Goal: Information Seeking & Learning: Learn about a topic

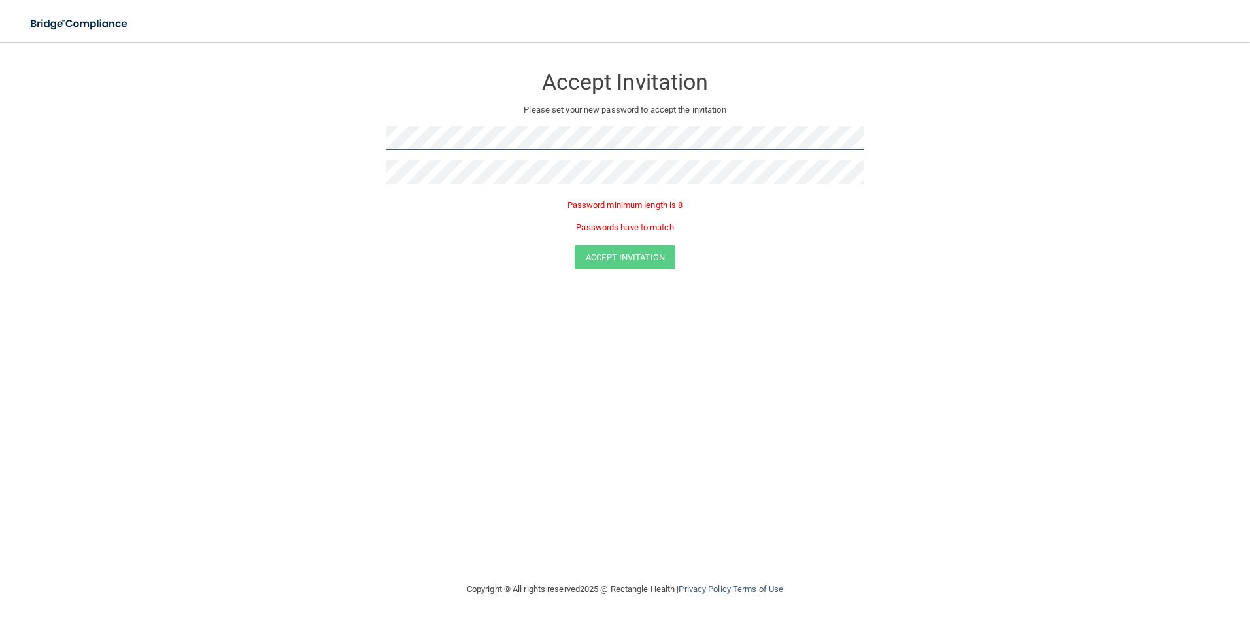
click at [161, 137] on form "Accept Invitation Please set your new password to accept the invitation Passwor…" at bounding box center [625, 170] width 1198 height 230
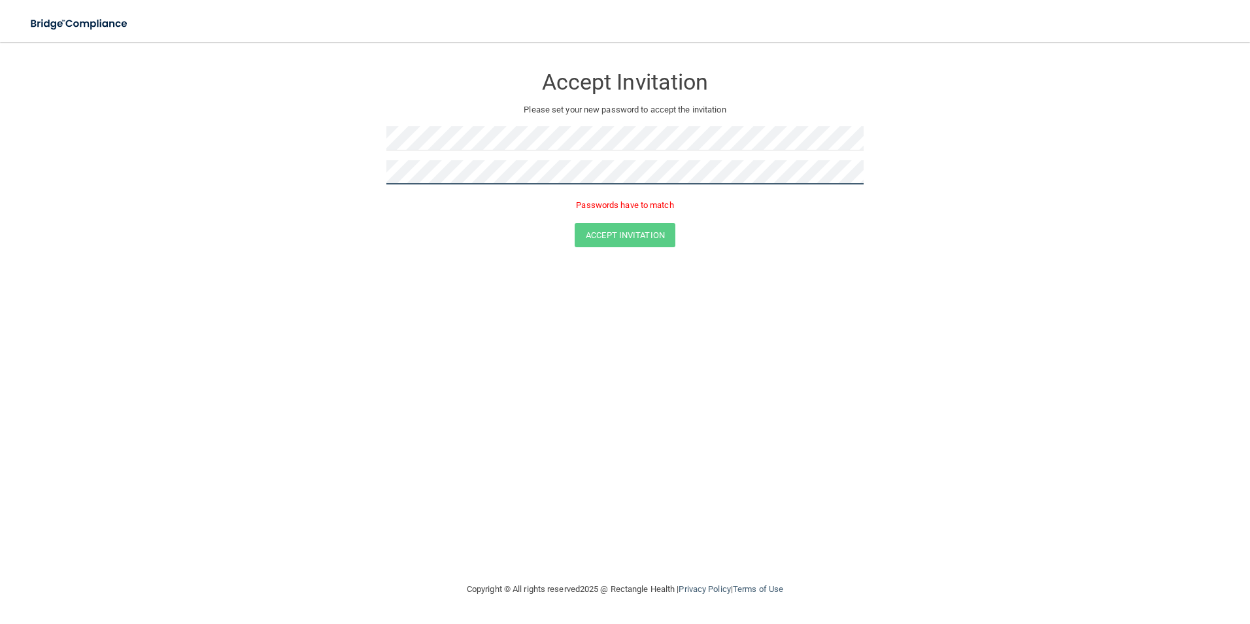
click at [156, 152] on form "Accept Invitation Please set your new password to accept the invitation Passwor…" at bounding box center [625, 159] width 1198 height 208
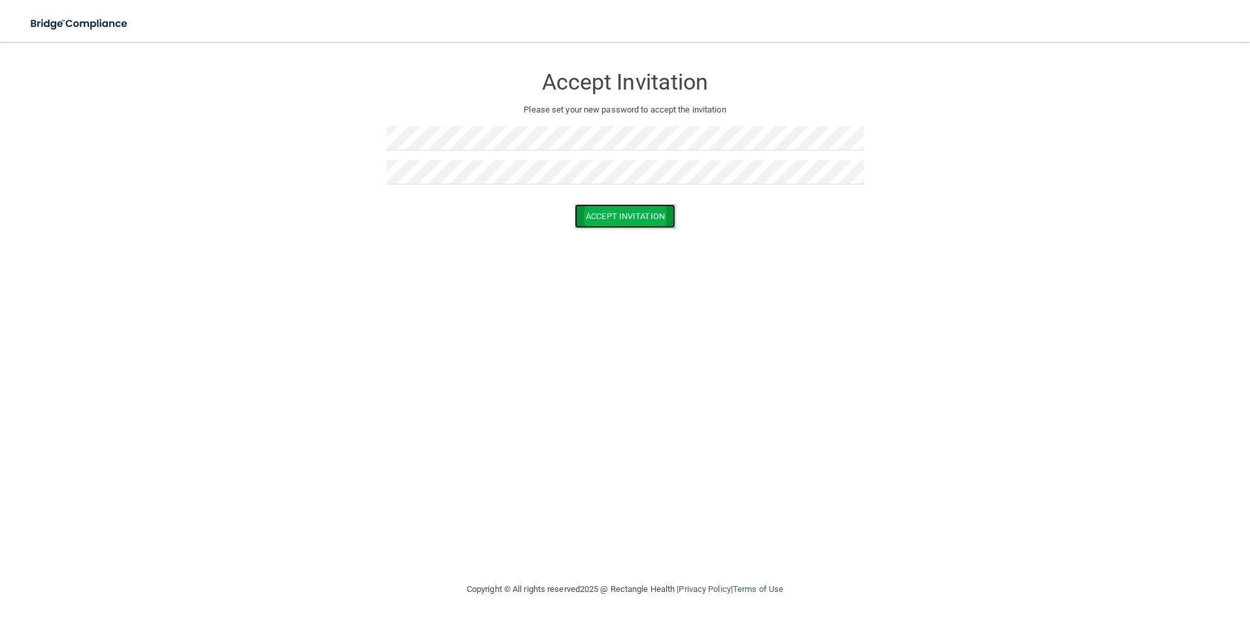
click at [642, 205] on button "Accept Invitation" at bounding box center [625, 216] width 101 height 24
click at [588, 234] on button "Accept Invitation" at bounding box center [625, 235] width 101 height 24
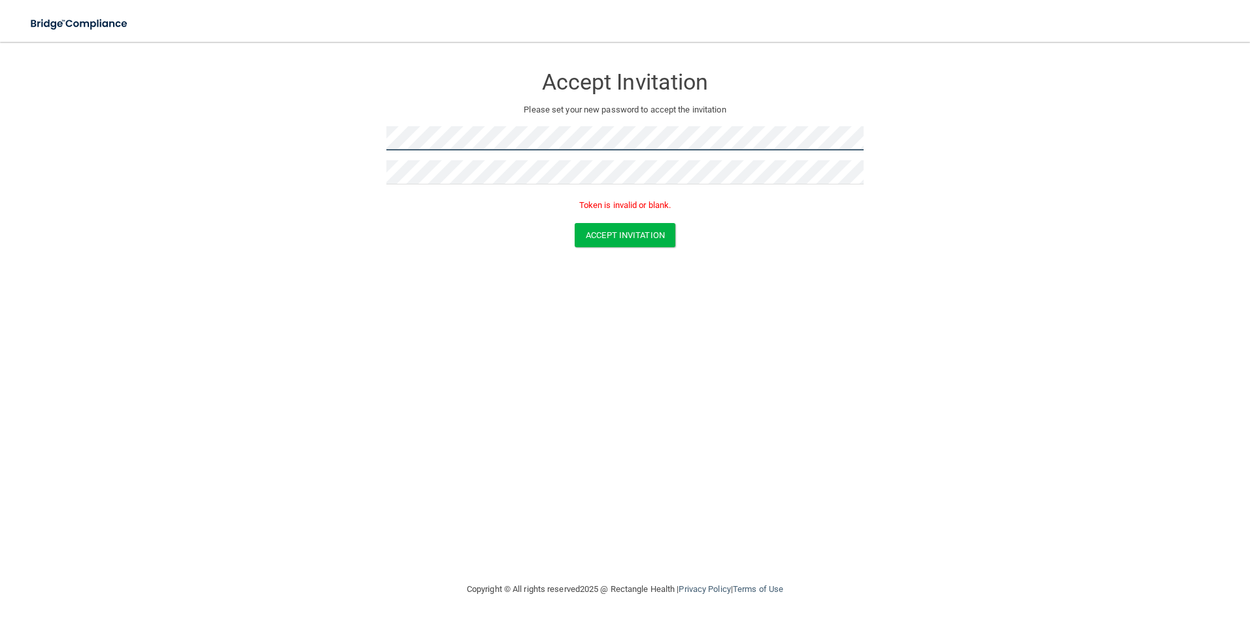
click at [371, 141] on form "Accept Invitation Please set your new password to accept the invitation Token i…" at bounding box center [625, 159] width 1198 height 208
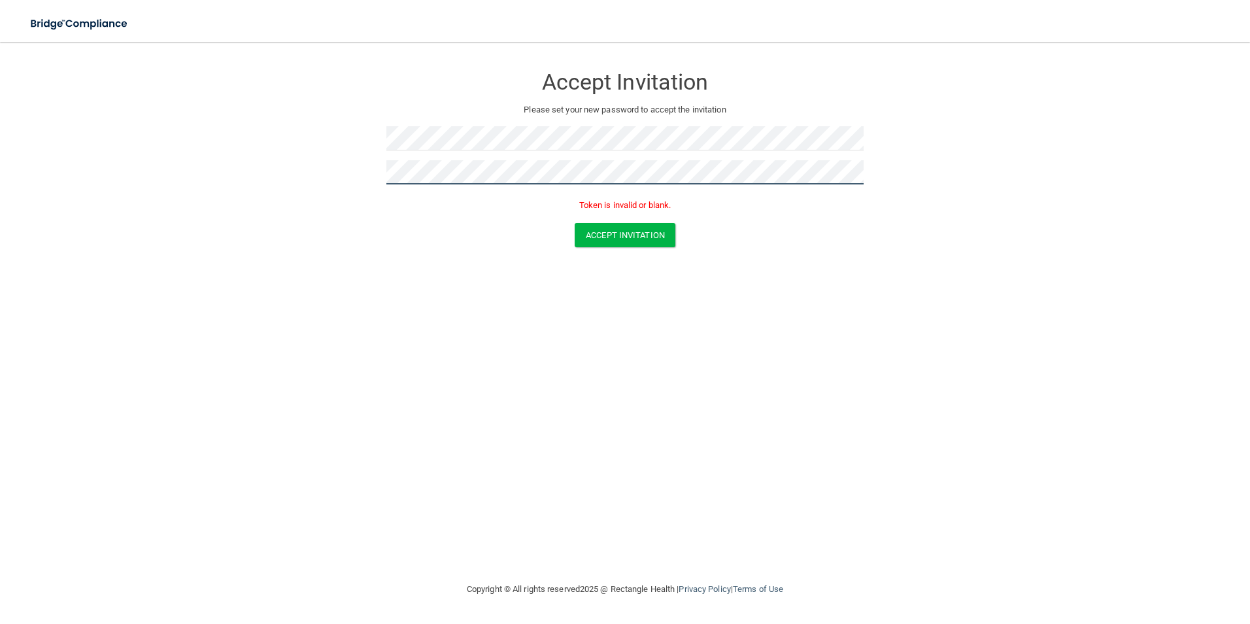
click at [239, 177] on form "Accept Invitation Please set your new password to accept the invitation Token i…" at bounding box center [625, 159] width 1198 height 208
click at [575, 204] on button "Accept Invitation" at bounding box center [625, 216] width 101 height 24
click at [669, 236] on button "Accept Invitation" at bounding box center [625, 235] width 101 height 24
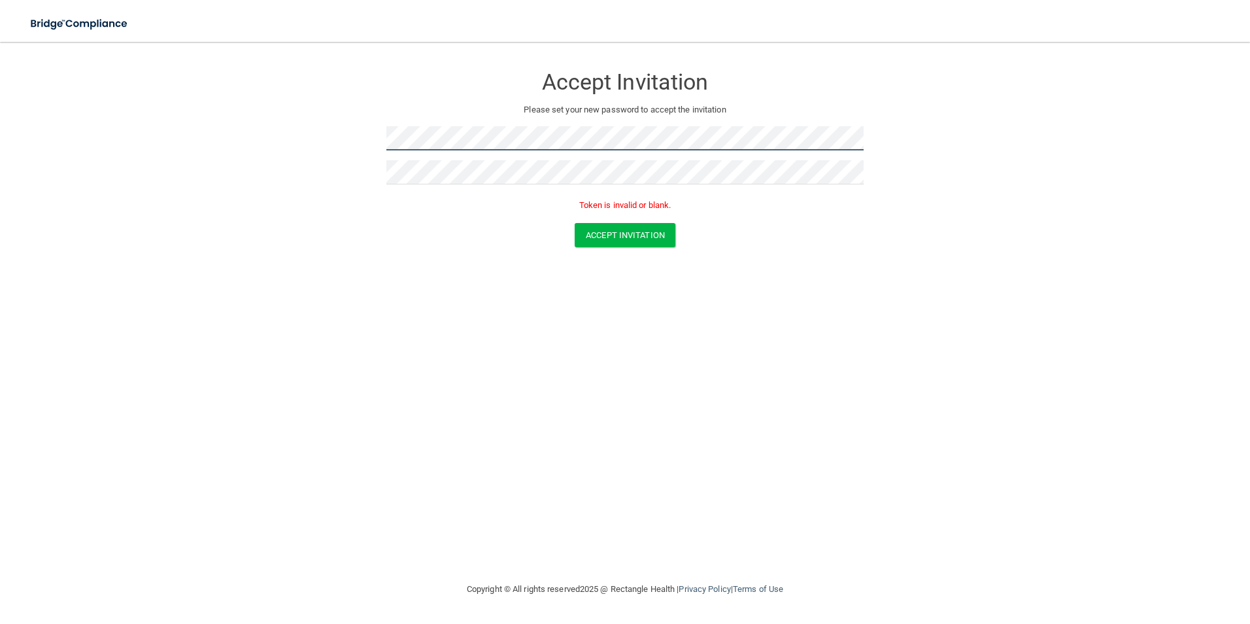
click at [305, 125] on form "Accept Invitation Please set your new password to accept the invitation Token i…" at bounding box center [625, 159] width 1198 height 208
click at [613, 239] on button "Accept Invitation" at bounding box center [625, 235] width 101 height 24
click at [501, 273] on div "Accept Invitation Please set your new password to accept the invitation Token i…" at bounding box center [625, 311] width 1198 height 513
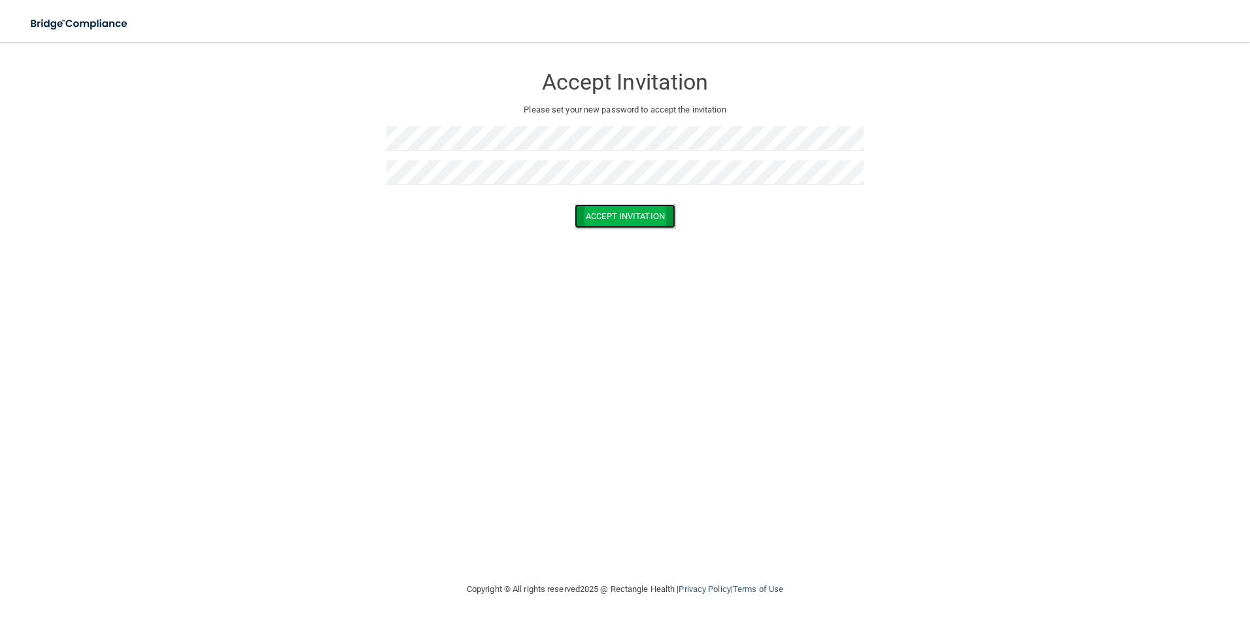
click at [661, 207] on button "Accept Invitation" at bounding box center [625, 216] width 101 height 24
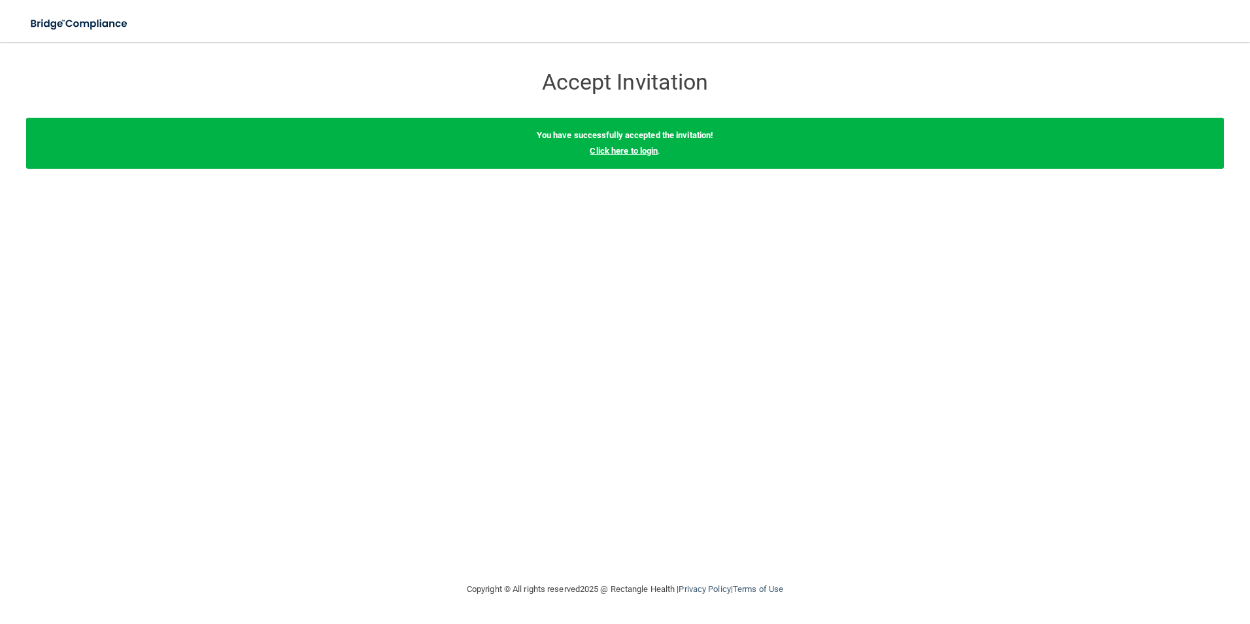
click at [618, 155] on link "Click here to login" at bounding box center [624, 151] width 68 height 10
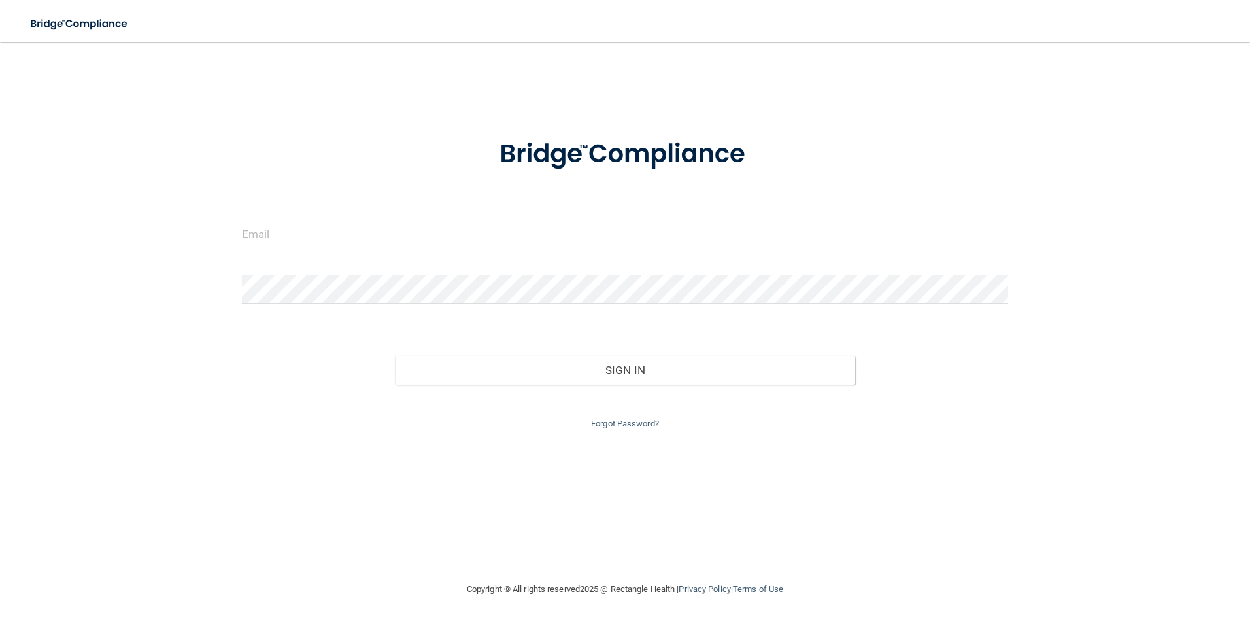
click at [430, 218] on form "Invalid email/password. You don't have permission to access that page. Sign In …" at bounding box center [625, 275] width 767 height 311
click at [340, 239] on input "email" at bounding box center [625, 234] width 767 height 29
type input "Andrea@jaysmedical.net"
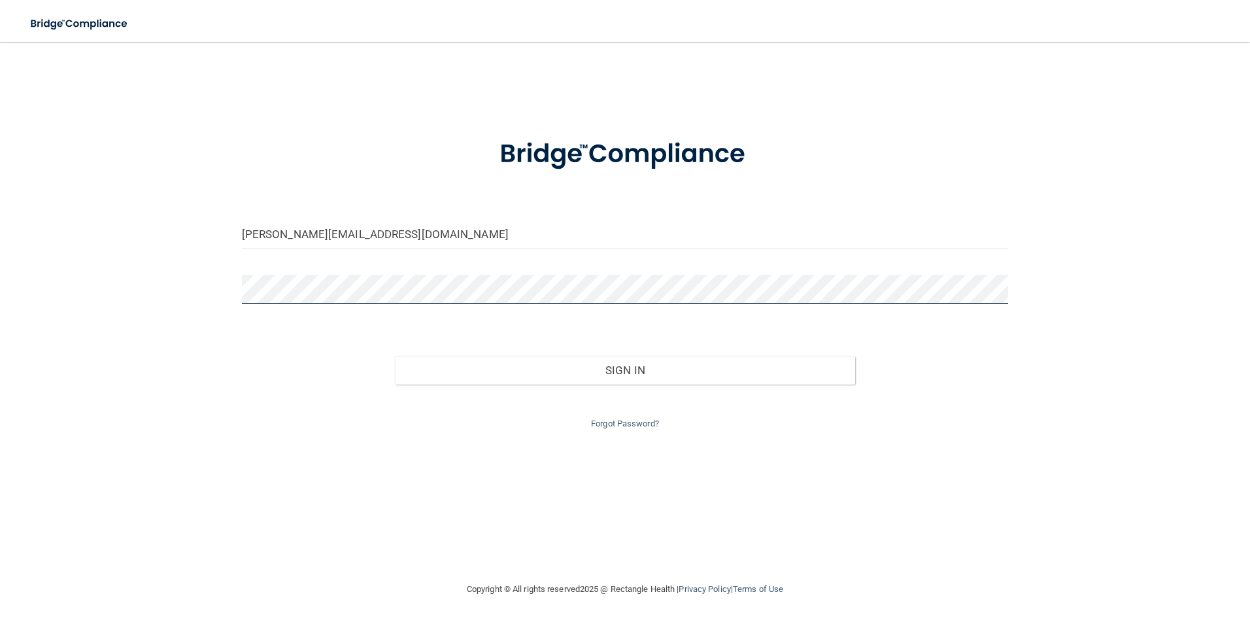
click at [395, 356] on button "Sign In" at bounding box center [625, 370] width 460 height 29
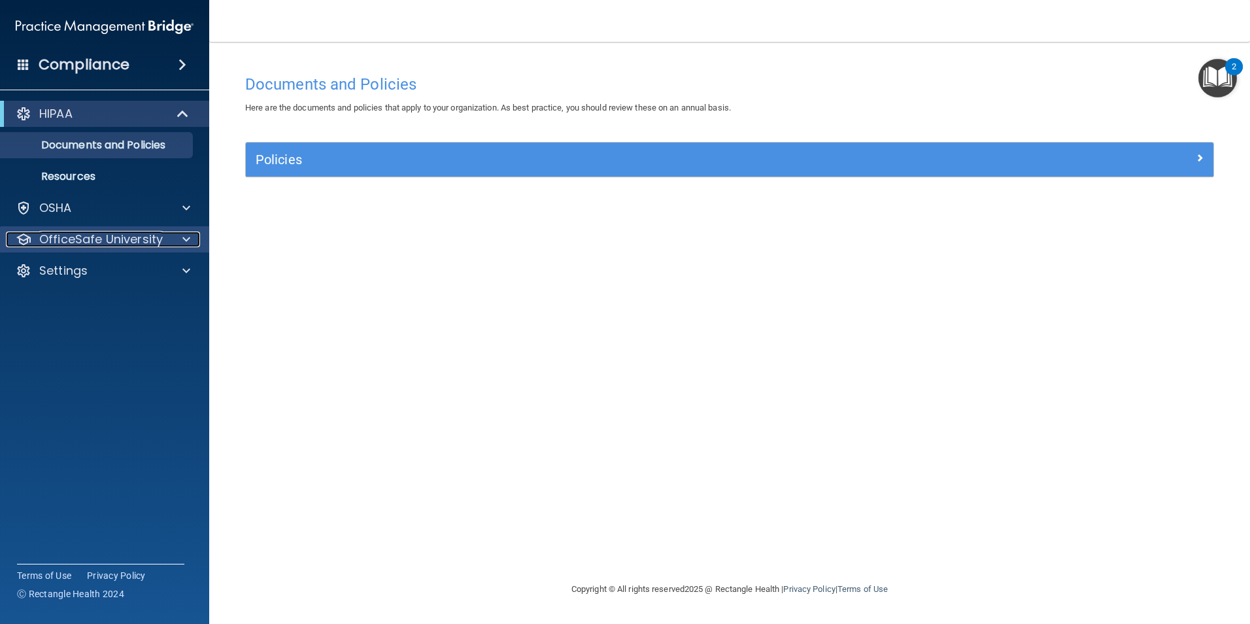
click at [64, 241] on p "OfficeSafe University" at bounding box center [101, 239] width 124 height 16
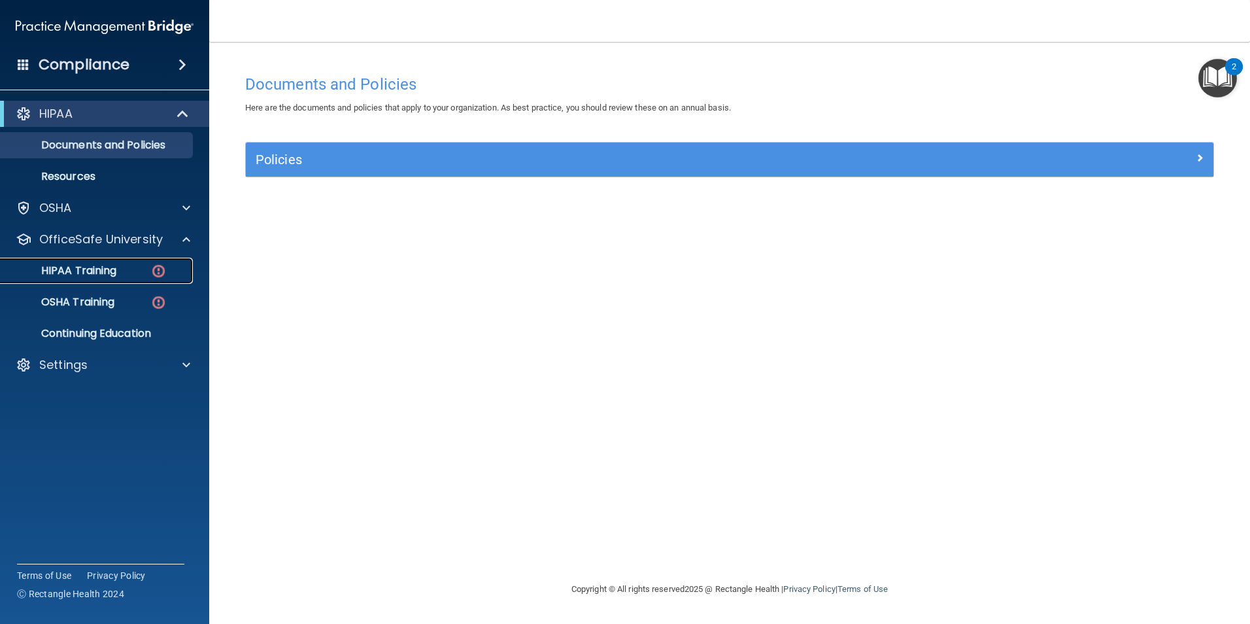
click at [105, 279] on link "HIPAA Training" at bounding box center [90, 271] width 206 height 26
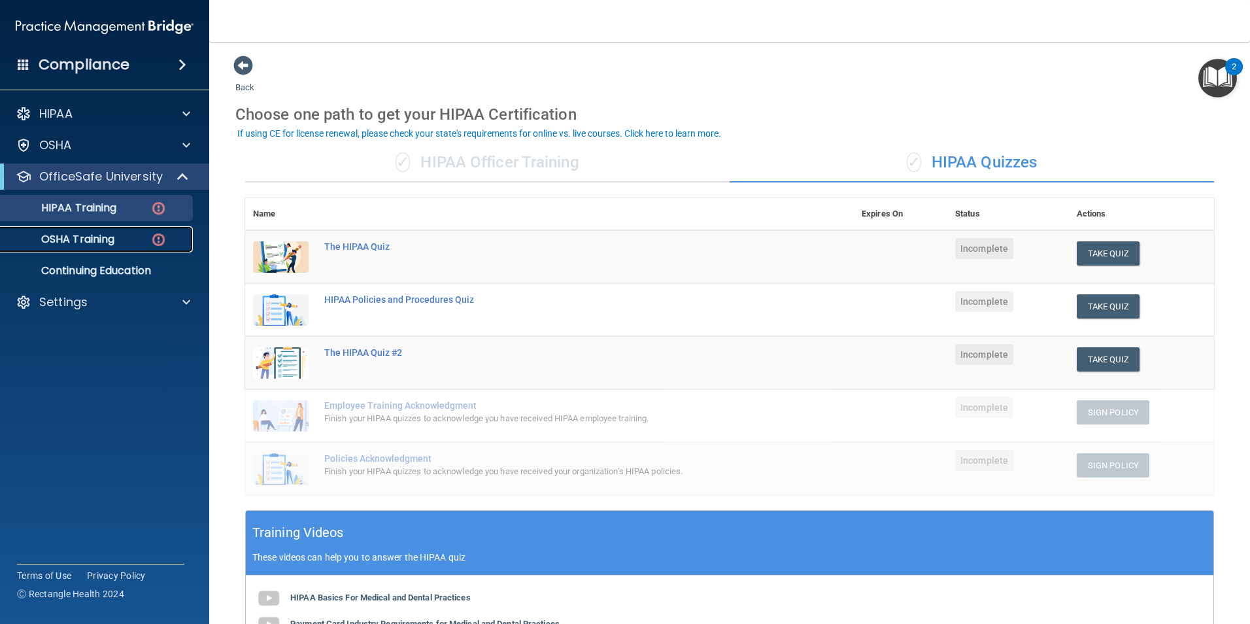
click at [53, 237] on p "OSHA Training" at bounding box center [61, 239] width 106 height 13
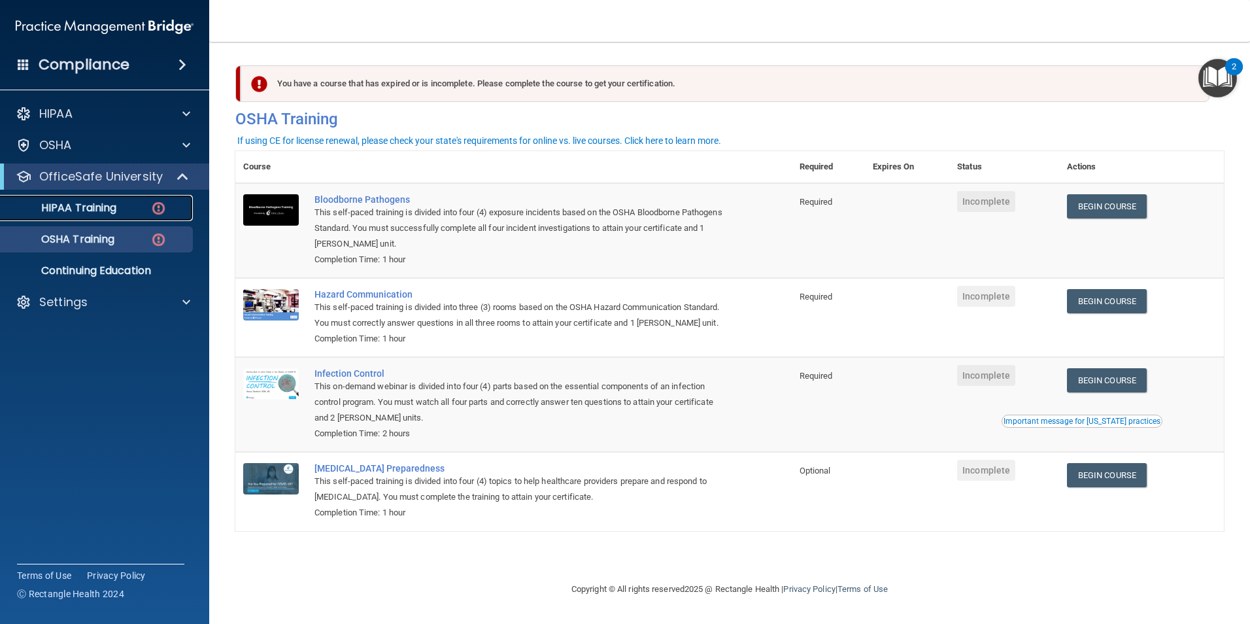
click at [112, 212] on p "HIPAA Training" at bounding box center [62, 207] width 108 height 13
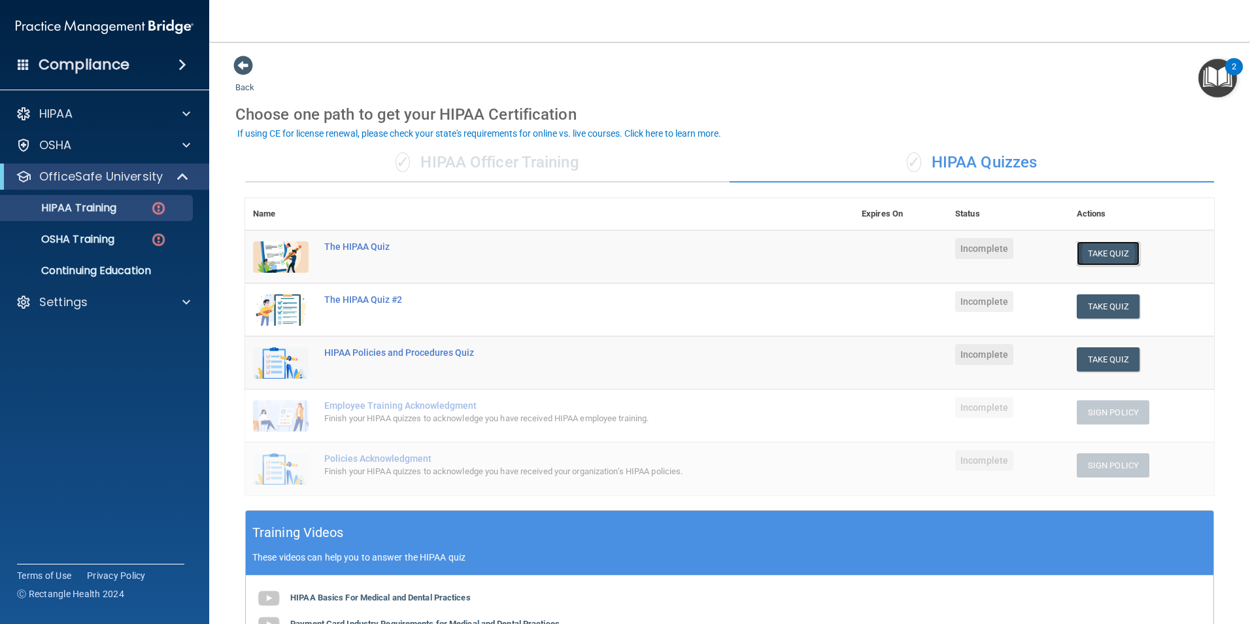
click at [1083, 246] on button "Take Quiz" at bounding box center [1108, 253] width 63 height 24
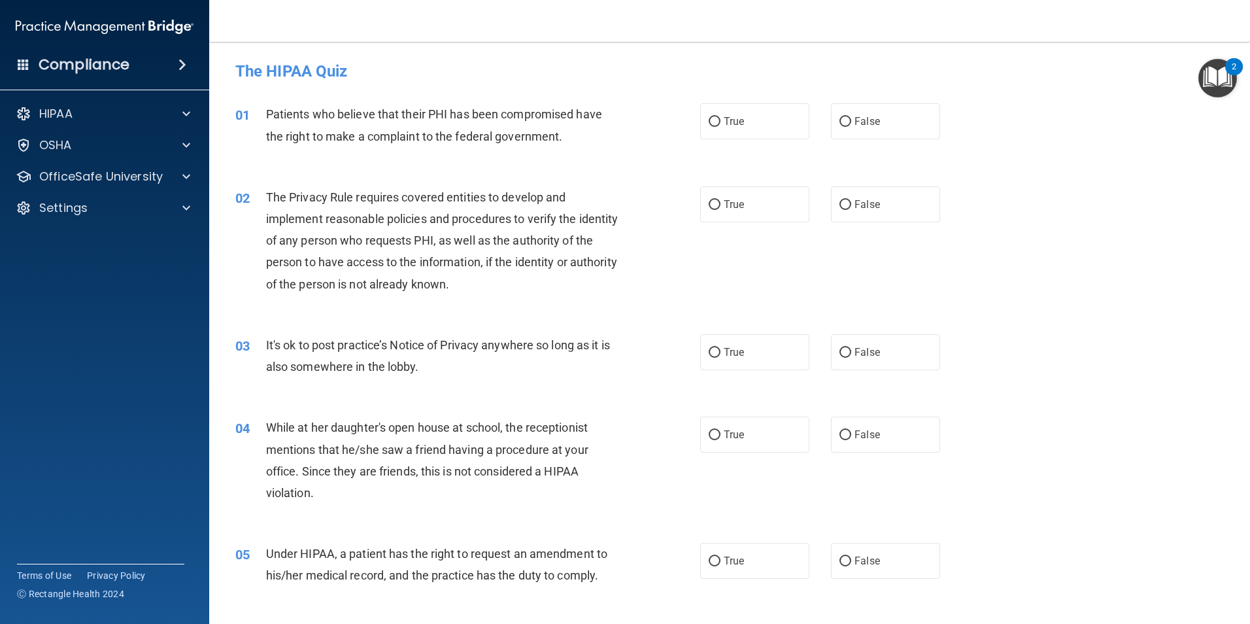
click at [1212, 73] on img "Open Resource Center, 2 new notifications" at bounding box center [1217, 78] width 39 height 39
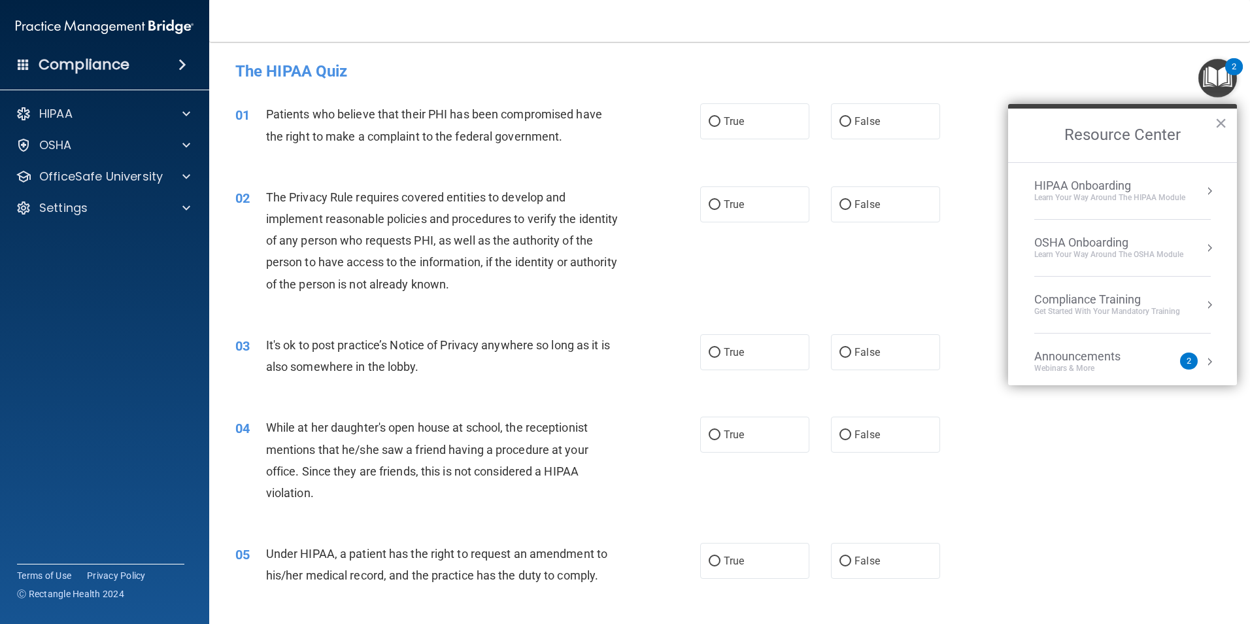
click at [1205, 304] on button "Resource Center" at bounding box center [1209, 304] width 13 height 13
click at [1156, 188] on div "HIPAA Training for Members" at bounding box center [1092, 184] width 146 height 12
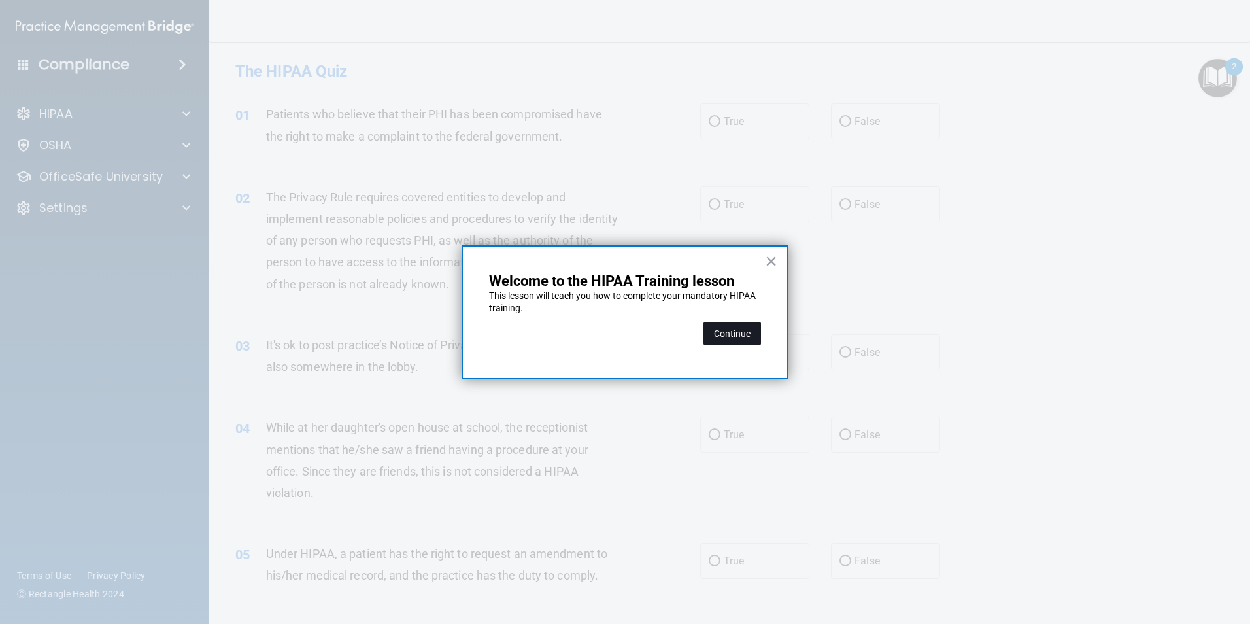
click at [740, 333] on button "Continue" at bounding box center [732, 334] width 58 height 24
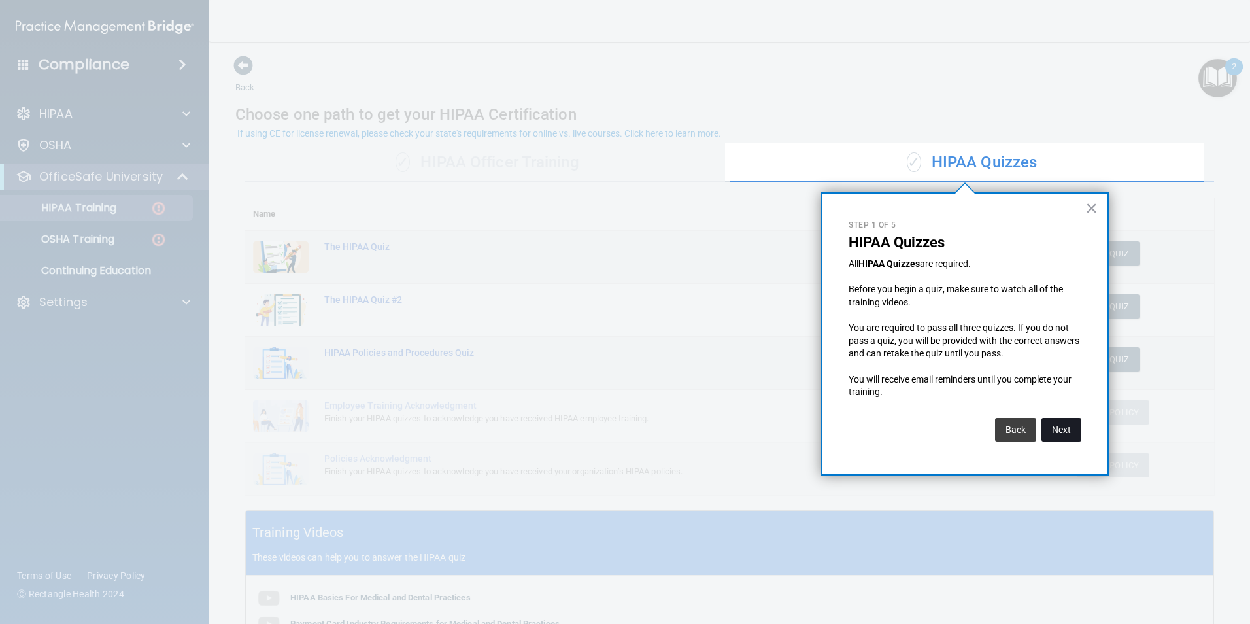
click at [1068, 431] on button "Next" at bounding box center [1061, 430] width 40 height 24
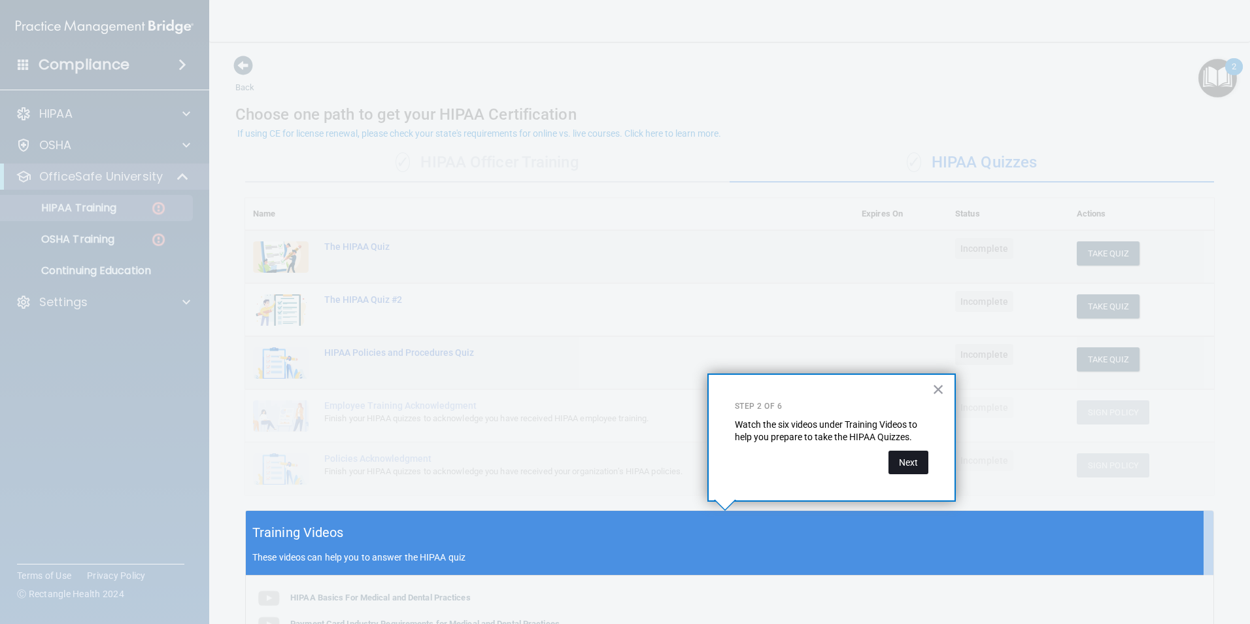
click at [907, 467] on button "Next" at bounding box center [908, 462] width 40 height 24
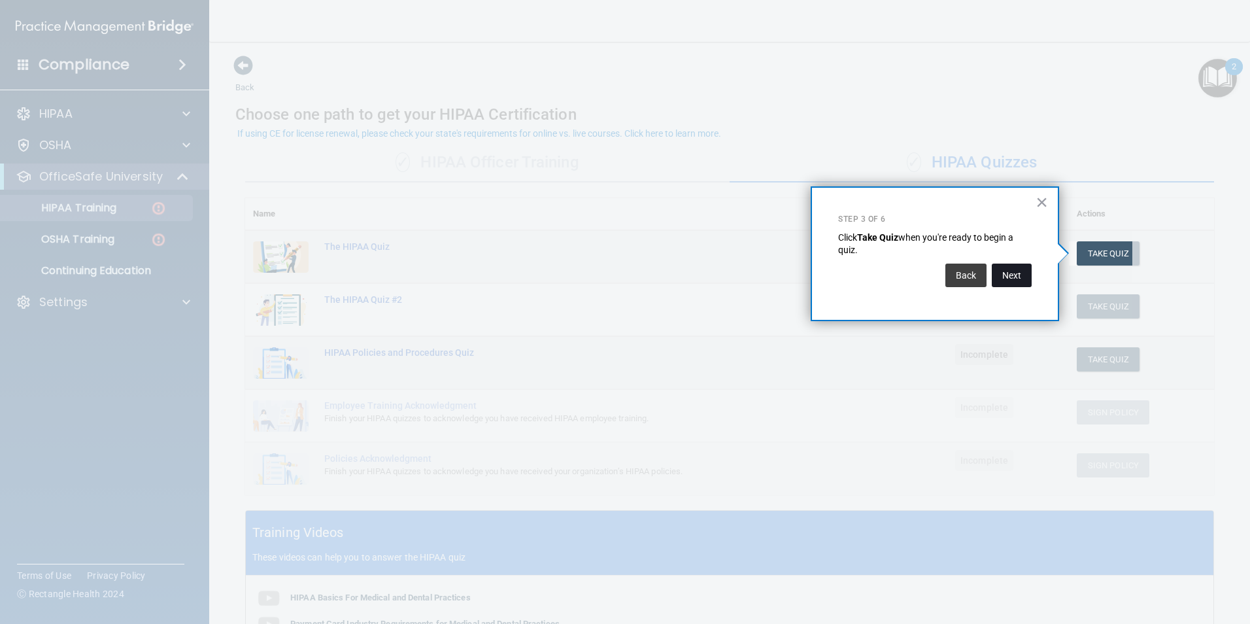
click at [1009, 286] on button "Next" at bounding box center [1012, 275] width 40 height 24
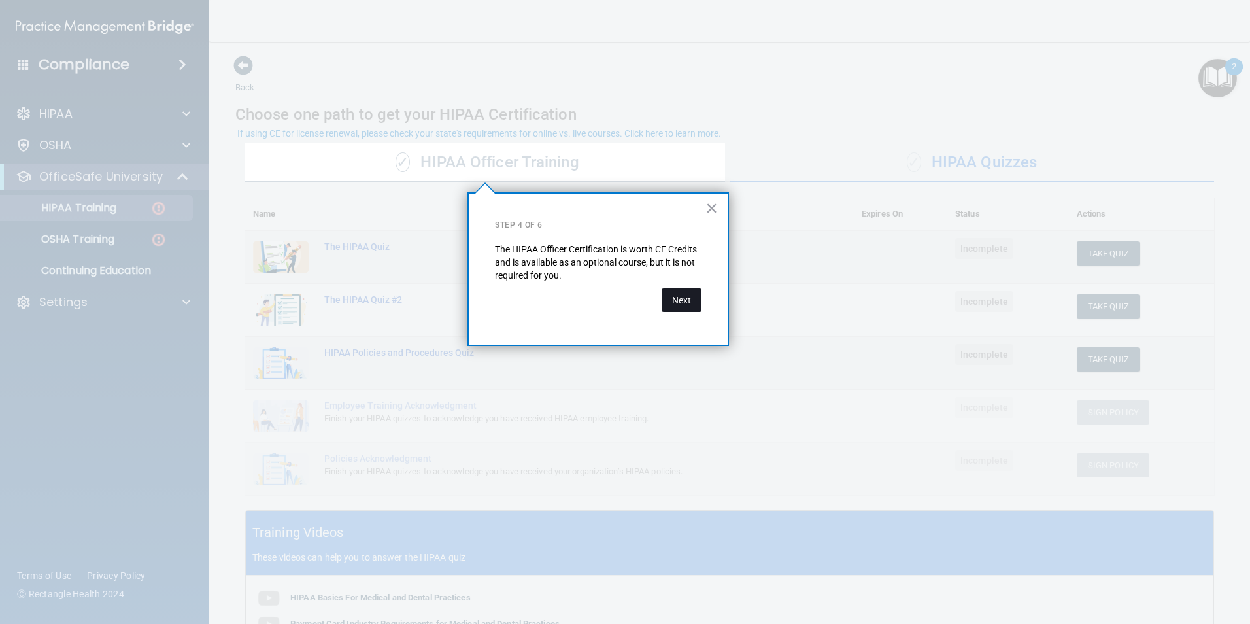
click at [692, 304] on button "Next" at bounding box center [682, 300] width 40 height 24
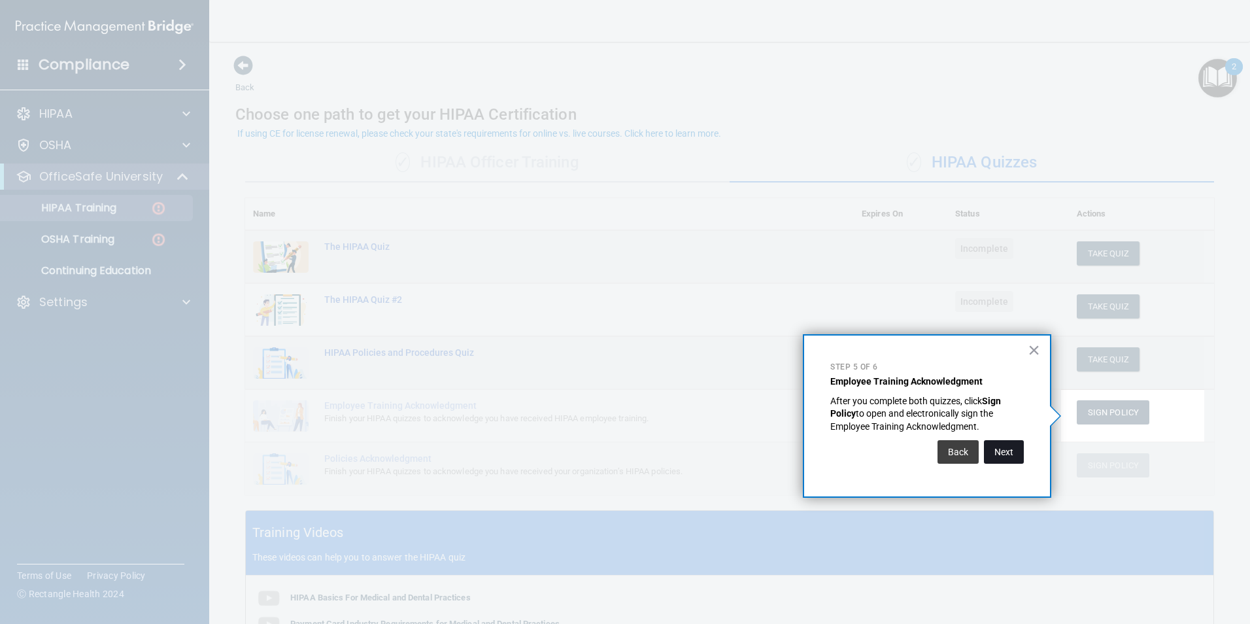
click at [1007, 448] on button "Next" at bounding box center [1004, 452] width 40 height 24
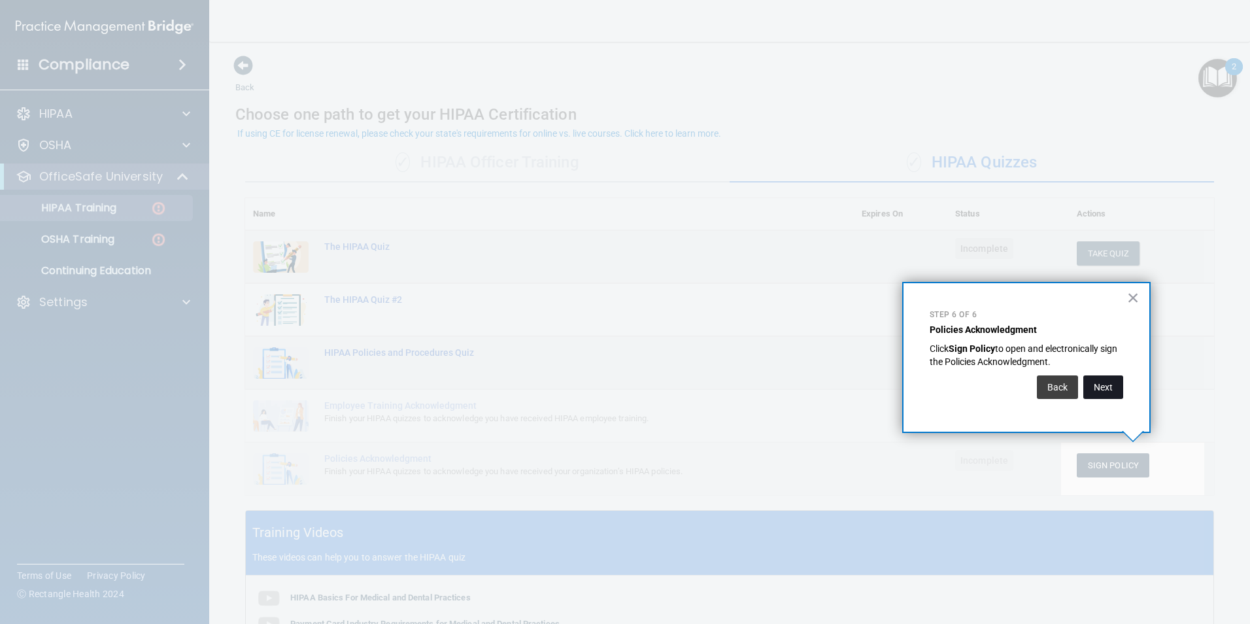
click at [1109, 395] on button "Next" at bounding box center [1103, 387] width 40 height 24
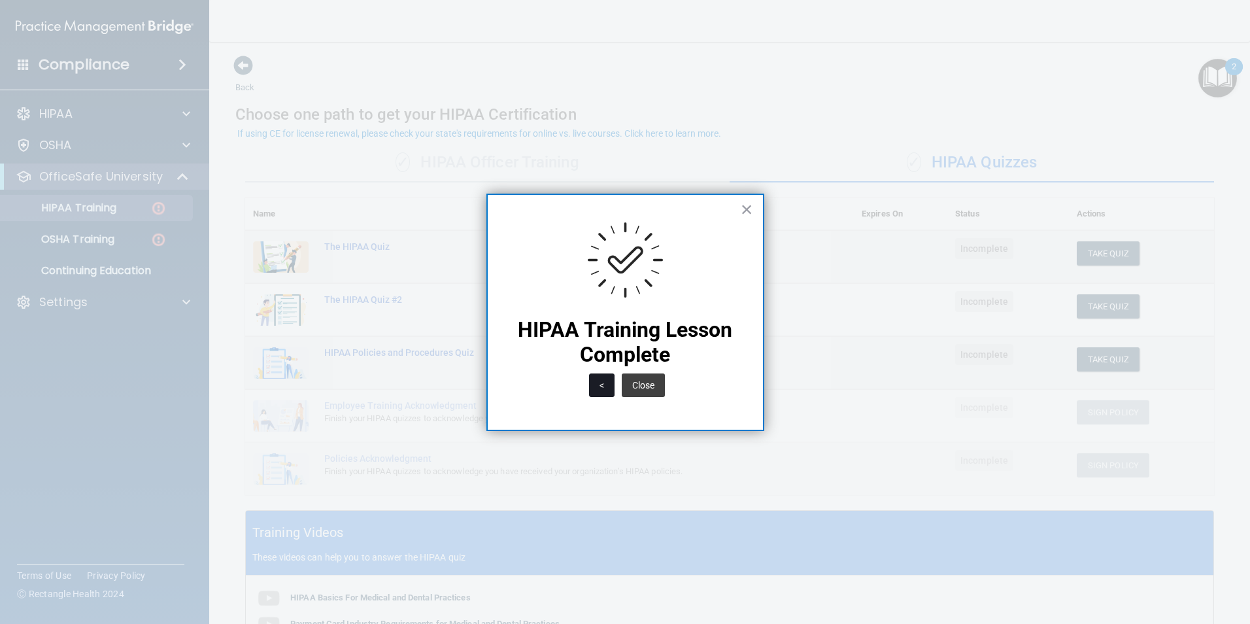
click at [607, 385] on button "<" at bounding box center [601, 385] width 25 height 24
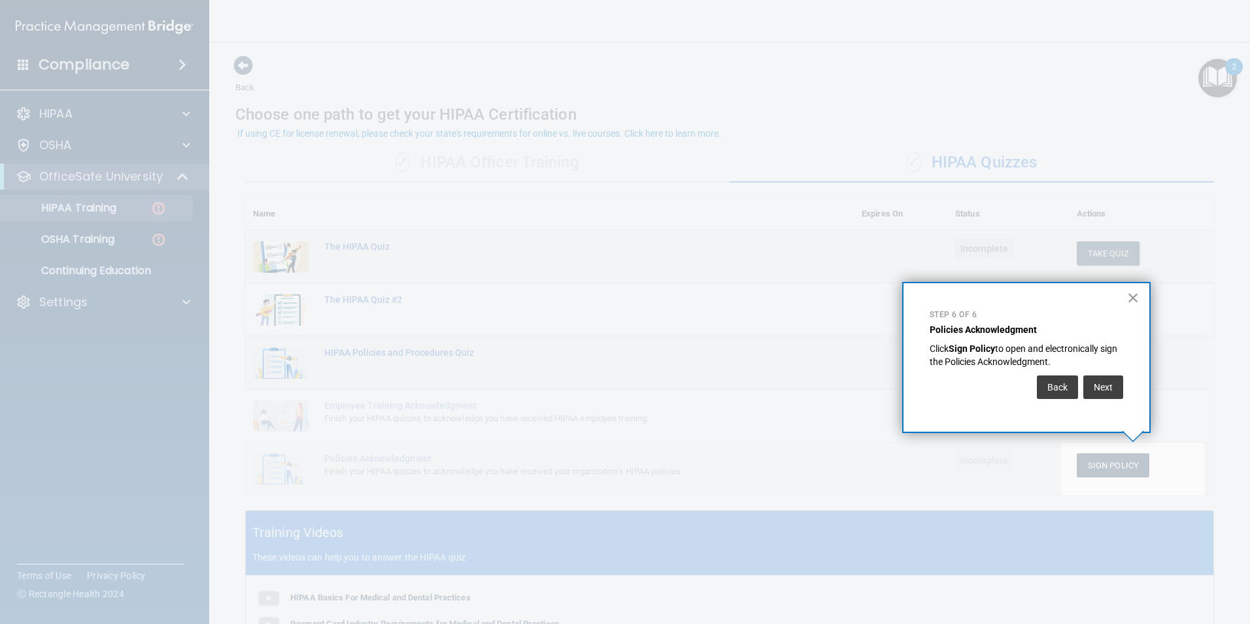
click at [1133, 295] on button "×" at bounding box center [1133, 297] width 12 height 21
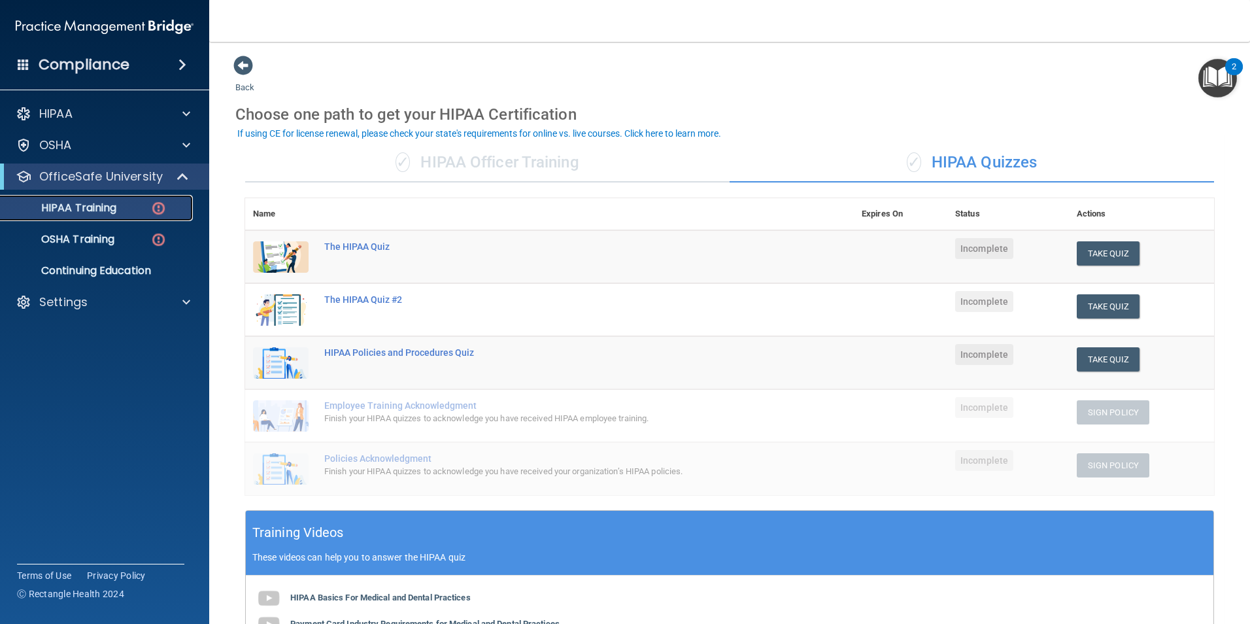
click at [127, 211] on div "HIPAA Training" at bounding box center [97, 207] width 178 height 13
click at [161, 208] on img at bounding box center [158, 208] width 16 height 16
click at [403, 180] on div "✓ HIPAA Officer Training" at bounding box center [487, 162] width 484 height 39
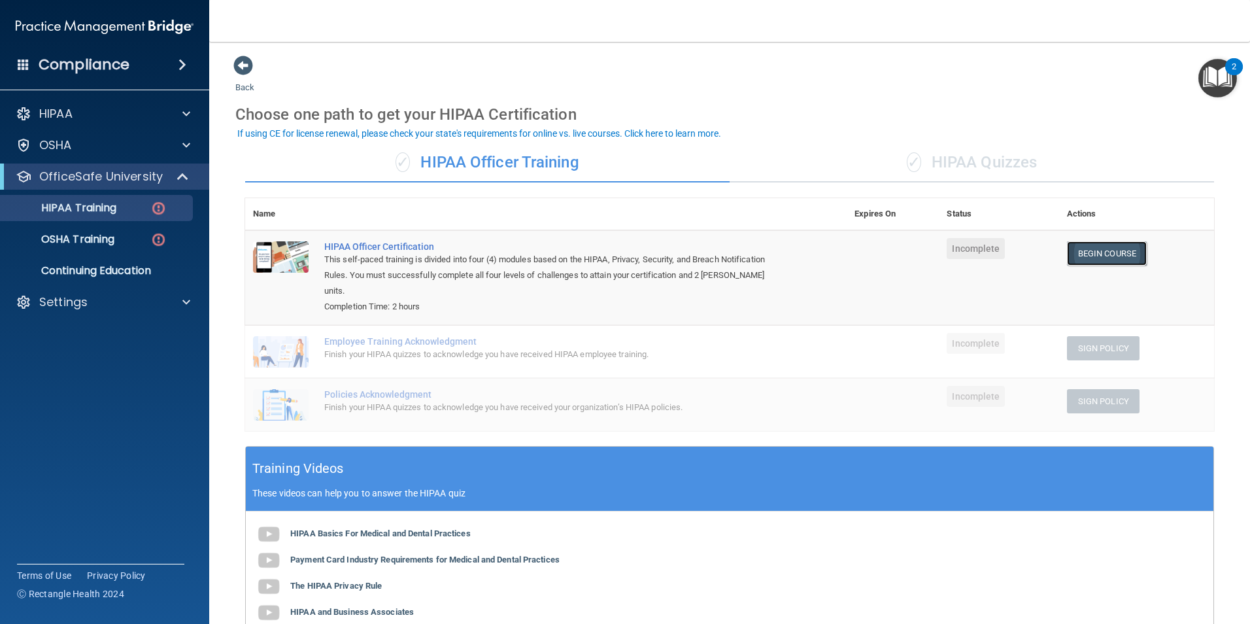
click at [1117, 254] on link "Begin Course" at bounding box center [1107, 253] width 80 height 24
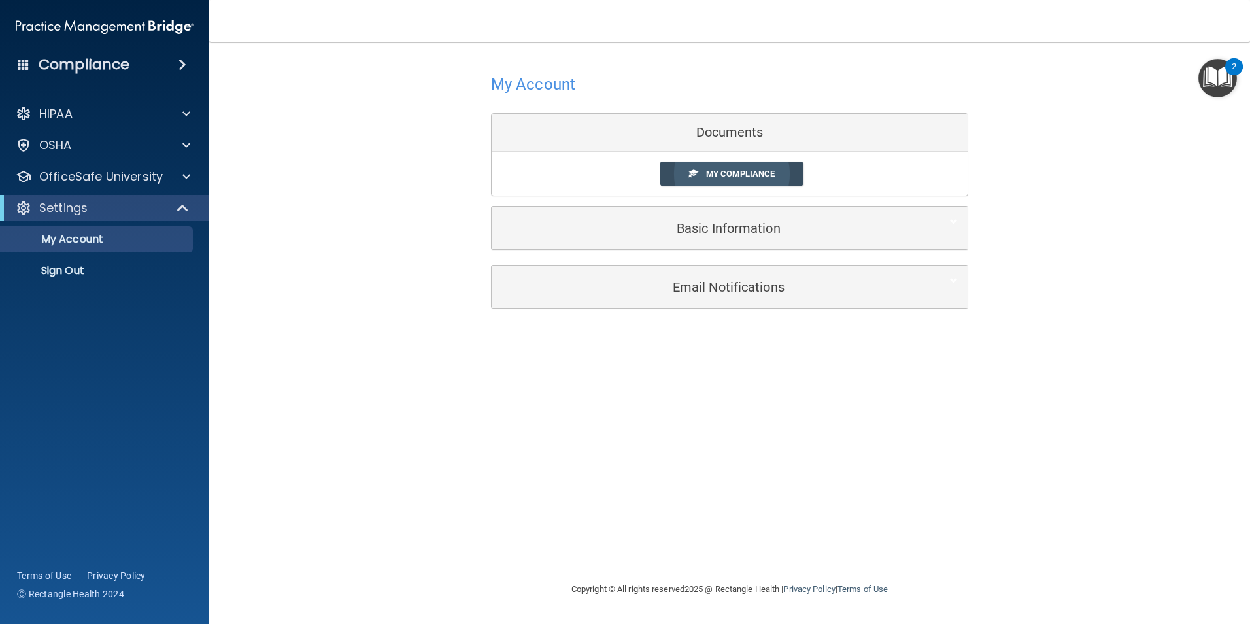
click at [738, 171] on span "My Compliance" at bounding box center [740, 174] width 69 height 10
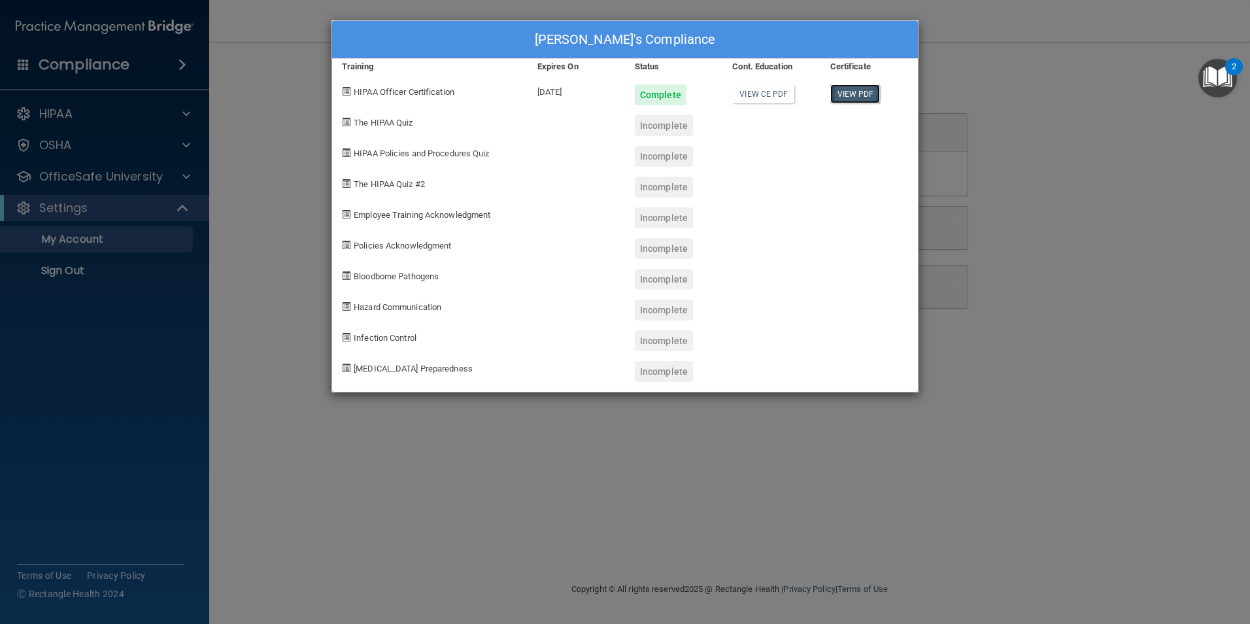
click at [862, 90] on link "View PDF" at bounding box center [855, 93] width 50 height 19
click at [1003, 109] on div "[PERSON_NAME]'s Compliance Training Expires On Status Cont. Education Certifica…" at bounding box center [625, 312] width 1250 height 624
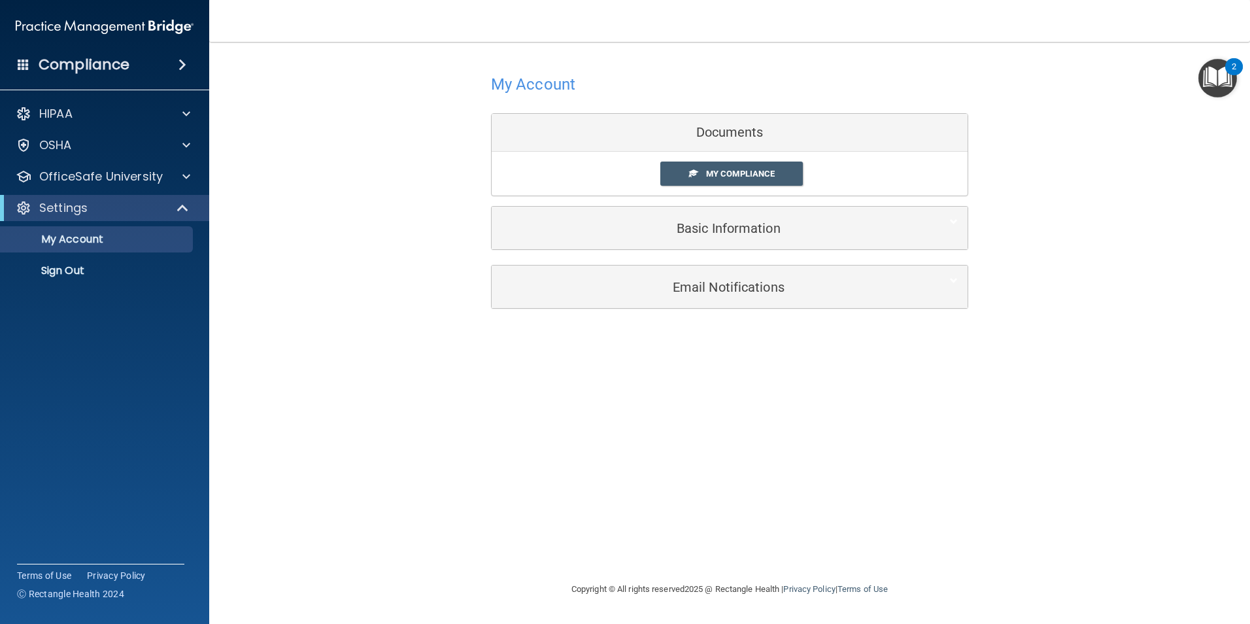
click at [1221, 86] on img "Open Resource Center, 2 new notifications" at bounding box center [1217, 78] width 39 height 39
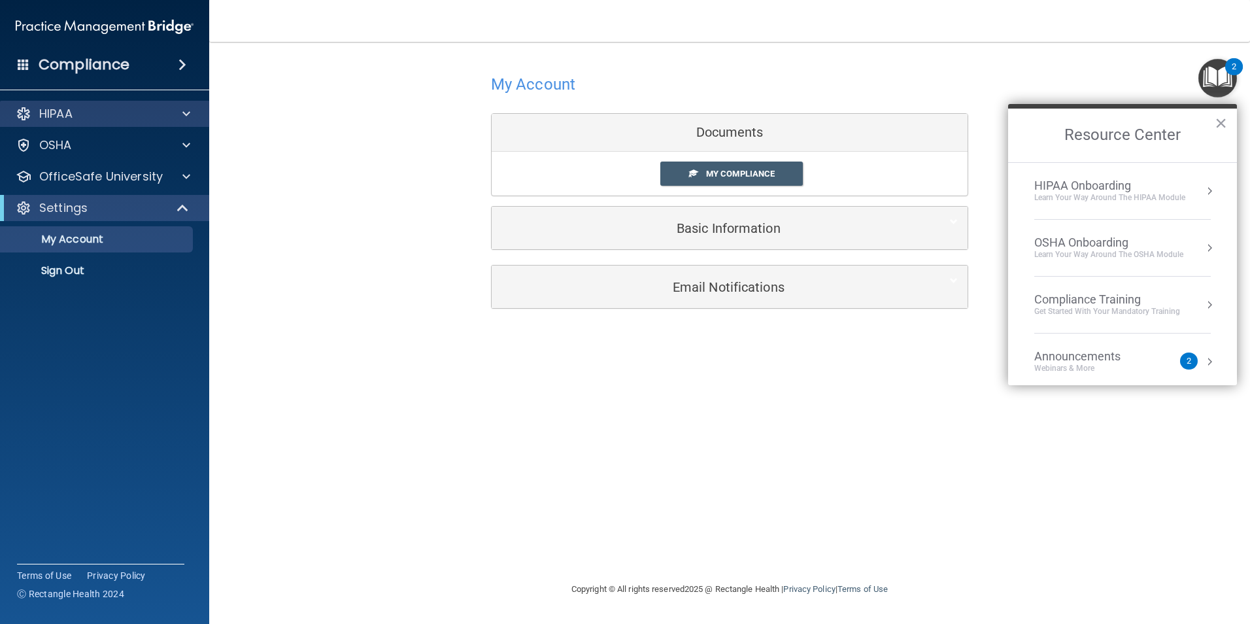
click at [142, 102] on div "HIPAA" at bounding box center [105, 114] width 210 height 26
click at [178, 116] on div at bounding box center [184, 114] width 33 height 16
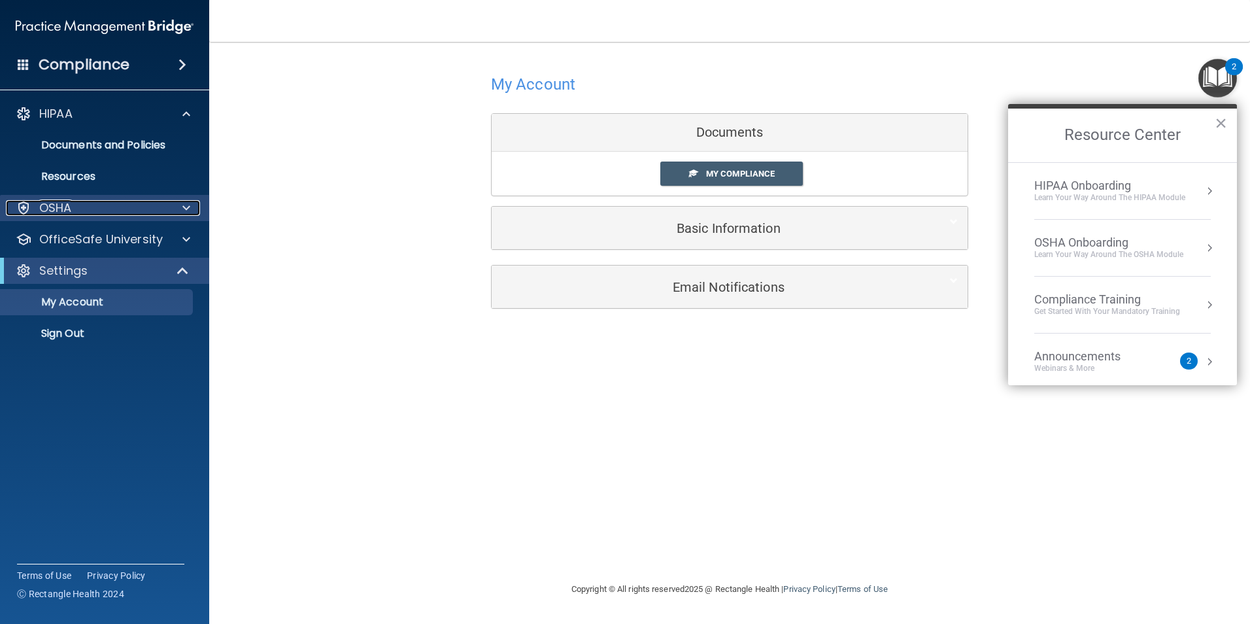
click at [145, 207] on div "OSHA" at bounding box center [87, 208] width 162 height 16
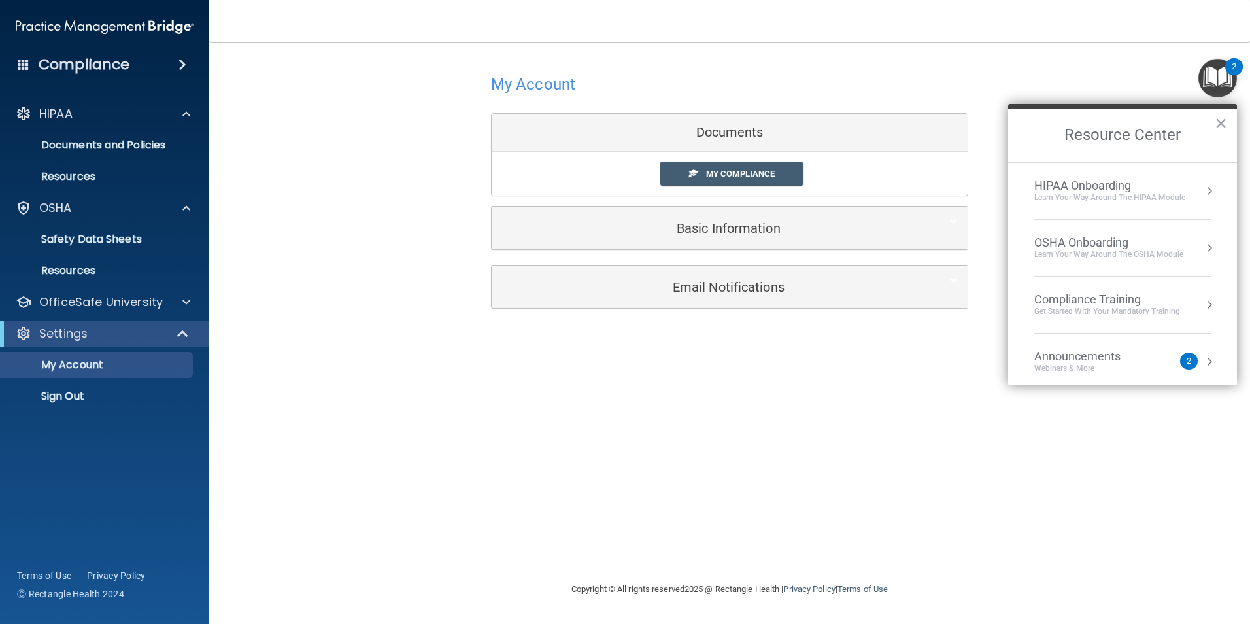
click at [545, 86] on h4 "My Account" at bounding box center [533, 84] width 84 height 17
click at [1121, 194] on div "Learn Your Way around the HIPAA module" at bounding box center [1109, 197] width 151 height 11
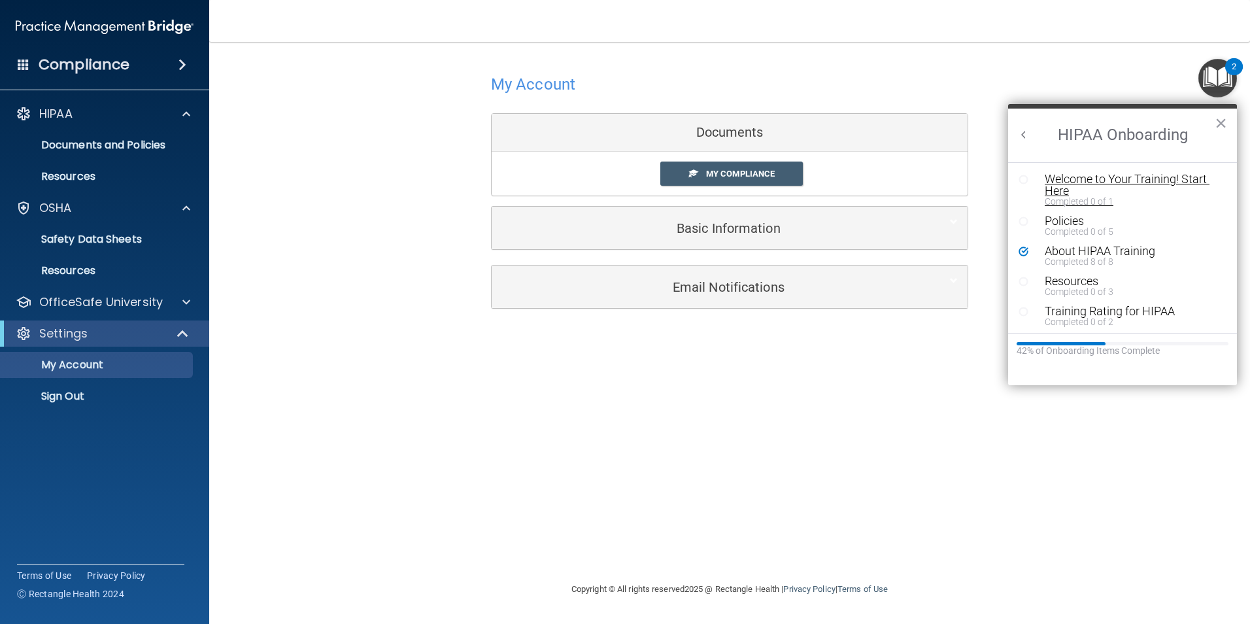
click at [1058, 186] on div "Welcome to Your Training! Start Here" at bounding box center [1127, 185] width 165 height 24
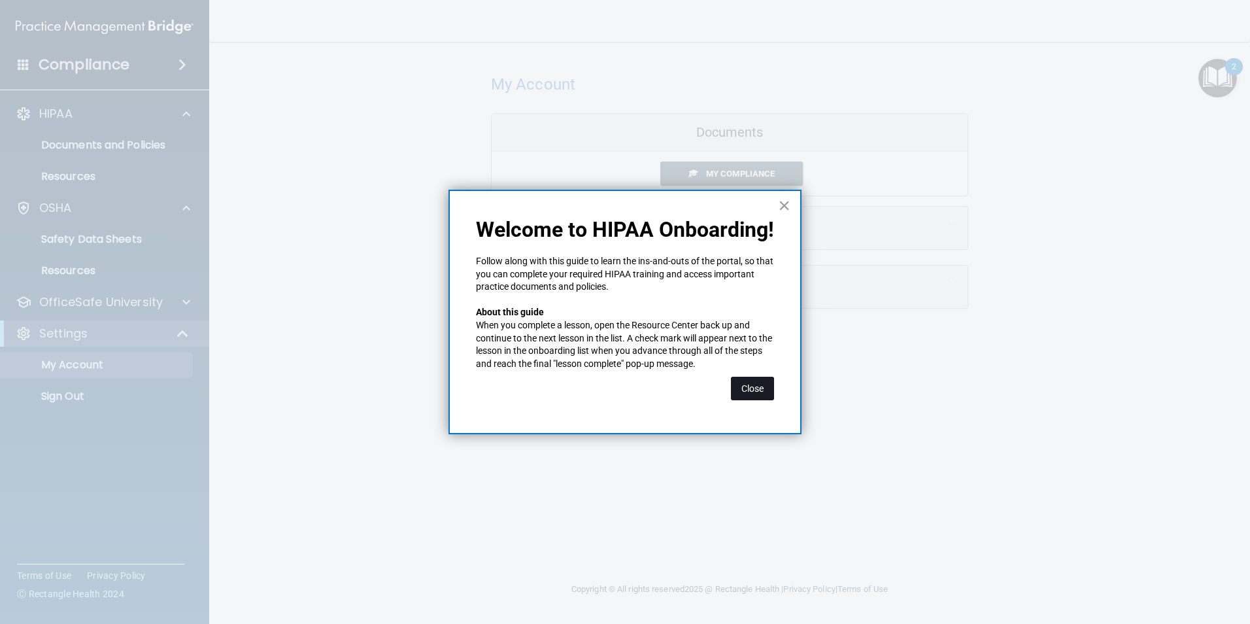
click at [750, 386] on button "Close" at bounding box center [752, 389] width 43 height 24
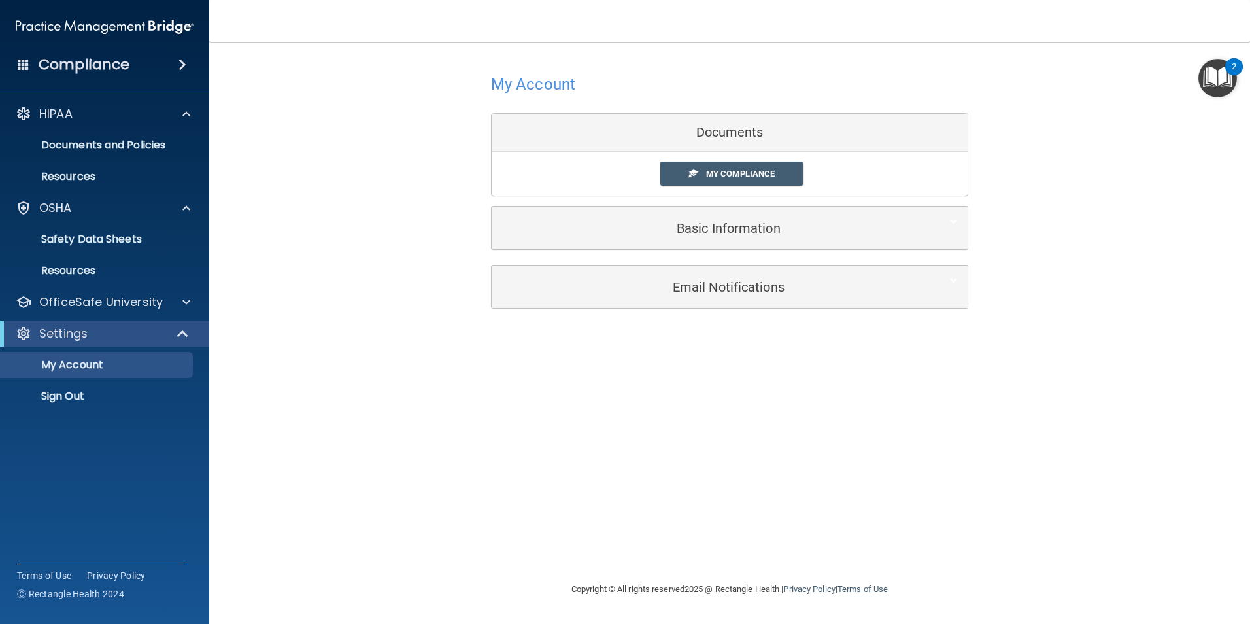
click at [1229, 95] on img "Open Resource Center, 2 new notifications" at bounding box center [1217, 78] width 39 height 39
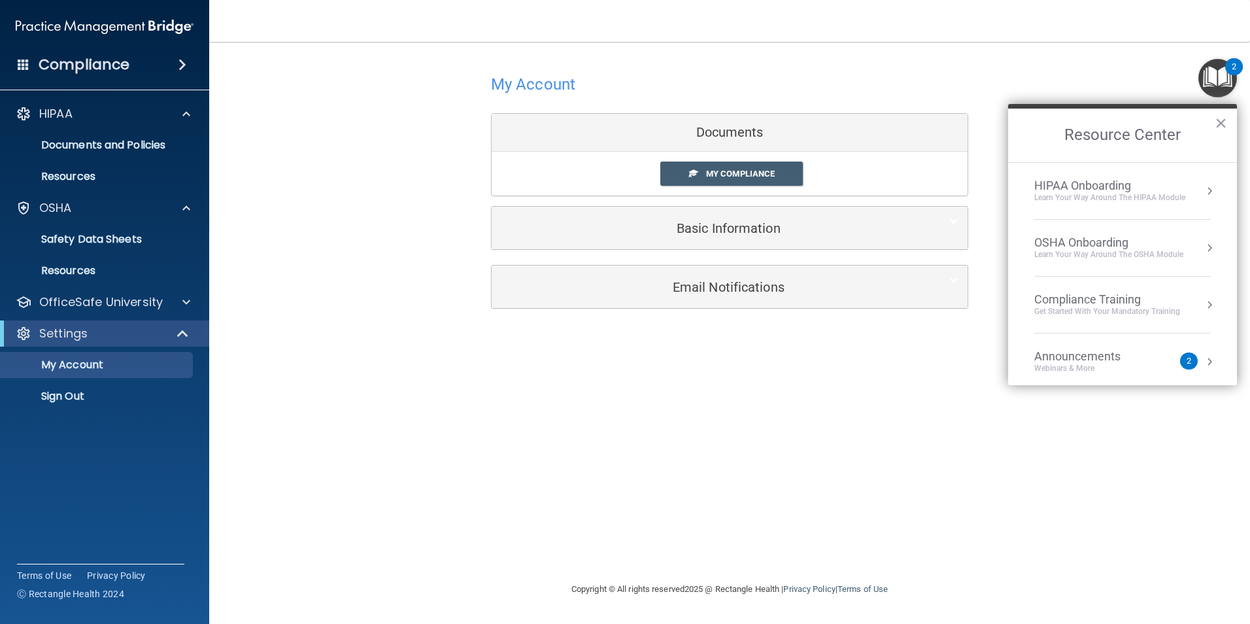
click at [1190, 192] on div "HIPAA Onboarding Learn Your Way around the HIPAA module" at bounding box center [1122, 190] width 177 height 25
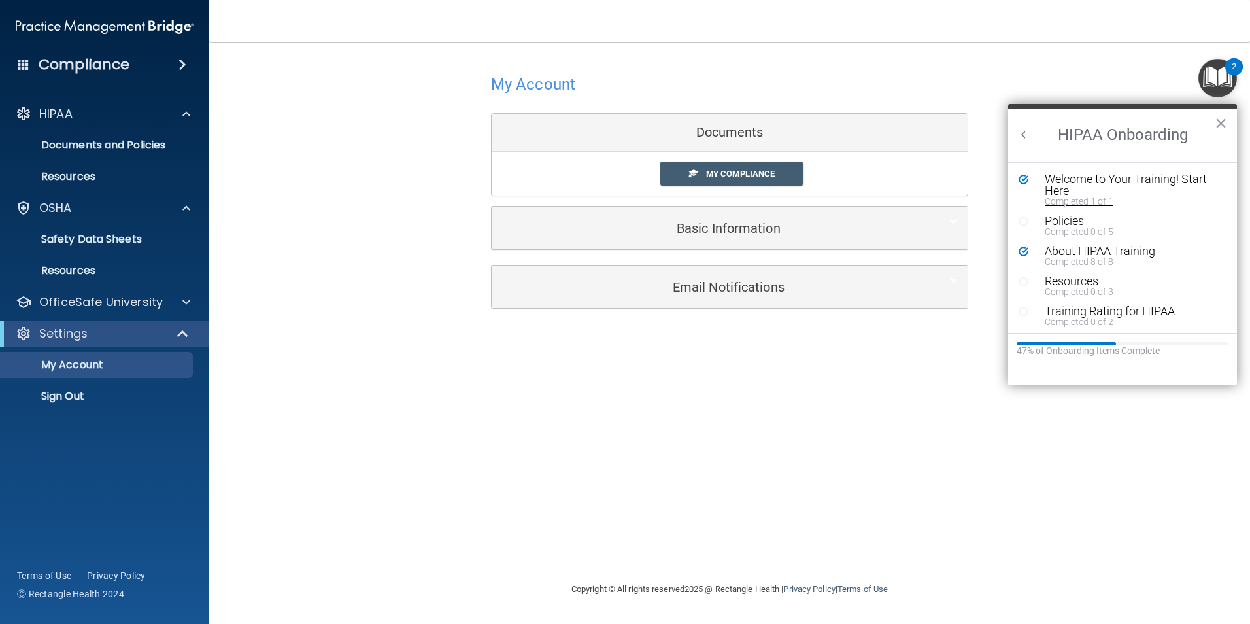
click at [1087, 181] on div "Welcome to Your Training! Start Here" at bounding box center [1127, 185] width 165 height 24
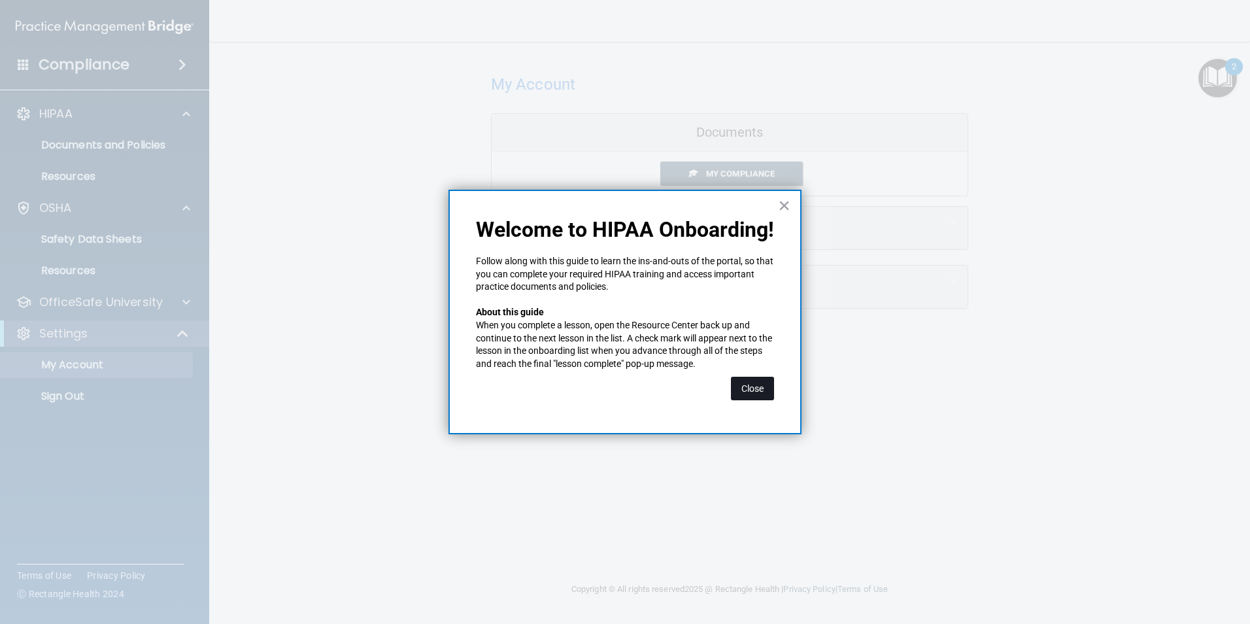
click at [754, 386] on button "Close" at bounding box center [752, 389] width 43 height 24
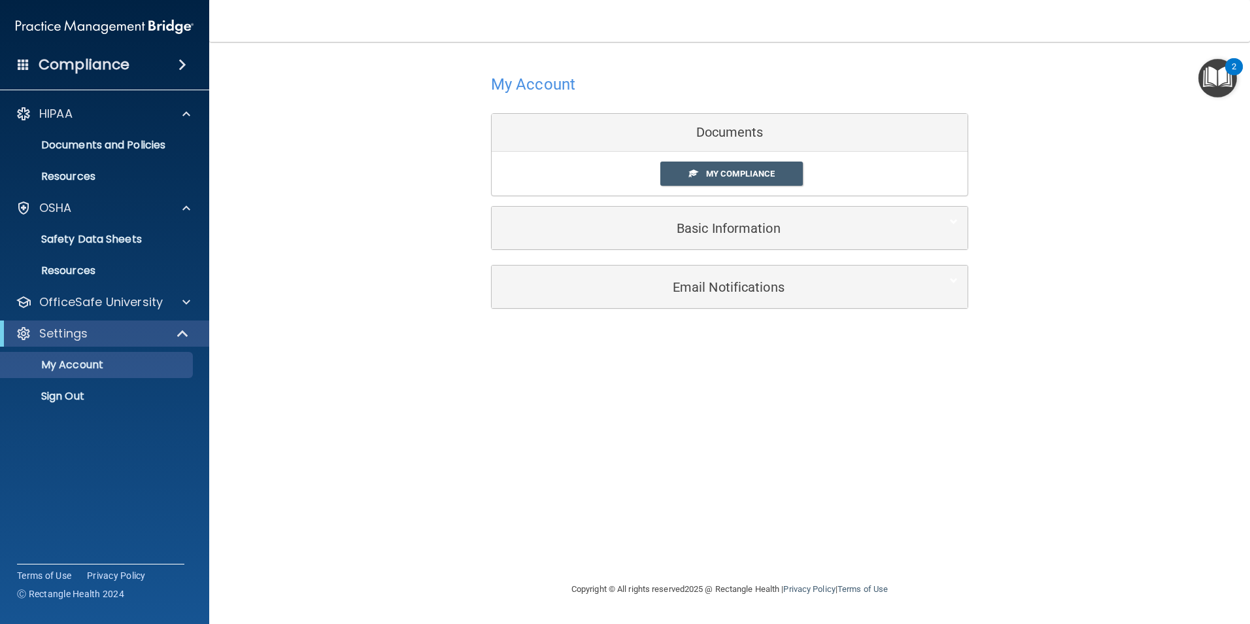
click at [1202, 65] on img "Open Resource Center, 2 new notifications" at bounding box center [1217, 78] width 39 height 39
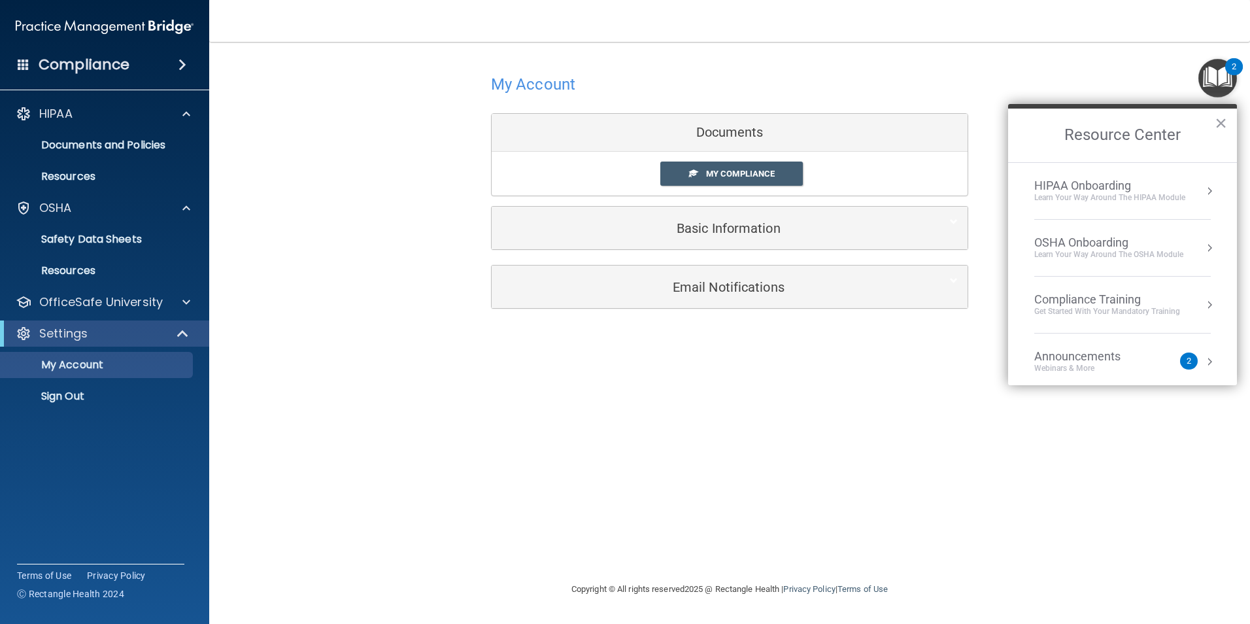
click at [1173, 200] on div "Learn Your Way around the HIPAA module" at bounding box center [1109, 197] width 151 height 11
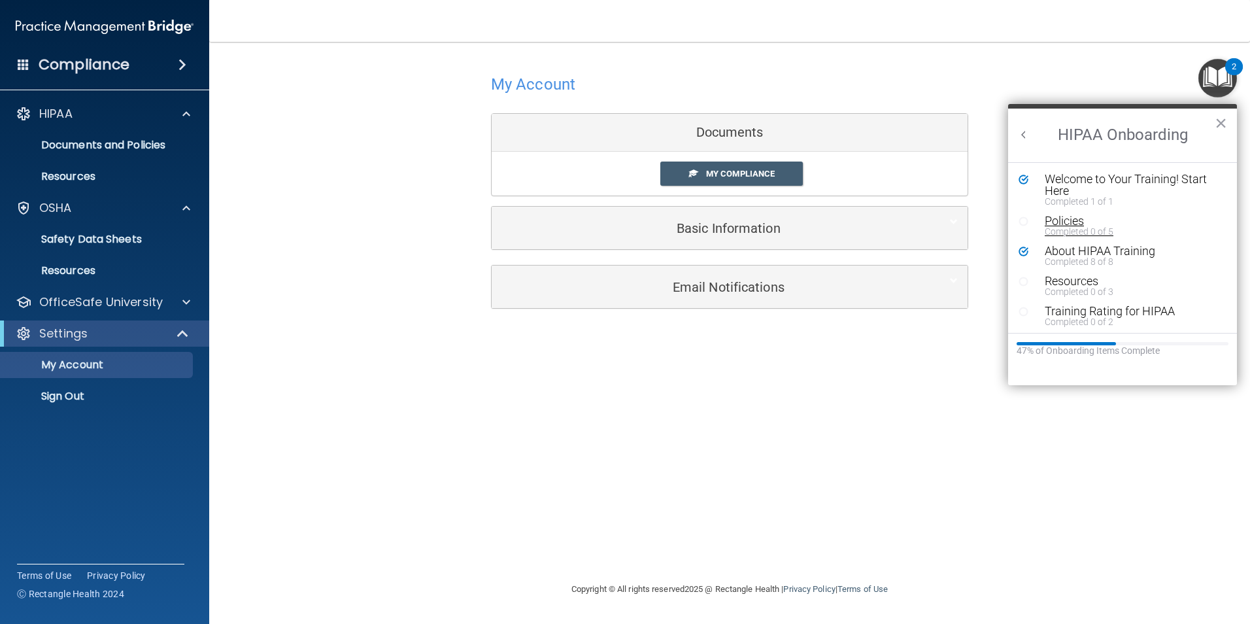
click at [1066, 222] on div "Policies" at bounding box center [1127, 221] width 165 height 12
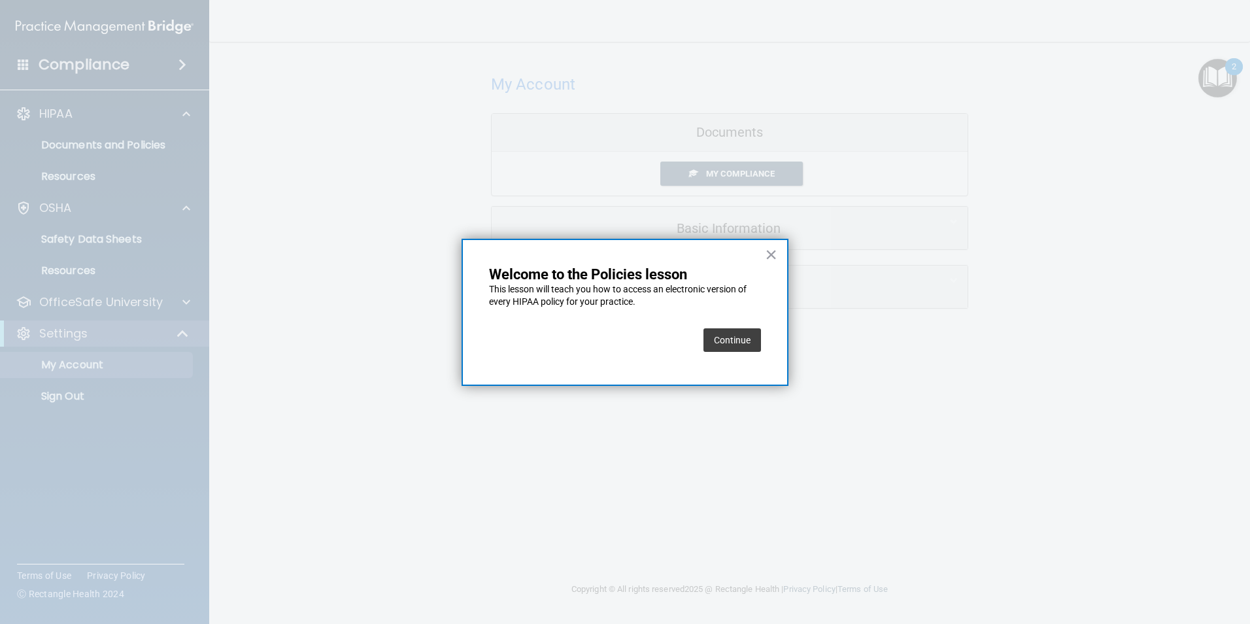
click at [744, 345] on button "Continue" at bounding box center [732, 340] width 58 height 24
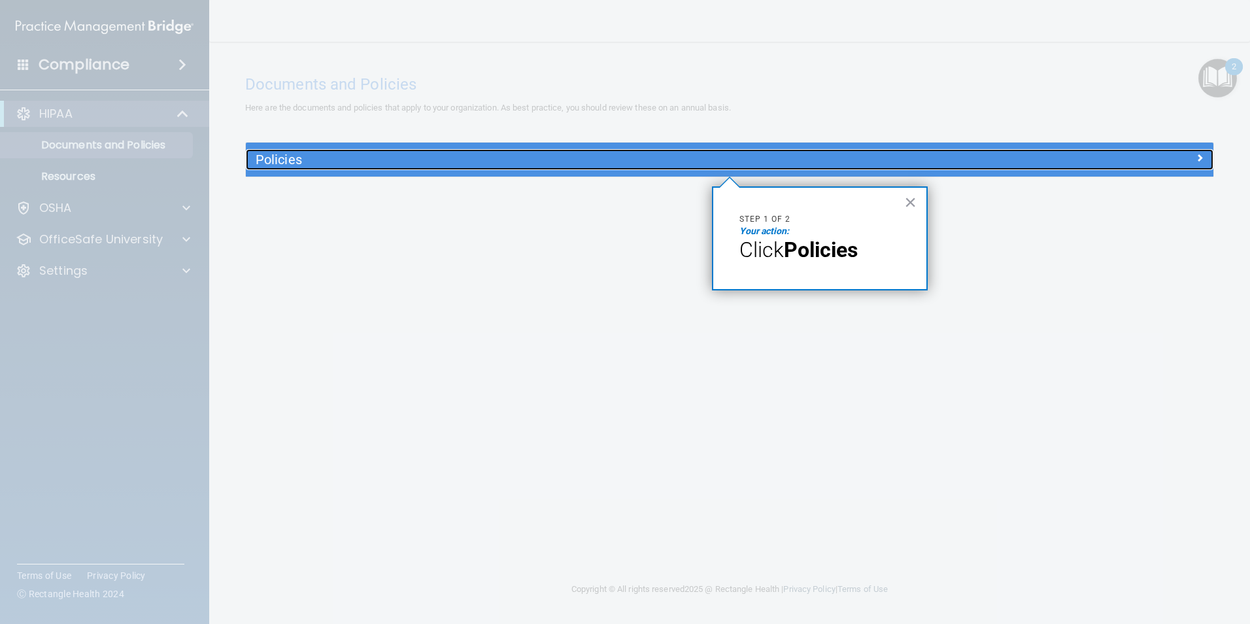
click at [392, 162] on h5 "Policies" at bounding box center [609, 159] width 706 height 14
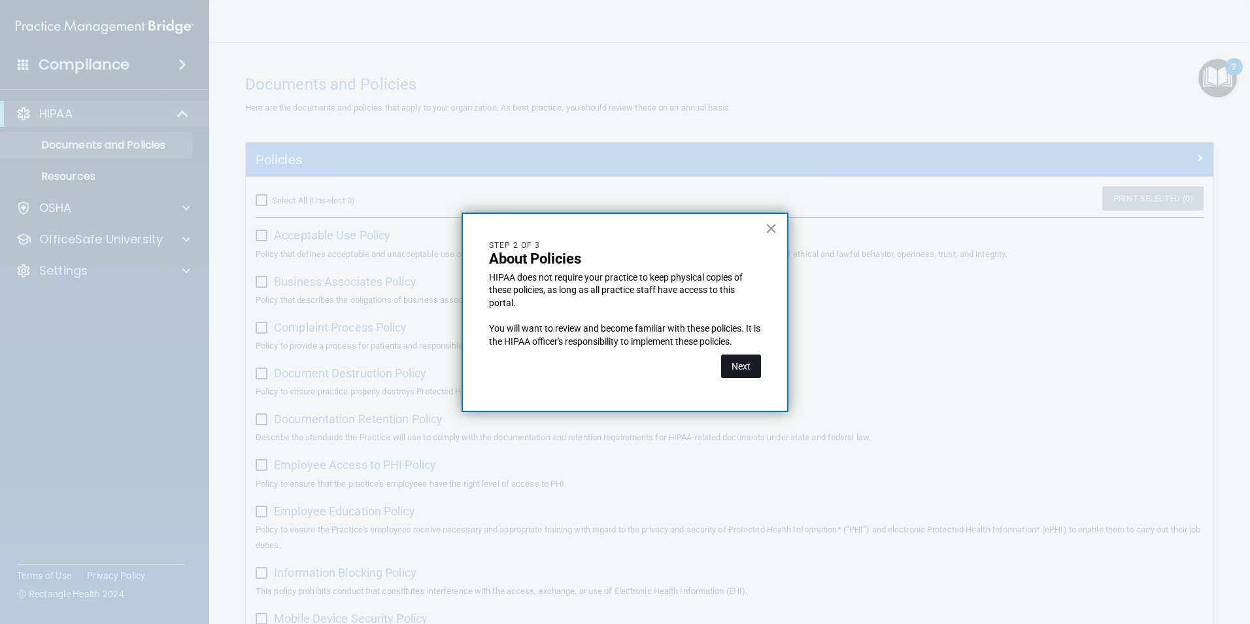
click at [738, 358] on button "Next" at bounding box center [741, 366] width 40 height 24
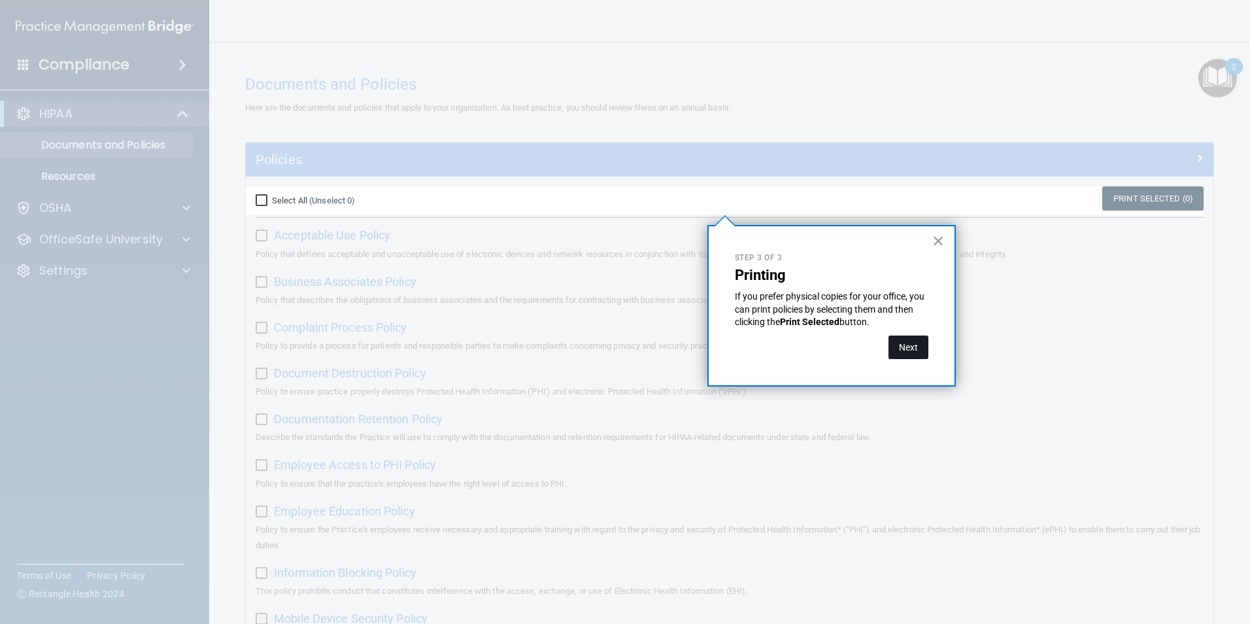
click at [917, 351] on button "Next" at bounding box center [908, 347] width 40 height 24
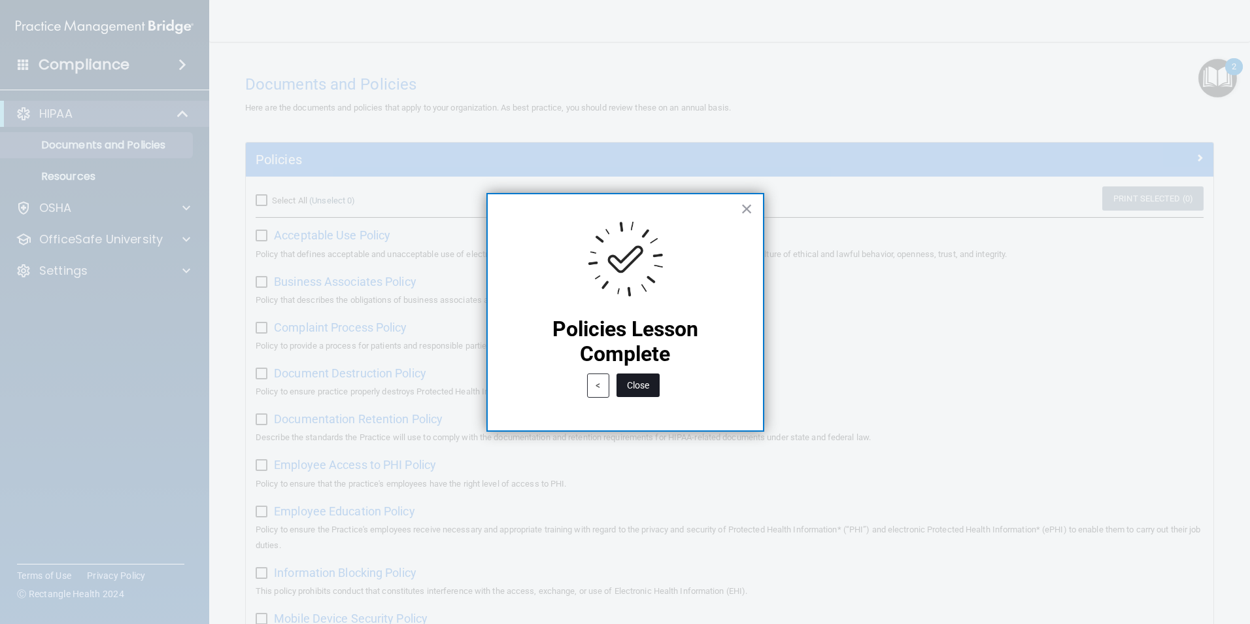
click at [635, 384] on button "Close" at bounding box center [637, 385] width 43 height 24
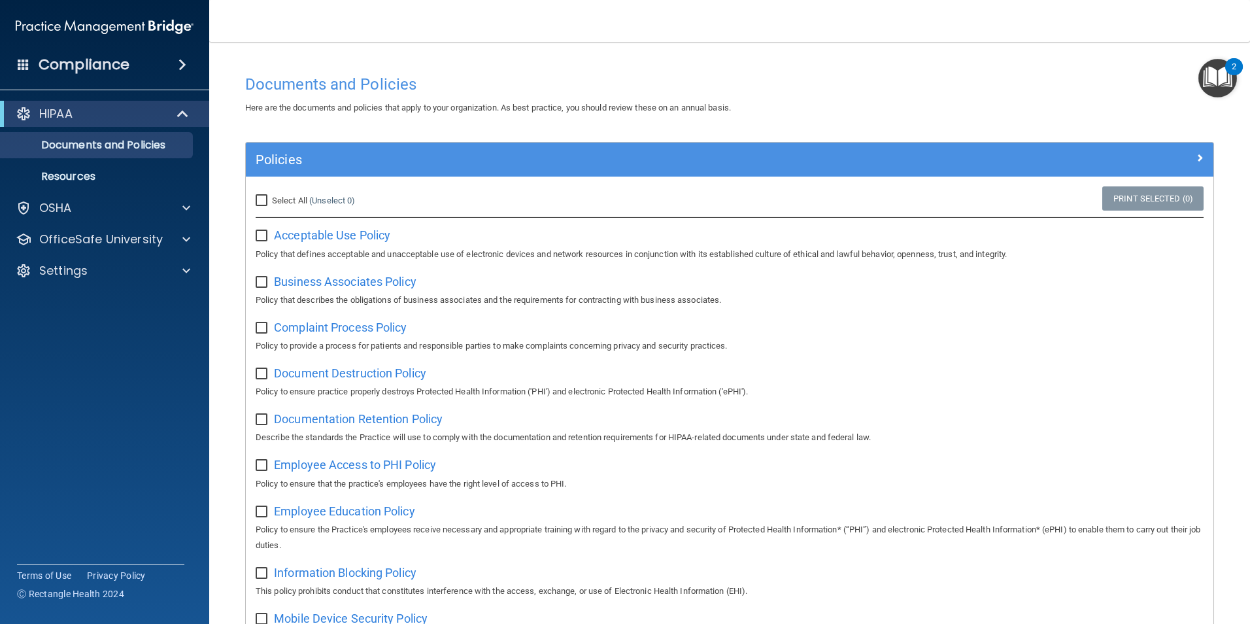
click at [260, 202] on input "Select All (Unselect 0) Unselect All" at bounding box center [263, 200] width 15 height 10
checkbox input "true"
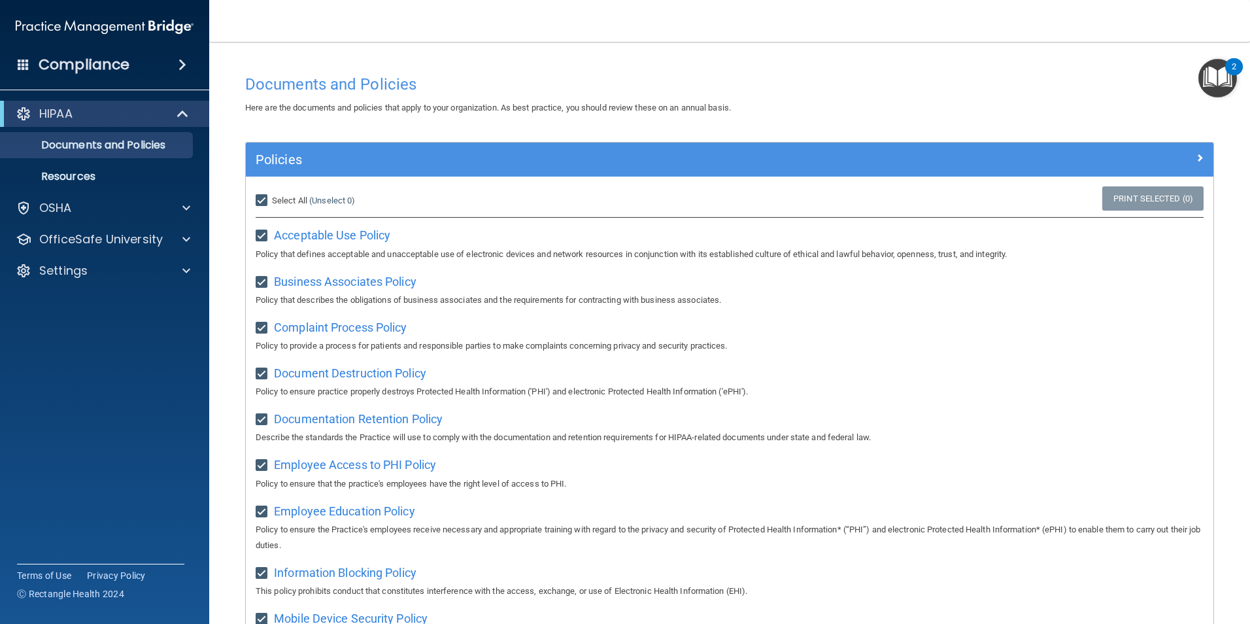
checkbox input "true"
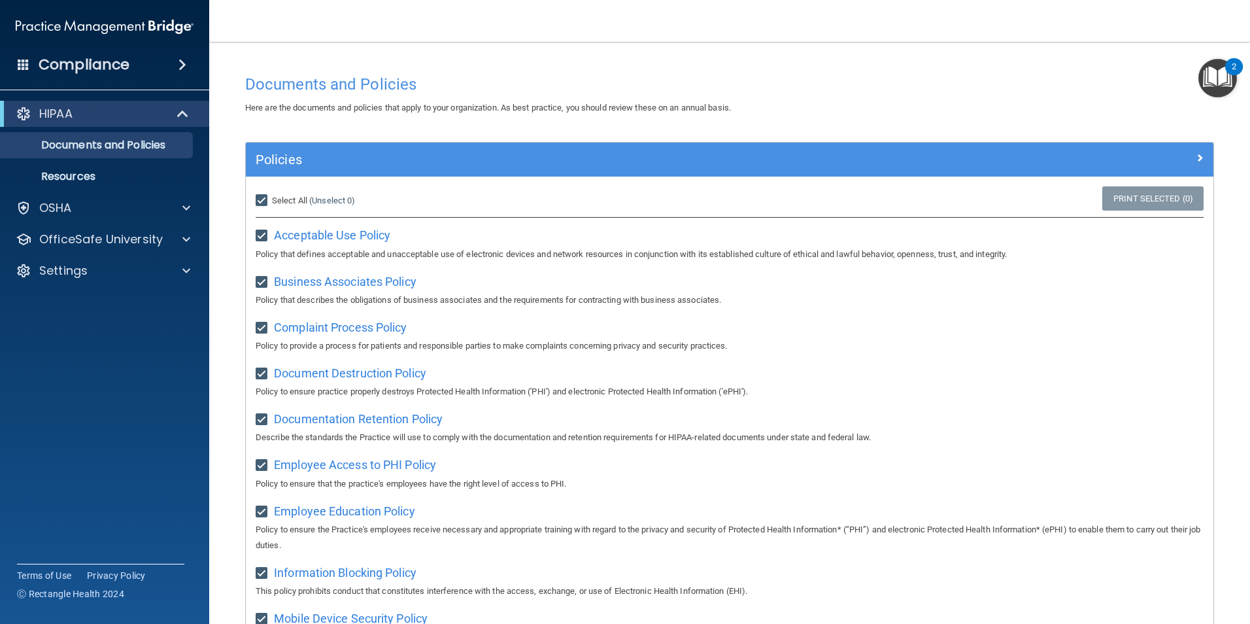
checkbox input "true"
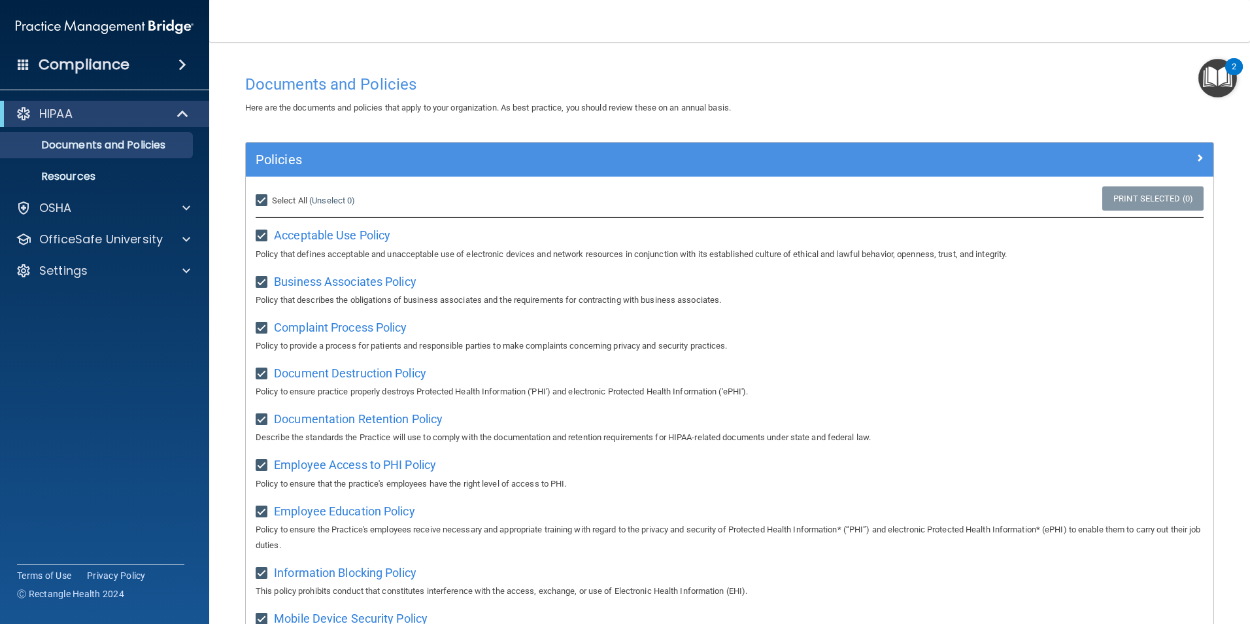
checkbox input "true"
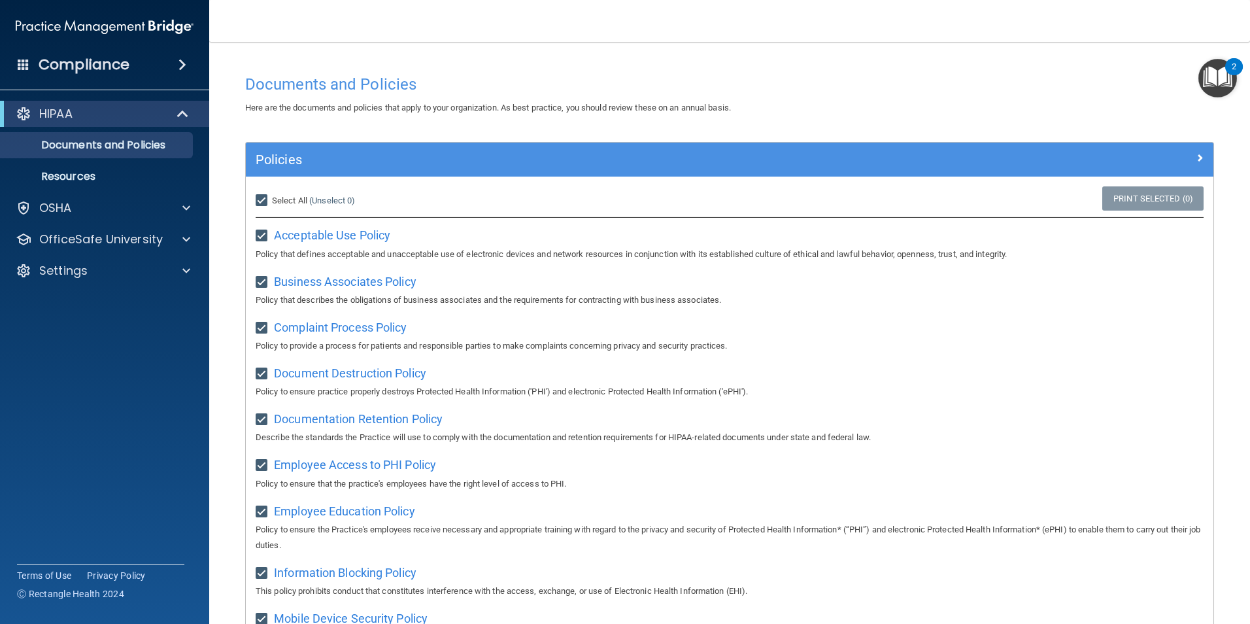
checkbox input "true"
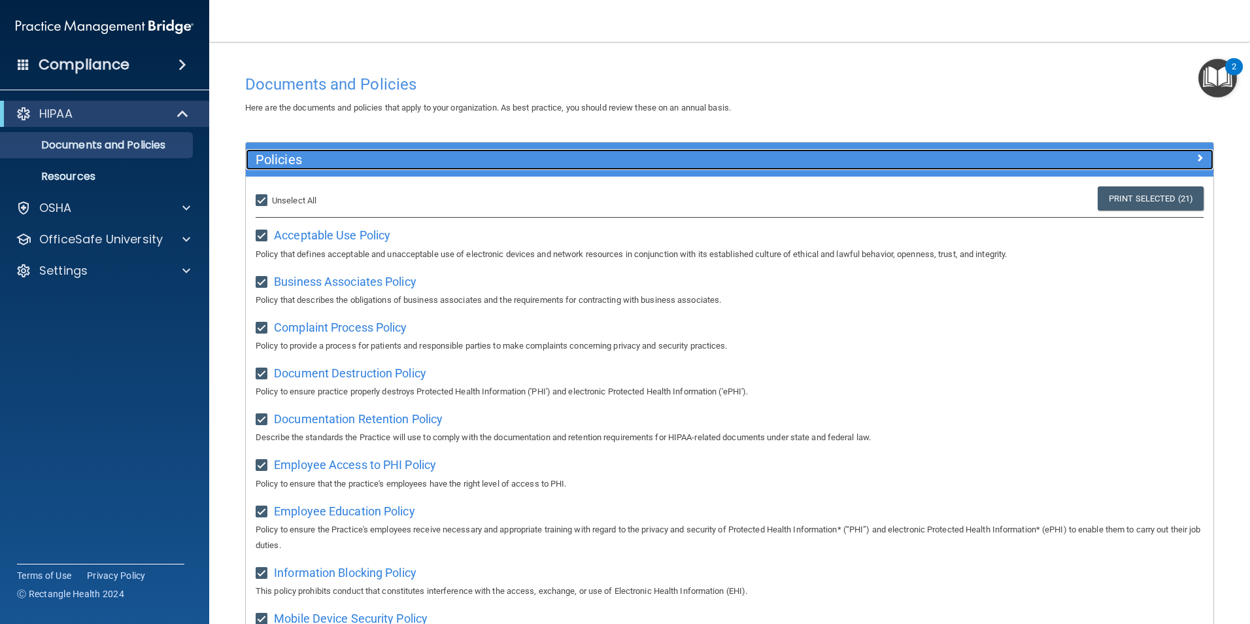
click at [1188, 166] on div "Policies" at bounding box center [730, 159] width 968 height 21
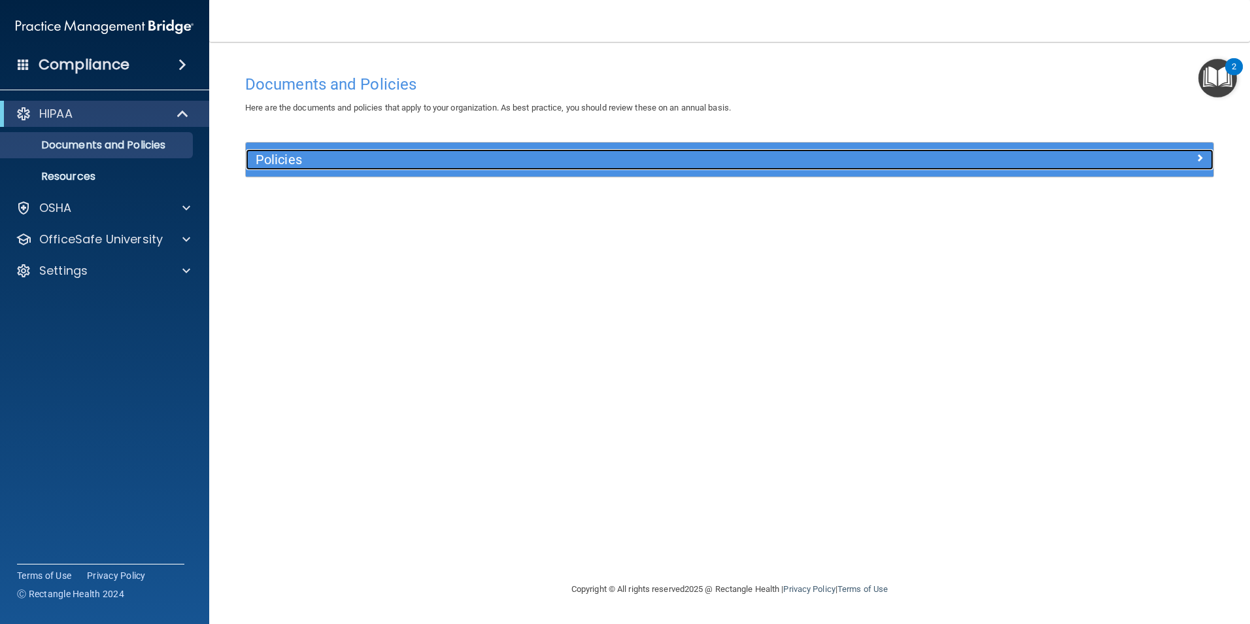
click at [1188, 166] on div "Policies" at bounding box center [730, 159] width 968 height 21
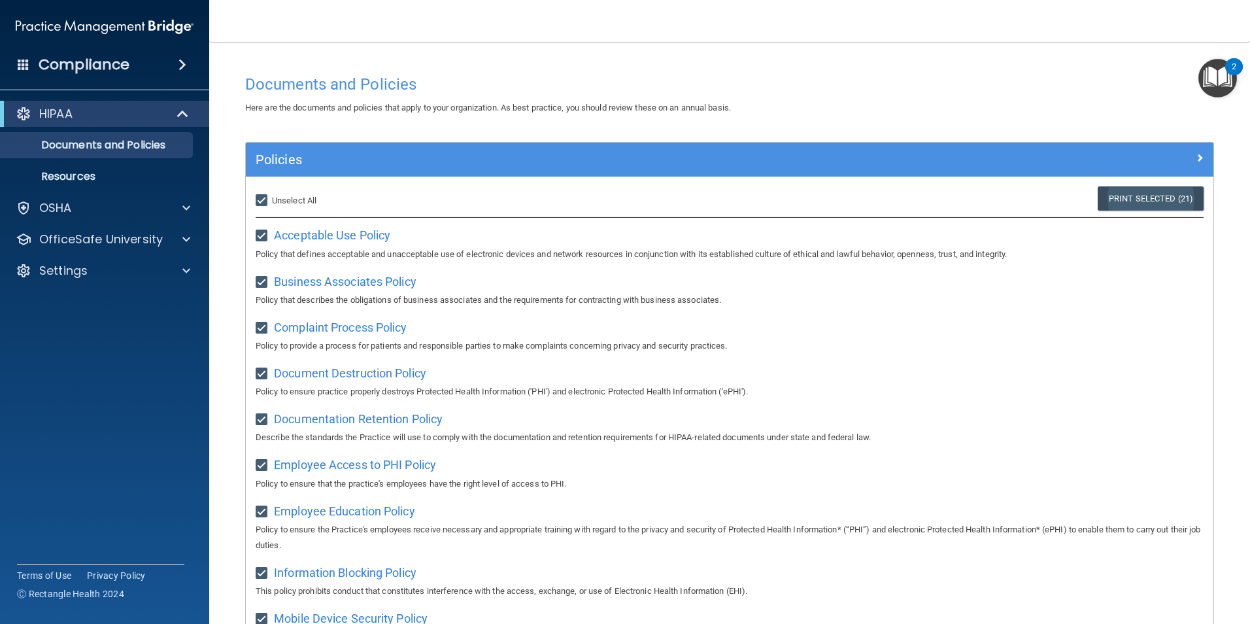
click at [1139, 200] on link "Print Selected (21)" at bounding box center [1151, 198] width 106 height 24
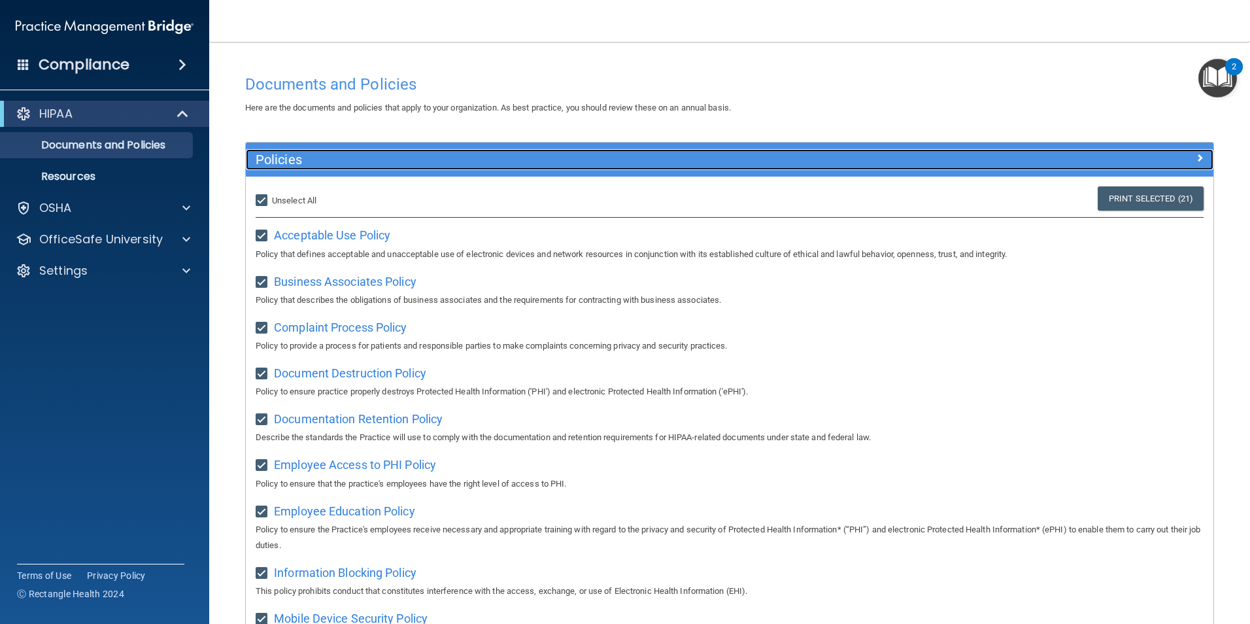
click at [1195, 158] on div at bounding box center [1092, 157] width 242 height 16
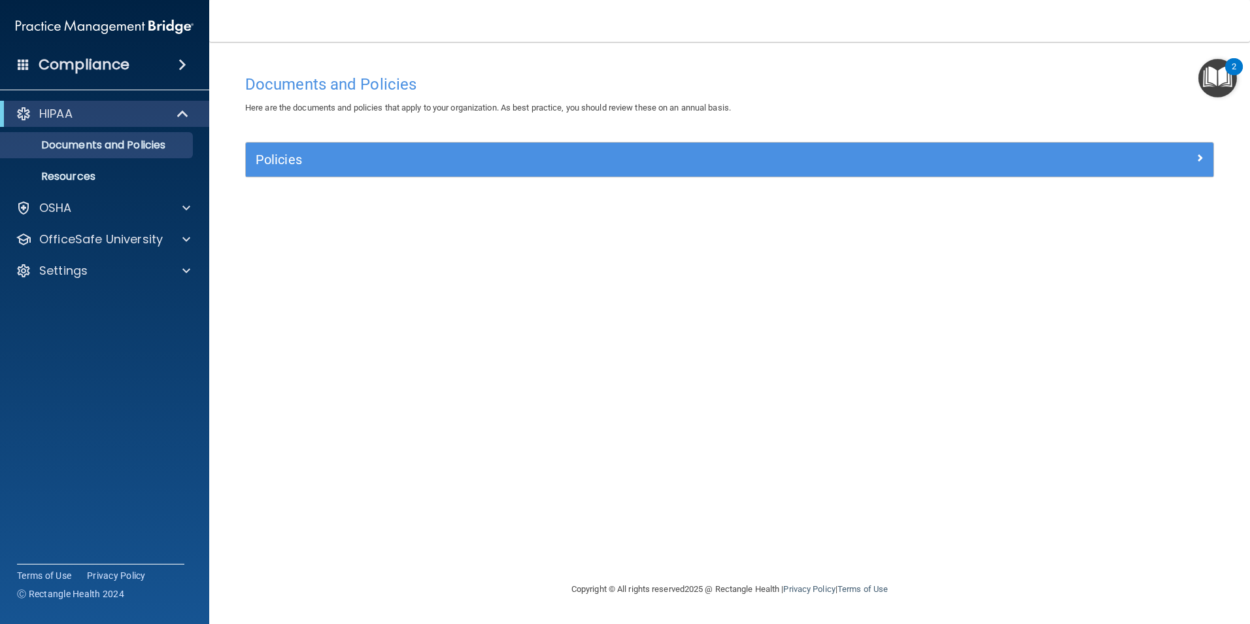
click at [1219, 69] on img "Open Resource Center, 2 new notifications" at bounding box center [1217, 78] width 39 height 39
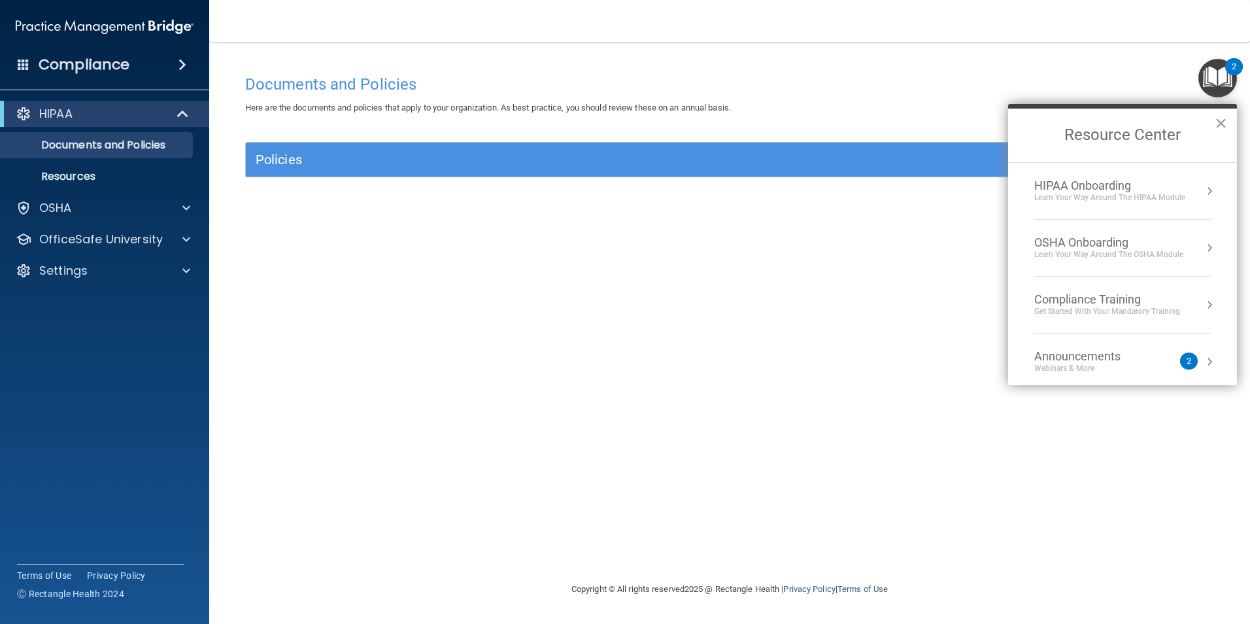
click at [1164, 182] on div "HIPAA Onboarding" at bounding box center [1109, 185] width 151 height 14
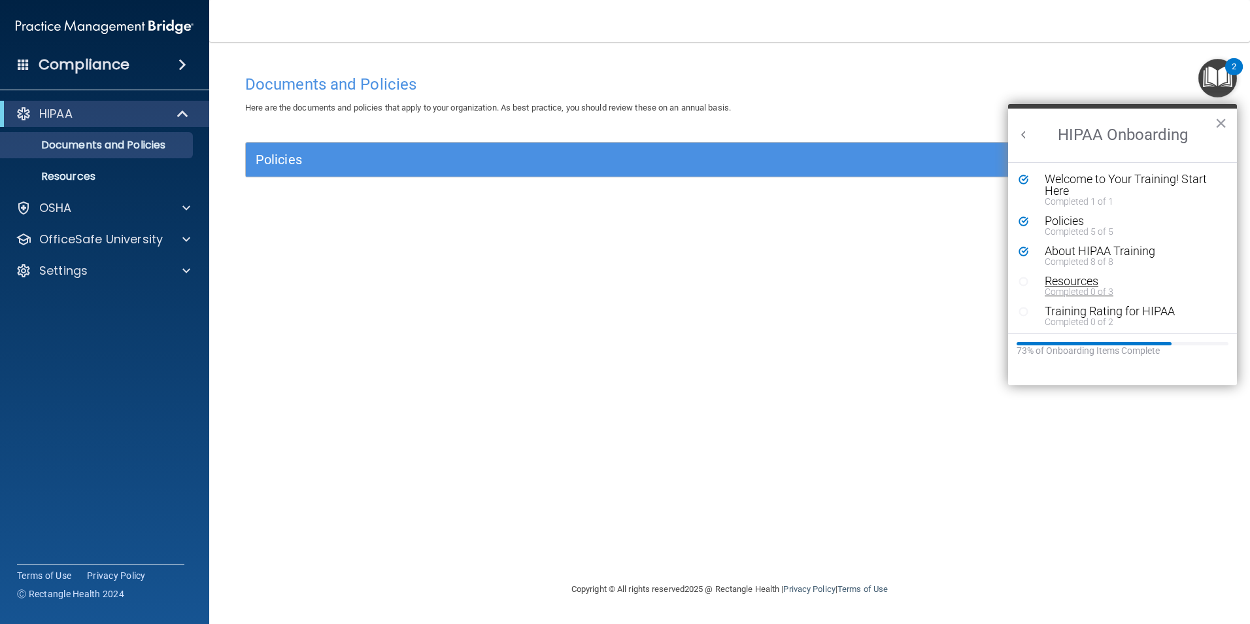
click at [1075, 291] on div "Completed 0 of 3" at bounding box center [1127, 291] width 165 height 9
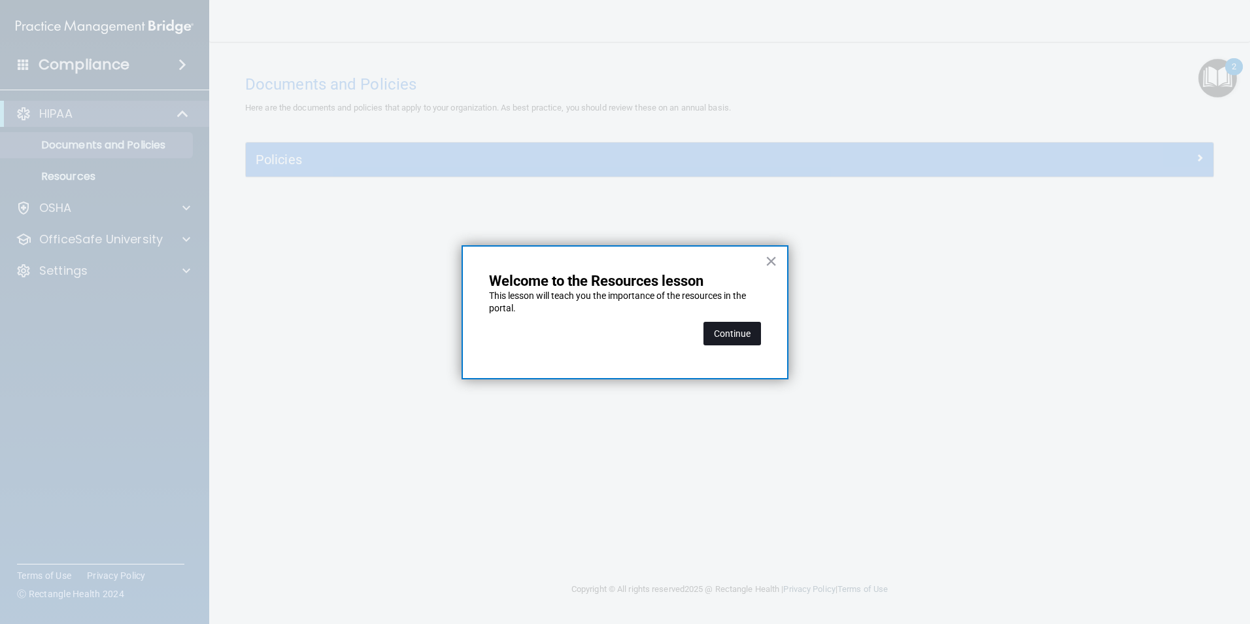
click at [749, 336] on button "Continue" at bounding box center [732, 334] width 58 height 24
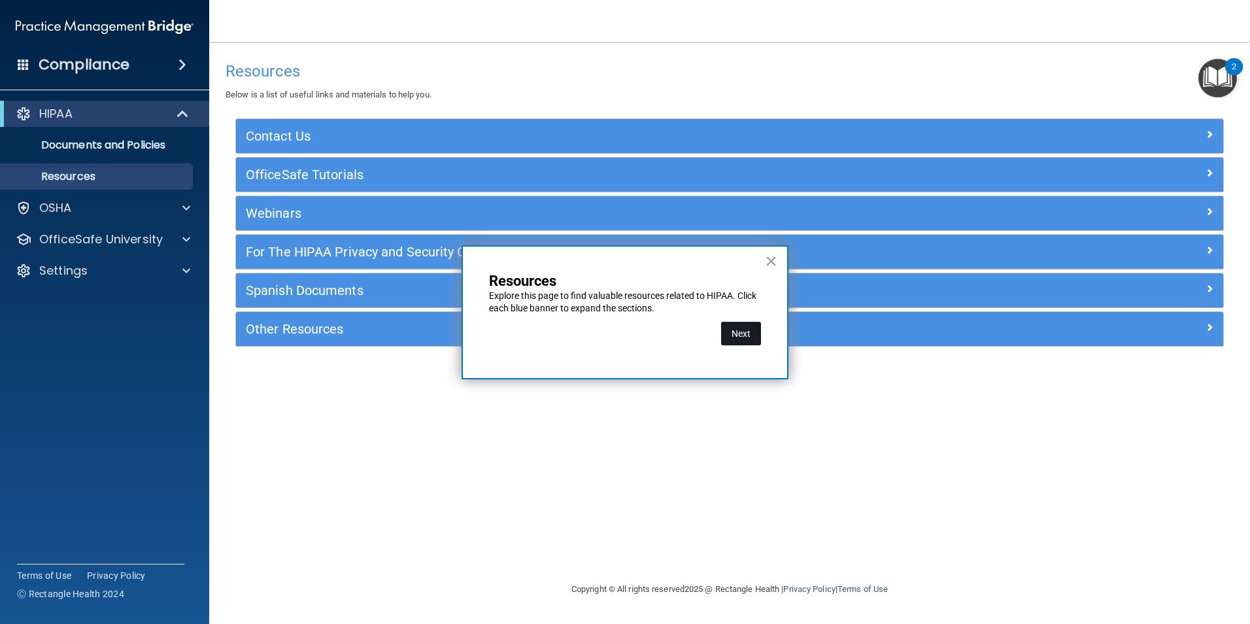
click at [743, 335] on button "Next" at bounding box center [741, 334] width 40 height 24
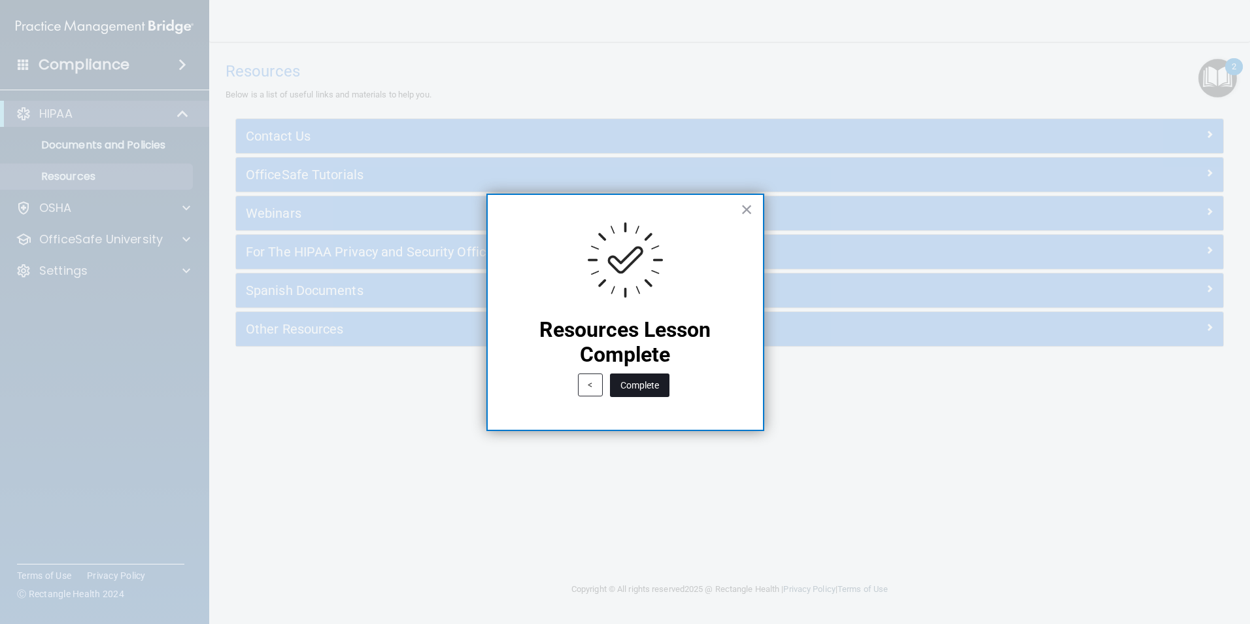
click at [649, 384] on button "Complete" at bounding box center [639, 385] width 59 height 24
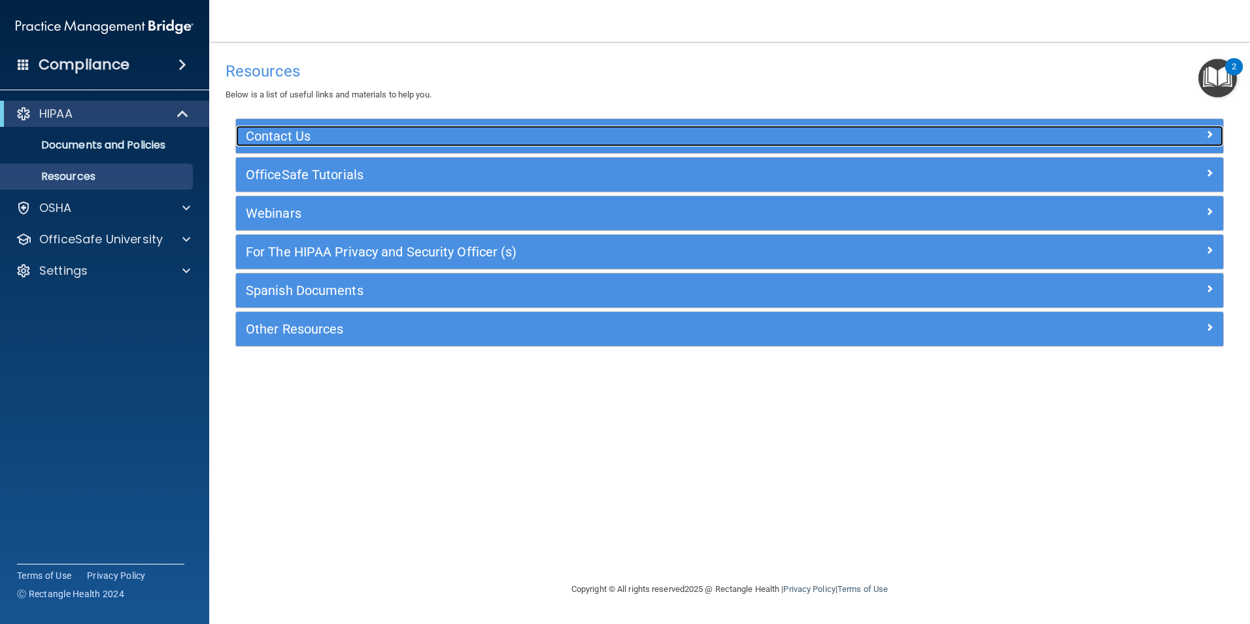
click at [334, 129] on h5 "Contact Us" at bounding box center [606, 136] width 721 height 14
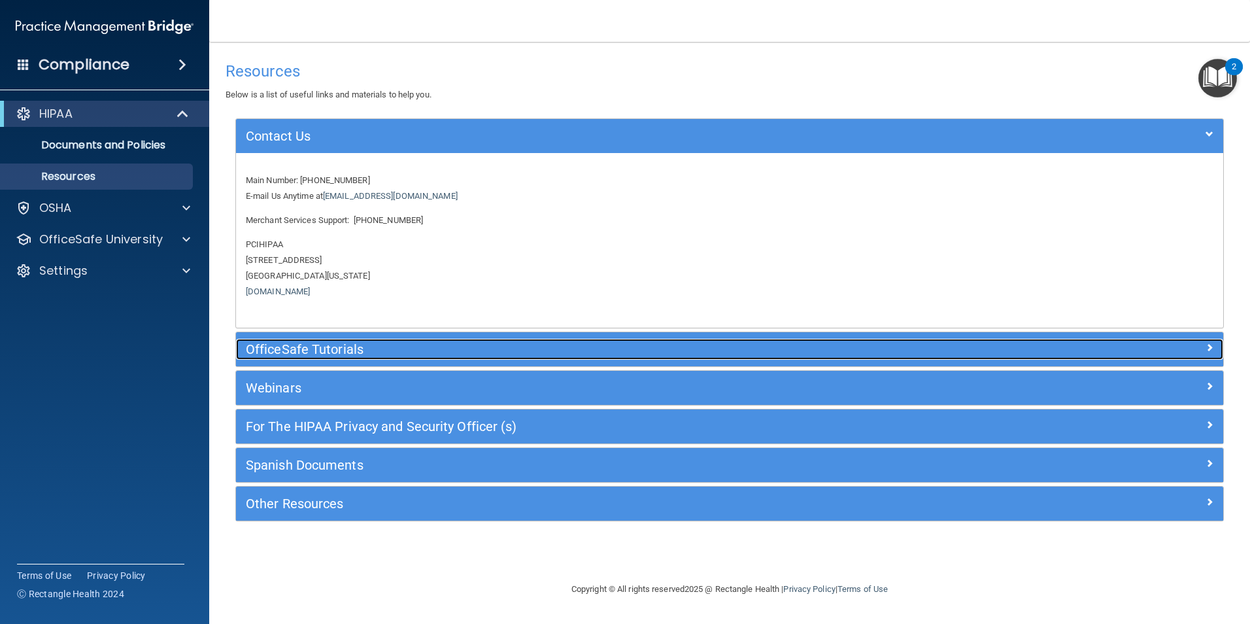
click at [345, 350] on h5 "OfficeSafe Tutorials" at bounding box center [606, 349] width 721 height 14
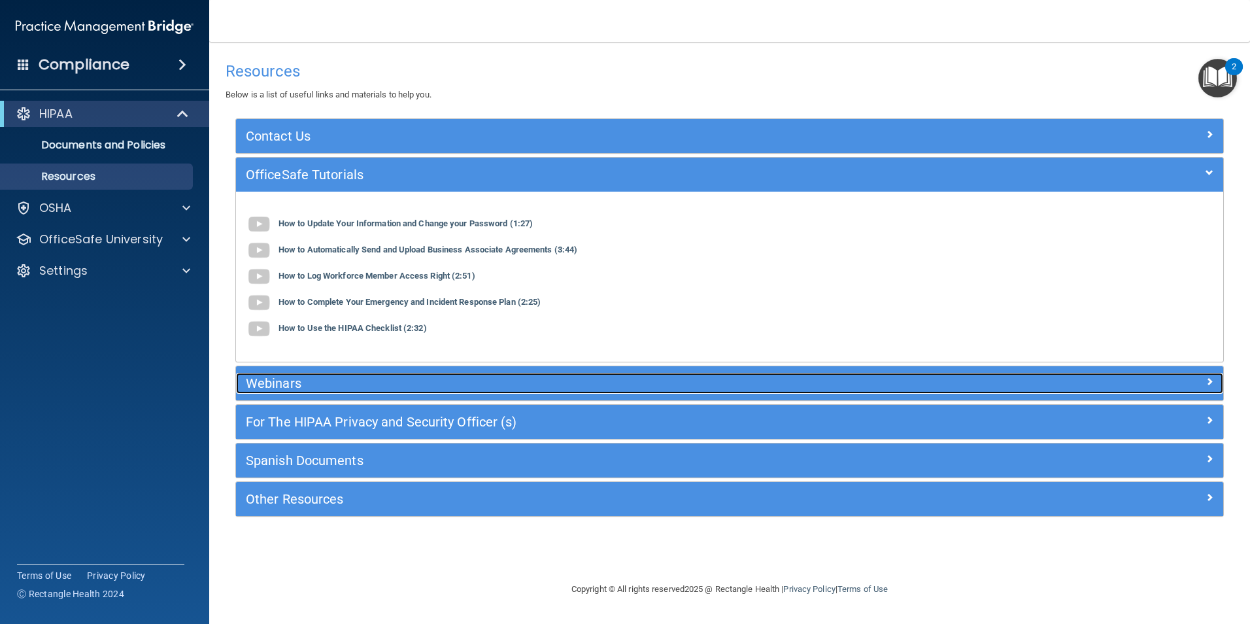
click at [352, 376] on h5 "Webinars" at bounding box center [606, 383] width 721 height 14
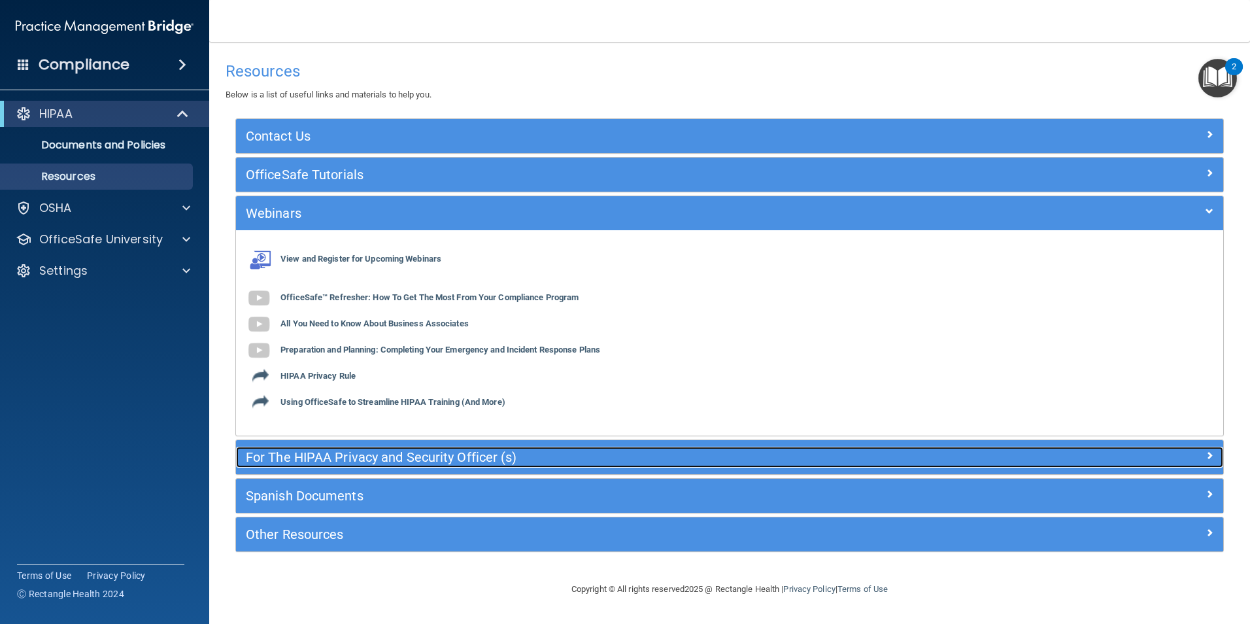
click at [355, 447] on div "For The HIPAA Privacy and Security Officer (s)" at bounding box center [606, 457] width 741 height 21
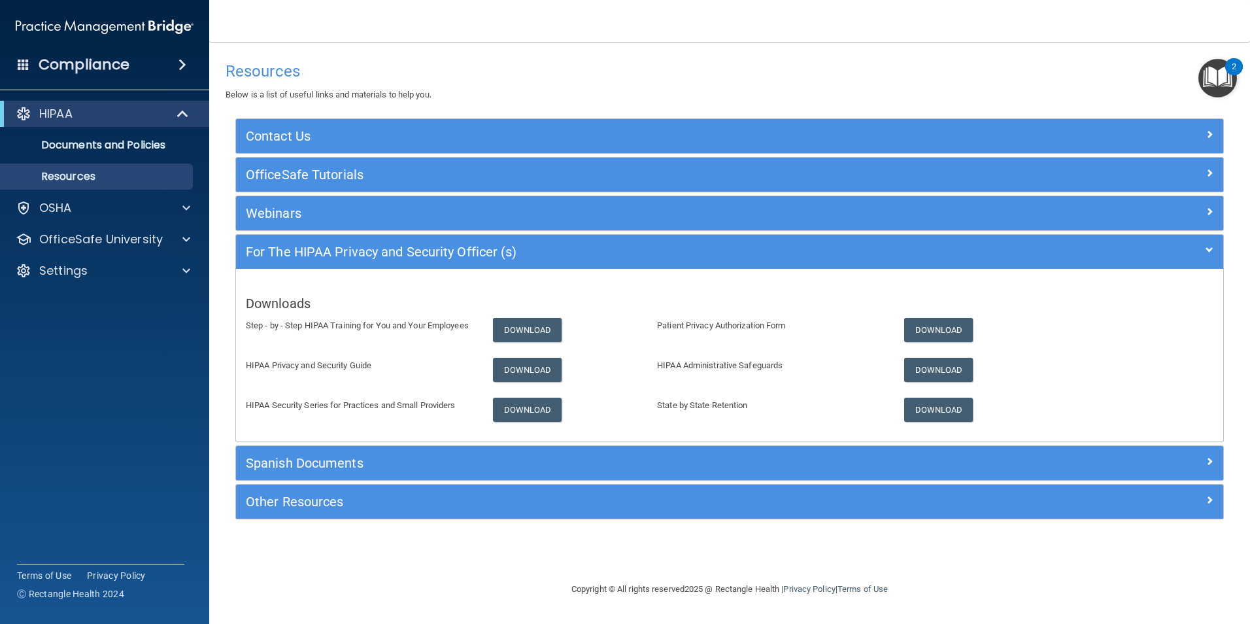
click at [407, 447] on div "Spanish Documents" at bounding box center [729, 463] width 987 height 34
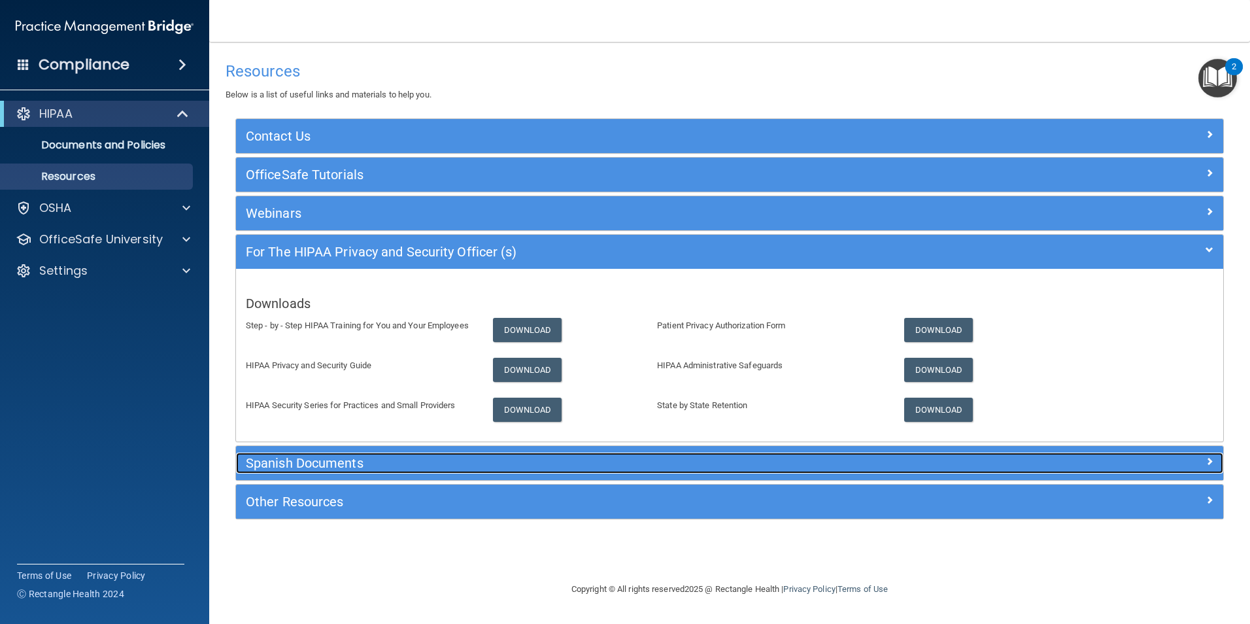
click at [406, 469] on h5 "Spanish Documents" at bounding box center [606, 463] width 721 height 14
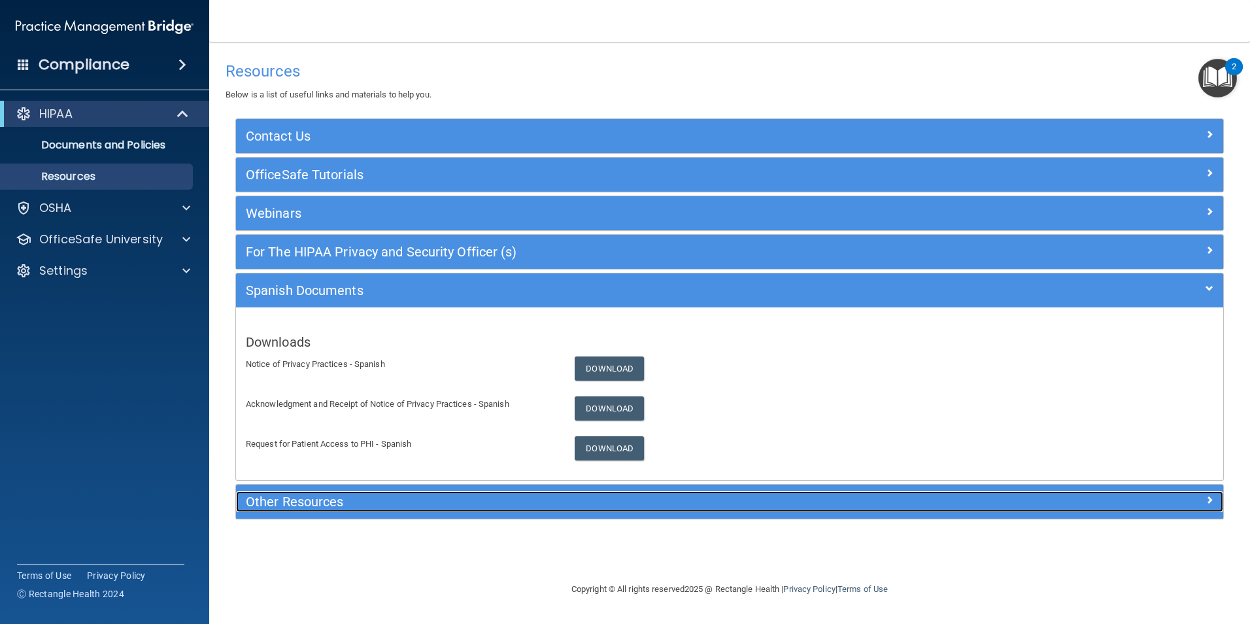
click at [413, 496] on h5 "Other Resources" at bounding box center [606, 501] width 721 height 14
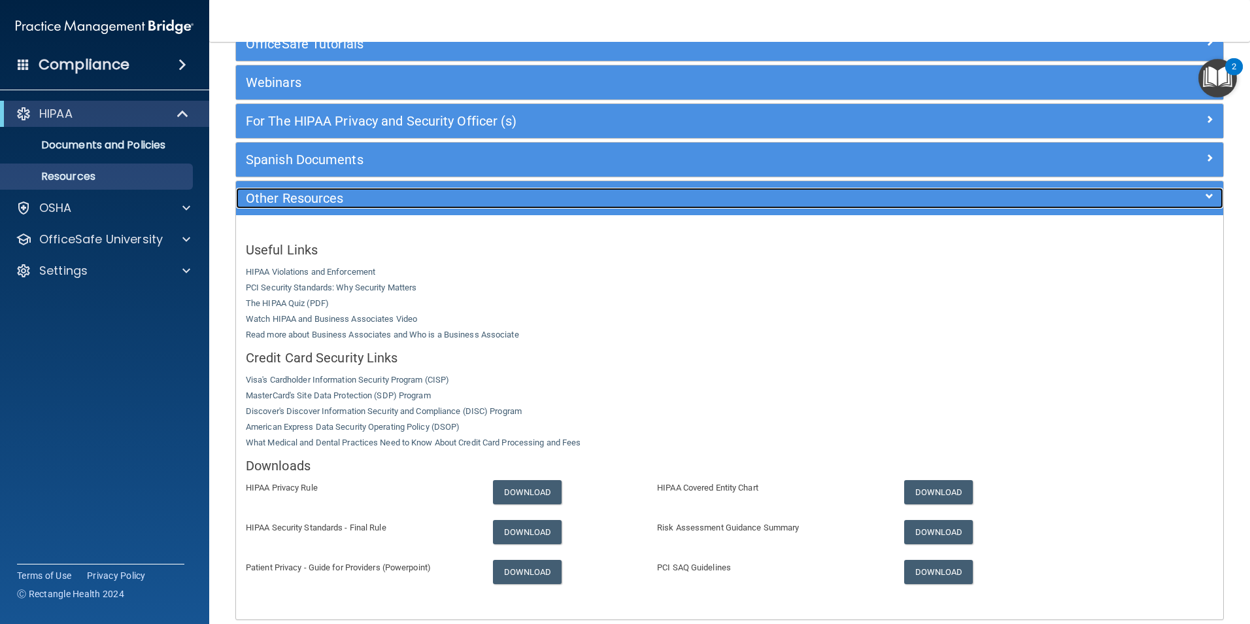
scroll to position [194, 0]
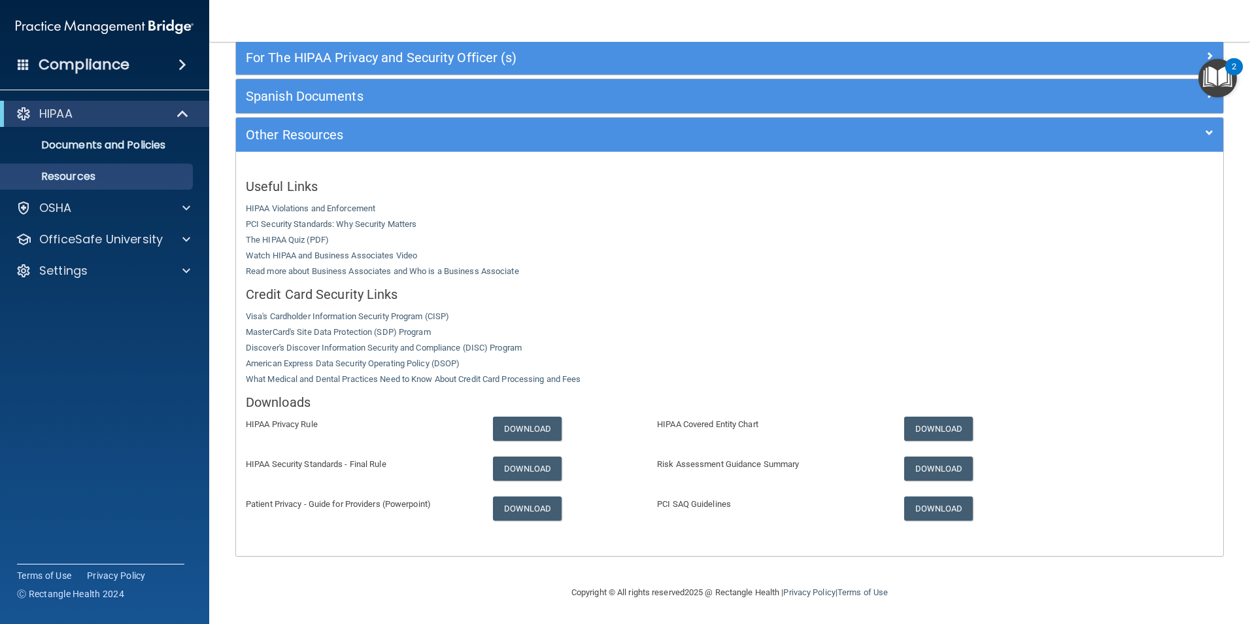
click at [945, 592] on div "Copyright © All rights reserved 2025 @ Rectangle Health | Privacy Policy | Term…" at bounding box center [729, 592] width 477 height 42
click at [1233, 77] on div "2" at bounding box center [1234, 75] width 5 height 17
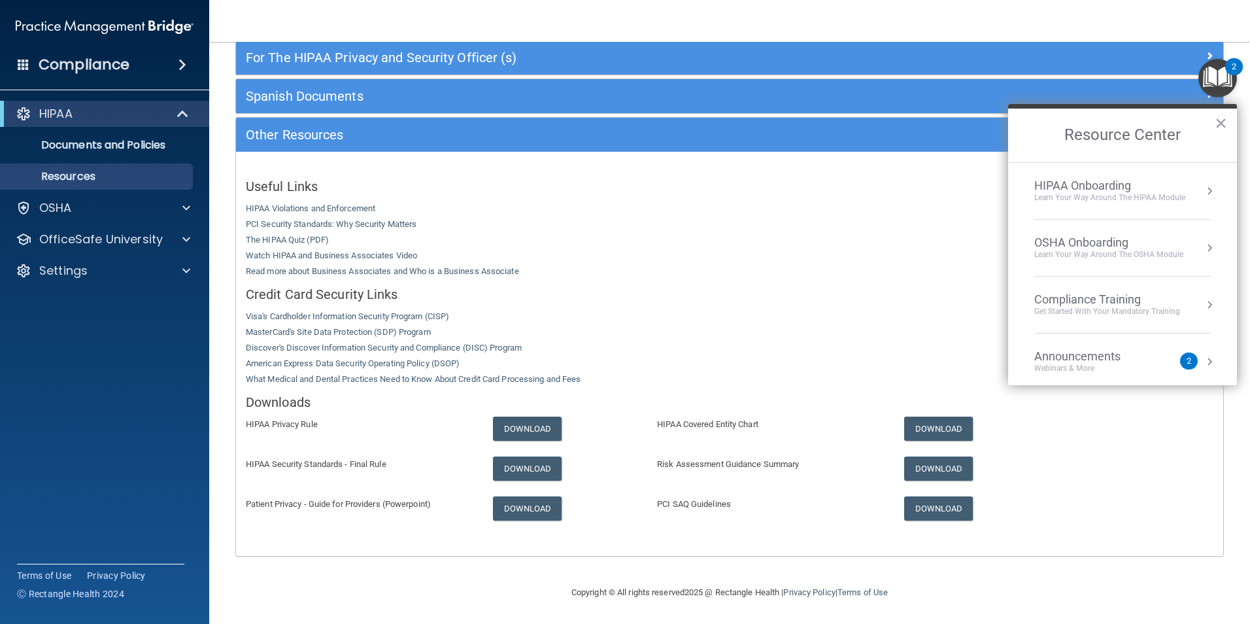
click at [1203, 192] on button "Resource Center" at bounding box center [1209, 190] width 13 height 13
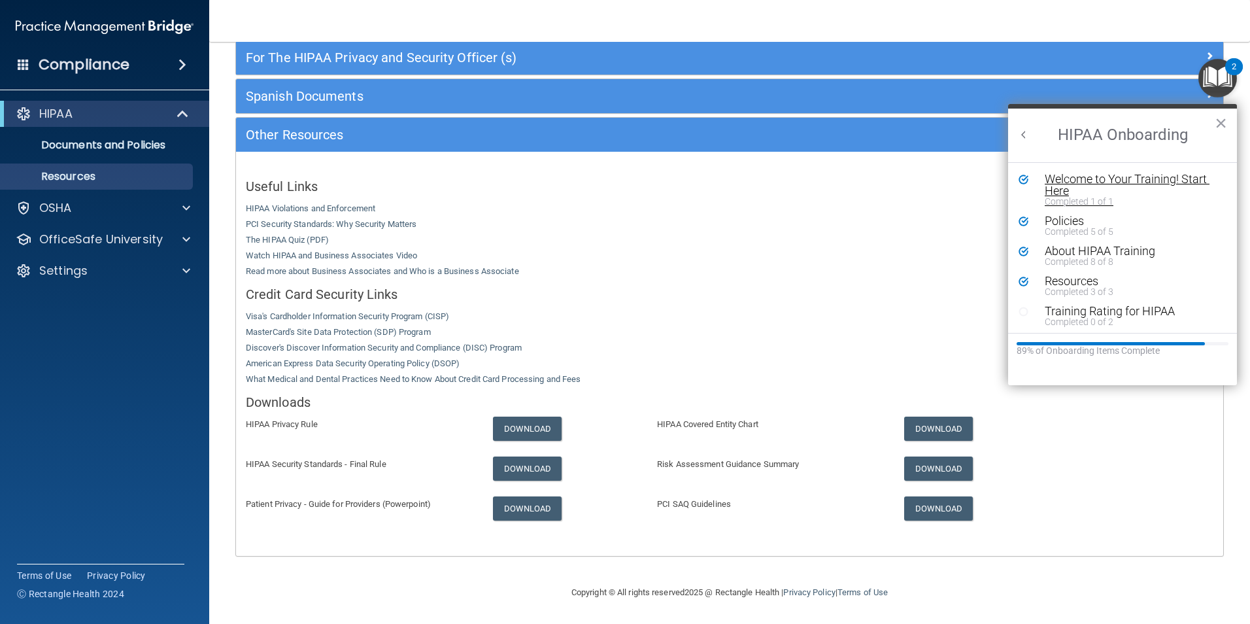
scroll to position [0, 0]
click at [1097, 314] on div "Training Rating for HIPAA" at bounding box center [1127, 311] width 165 height 12
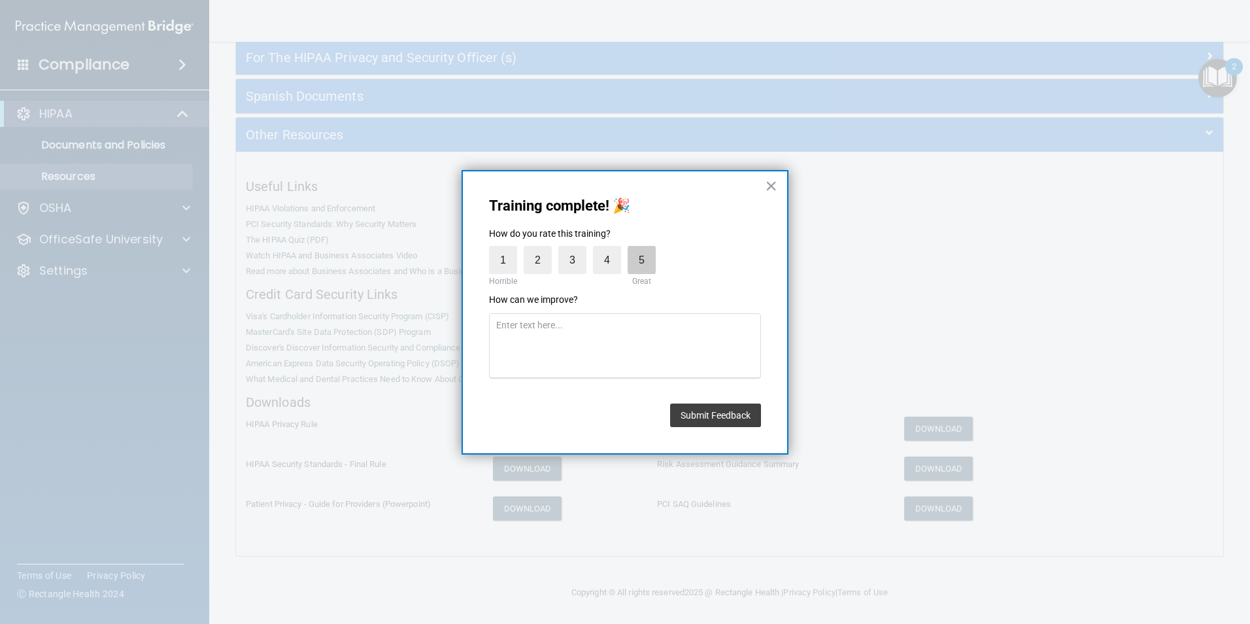
click at [649, 255] on label "5" at bounding box center [642, 260] width 28 height 28
click at [611, 249] on input "5" at bounding box center [611, 249] width 0 height 0
click at [745, 413] on button "Submit Feedback" at bounding box center [715, 415] width 91 height 24
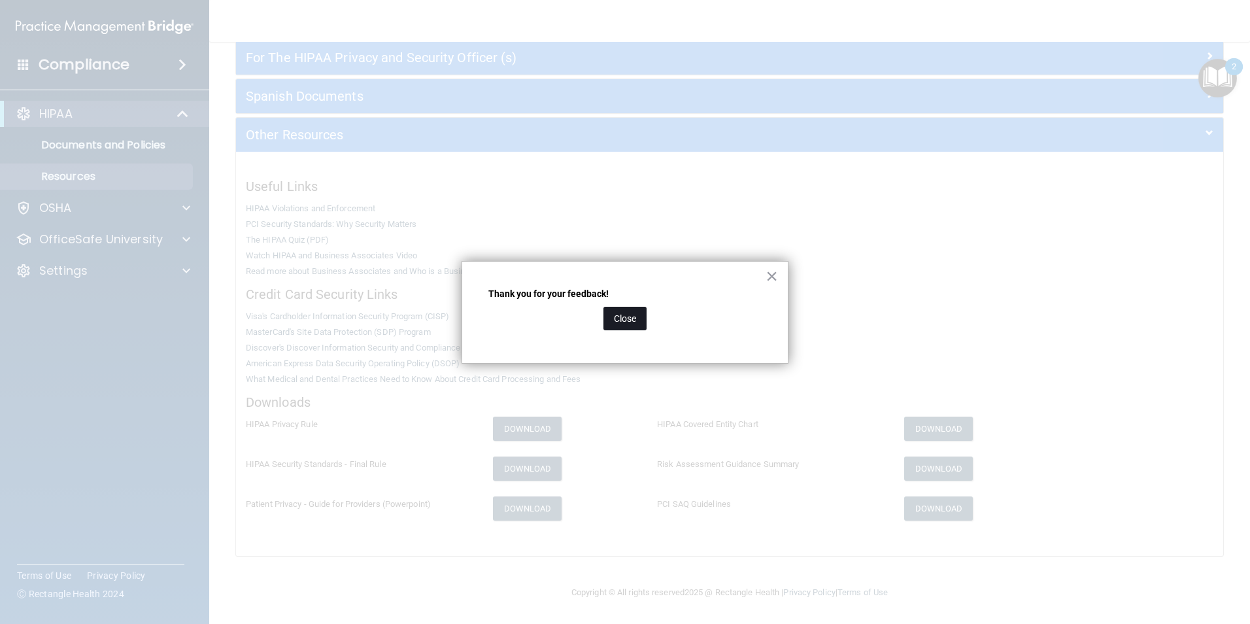
click at [619, 318] on button "Close" at bounding box center [624, 319] width 43 height 24
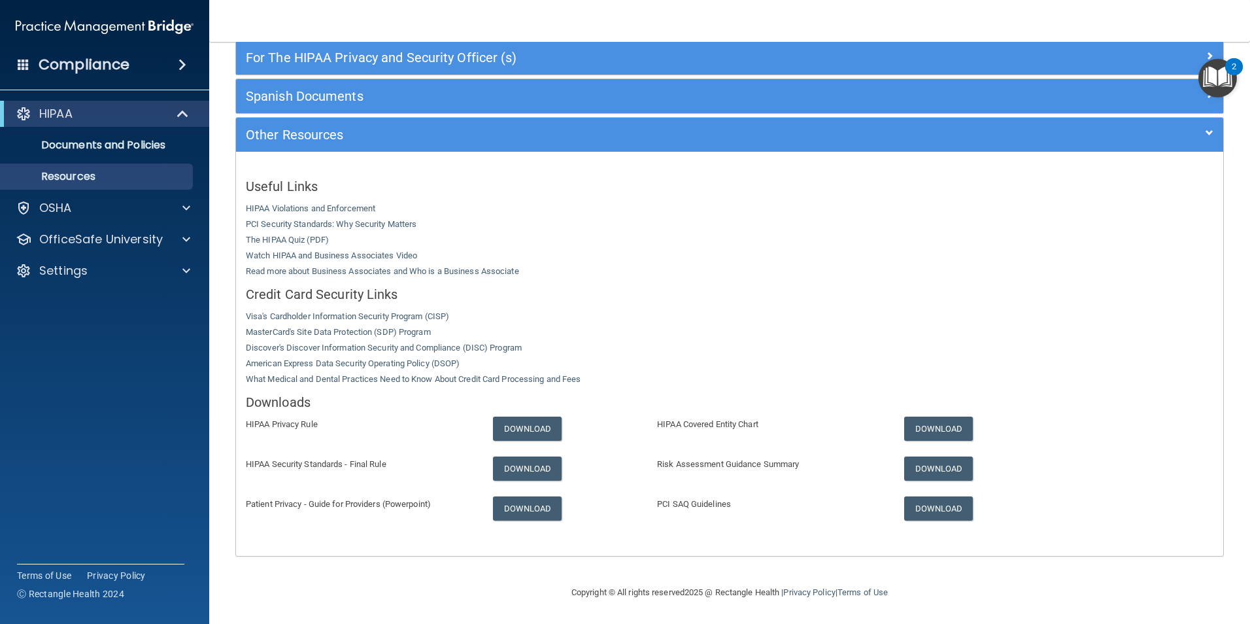
click at [1218, 76] on img "Open Resource Center, 2 new notifications" at bounding box center [1217, 78] width 39 height 39
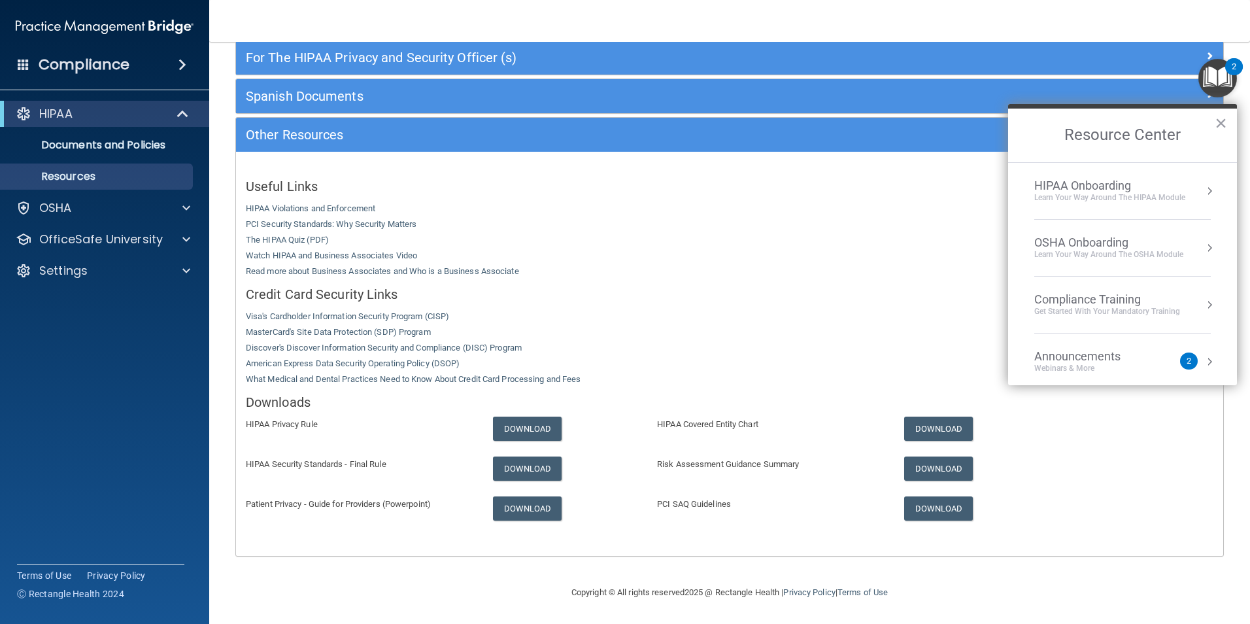
click at [1131, 186] on div "HIPAA Onboarding" at bounding box center [1109, 185] width 151 height 14
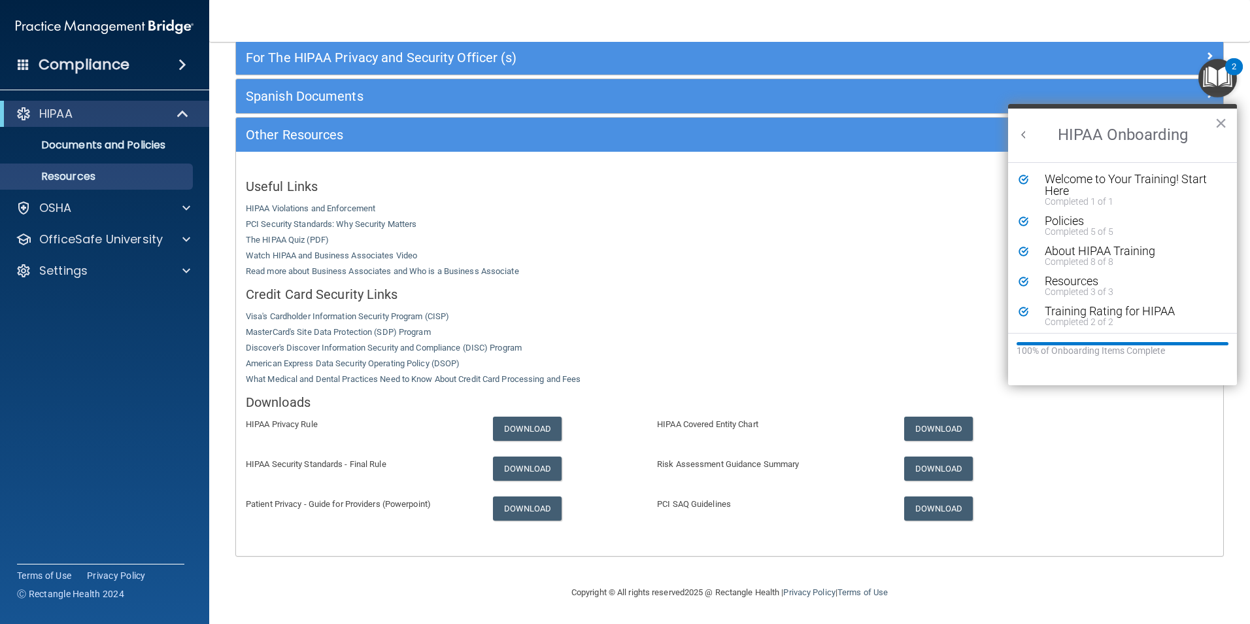
scroll to position [3, 0]
click at [1222, 80] on img "Open Resource Center, 2 new notifications" at bounding box center [1217, 78] width 39 height 39
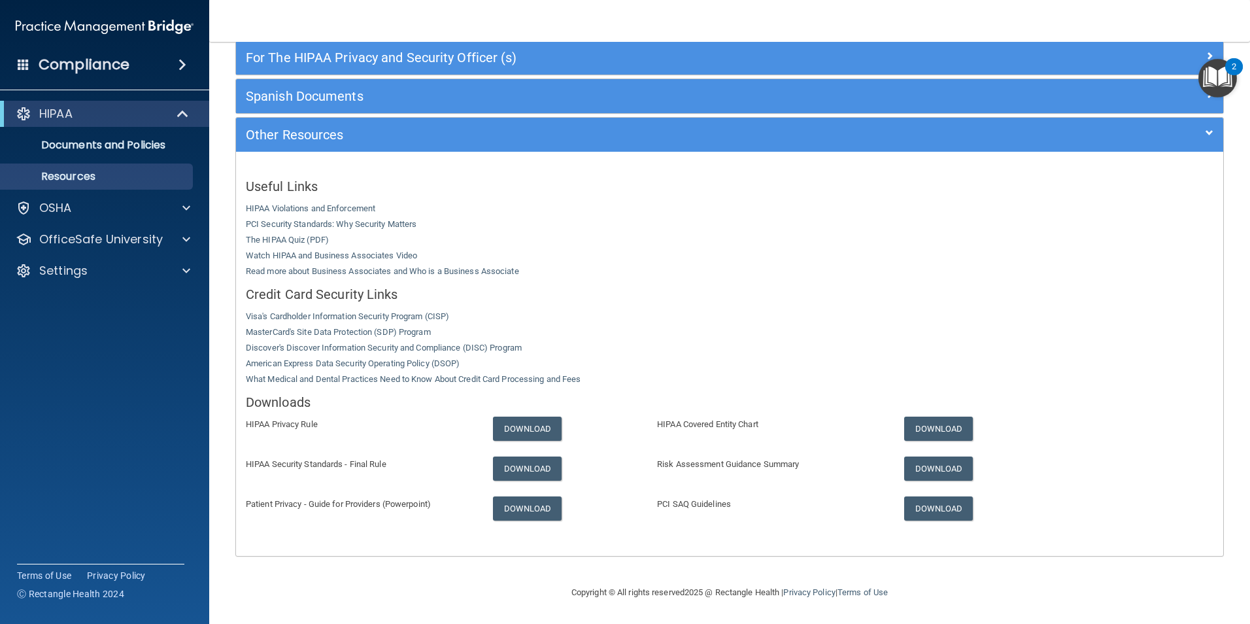
click at [1234, 73] on div "2" at bounding box center [1234, 75] width 5 height 17
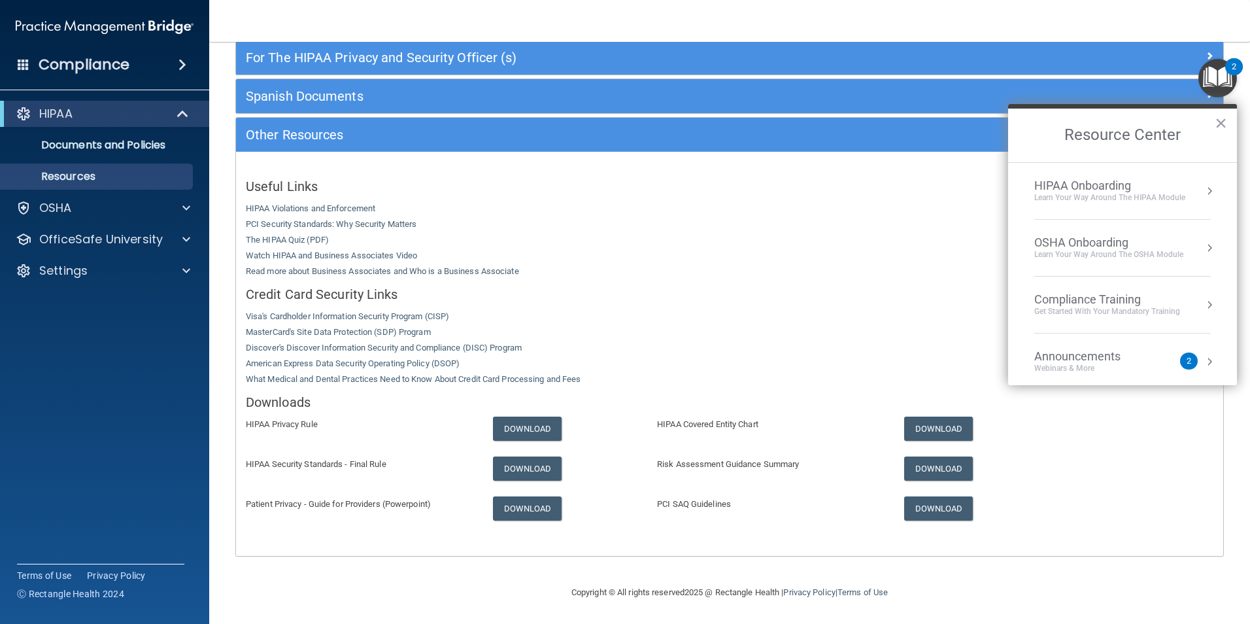
click at [1139, 201] on div "Learn Your Way around the HIPAA module" at bounding box center [1109, 197] width 151 height 11
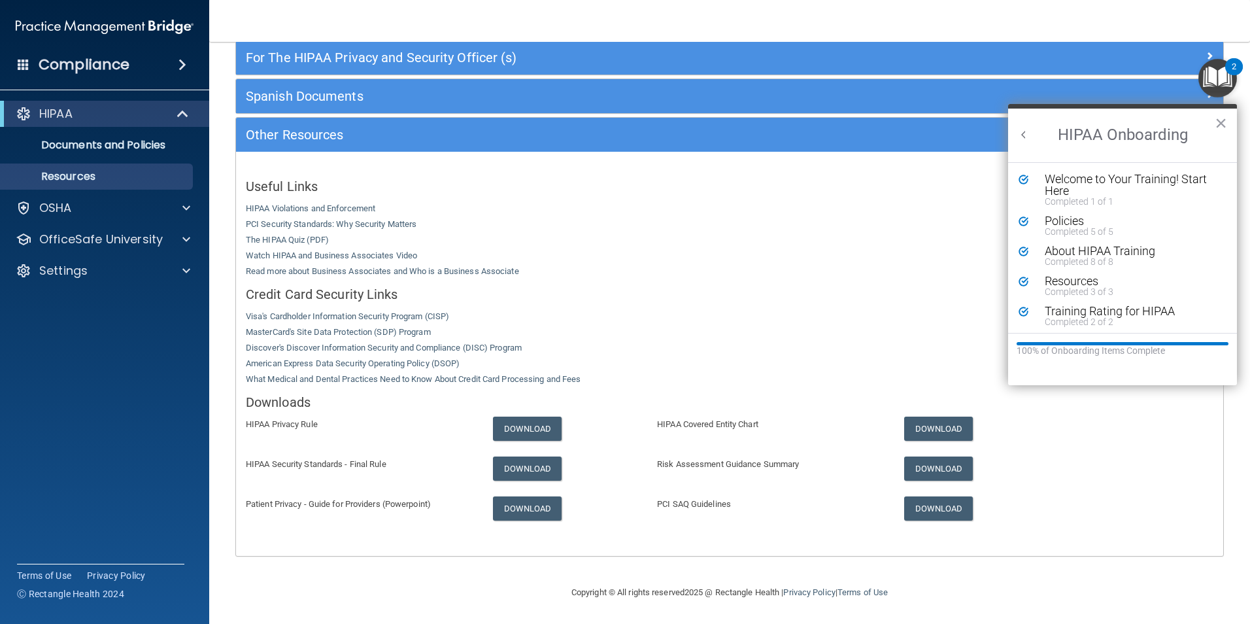
scroll to position [0, 0]
click at [1224, 87] on img "Open Resource Center, 2 new notifications" at bounding box center [1217, 78] width 39 height 39
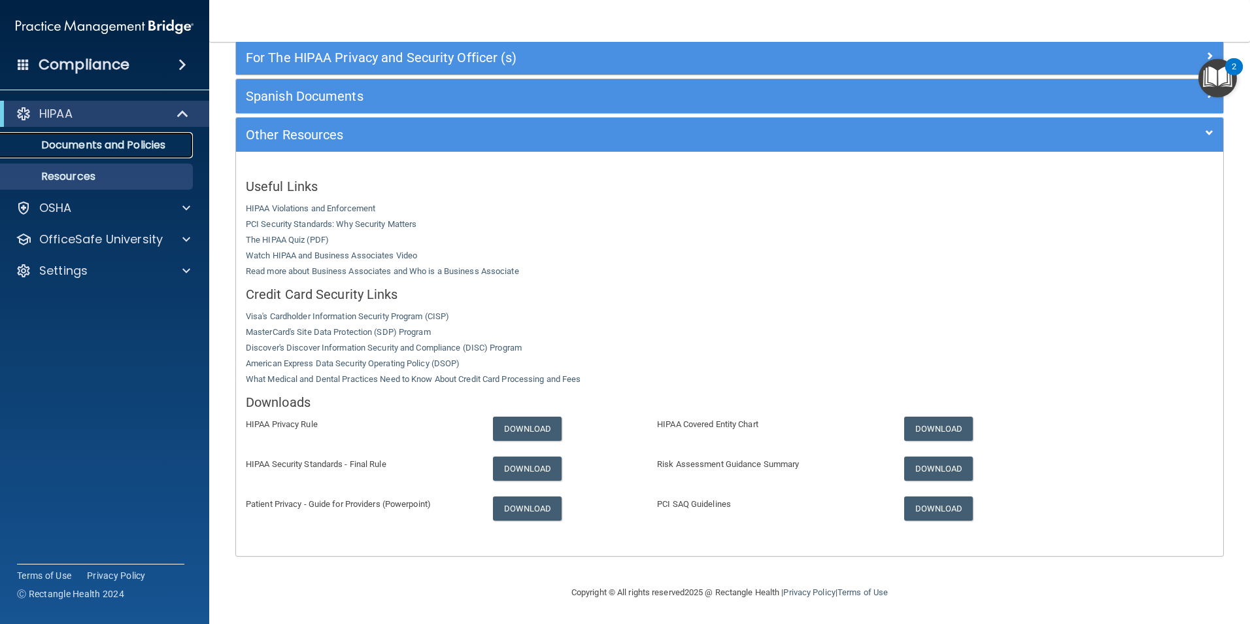
click at [137, 144] on p "Documents and Policies" at bounding box center [97, 145] width 178 height 13
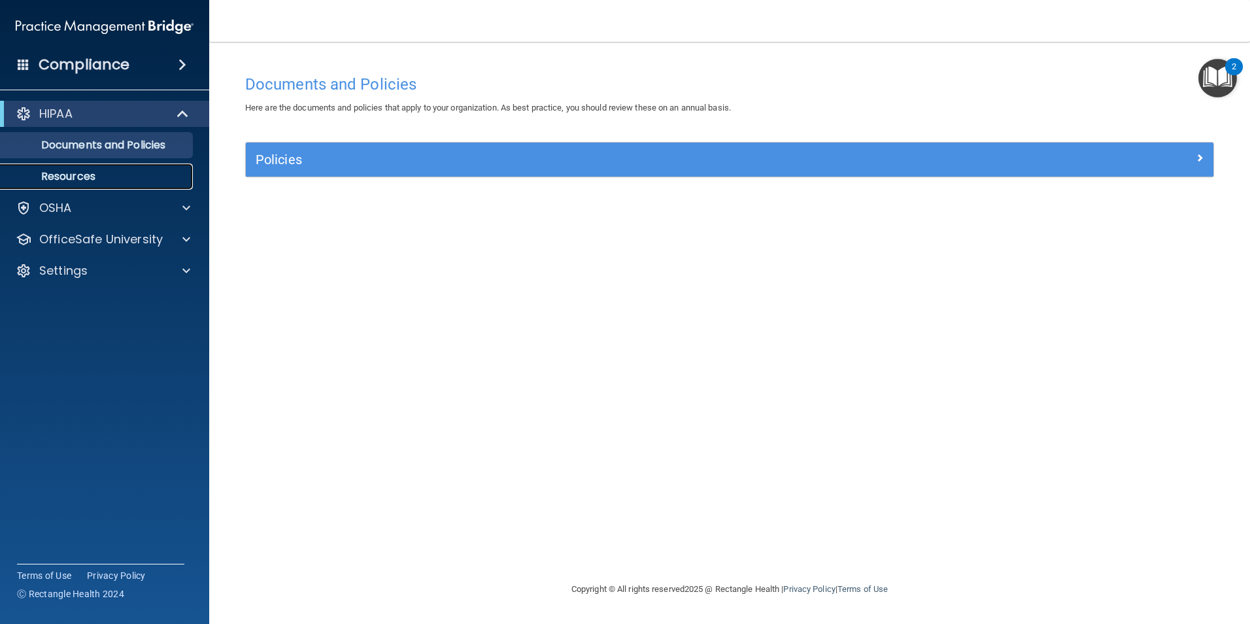
click at [122, 179] on p "Resources" at bounding box center [97, 176] width 178 height 13
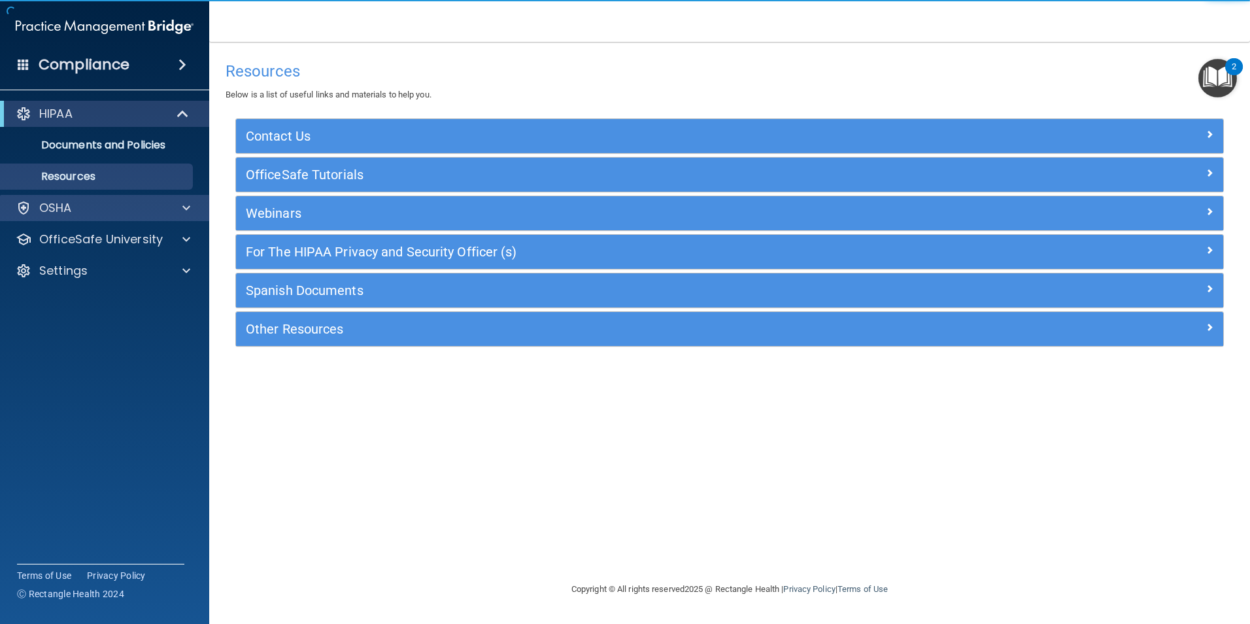
click at [122, 218] on div "OSHA" at bounding box center [105, 208] width 210 height 26
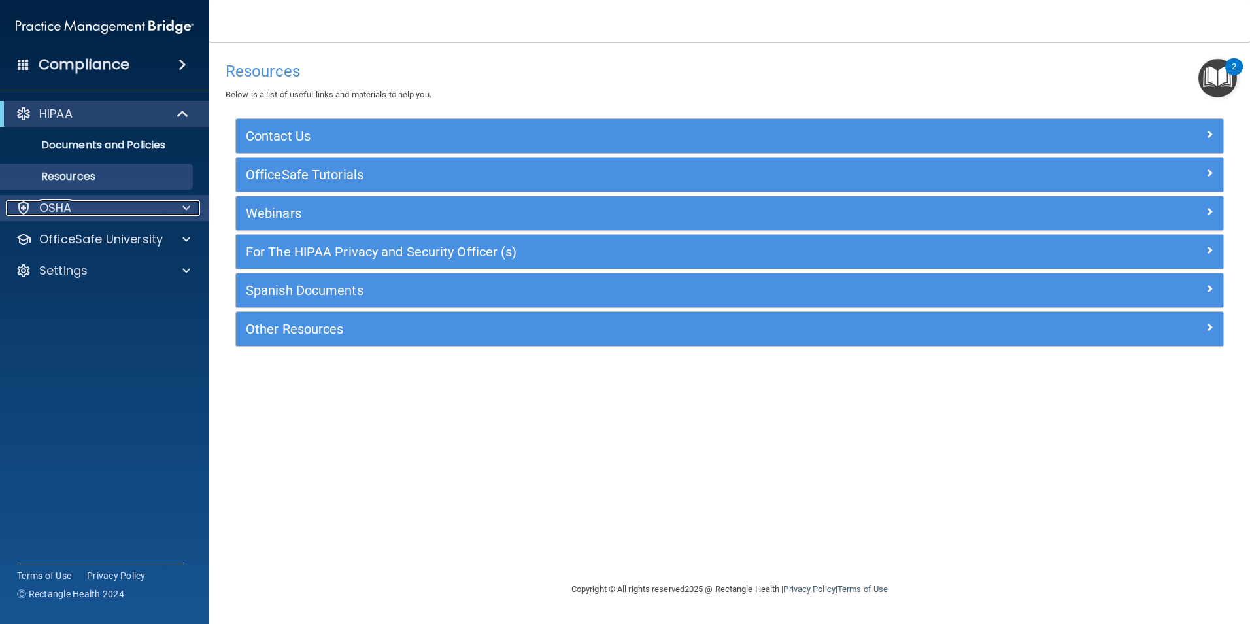
click at [186, 209] on span at bounding box center [186, 208] width 8 height 16
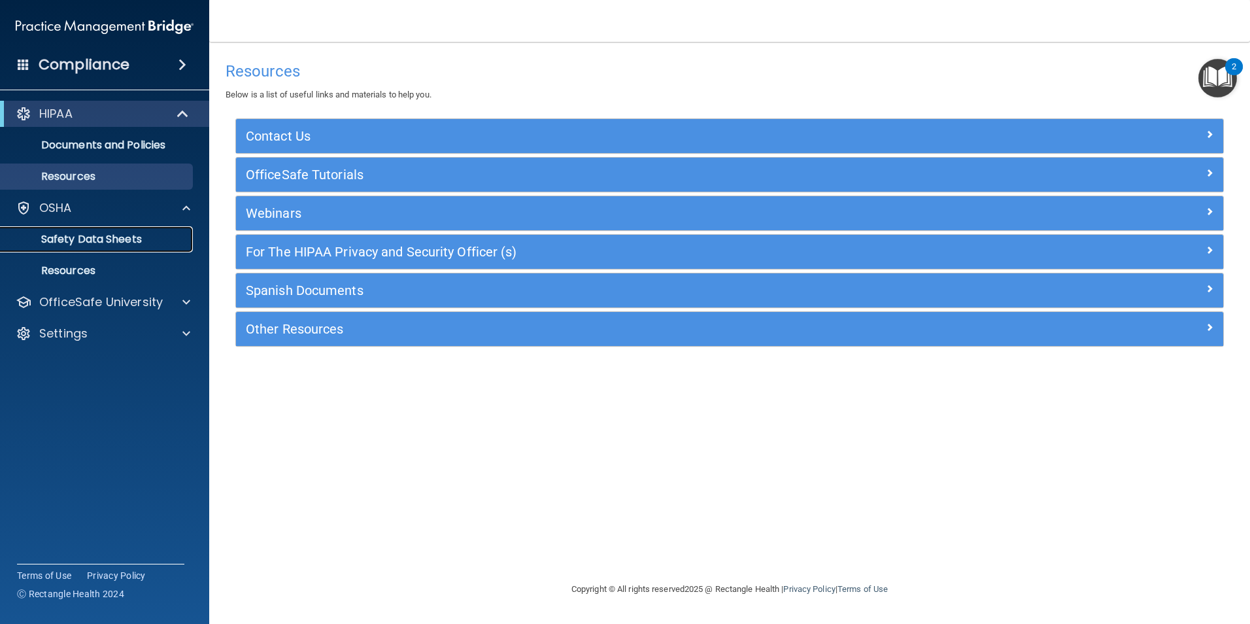
click at [97, 237] on p "Safety Data Sheets" at bounding box center [97, 239] width 178 height 13
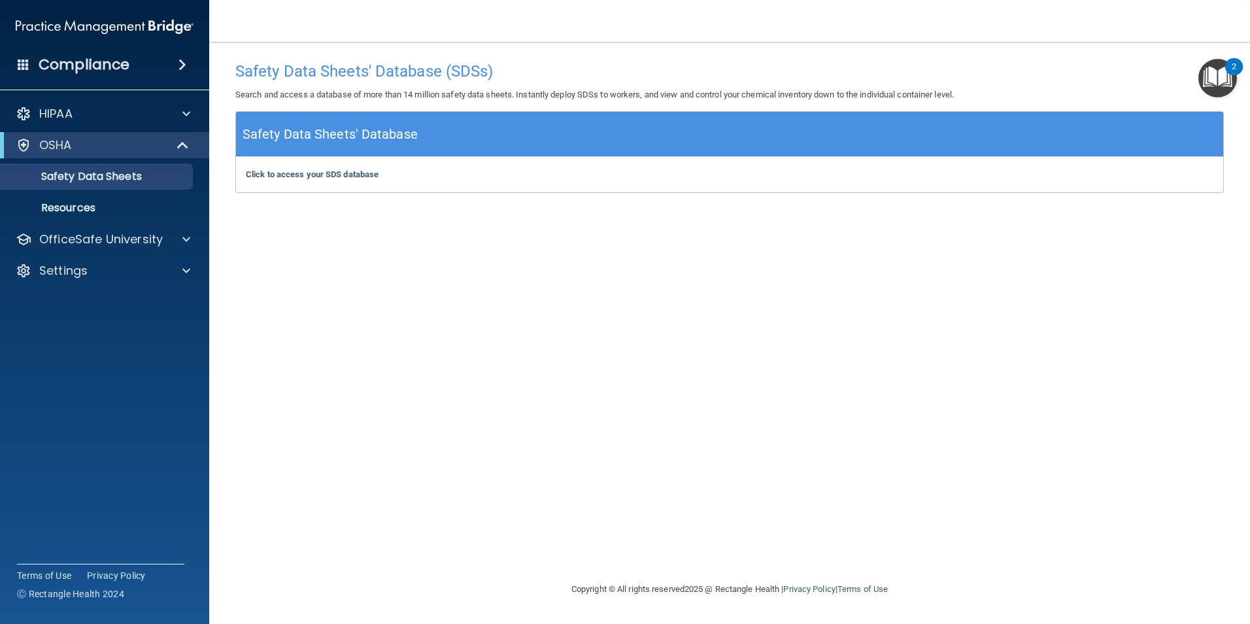
click at [1222, 71] on img "Open Resource Center, 2 new notifications" at bounding box center [1217, 78] width 39 height 39
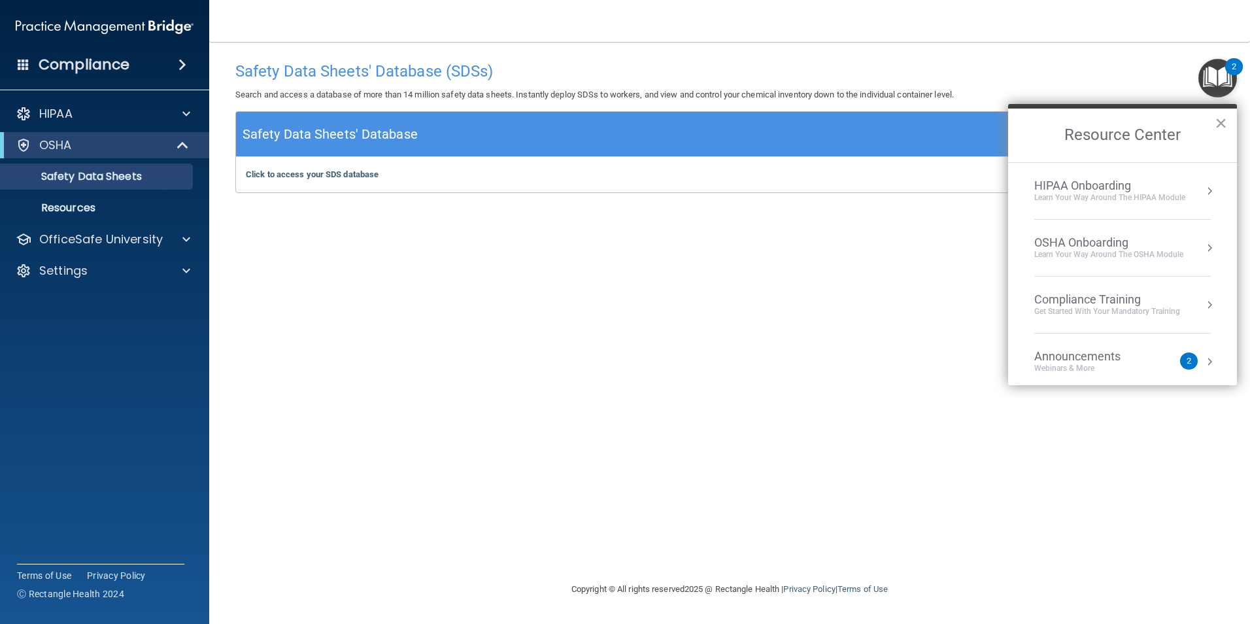
click at [1145, 252] on div "Learn your way around the OSHA module" at bounding box center [1108, 254] width 149 height 11
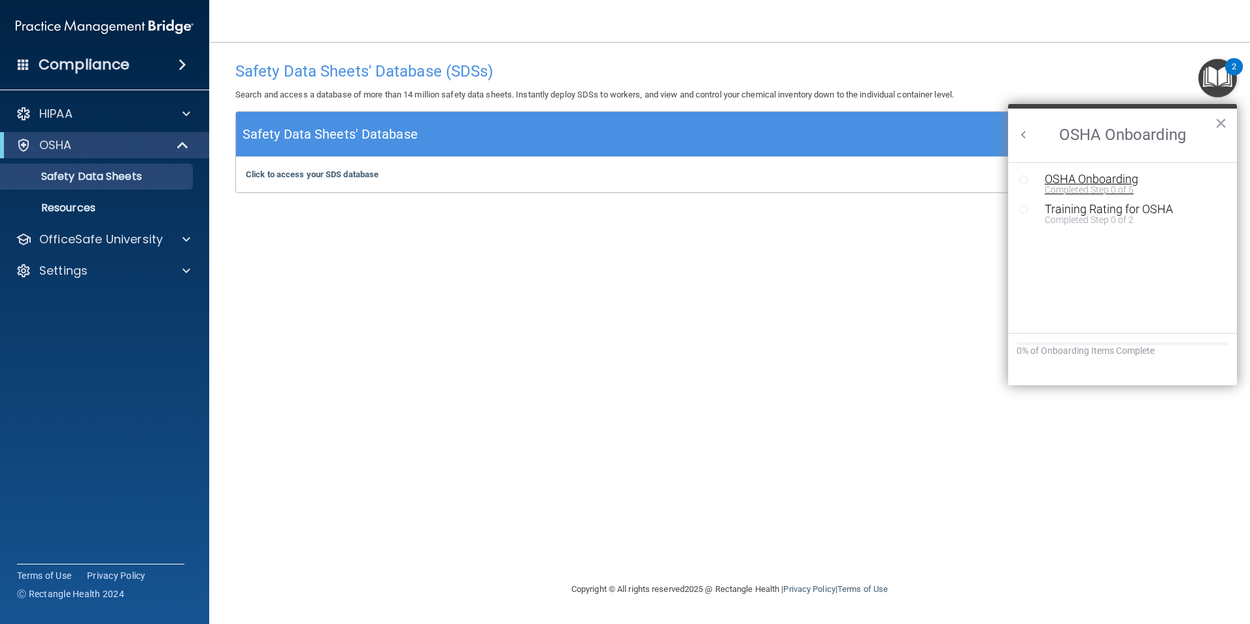
click at [1040, 177] on button "OSHA Onboarding Completed Step 0 of 5" at bounding box center [1129, 183] width 182 height 21
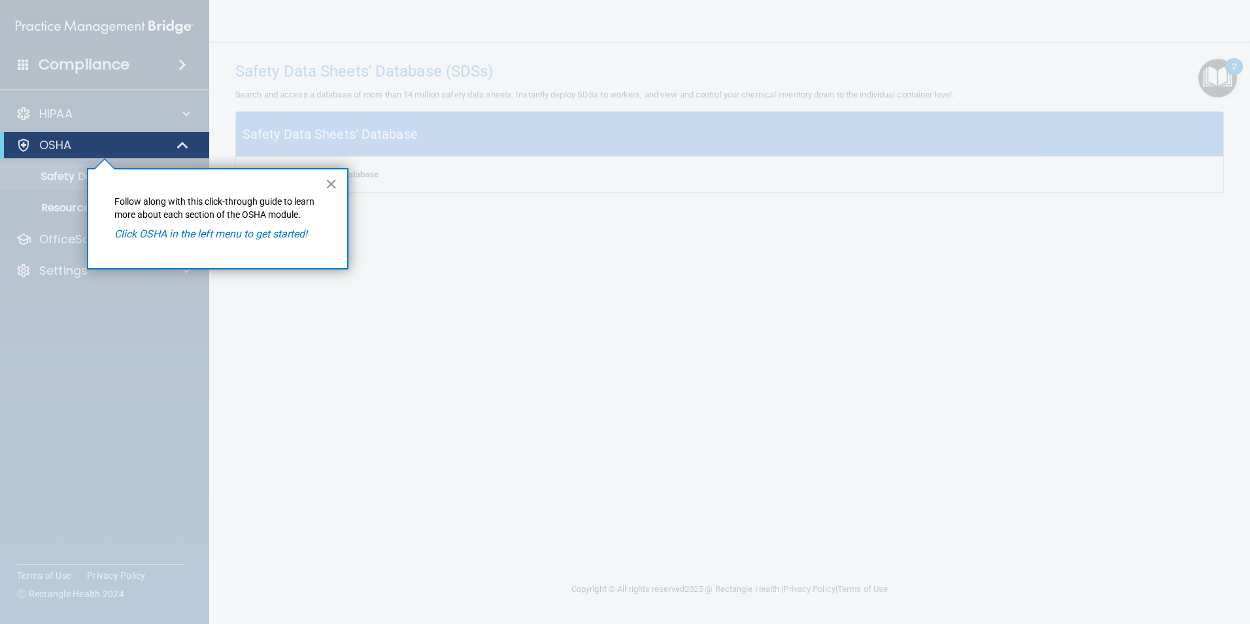
click at [328, 184] on button "×" at bounding box center [331, 183] width 12 height 21
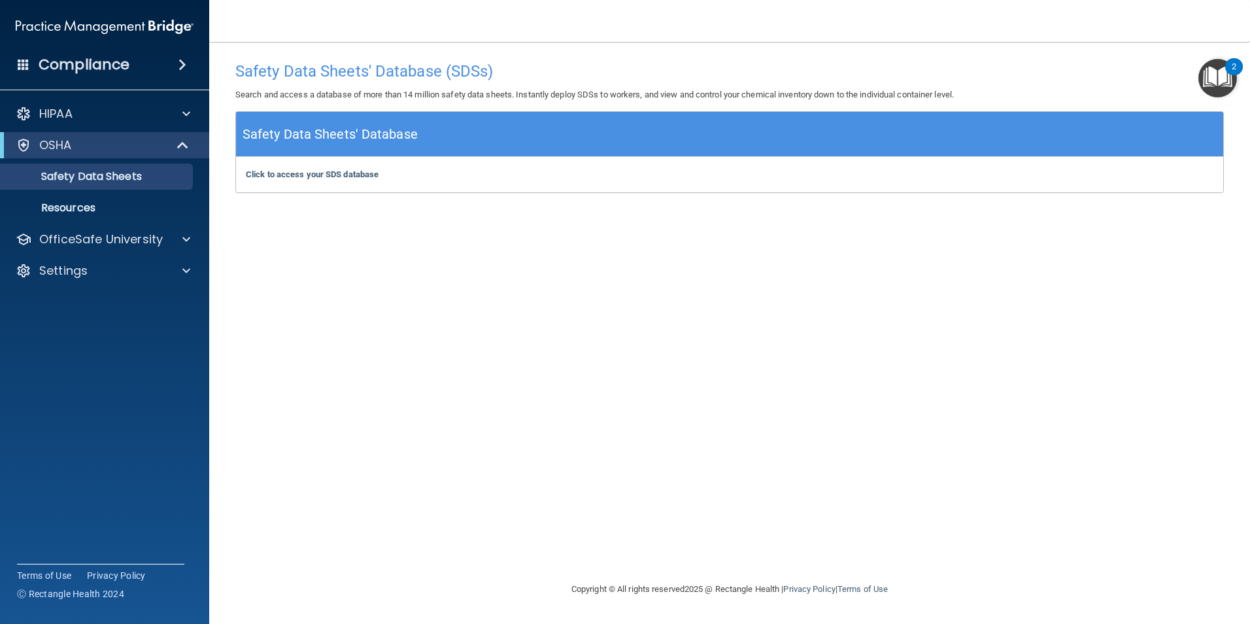
click at [275, 133] on h5 "Safety Data Sheets' Database" at bounding box center [330, 134] width 175 height 23
click at [292, 182] on div "Click to access your SDS database Click to access your SDS database" at bounding box center [729, 174] width 987 height 35
click at [302, 178] on b "Click to access your SDS database" at bounding box center [312, 174] width 133 height 10
click at [1207, 75] on img "Open Resource Center, 2 new notifications" at bounding box center [1217, 78] width 39 height 39
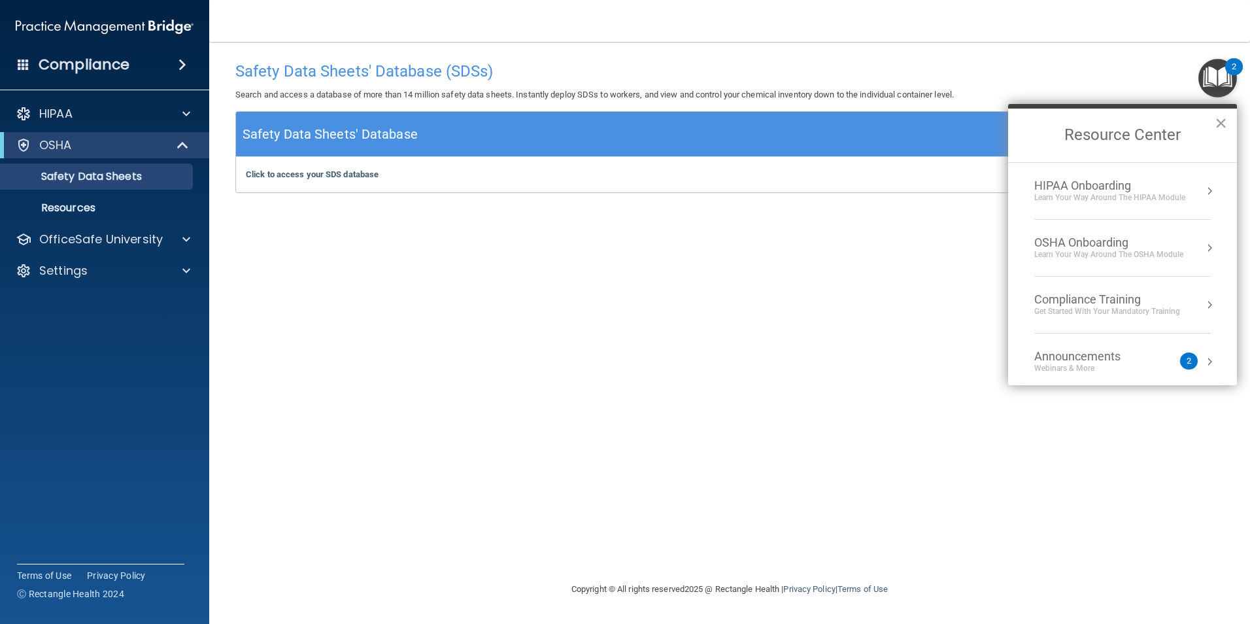
click at [1146, 252] on div "Learn your way around the OSHA module" at bounding box center [1108, 254] width 149 height 11
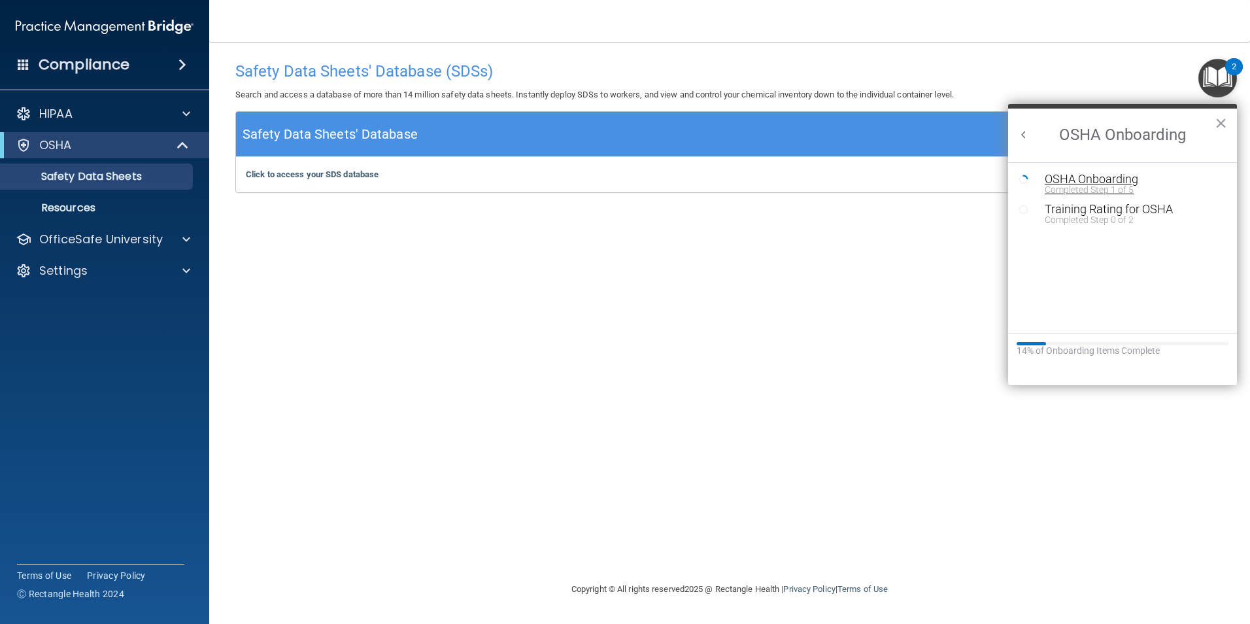
click at [1070, 180] on div "OSHA Onboarding" at bounding box center [1132, 179] width 175 height 12
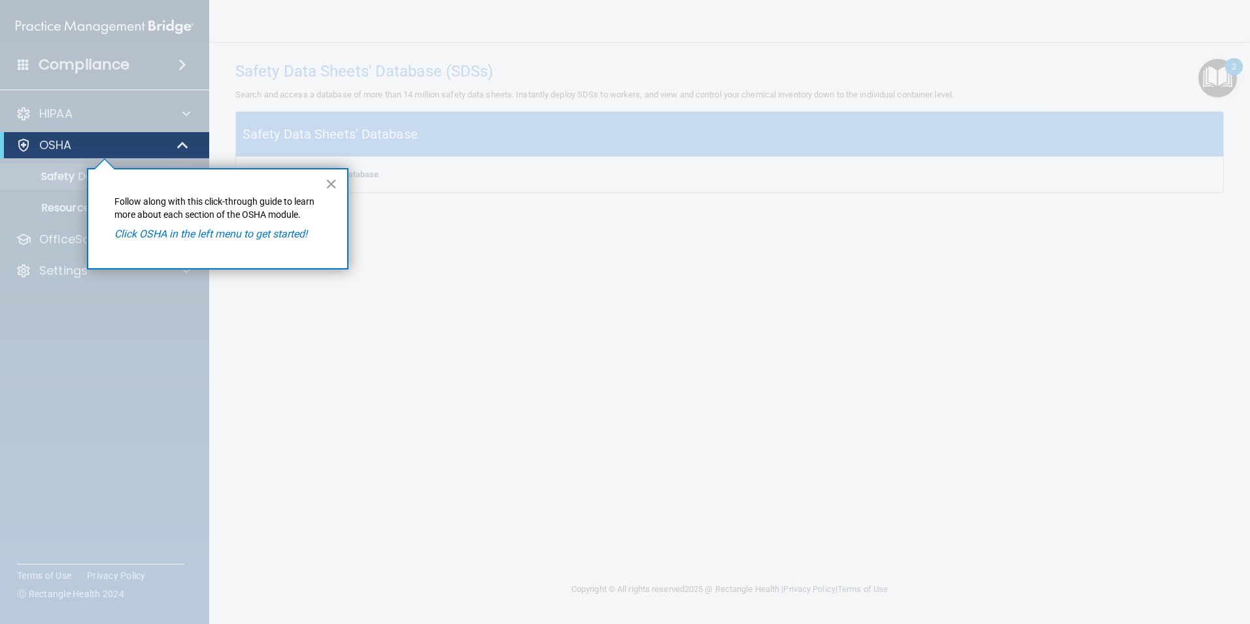
click at [216, 232] on em "Click OSHA in the left menu to get started!" at bounding box center [210, 234] width 193 height 12
click at [88, 146] on div "OSHA" at bounding box center [86, 145] width 161 height 16
click at [35, 143] on div "OSHA" at bounding box center [86, 145] width 161 height 16
click at [329, 183] on button "×" at bounding box center [331, 183] width 12 height 21
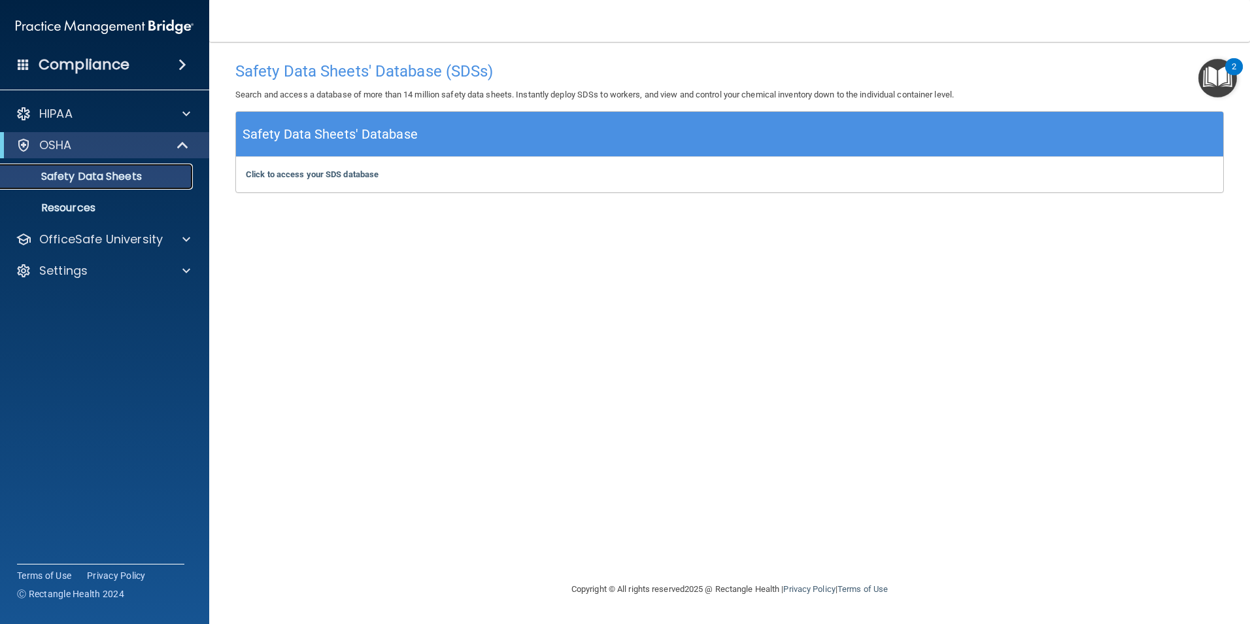
click at [162, 180] on p "Safety Data Sheets" at bounding box center [97, 176] width 178 height 13
click at [360, 132] on h5 "Safety Data Sheets' Database" at bounding box center [330, 134] width 175 height 23
click at [339, 170] on b "Click to access your SDS database" at bounding box center [312, 174] width 133 height 10
click at [78, 207] on p "Resources" at bounding box center [97, 207] width 178 height 13
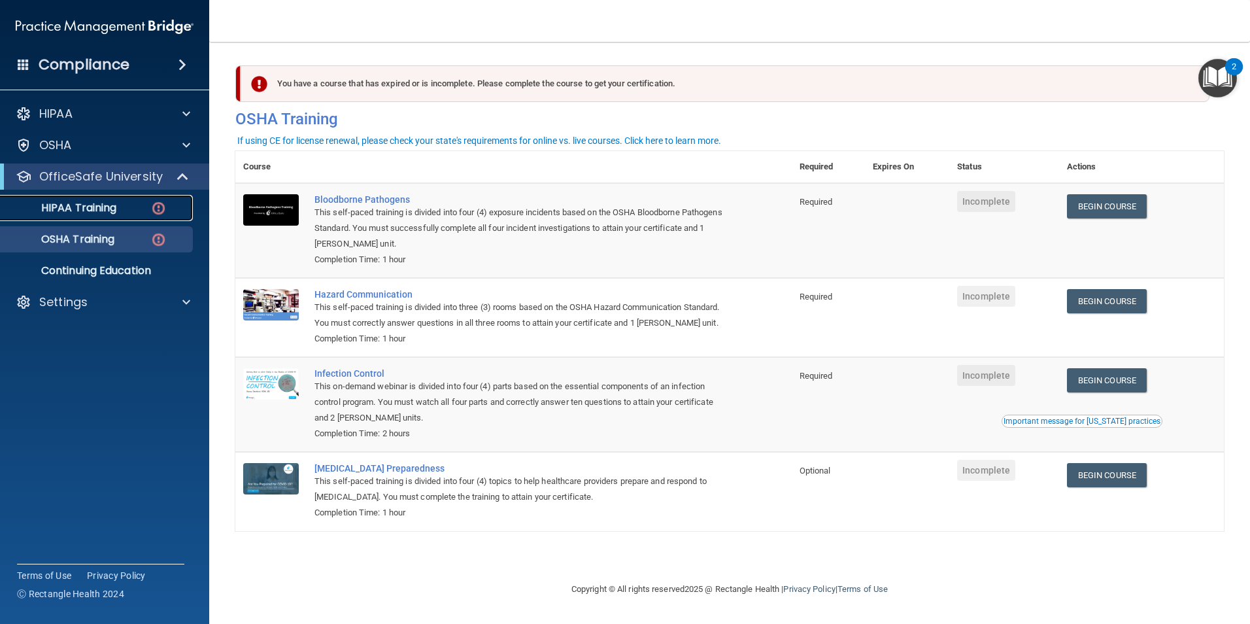
click at [161, 207] on img at bounding box center [158, 208] width 16 height 16
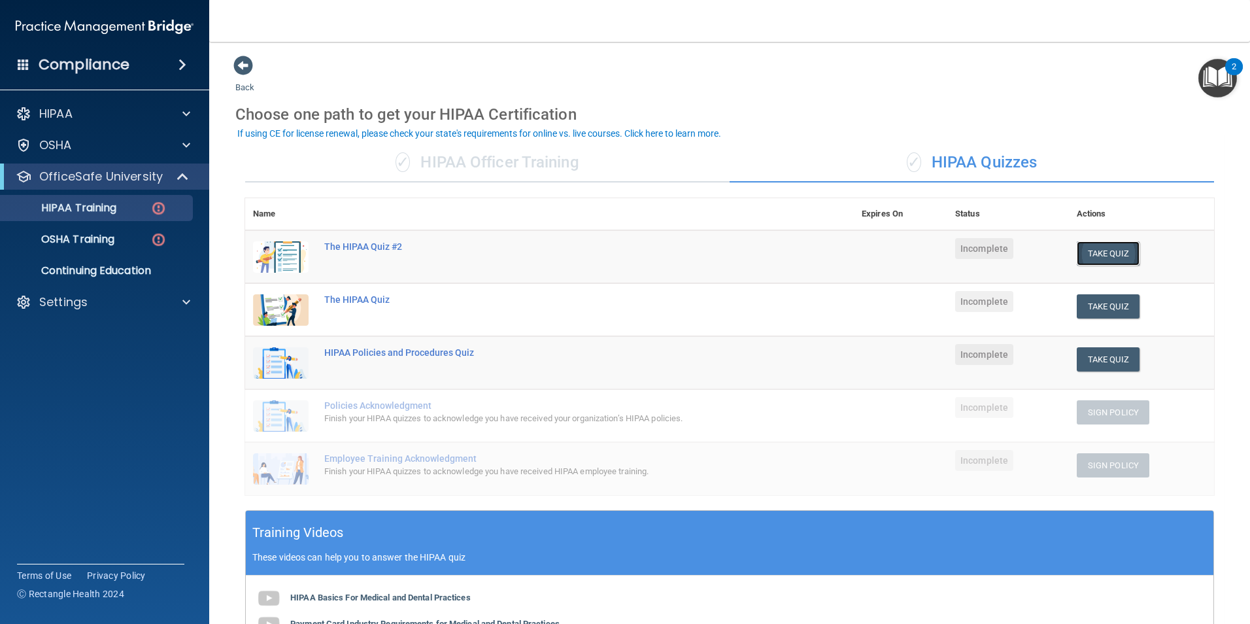
click at [1124, 258] on button "Take Quiz" at bounding box center [1108, 253] width 63 height 24
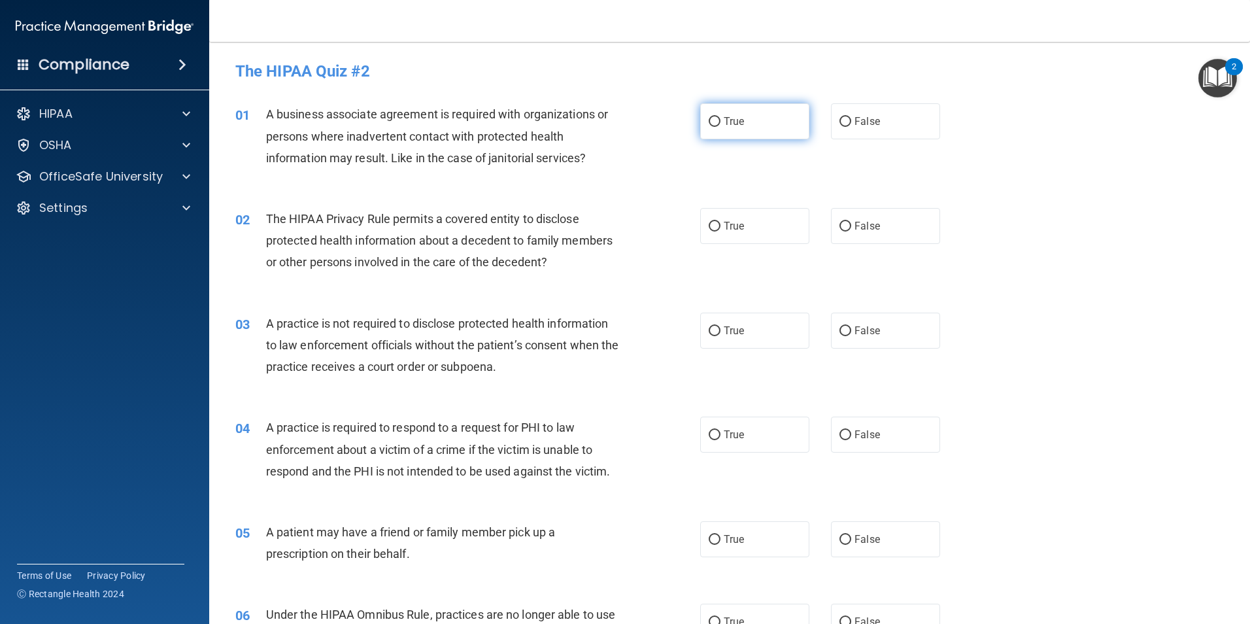
click at [713, 129] on label "True" at bounding box center [754, 121] width 109 height 36
click at [713, 127] on input "True" at bounding box center [715, 122] width 12 height 10
radio input "true"
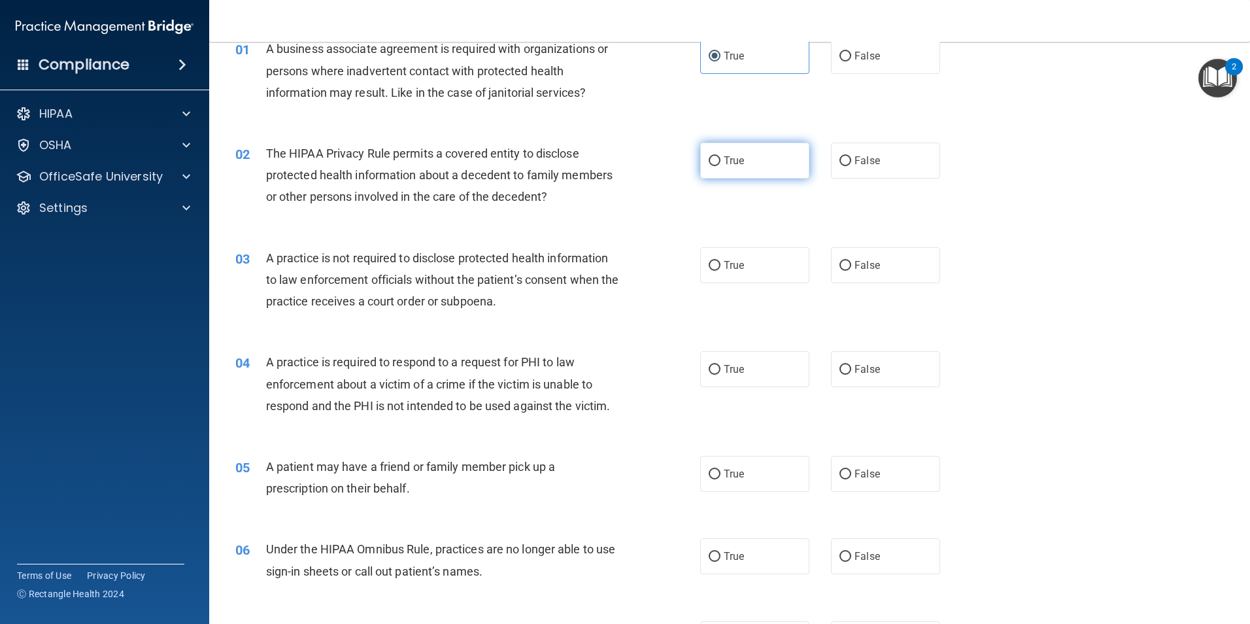
click at [756, 152] on label "True" at bounding box center [754, 161] width 109 height 36
click at [720, 156] on input "True" at bounding box center [715, 161] width 12 height 10
radio input "true"
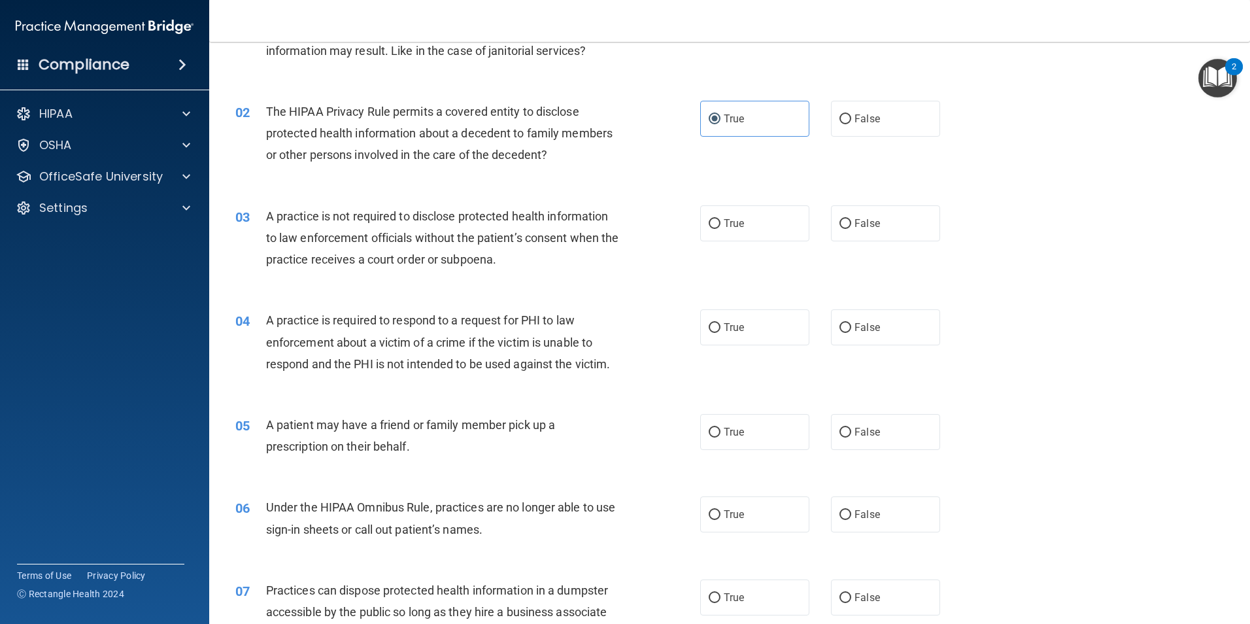
scroll to position [131, 0]
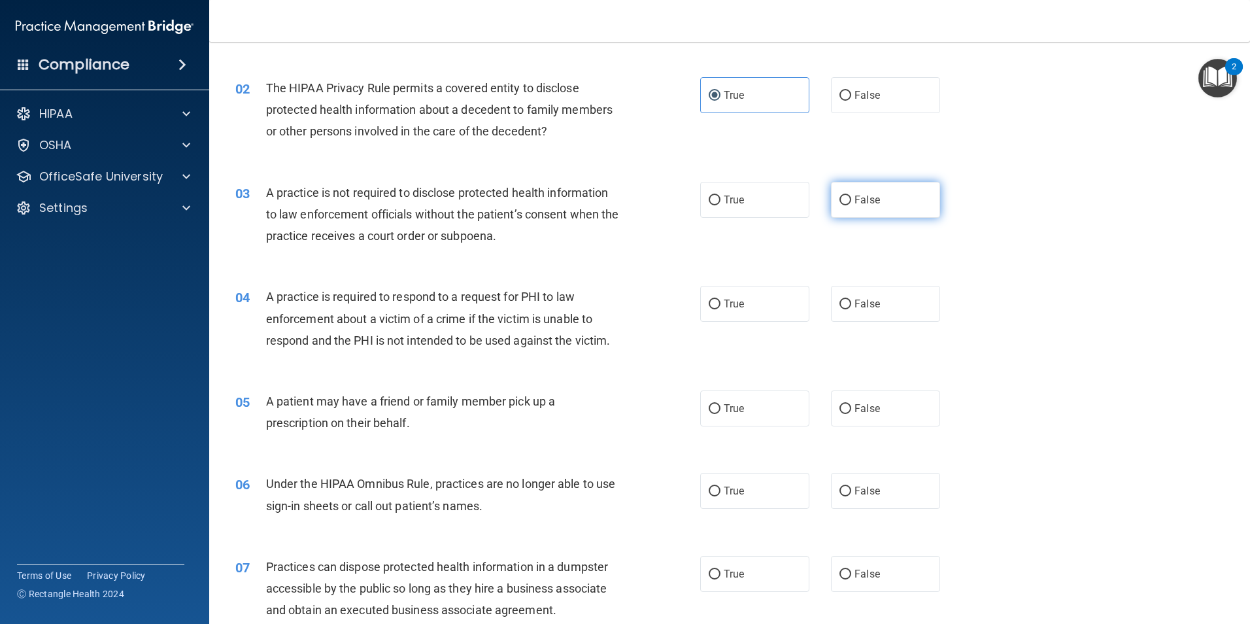
click at [875, 208] on label "False" at bounding box center [885, 200] width 109 height 36
click at [851, 205] on input "False" at bounding box center [845, 200] width 12 height 10
radio input "true"
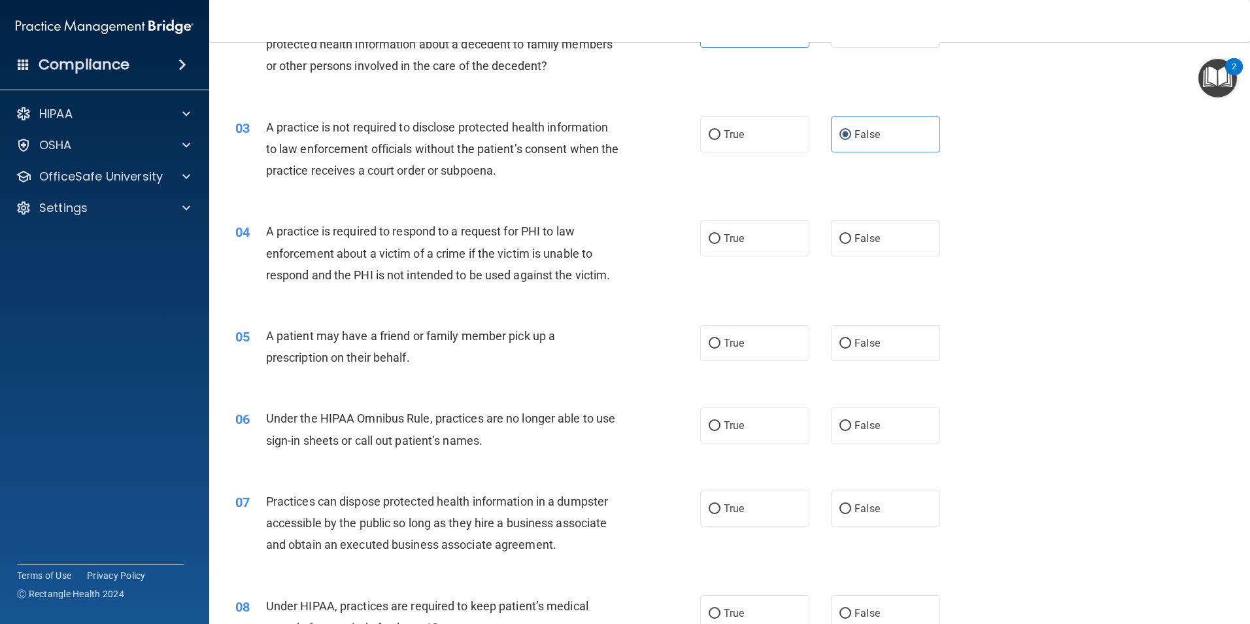
scroll to position [261, 0]
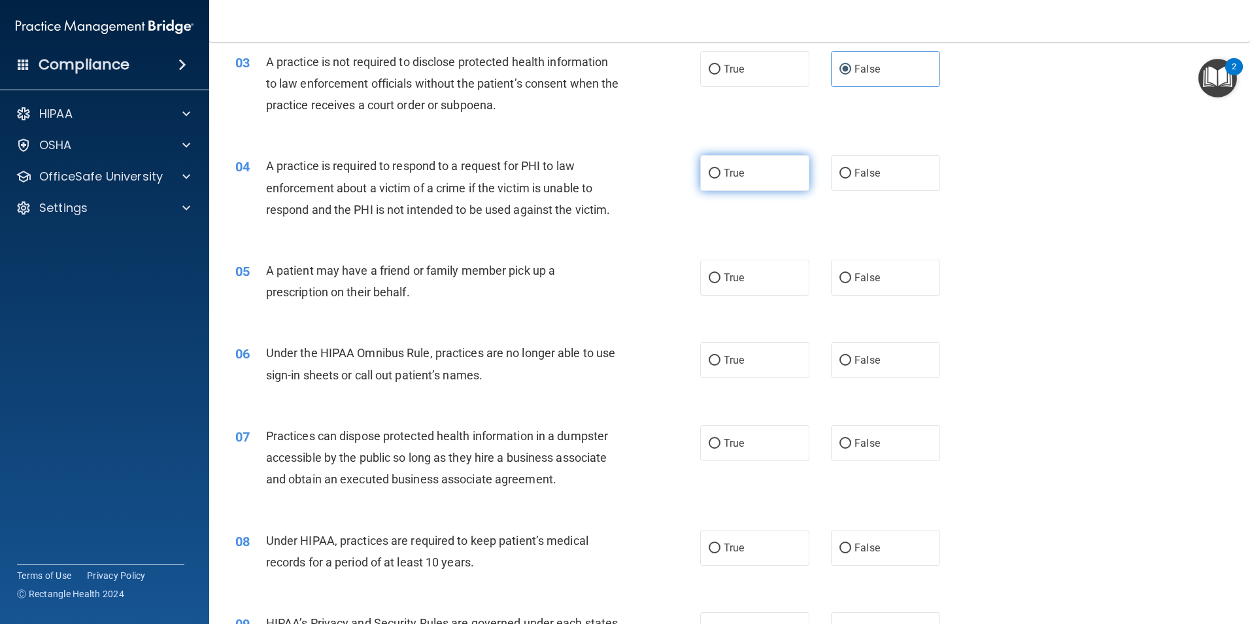
click at [783, 181] on label "True" at bounding box center [754, 173] width 109 height 36
click at [720, 178] on input "True" at bounding box center [715, 174] width 12 height 10
radio input "true"
click at [868, 269] on label "False" at bounding box center [885, 278] width 109 height 36
click at [851, 273] on input "False" at bounding box center [845, 278] width 12 height 10
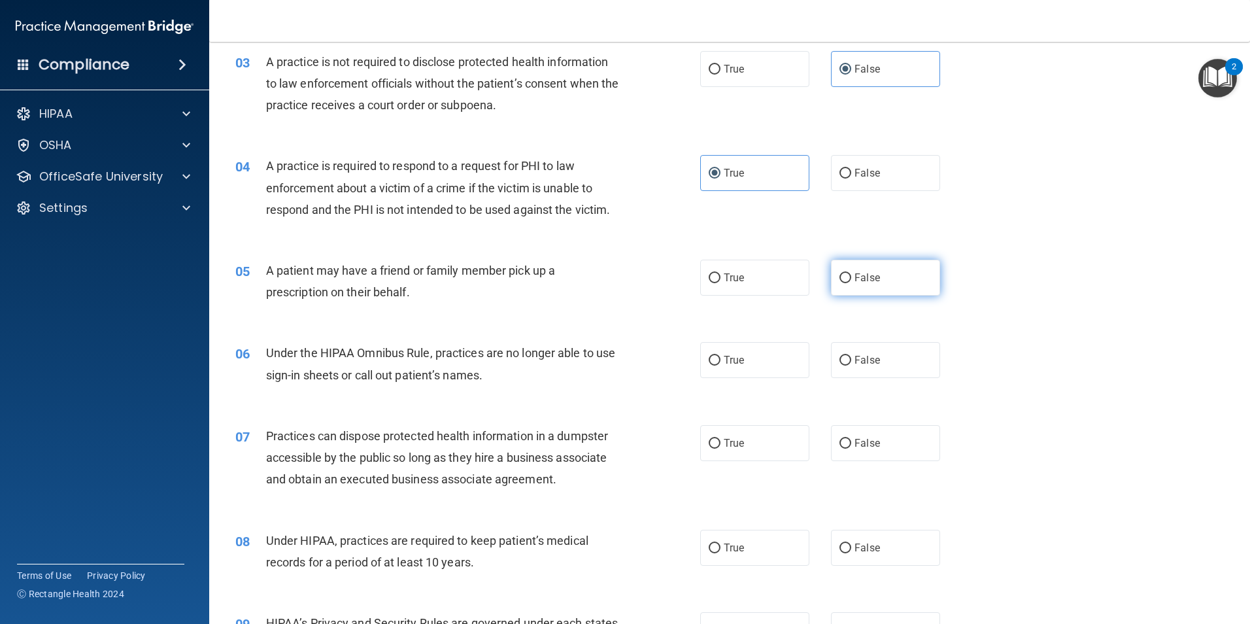
radio input "true"
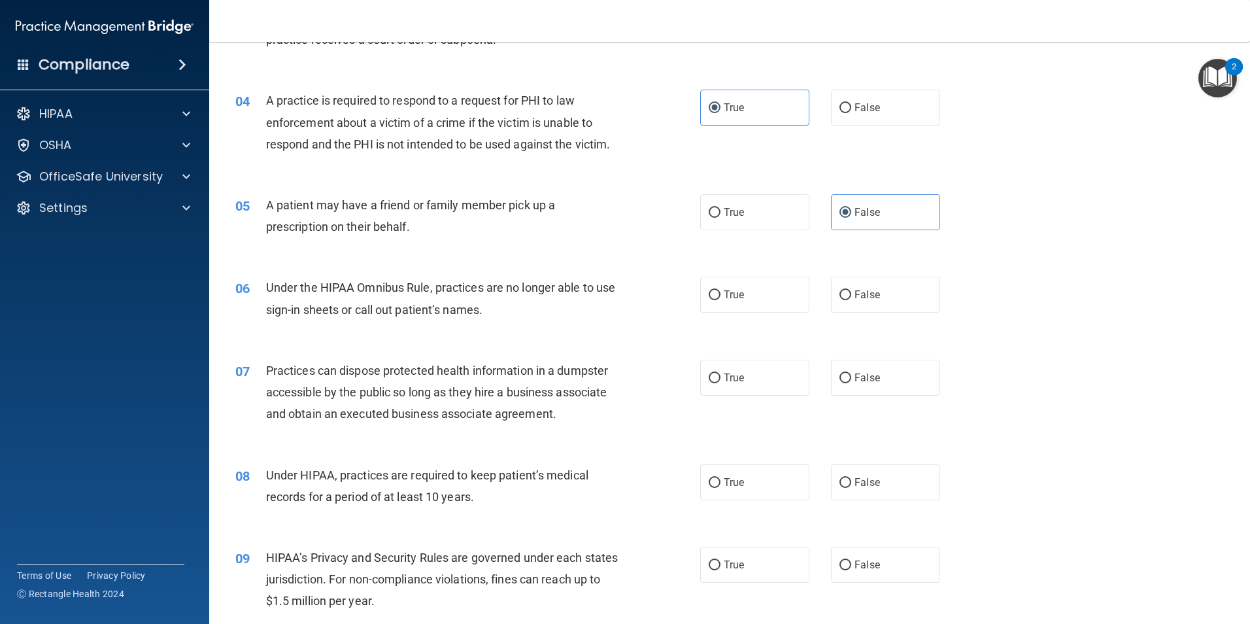
scroll to position [392, 0]
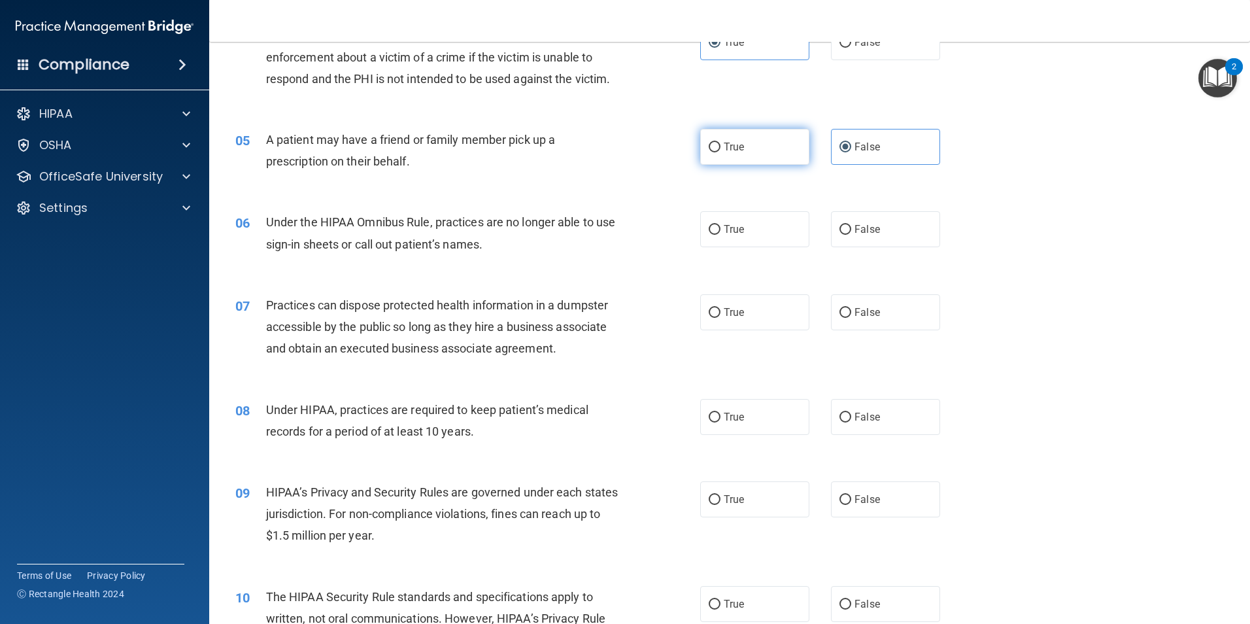
click at [708, 140] on label "True" at bounding box center [754, 147] width 109 height 36
click at [709, 143] on input "True" at bounding box center [715, 148] width 12 height 10
radio input "true"
radio input "false"
click at [847, 236] on label "False" at bounding box center [885, 229] width 109 height 36
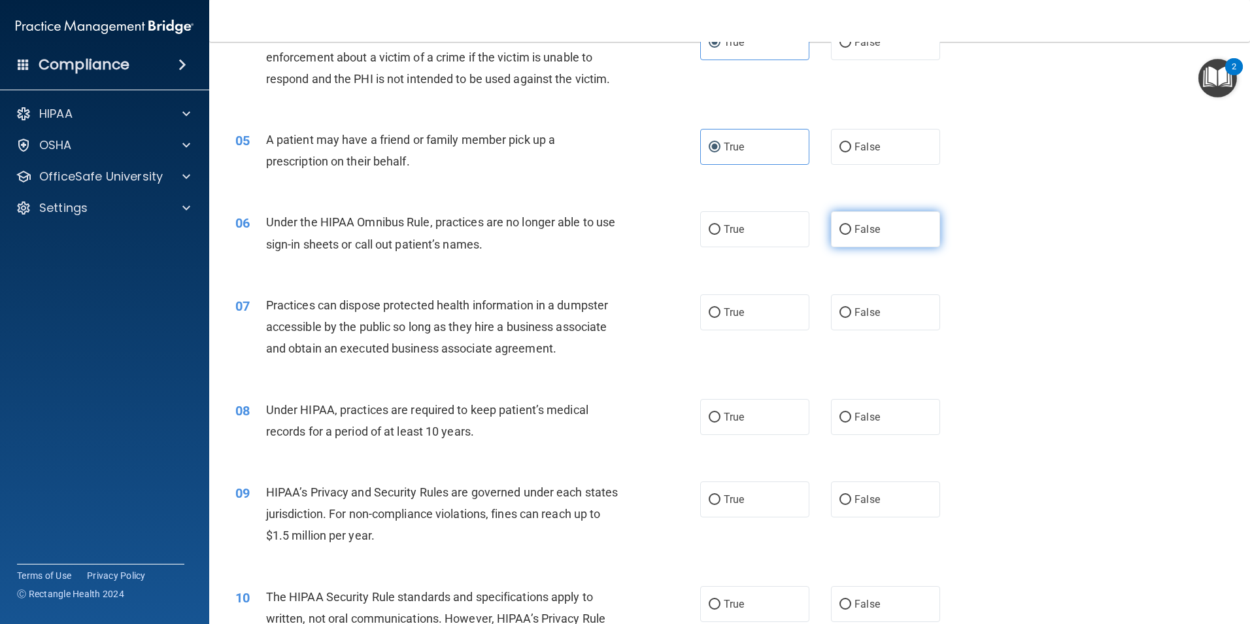
click at [847, 235] on input "False" at bounding box center [845, 230] width 12 height 10
radio input "true"
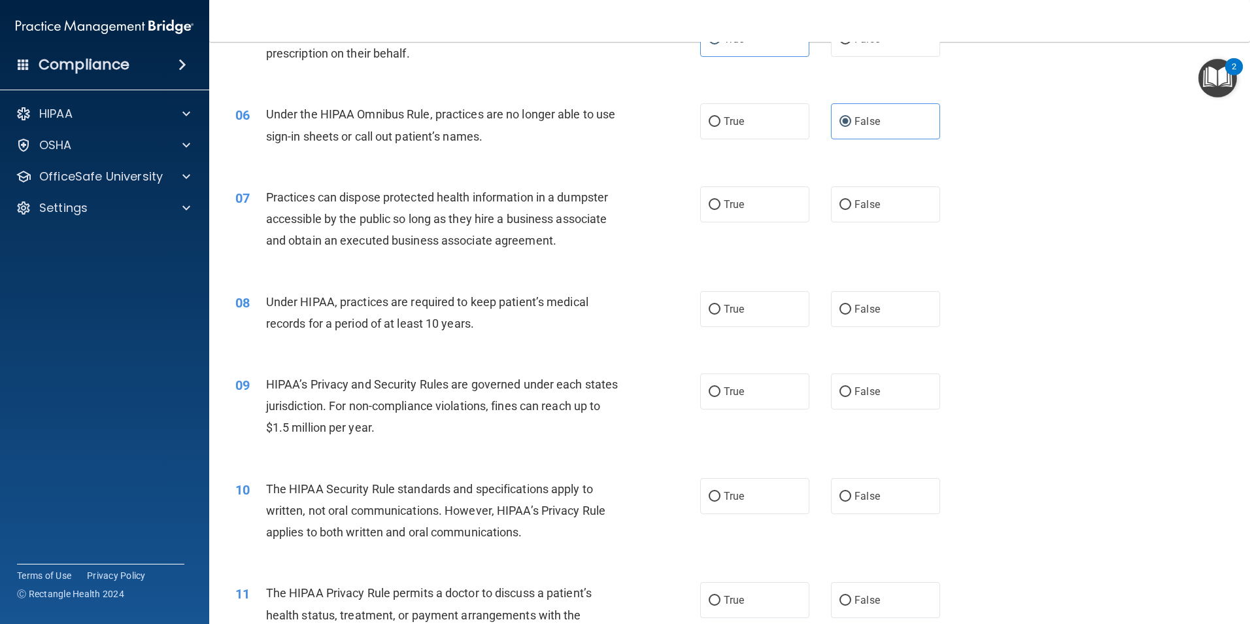
scroll to position [523, 0]
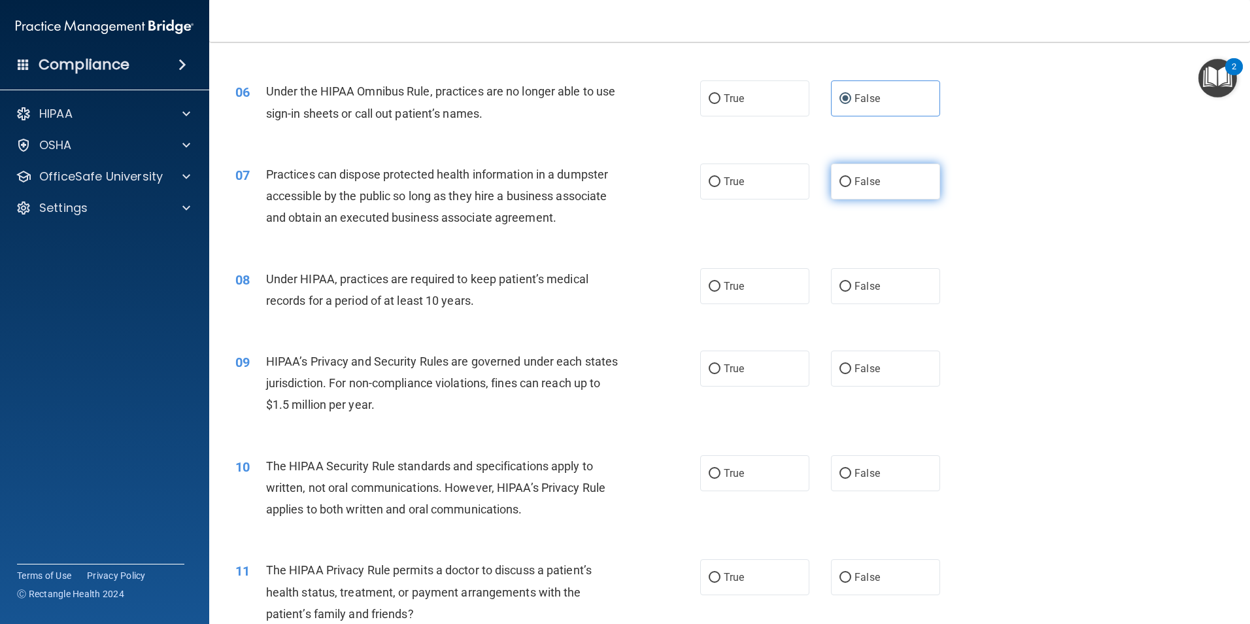
click at [862, 186] on span "False" at bounding box center [866, 181] width 25 height 12
click at [851, 186] on input "False" at bounding box center [845, 182] width 12 height 10
radio input "true"
click at [861, 280] on span "False" at bounding box center [866, 286] width 25 height 12
click at [851, 282] on input "False" at bounding box center [845, 287] width 12 height 10
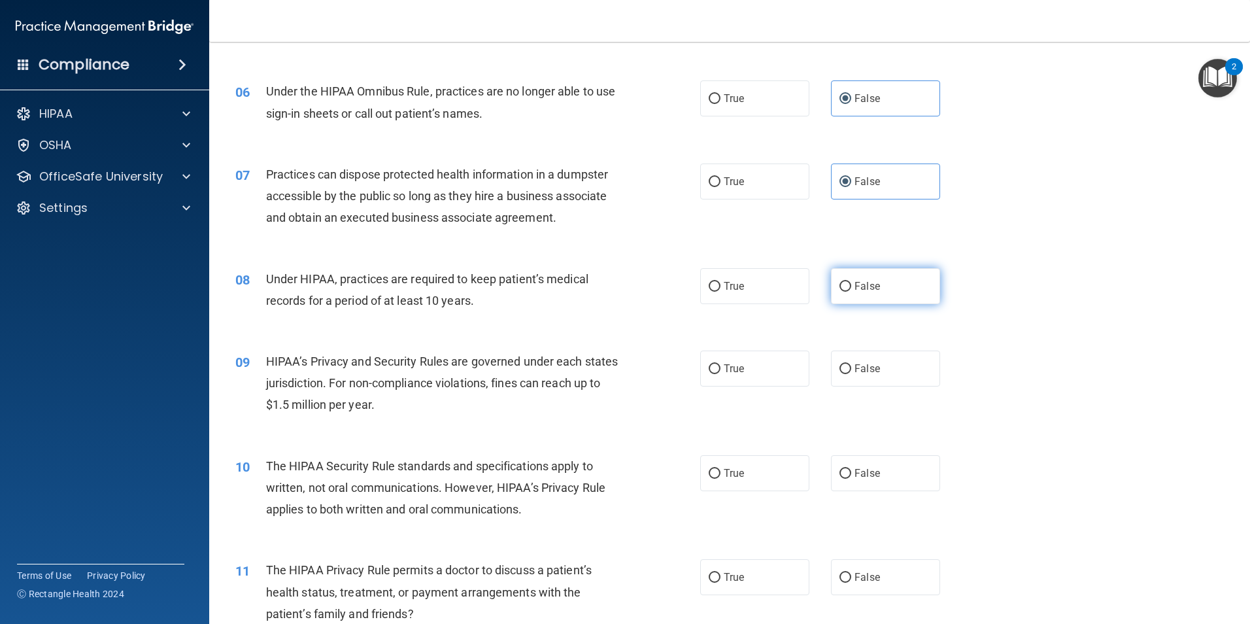
radio input "true"
click at [831, 369] on label "False" at bounding box center [885, 368] width 109 height 36
click at [839, 369] on input "False" at bounding box center [845, 369] width 12 height 10
radio input "true"
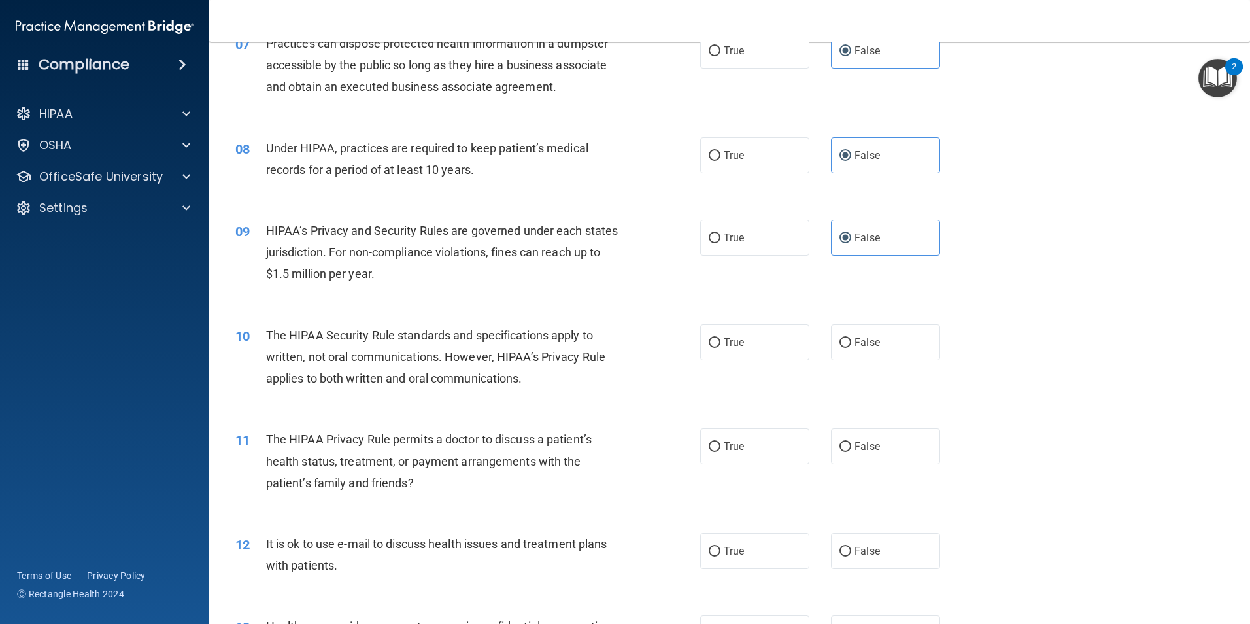
scroll to position [719, 0]
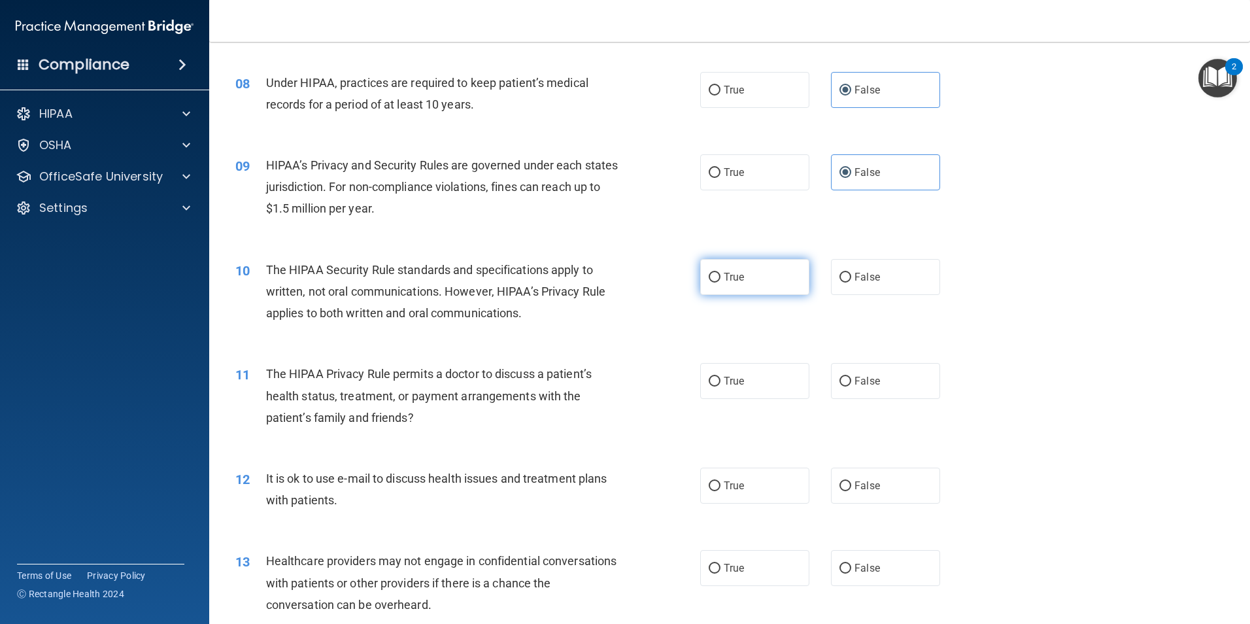
click at [791, 260] on label "True" at bounding box center [754, 277] width 109 height 36
click at [720, 273] on input "True" at bounding box center [715, 278] width 12 height 10
radio input "true"
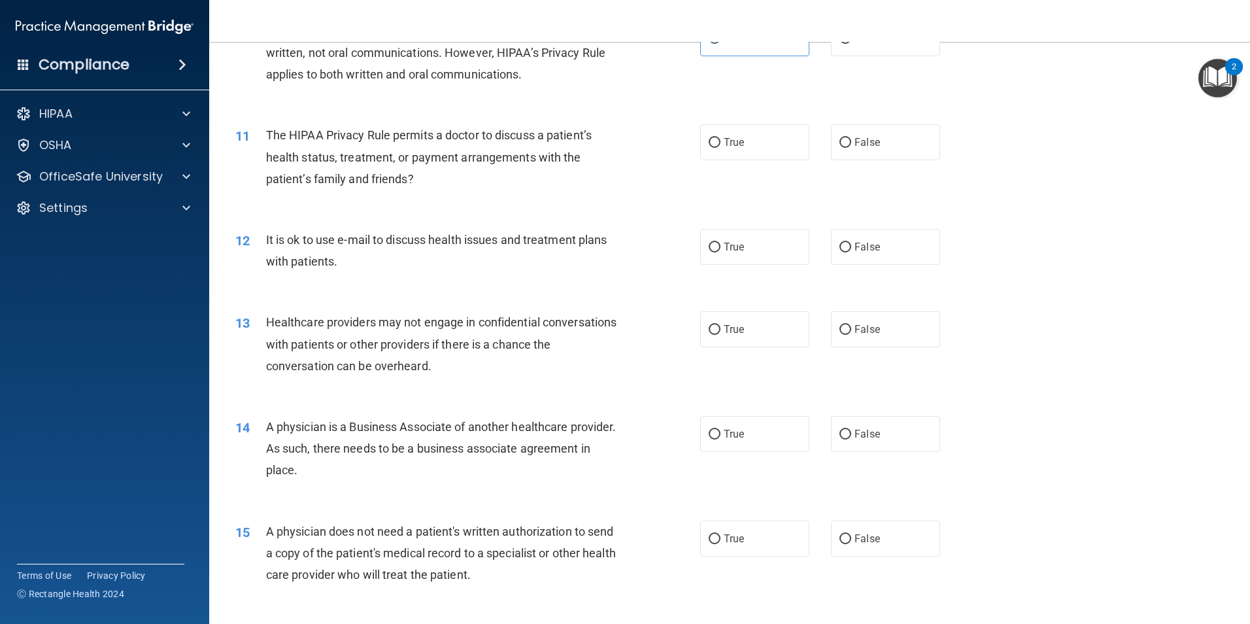
scroll to position [981, 0]
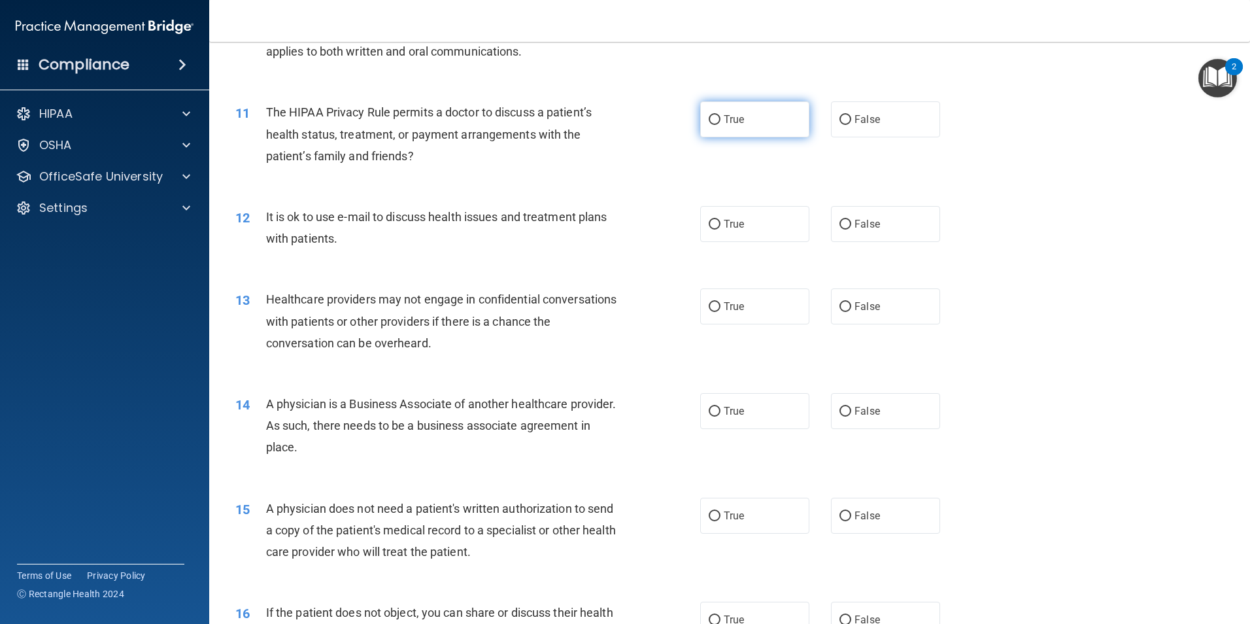
click at [717, 120] on label "True" at bounding box center [754, 119] width 109 height 36
click at [717, 120] on input "True" at bounding box center [715, 120] width 12 height 10
radio input "true"
click at [883, 221] on label "False" at bounding box center [885, 224] width 109 height 36
click at [851, 221] on input "False" at bounding box center [845, 225] width 12 height 10
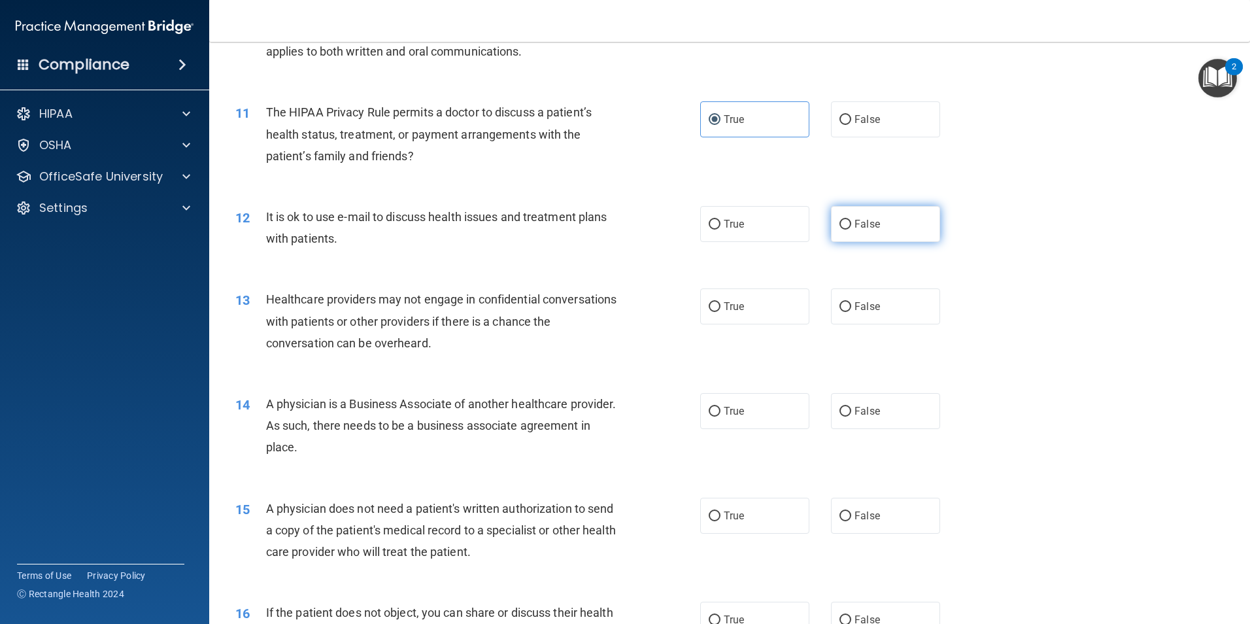
radio input "true"
click at [746, 291] on label "True" at bounding box center [754, 306] width 109 height 36
click at [720, 302] on input "True" at bounding box center [715, 307] width 12 height 10
radio input "true"
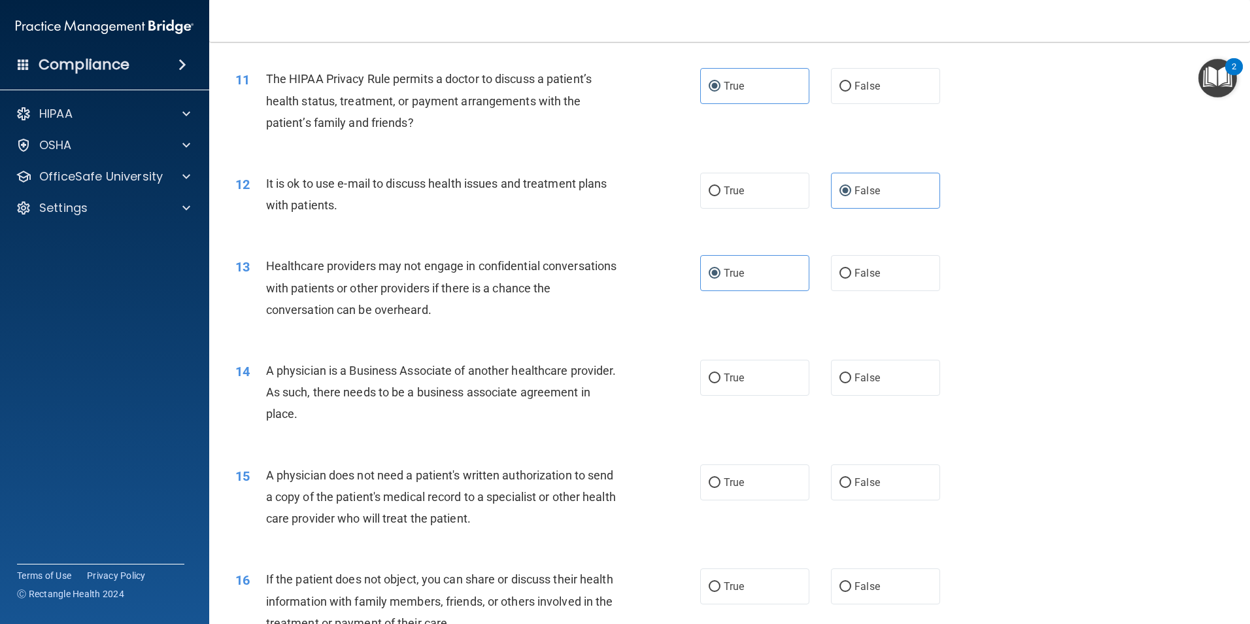
scroll to position [1046, 0]
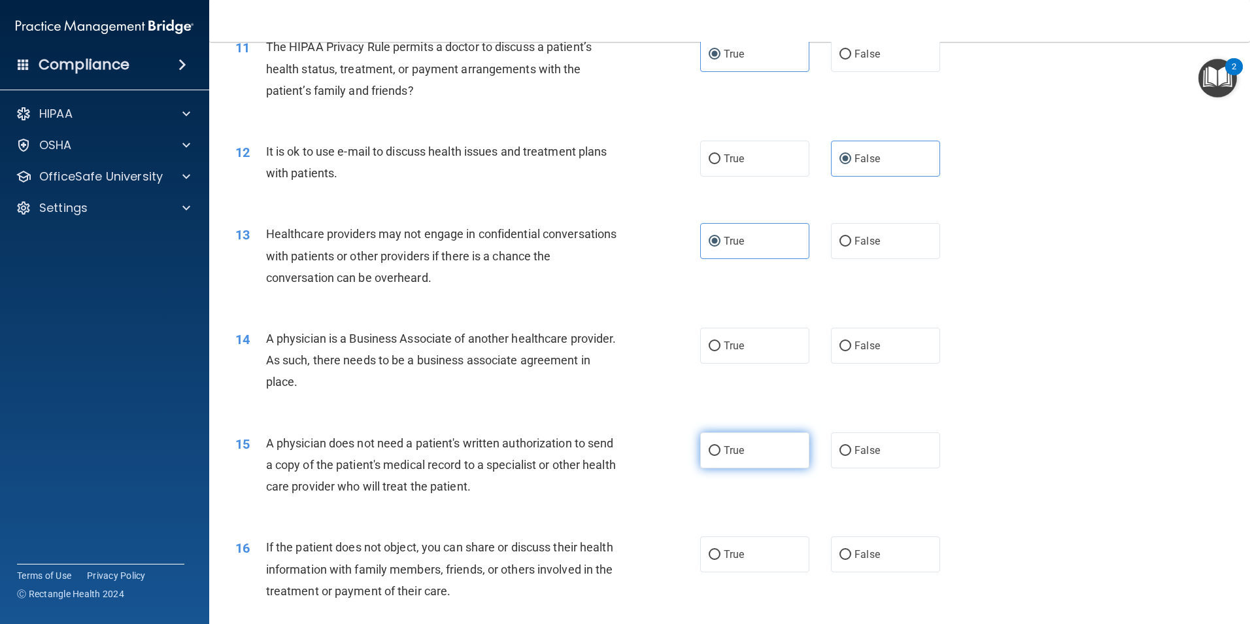
click at [756, 452] on label "True" at bounding box center [754, 450] width 109 height 36
click at [720, 452] on input "True" at bounding box center [715, 451] width 12 height 10
radio input "true"
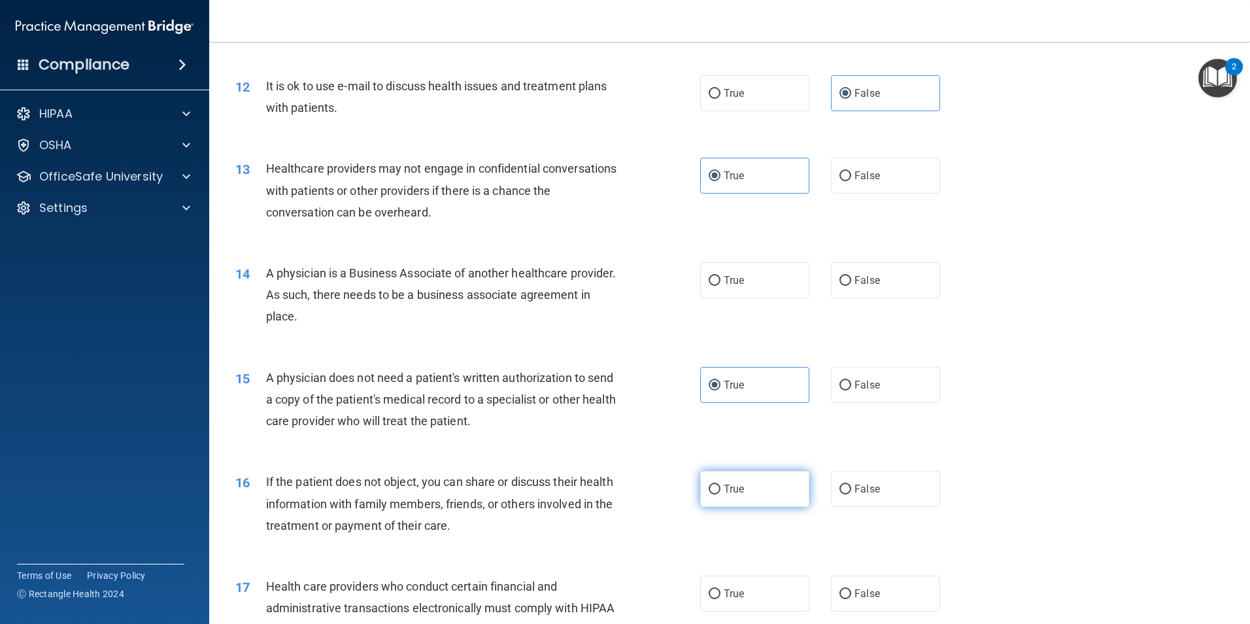
click at [749, 478] on label "True" at bounding box center [754, 489] width 109 height 36
click at [720, 484] on input "True" at bounding box center [715, 489] width 12 height 10
radio input "true"
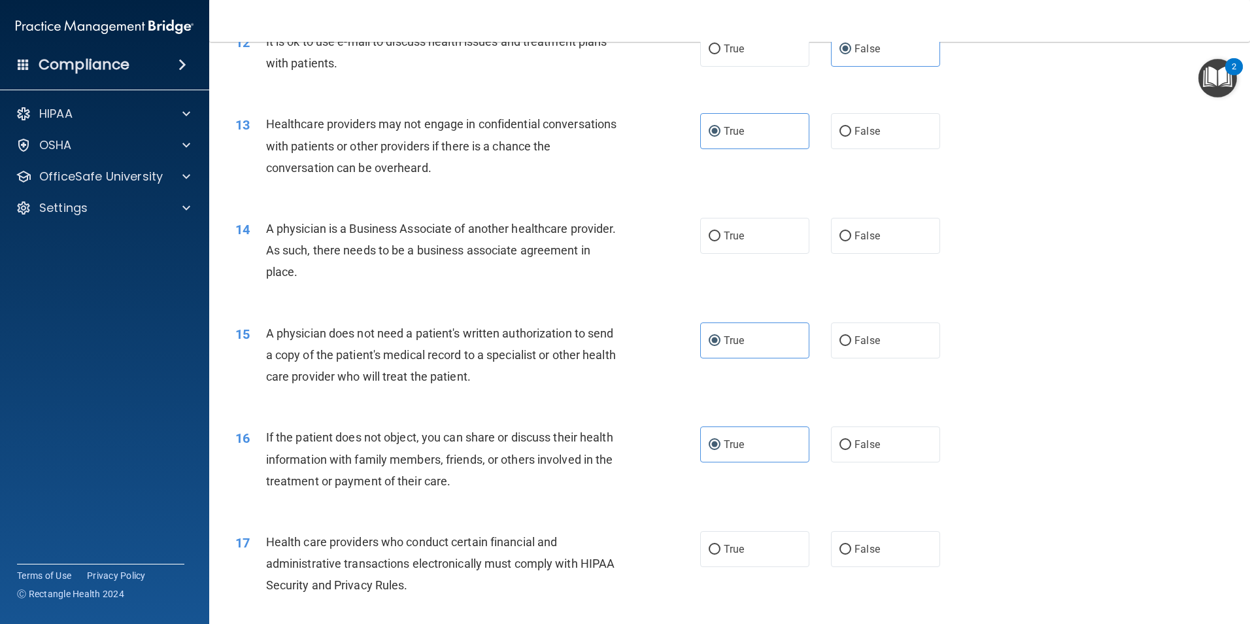
scroll to position [1177, 0]
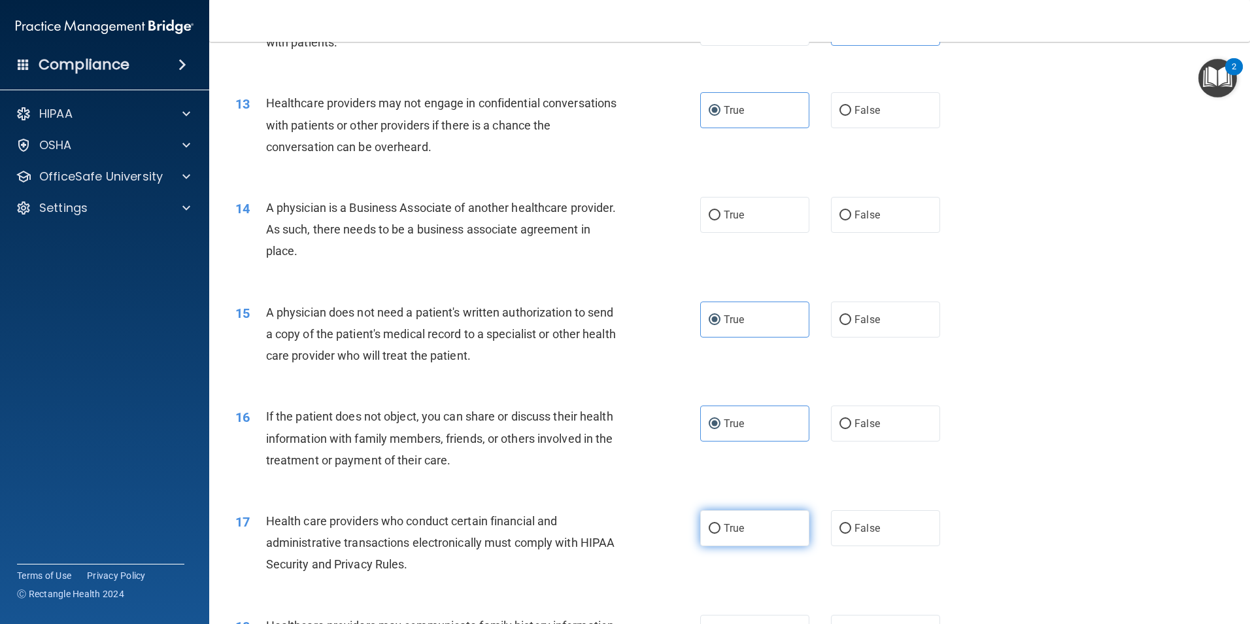
click at [777, 522] on label "True" at bounding box center [754, 528] width 109 height 36
click at [720, 524] on input "True" at bounding box center [715, 529] width 12 height 10
radio input "true"
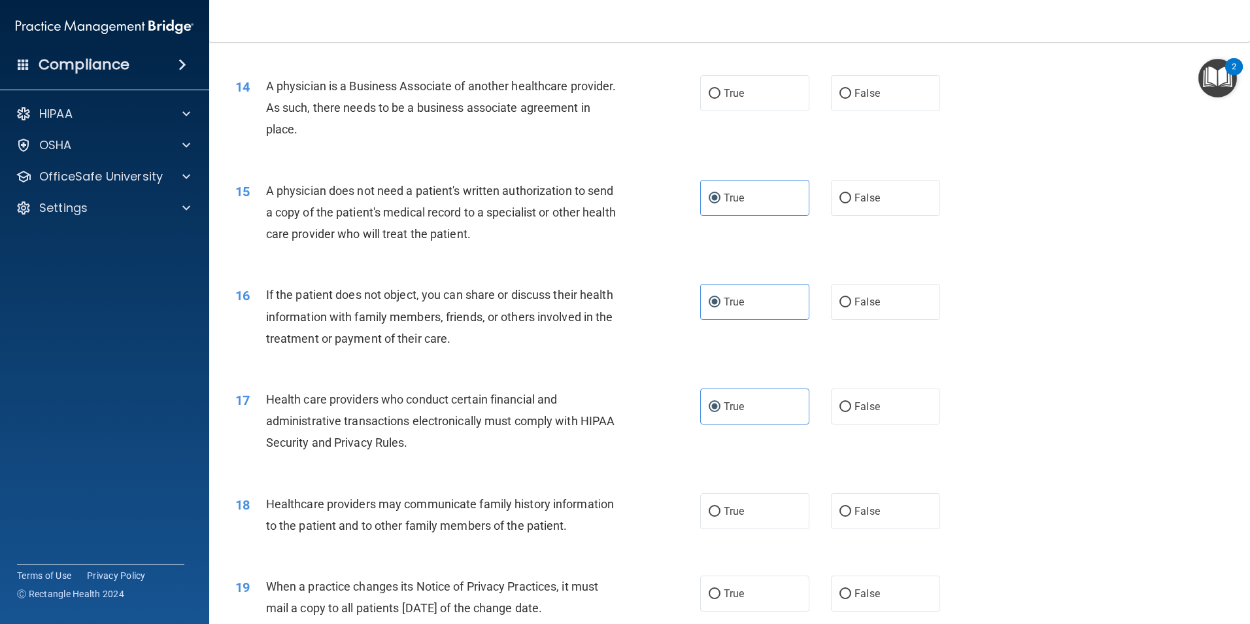
scroll to position [1307, 0]
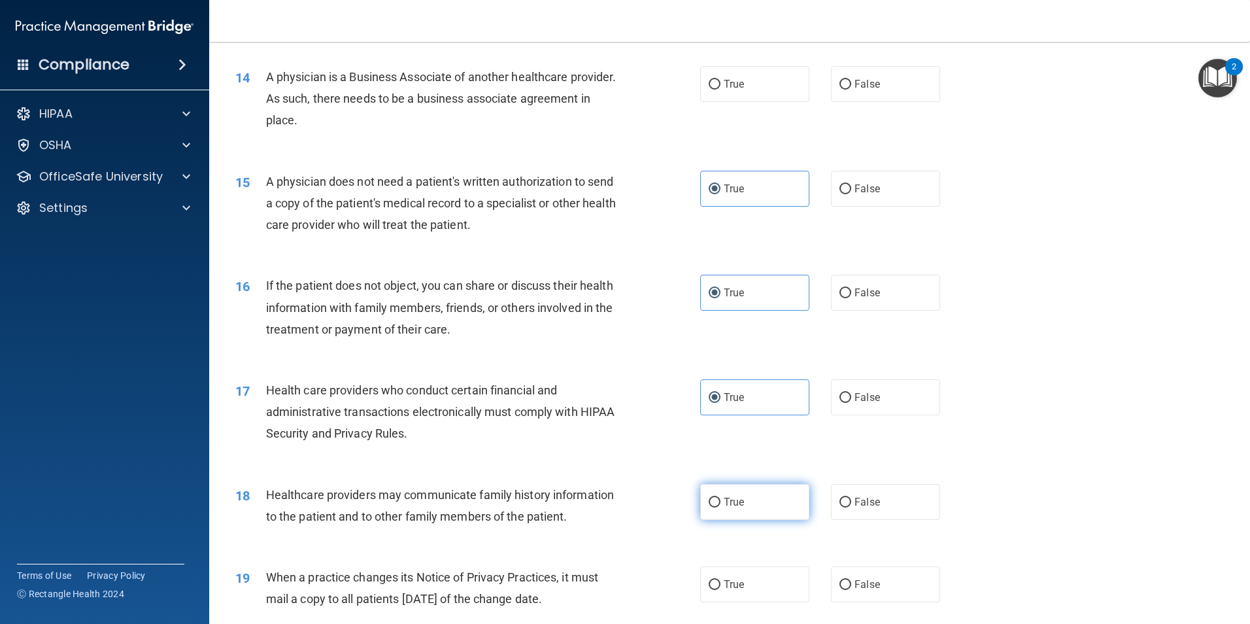
click at [732, 486] on label "True" at bounding box center [754, 502] width 109 height 36
click at [720, 497] on input "True" at bounding box center [715, 502] width 12 height 10
radio input "true"
click at [760, 582] on label "True" at bounding box center [754, 584] width 109 height 36
click at [720, 582] on input "True" at bounding box center [715, 585] width 12 height 10
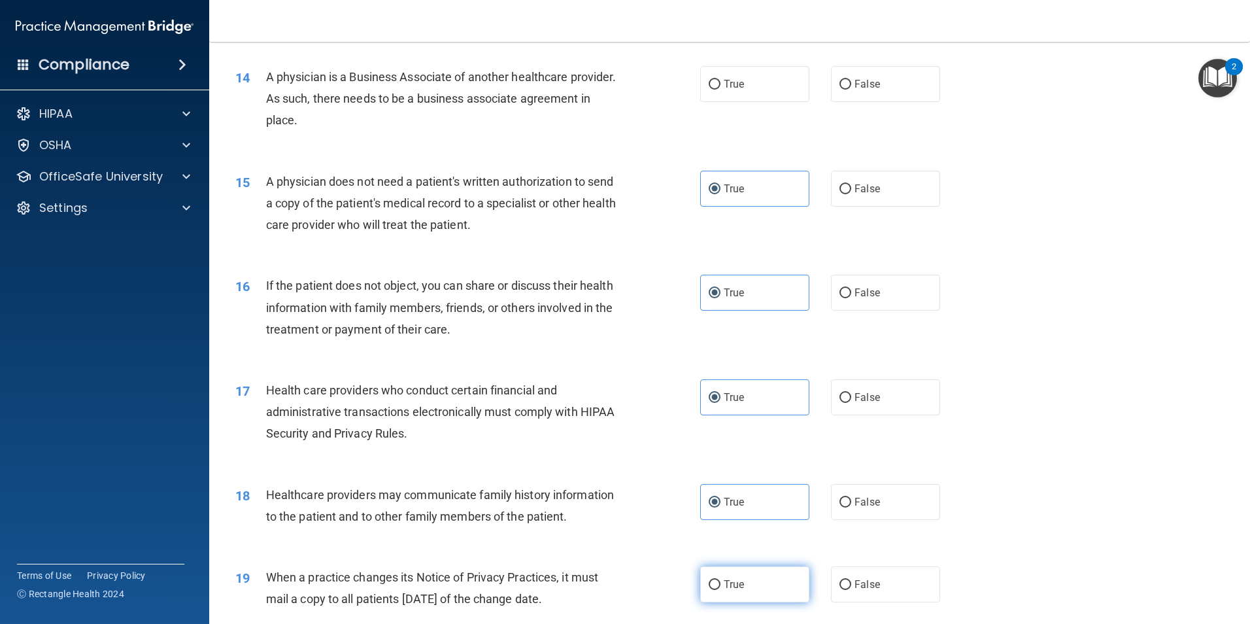
radio input "true"
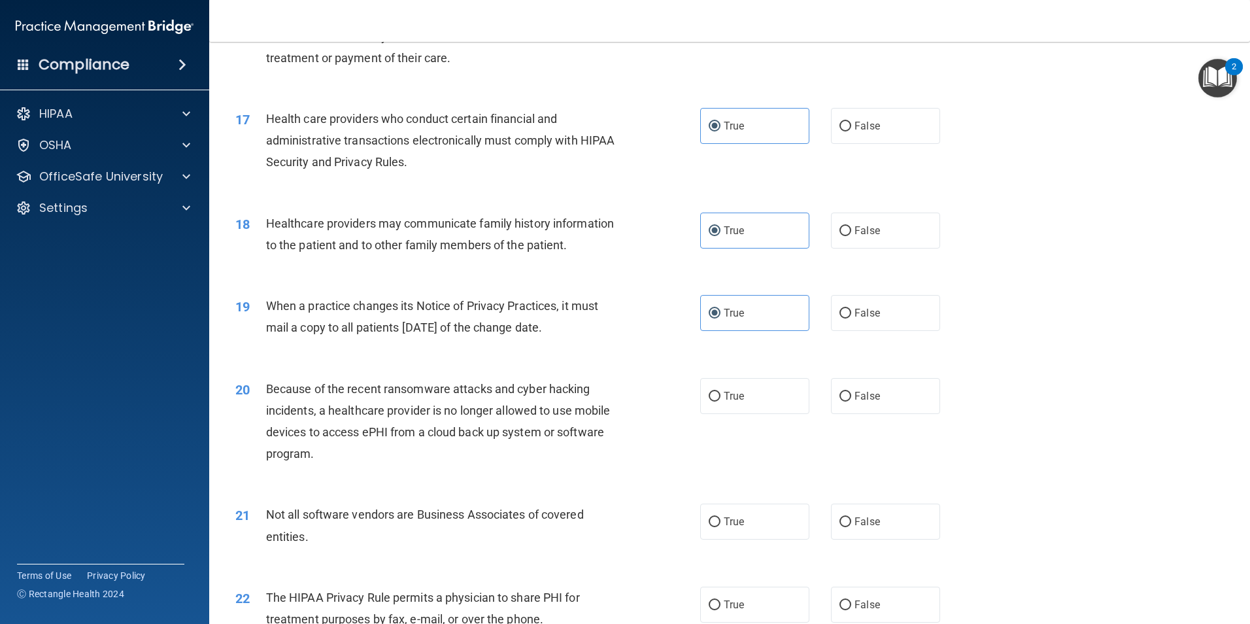
scroll to position [1634, 0]
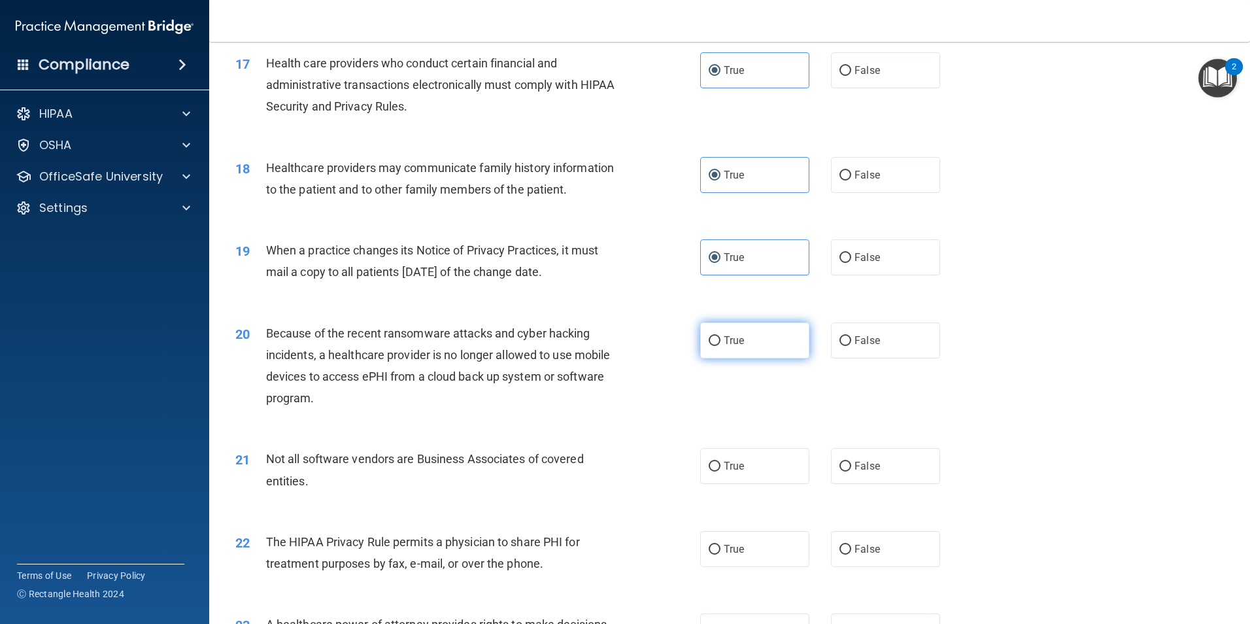
click at [756, 336] on label "True" at bounding box center [754, 340] width 109 height 36
click at [720, 336] on input "True" at bounding box center [715, 341] width 12 height 10
radio input "true"
click at [753, 460] on label "True" at bounding box center [754, 466] width 109 height 36
click at [720, 462] on input "True" at bounding box center [715, 467] width 12 height 10
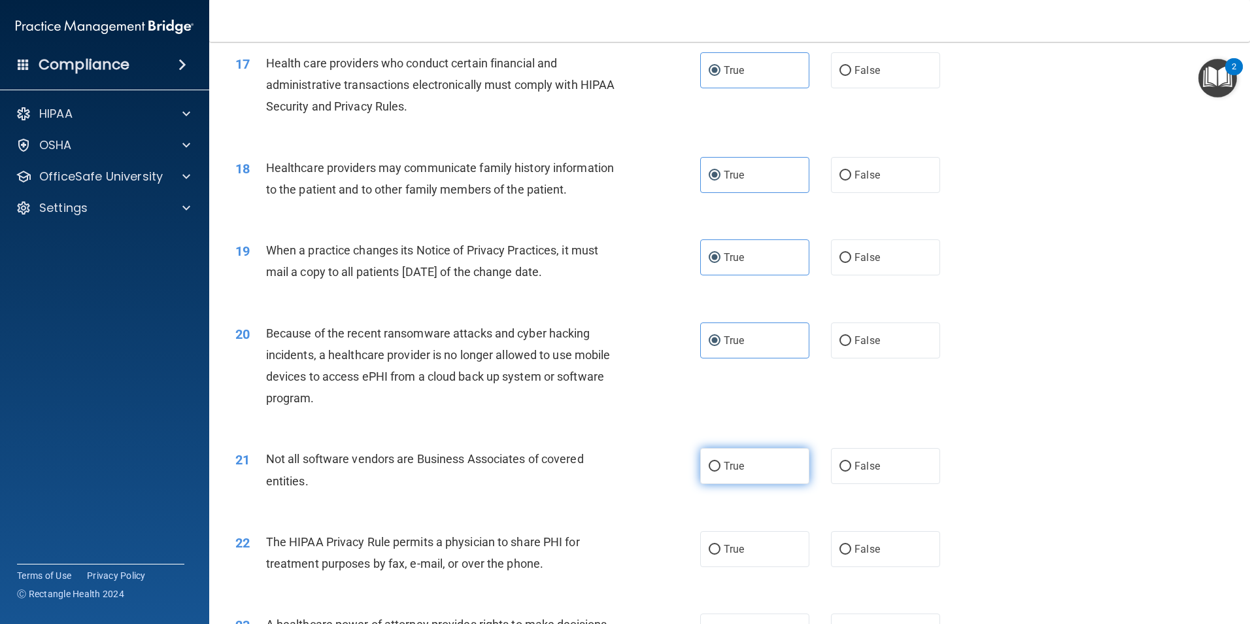
radio input "true"
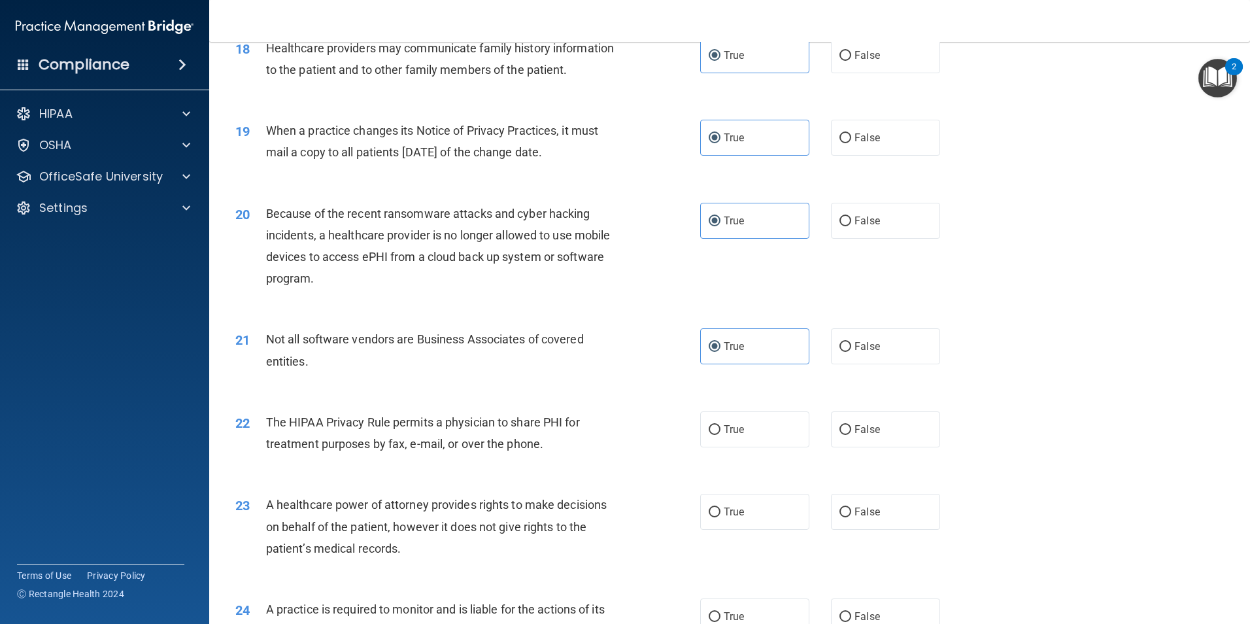
scroll to position [1765, 0]
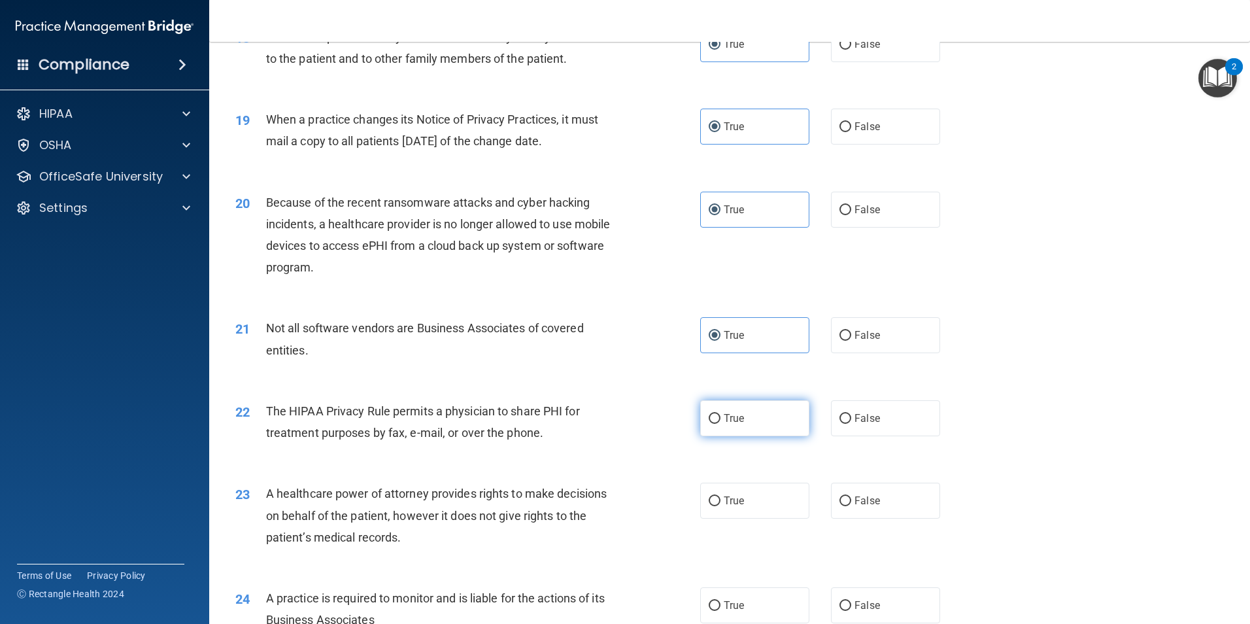
click at [714, 416] on input "True" at bounding box center [715, 419] width 12 height 10
radio input "true"
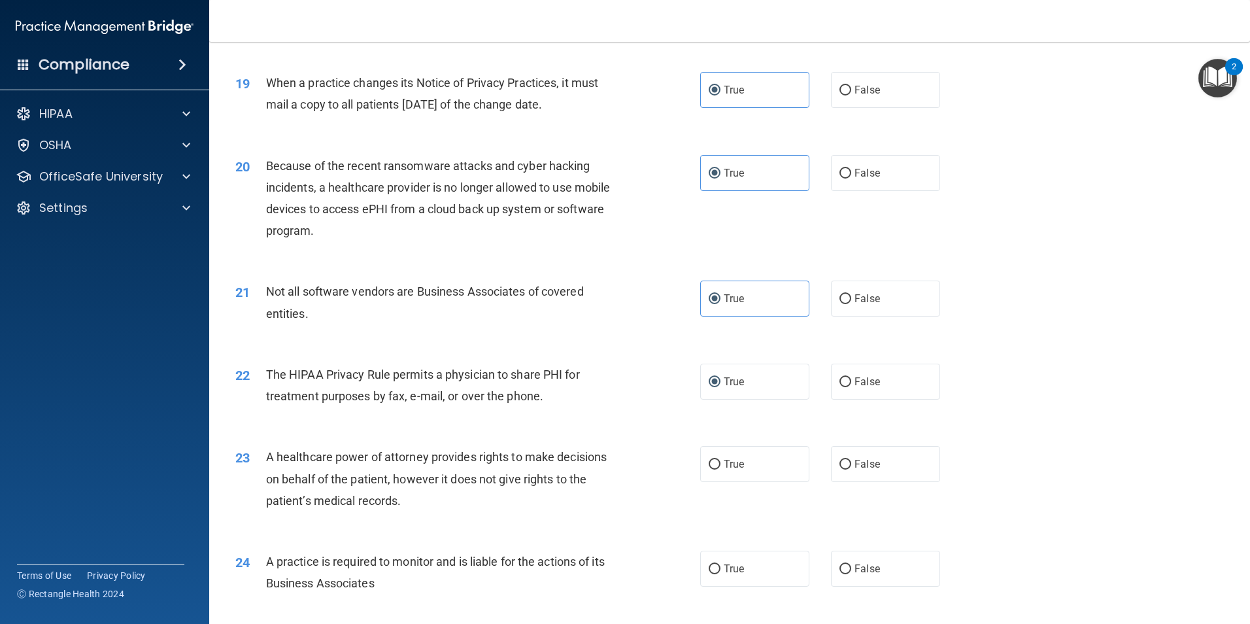
scroll to position [1830, 0]
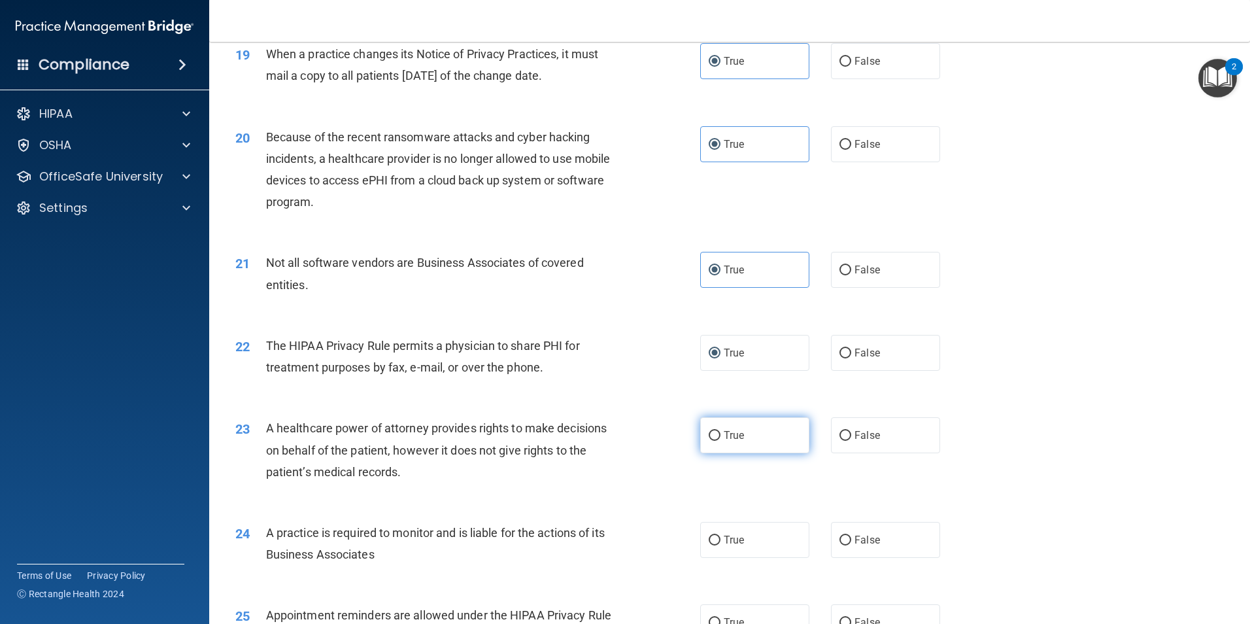
click at [718, 431] on label "True" at bounding box center [754, 435] width 109 height 36
click at [718, 431] on input "True" at bounding box center [715, 436] width 12 height 10
radio input "true"
click at [781, 537] on label "True" at bounding box center [754, 540] width 109 height 36
click at [720, 537] on input "True" at bounding box center [715, 540] width 12 height 10
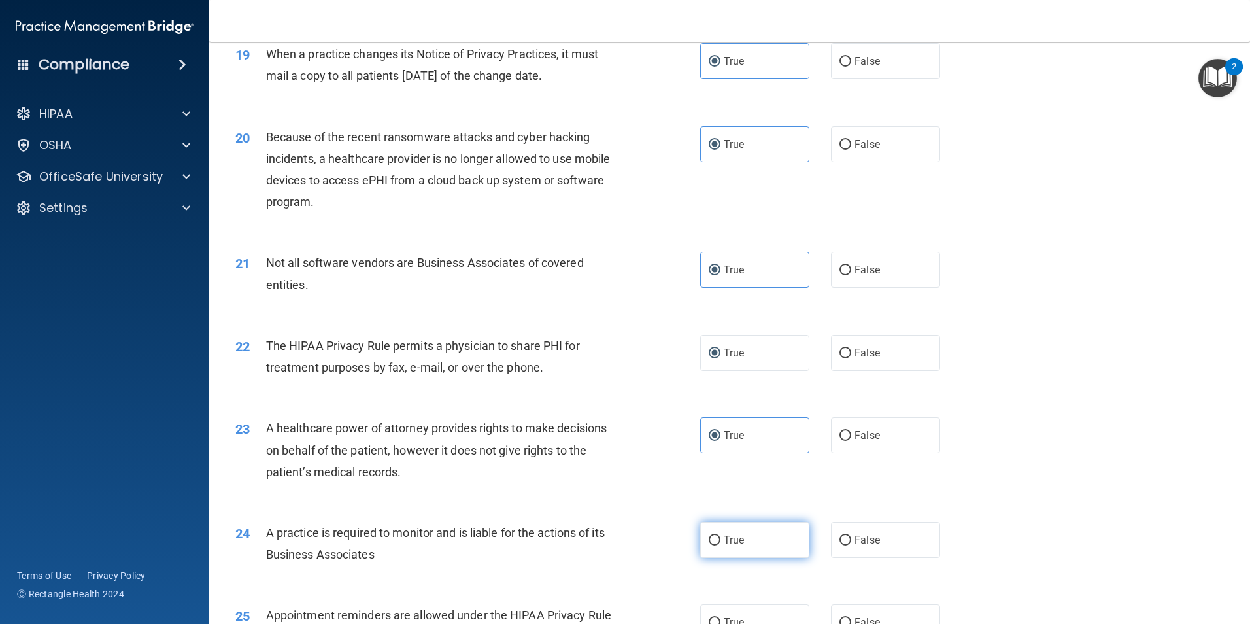
radio input "true"
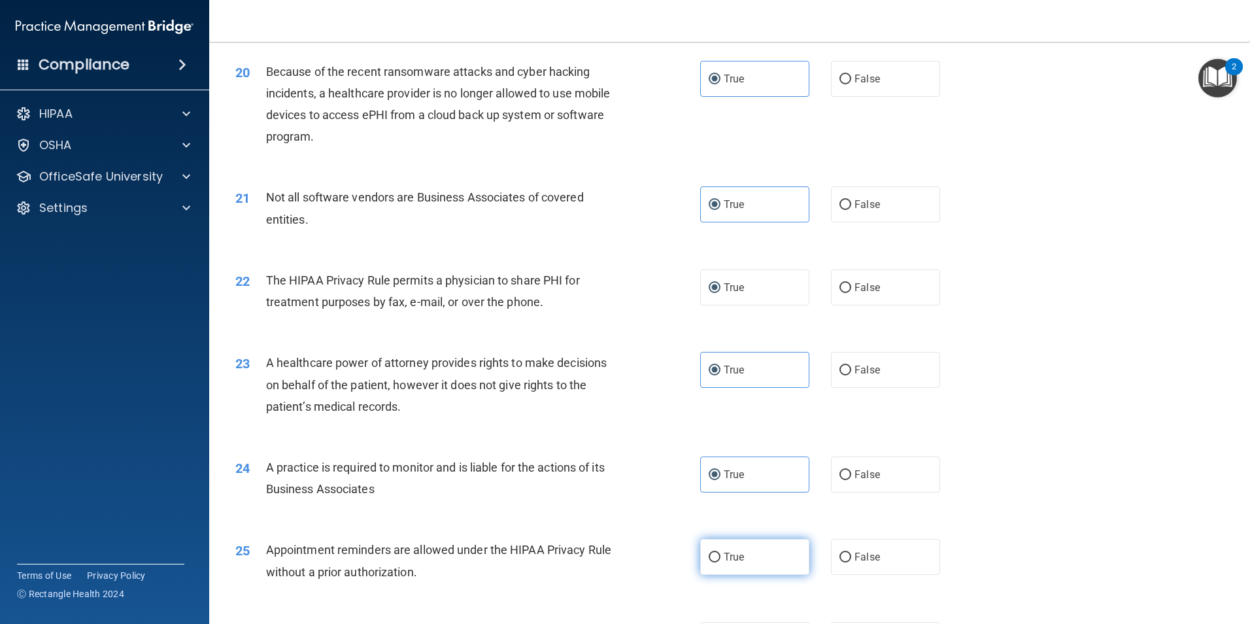
click at [737, 559] on span "True" at bounding box center [734, 556] width 20 height 12
click at [720, 559] on input "True" at bounding box center [715, 557] width 12 height 10
radio input "true"
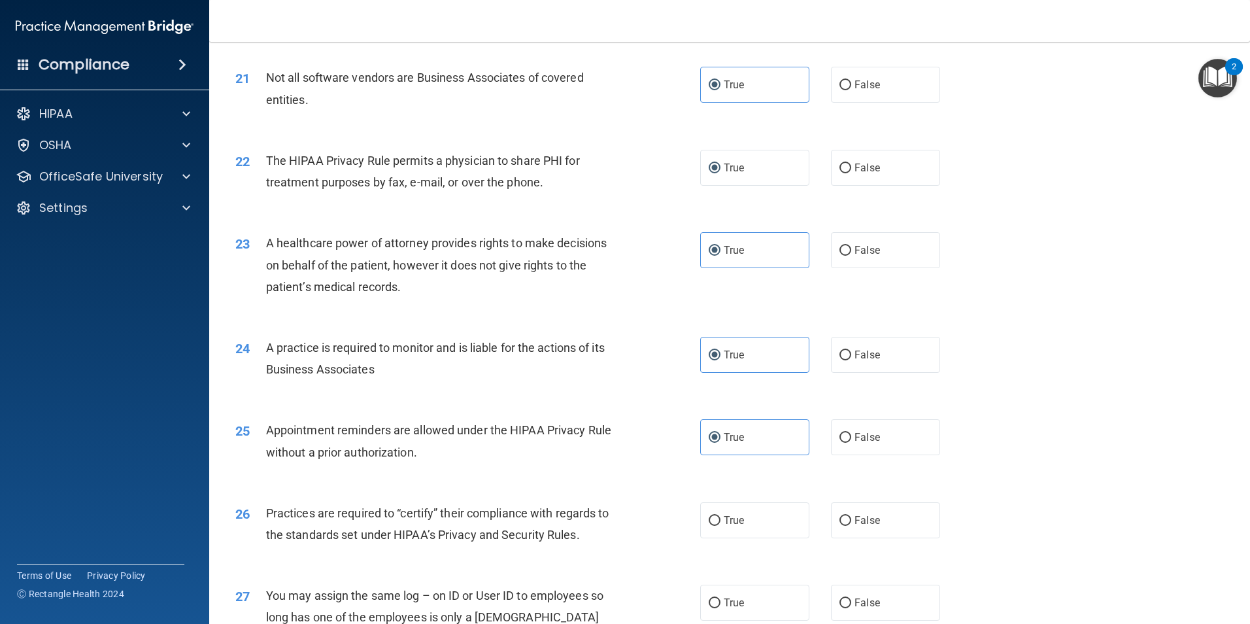
scroll to position [2027, 0]
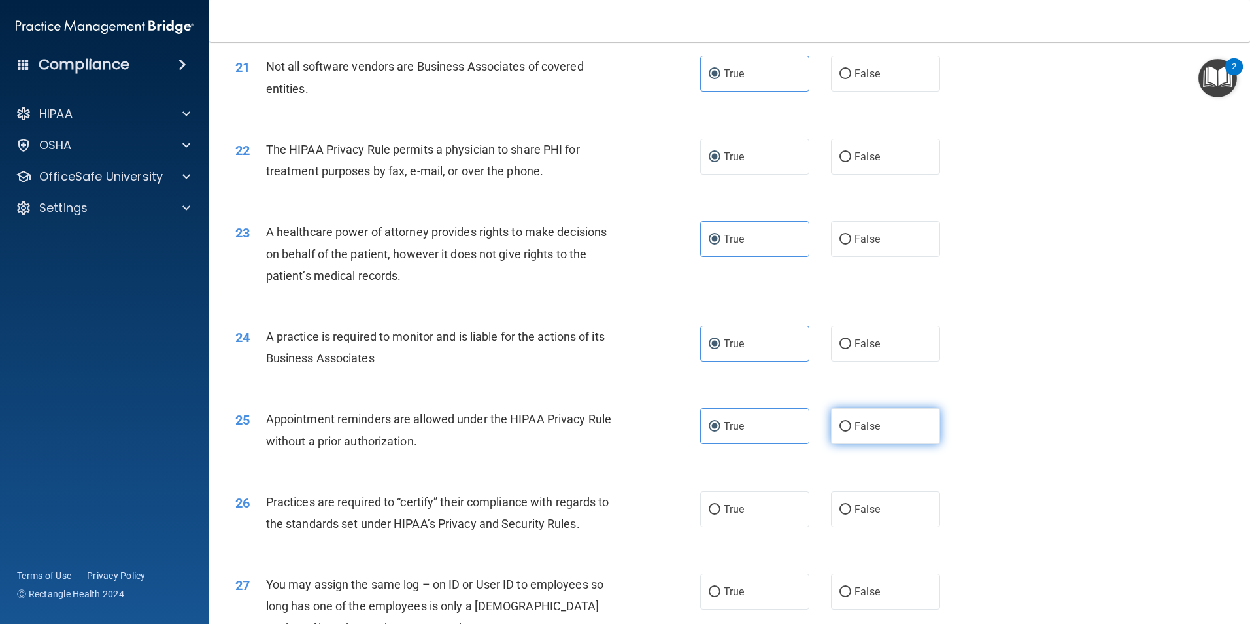
click at [883, 439] on label "False" at bounding box center [885, 426] width 109 height 36
click at [851, 431] on input "False" at bounding box center [845, 427] width 12 height 10
radio input "true"
radio input "false"
click at [839, 505] on input "False" at bounding box center [845, 510] width 12 height 10
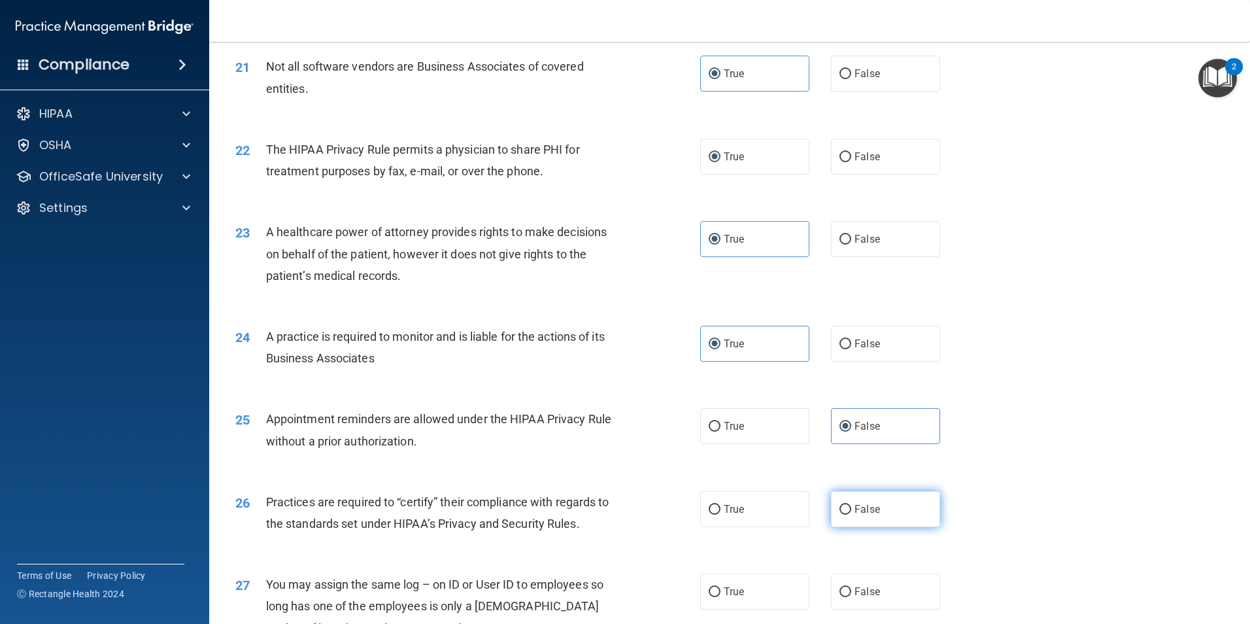
radio input "true"
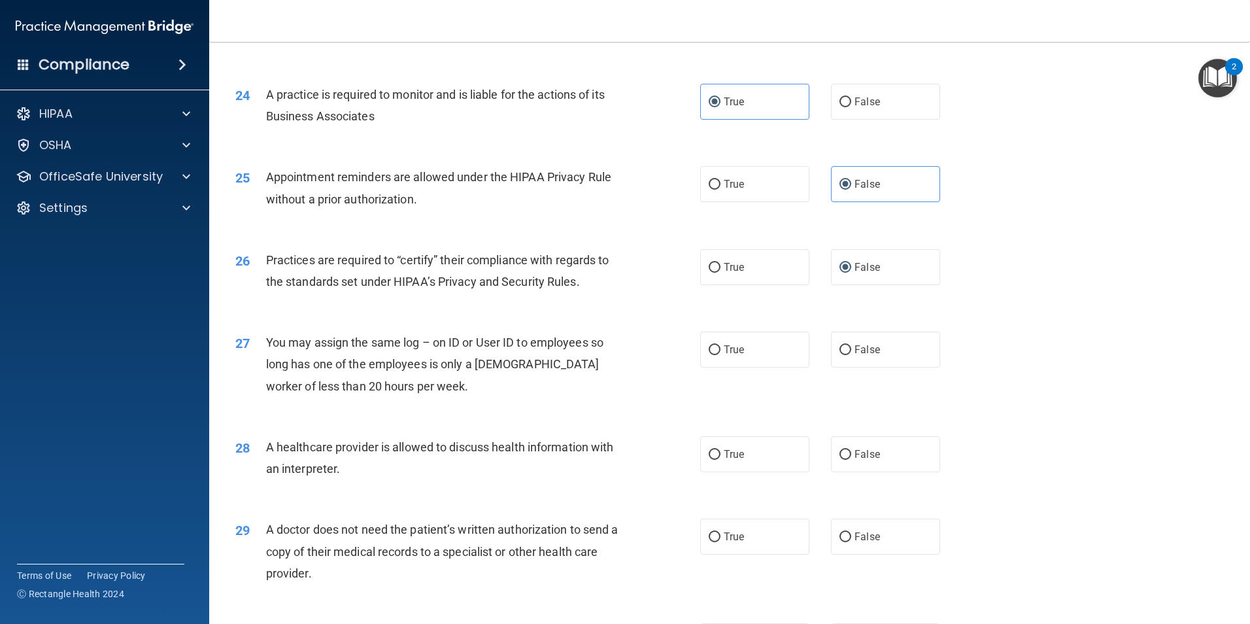
scroll to position [2288, 0]
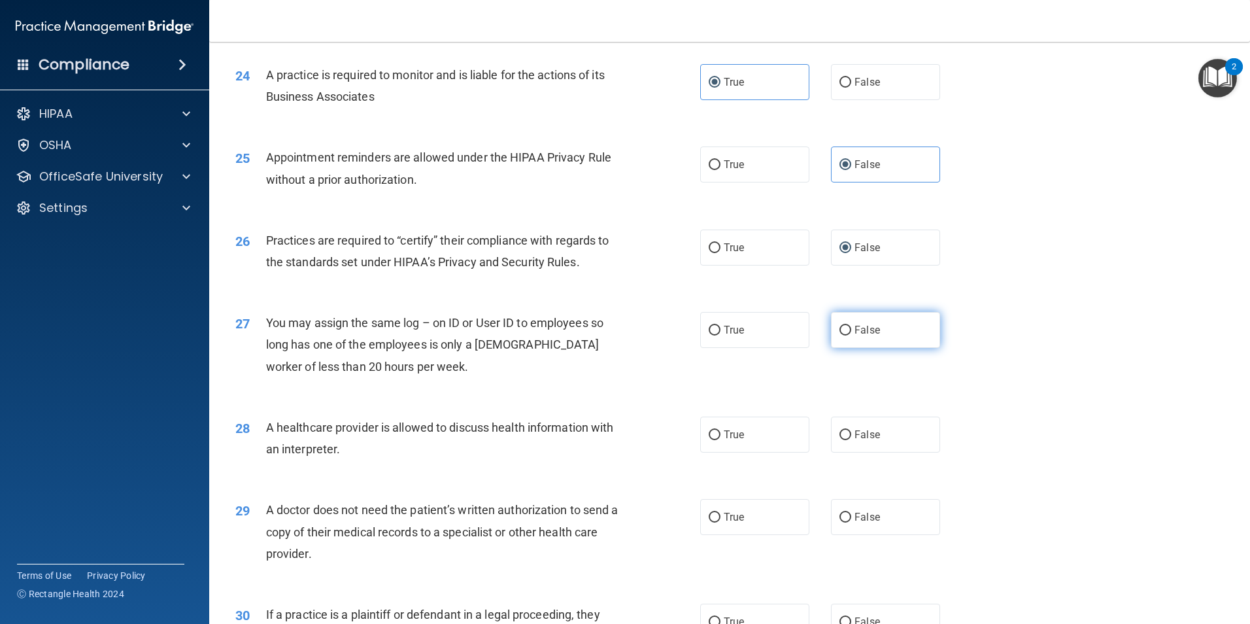
click at [854, 335] on span "False" at bounding box center [866, 330] width 25 height 12
click at [851, 335] on input "False" at bounding box center [845, 331] width 12 height 10
radio input "true"
click at [752, 435] on label "True" at bounding box center [754, 434] width 109 height 36
click at [720, 435] on input "True" at bounding box center [715, 435] width 12 height 10
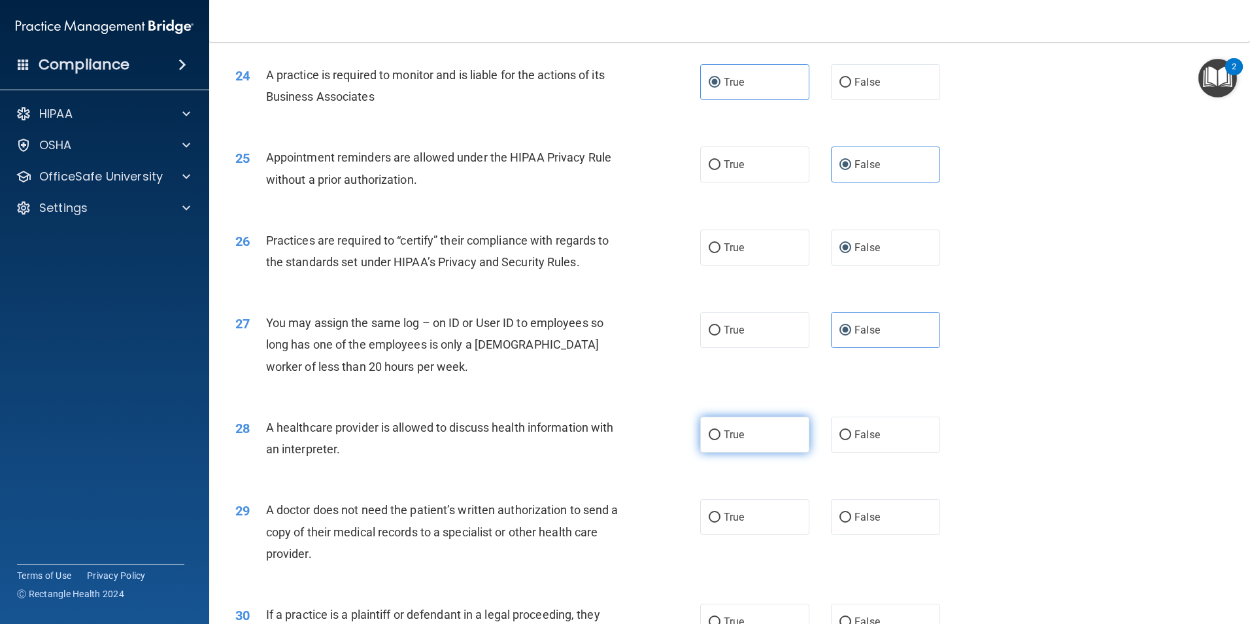
radio input "true"
click at [777, 526] on label "True" at bounding box center [754, 517] width 109 height 36
click at [720, 522] on input "True" at bounding box center [715, 518] width 12 height 10
radio input "true"
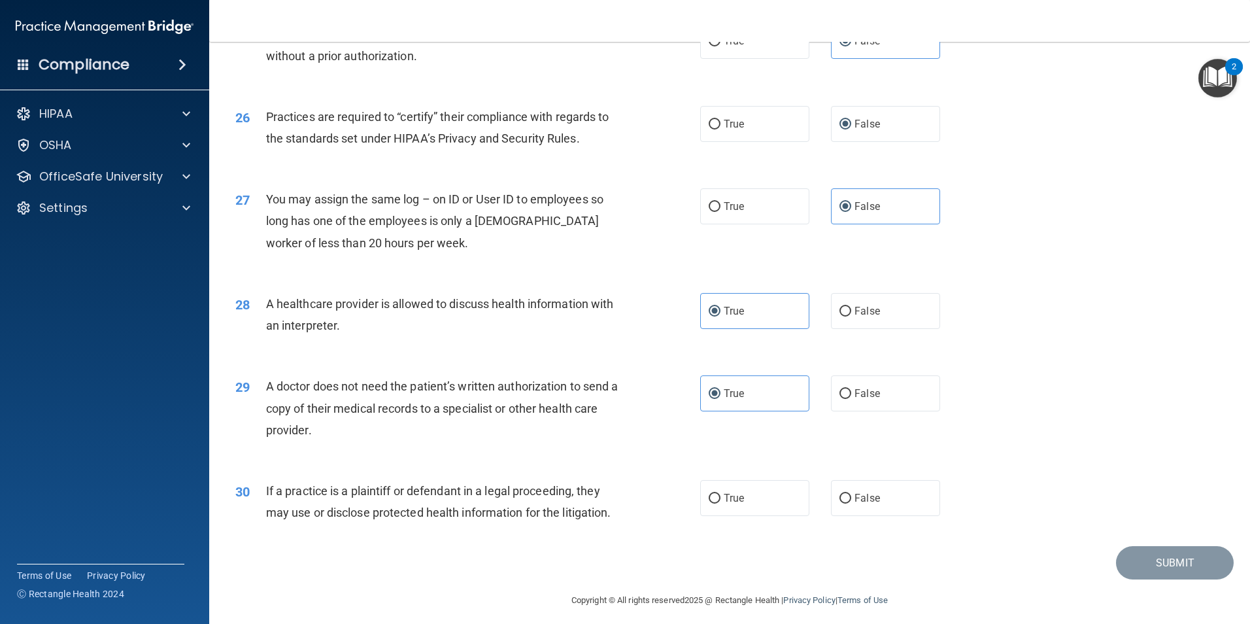
scroll to position [2419, 0]
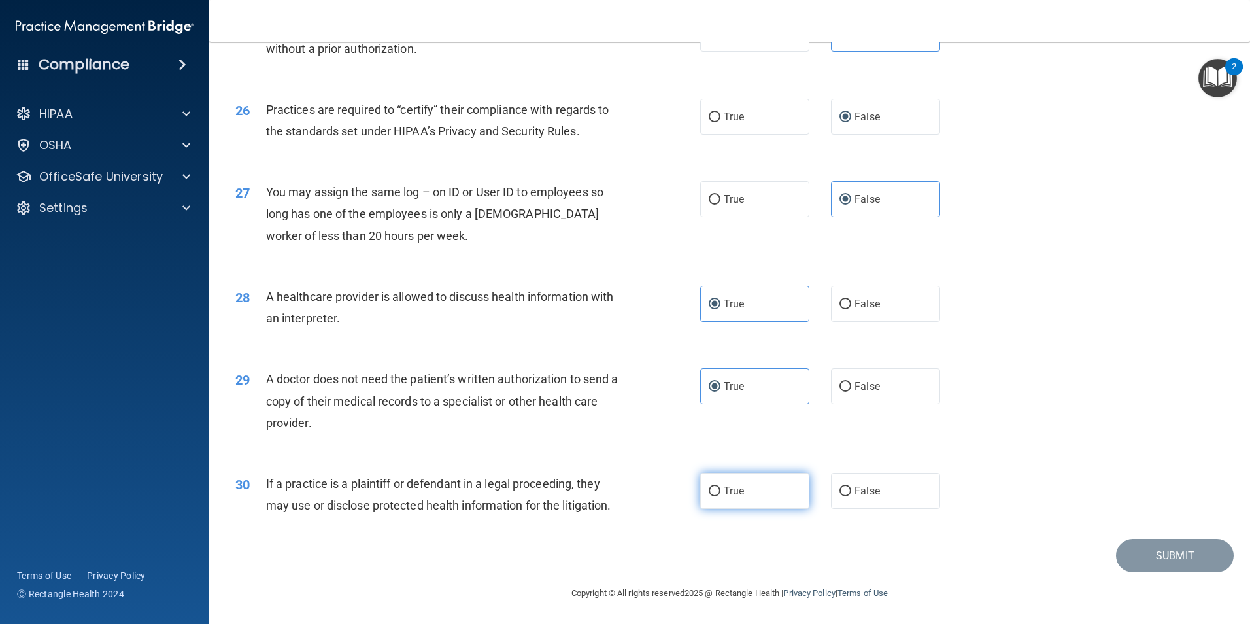
click at [738, 487] on span "True" at bounding box center [734, 490] width 20 height 12
click at [720, 487] on input "True" at bounding box center [715, 491] width 12 height 10
radio input "true"
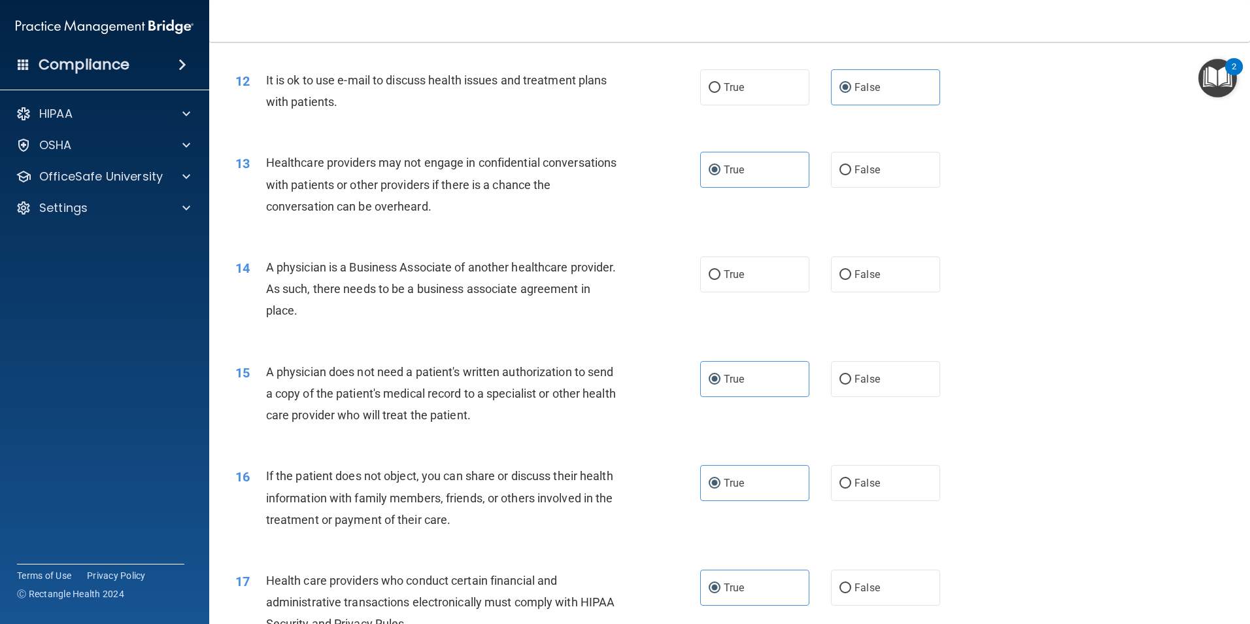
scroll to position [1046, 0]
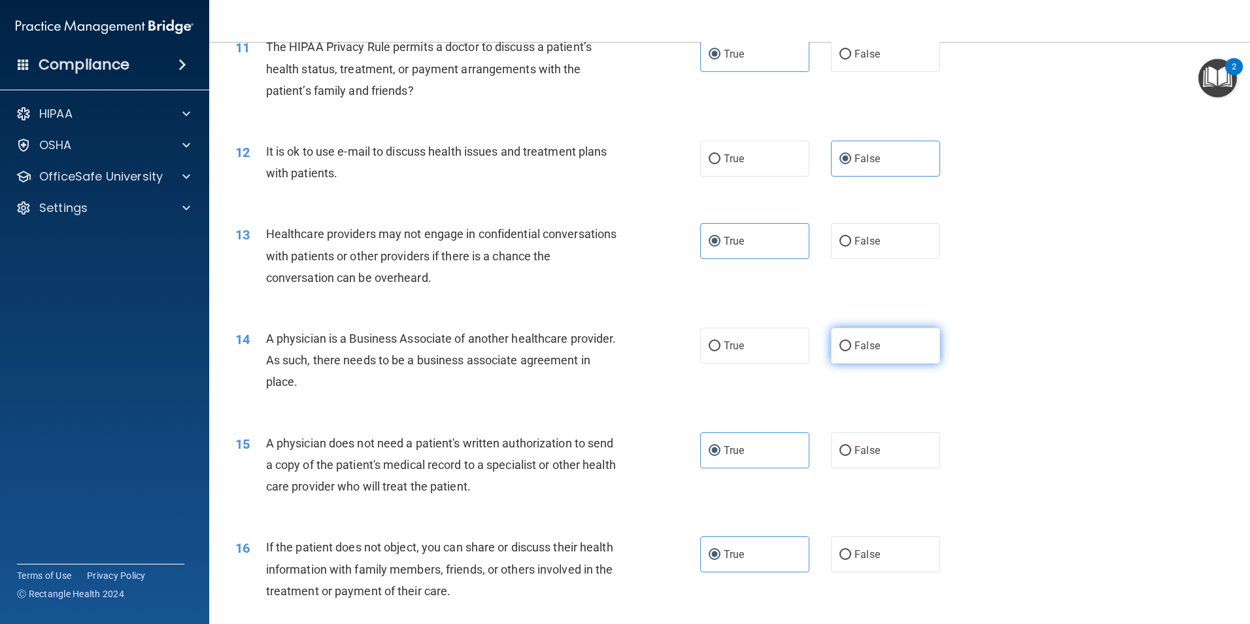
click at [908, 347] on label "False" at bounding box center [885, 346] width 109 height 36
click at [851, 347] on input "False" at bounding box center [845, 346] width 12 height 10
radio input "true"
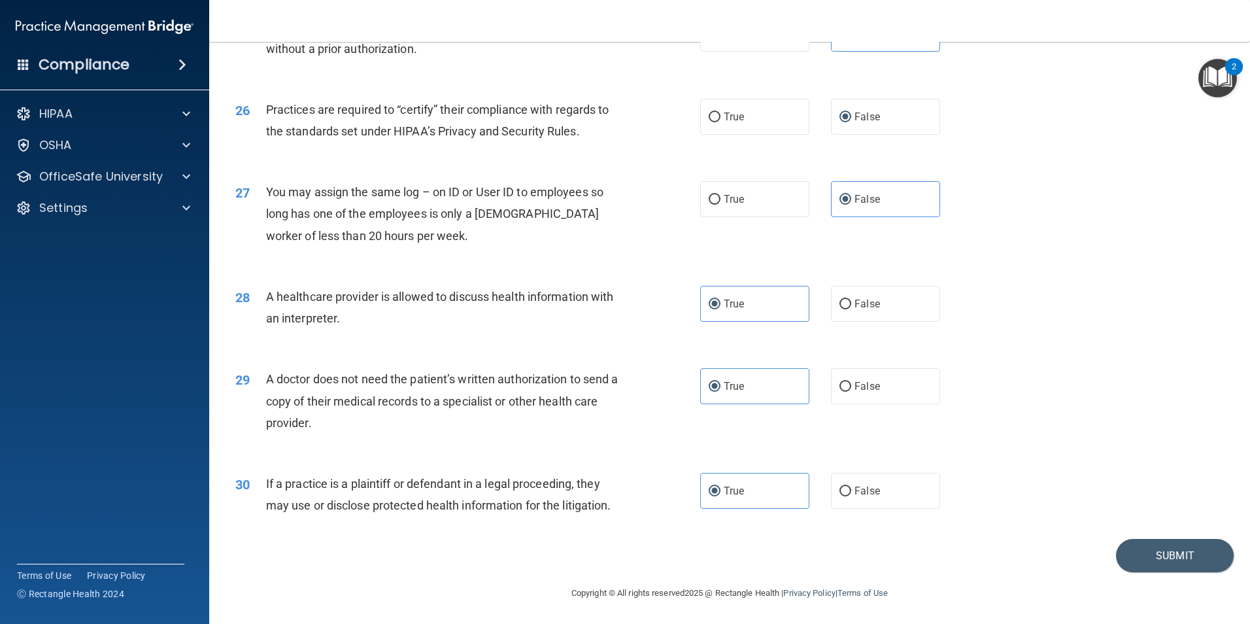
scroll to position [2419, 0]
click at [1138, 556] on button "Submit" at bounding box center [1175, 554] width 118 height 33
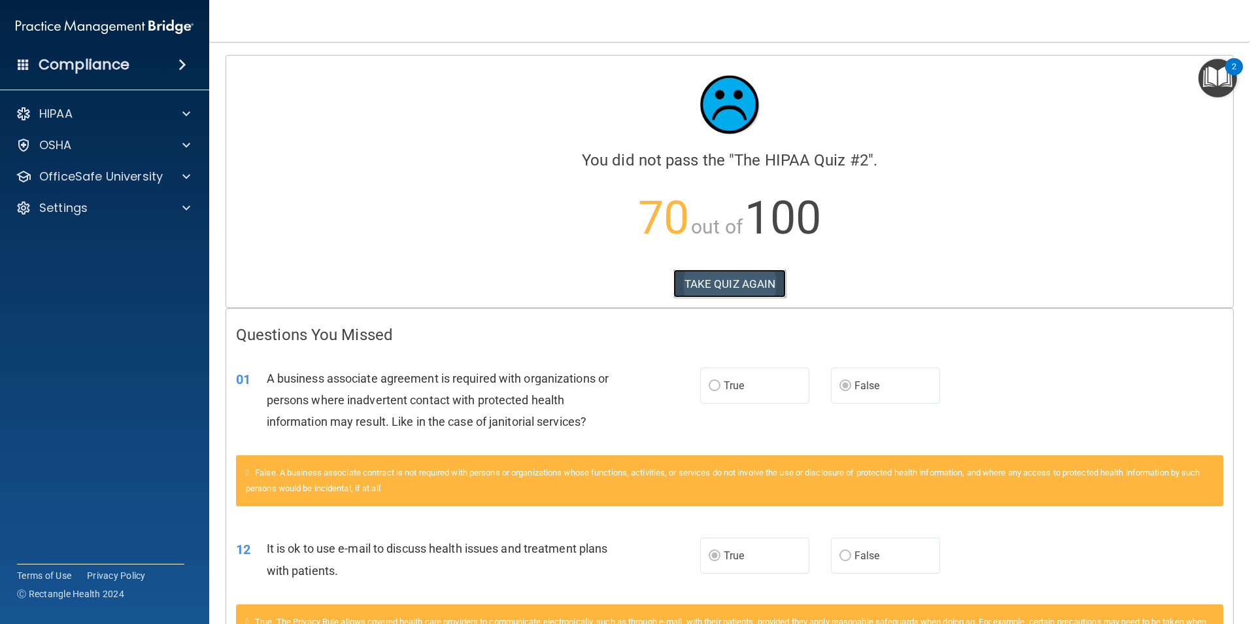
click at [732, 283] on button "TAKE QUIZ AGAIN" at bounding box center [729, 283] width 113 height 29
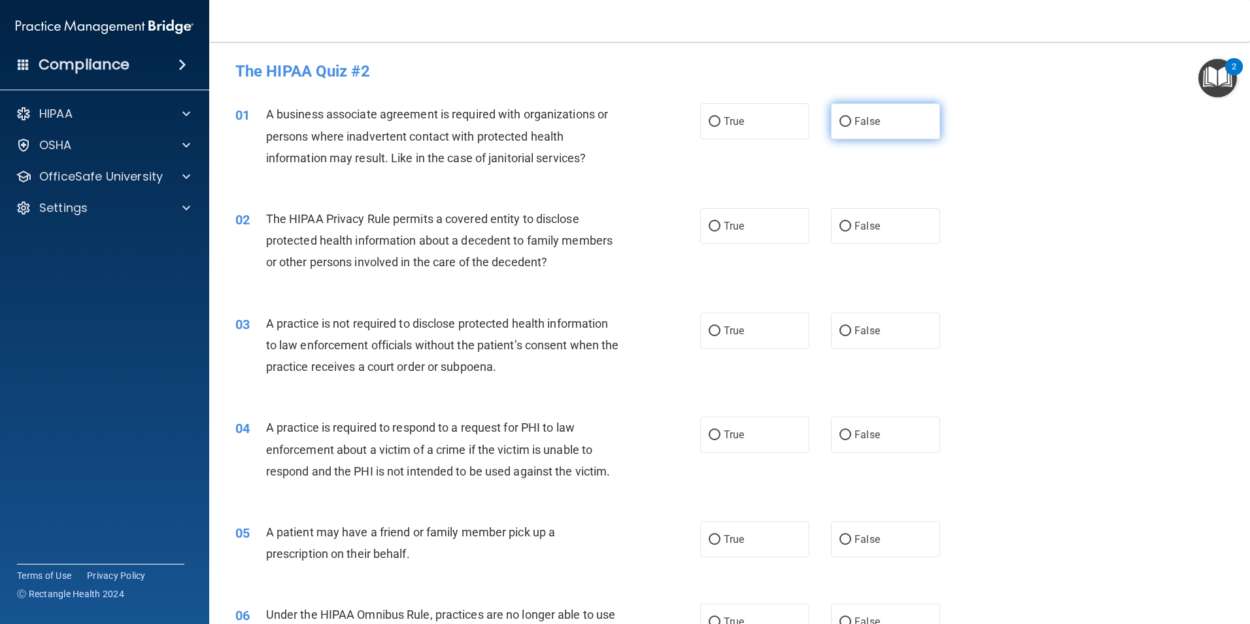
click at [909, 129] on label "False" at bounding box center [885, 121] width 109 height 36
click at [851, 127] on input "False" at bounding box center [845, 122] width 12 height 10
radio input "true"
click at [752, 217] on label "True" at bounding box center [754, 226] width 109 height 36
click at [720, 222] on input "True" at bounding box center [715, 227] width 12 height 10
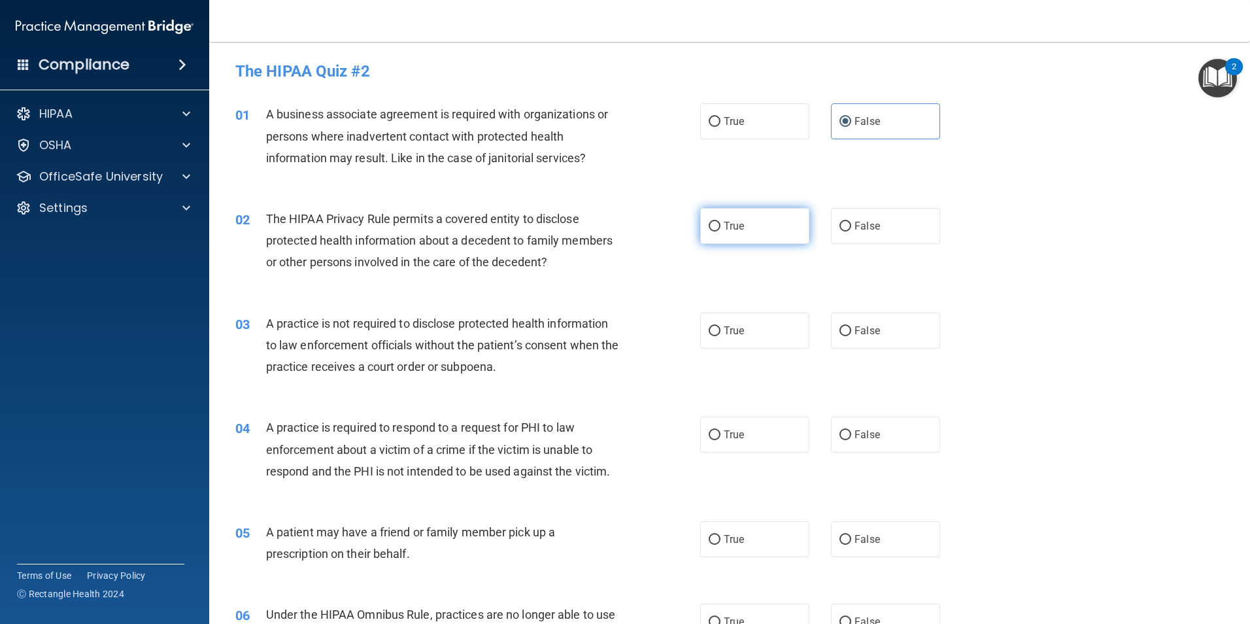
radio input "true"
click at [844, 323] on label "False" at bounding box center [885, 330] width 109 height 36
click at [844, 326] on input "False" at bounding box center [845, 331] width 12 height 10
radio input "true"
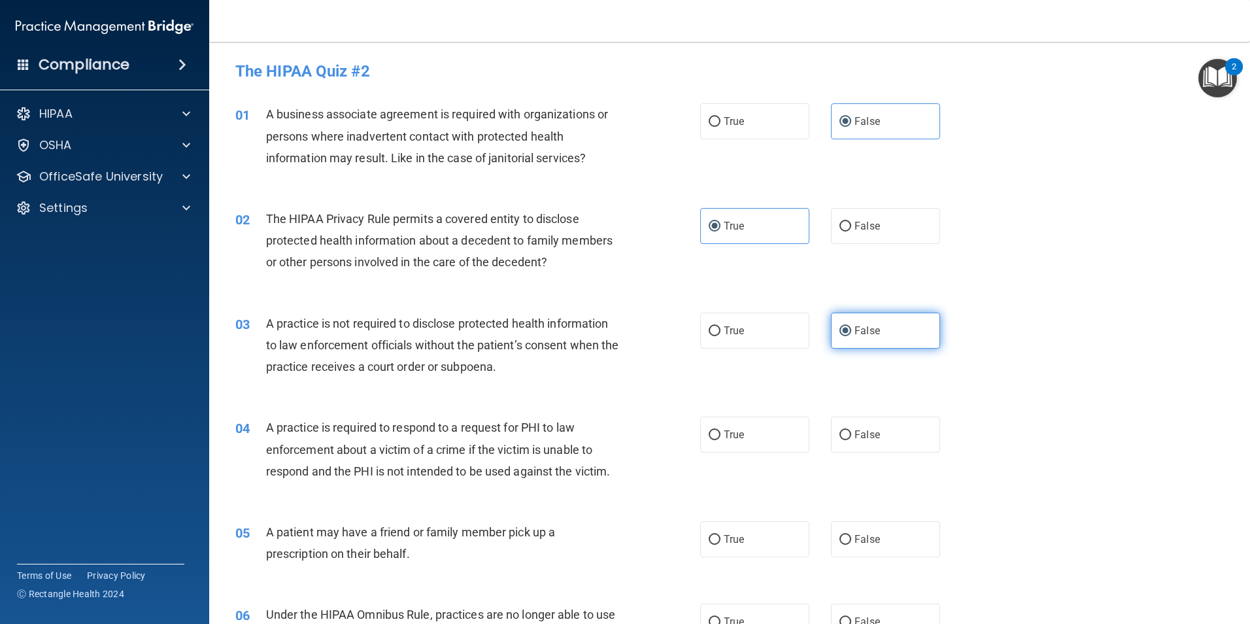
click at [835, 341] on label "False" at bounding box center [885, 330] width 109 height 36
click at [839, 336] on input "False" at bounding box center [845, 331] width 12 height 10
click at [777, 243] on label "True" at bounding box center [754, 226] width 109 height 36
click at [720, 231] on input "True" at bounding box center [715, 227] width 12 height 10
click at [775, 220] on label "True" at bounding box center [754, 226] width 109 height 36
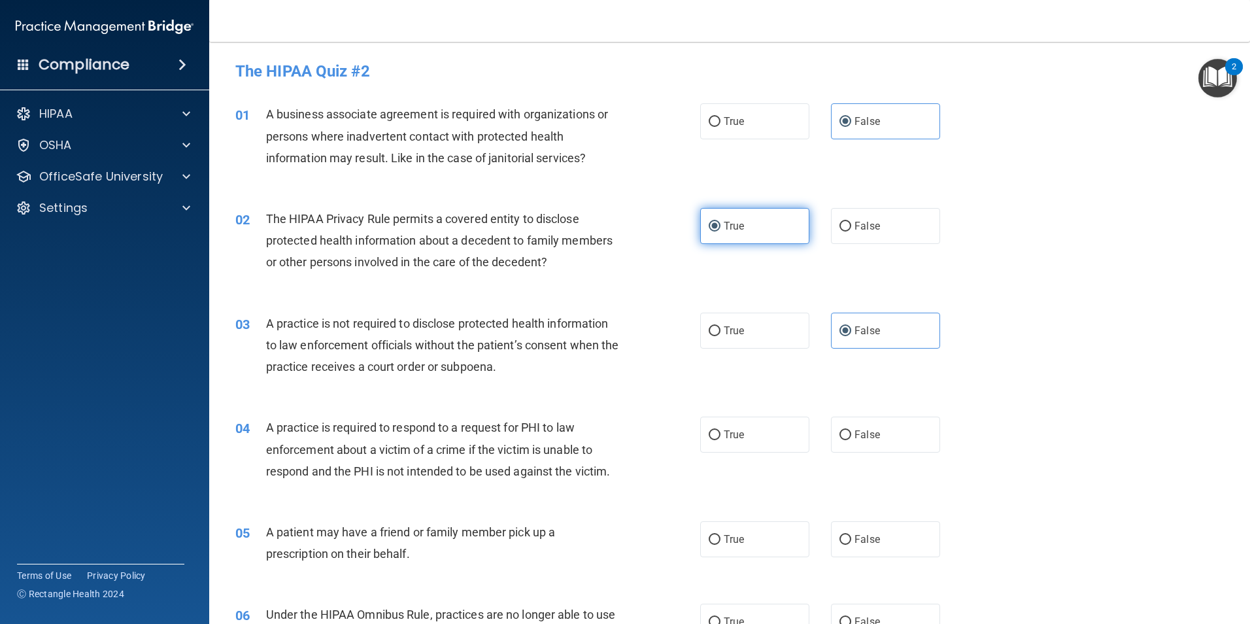
click at [720, 222] on input "True" at bounding box center [715, 227] width 12 height 10
click at [864, 338] on label "False" at bounding box center [885, 330] width 109 height 36
click at [851, 336] on input "False" at bounding box center [845, 331] width 12 height 10
click at [900, 130] on label "False" at bounding box center [885, 121] width 109 height 36
click at [851, 127] on input "False" at bounding box center [845, 122] width 12 height 10
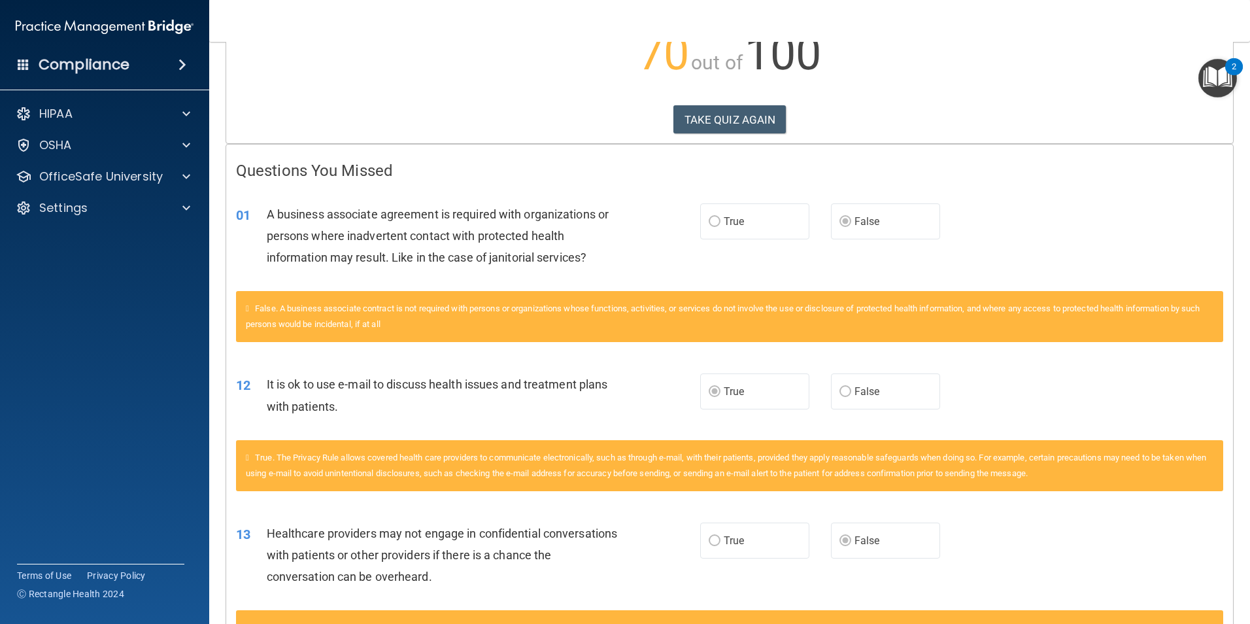
scroll to position [32, 0]
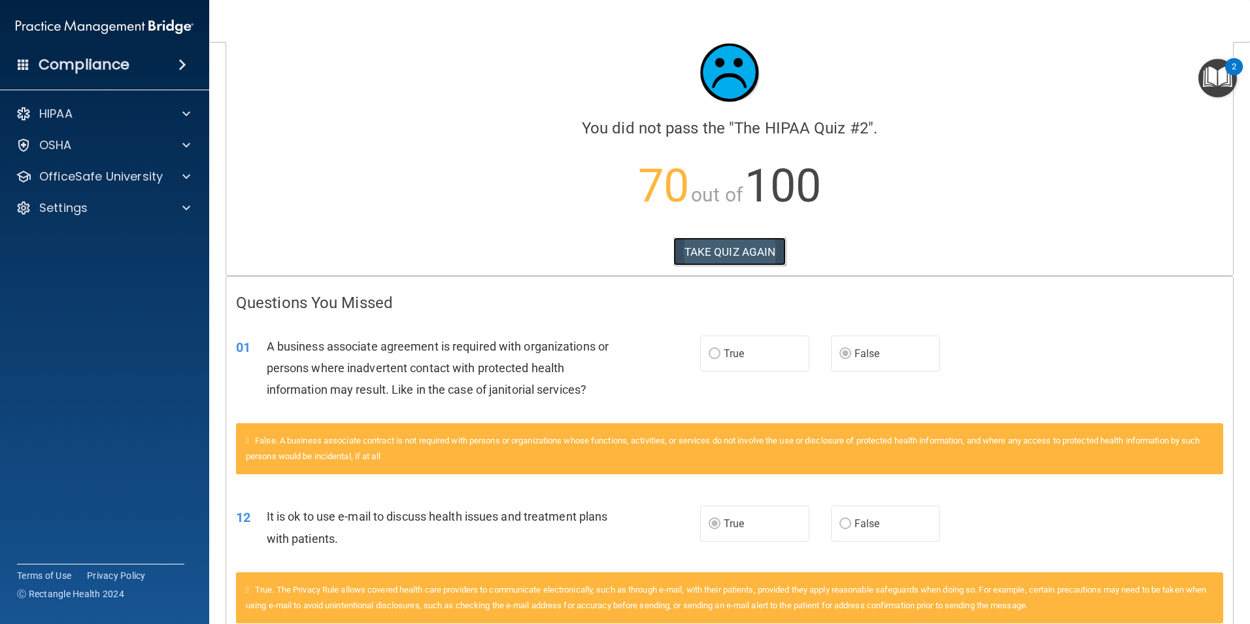
click at [755, 256] on button "TAKE QUIZ AGAIN" at bounding box center [729, 251] width 113 height 29
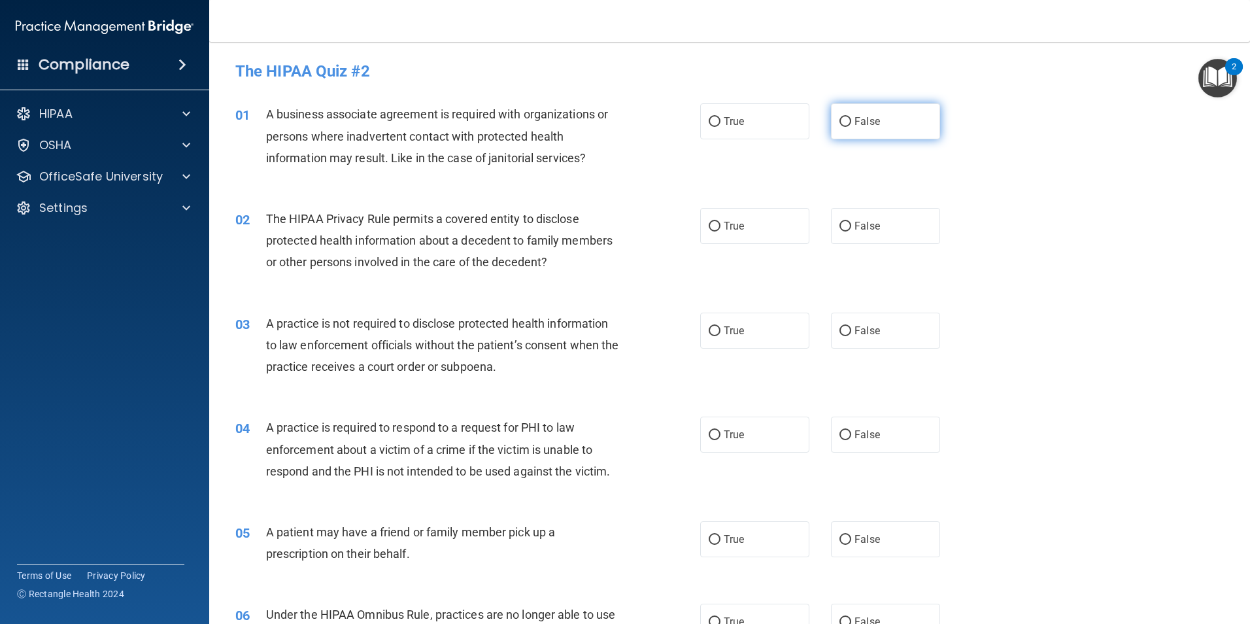
click at [856, 116] on span "False" at bounding box center [866, 121] width 25 height 12
click at [851, 117] on input "False" at bounding box center [845, 122] width 12 height 10
radio input "true"
click at [724, 233] on label "True" at bounding box center [754, 226] width 109 height 36
click at [720, 231] on input "True" at bounding box center [715, 227] width 12 height 10
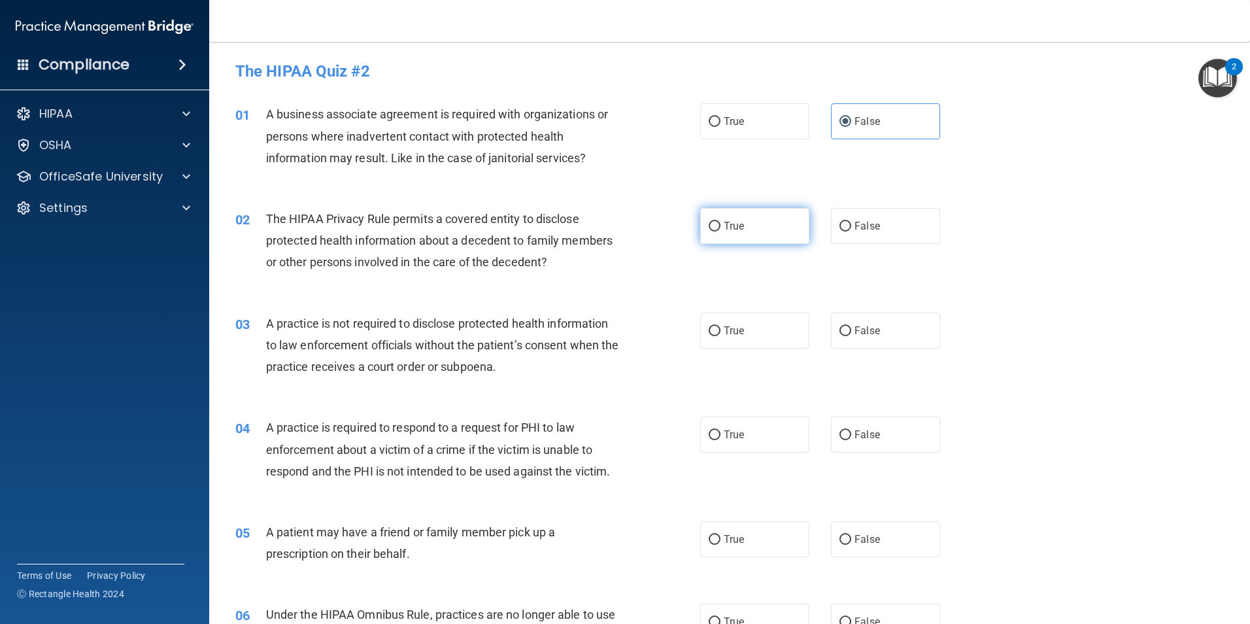
radio input "true"
click at [875, 329] on label "False" at bounding box center [885, 330] width 109 height 36
click at [851, 329] on input "False" at bounding box center [845, 331] width 12 height 10
radio input "true"
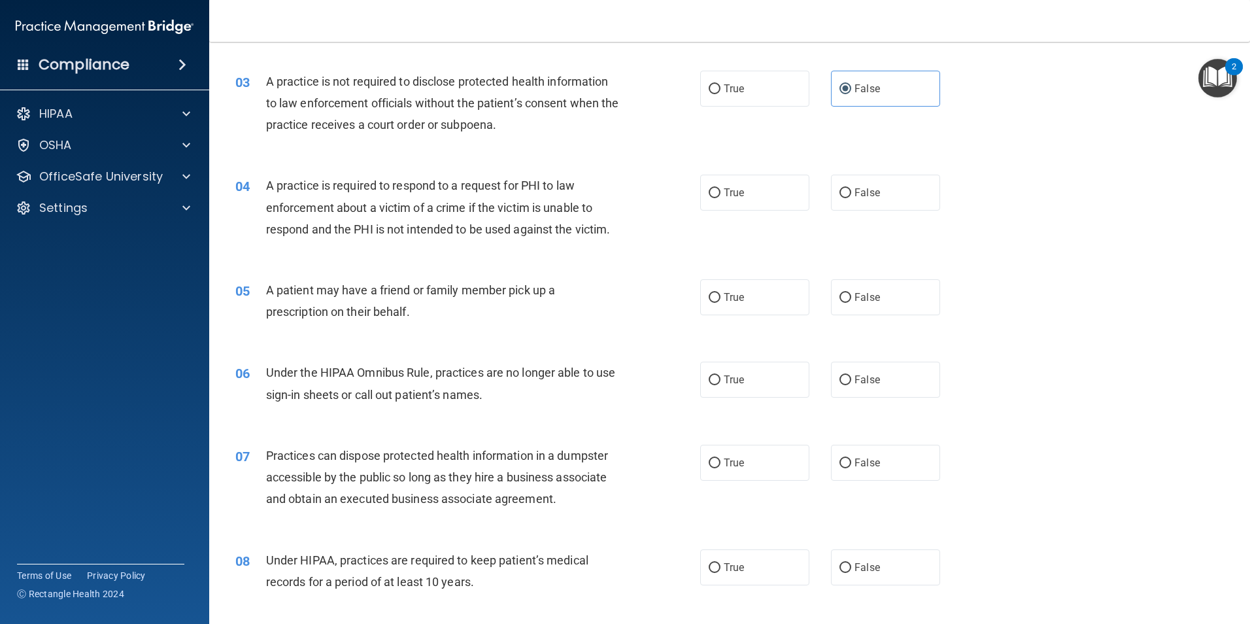
scroll to position [271, 0]
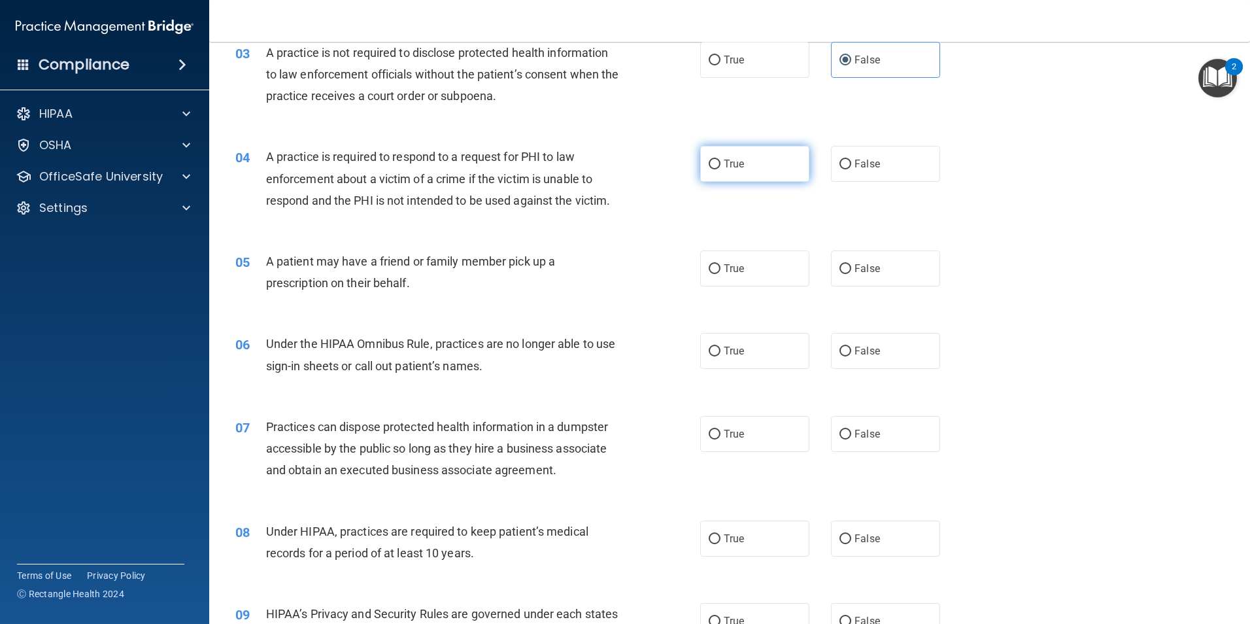
click at [711, 164] on input "True" at bounding box center [715, 165] width 12 height 10
radio input "true"
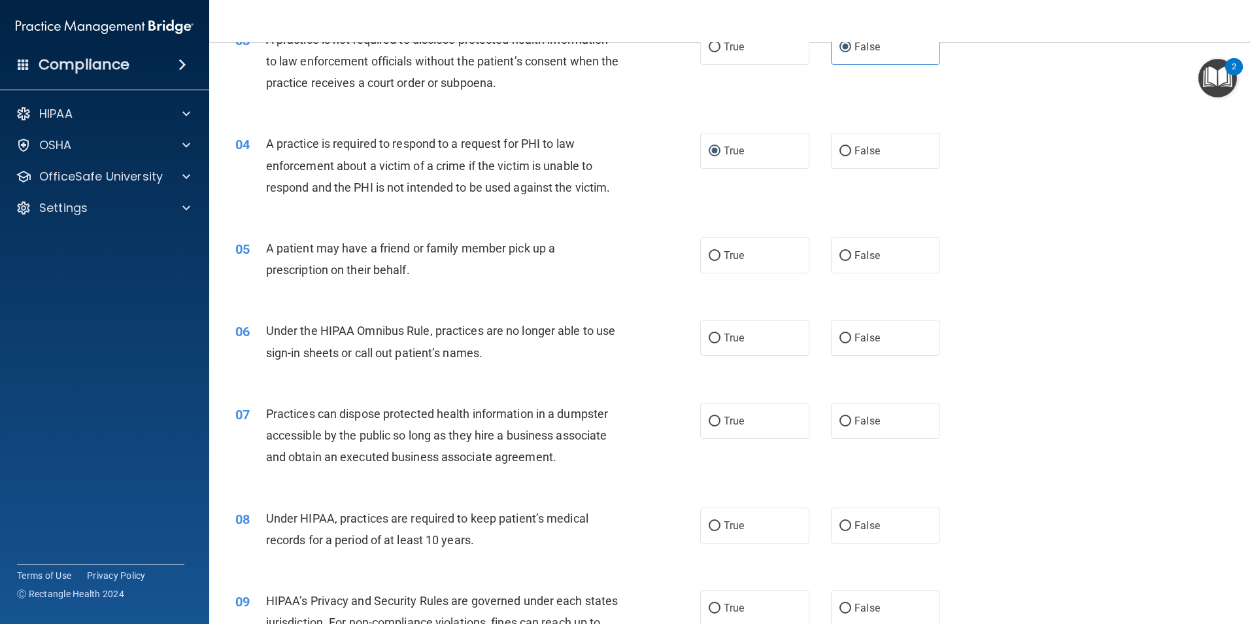
scroll to position [336, 0]
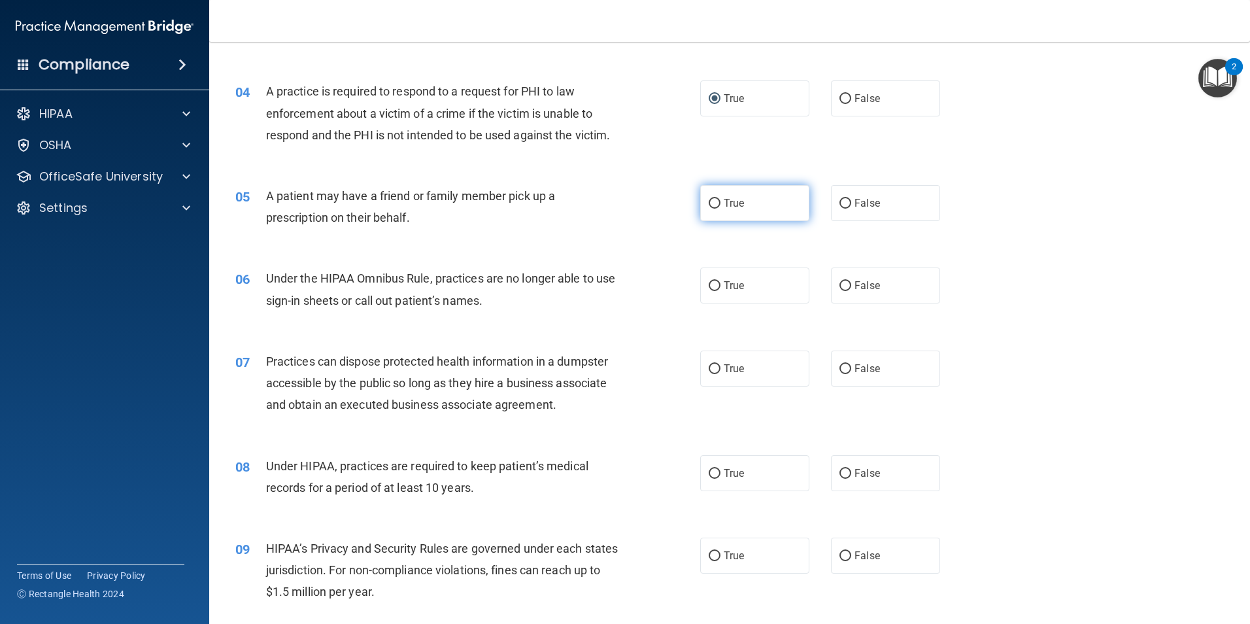
click at [749, 197] on label "True" at bounding box center [754, 203] width 109 height 36
click at [720, 199] on input "True" at bounding box center [715, 204] width 12 height 10
radio input "true"
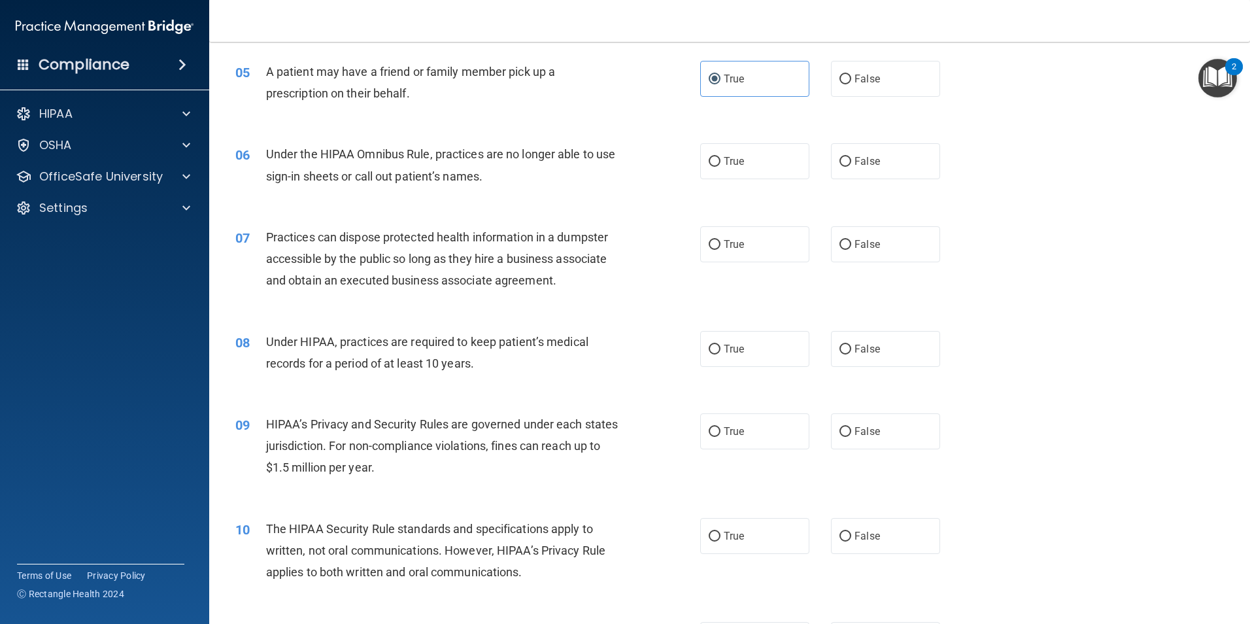
scroll to position [467, 0]
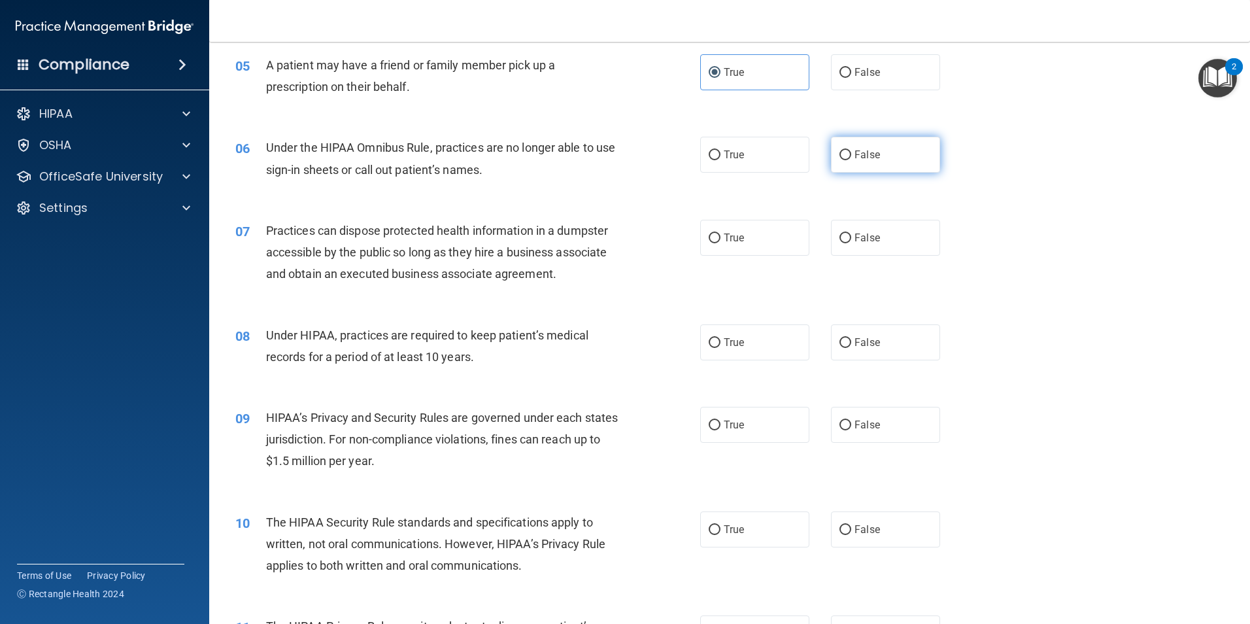
click at [880, 156] on label "False" at bounding box center [885, 155] width 109 height 36
click at [851, 156] on input "False" at bounding box center [845, 155] width 12 height 10
radio input "true"
click at [918, 250] on label "False" at bounding box center [885, 238] width 109 height 36
click at [851, 243] on input "False" at bounding box center [845, 238] width 12 height 10
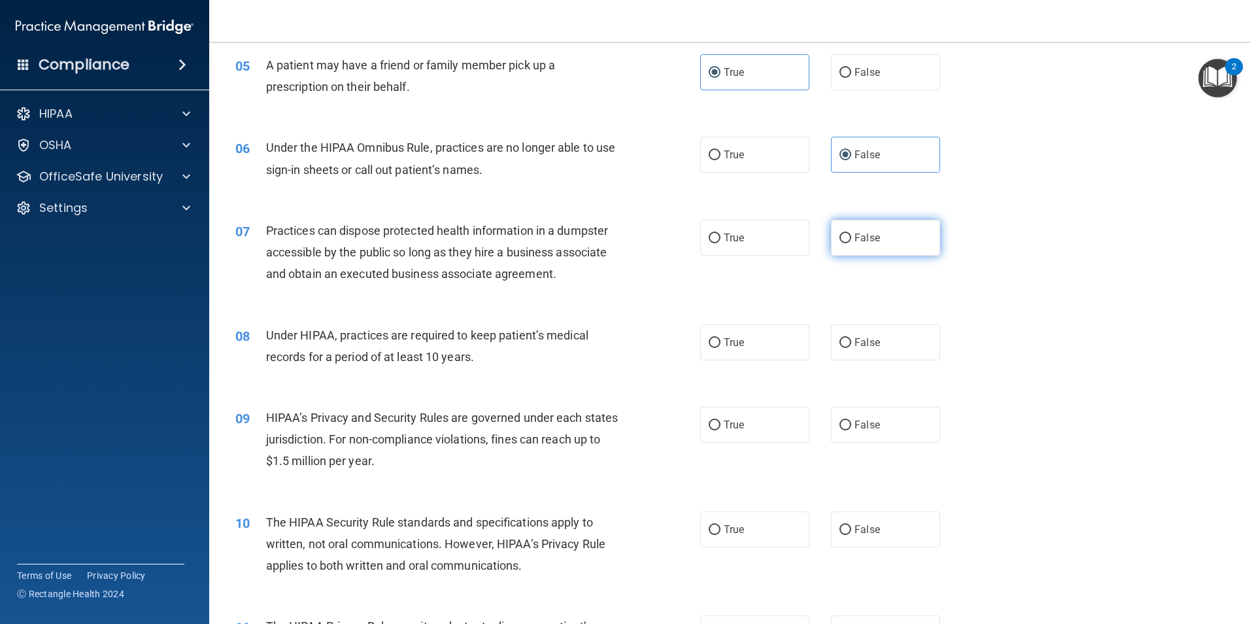
radio input "true"
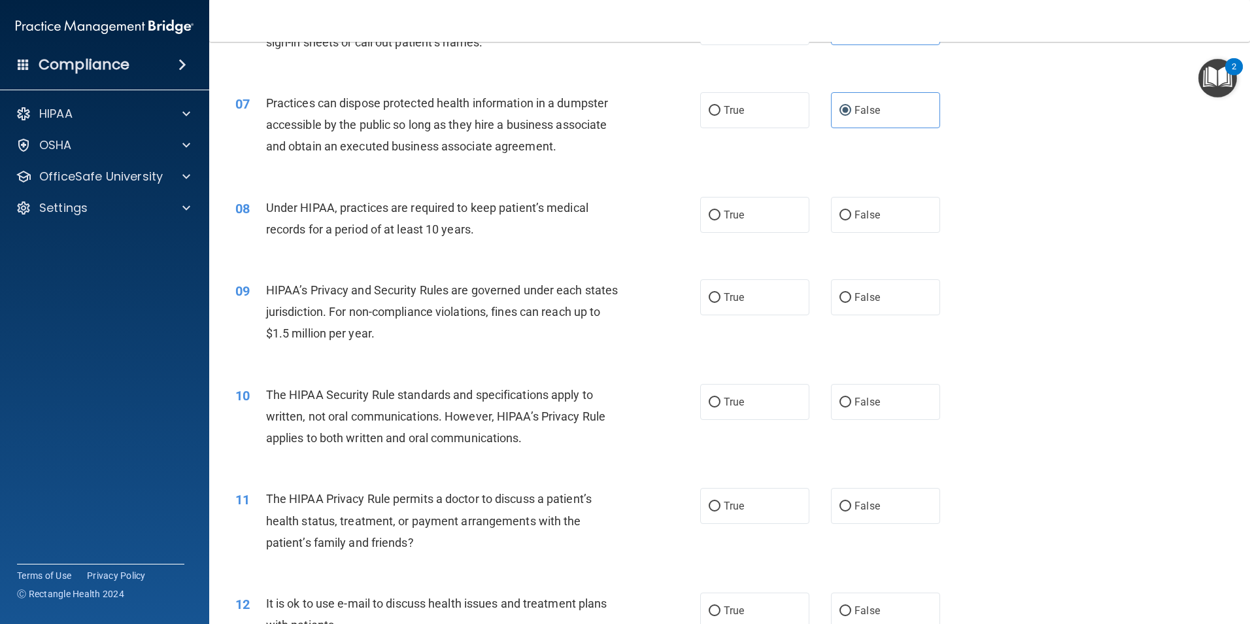
scroll to position [598, 0]
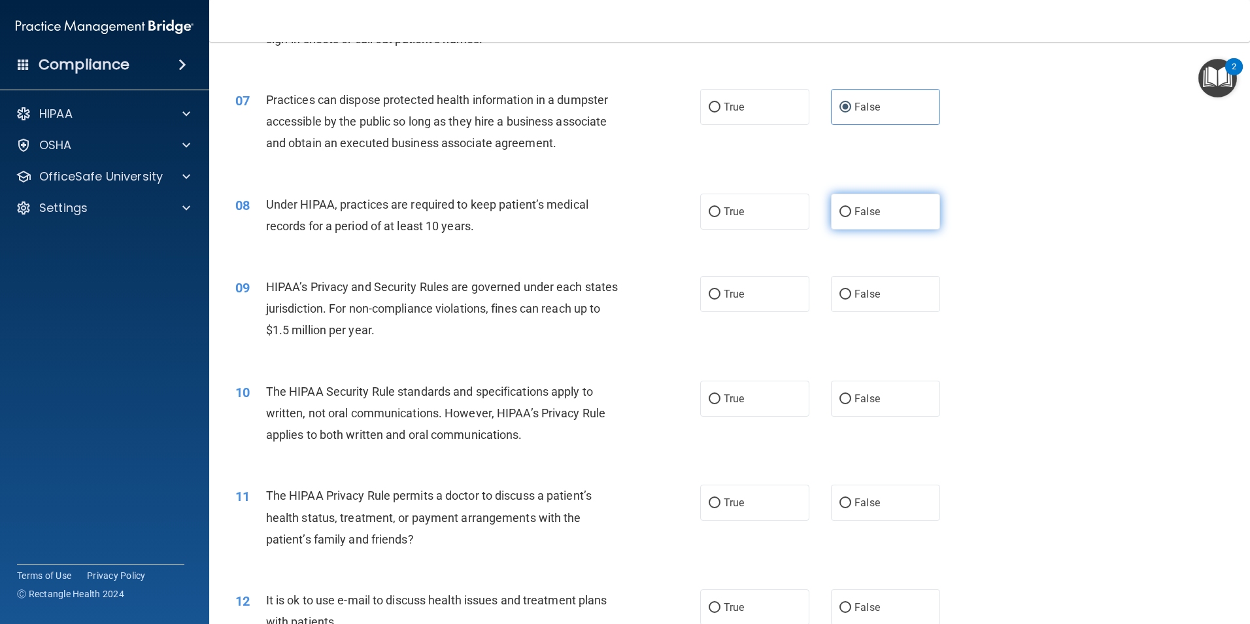
click at [911, 205] on label "False" at bounding box center [885, 212] width 109 height 36
click at [851, 207] on input "False" at bounding box center [845, 212] width 12 height 10
radio input "true"
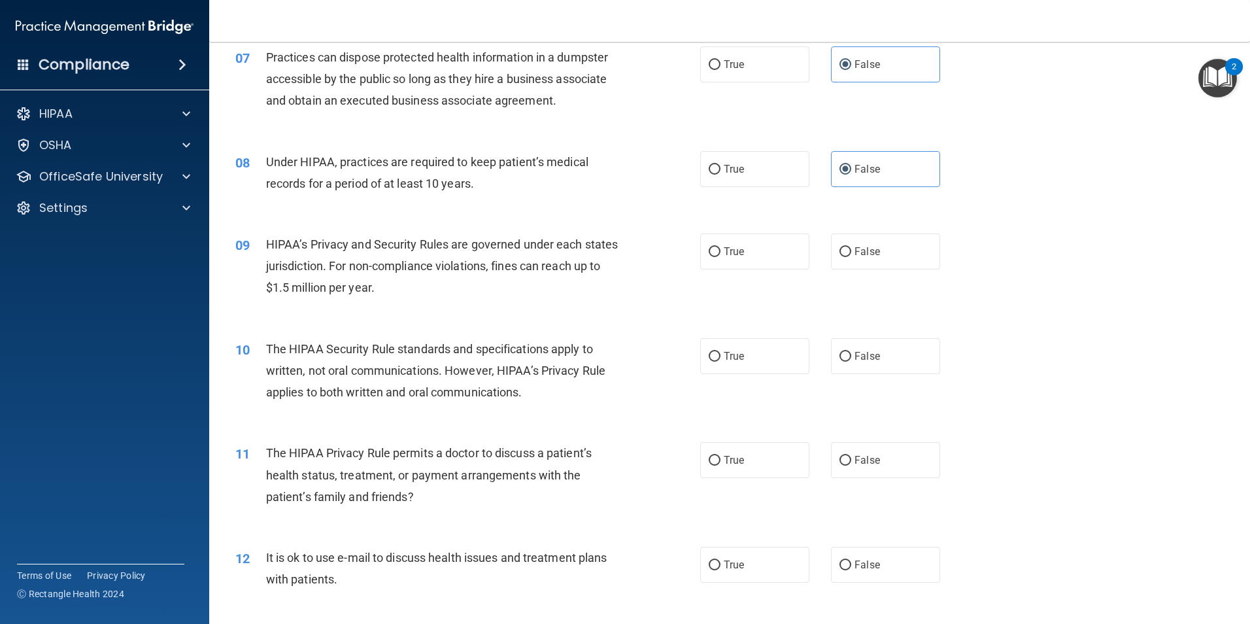
scroll to position [663, 0]
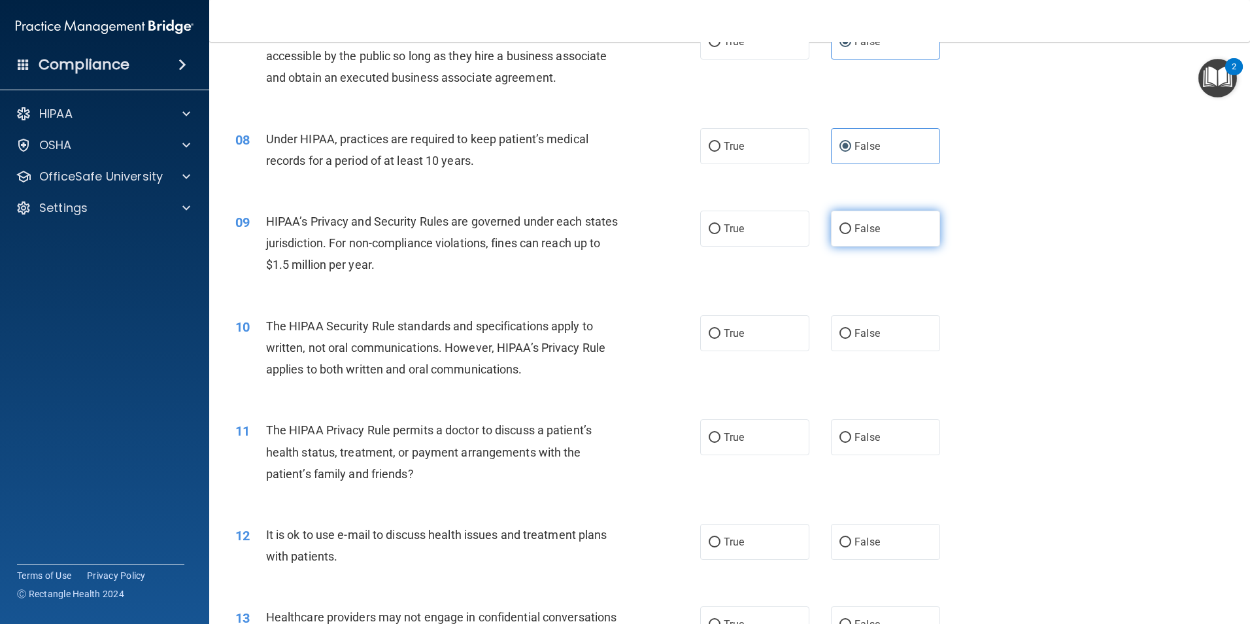
click at [883, 229] on label "False" at bounding box center [885, 229] width 109 height 36
click at [851, 229] on input "False" at bounding box center [845, 229] width 12 height 10
radio input "true"
click at [753, 338] on label "True" at bounding box center [754, 333] width 109 height 36
click at [720, 338] on input "True" at bounding box center [715, 334] width 12 height 10
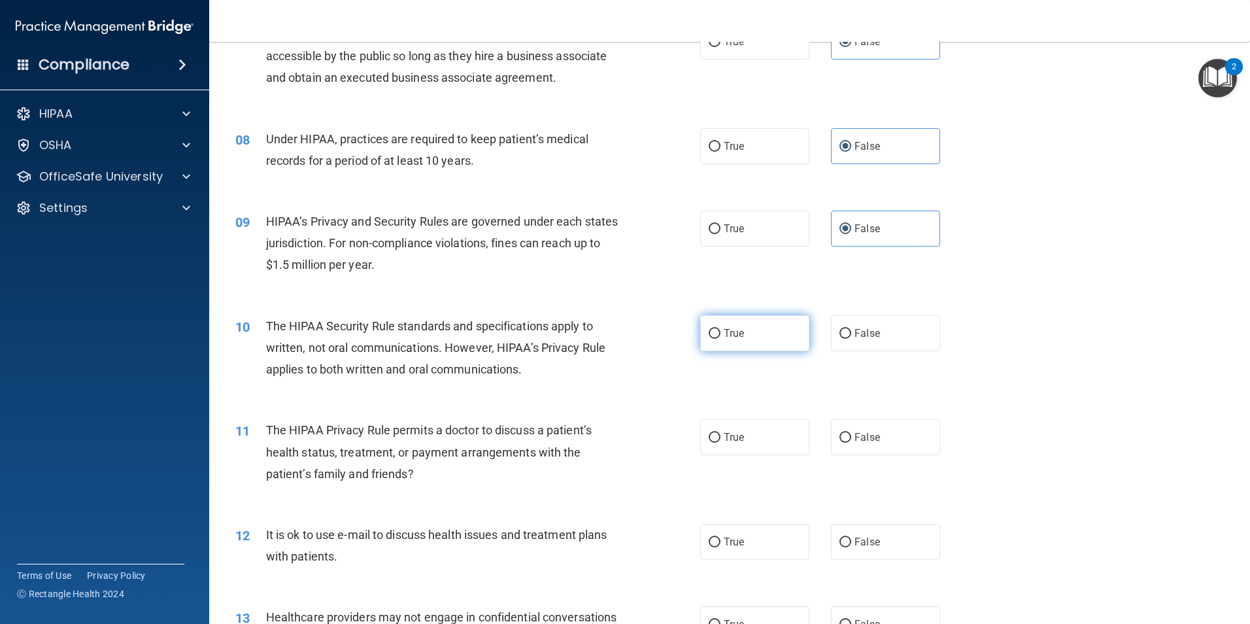
radio input "true"
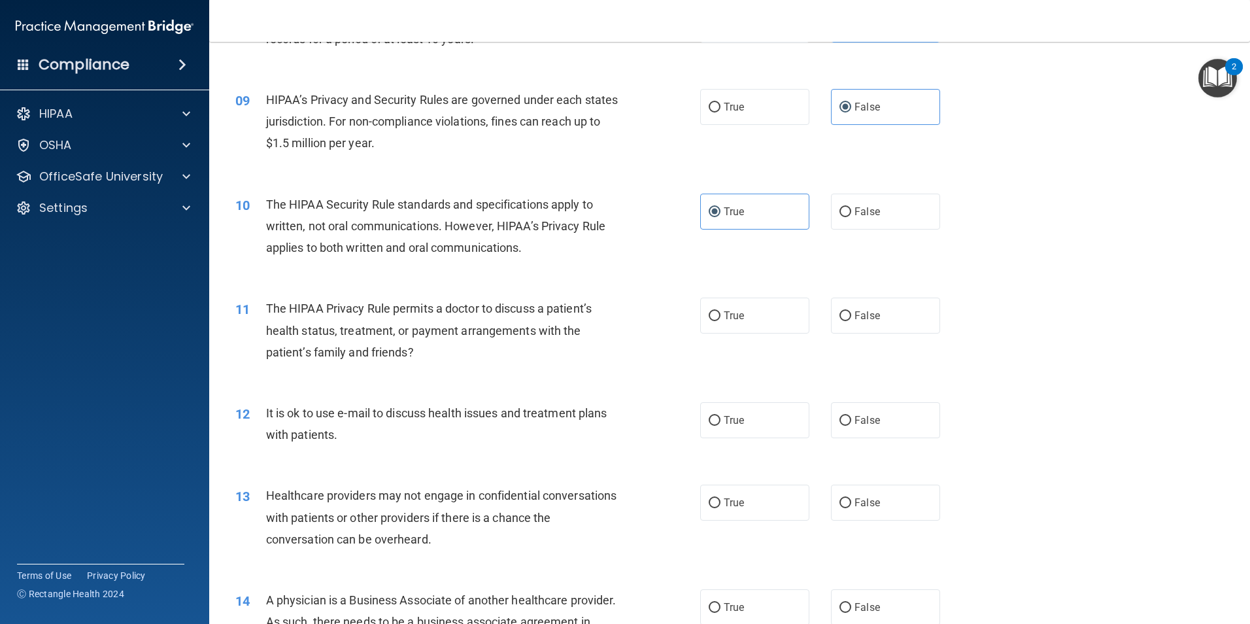
scroll to position [794, 0]
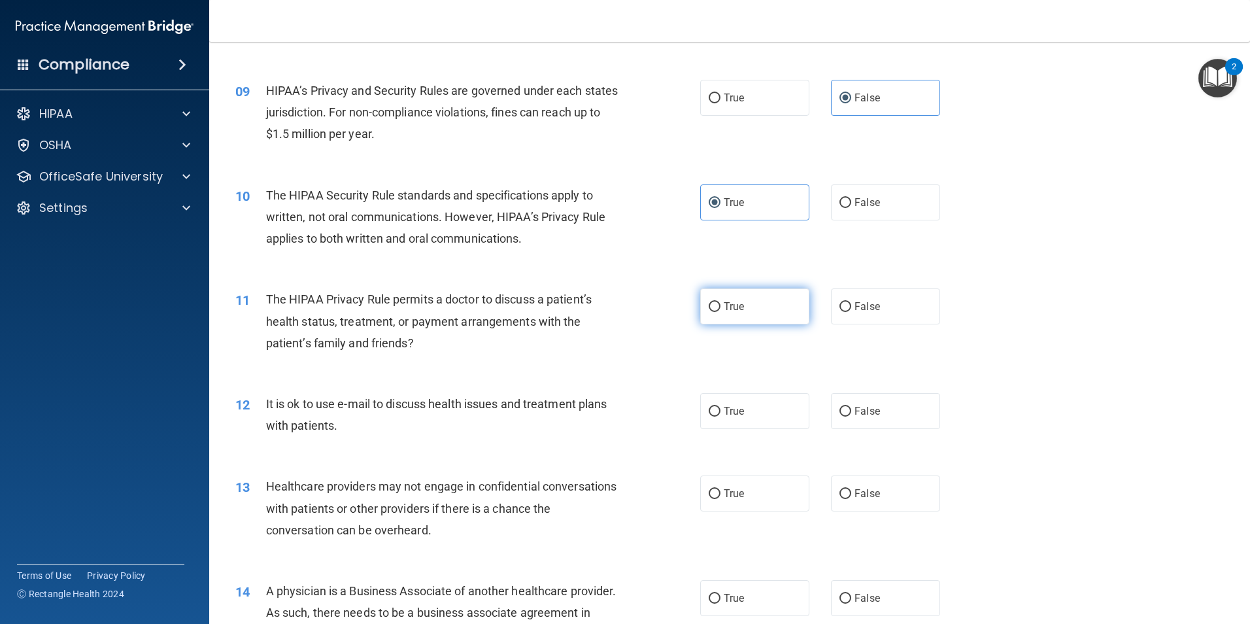
click at [780, 305] on label "True" at bounding box center [754, 306] width 109 height 36
click at [720, 305] on input "True" at bounding box center [715, 307] width 12 height 10
radio input "true"
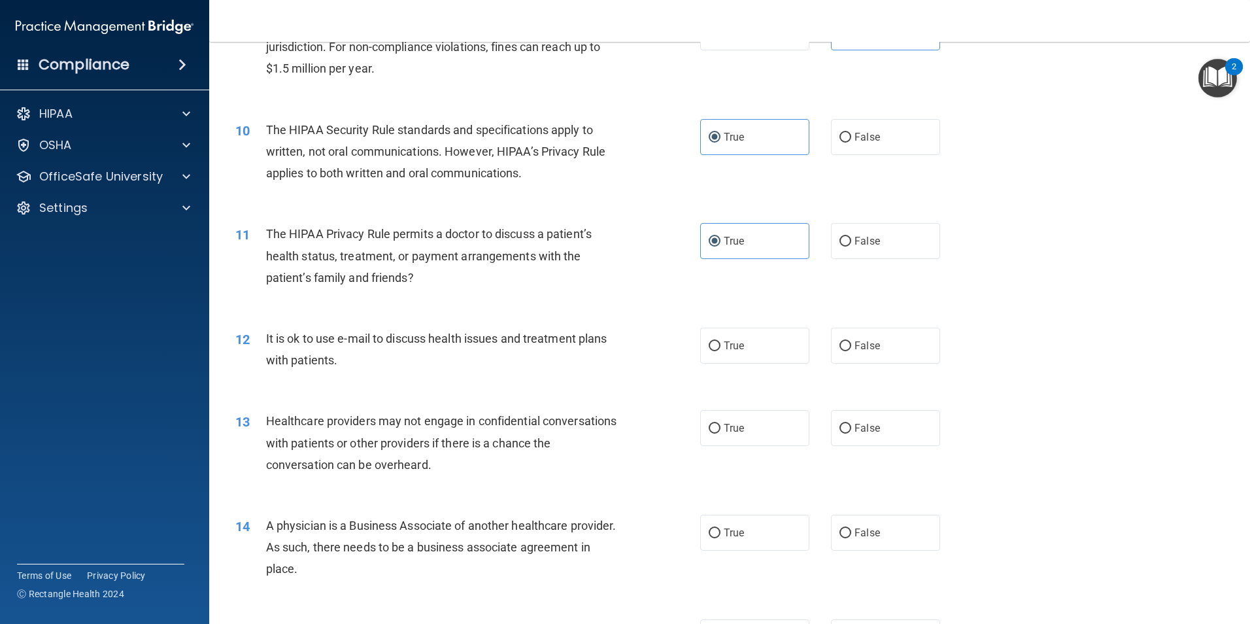
scroll to position [924, 0]
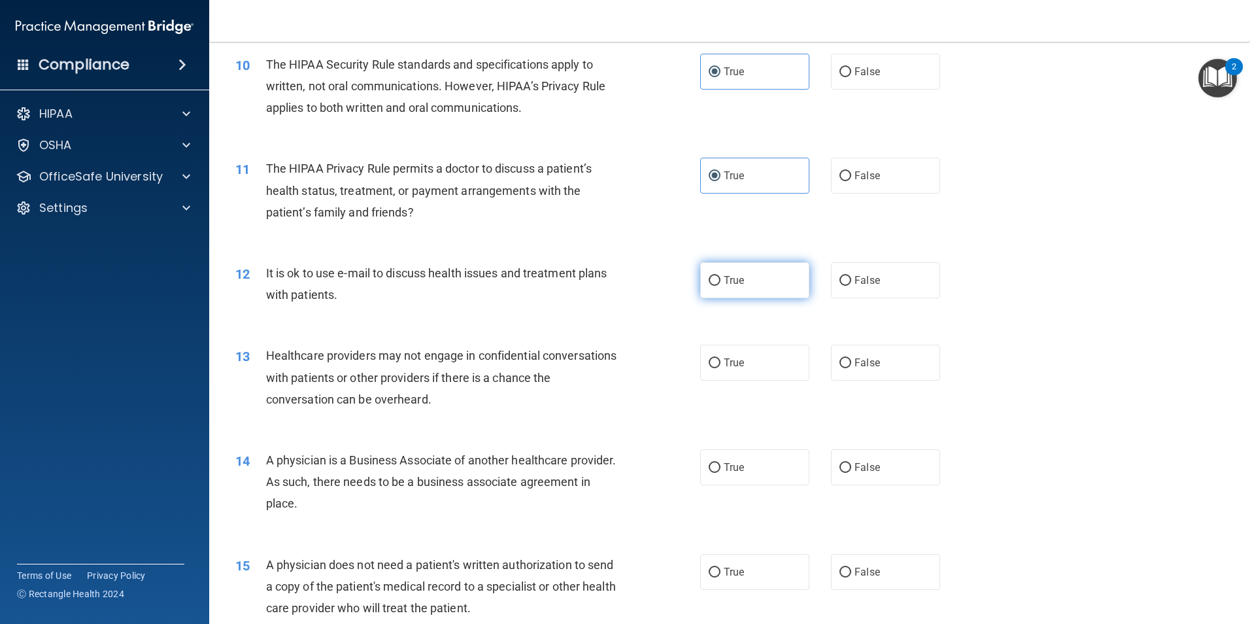
click at [731, 282] on span "True" at bounding box center [734, 280] width 20 height 12
click at [720, 282] on input "True" at bounding box center [715, 281] width 12 height 10
radio input "true"
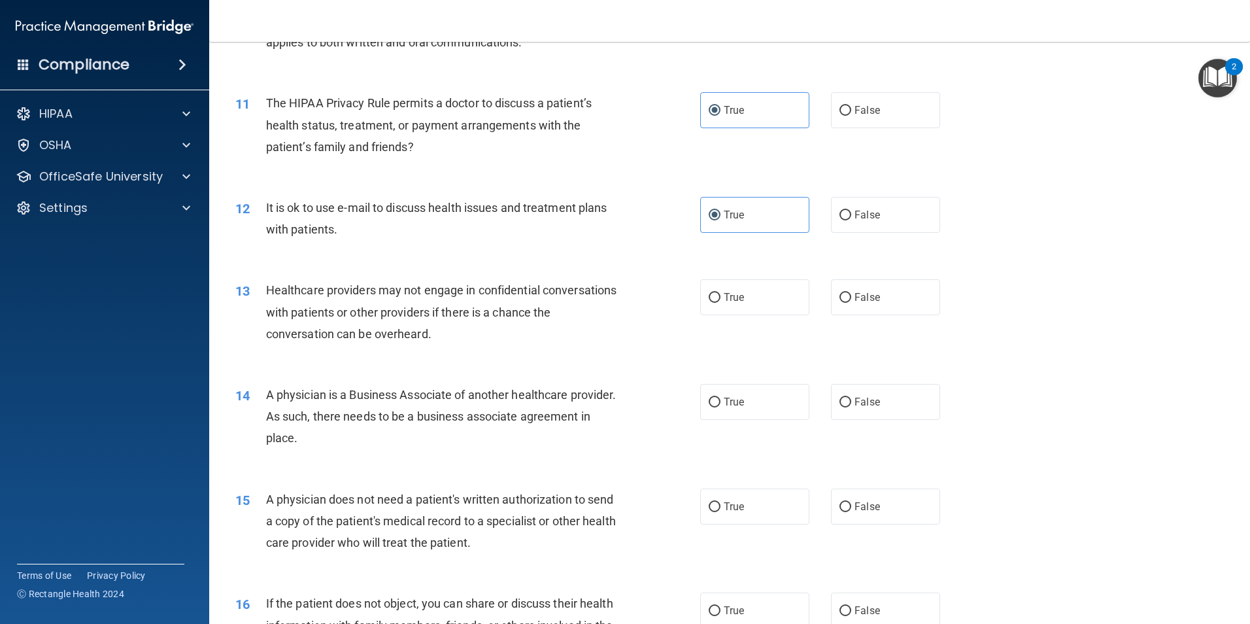
scroll to position [1055, 0]
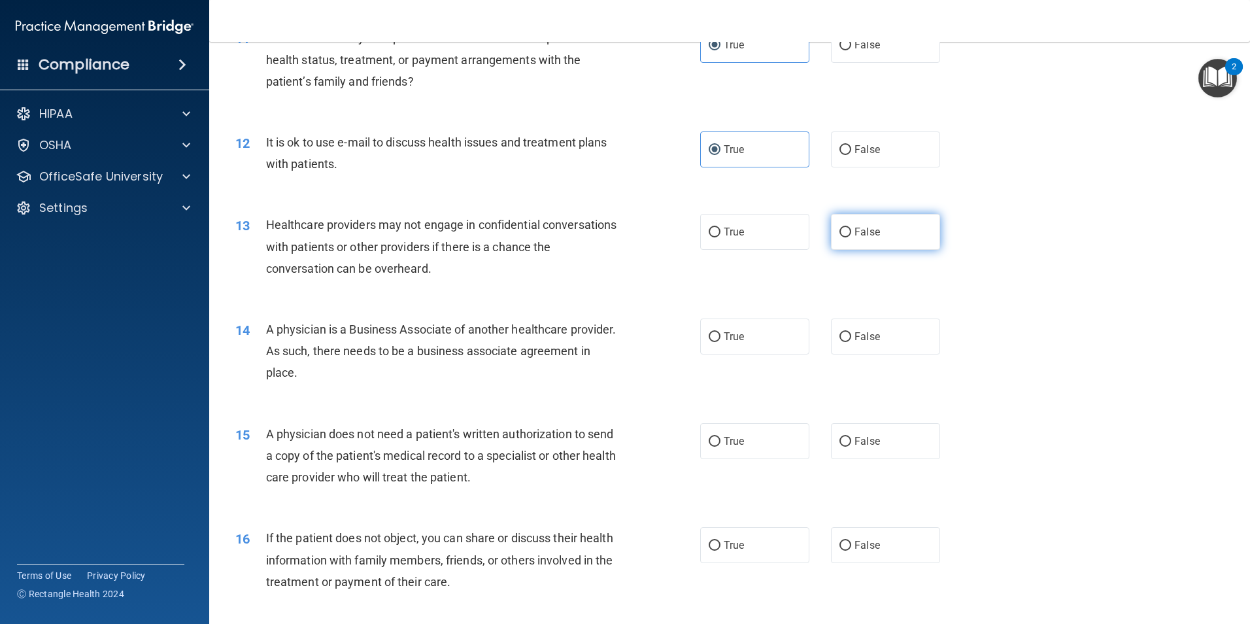
click at [869, 232] on span "False" at bounding box center [866, 232] width 25 height 12
click at [851, 232] on input "False" at bounding box center [845, 233] width 12 height 10
radio input "true"
click at [888, 335] on label "False" at bounding box center [885, 336] width 109 height 36
click at [851, 335] on input "False" at bounding box center [845, 337] width 12 height 10
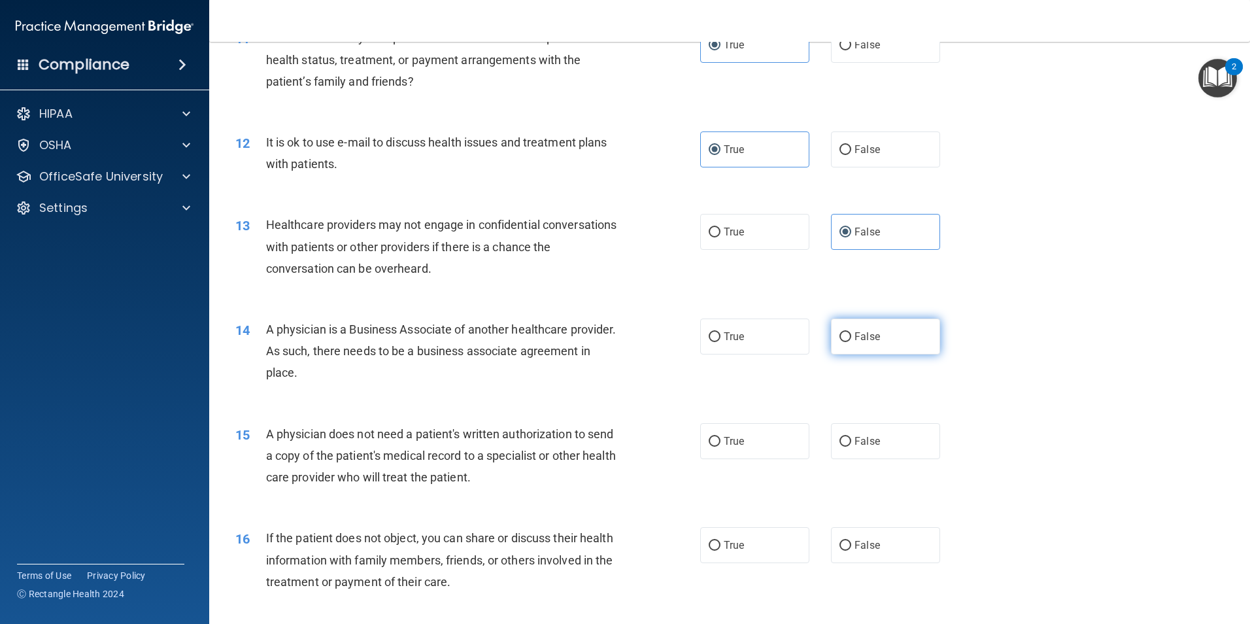
radio input "true"
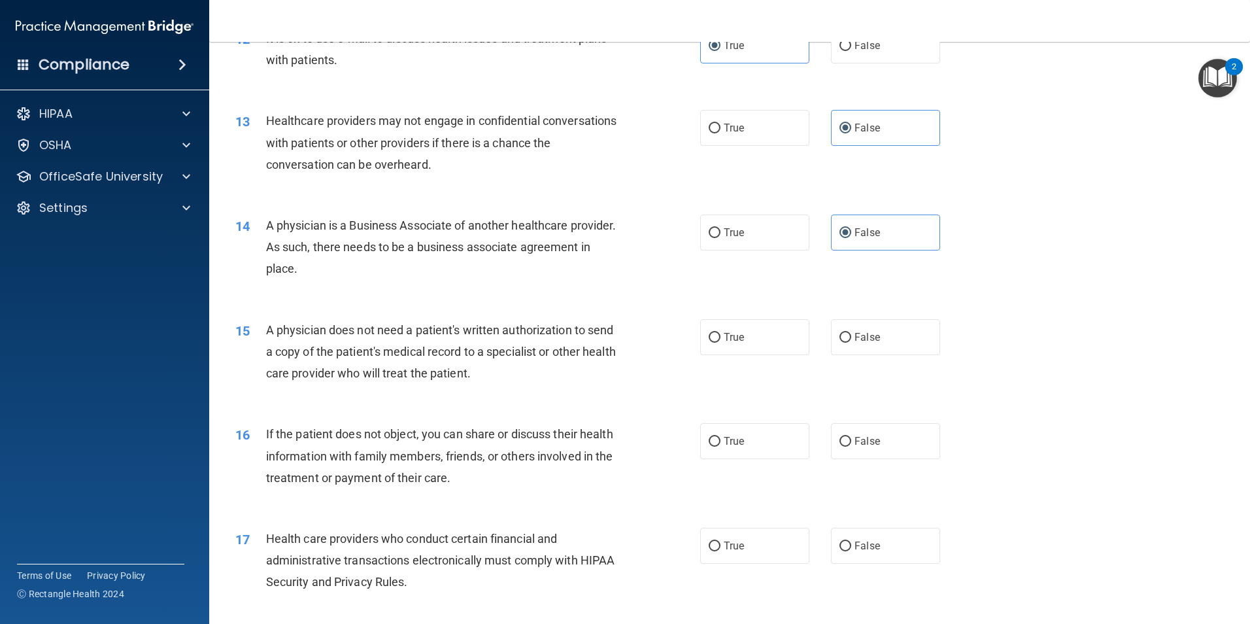
scroll to position [1186, 0]
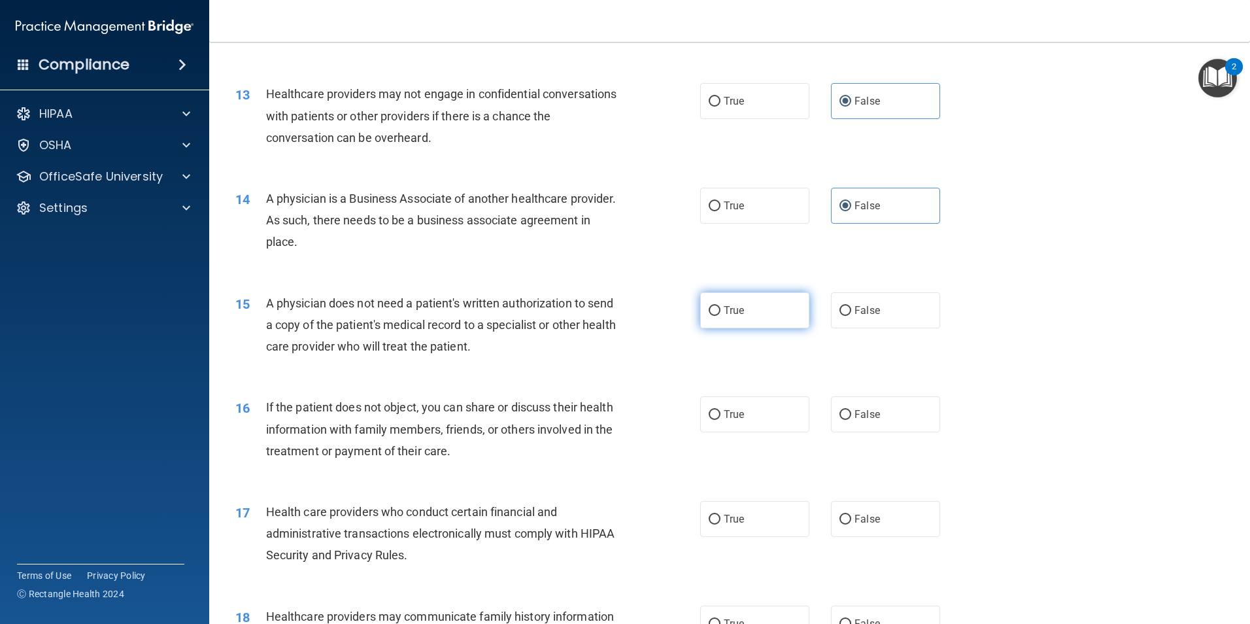
click at [729, 310] on span "True" at bounding box center [734, 310] width 20 height 12
click at [720, 310] on input "True" at bounding box center [715, 311] width 12 height 10
radio input "true"
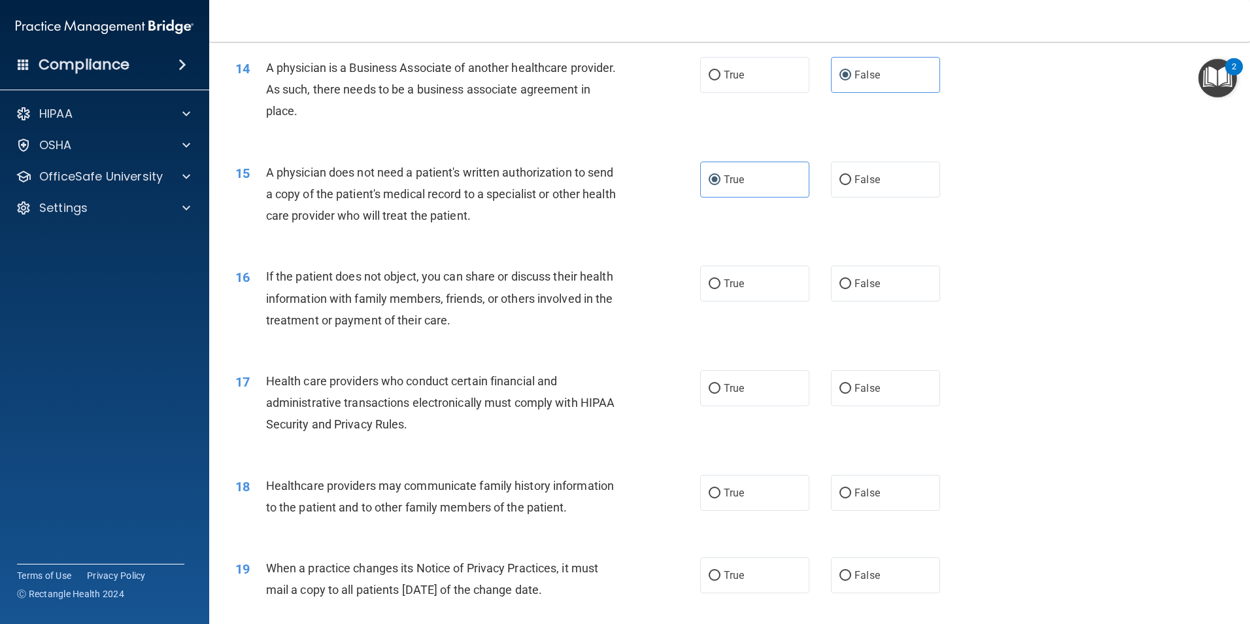
scroll to position [1382, 0]
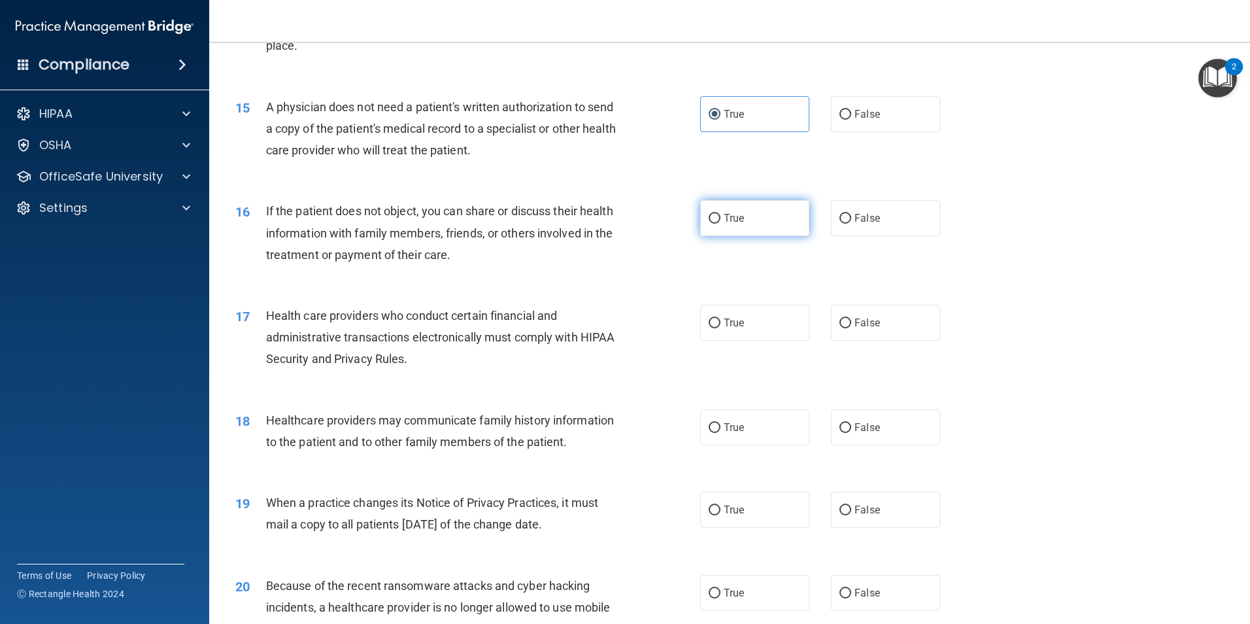
click at [727, 220] on span "True" at bounding box center [734, 218] width 20 height 12
click at [720, 220] on input "True" at bounding box center [715, 219] width 12 height 10
radio input "true"
click at [750, 328] on label "True" at bounding box center [754, 323] width 109 height 36
click at [720, 328] on input "True" at bounding box center [715, 323] width 12 height 10
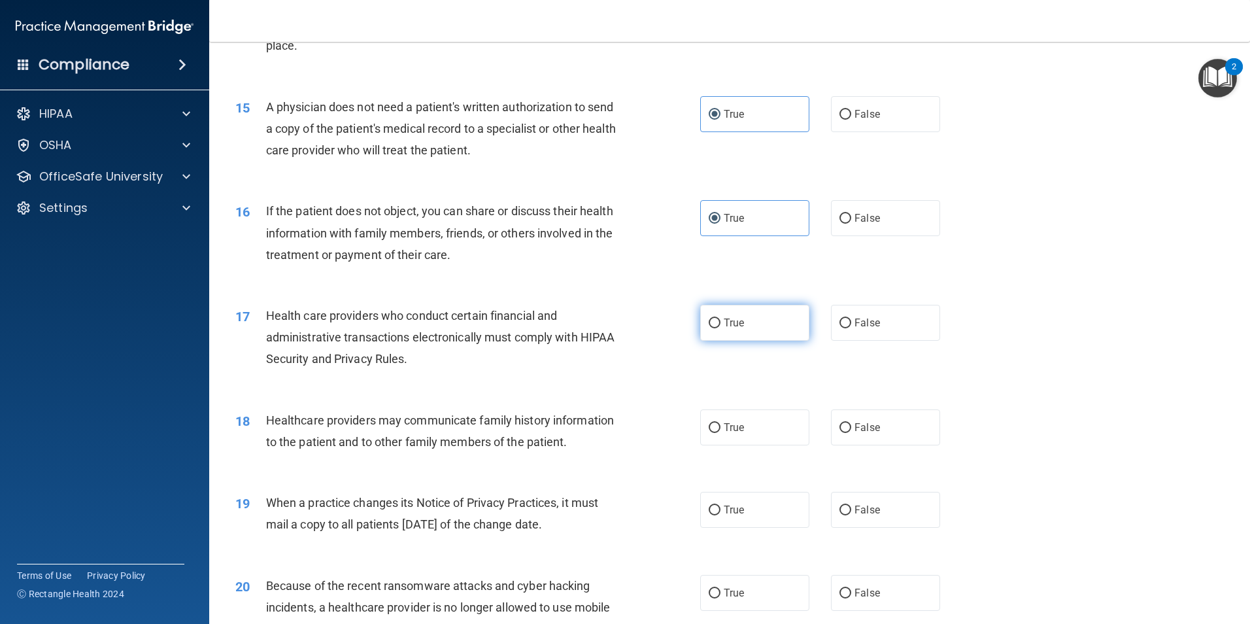
radio input "true"
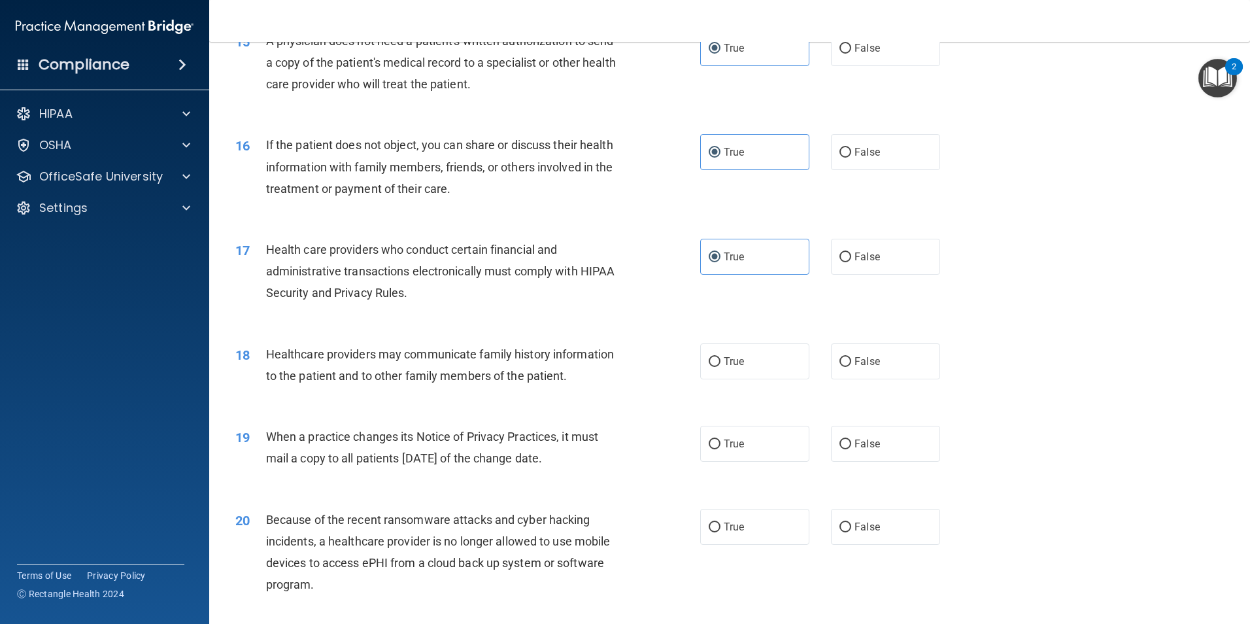
scroll to position [1513, 0]
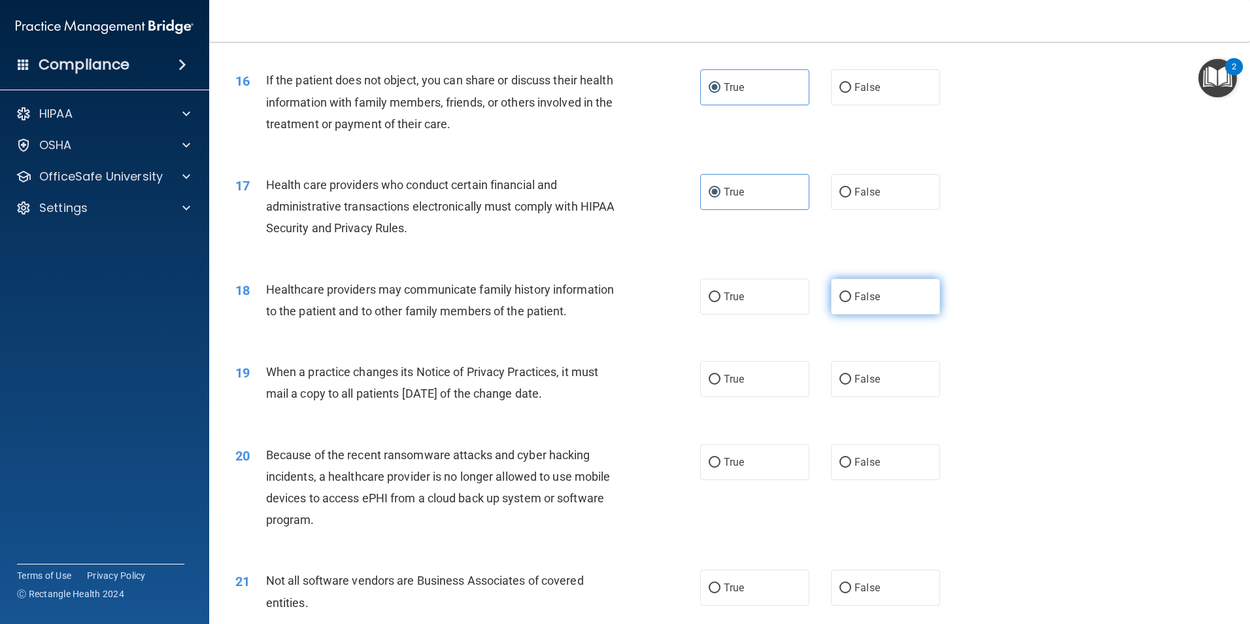
click at [864, 301] on span "False" at bounding box center [866, 296] width 25 height 12
click at [851, 301] on input "False" at bounding box center [845, 297] width 12 height 10
radio input "true"
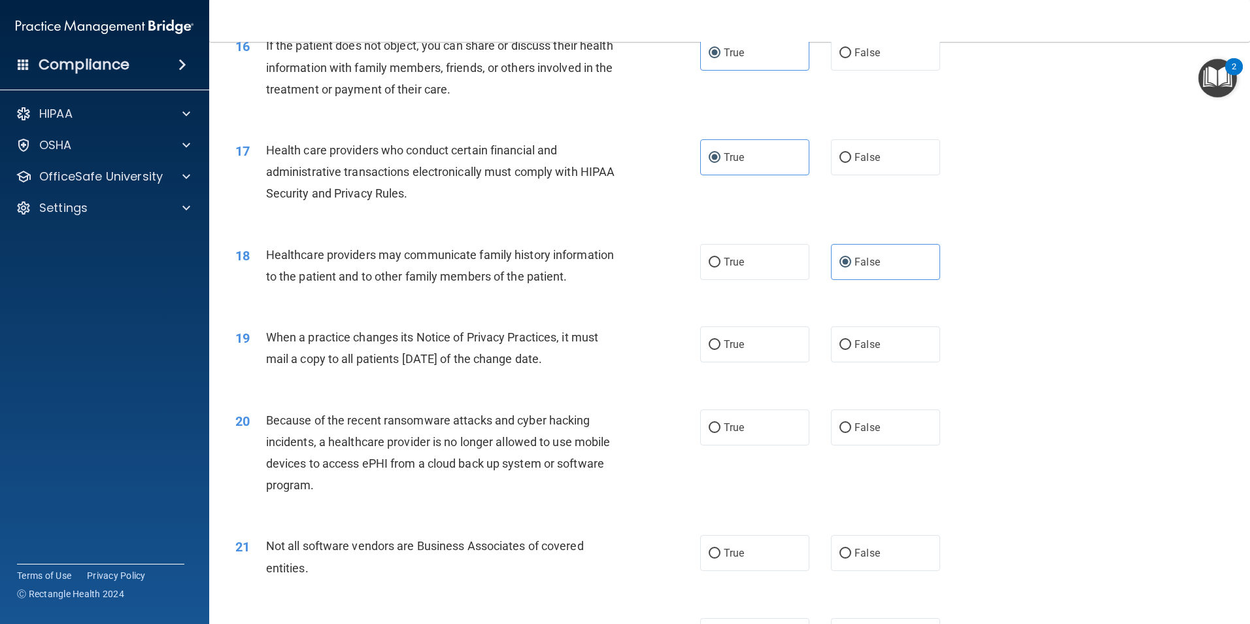
scroll to position [1578, 0]
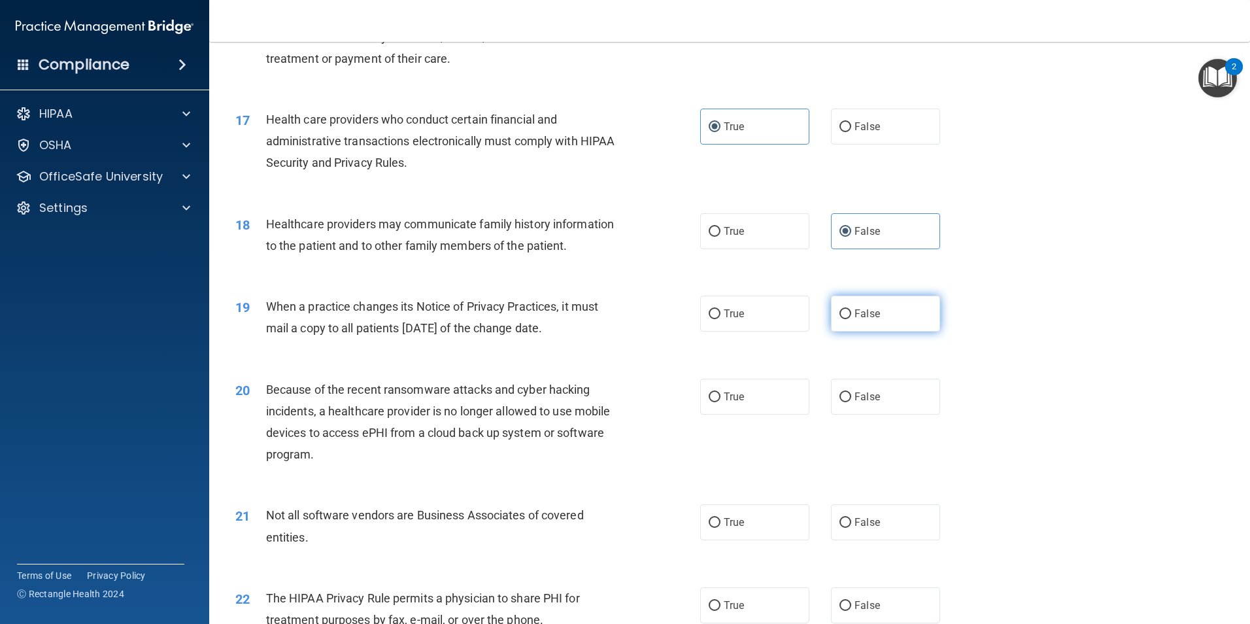
click at [916, 318] on label "False" at bounding box center [885, 313] width 109 height 36
click at [851, 318] on input "False" at bounding box center [845, 314] width 12 height 10
radio input "true"
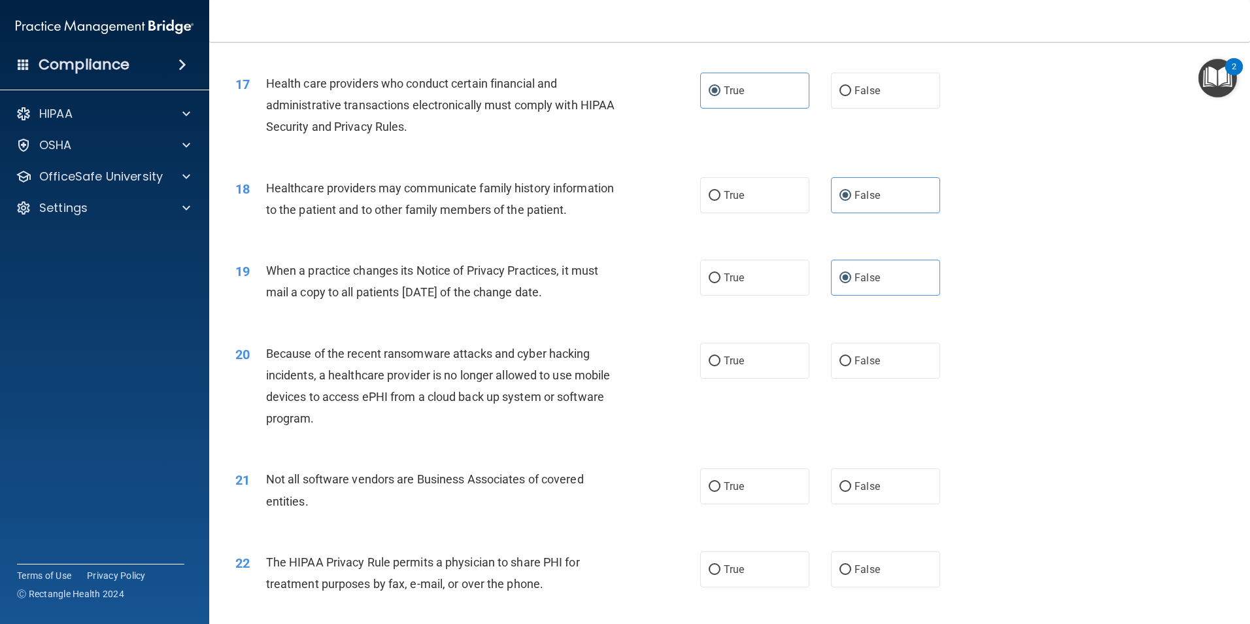
scroll to position [1643, 0]
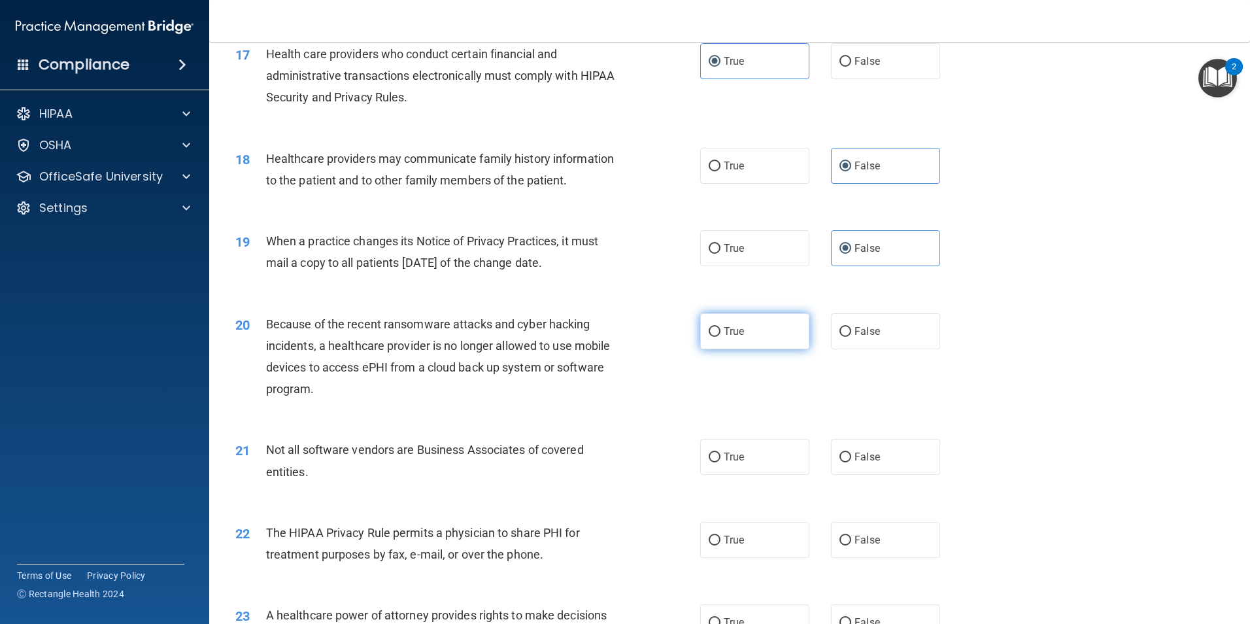
click at [776, 333] on label "True" at bounding box center [754, 331] width 109 height 36
click at [720, 333] on input "True" at bounding box center [715, 332] width 12 height 10
radio input "true"
click at [760, 473] on label "True" at bounding box center [754, 457] width 109 height 36
click at [720, 462] on input "True" at bounding box center [715, 457] width 12 height 10
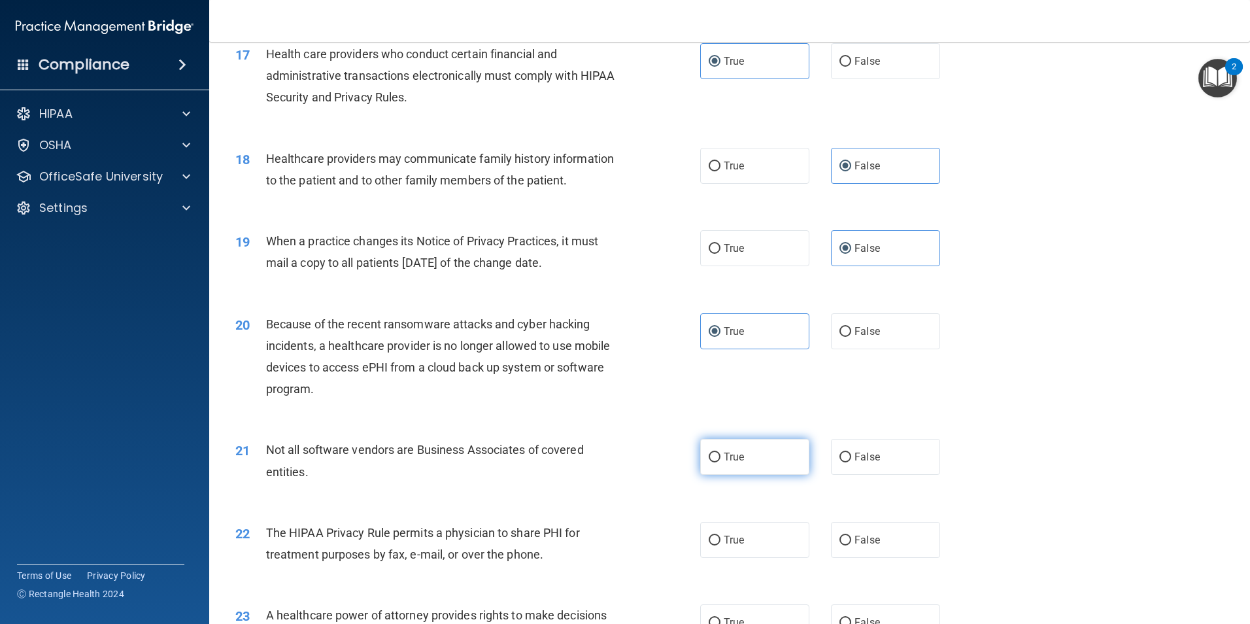
radio input "true"
click at [839, 327] on input "False" at bounding box center [845, 332] width 12 height 10
radio input "true"
radio input "false"
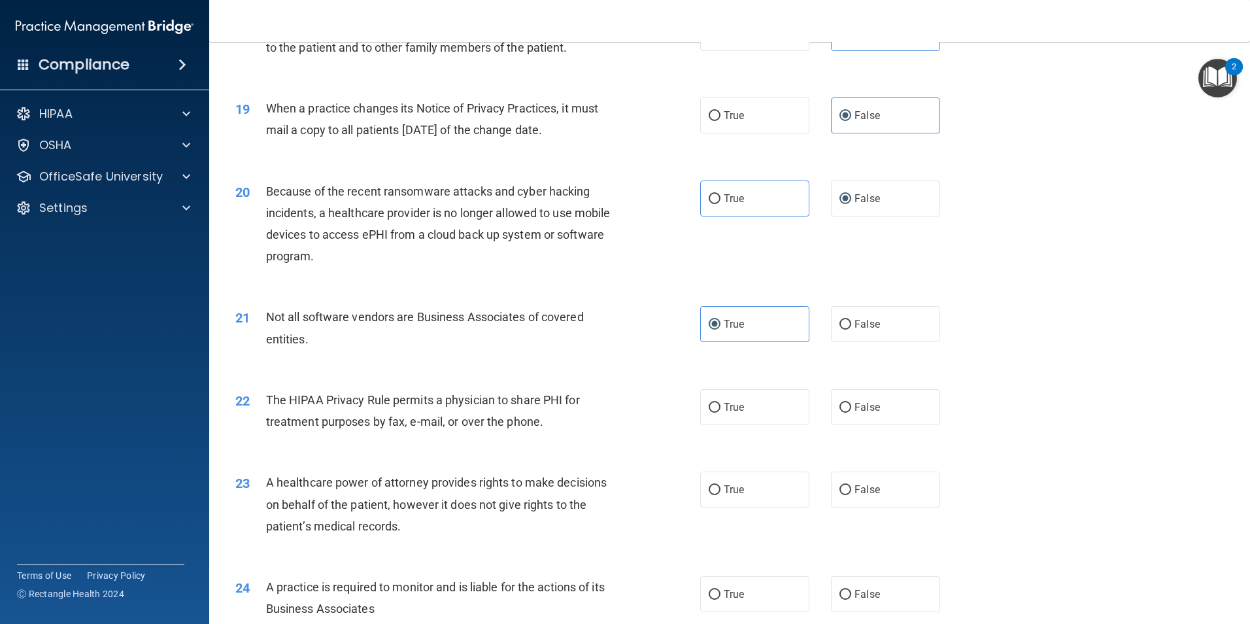
scroll to position [1840, 0]
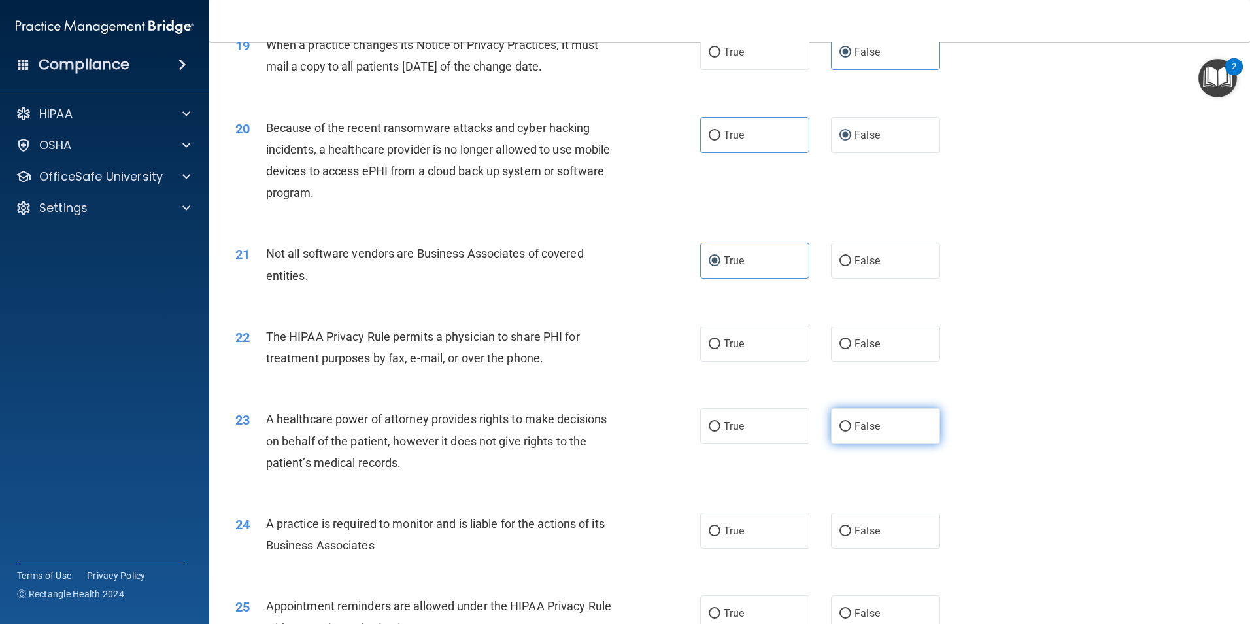
click at [885, 440] on label "False" at bounding box center [885, 426] width 109 height 36
click at [851, 431] on input "False" at bounding box center [845, 427] width 12 height 10
radio input "true"
click at [906, 358] on label "False" at bounding box center [885, 344] width 109 height 36
click at [851, 349] on input "False" at bounding box center [845, 344] width 12 height 10
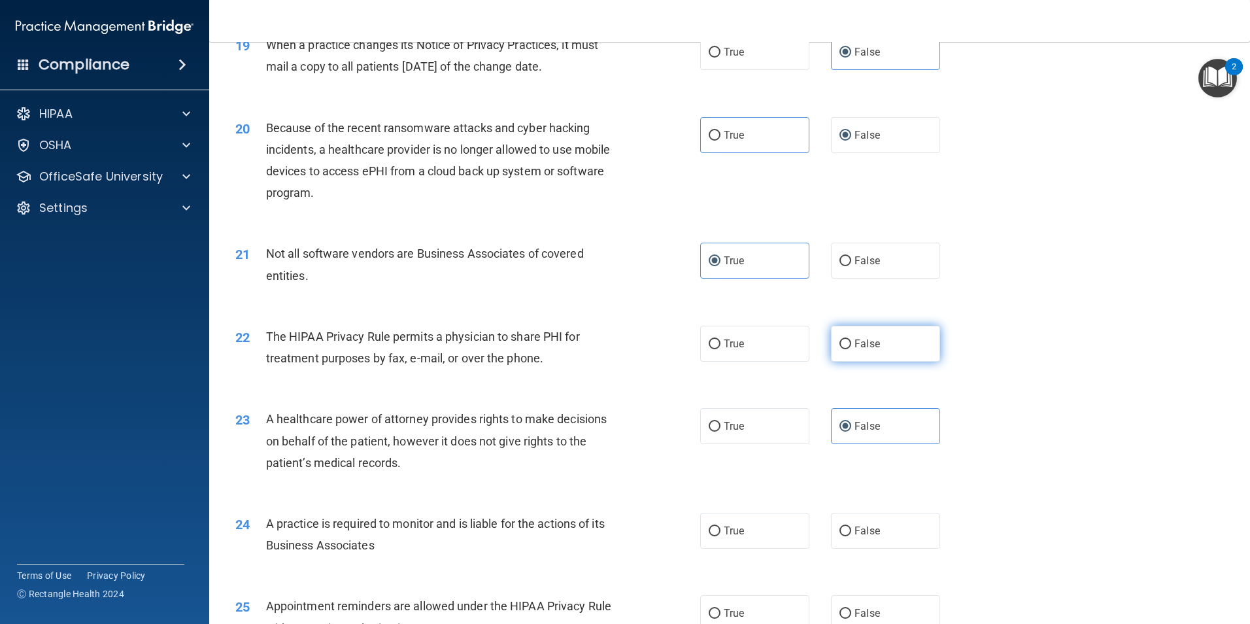
radio input "true"
click at [782, 346] on label "True" at bounding box center [754, 344] width 109 height 36
click at [720, 346] on input "True" at bounding box center [715, 344] width 12 height 10
radio input "true"
radio input "false"
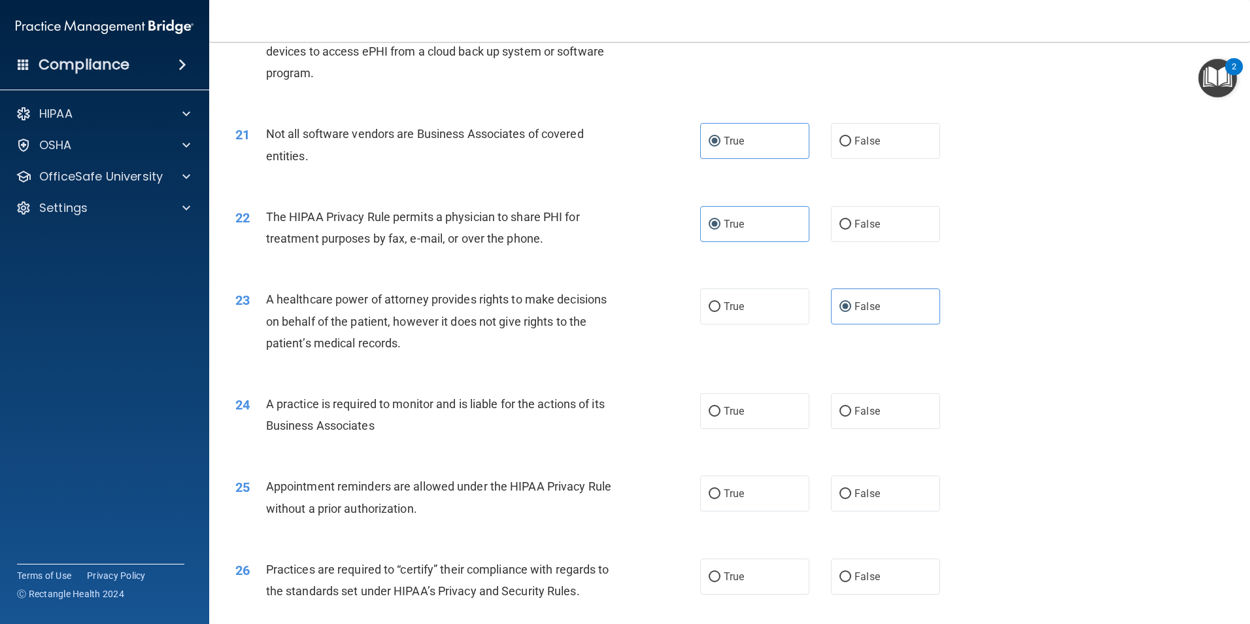
scroll to position [1970, 0]
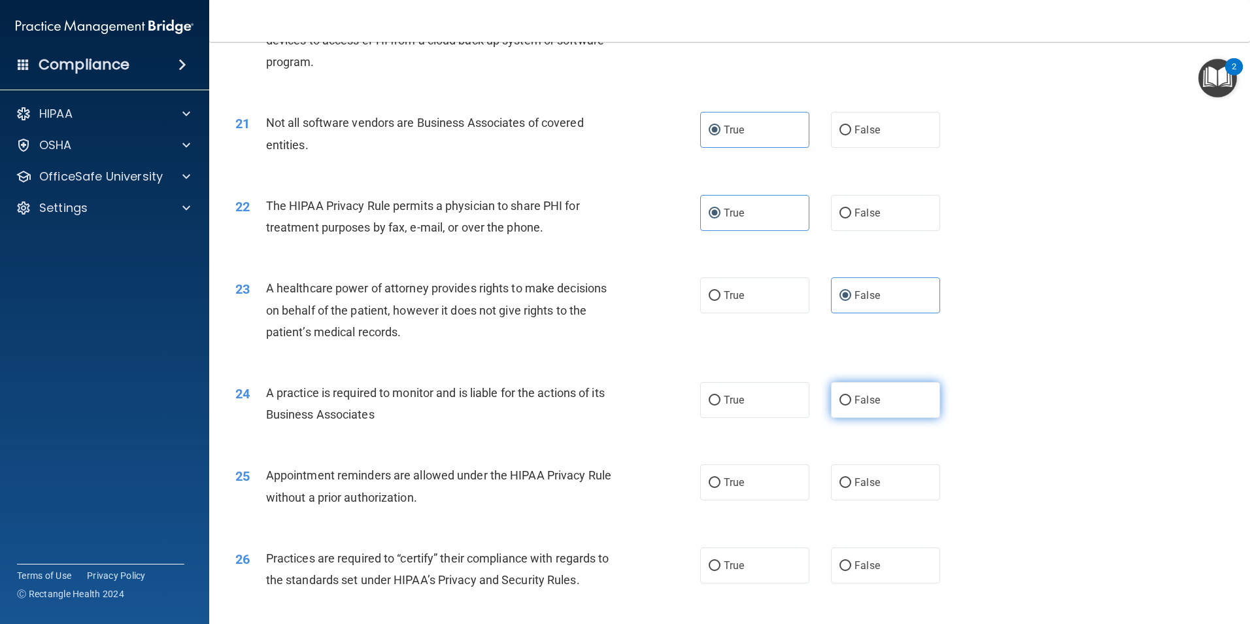
click at [879, 401] on label "False" at bounding box center [885, 400] width 109 height 36
click at [851, 401] on input "False" at bounding box center [845, 401] width 12 height 10
radio input "true"
click at [756, 470] on label "True" at bounding box center [754, 482] width 109 height 36
click at [720, 478] on input "True" at bounding box center [715, 483] width 12 height 10
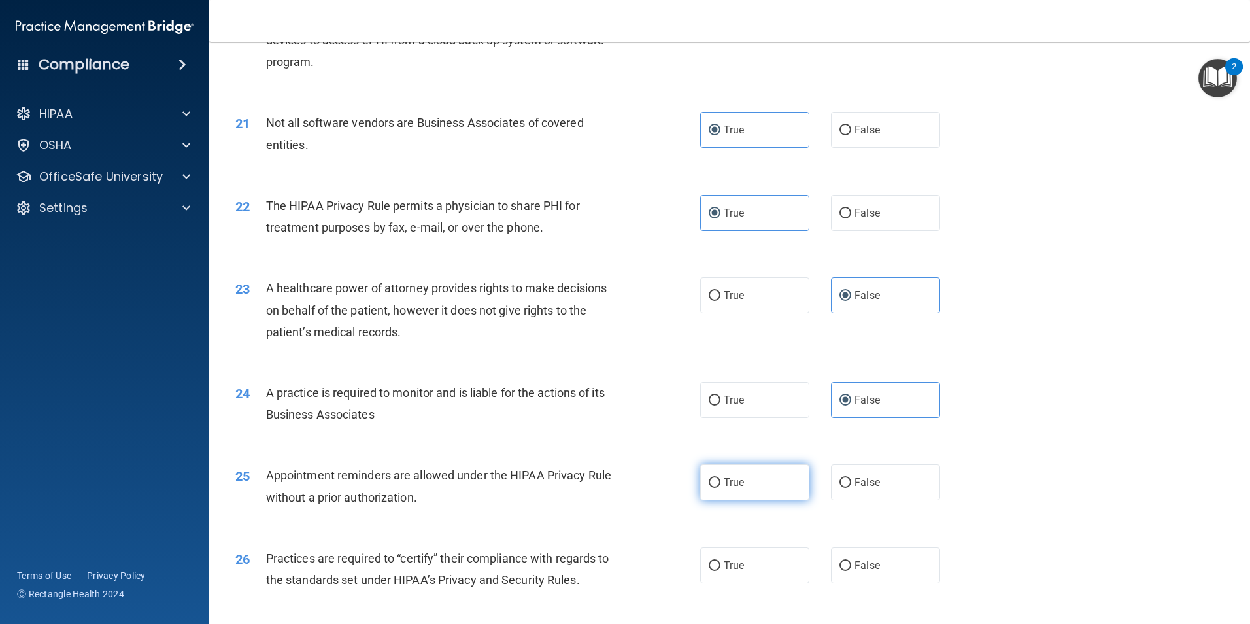
radio input "true"
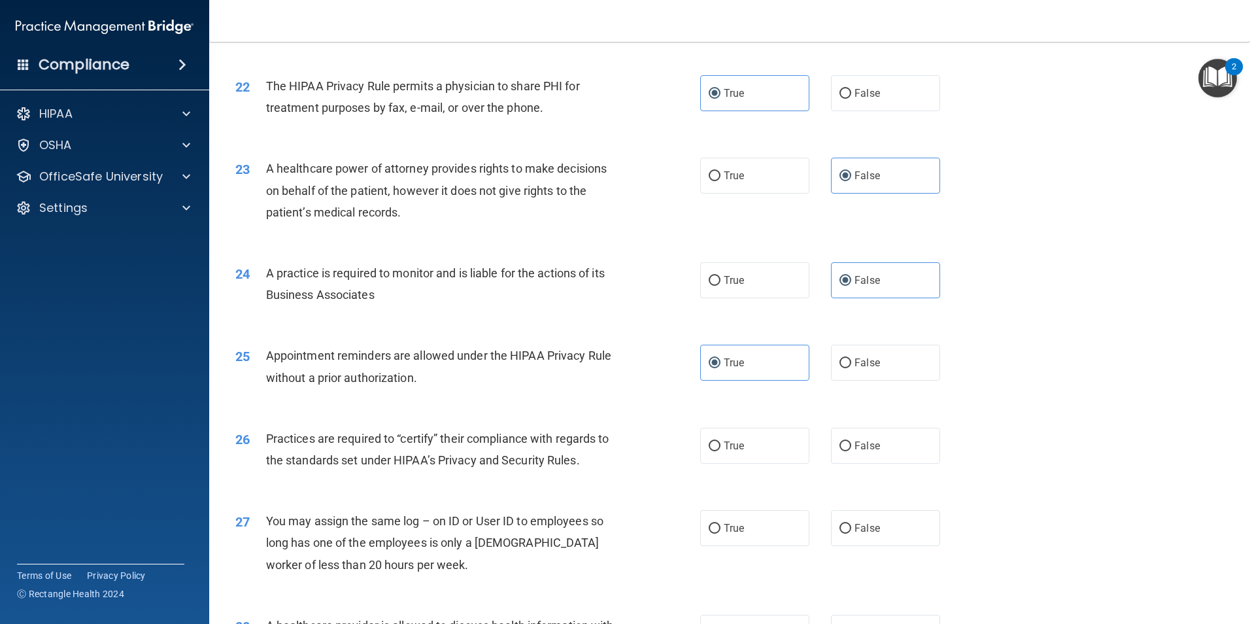
scroll to position [2101, 0]
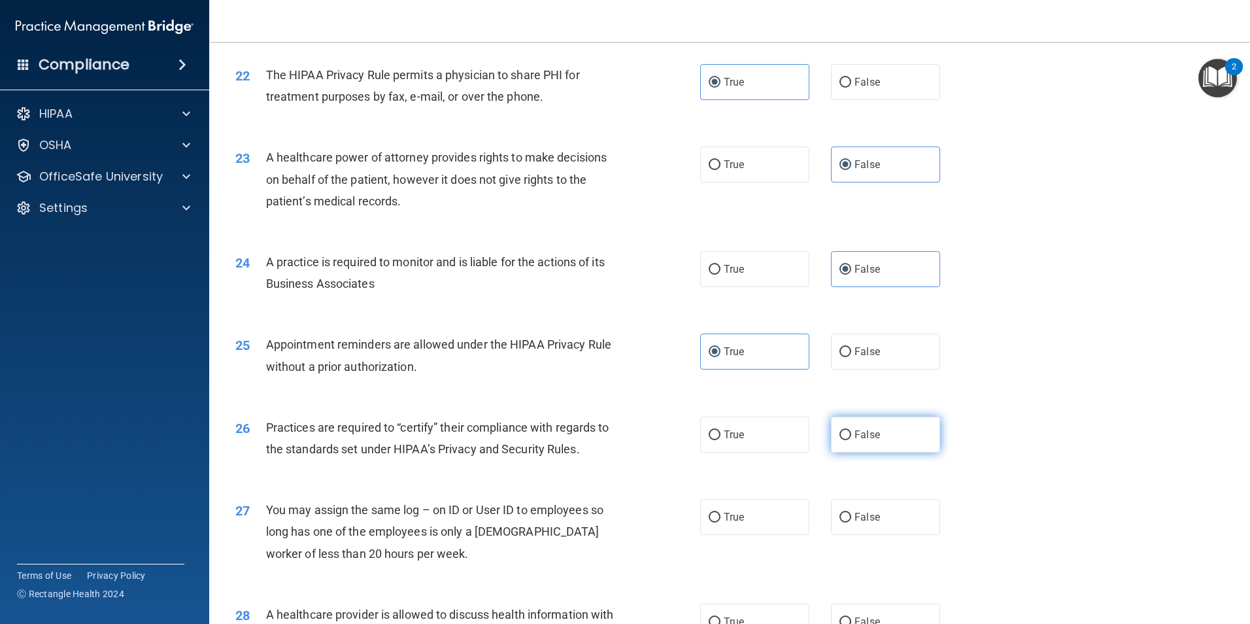
click at [864, 440] on span "False" at bounding box center [866, 434] width 25 height 12
click at [851, 440] on input "False" at bounding box center [845, 435] width 12 height 10
radio input "true"
click at [869, 510] on label "False" at bounding box center [885, 517] width 109 height 36
click at [851, 513] on input "False" at bounding box center [845, 518] width 12 height 10
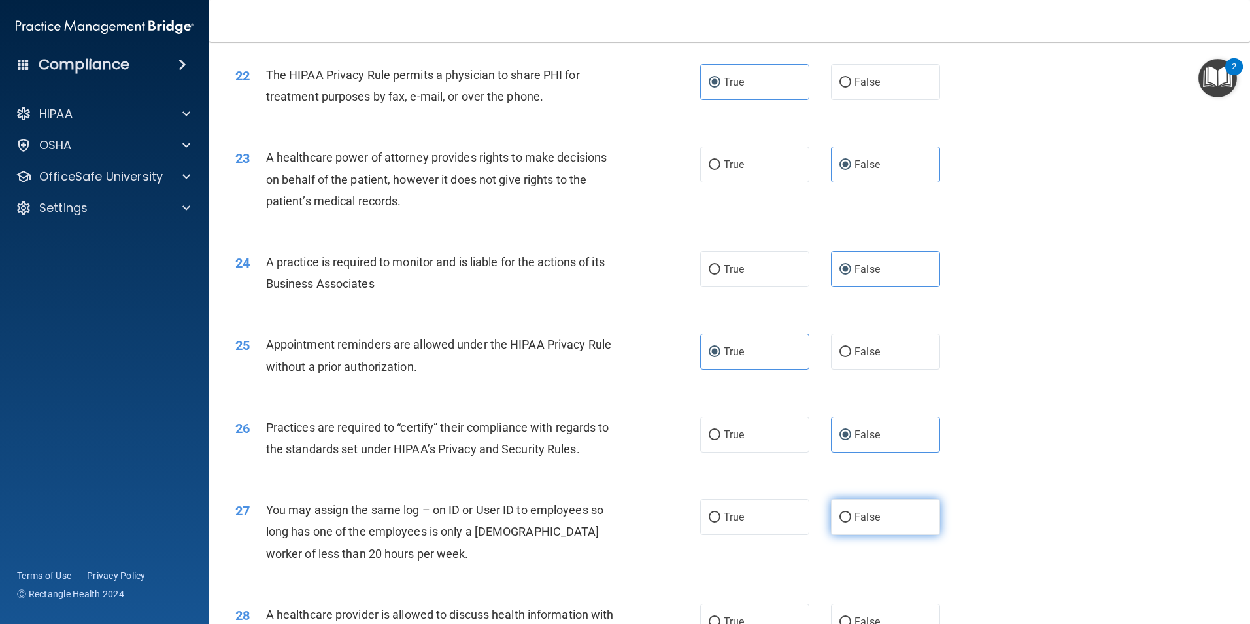
radio input "true"
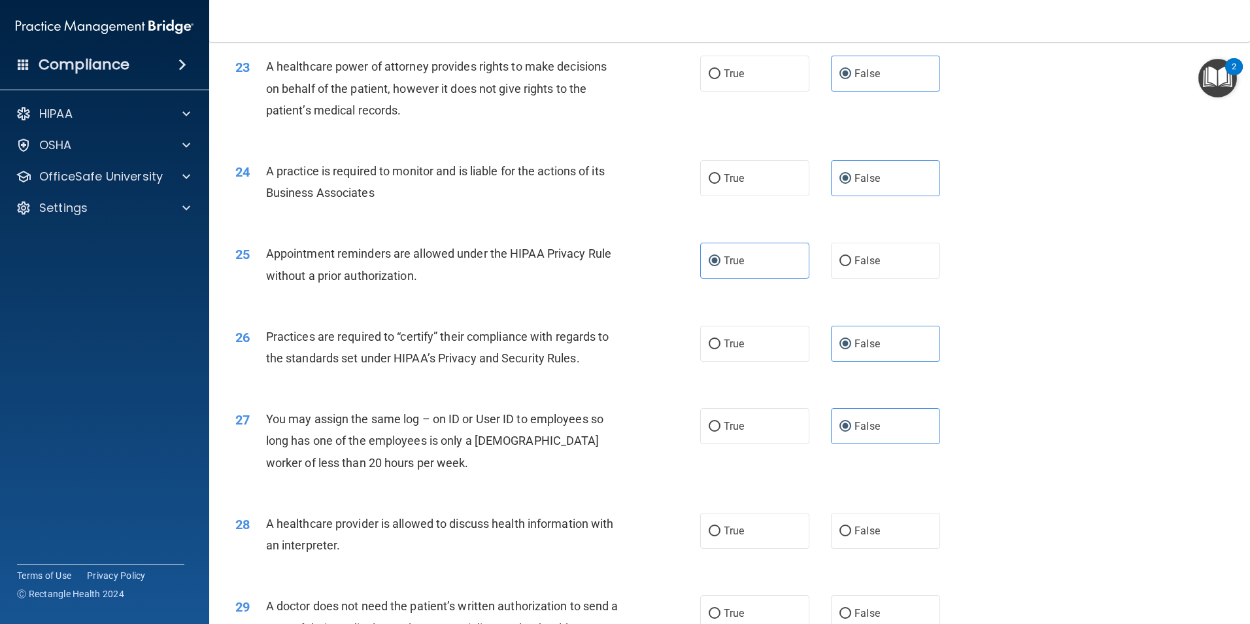
scroll to position [2232, 0]
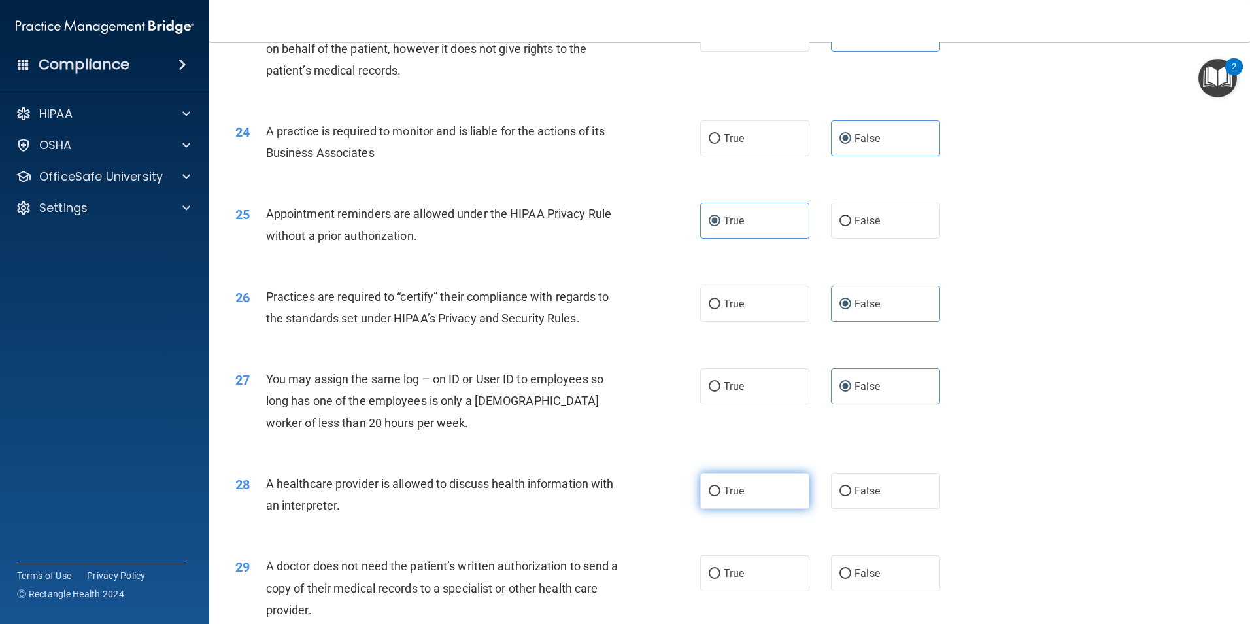
click at [758, 494] on label "True" at bounding box center [754, 491] width 109 height 36
click at [720, 494] on input "True" at bounding box center [715, 491] width 12 height 10
radio input "true"
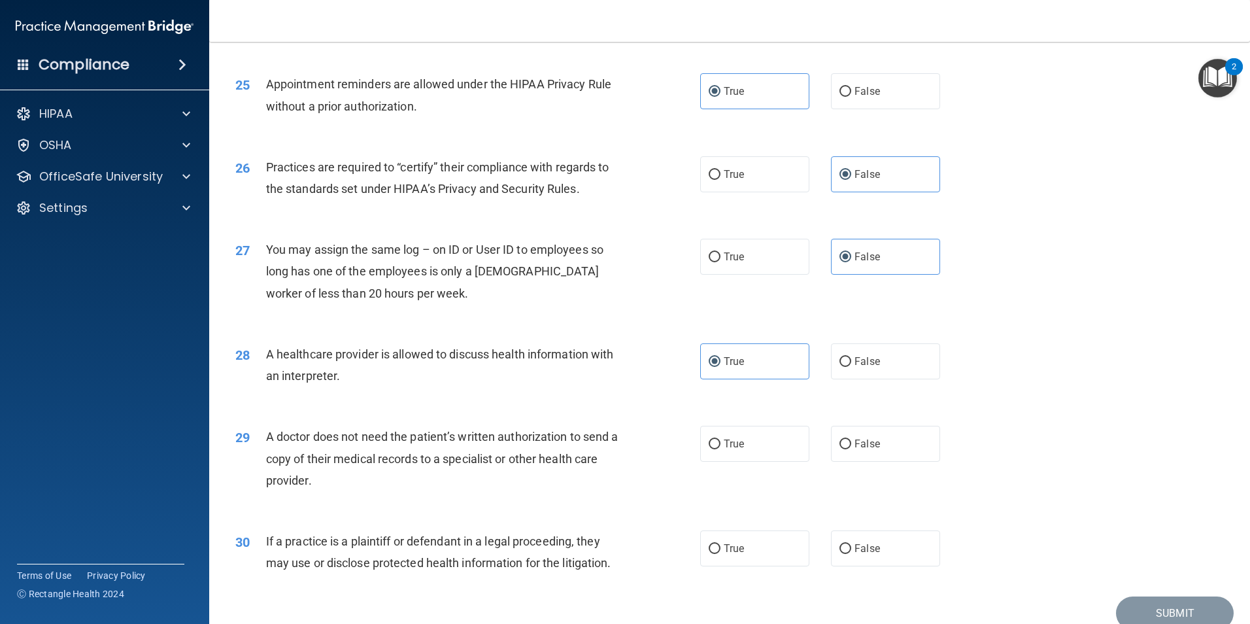
scroll to position [2363, 0]
click at [730, 445] on span "True" at bounding box center [734, 442] width 20 height 12
click at [720, 445] on input "True" at bounding box center [715, 443] width 12 height 10
radio input "true"
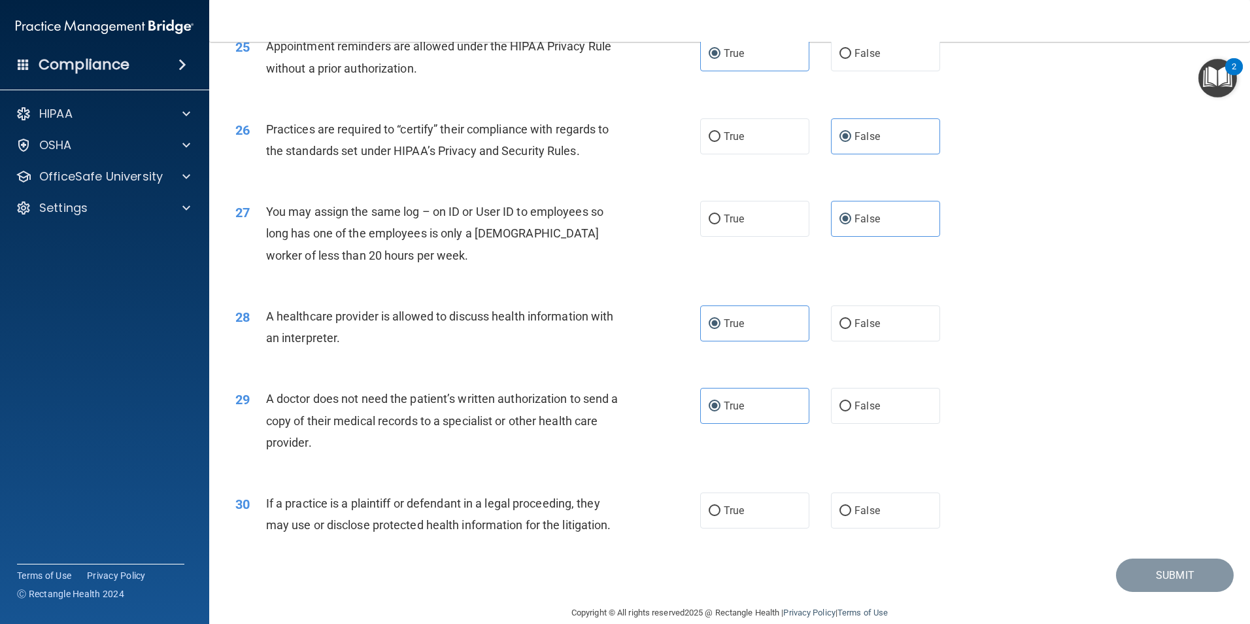
scroll to position [2419, 0]
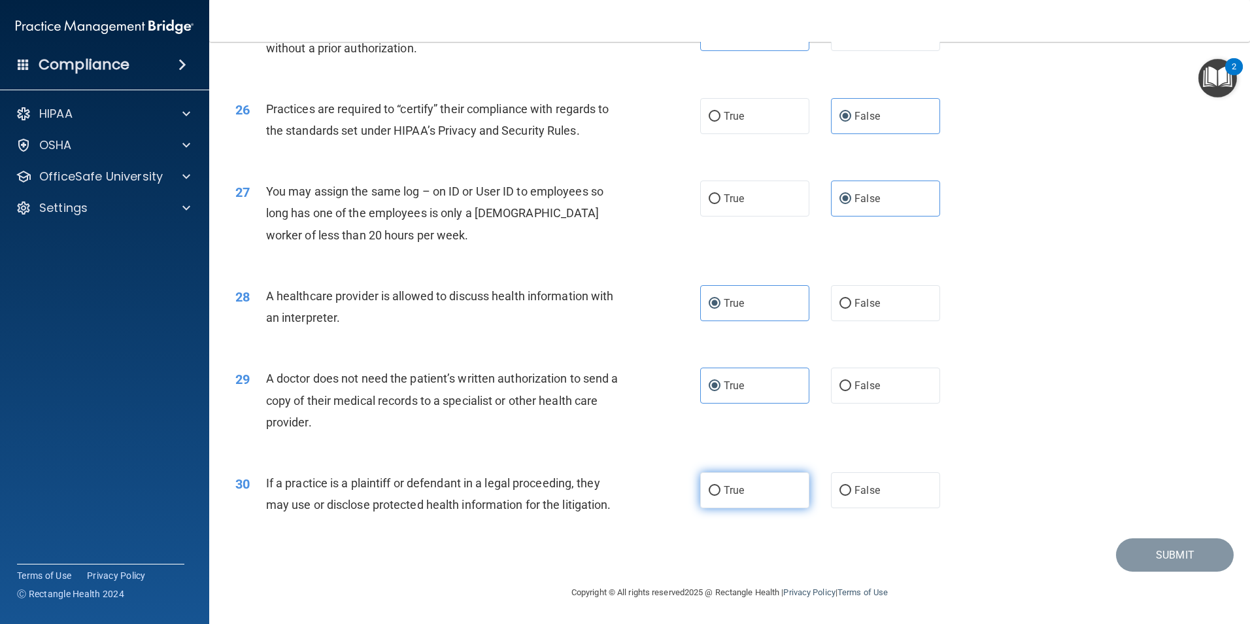
click at [735, 492] on span "True" at bounding box center [734, 490] width 20 height 12
click at [720, 492] on input "True" at bounding box center [715, 491] width 12 height 10
radio input "true"
click at [1171, 550] on button "Submit" at bounding box center [1175, 554] width 118 height 33
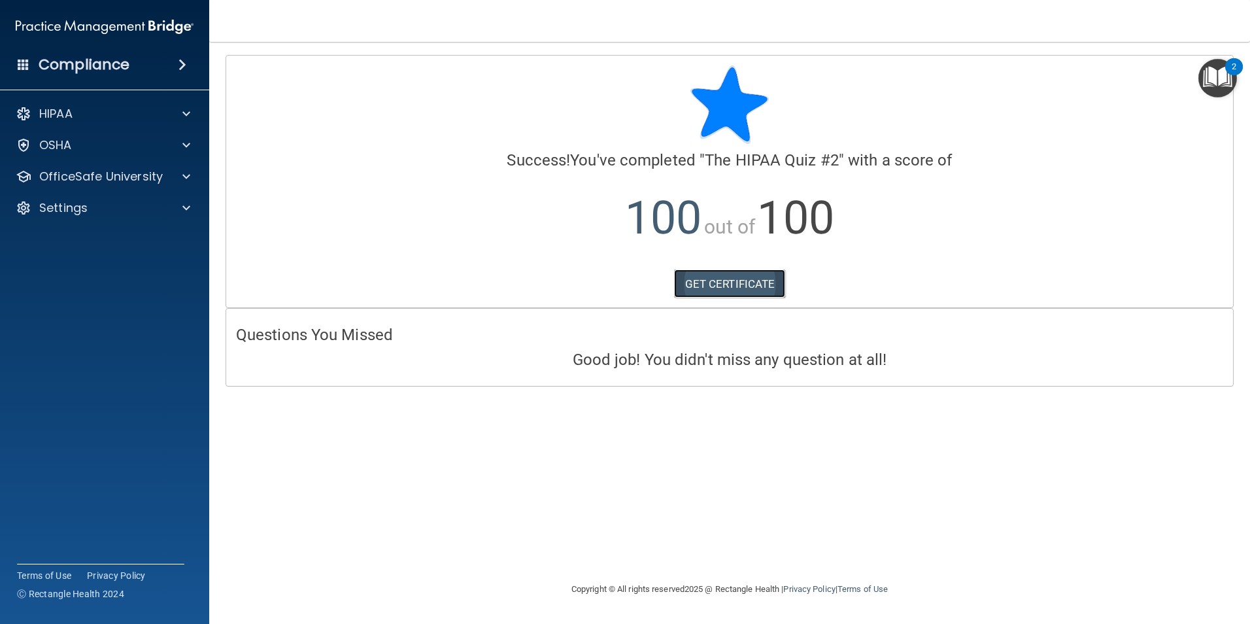
click at [758, 287] on link "GET CERTIFICATE" at bounding box center [730, 283] width 112 height 29
click at [1203, 69] on img "Open Resource Center, 2 new notifications" at bounding box center [1217, 78] width 39 height 39
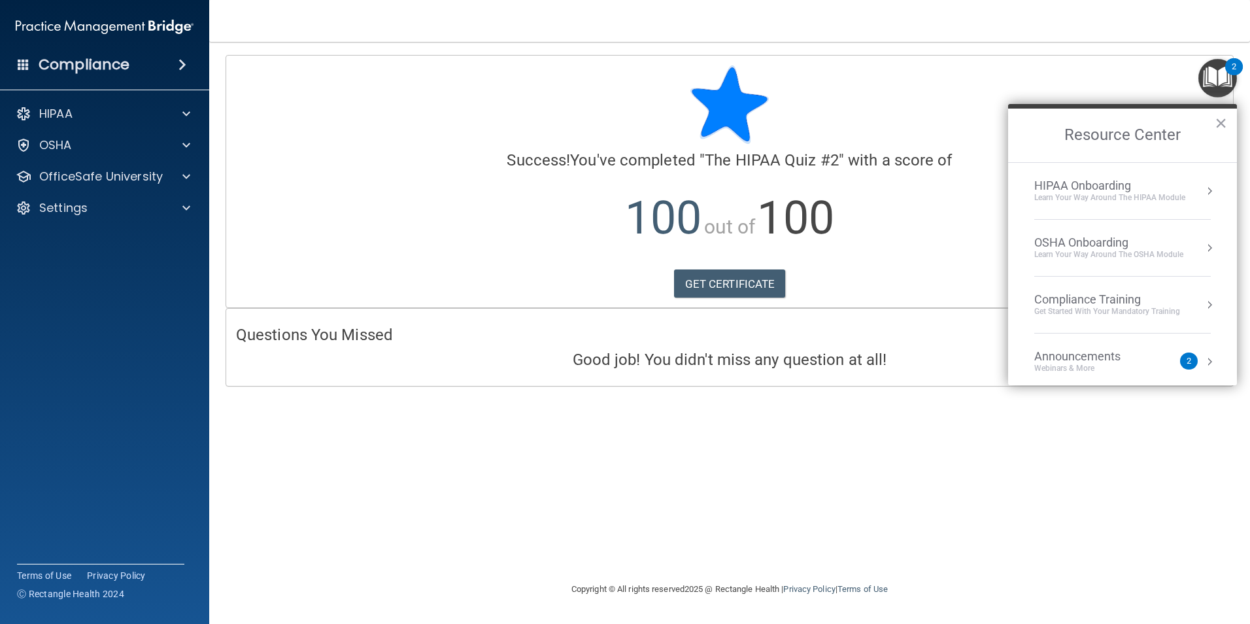
click at [1110, 246] on div "OSHA Onboarding" at bounding box center [1108, 242] width 149 height 14
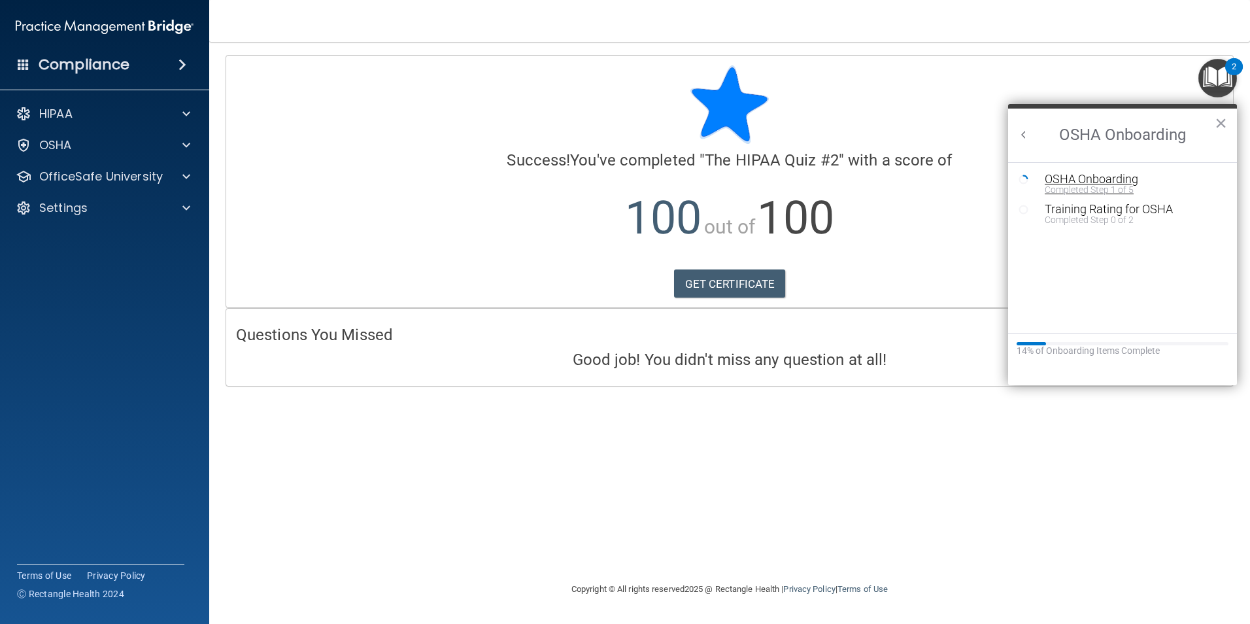
click at [1111, 188] on div "Completed Step 1 of 5" at bounding box center [1132, 189] width 175 height 9
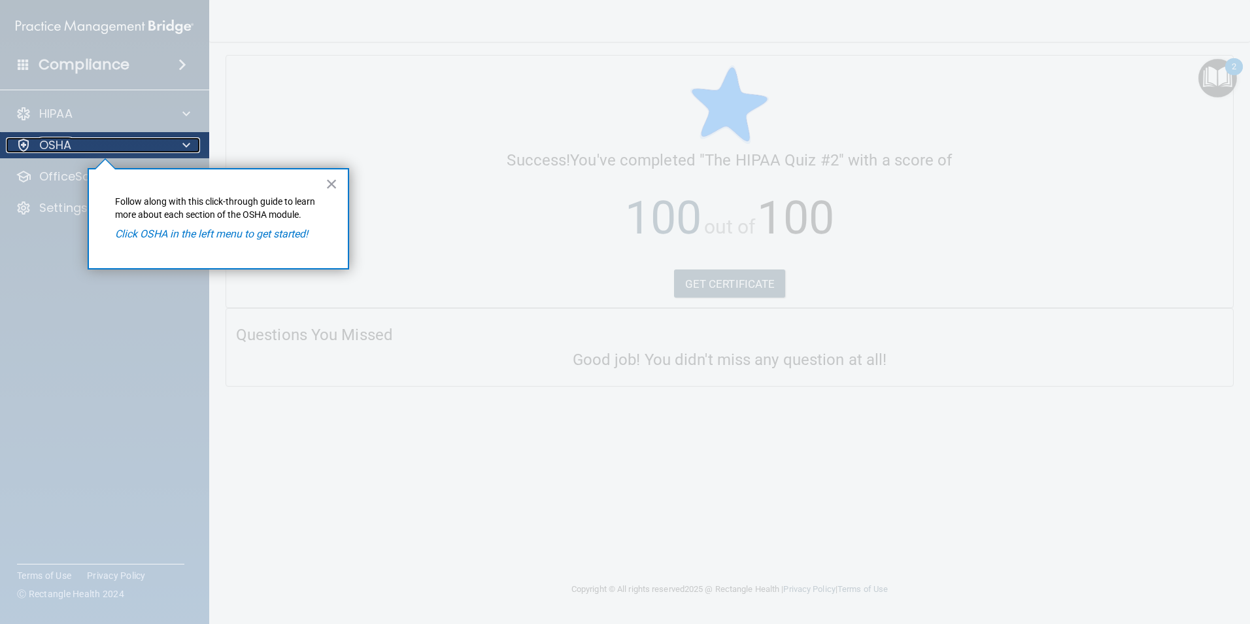
click at [87, 144] on div "OSHA" at bounding box center [87, 145] width 162 height 16
click at [278, 214] on p "Follow along with this click-through guide to learn more about each section of …" at bounding box center [218, 207] width 207 height 25
click at [329, 180] on button "×" at bounding box center [332, 183] width 12 height 21
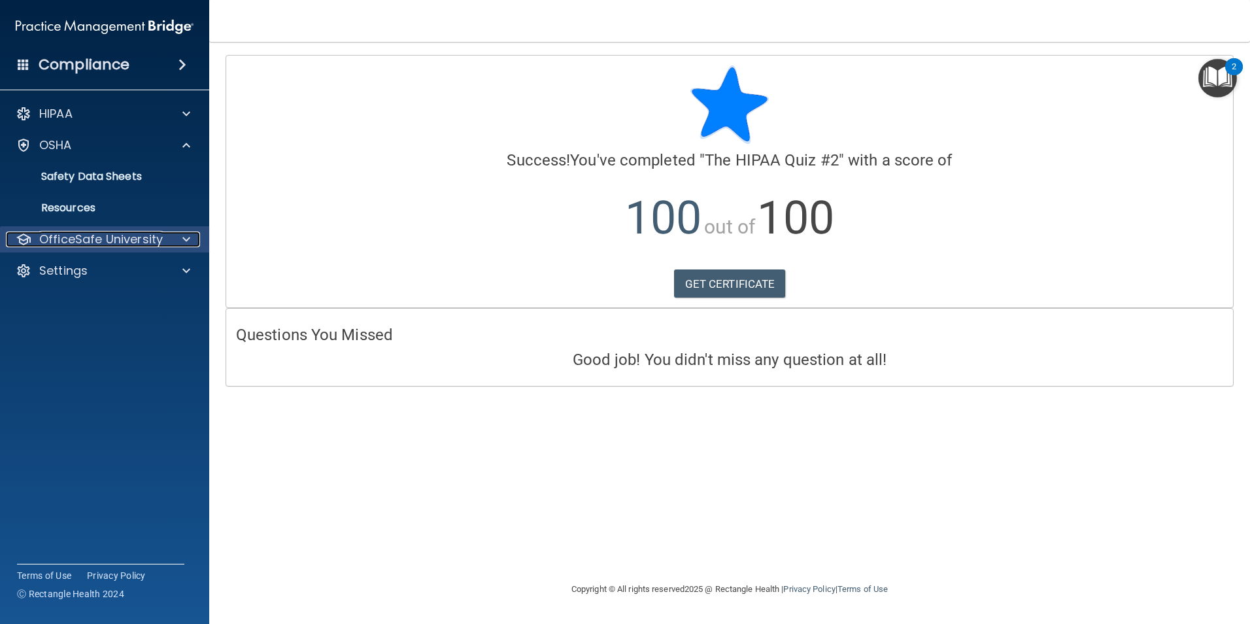
click at [112, 244] on p "OfficeSafe University" at bounding box center [101, 239] width 124 height 16
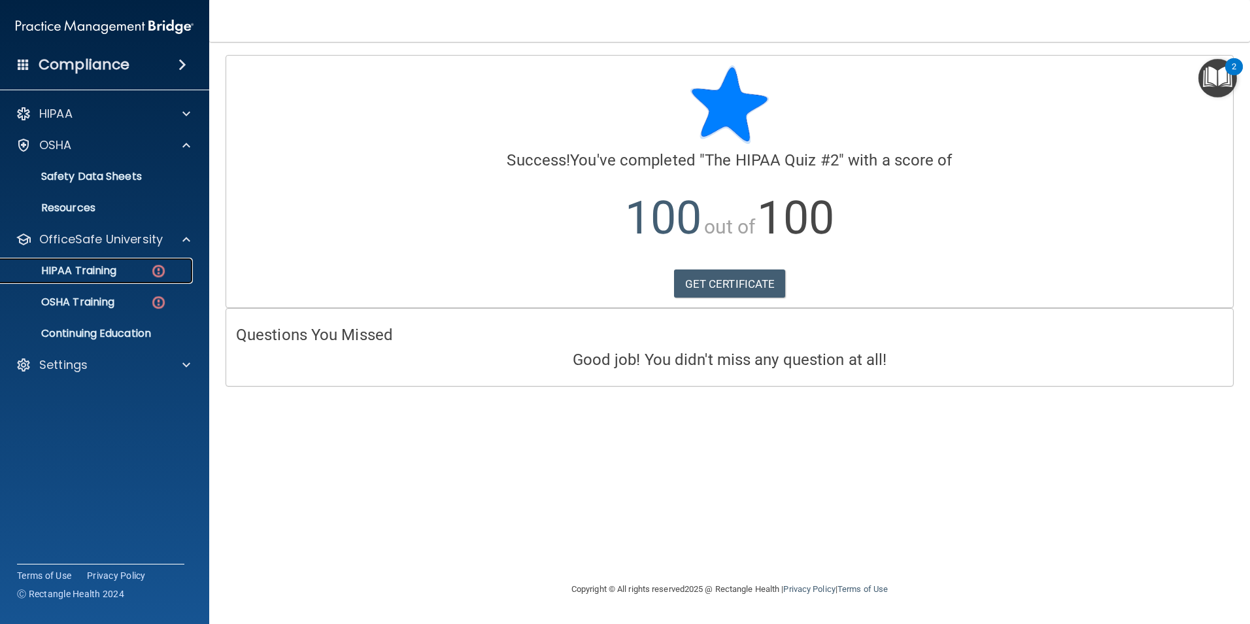
click at [136, 260] on link "HIPAA Training" at bounding box center [90, 271] width 206 height 26
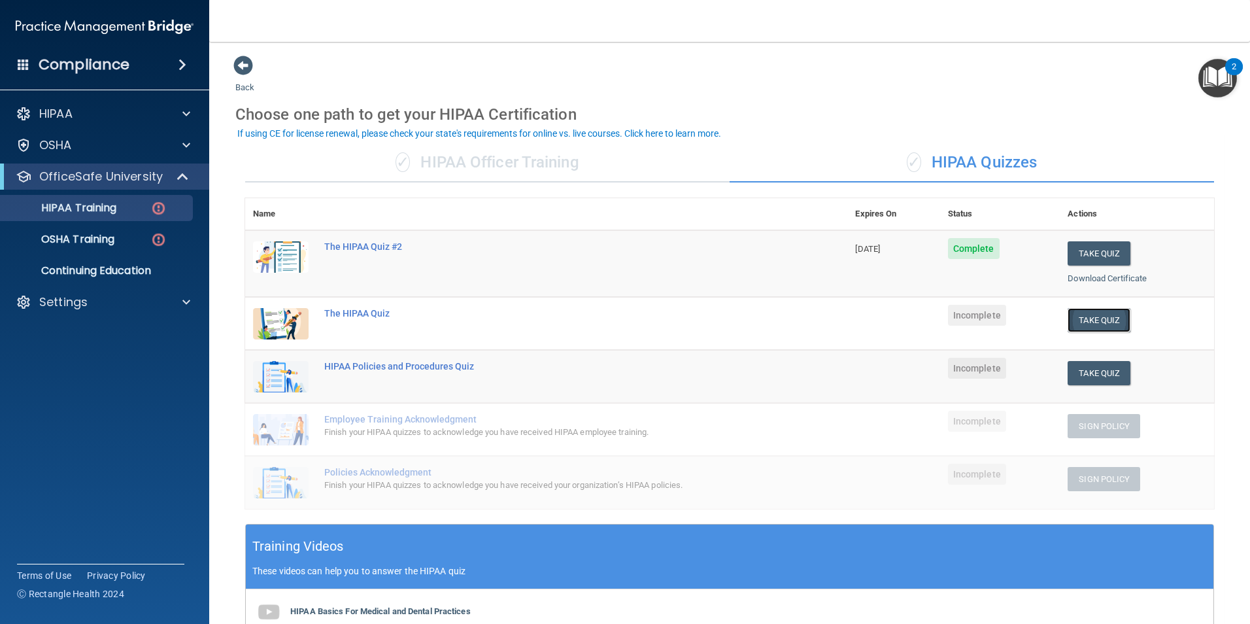
click at [1088, 321] on button "Take Quiz" at bounding box center [1099, 320] width 63 height 24
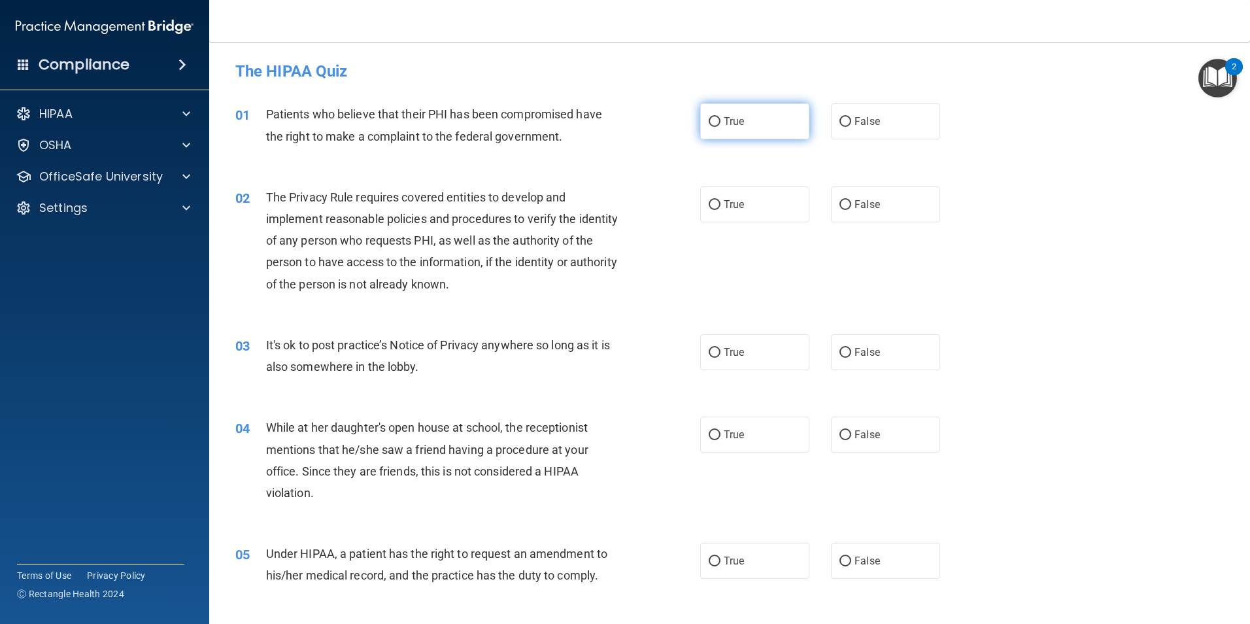
click at [705, 120] on label "True" at bounding box center [754, 121] width 109 height 36
click at [710, 117] on input "True" at bounding box center [715, 122] width 12 height 10
radio input "true"
click at [713, 197] on label "True" at bounding box center [754, 204] width 109 height 36
click at [713, 200] on input "True" at bounding box center [715, 205] width 12 height 10
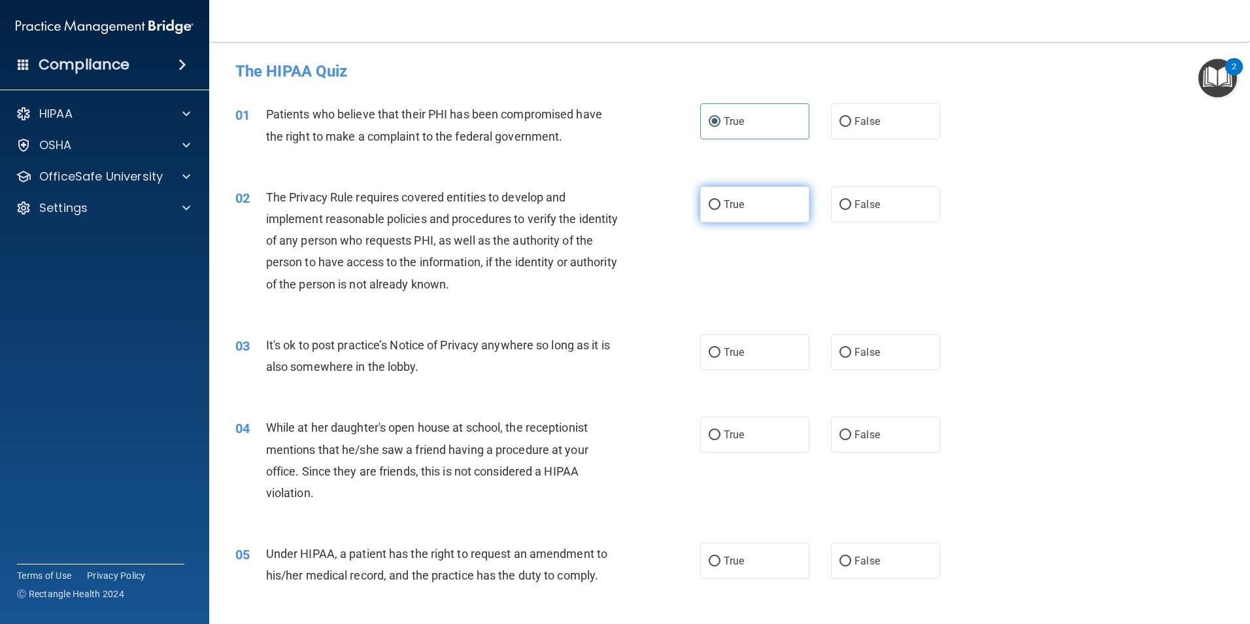
radio input "true"
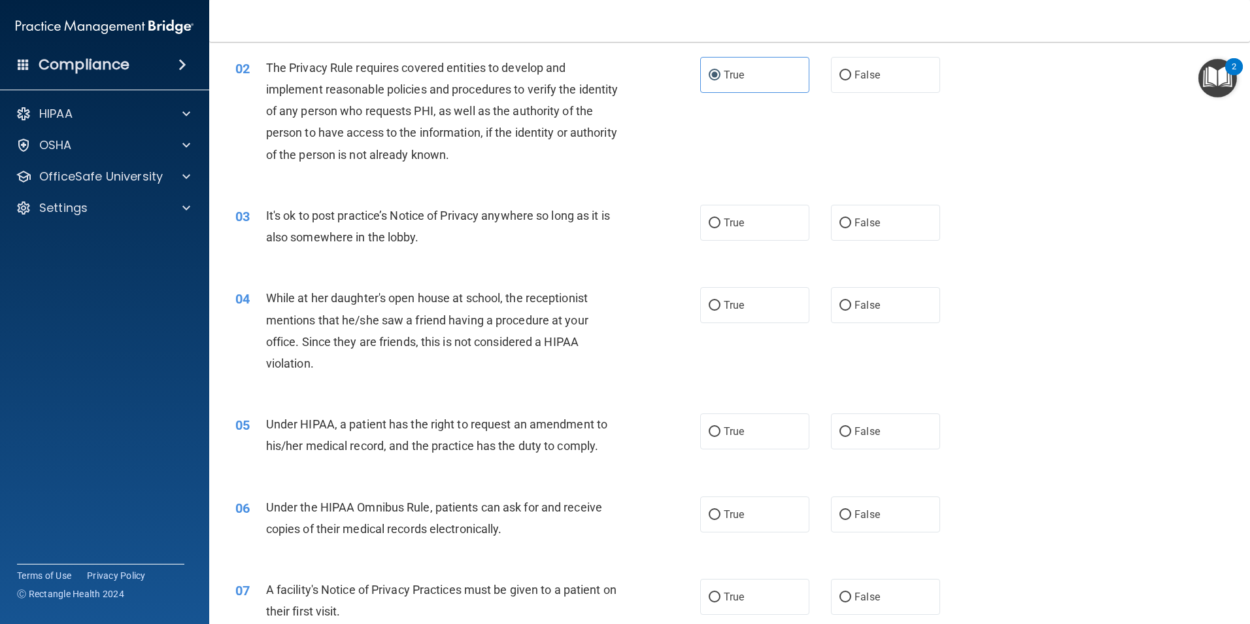
scroll to position [131, 0]
click at [747, 229] on label "True" at bounding box center [754, 221] width 109 height 36
click at [720, 227] on input "True" at bounding box center [715, 222] width 12 height 10
radio input "true"
click at [896, 319] on label "False" at bounding box center [885, 304] width 109 height 36
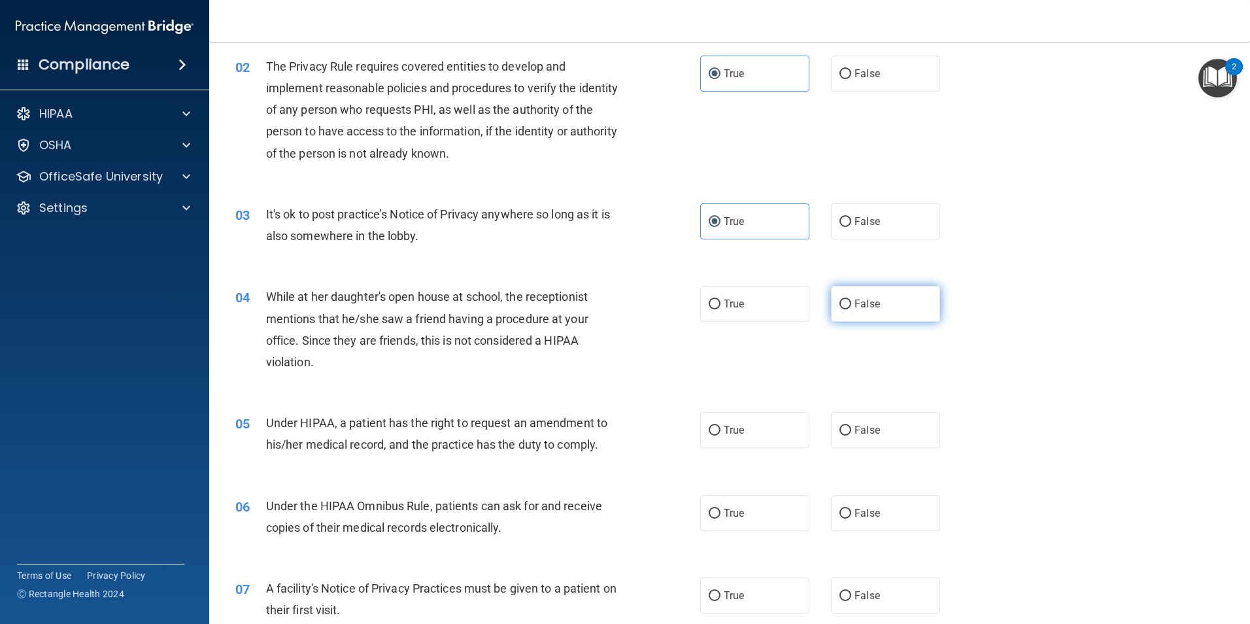
click at [851, 309] on input "False" at bounding box center [845, 304] width 12 height 10
radio input "true"
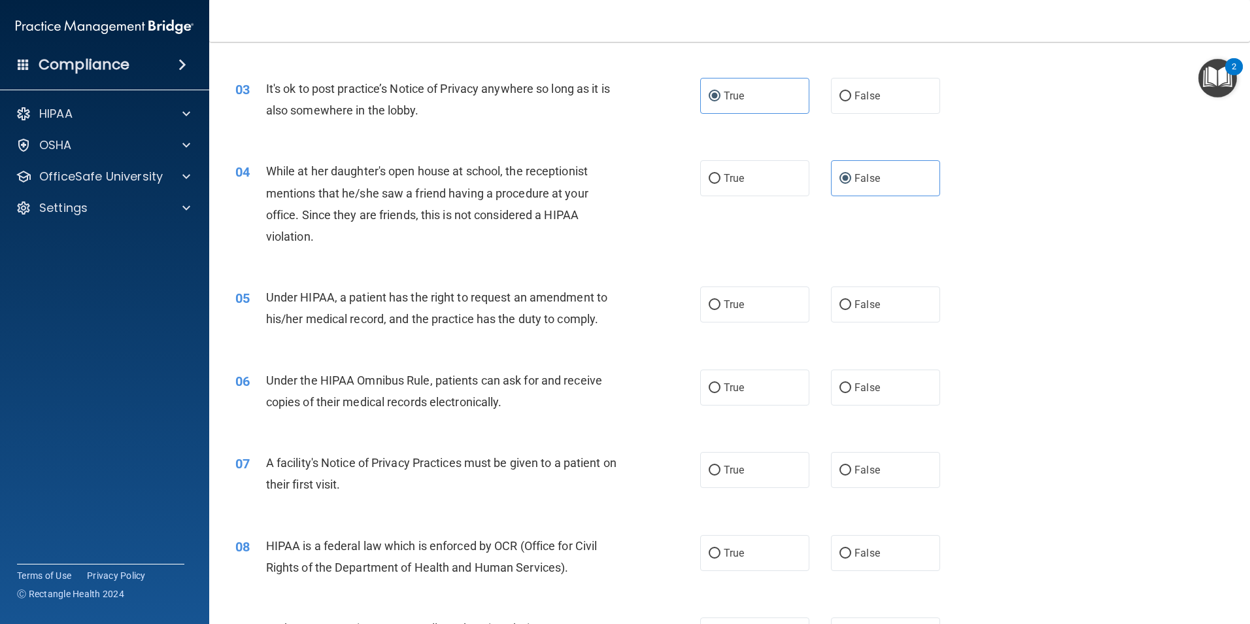
scroll to position [261, 0]
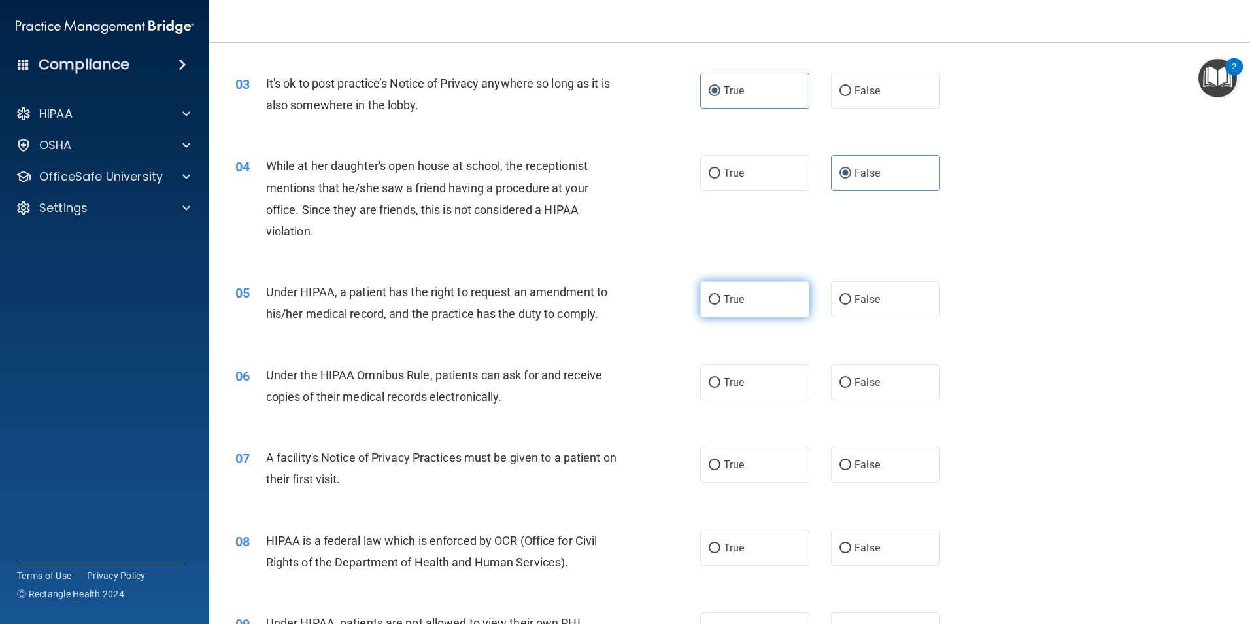
click at [728, 290] on label "True" at bounding box center [754, 299] width 109 height 36
click at [720, 295] on input "True" at bounding box center [715, 300] width 12 height 10
radio input "true"
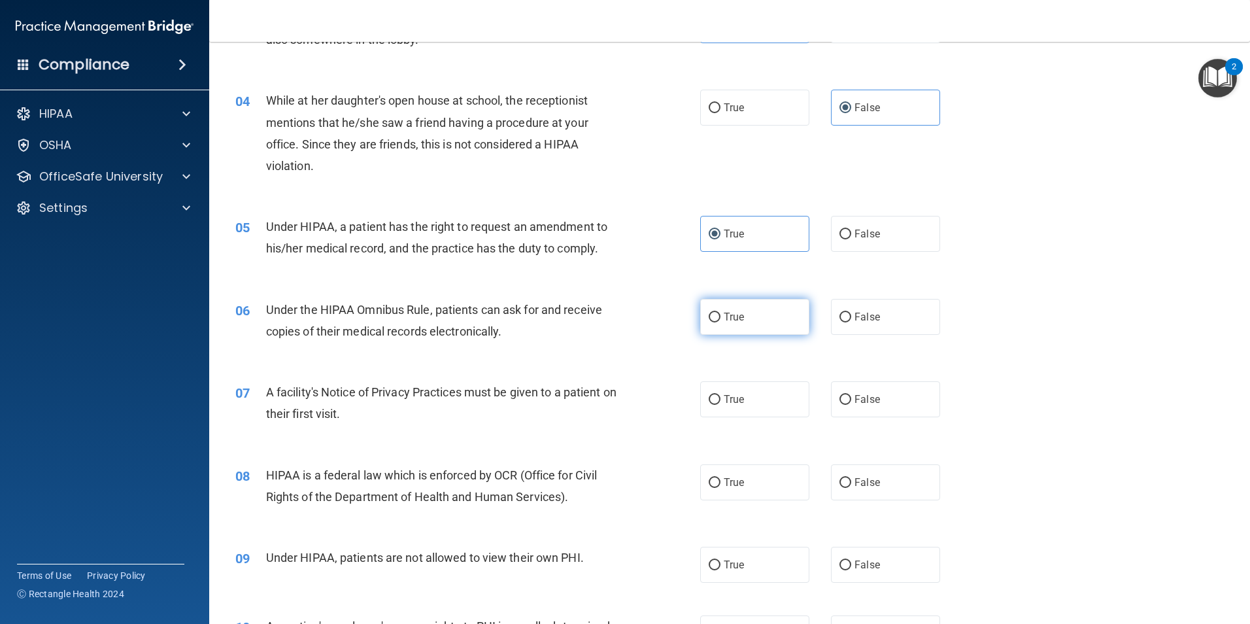
click at [709, 314] on input "True" at bounding box center [715, 317] width 12 height 10
radio input "true"
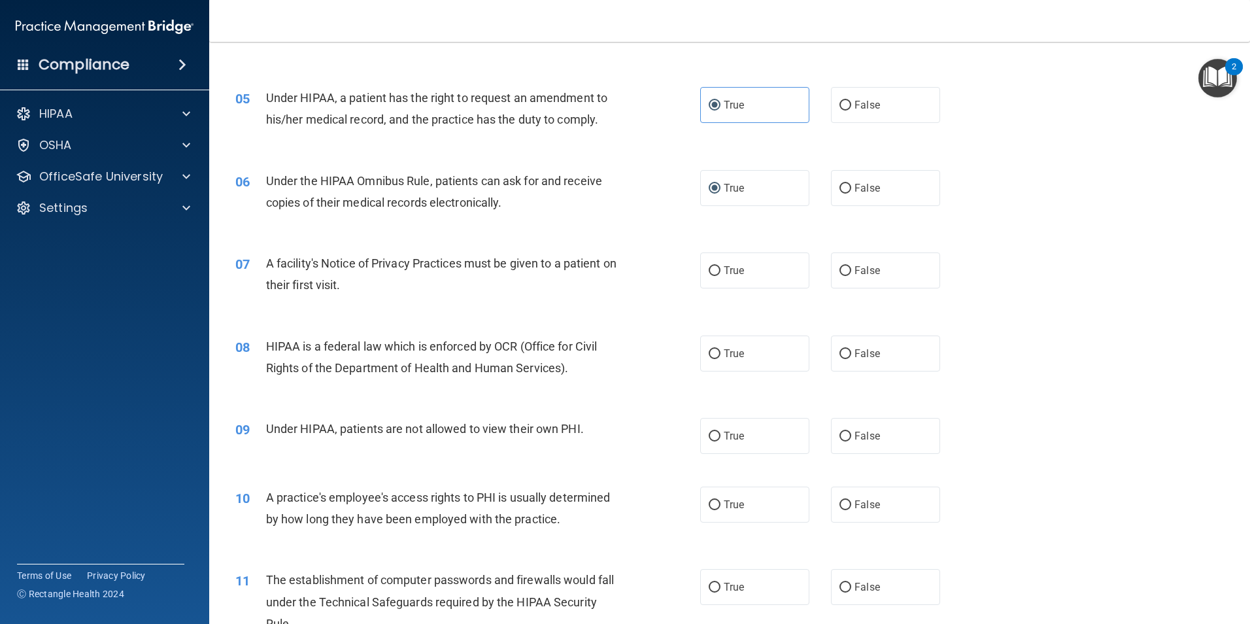
scroll to position [458, 0]
click at [758, 278] on label "True" at bounding box center [754, 268] width 109 height 36
click at [720, 274] on input "True" at bounding box center [715, 269] width 12 height 10
radio input "true"
click at [775, 345] on label "True" at bounding box center [754, 351] width 109 height 36
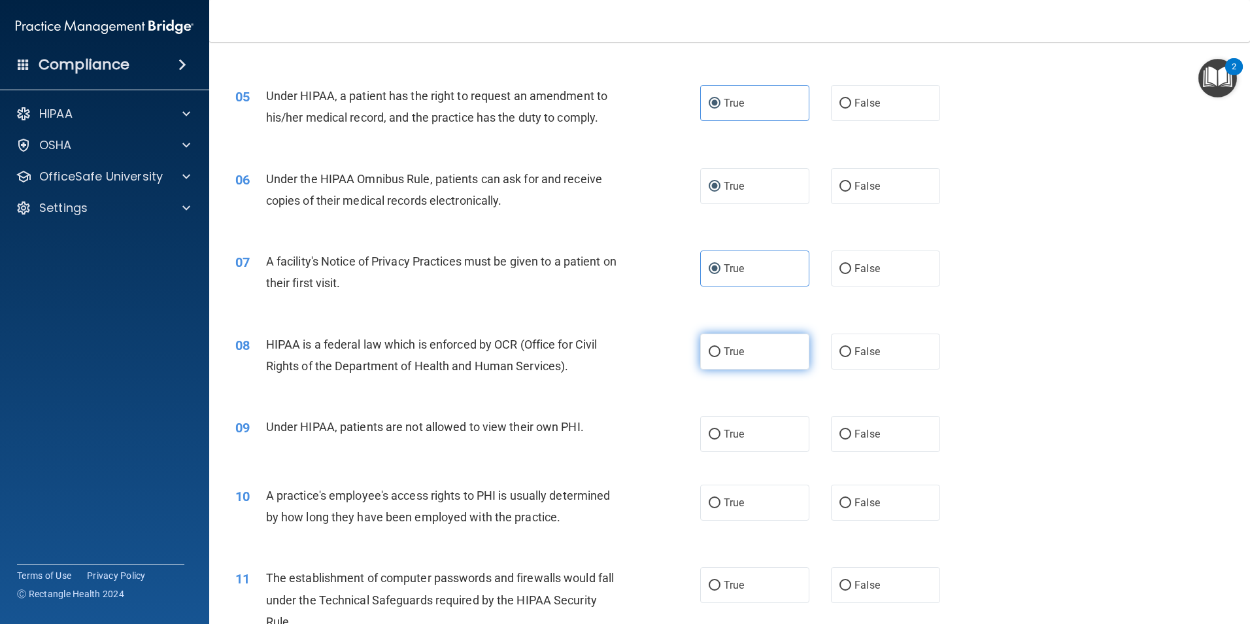
click at [720, 347] on input "True" at bounding box center [715, 352] width 12 height 10
radio input "true"
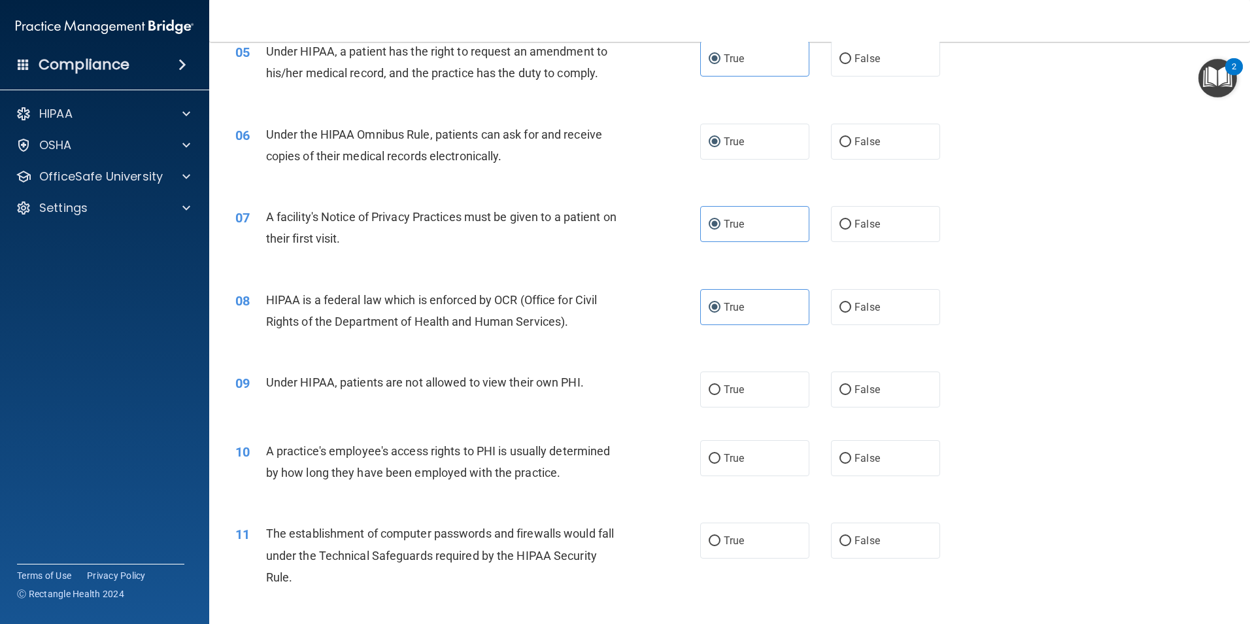
scroll to position [523, 0]
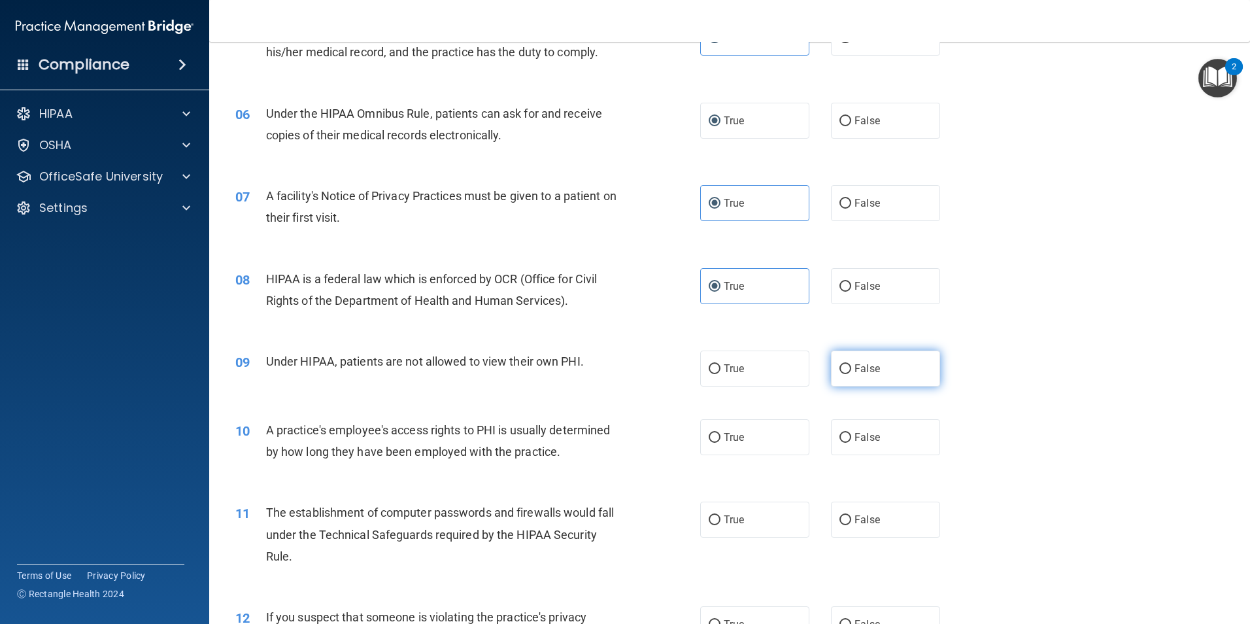
click at [890, 371] on label "False" at bounding box center [885, 368] width 109 height 36
click at [851, 371] on input "False" at bounding box center [845, 369] width 12 height 10
radio input "true"
click at [873, 421] on label "False" at bounding box center [885, 437] width 109 height 36
click at [851, 433] on input "False" at bounding box center [845, 438] width 12 height 10
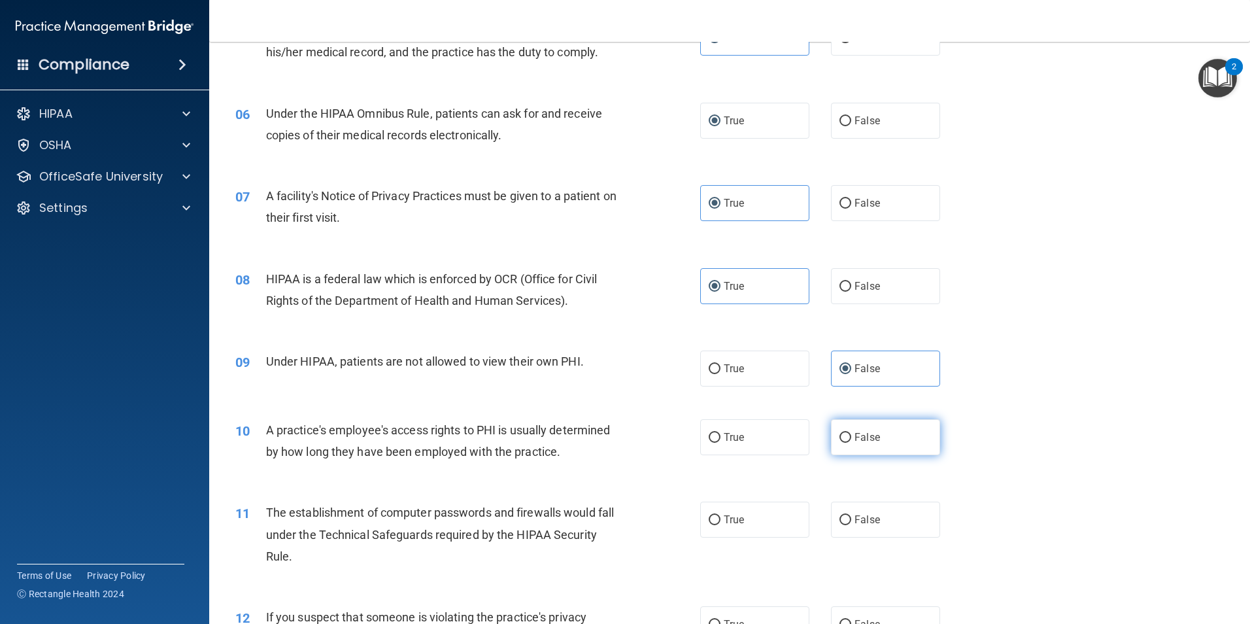
radio input "true"
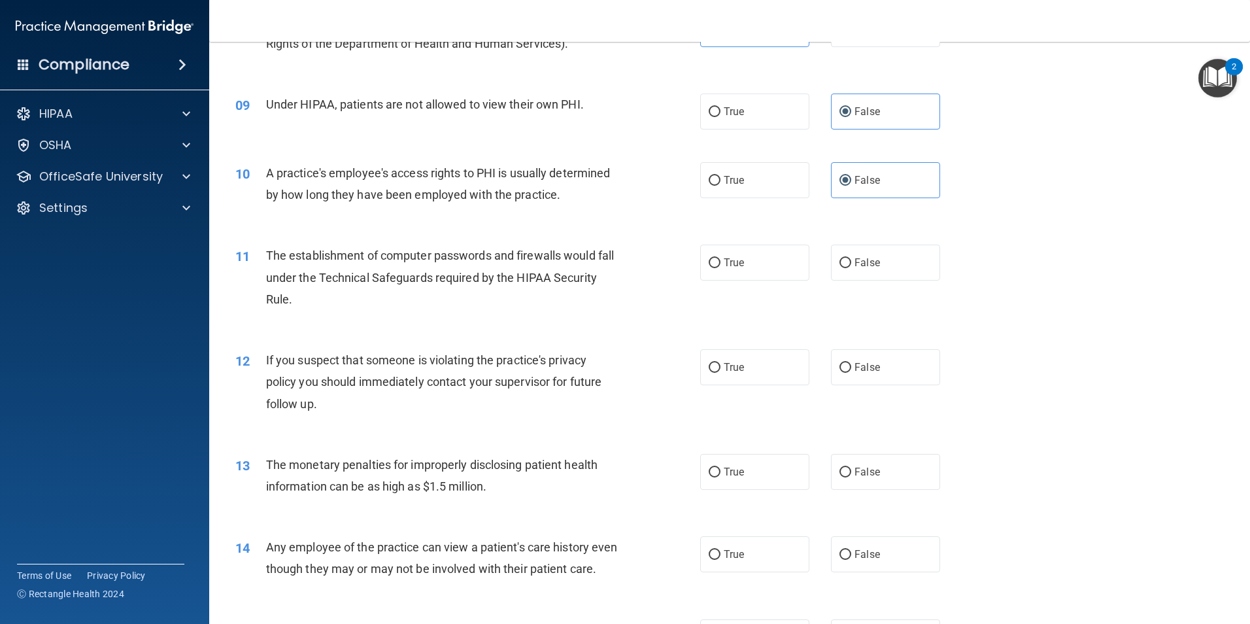
scroll to position [784, 0]
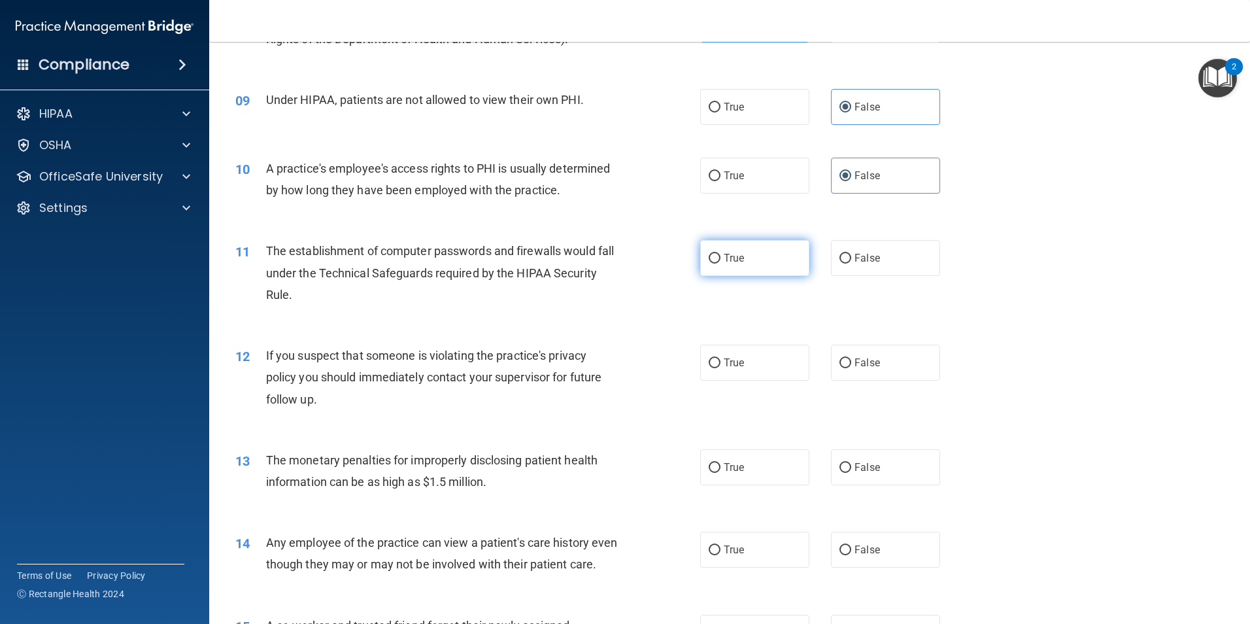
click at [737, 255] on span "True" at bounding box center [734, 258] width 20 height 12
click at [720, 255] on input "True" at bounding box center [715, 259] width 12 height 10
radio input "true"
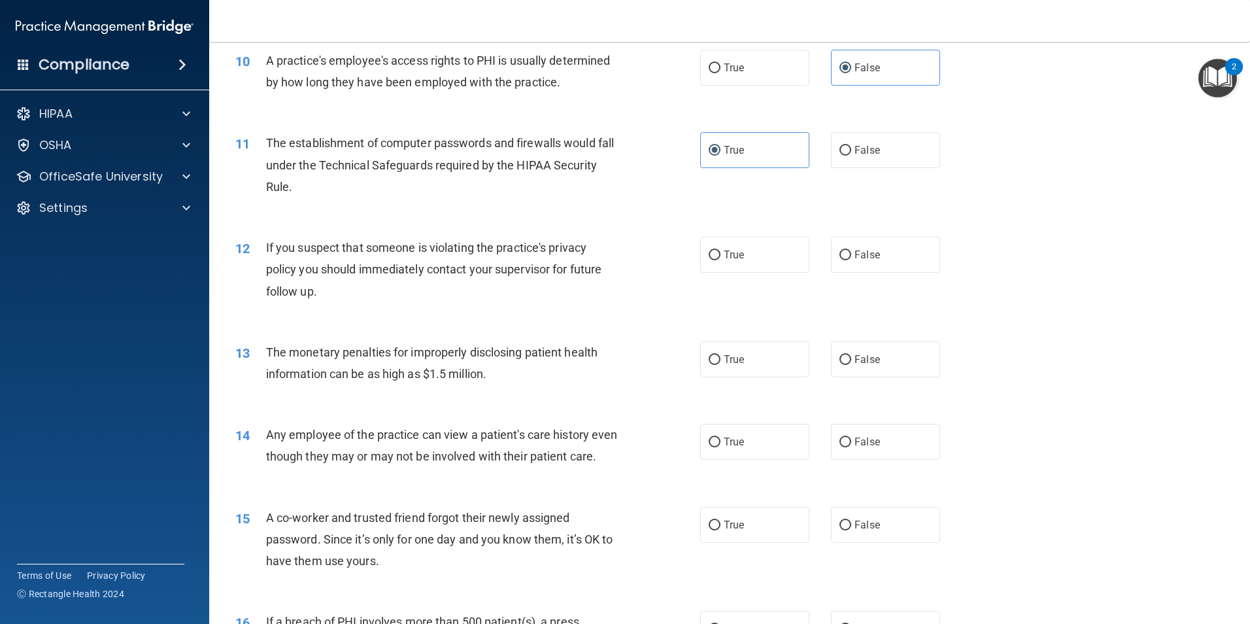
scroll to position [915, 0]
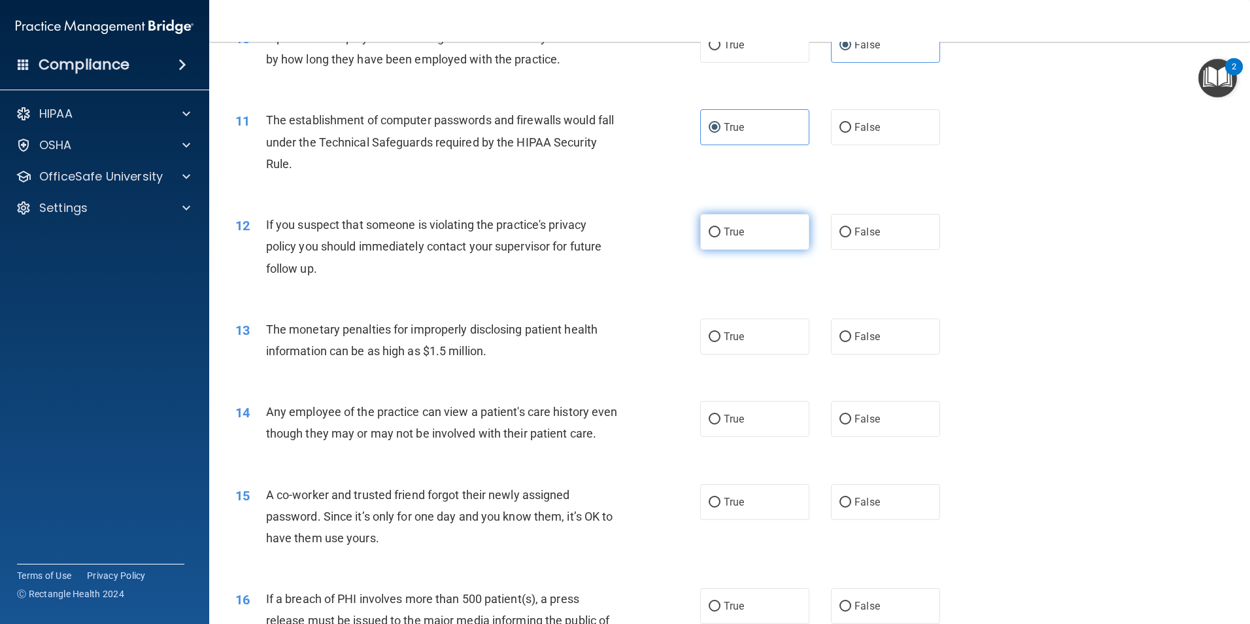
click at [750, 233] on label "True" at bounding box center [754, 232] width 109 height 36
click at [720, 233] on input "True" at bounding box center [715, 233] width 12 height 10
radio input "true"
click at [754, 345] on label "True" at bounding box center [754, 336] width 109 height 36
click at [720, 342] on input "True" at bounding box center [715, 337] width 12 height 10
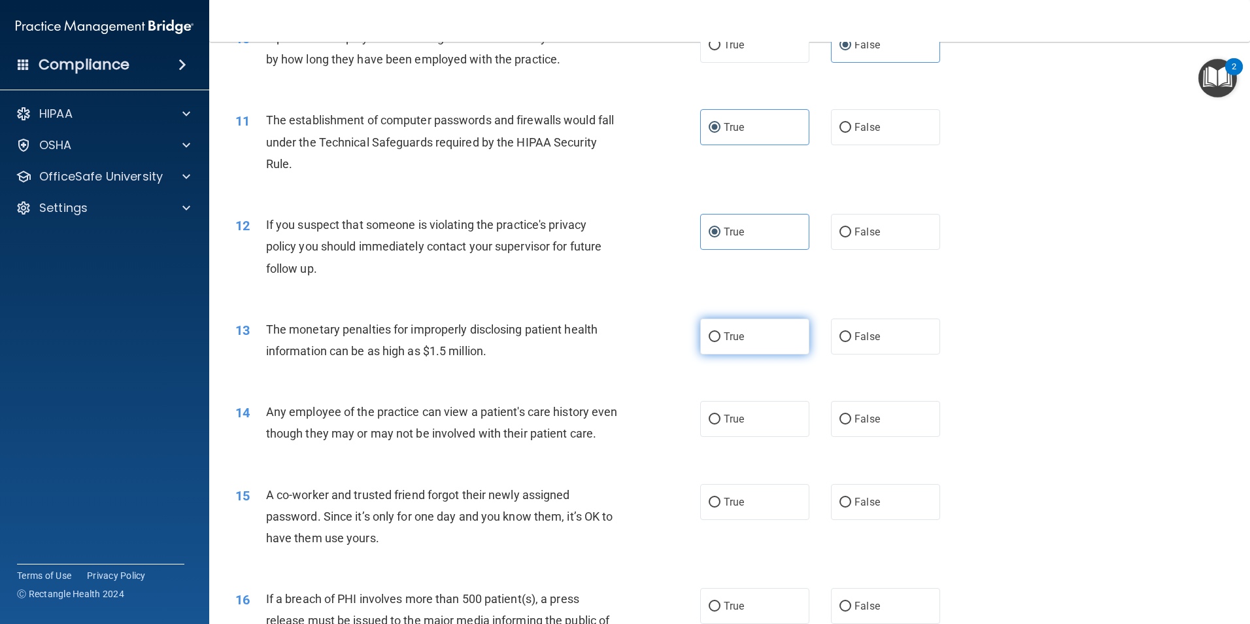
radio input "true"
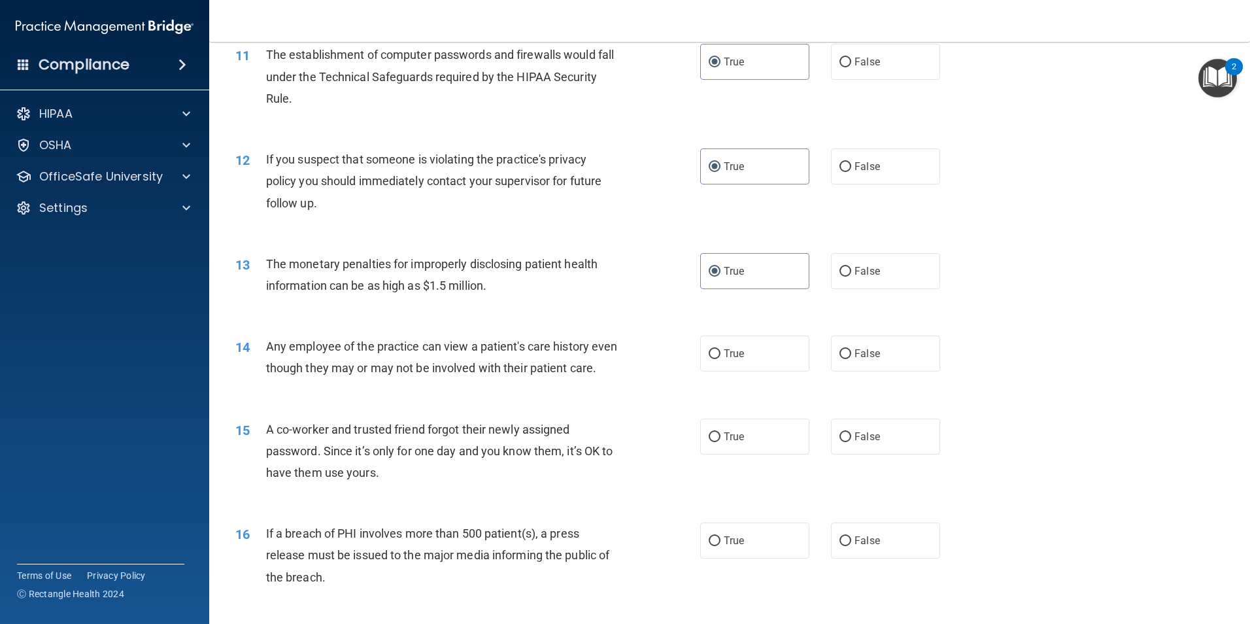
scroll to position [1046, 0]
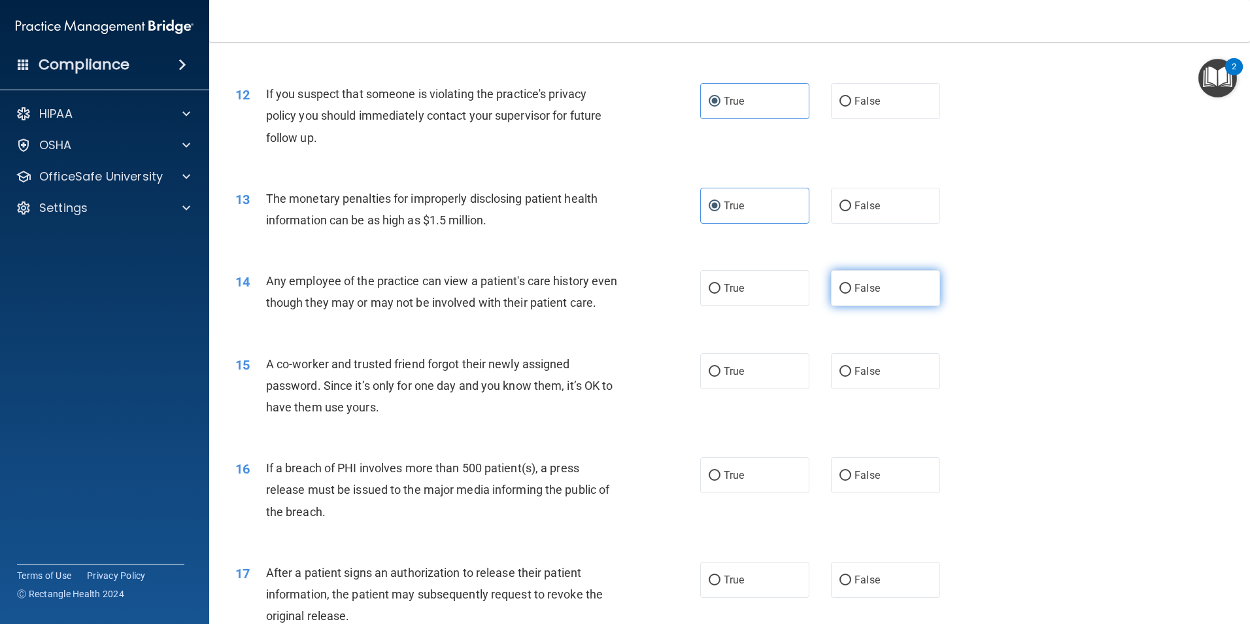
click at [871, 285] on span "False" at bounding box center [866, 288] width 25 height 12
click at [851, 285] on input "False" at bounding box center [845, 289] width 12 height 10
radio input "true"
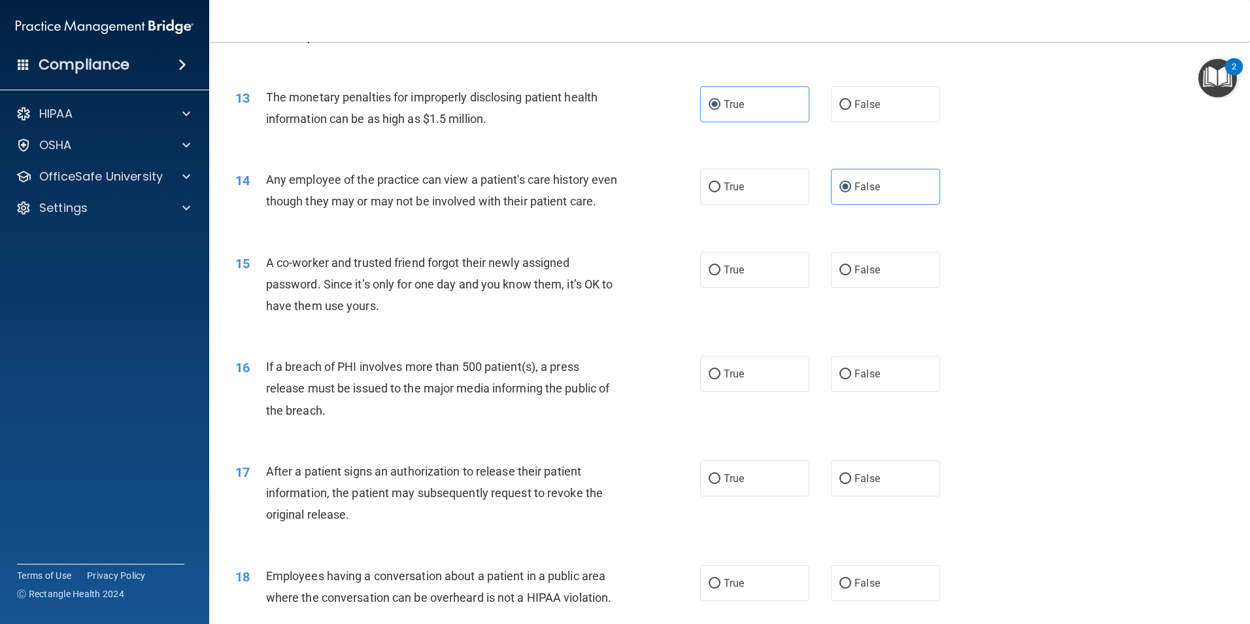
scroll to position [1177, 0]
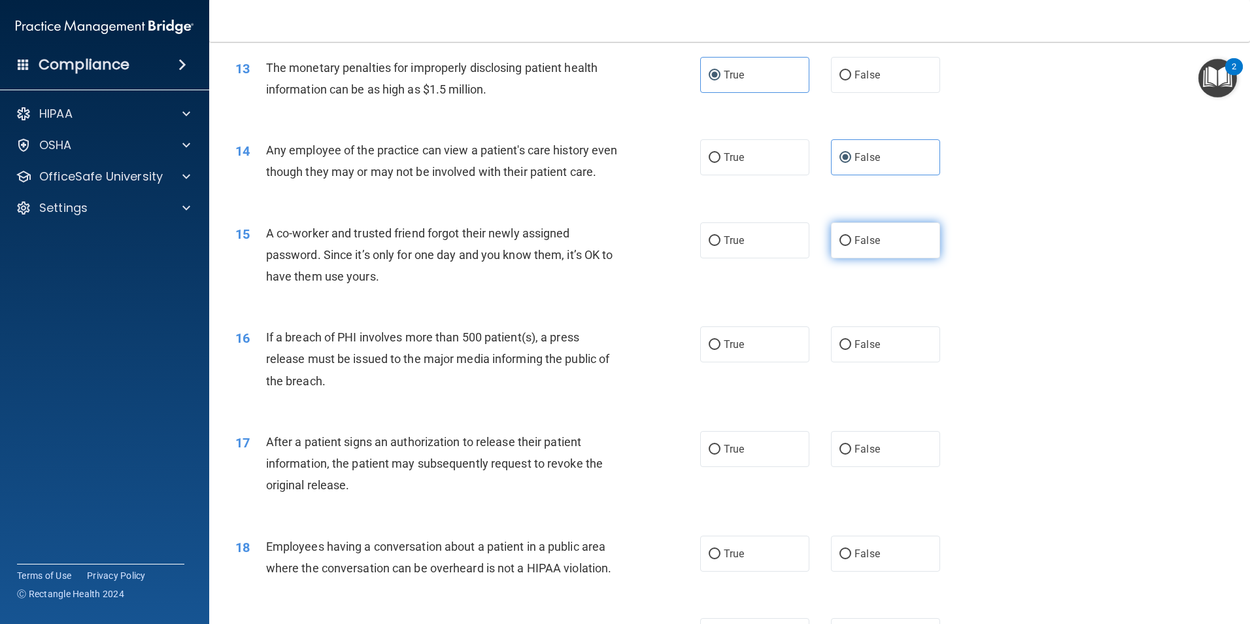
click at [837, 258] on label "False" at bounding box center [885, 240] width 109 height 36
click at [839, 246] on input "False" at bounding box center [845, 241] width 12 height 10
radio input "true"
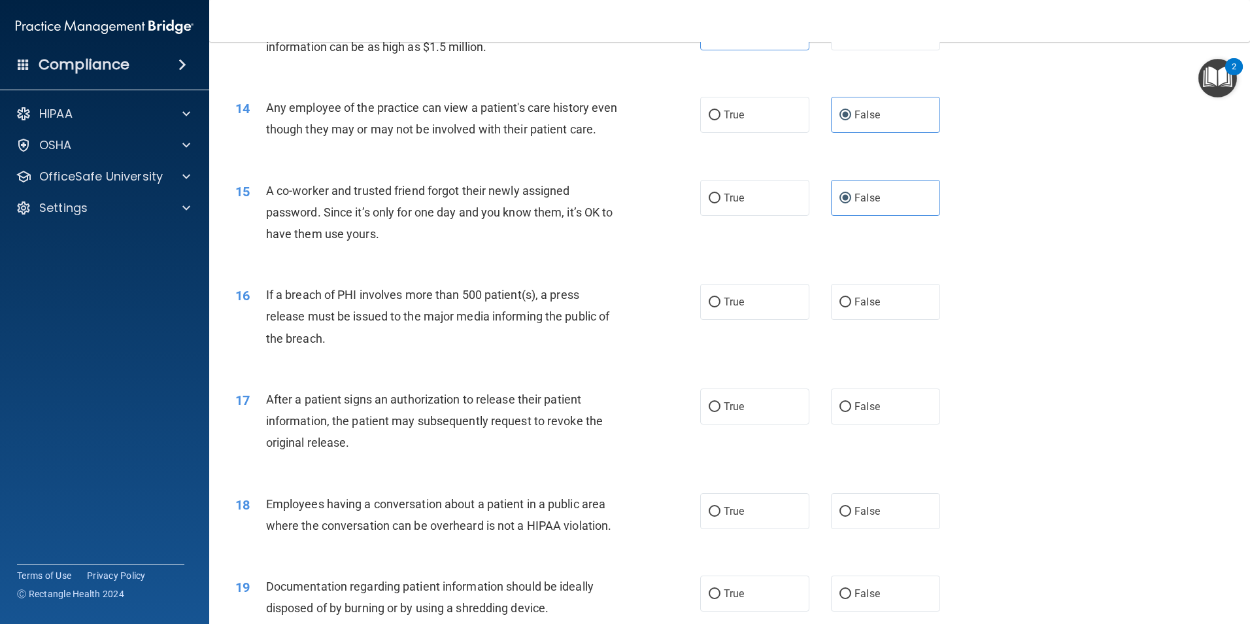
scroll to position [1242, 0]
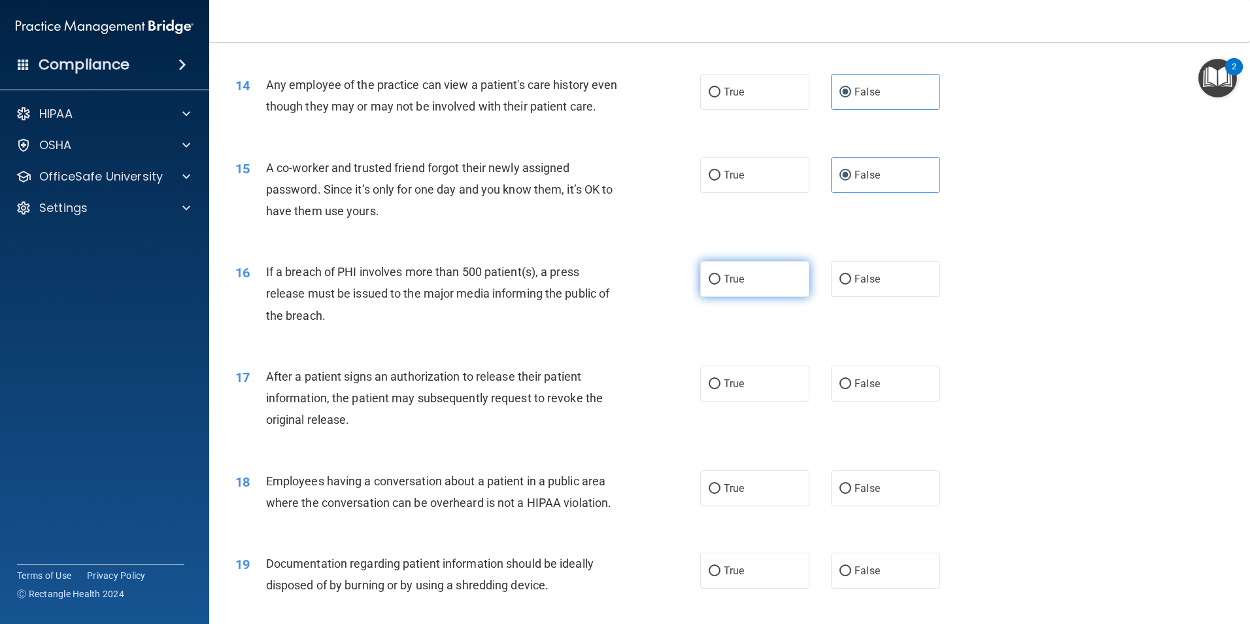
click at [703, 297] on label "True" at bounding box center [754, 279] width 109 height 36
click at [709, 284] on input "True" at bounding box center [715, 280] width 12 height 10
radio input "true"
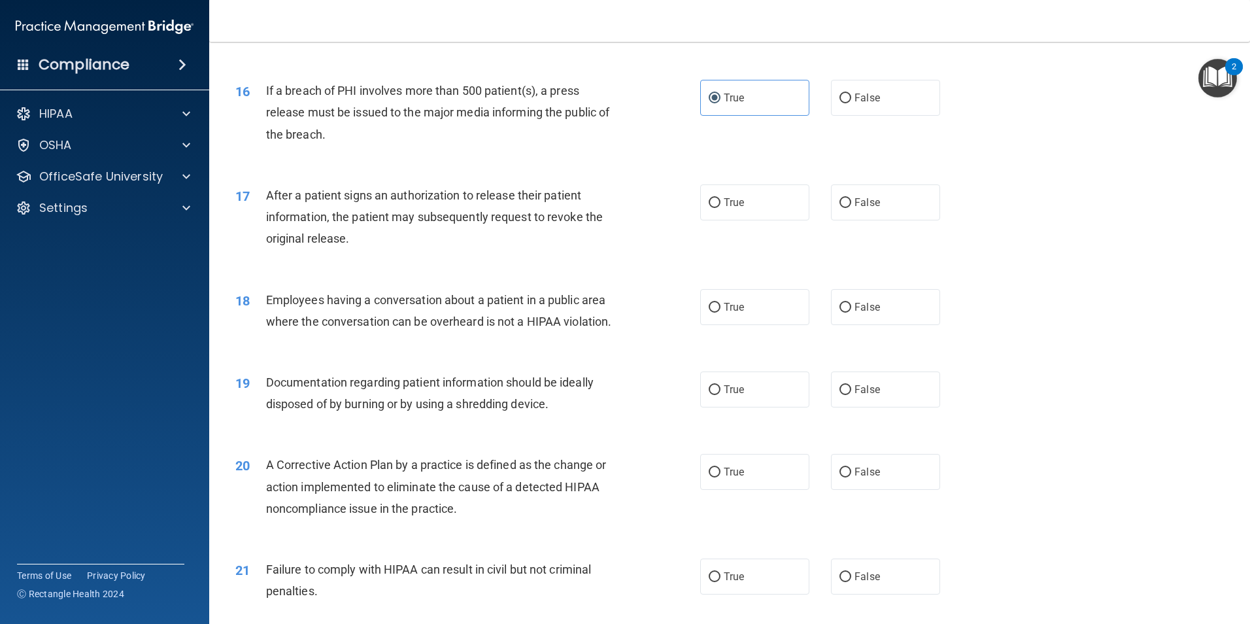
scroll to position [1438, 0]
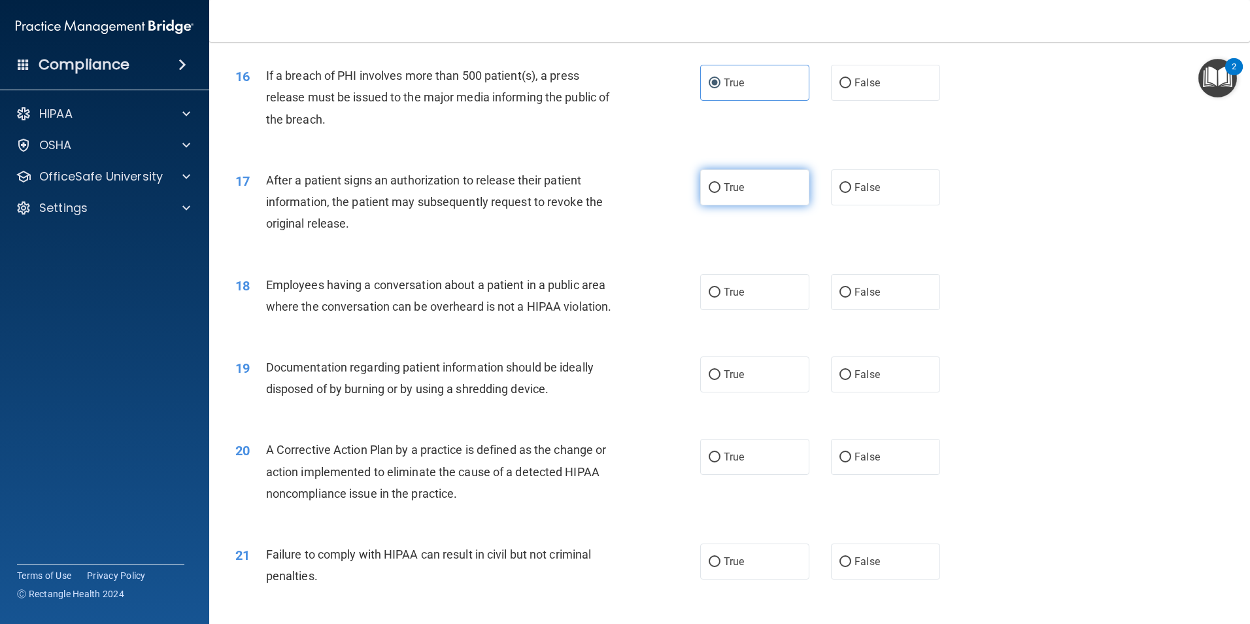
click at [764, 197] on label "True" at bounding box center [754, 187] width 109 height 36
click at [720, 193] on input "True" at bounding box center [715, 188] width 12 height 10
radio input "true"
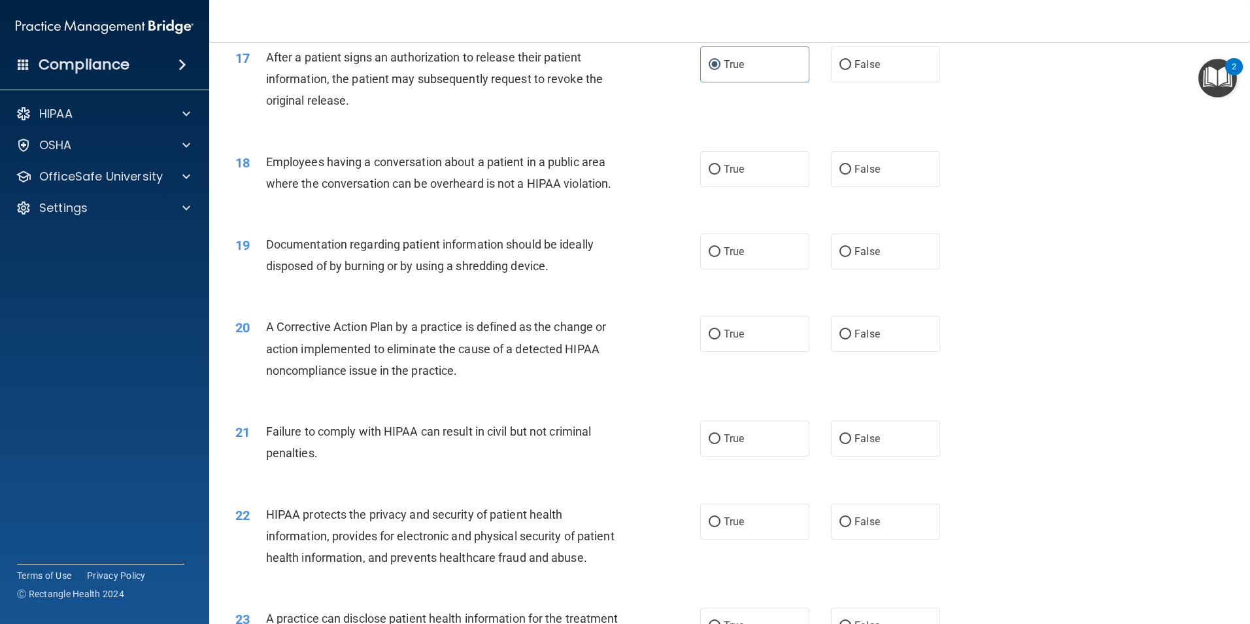
scroll to position [1569, 0]
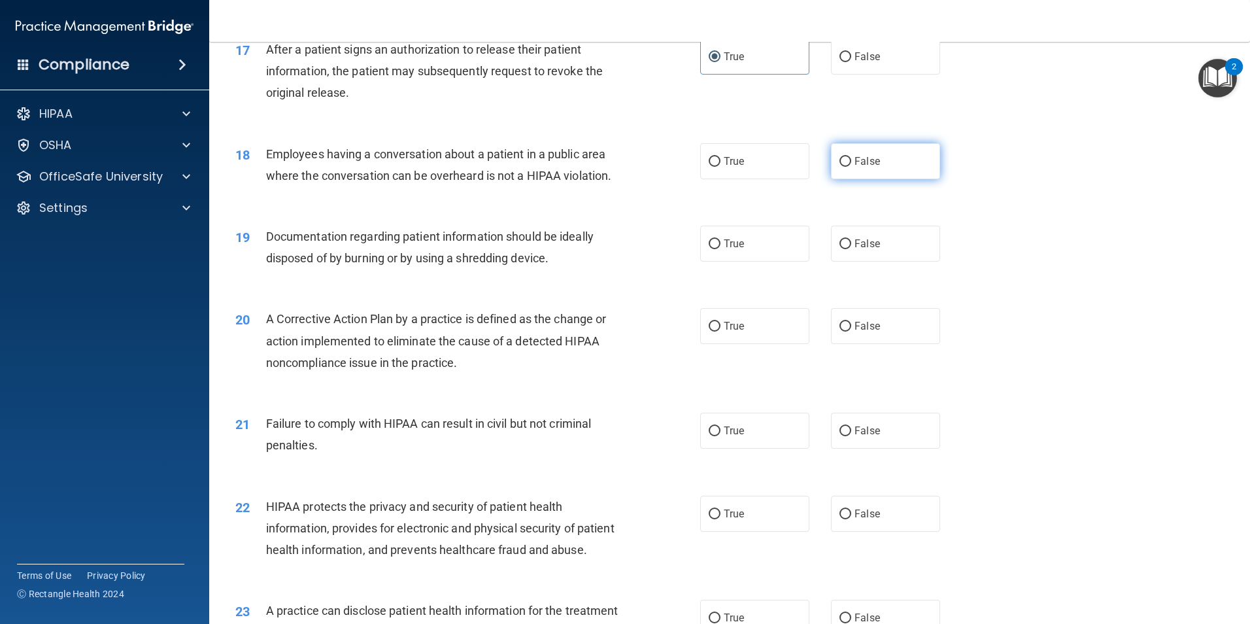
click at [846, 179] on label "False" at bounding box center [885, 161] width 109 height 36
click at [846, 167] on input "False" at bounding box center [845, 162] width 12 height 10
radio input "true"
click at [796, 261] on label "True" at bounding box center [754, 244] width 109 height 36
click at [720, 249] on input "True" at bounding box center [715, 244] width 12 height 10
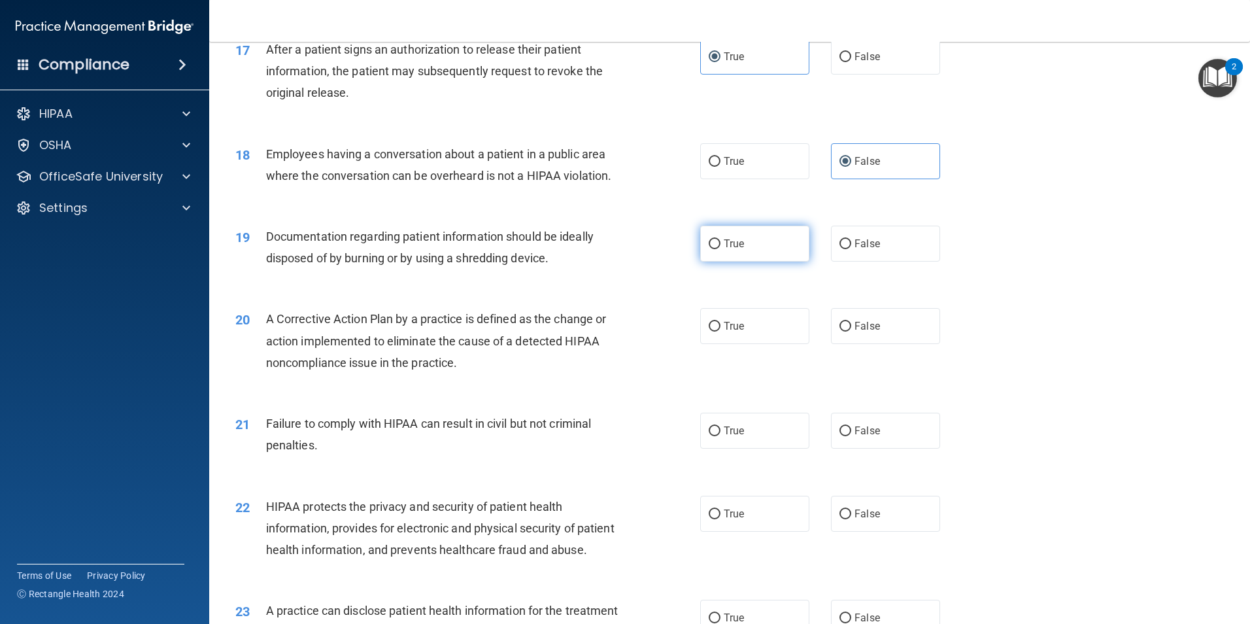
radio input "true"
click at [723, 344] on label "True" at bounding box center [754, 326] width 109 height 36
click at [720, 331] on input "True" at bounding box center [715, 327] width 12 height 10
radio input "true"
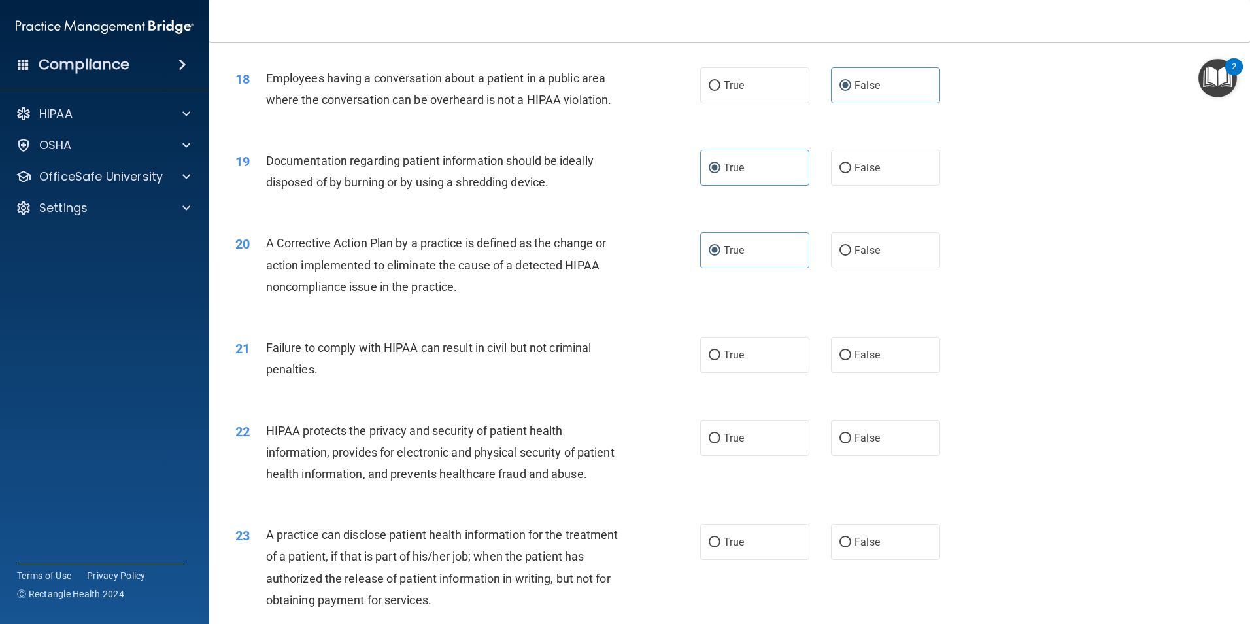
scroll to position [1700, 0]
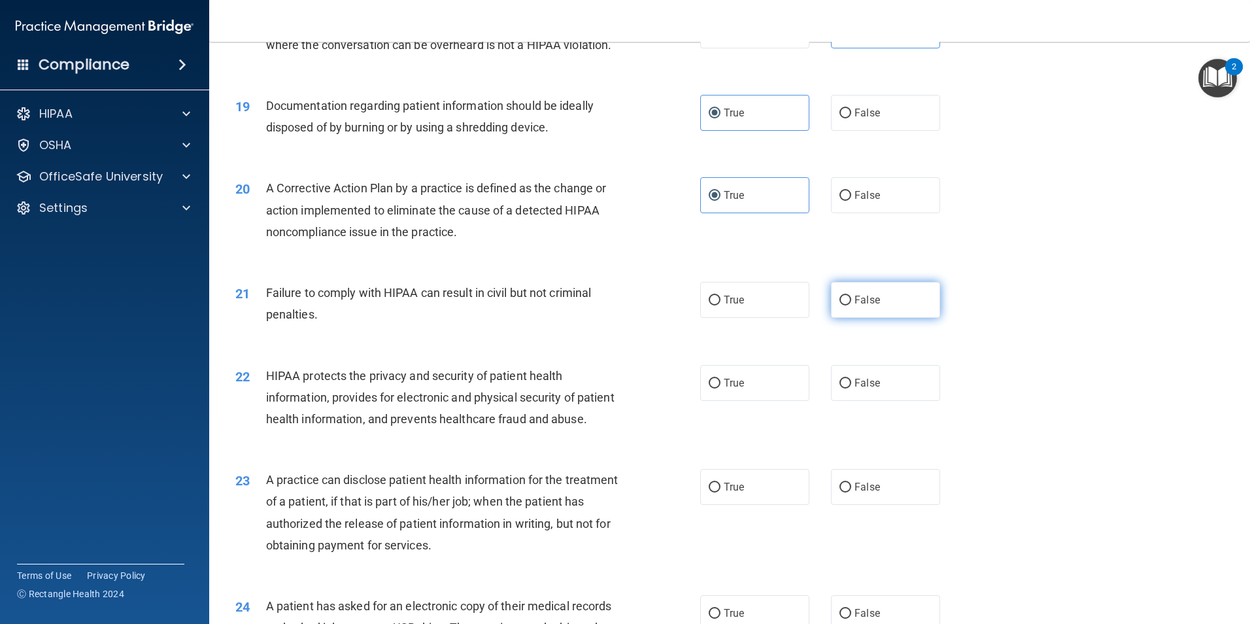
click at [851, 314] on label "False" at bounding box center [885, 300] width 109 height 36
click at [851, 305] on input "False" at bounding box center [845, 300] width 12 height 10
radio input "true"
click at [718, 401] on label "True" at bounding box center [754, 383] width 109 height 36
click at [718, 388] on input "True" at bounding box center [715, 384] width 12 height 10
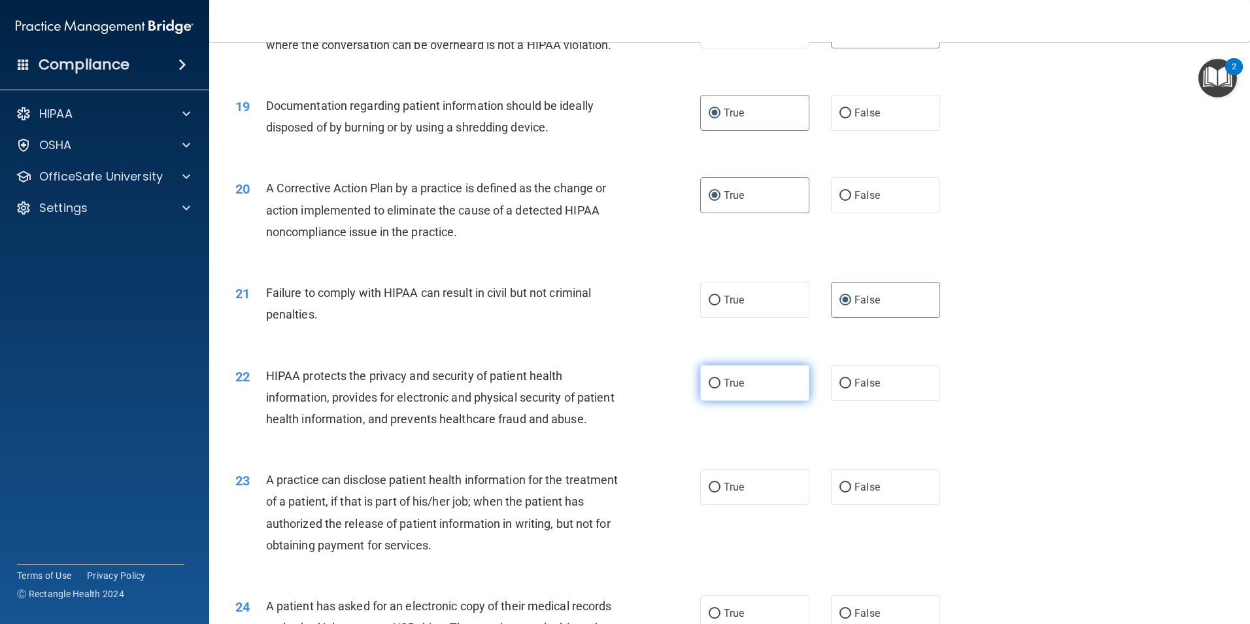
radio input "true"
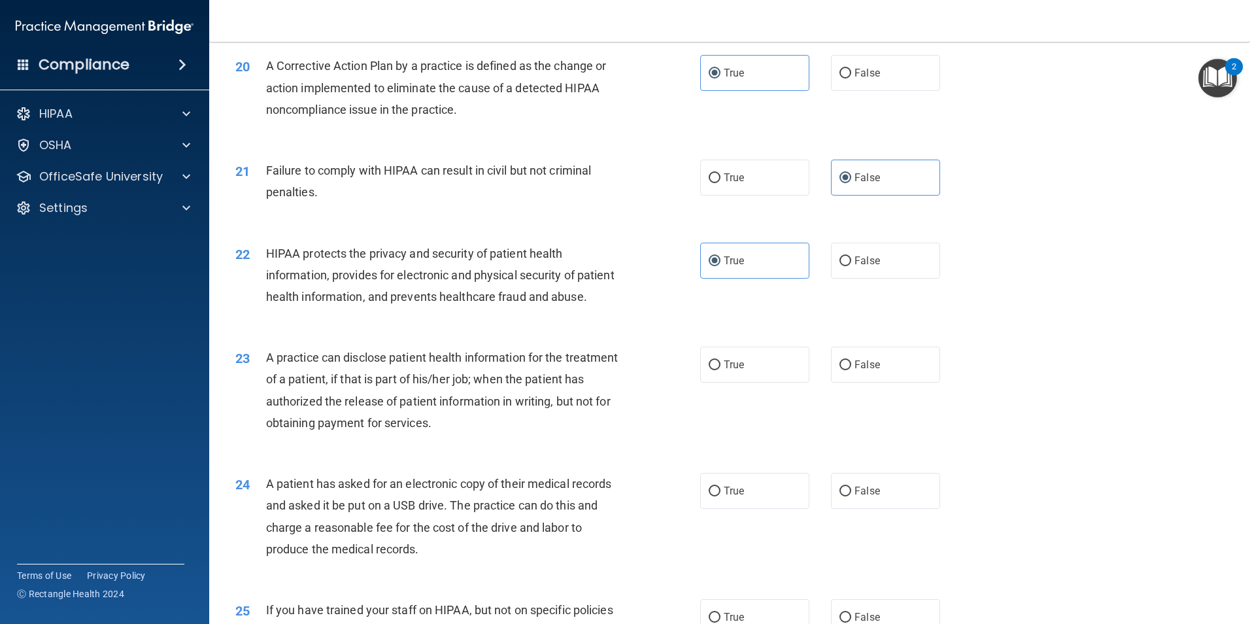
scroll to position [1830, 0]
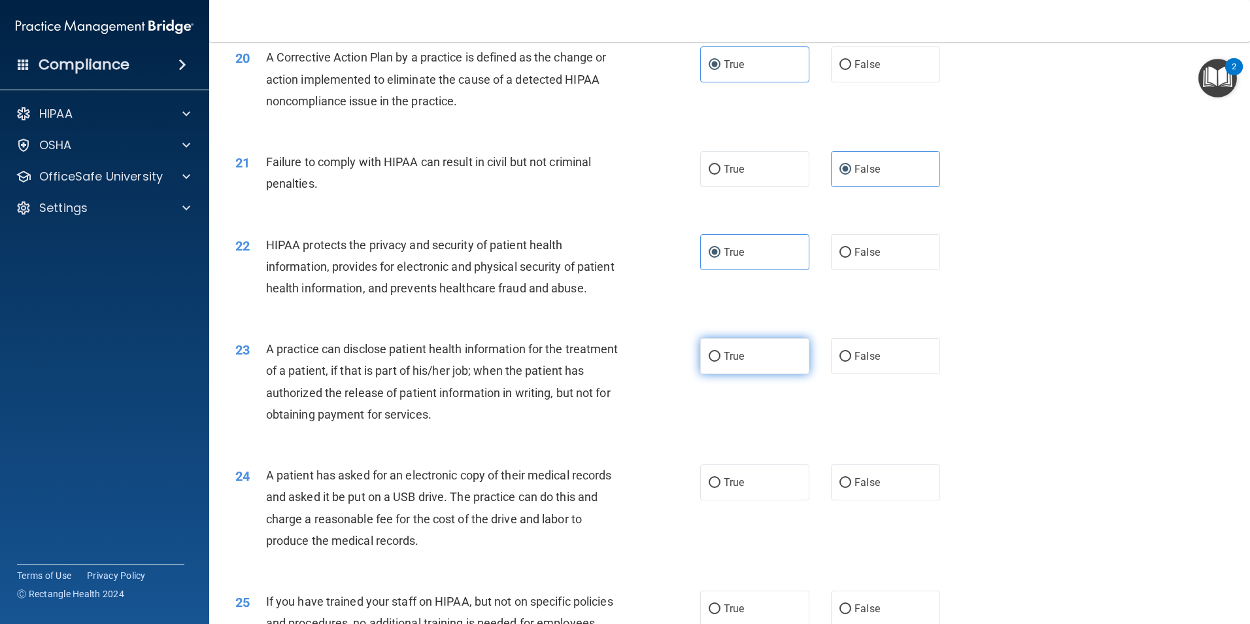
click at [753, 374] on label "True" at bounding box center [754, 356] width 109 height 36
click at [720, 362] on input "True" at bounding box center [715, 357] width 12 height 10
radio input "true"
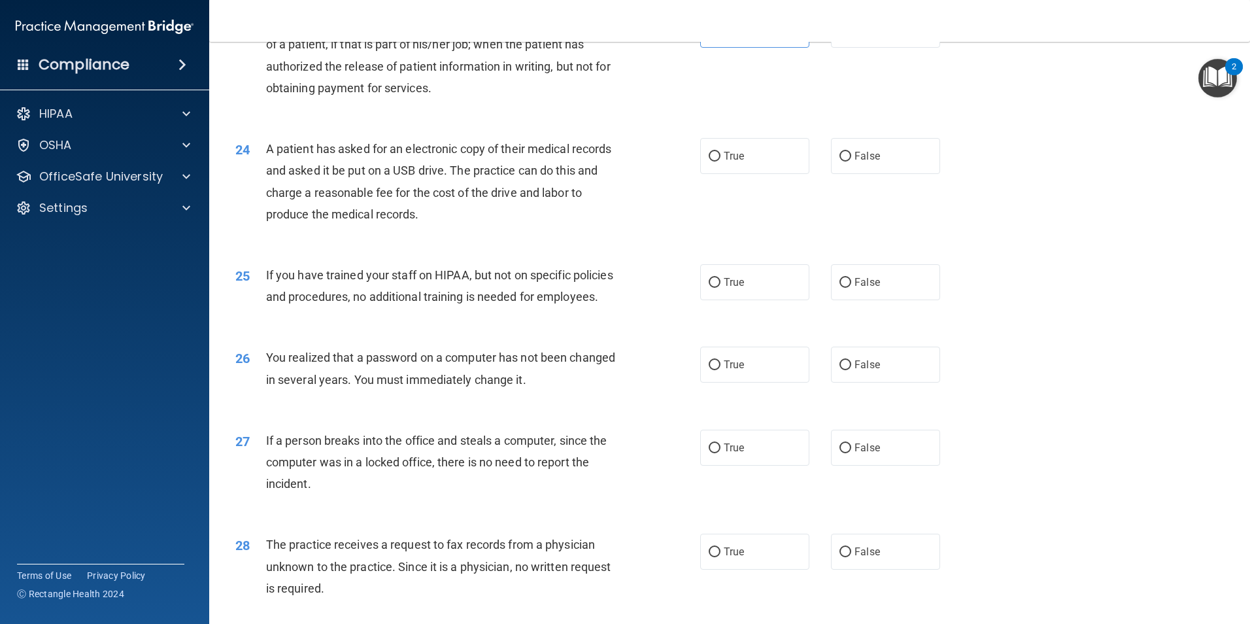
scroll to position [2157, 0]
click at [700, 173] on label "True" at bounding box center [754, 155] width 109 height 36
click at [709, 161] on input "True" at bounding box center [715, 156] width 12 height 10
radio input "true"
click at [882, 299] on label "False" at bounding box center [885, 281] width 109 height 36
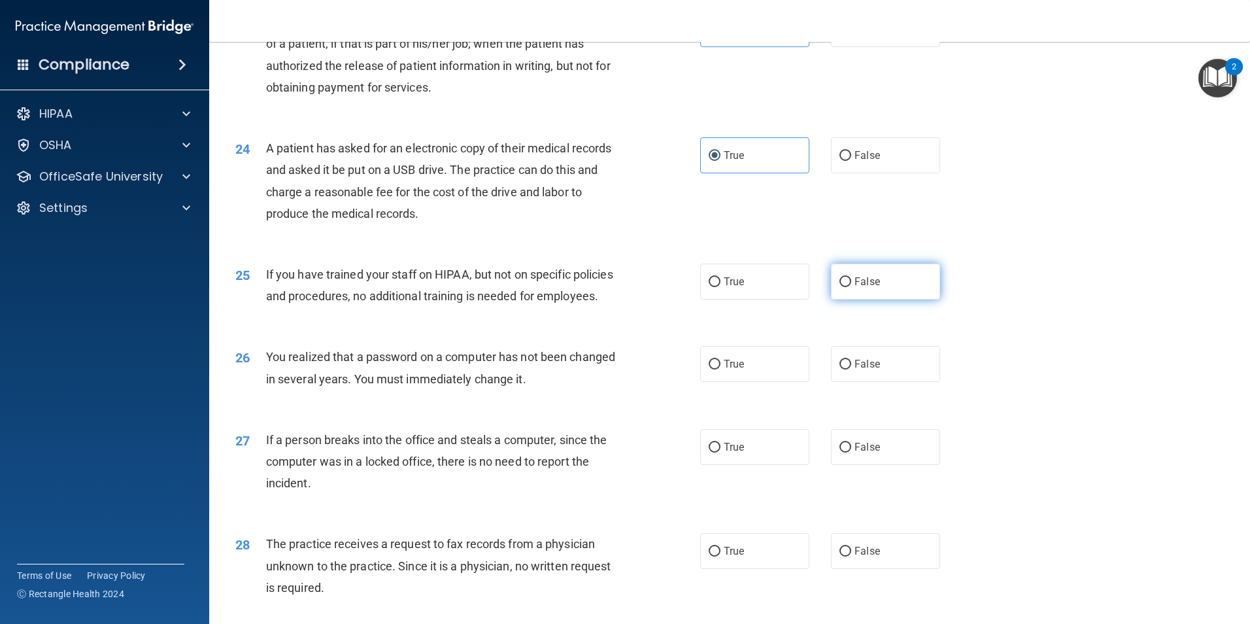
click at [851, 287] on input "False" at bounding box center [845, 282] width 12 height 10
radio input "true"
click at [759, 382] on label "True" at bounding box center [754, 364] width 109 height 36
click at [720, 369] on input "True" at bounding box center [715, 365] width 12 height 10
radio input "true"
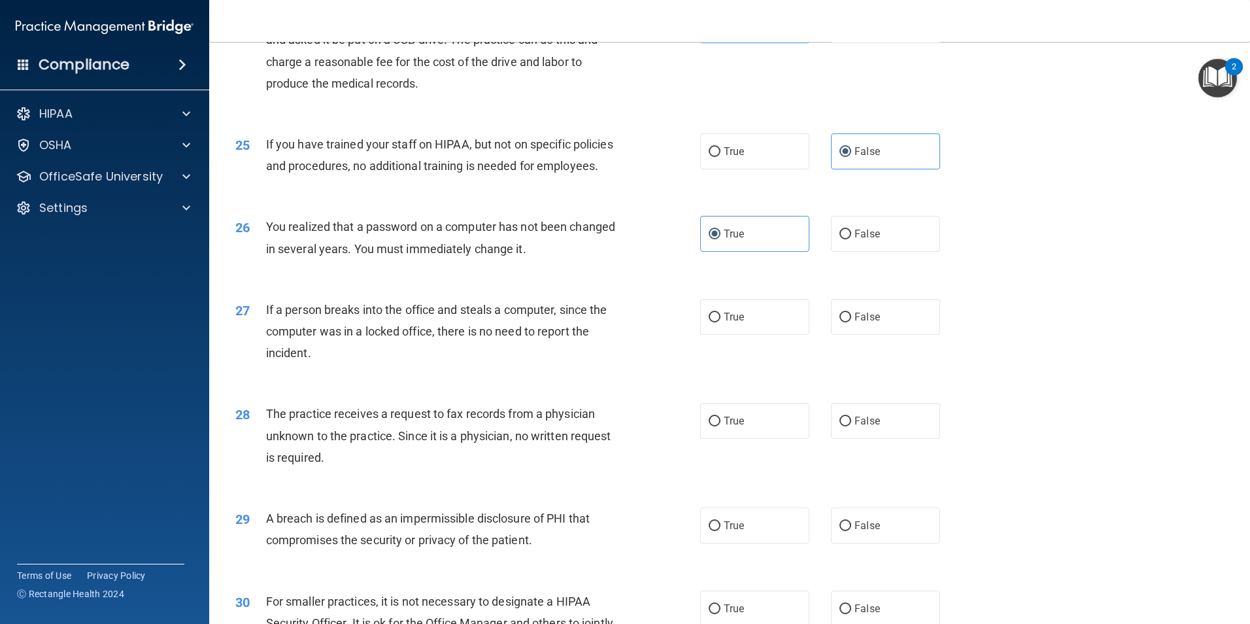
scroll to position [2288, 0]
click at [894, 334] on label "False" at bounding box center [885, 316] width 109 height 36
click at [851, 322] on input "False" at bounding box center [845, 317] width 12 height 10
radio input "true"
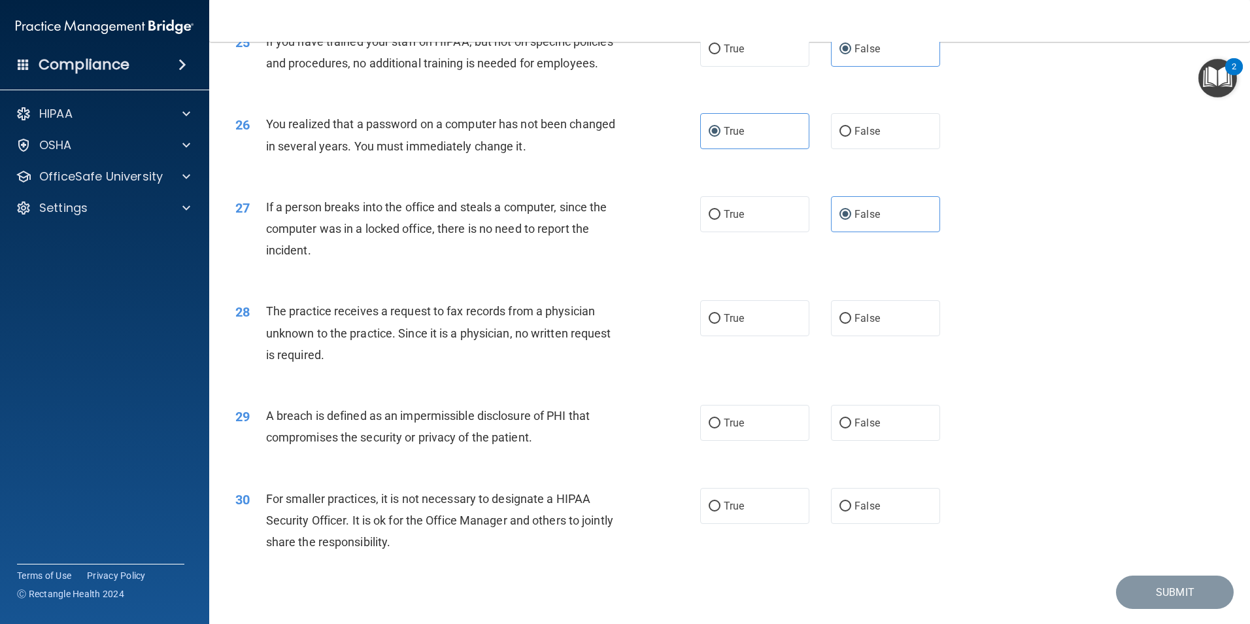
scroll to position [2419, 0]
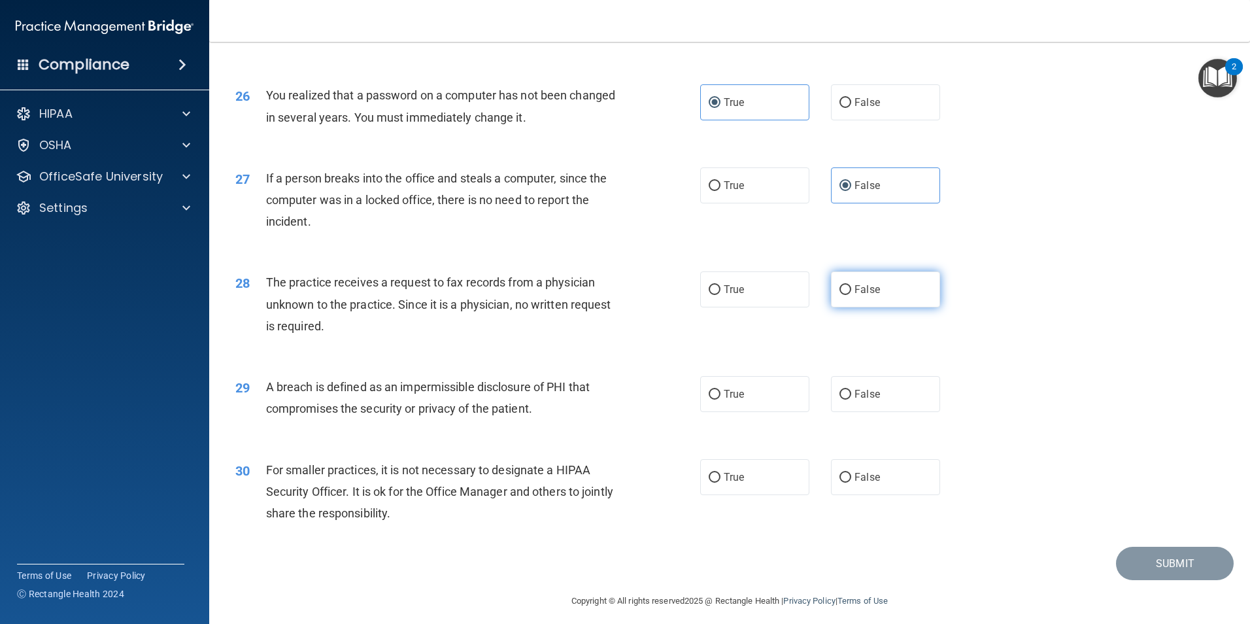
click at [847, 307] on label "False" at bounding box center [885, 289] width 109 height 36
click at [847, 295] on input "False" at bounding box center [845, 290] width 12 height 10
radio input "true"
click at [738, 400] on span "True" at bounding box center [734, 394] width 20 height 12
click at [720, 399] on input "True" at bounding box center [715, 395] width 12 height 10
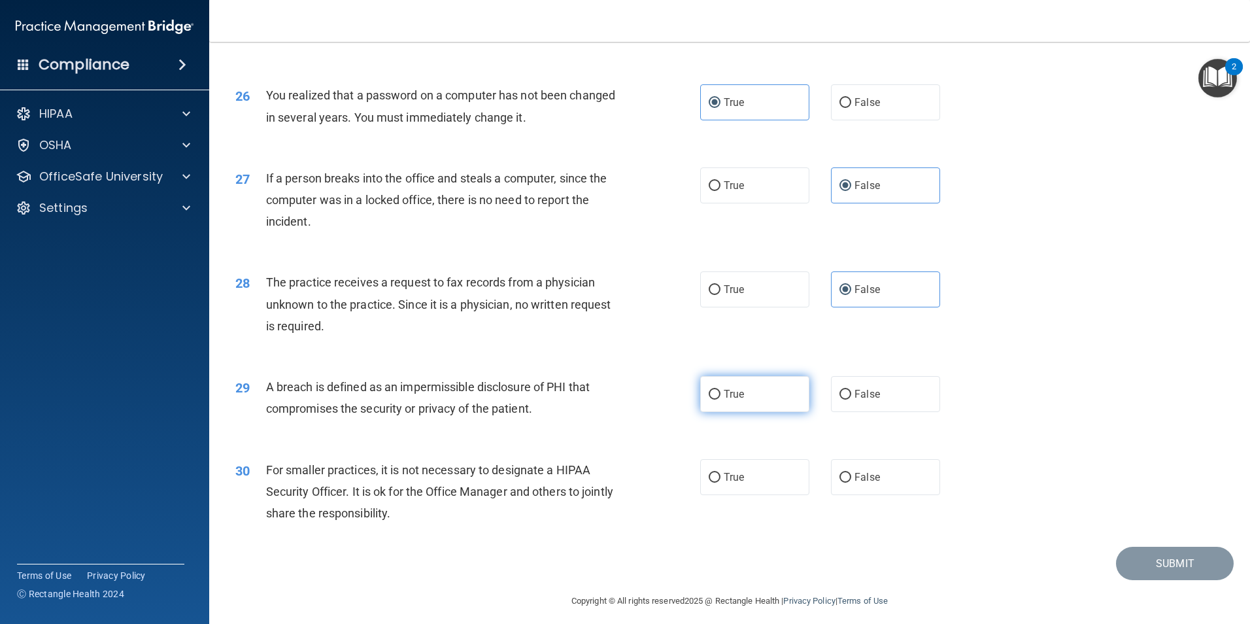
radio input "true"
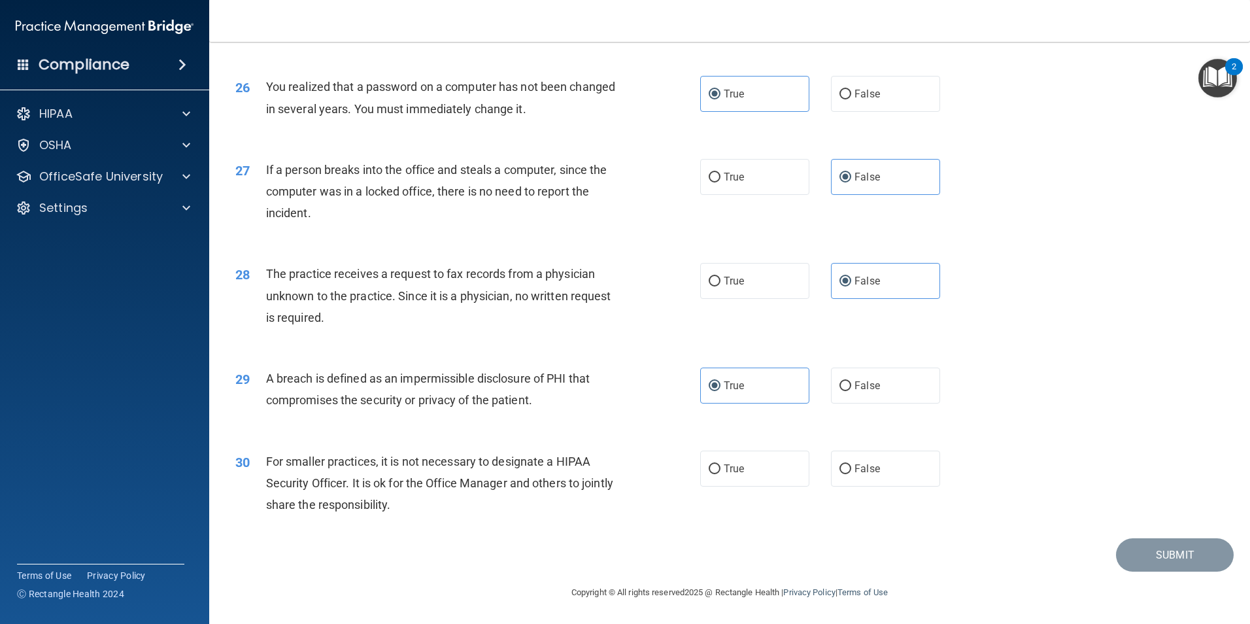
scroll to position [2492, 0]
click at [918, 461] on label "False" at bounding box center [885, 468] width 109 height 36
click at [851, 464] on input "False" at bounding box center [845, 469] width 12 height 10
radio input "true"
click at [1162, 552] on button "Submit" at bounding box center [1175, 554] width 118 height 33
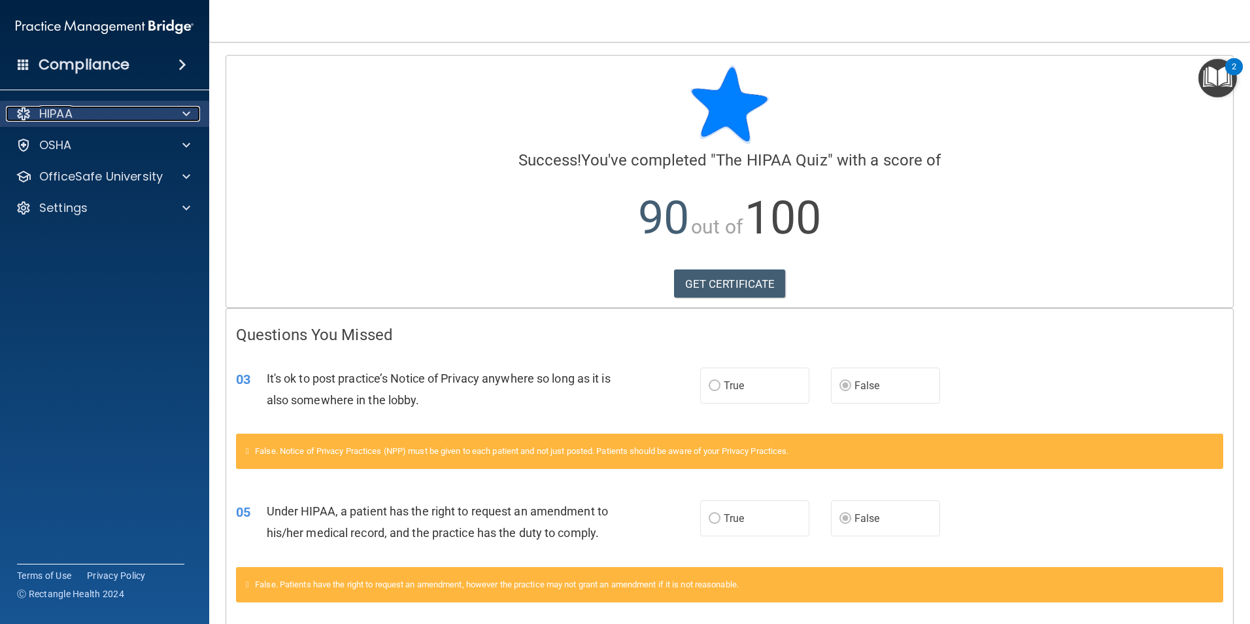
click at [168, 118] on div at bounding box center [184, 114] width 33 height 16
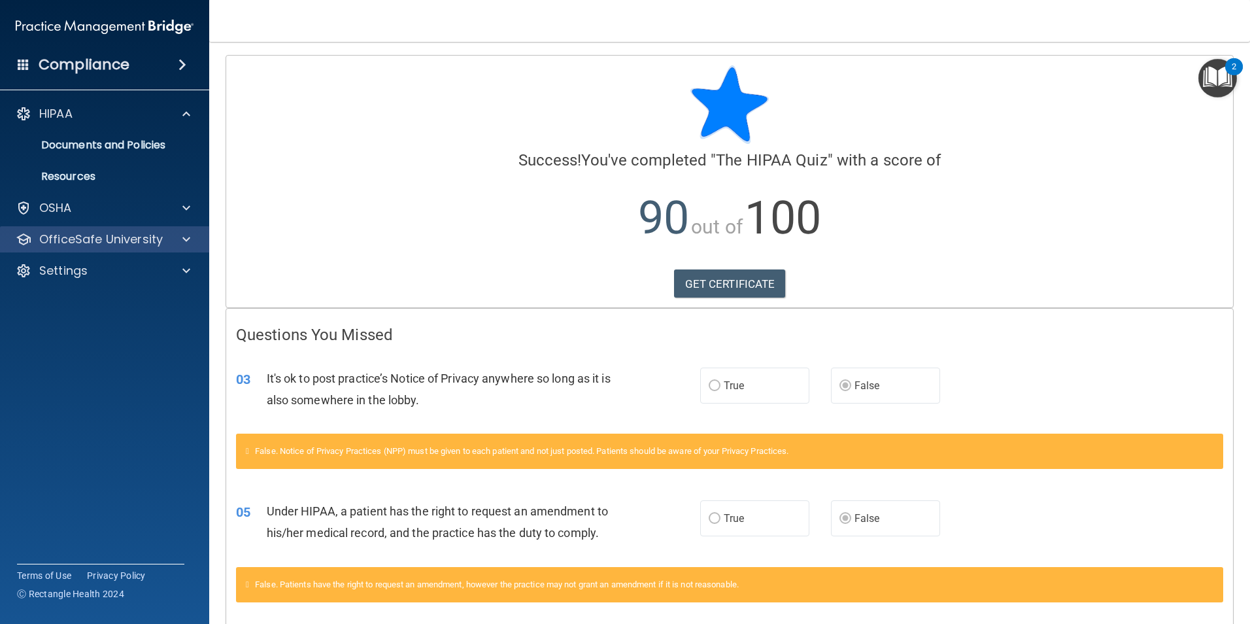
click at [134, 249] on div "OfficeSafe University" at bounding box center [105, 239] width 210 height 26
click at [1198, 63] on div "Calculating your score.... Success! You've completed " The HIPAA Quiz " with a …" at bounding box center [729, 182] width 1007 height 252
click at [1210, 75] on img "Open Resource Center, 2 new notifications" at bounding box center [1217, 78] width 39 height 39
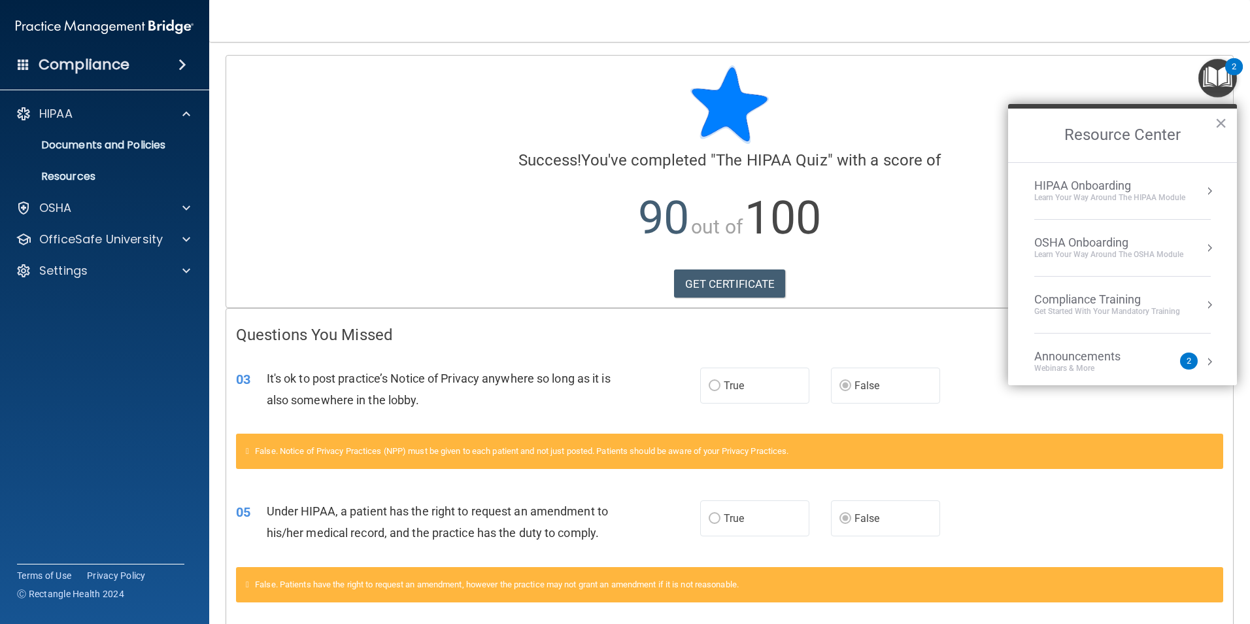
click at [1173, 201] on div "Learn Your Way around the HIPAA module" at bounding box center [1109, 197] width 151 height 11
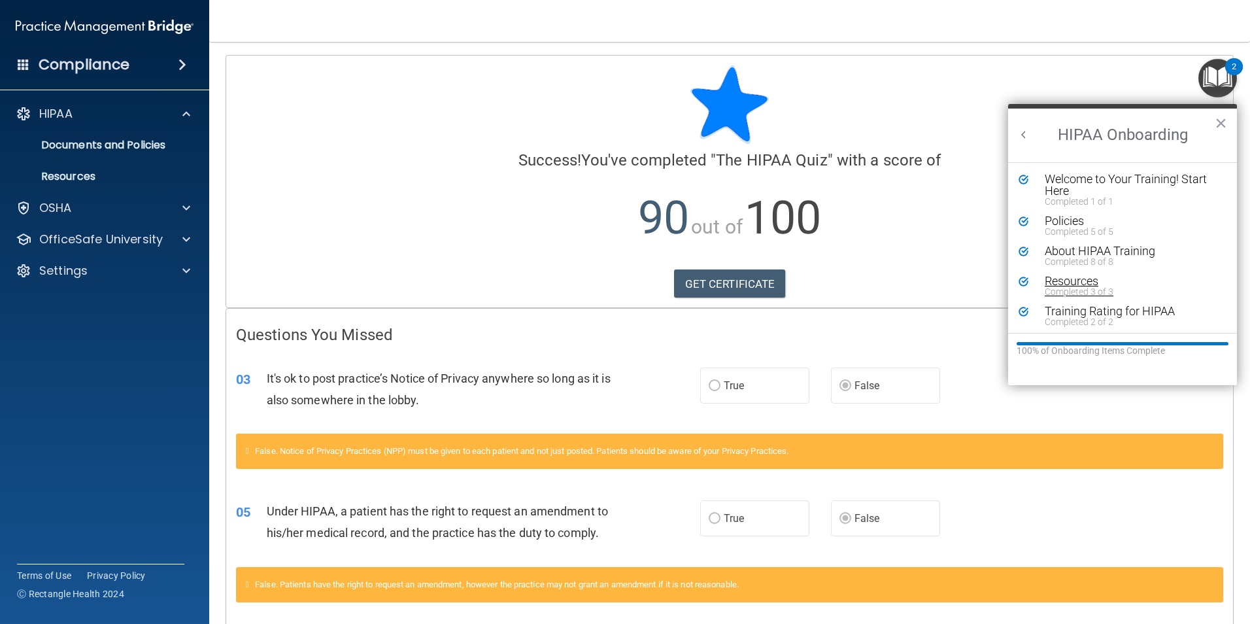
scroll to position [3, 0]
click at [1226, 76] on img "Open Resource Center, 2 new notifications" at bounding box center [1217, 78] width 39 height 39
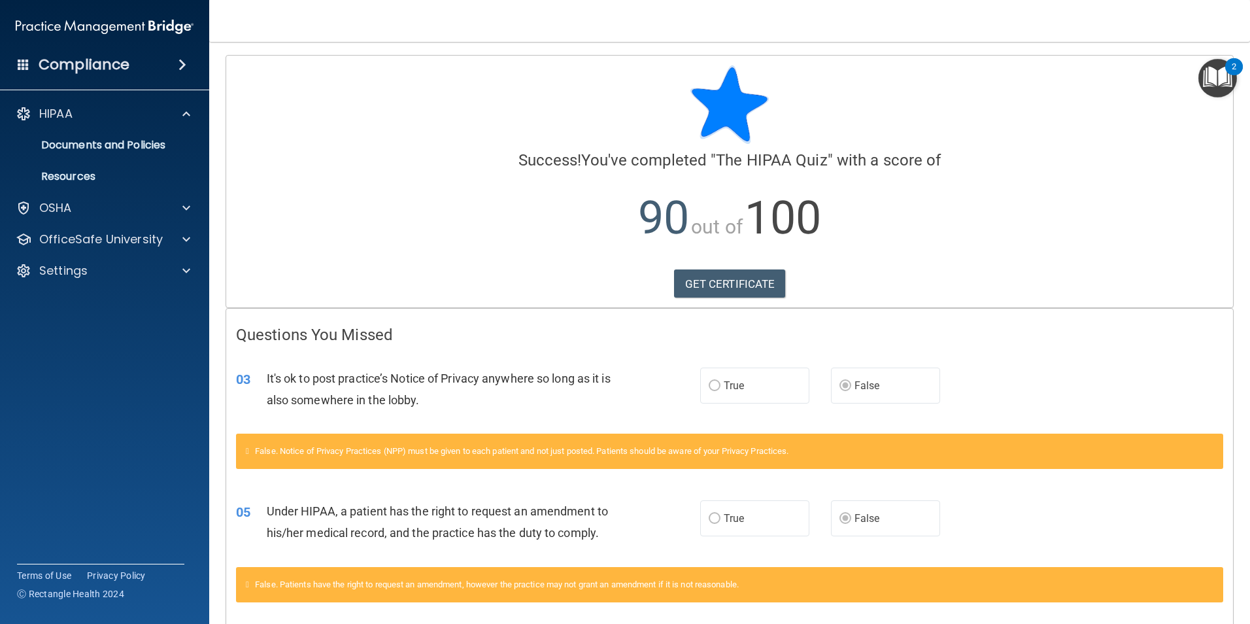
click at [1228, 88] on img "Open Resource Center, 2 new notifications" at bounding box center [1217, 78] width 39 height 39
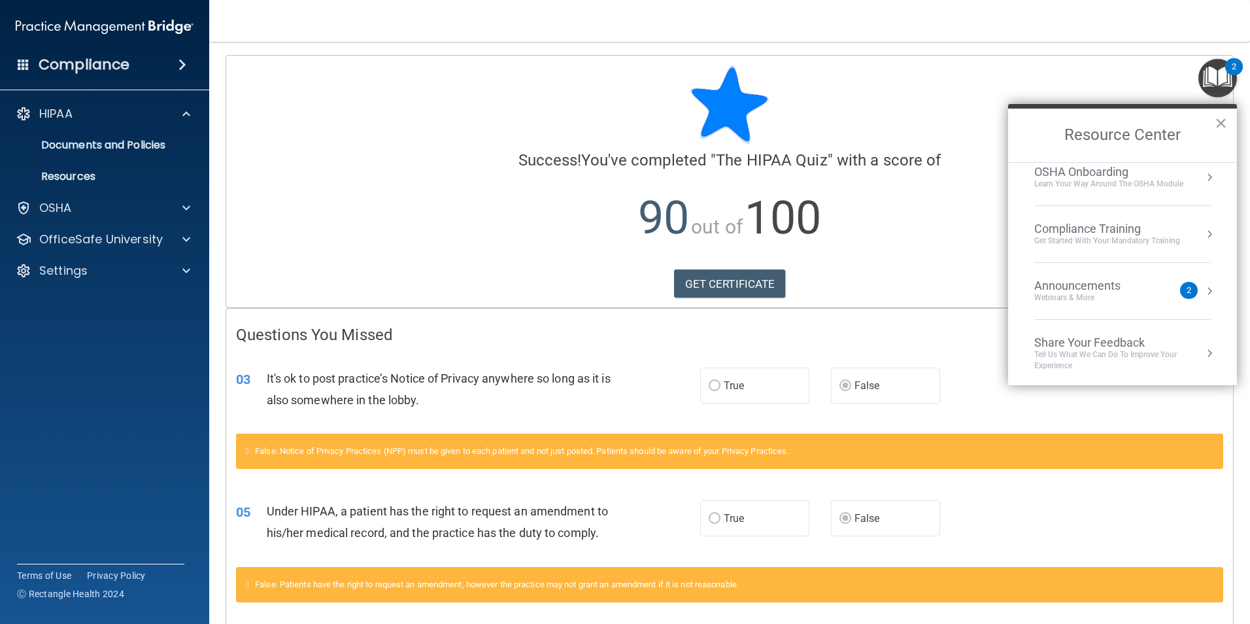
scroll to position [73, 0]
click at [1168, 233] on div "Get Started with your mandatory training" at bounding box center [1107, 238] width 146 height 11
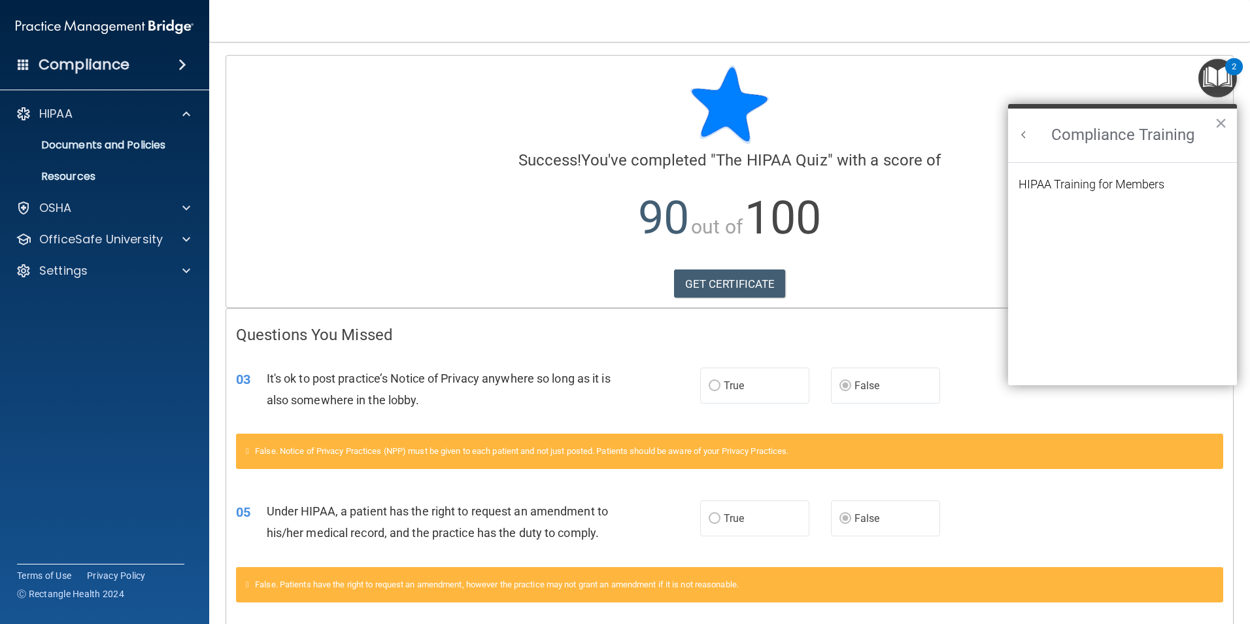
scroll to position [0, 0]
click at [1026, 135] on button "Back to Resource Center Home" at bounding box center [1023, 134] width 13 height 13
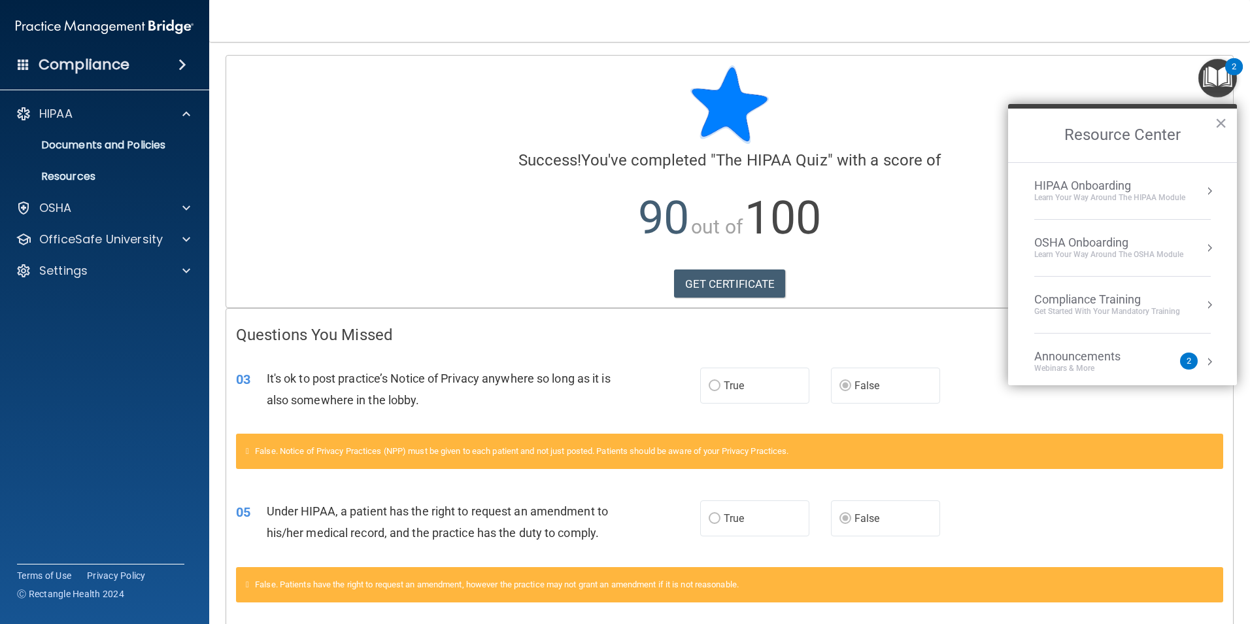
click at [1192, 184] on div "HIPAA Onboarding Learn Your Way around the HIPAA module" at bounding box center [1122, 190] width 177 height 25
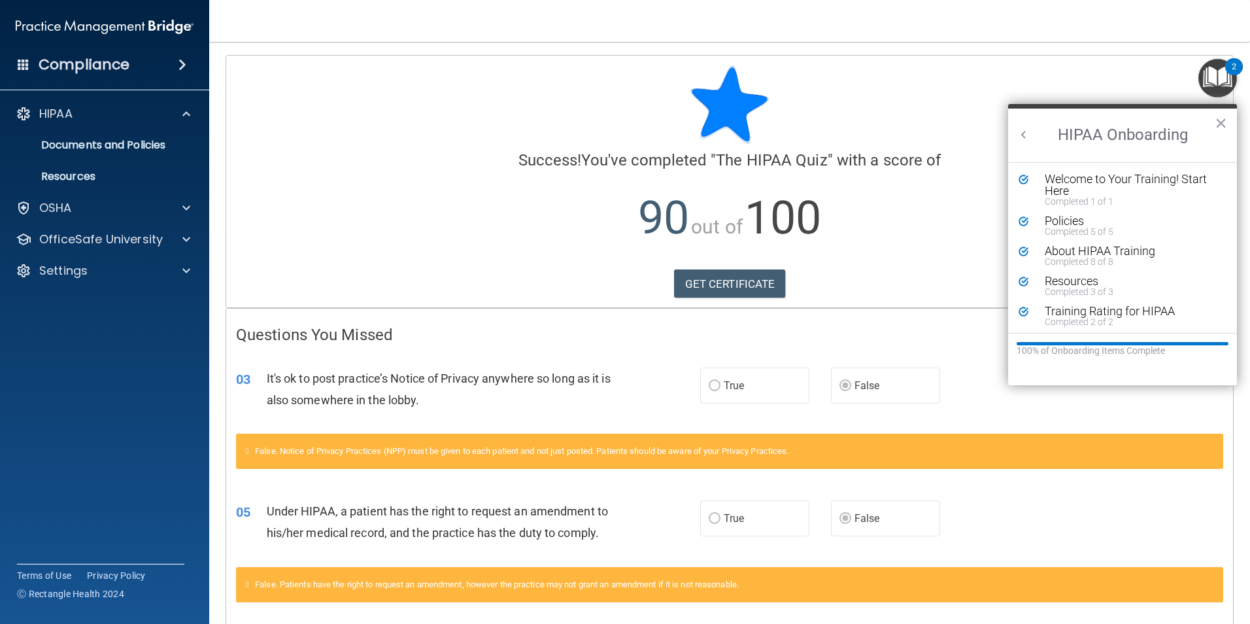
scroll to position [3, 0]
click at [861, 126] on div at bounding box center [729, 104] width 987 height 78
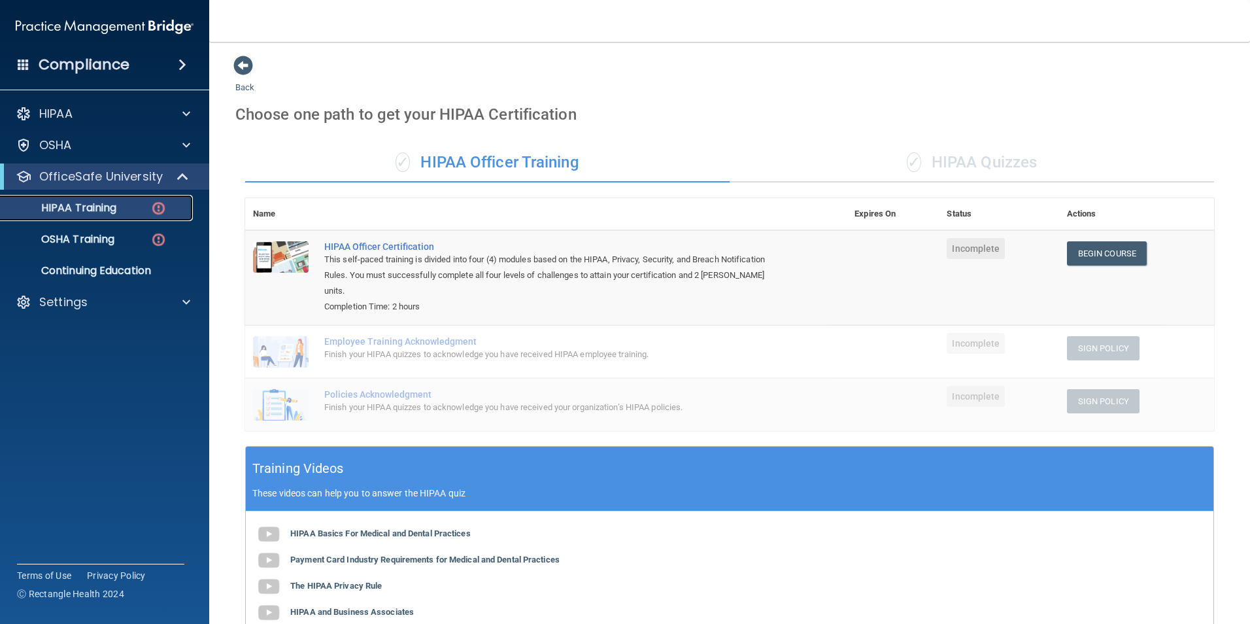
click at [165, 213] on img at bounding box center [158, 208] width 16 height 16
click at [144, 241] on div "OSHA Training" at bounding box center [97, 239] width 178 height 13
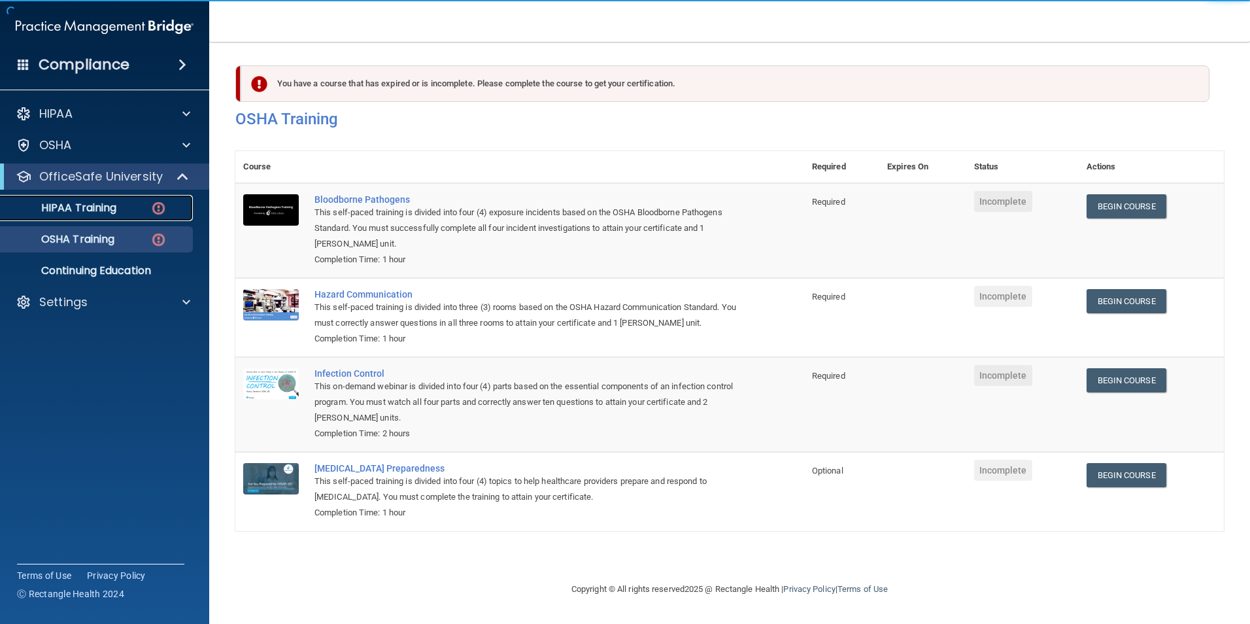
click at [161, 212] on img at bounding box center [158, 208] width 16 height 16
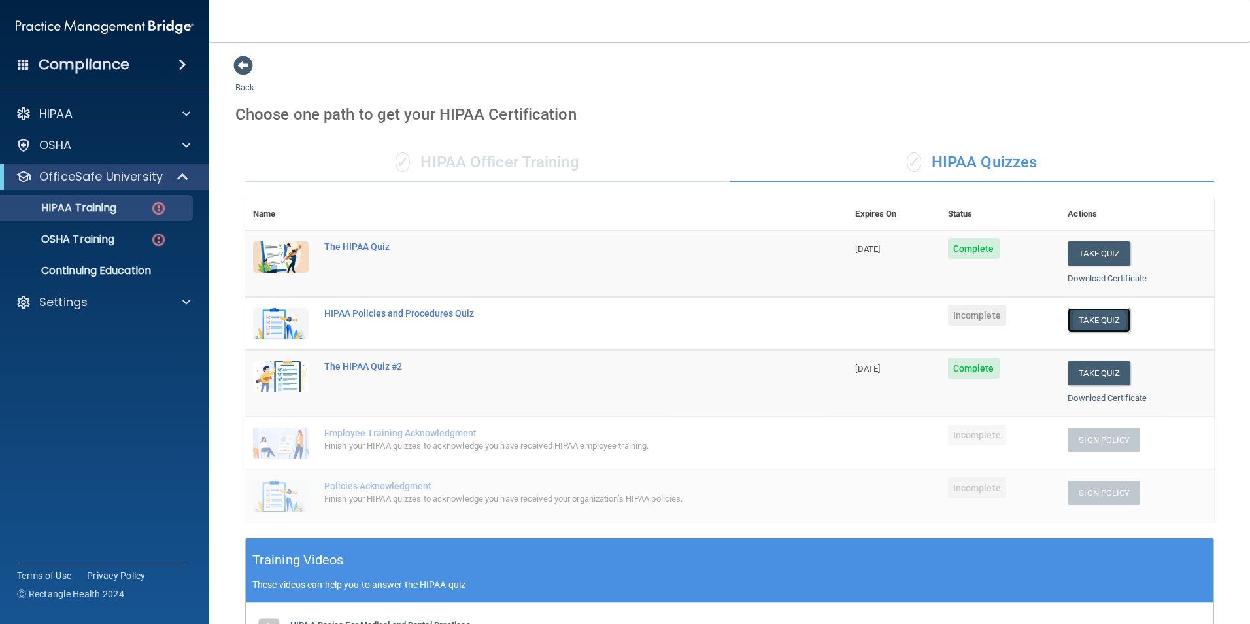
click at [1088, 325] on button "Take Quiz" at bounding box center [1099, 320] width 63 height 24
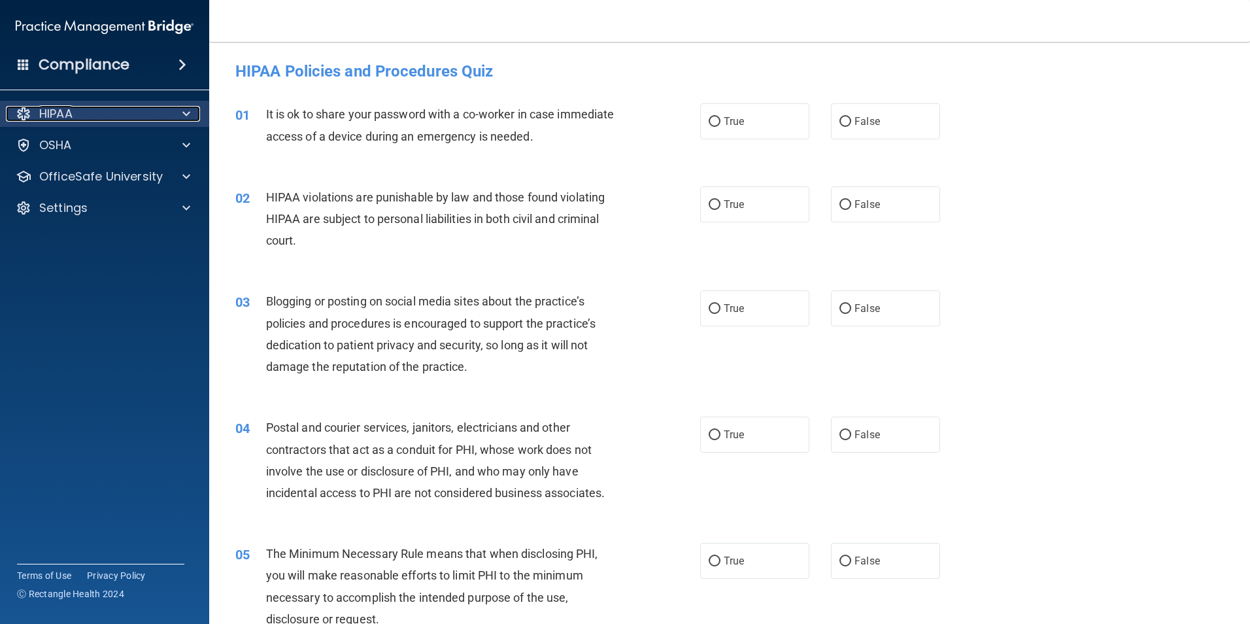
click at [165, 110] on div "HIPAA" at bounding box center [87, 114] width 162 height 16
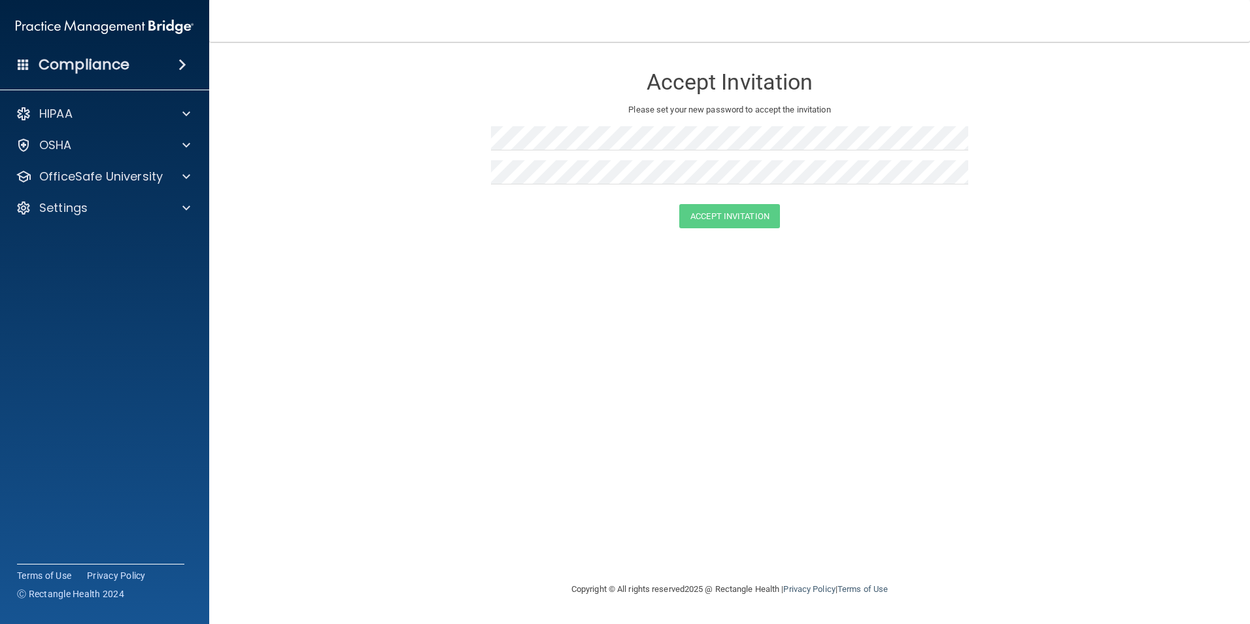
click at [52, 59] on h4 "Compliance" at bounding box center [84, 65] width 91 height 18
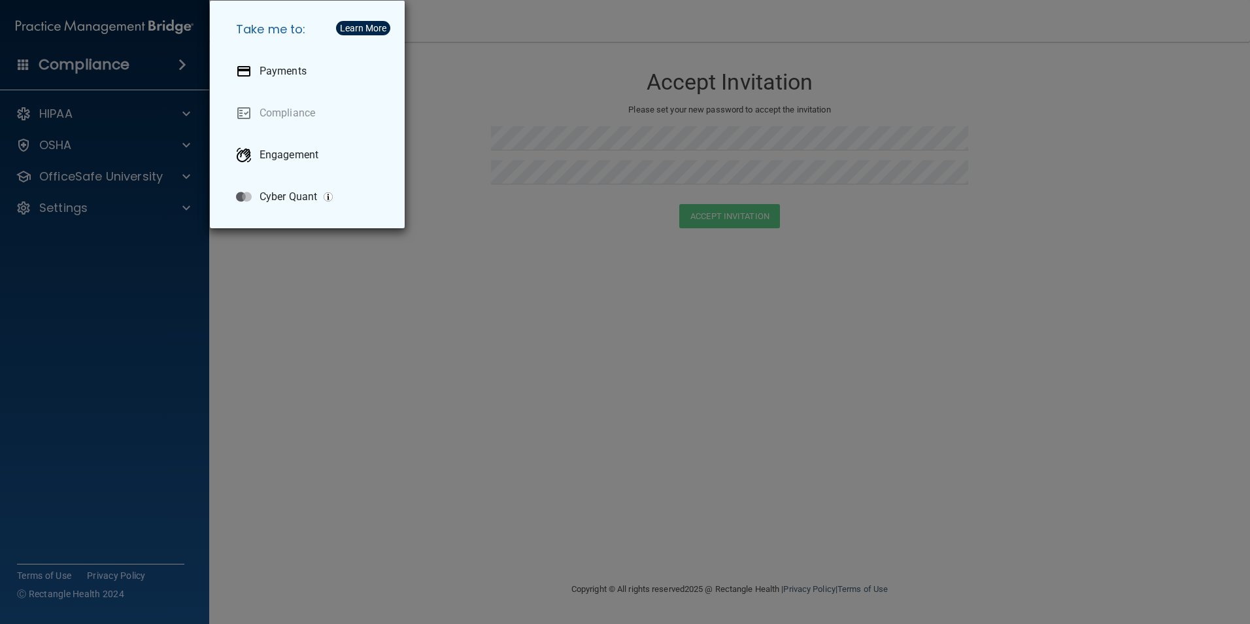
click at [290, 311] on div "Take me to: Payments Compliance Engagement Cyber Quant" at bounding box center [625, 312] width 1250 height 624
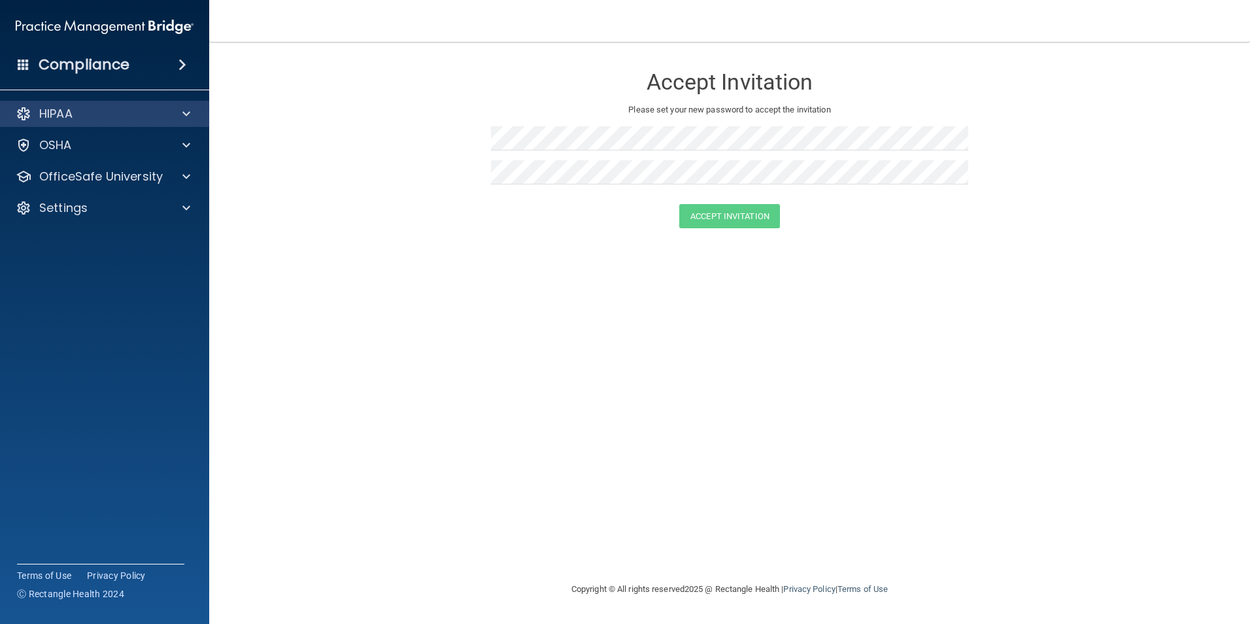
click at [197, 105] on div "HIPAA" at bounding box center [105, 114] width 210 height 26
click at [101, 110] on div "HIPAA" at bounding box center [87, 114] width 162 height 16
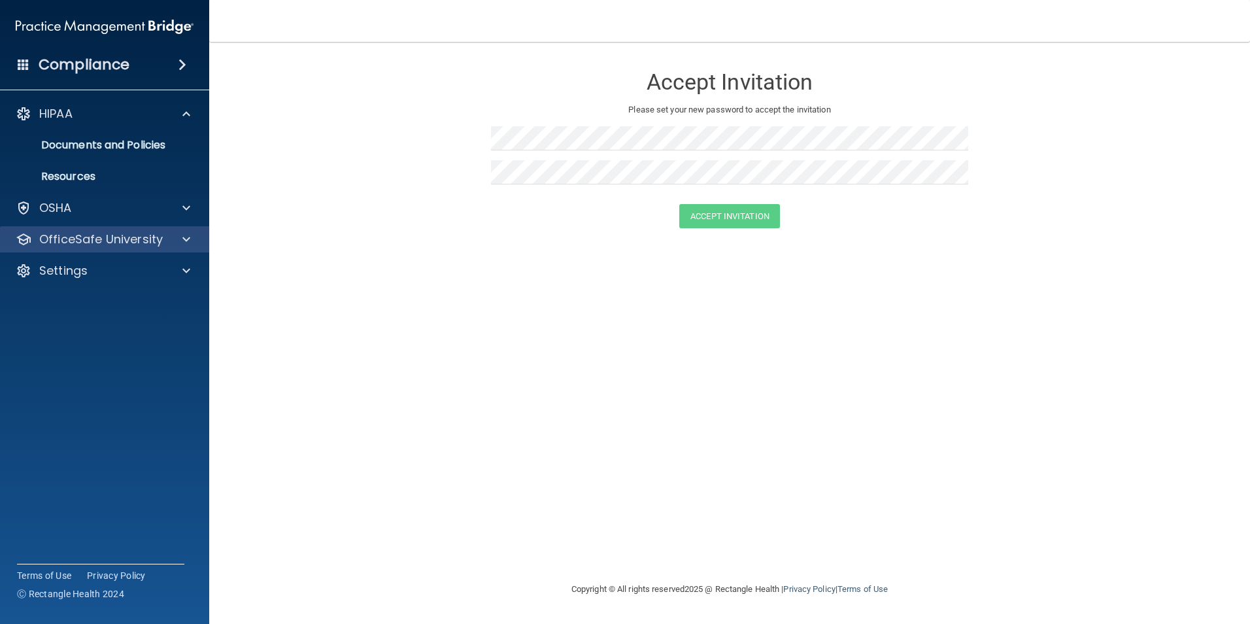
click at [93, 229] on div "OfficeSafe University" at bounding box center [105, 239] width 210 height 26
click at [137, 237] on p "OfficeSafe University" at bounding box center [101, 239] width 124 height 16
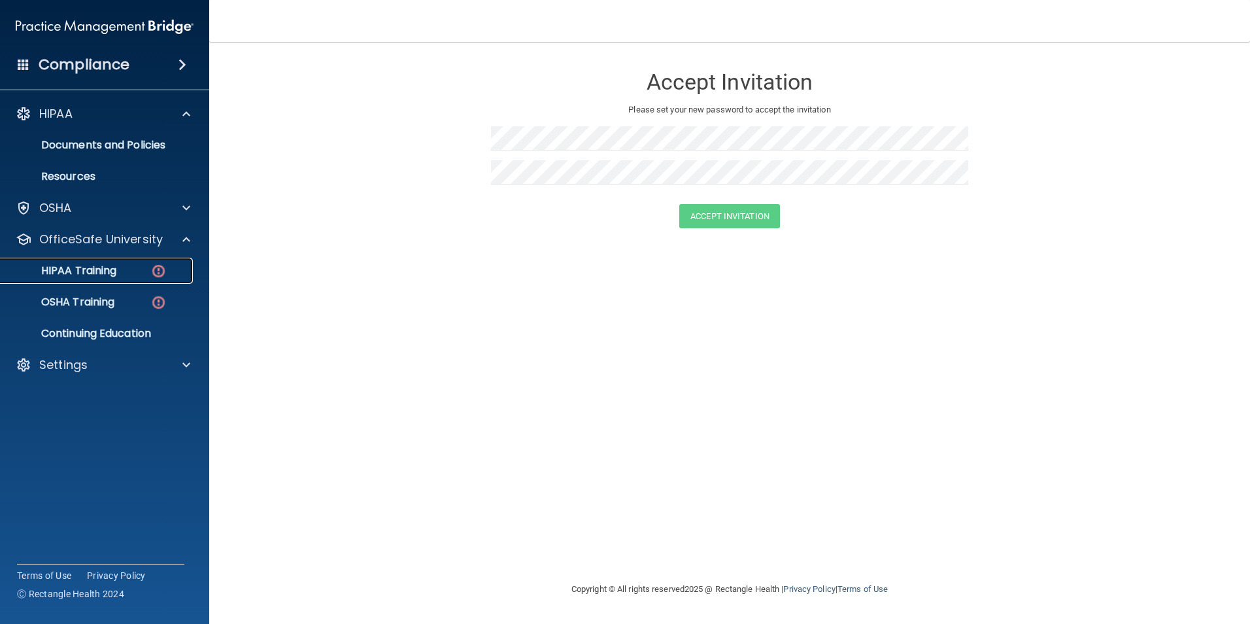
click at [173, 269] on div "HIPAA Training" at bounding box center [97, 270] width 178 height 13
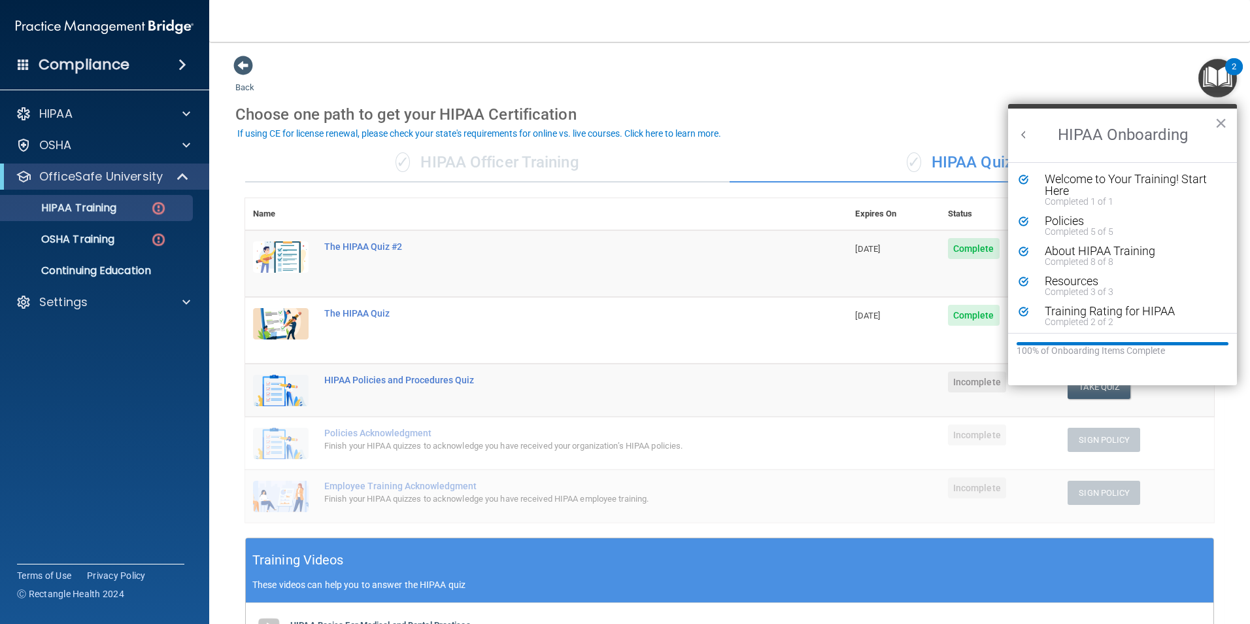
click at [723, 261] on td "The HIPAA Quiz #2" at bounding box center [581, 263] width 531 height 67
click at [1222, 118] on button "×" at bounding box center [1221, 122] width 12 height 21
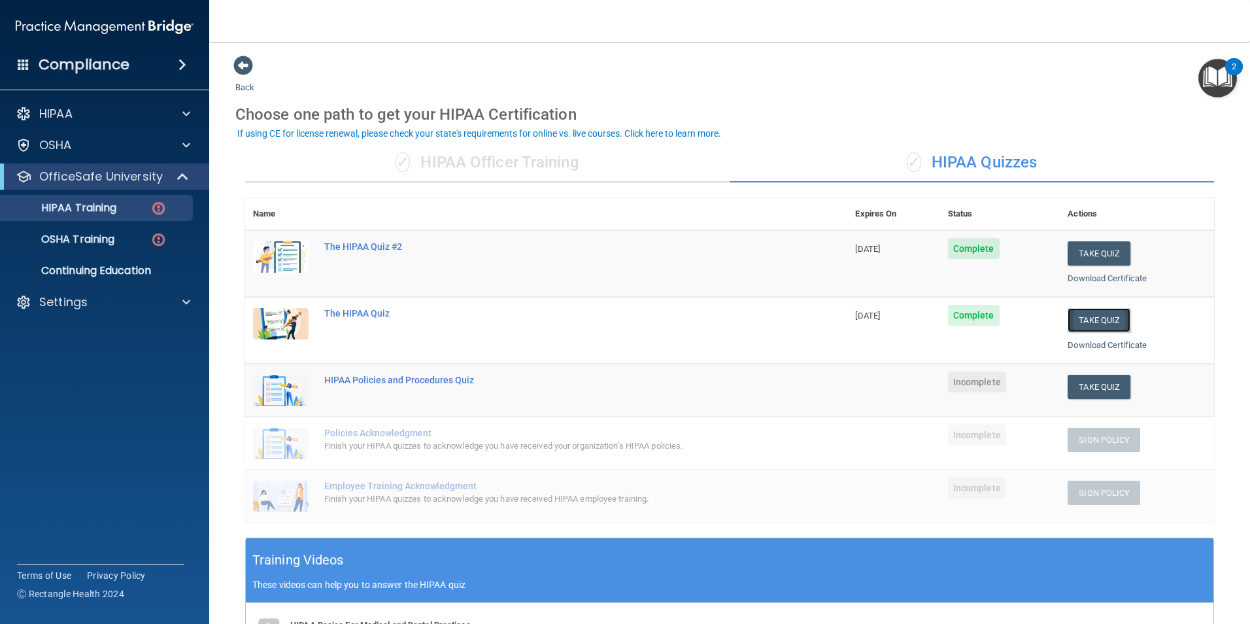
click at [1083, 319] on button "Take Quiz" at bounding box center [1099, 320] width 63 height 24
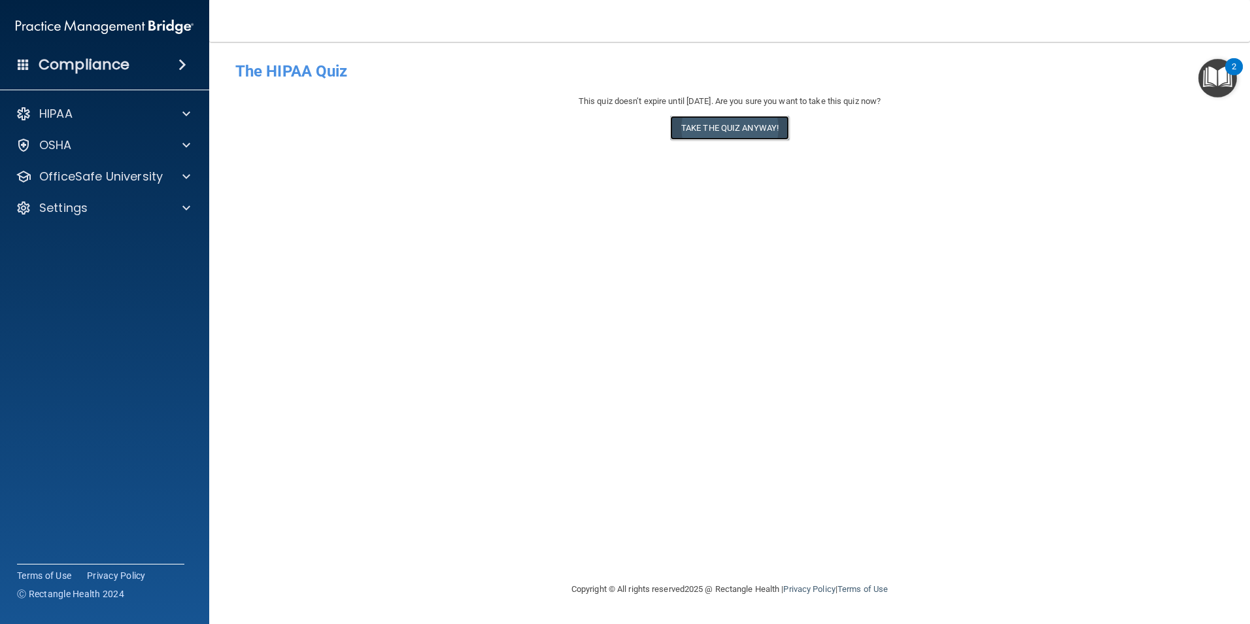
click at [718, 125] on button "Take the quiz anyway!" at bounding box center [729, 128] width 119 height 24
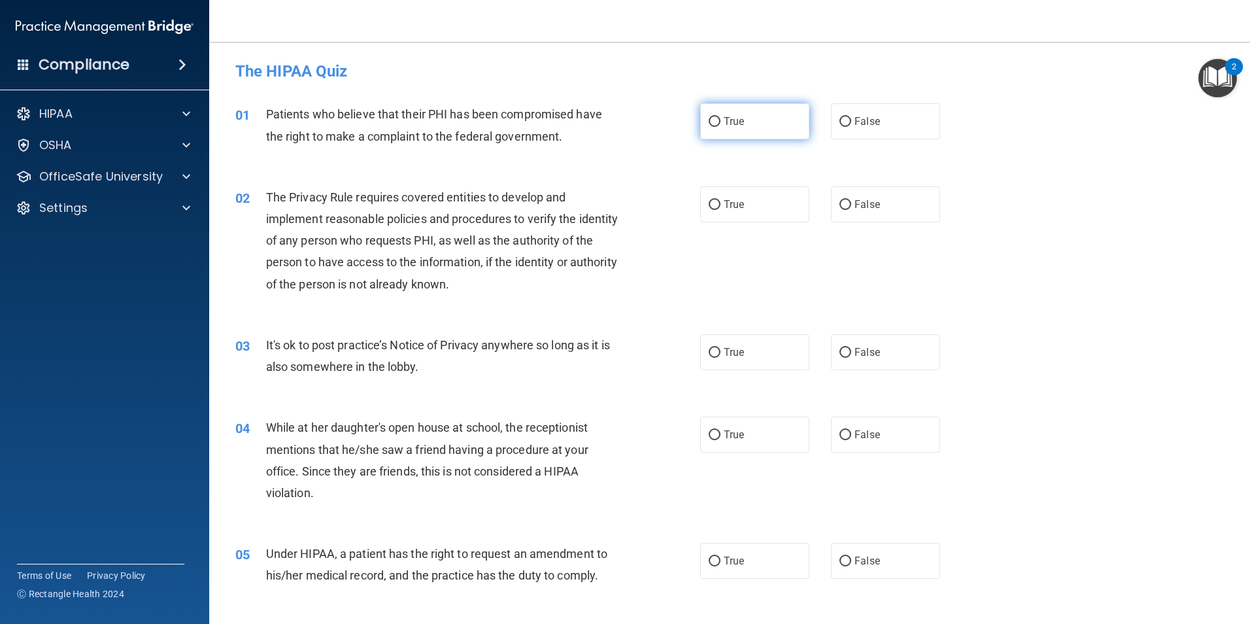
click at [724, 126] on span "True" at bounding box center [734, 121] width 20 height 12
click at [719, 126] on input "True" at bounding box center [715, 122] width 12 height 10
radio input "true"
click at [905, 365] on label "False" at bounding box center [885, 352] width 109 height 36
click at [851, 358] on input "False" at bounding box center [845, 353] width 12 height 10
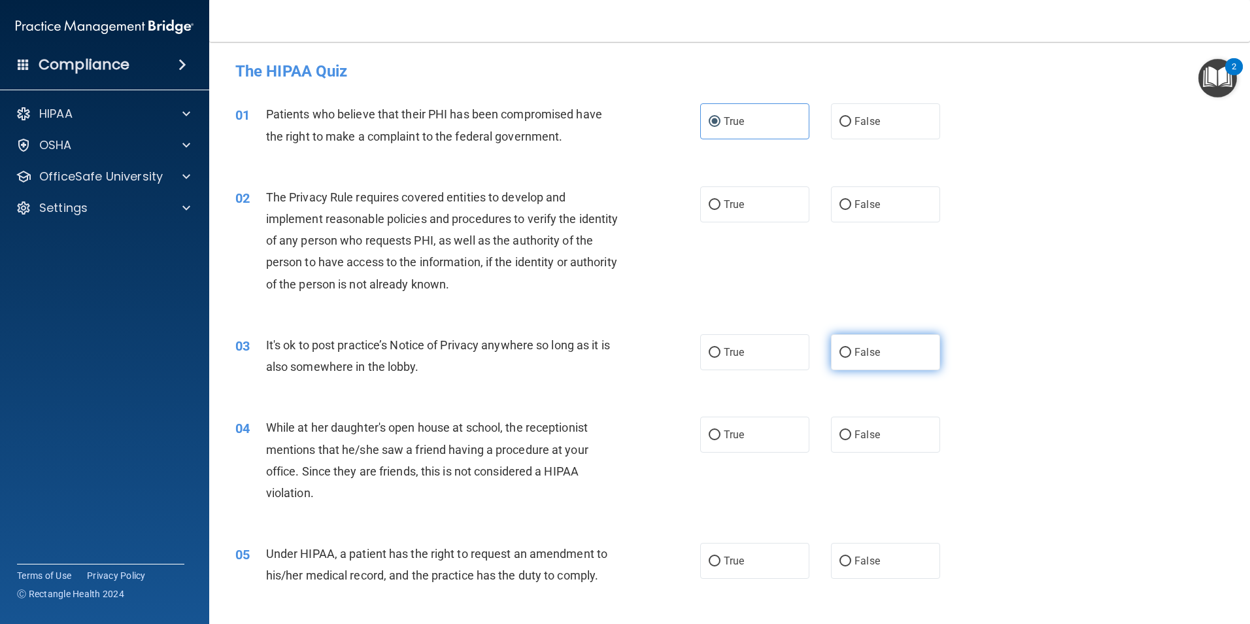
radio input "true"
click at [864, 564] on span "False" at bounding box center [866, 560] width 25 height 12
click at [851, 564] on input "False" at bounding box center [845, 561] width 12 height 10
radio input "true"
click at [734, 197] on label "True" at bounding box center [754, 204] width 109 height 36
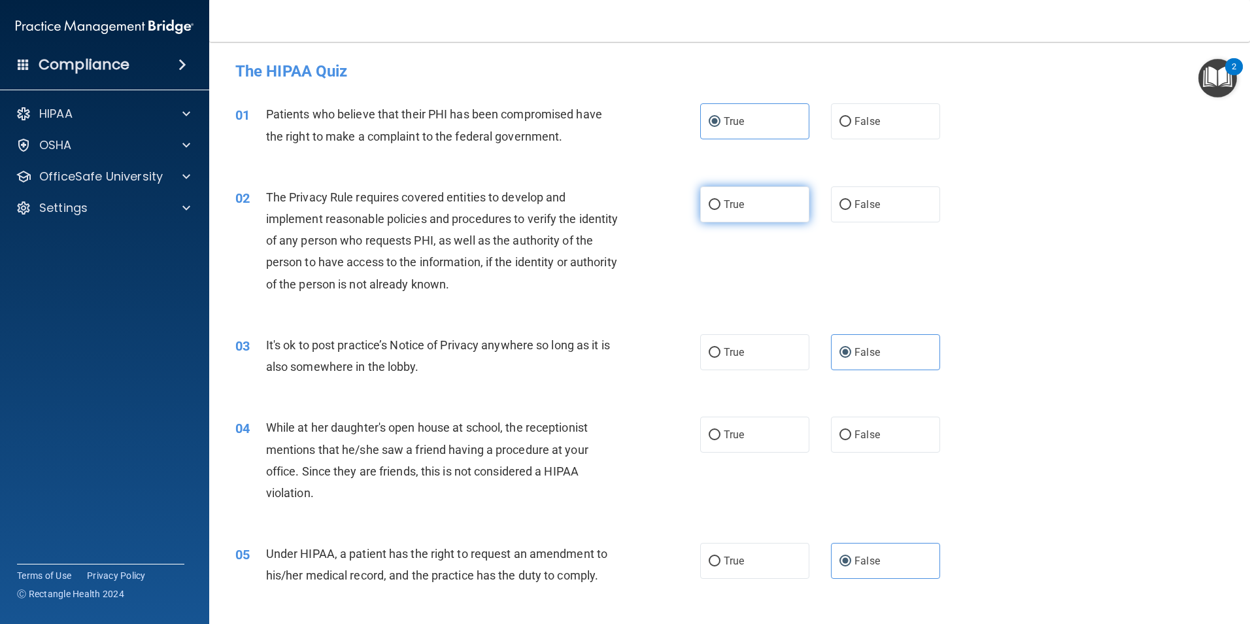
click at [720, 200] on input "True" at bounding box center [715, 205] width 12 height 10
radio input "true"
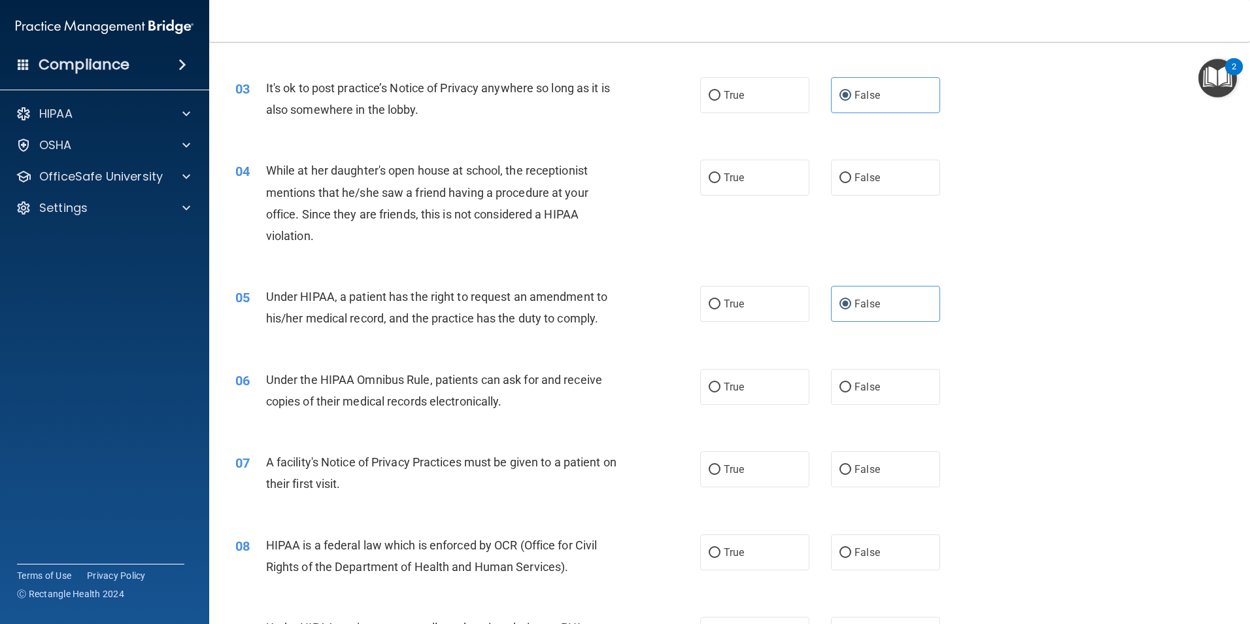
scroll to position [261, 0]
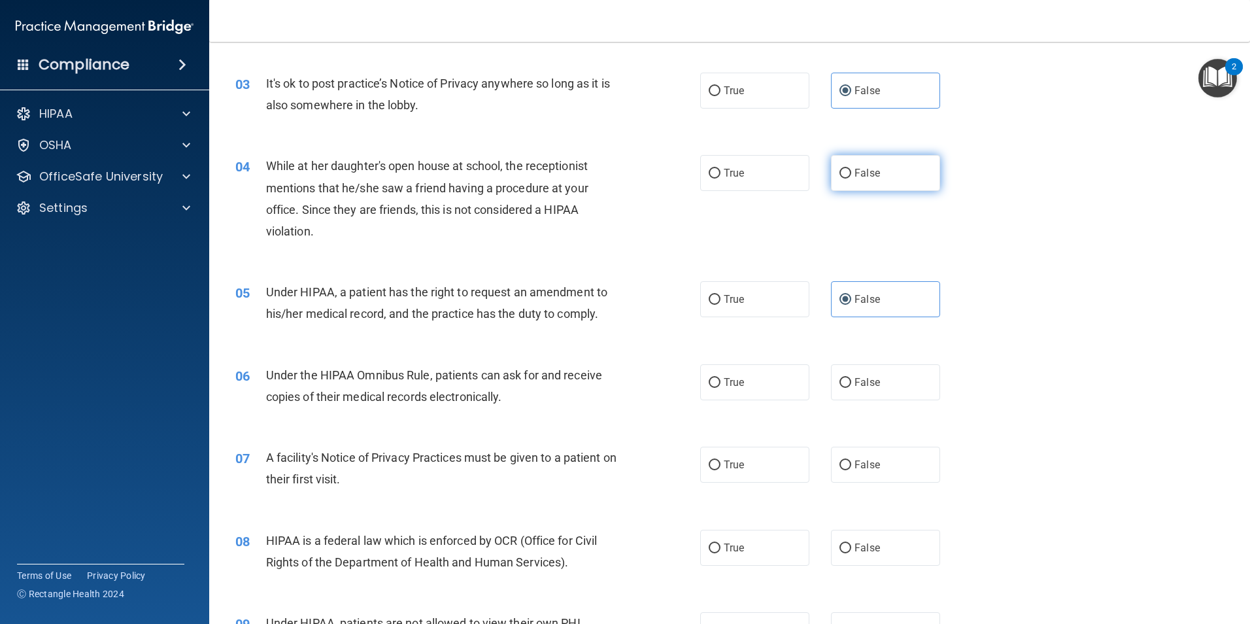
click at [857, 166] on label "False" at bounding box center [885, 173] width 109 height 36
click at [851, 169] on input "False" at bounding box center [845, 174] width 12 height 10
radio input "true"
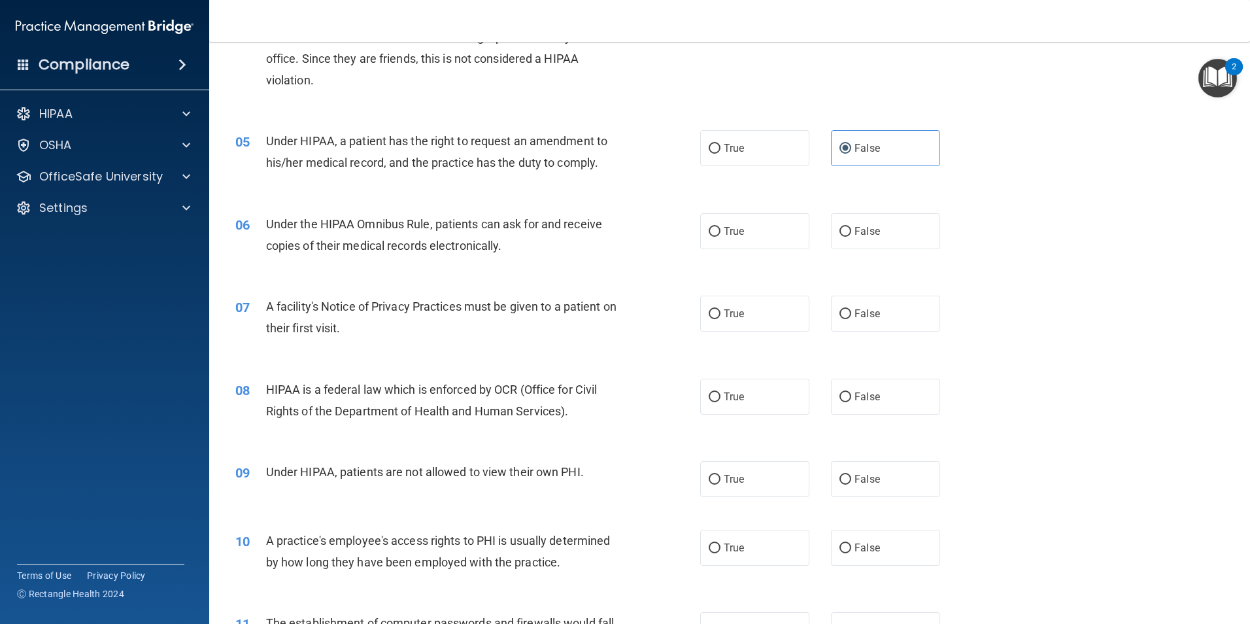
scroll to position [458, 0]
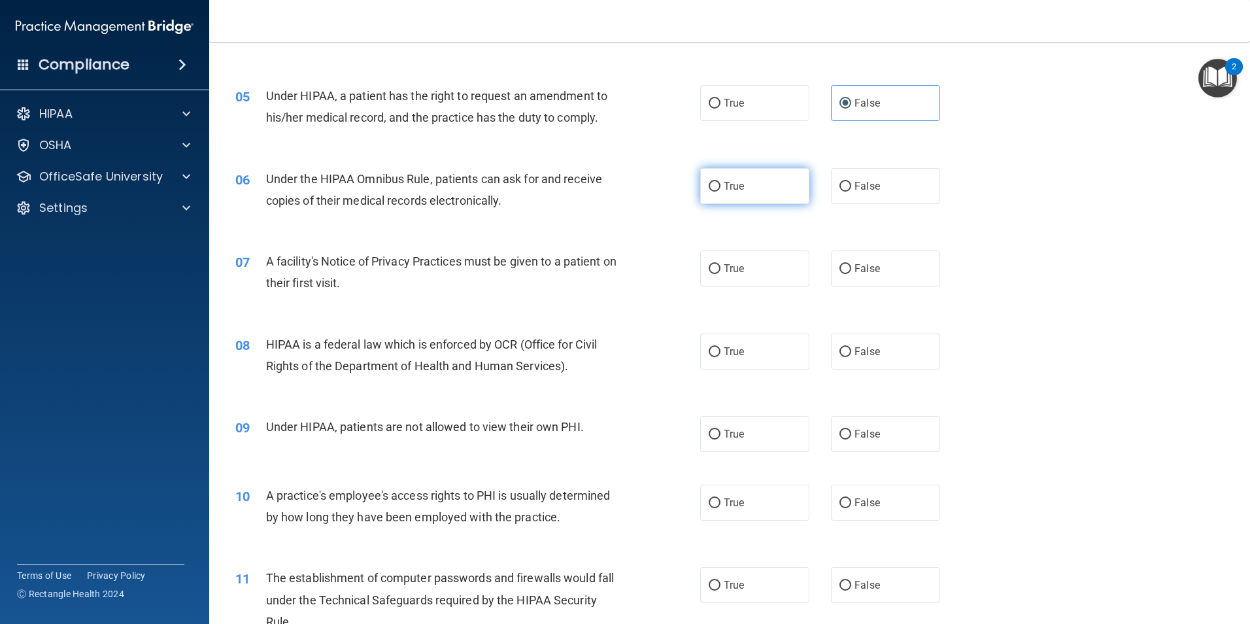
click at [709, 187] on input "True" at bounding box center [715, 187] width 12 height 10
radio input "true"
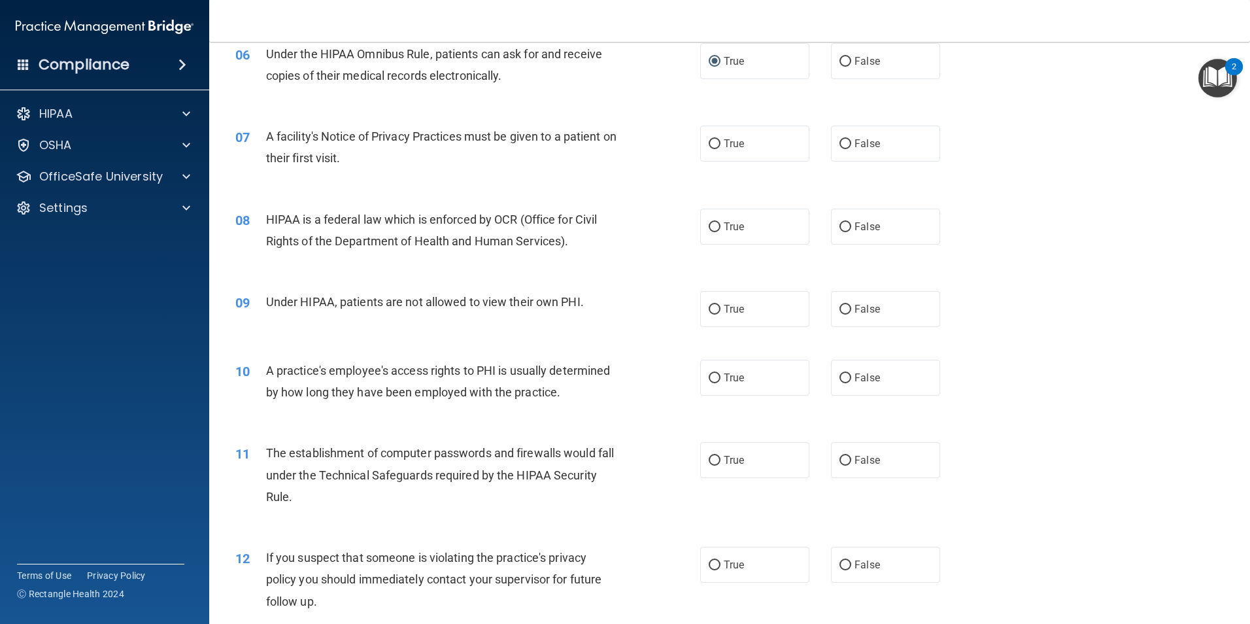
scroll to position [588, 0]
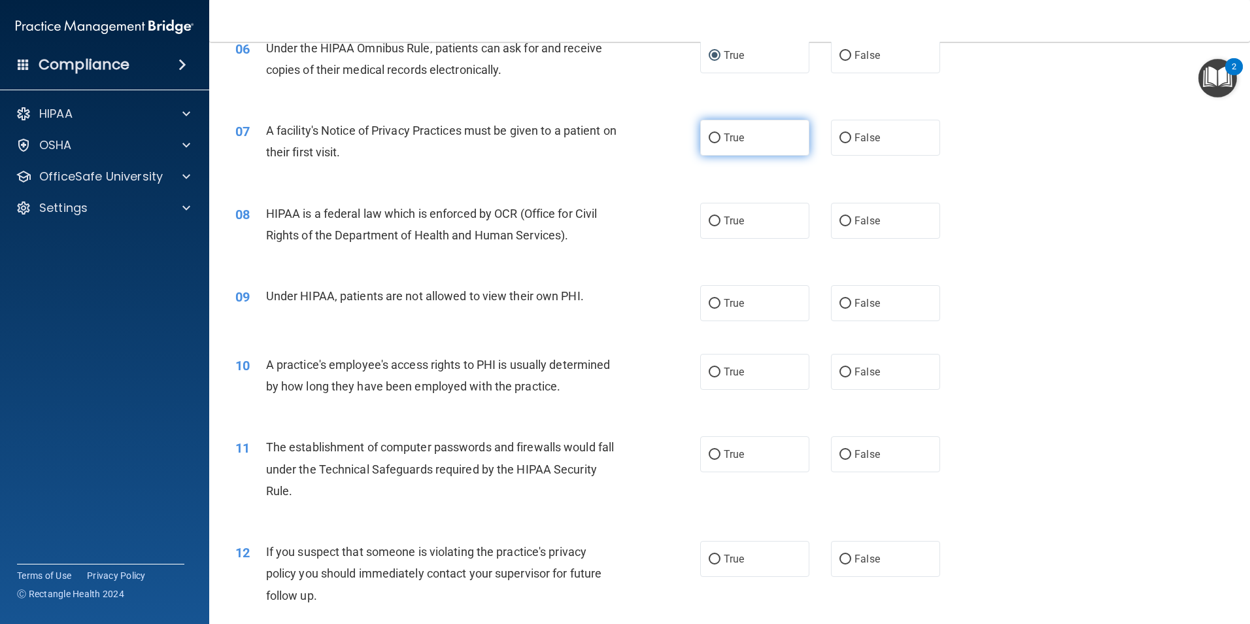
click at [715, 142] on input "True" at bounding box center [715, 138] width 12 height 10
radio input "true"
click at [745, 216] on label "True" at bounding box center [754, 221] width 109 height 36
click at [720, 216] on input "True" at bounding box center [715, 221] width 12 height 10
radio input "true"
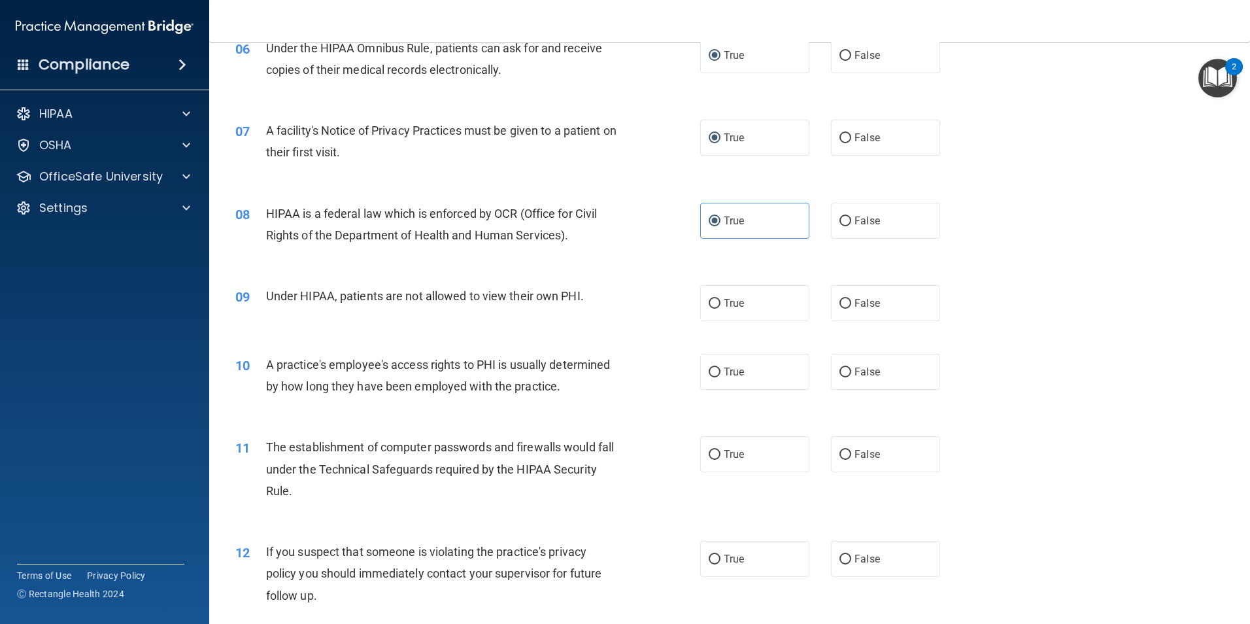
scroll to position [654, 0]
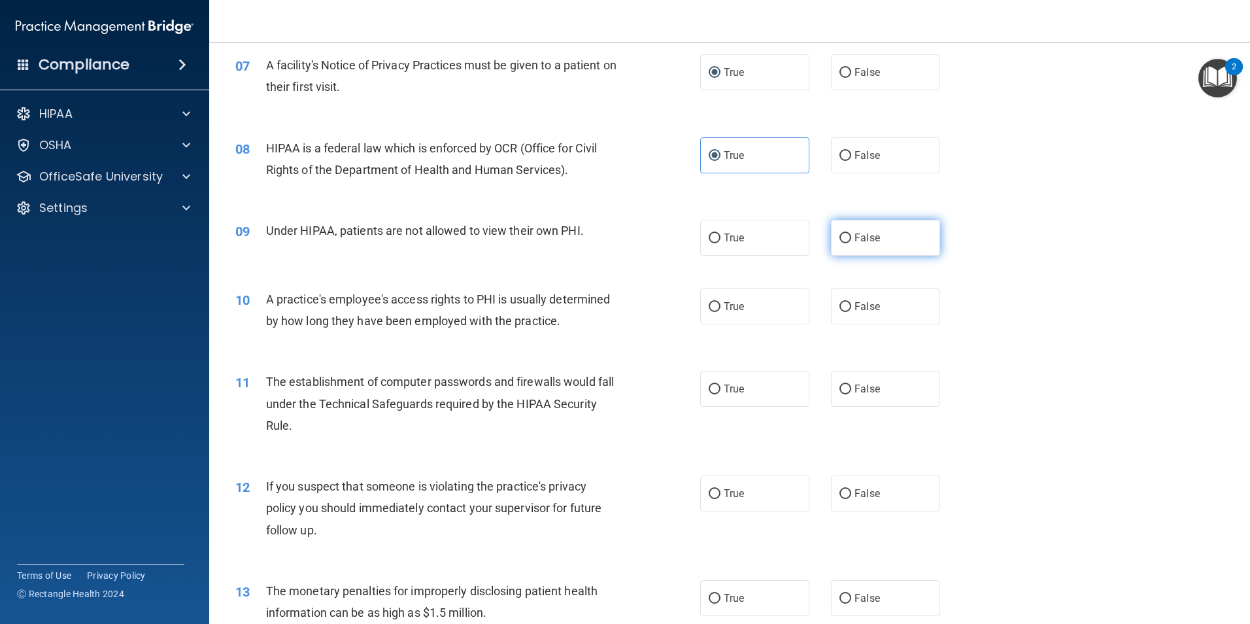
click at [872, 233] on span "False" at bounding box center [866, 237] width 25 height 12
click at [851, 233] on input "False" at bounding box center [845, 238] width 12 height 10
radio input "true"
click at [863, 305] on span "False" at bounding box center [866, 306] width 25 height 12
click at [851, 305] on input "False" at bounding box center [845, 307] width 12 height 10
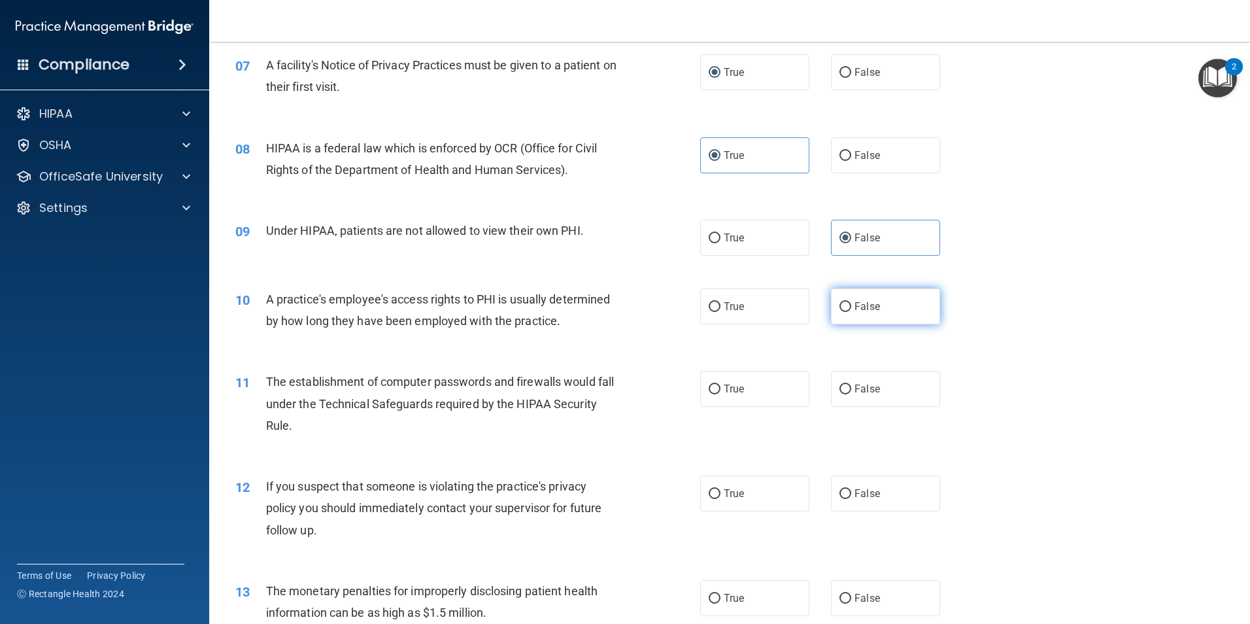
radio input "true"
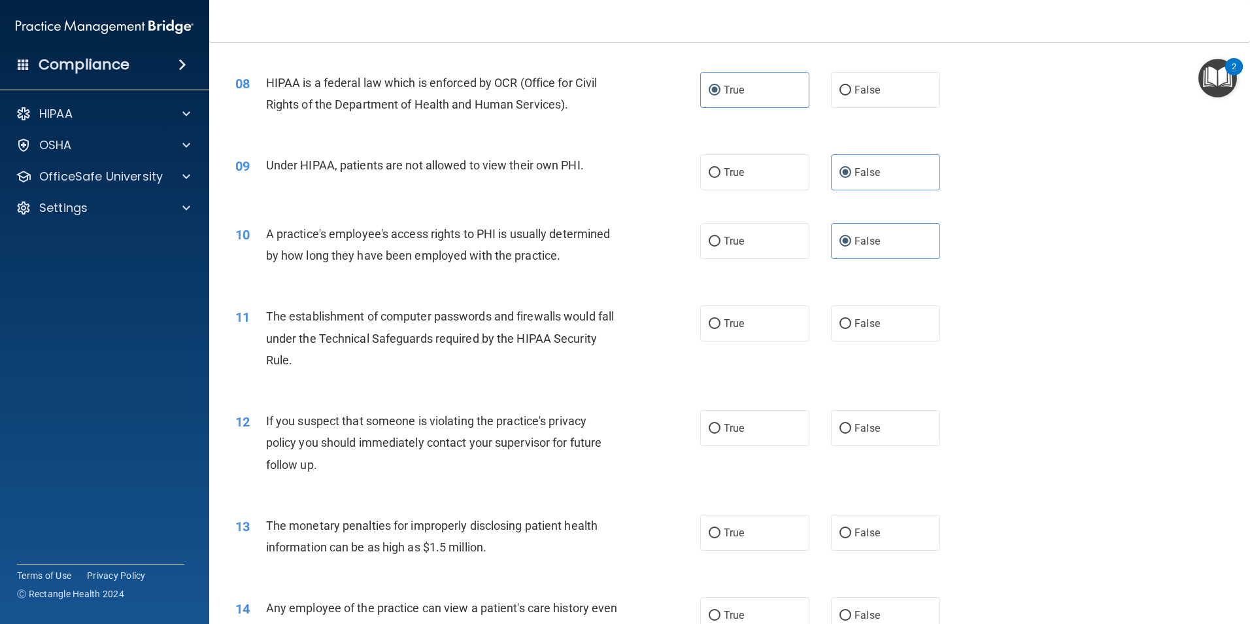
scroll to position [784, 0]
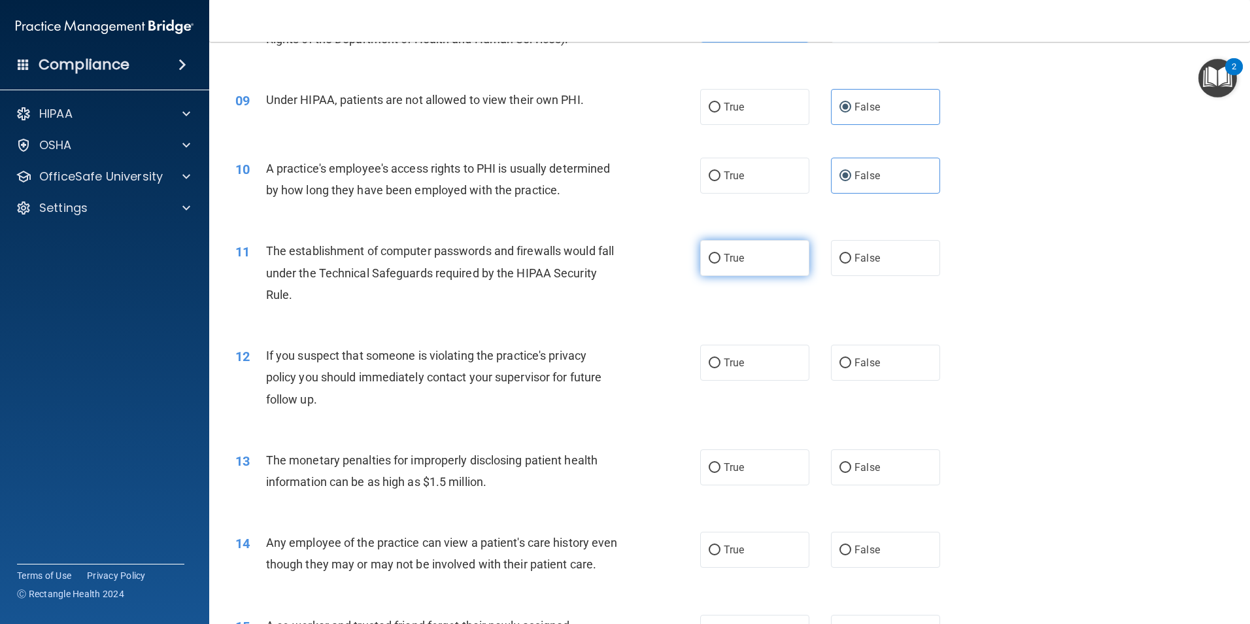
click at [715, 255] on input "True" at bounding box center [715, 259] width 12 height 10
radio input "true"
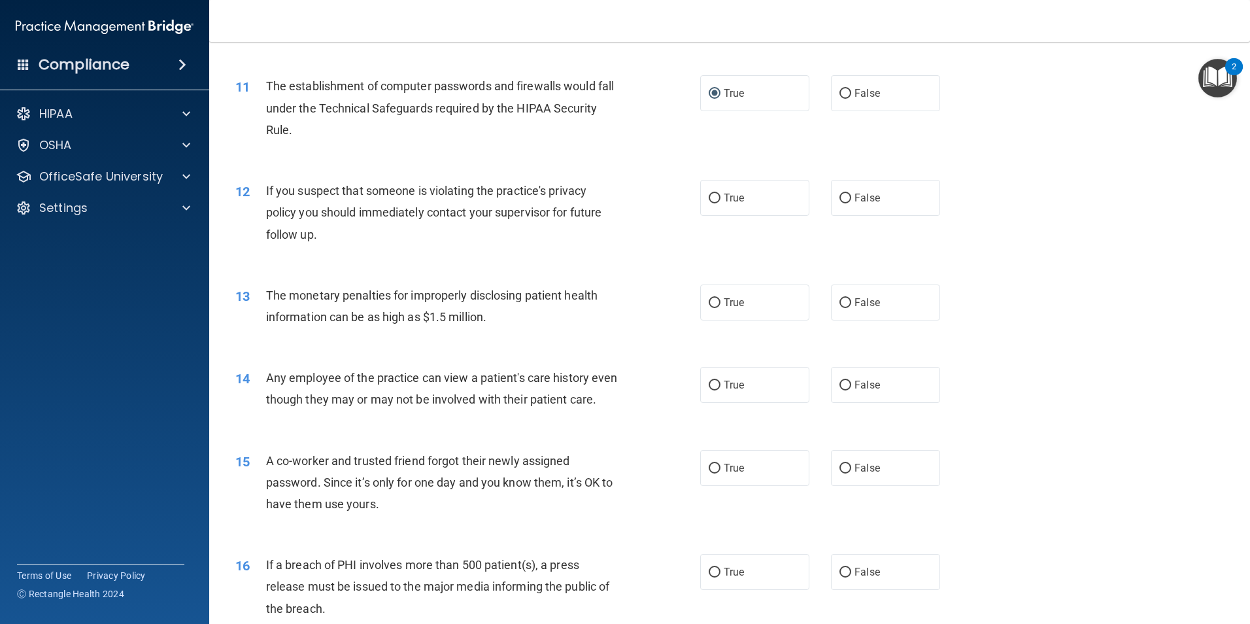
scroll to position [981, 0]
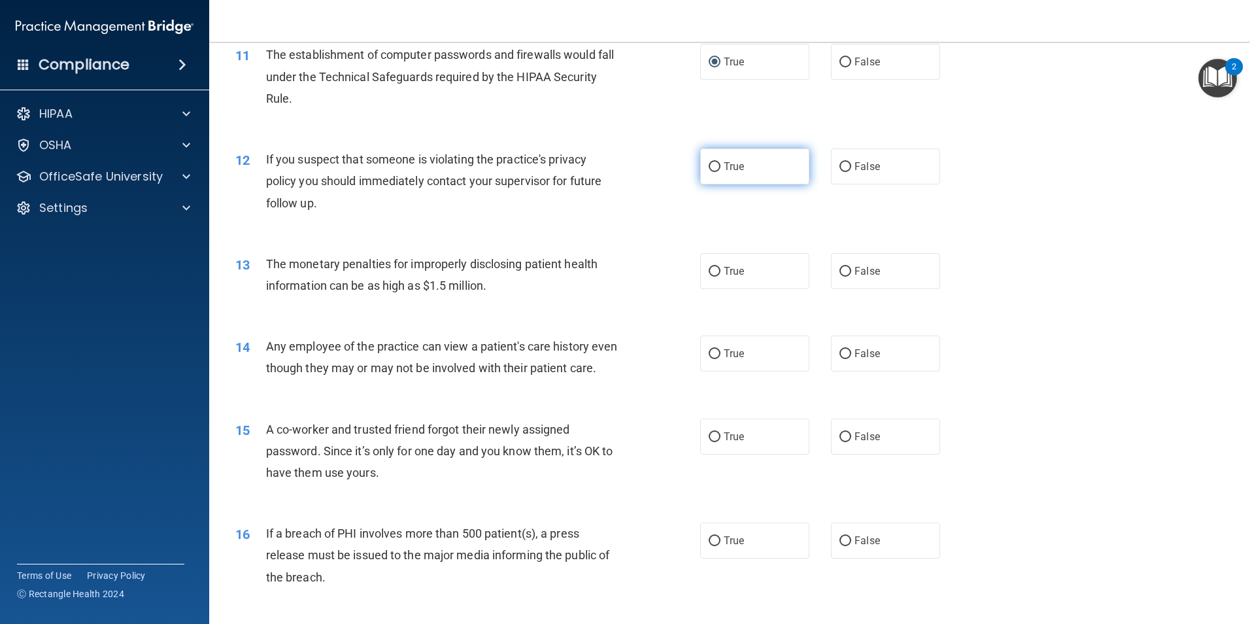
click at [737, 165] on span "True" at bounding box center [734, 166] width 20 height 12
click at [720, 165] on input "True" at bounding box center [715, 167] width 12 height 10
radio input "true"
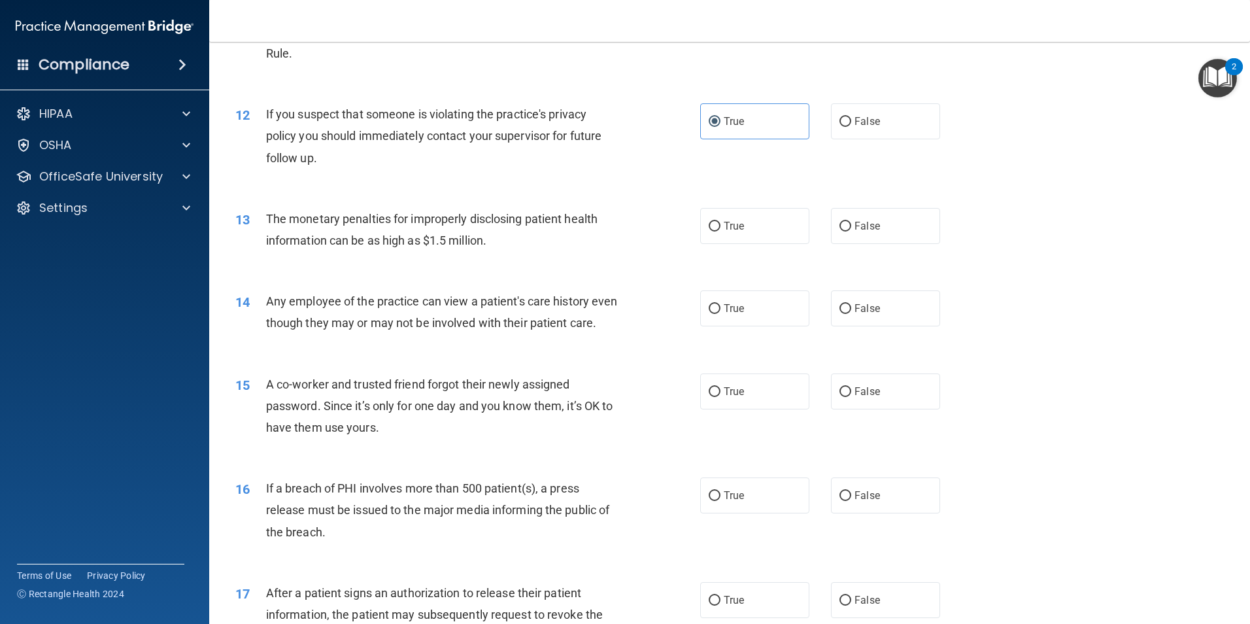
scroll to position [1046, 0]
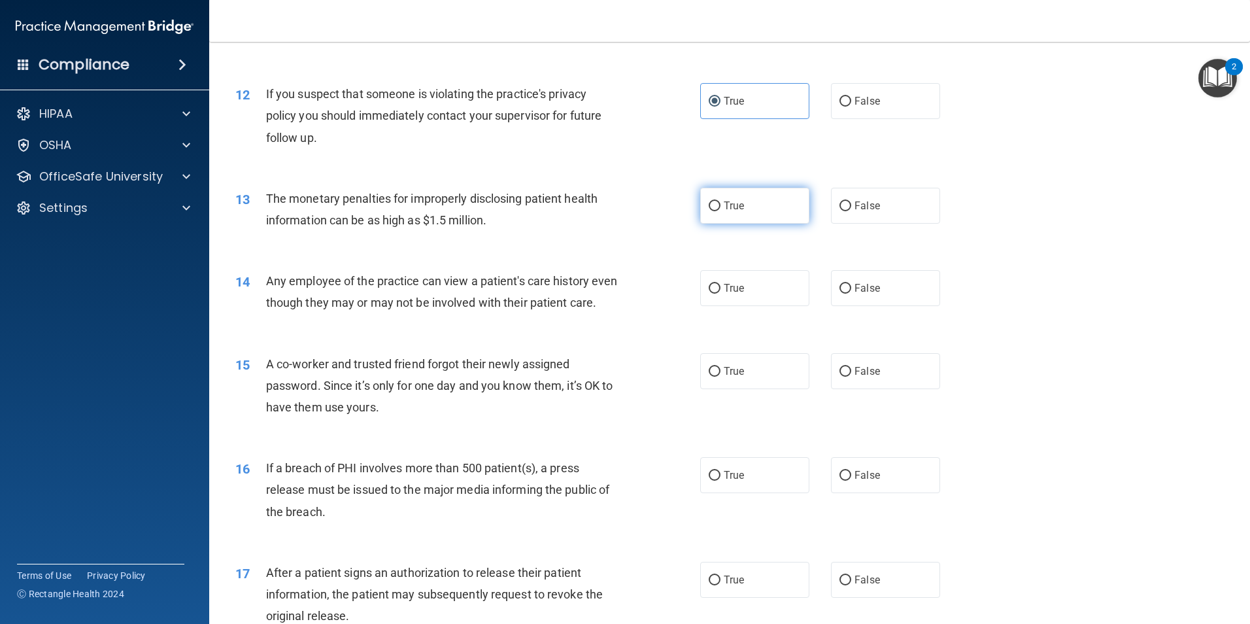
click at [762, 205] on label "True" at bounding box center [754, 206] width 109 height 36
click at [720, 205] on input "True" at bounding box center [715, 206] width 12 height 10
radio input "true"
click at [857, 293] on span "False" at bounding box center [866, 288] width 25 height 12
click at [851, 293] on input "False" at bounding box center [845, 289] width 12 height 10
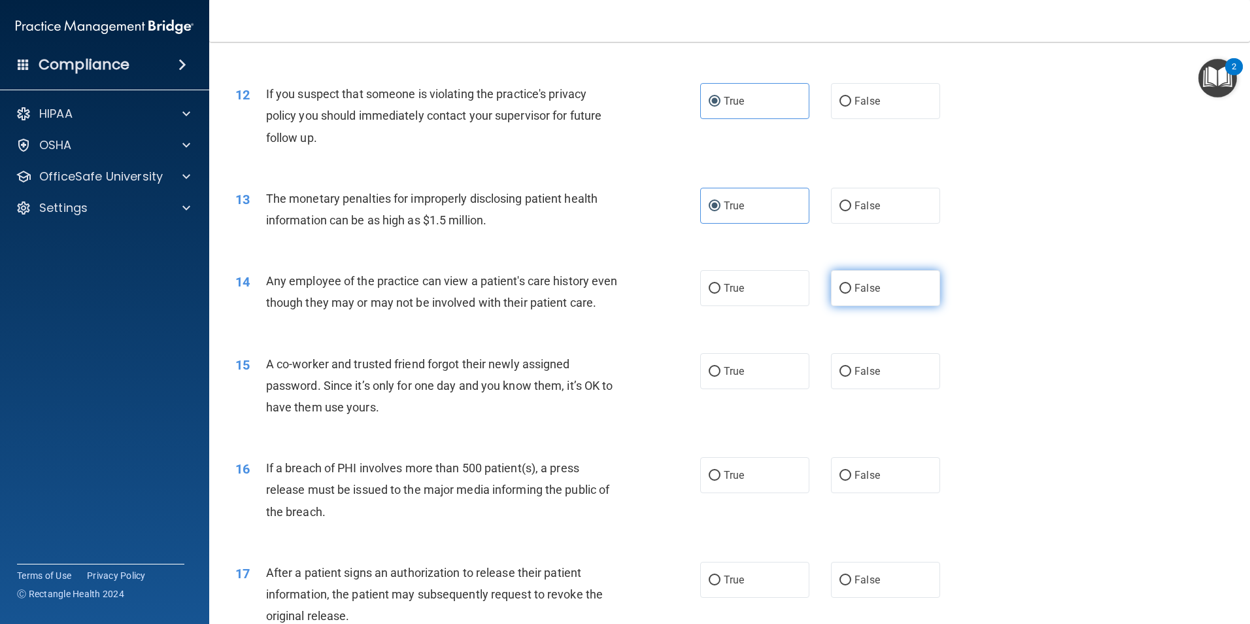
radio input "true"
click at [902, 388] on label "False" at bounding box center [885, 371] width 109 height 36
click at [851, 377] on input "False" at bounding box center [845, 372] width 12 height 10
radio input "true"
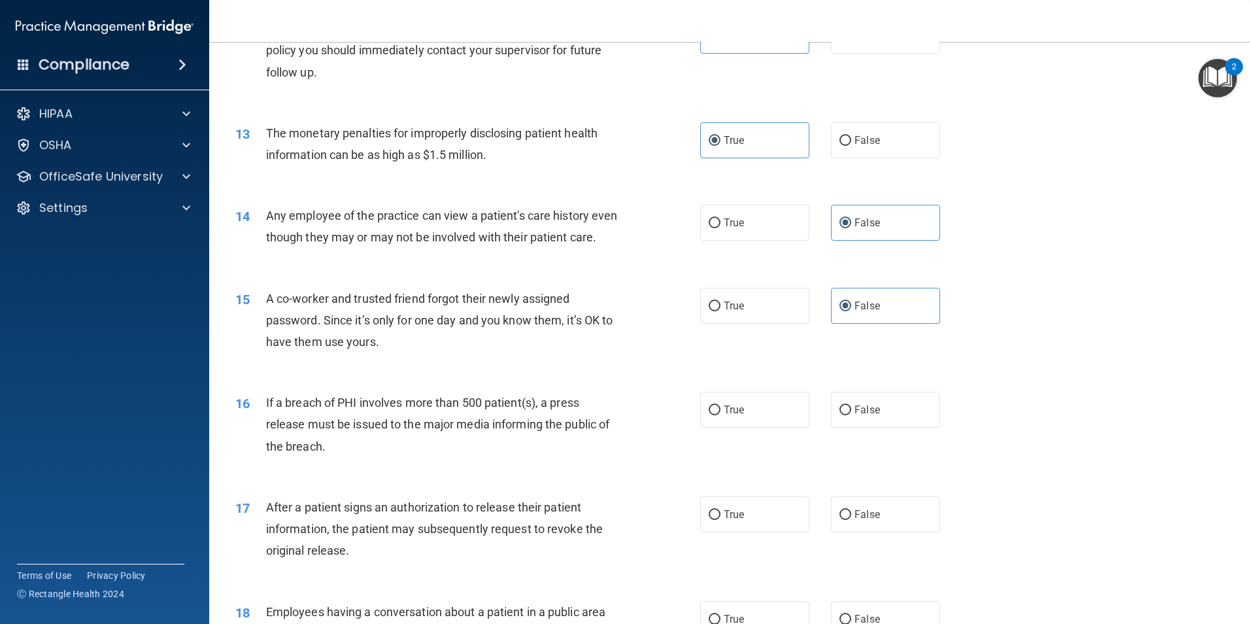
scroll to position [1177, 0]
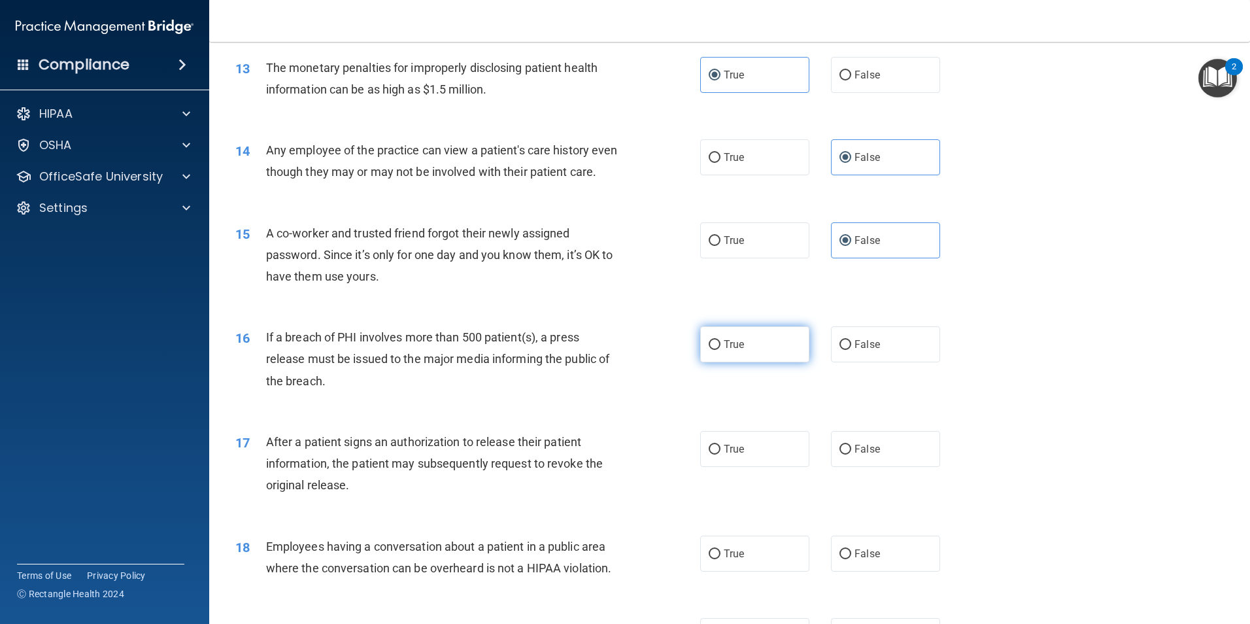
click at [724, 358] on label "True" at bounding box center [754, 344] width 109 height 36
click at [720, 350] on input "True" at bounding box center [715, 345] width 12 height 10
radio input "true"
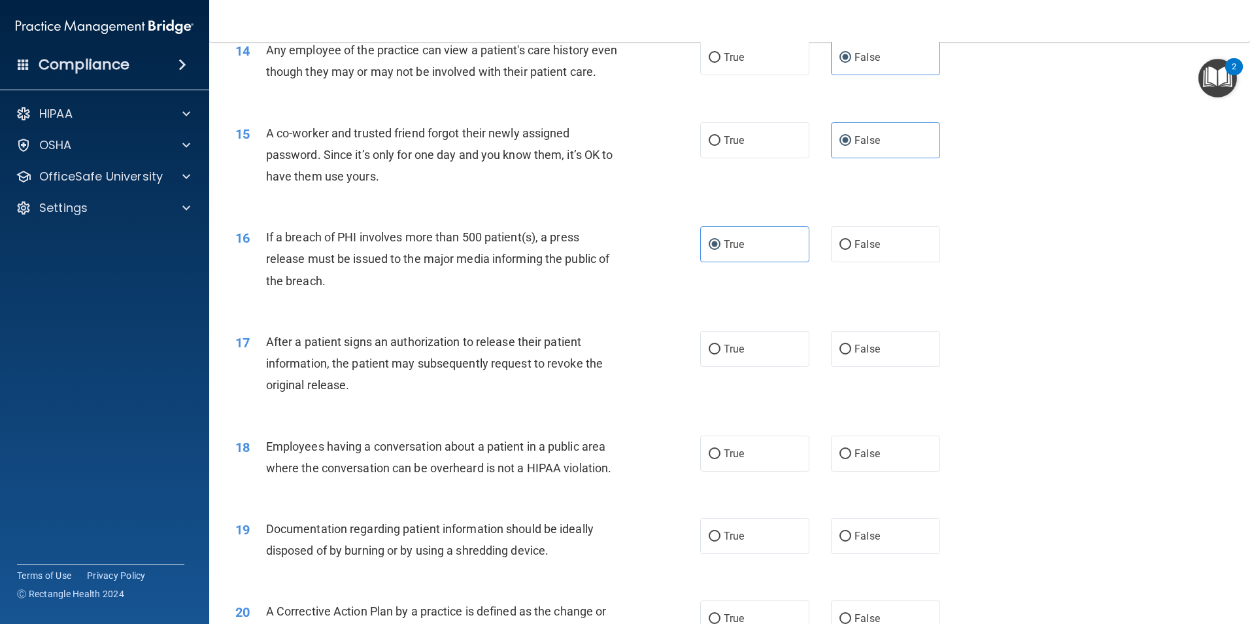
scroll to position [1307, 0]
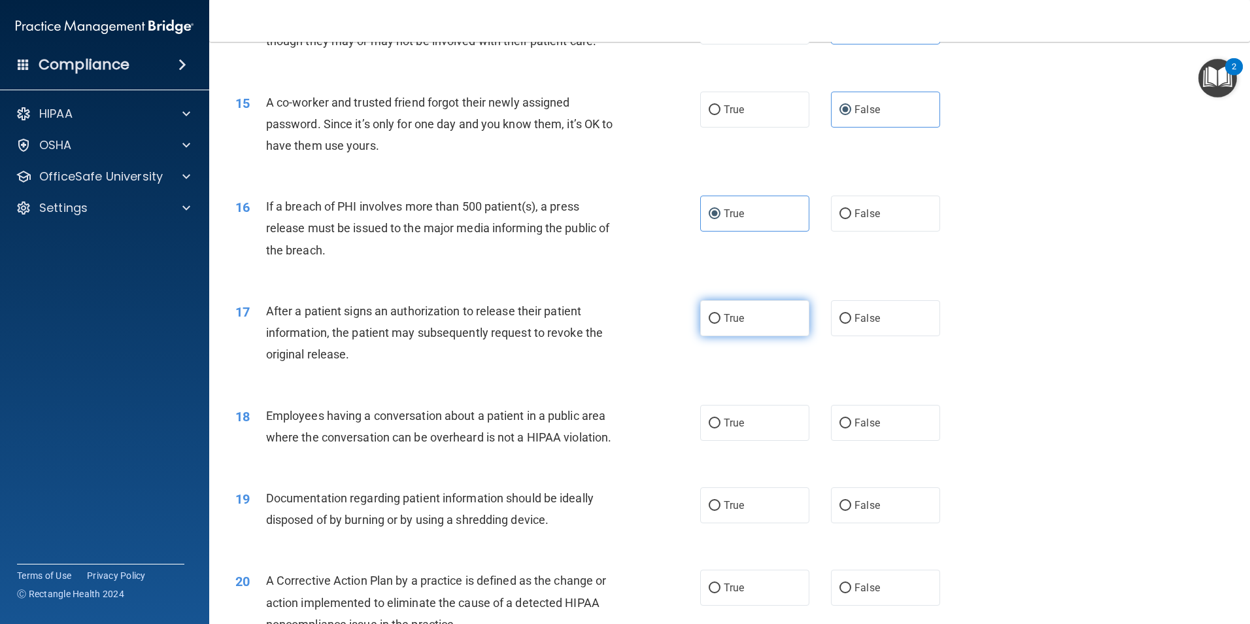
click at [716, 336] on label "True" at bounding box center [754, 318] width 109 height 36
click at [716, 324] on input "True" at bounding box center [715, 319] width 12 height 10
radio input "true"
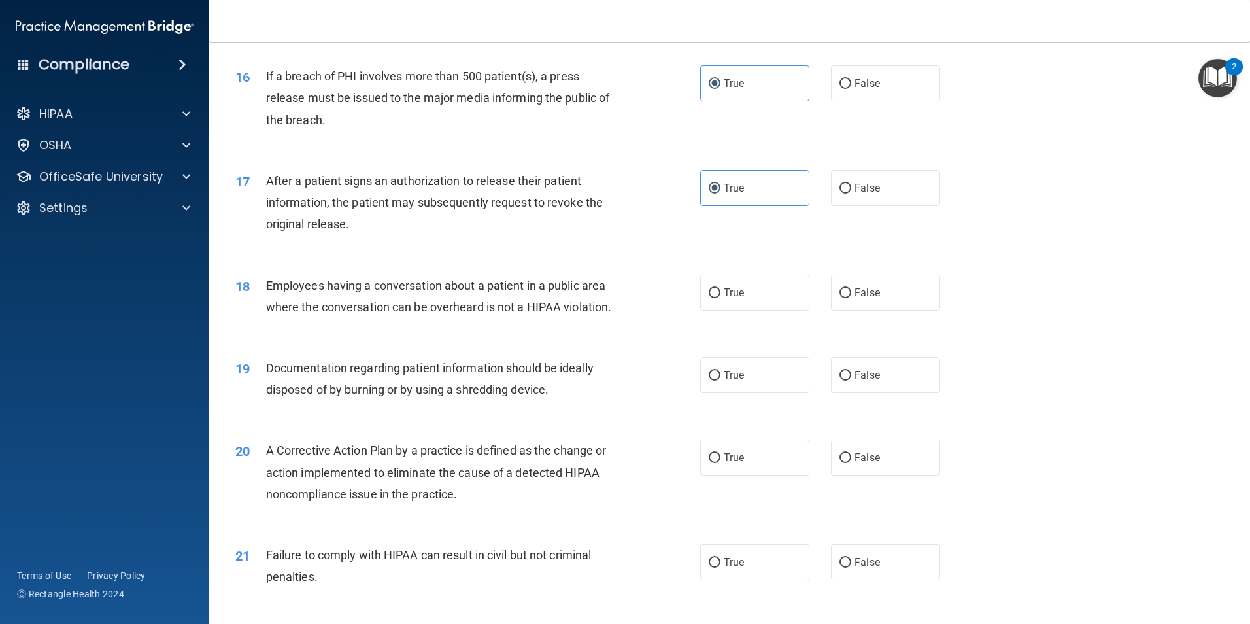
scroll to position [1438, 0]
click at [760, 392] on label "True" at bounding box center [754, 374] width 109 height 36
click at [720, 380] on input "True" at bounding box center [715, 375] width 12 height 10
radio input "true"
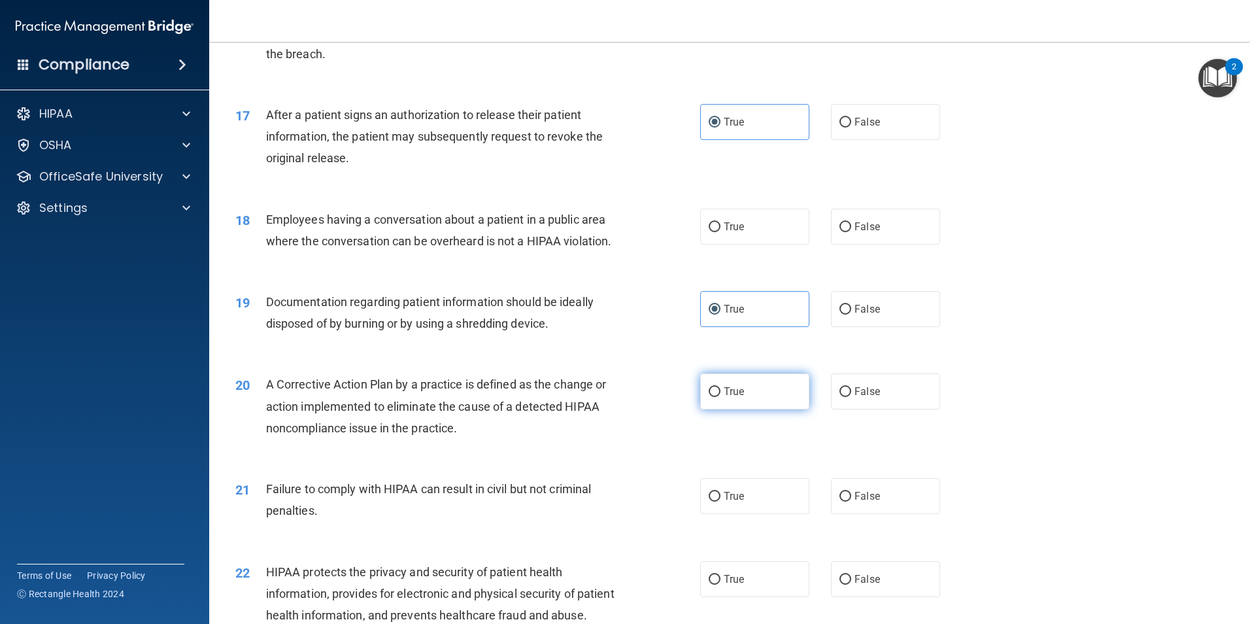
click at [709, 397] on input "True" at bounding box center [715, 392] width 12 height 10
radio input "true"
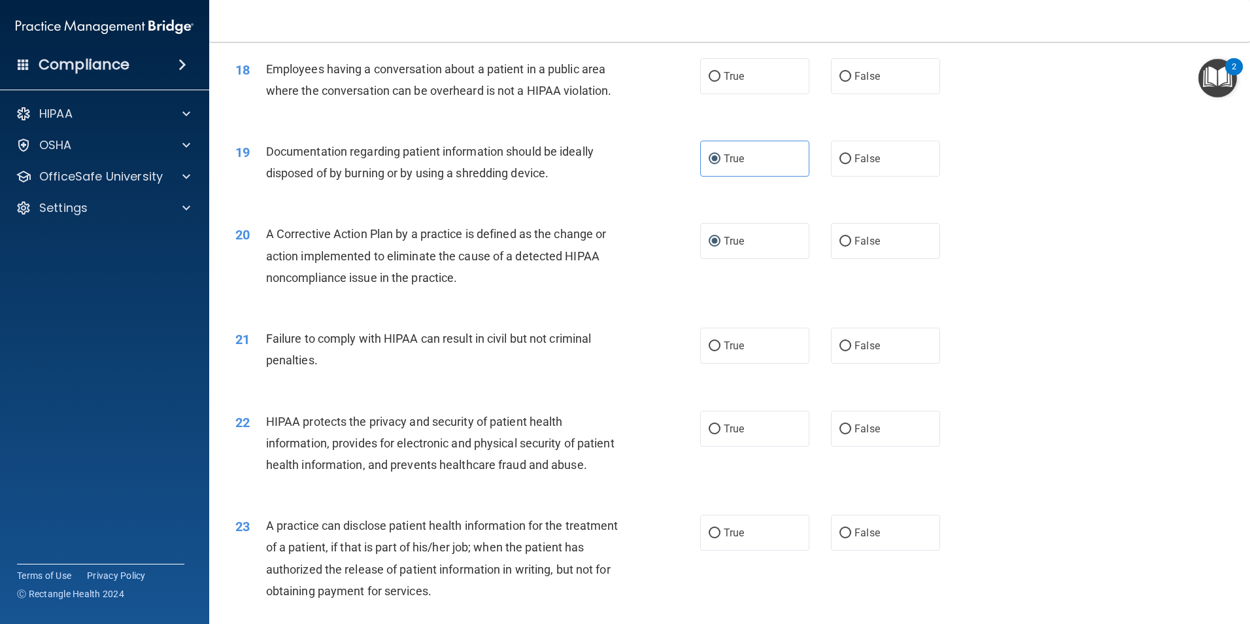
scroll to position [1700, 0]
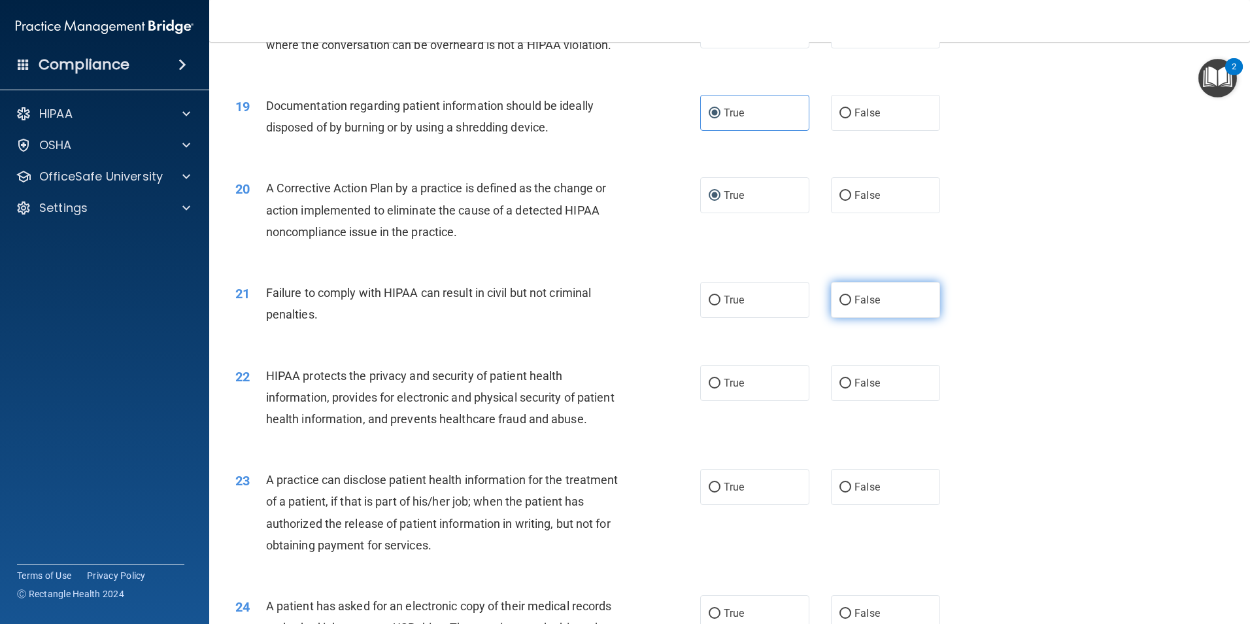
click at [839, 305] on input "False" at bounding box center [845, 300] width 12 height 10
radio input "true"
click at [735, 389] on span "True" at bounding box center [734, 383] width 20 height 12
click at [720, 388] on input "True" at bounding box center [715, 384] width 12 height 10
radio input "true"
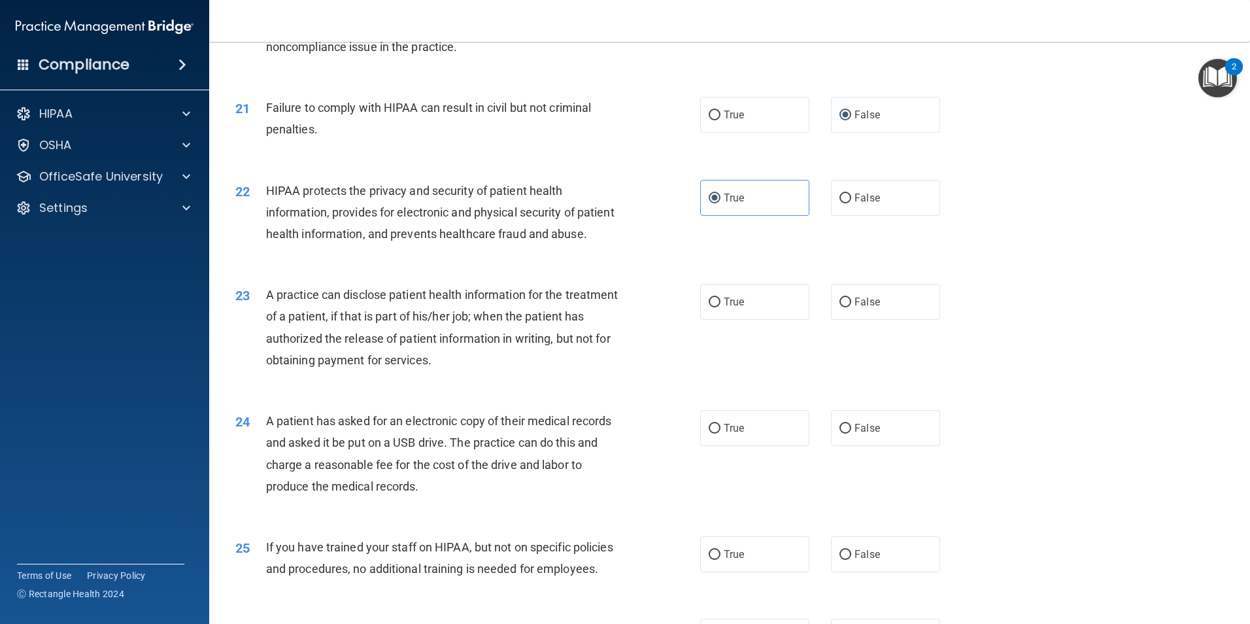
scroll to position [1896, 0]
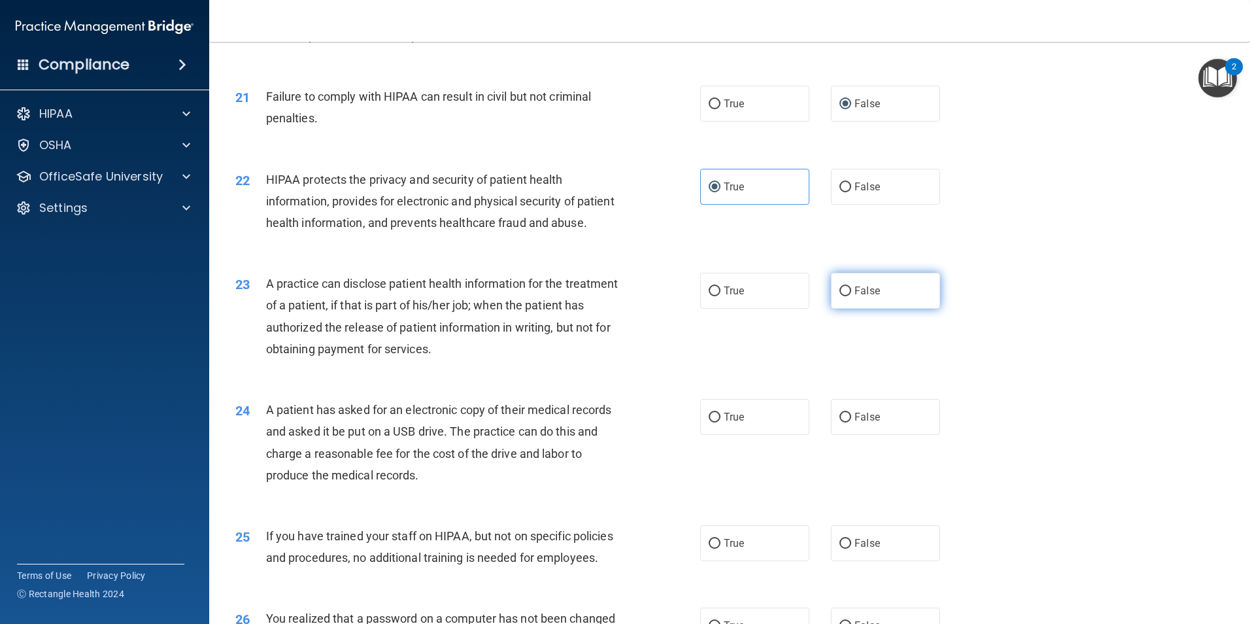
click at [845, 309] on label "False" at bounding box center [885, 291] width 109 height 36
click at [845, 296] on input "False" at bounding box center [845, 291] width 12 height 10
radio input "true"
click at [736, 423] on span "True" at bounding box center [734, 417] width 20 height 12
click at [720, 422] on input "True" at bounding box center [715, 418] width 12 height 10
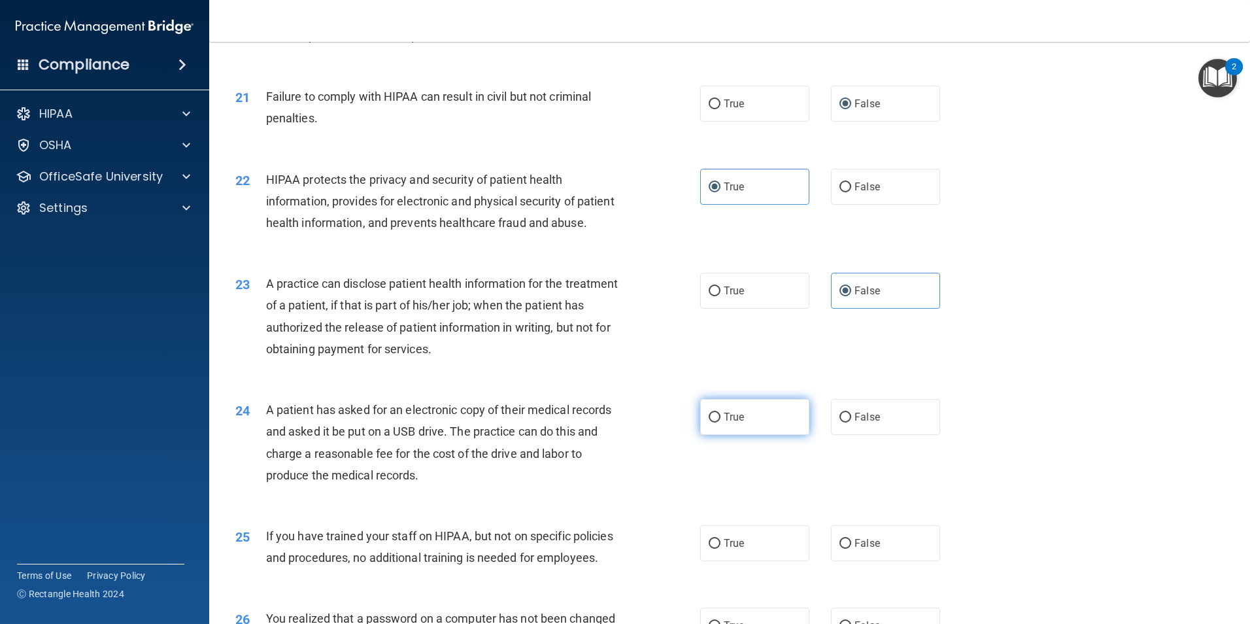
radio input "true"
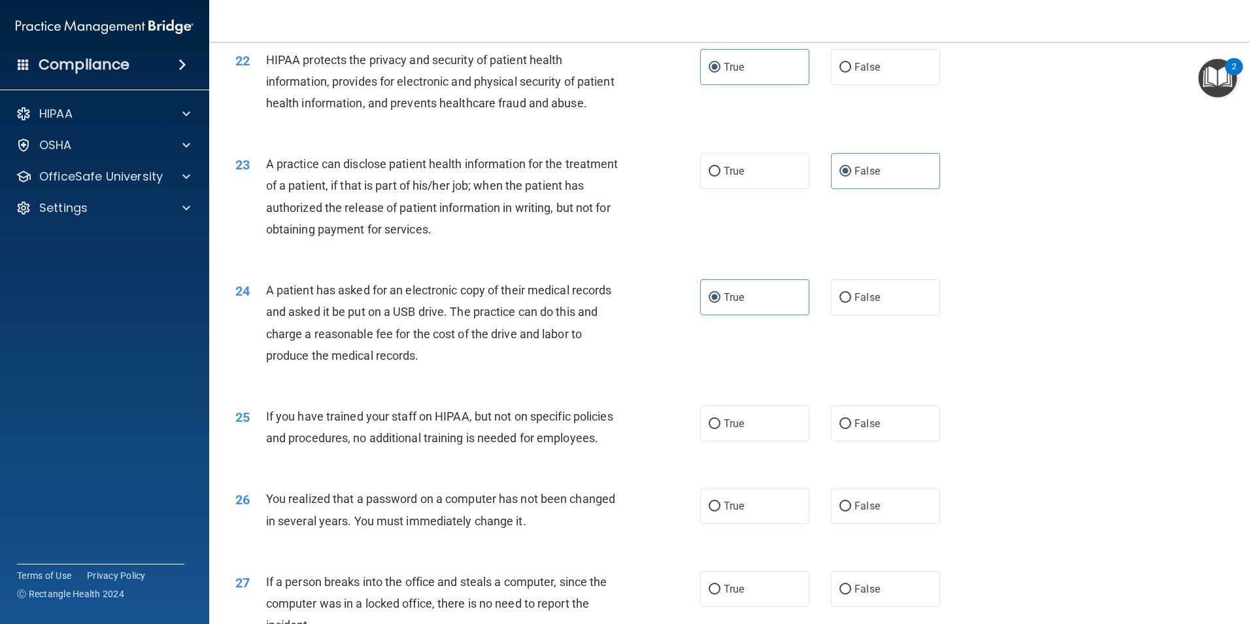
scroll to position [2027, 0]
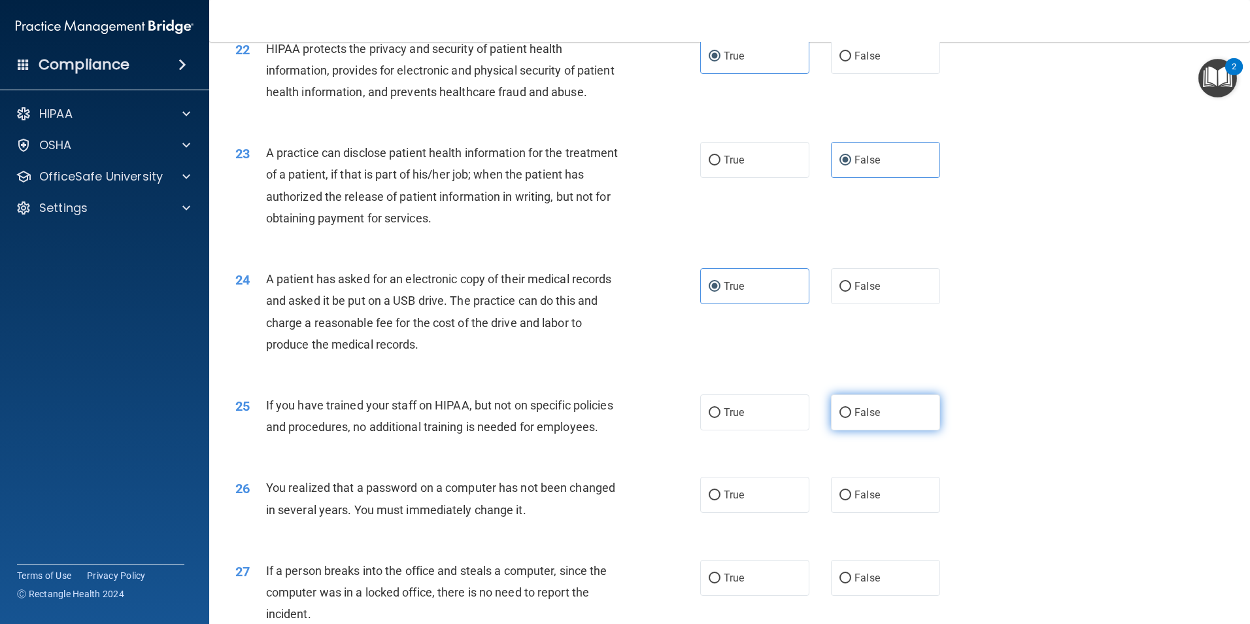
click at [867, 418] on span "False" at bounding box center [866, 412] width 25 height 12
click at [851, 418] on input "False" at bounding box center [845, 413] width 12 height 10
radio input "true"
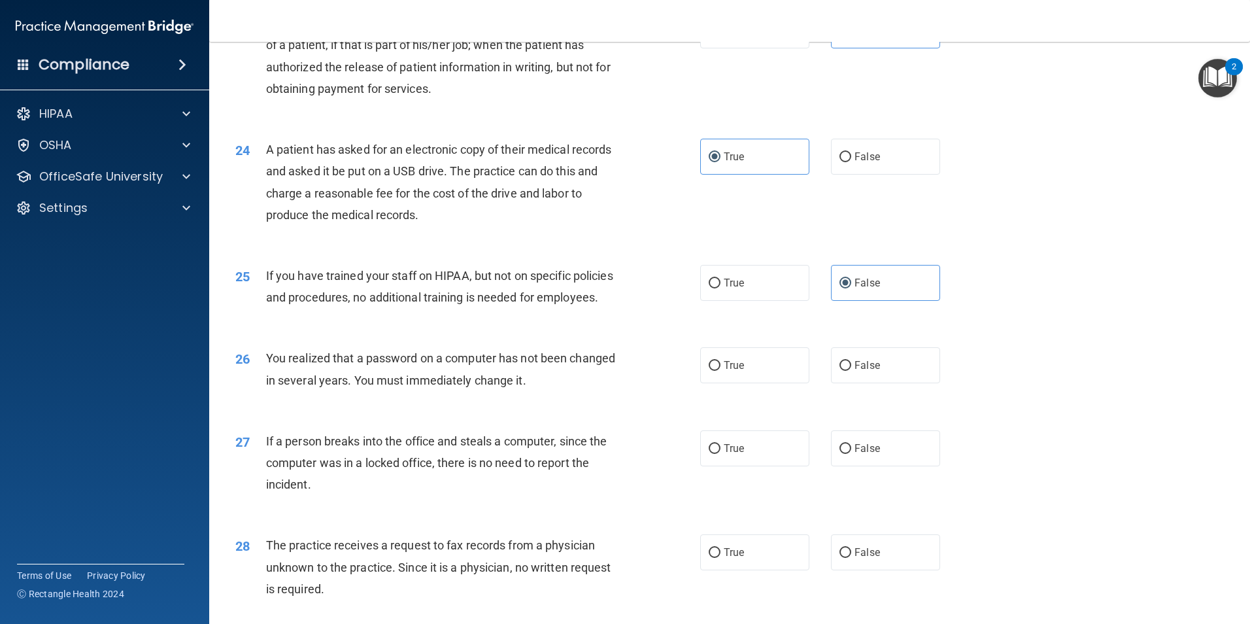
scroll to position [2157, 0]
click at [713, 369] on input "True" at bounding box center [715, 365] width 12 height 10
radio input "true"
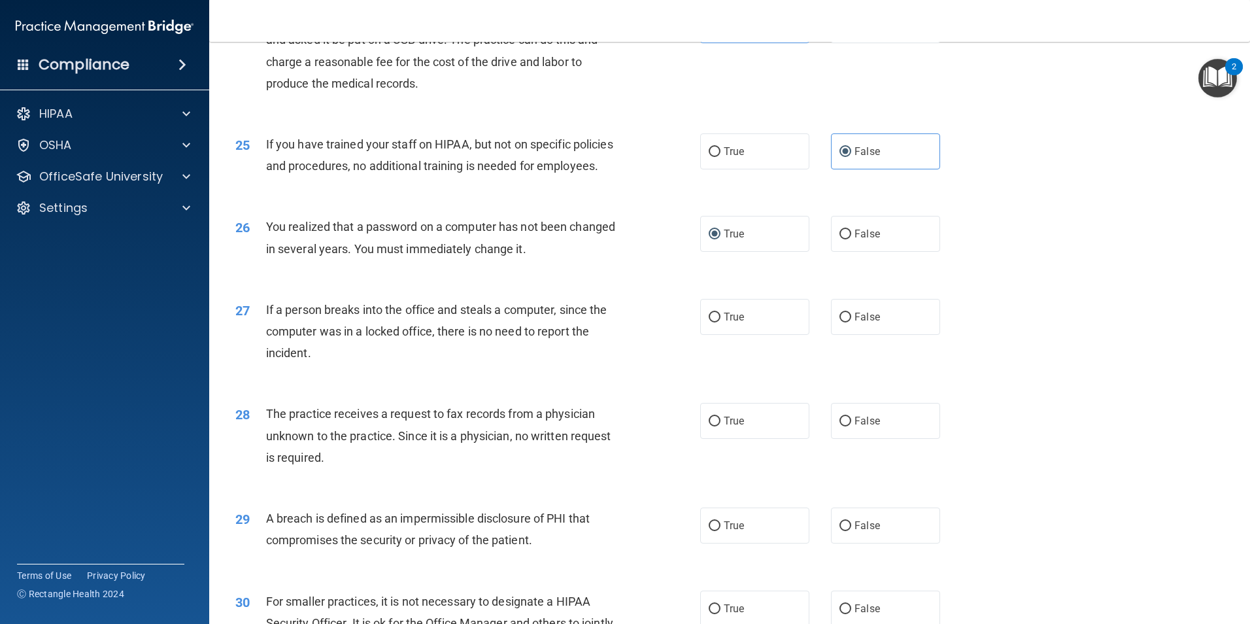
scroll to position [2288, 0]
click at [858, 322] on span "False" at bounding box center [866, 316] width 25 height 12
click at [851, 322] on input "False" at bounding box center [845, 317] width 12 height 10
radio input "true"
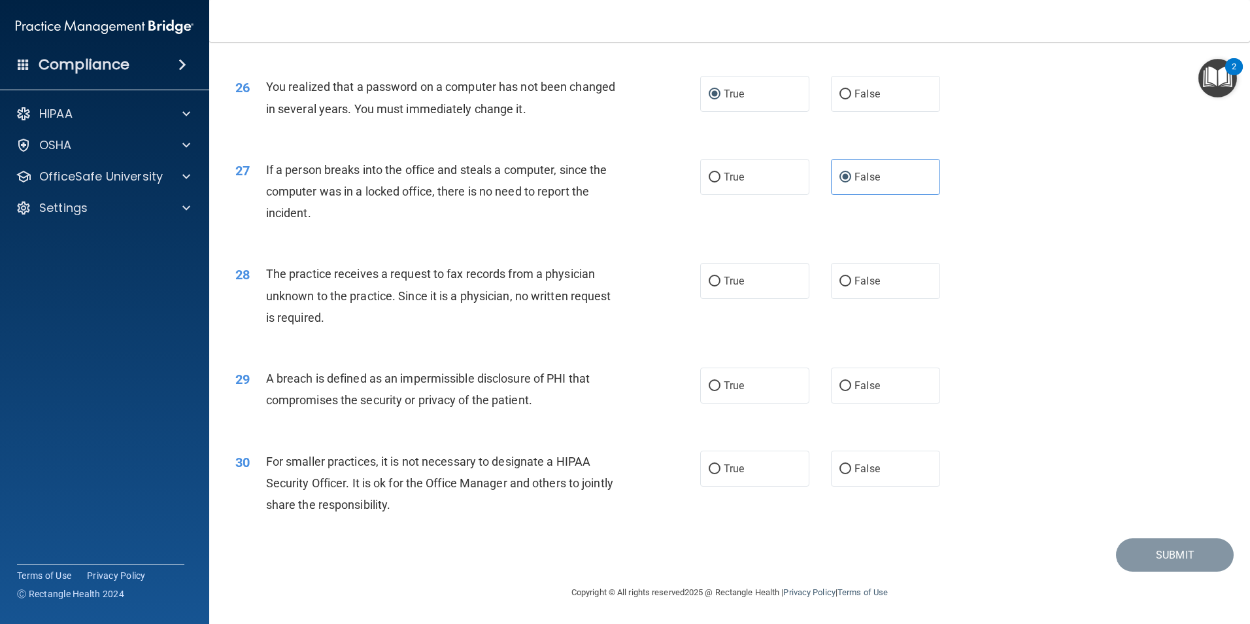
scroll to position [2484, 0]
click at [846, 291] on label "False" at bounding box center [885, 281] width 109 height 36
click at [846, 286] on input "False" at bounding box center [845, 282] width 12 height 10
radio input "true"
click at [711, 391] on input "True" at bounding box center [715, 386] width 12 height 10
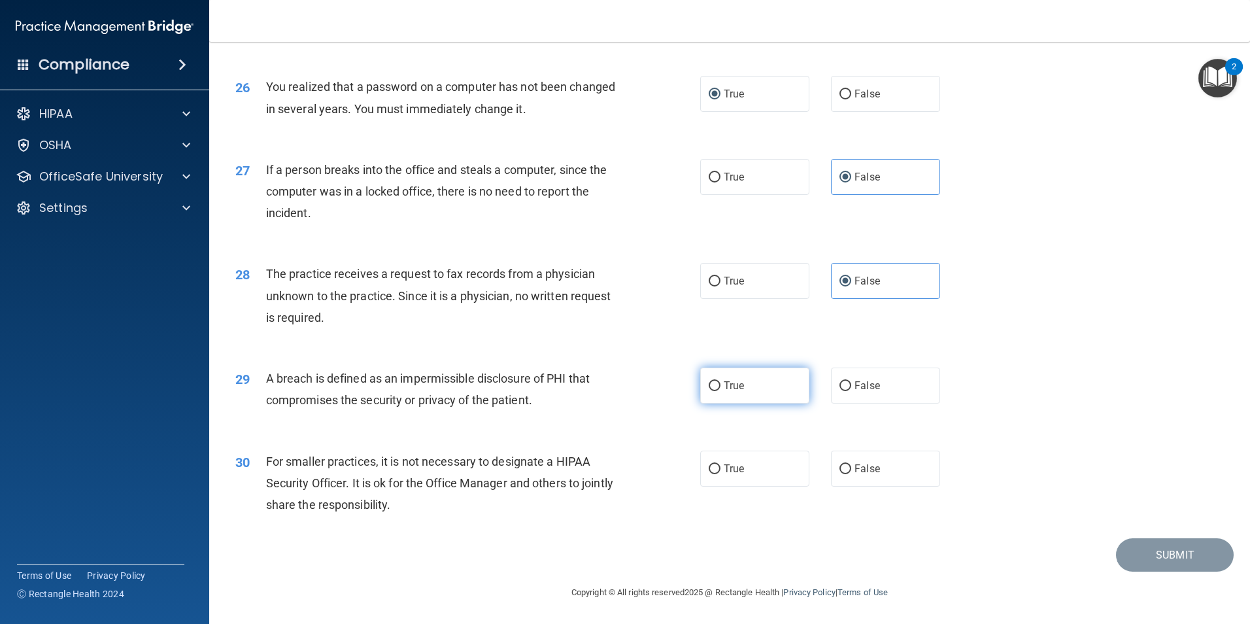
radio input "true"
click at [898, 482] on label "False" at bounding box center [885, 468] width 109 height 36
click at [851, 474] on input "False" at bounding box center [845, 469] width 12 height 10
radio input "true"
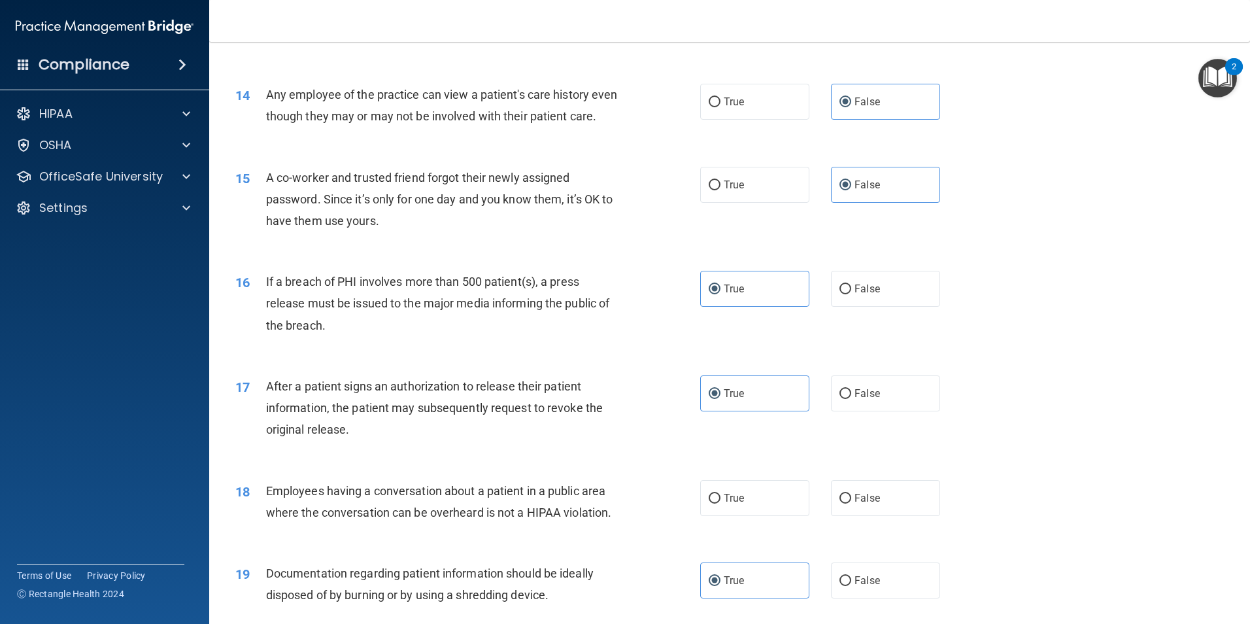
scroll to position [1225, 0]
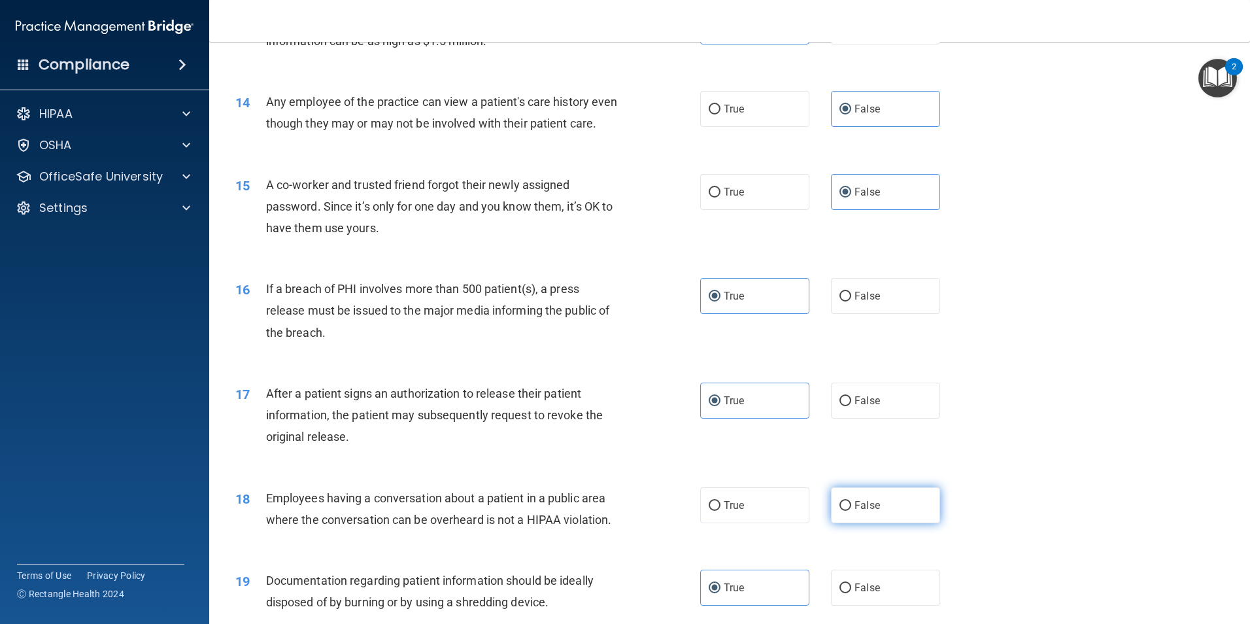
click at [857, 523] on label "False" at bounding box center [885, 505] width 109 height 36
click at [851, 511] on input "False" at bounding box center [845, 506] width 12 height 10
radio input "true"
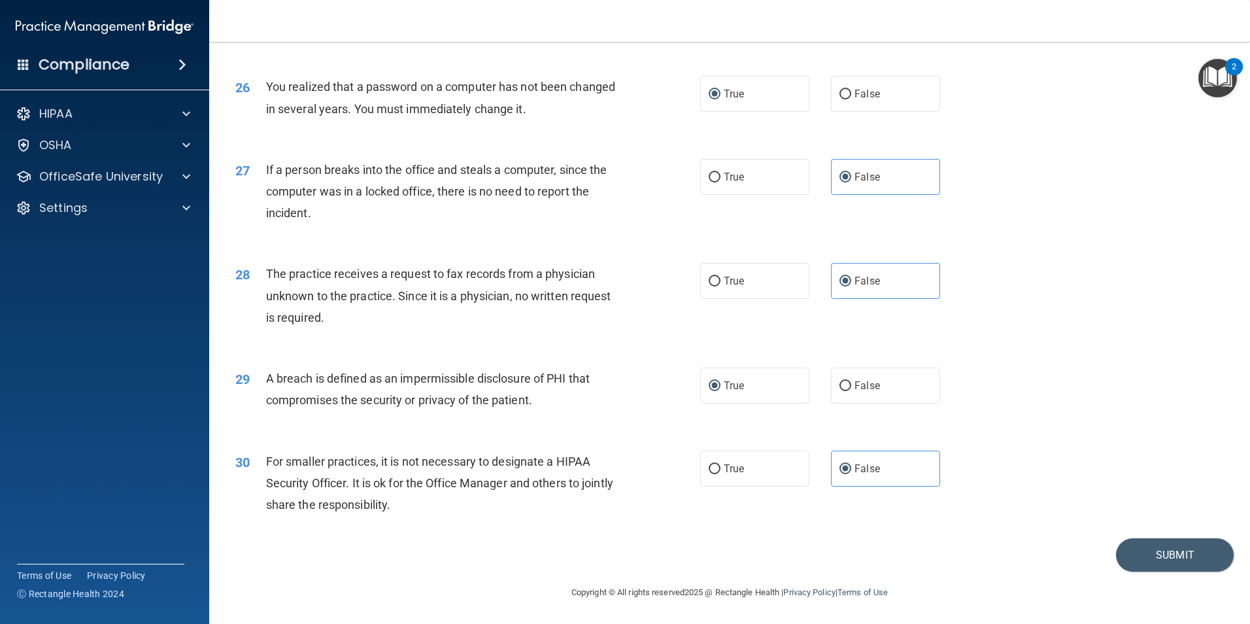
scroll to position [2492, 0]
click at [1158, 557] on button "Submit" at bounding box center [1175, 554] width 118 height 33
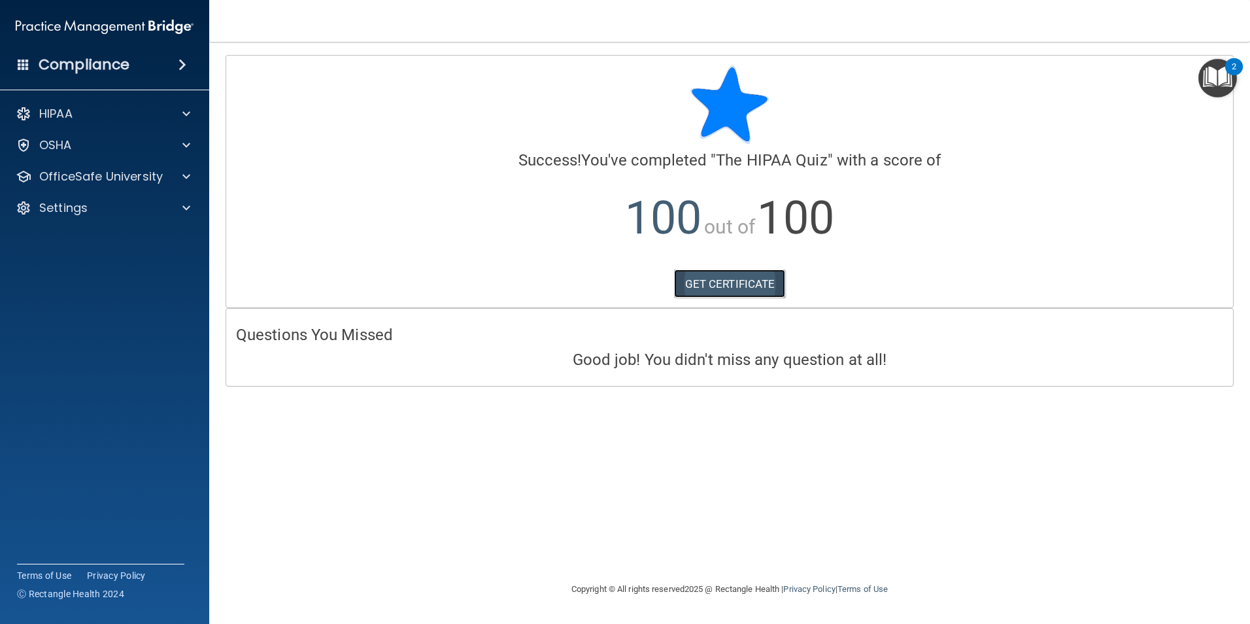
click at [721, 273] on link "GET CERTIFICATE" at bounding box center [730, 283] width 112 height 29
click at [87, 113] on div "HIPAA" at bounding box center [87, 114] width 162 height 16
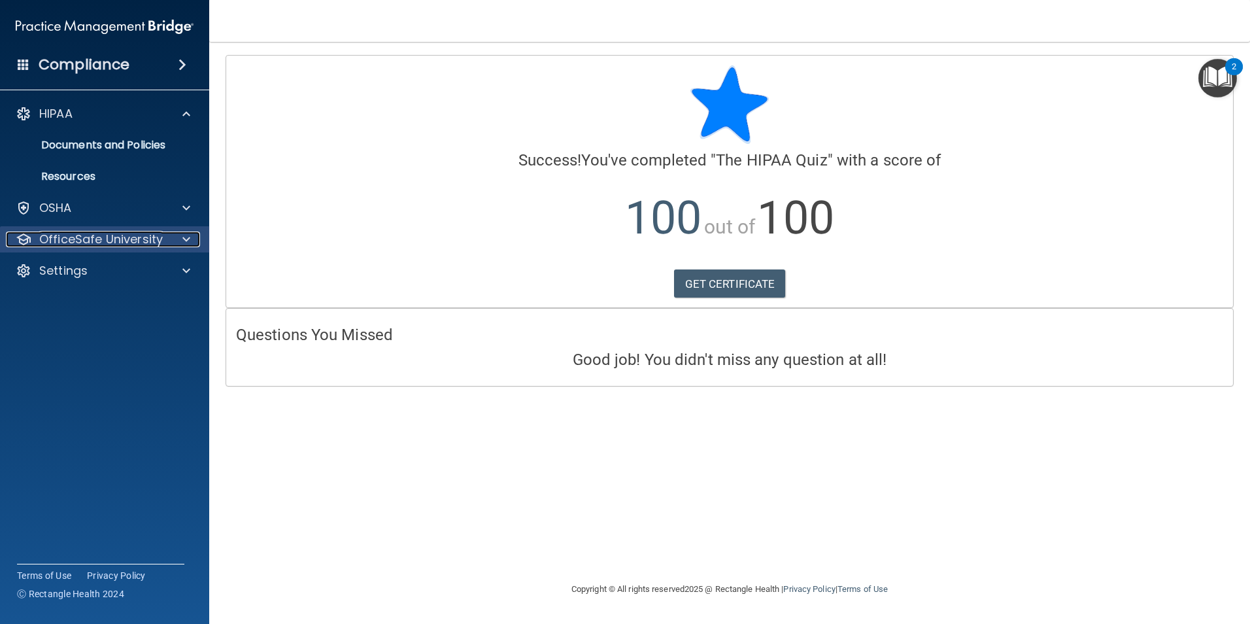
click at [120, 246] on p "OfficeSafe University" at bounding box center [101, 239] width 124 height 16
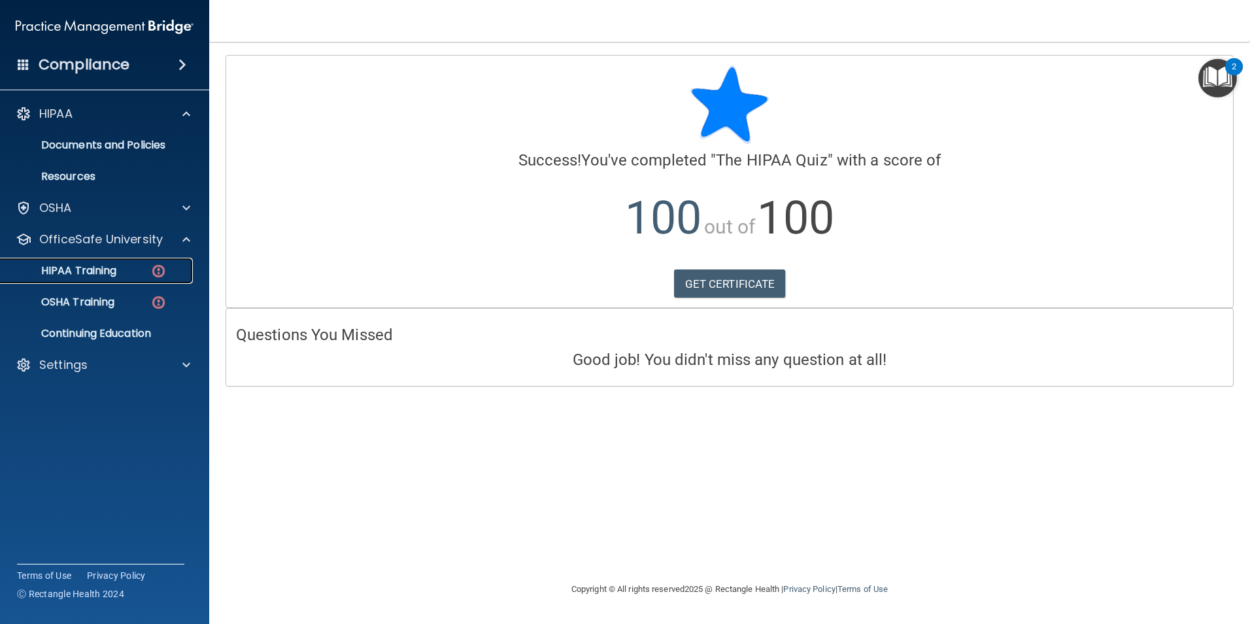
click at [124, 270] on div "HIPAA Training" at bounding box center [97, 270] width 178 height 13
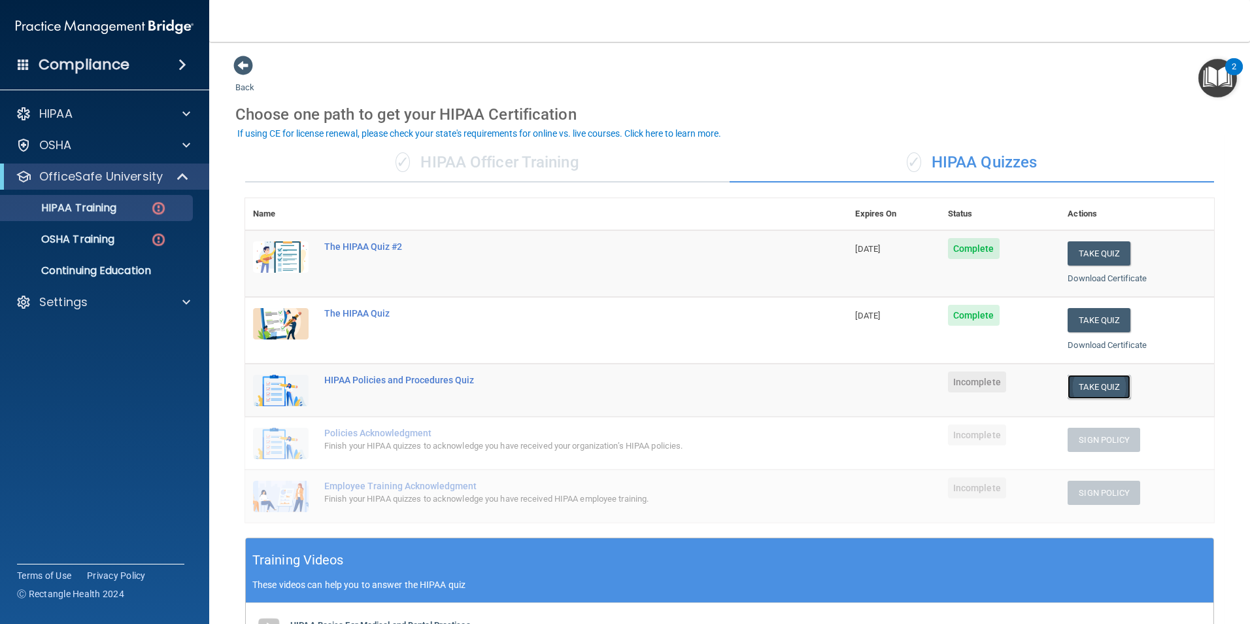
click at [1105, 392] on button "Take Quiz" at bounding box center [1099, 387] width 63 height 24
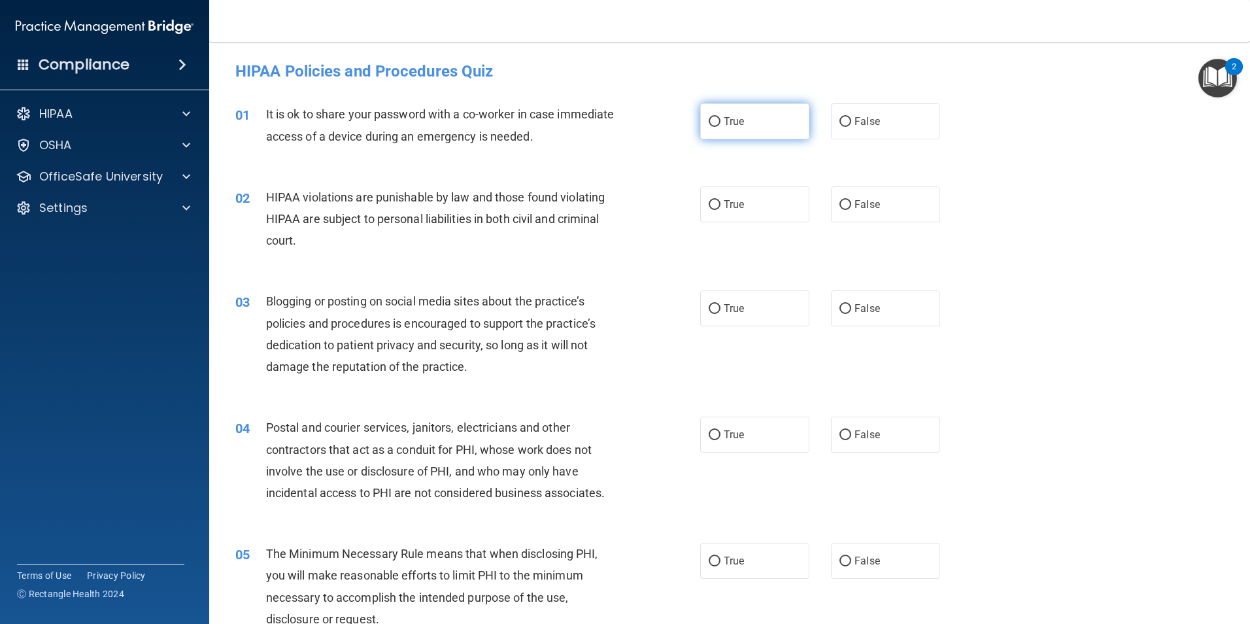
drag, startPoint x: 1103, startPoint y: 458, endPoint x: 734, endPoint y: 124, distance: 497.1
click at [734, 124] on span "True" at bounding box center [734, 121] width 20 height 12
click at [720, 124] on input "True" at bounding box center [715, 122] width 12 height 10
radio input "true"
click at [728, 214] on label "True" at bounding box center [754, 204] width 109 height 36
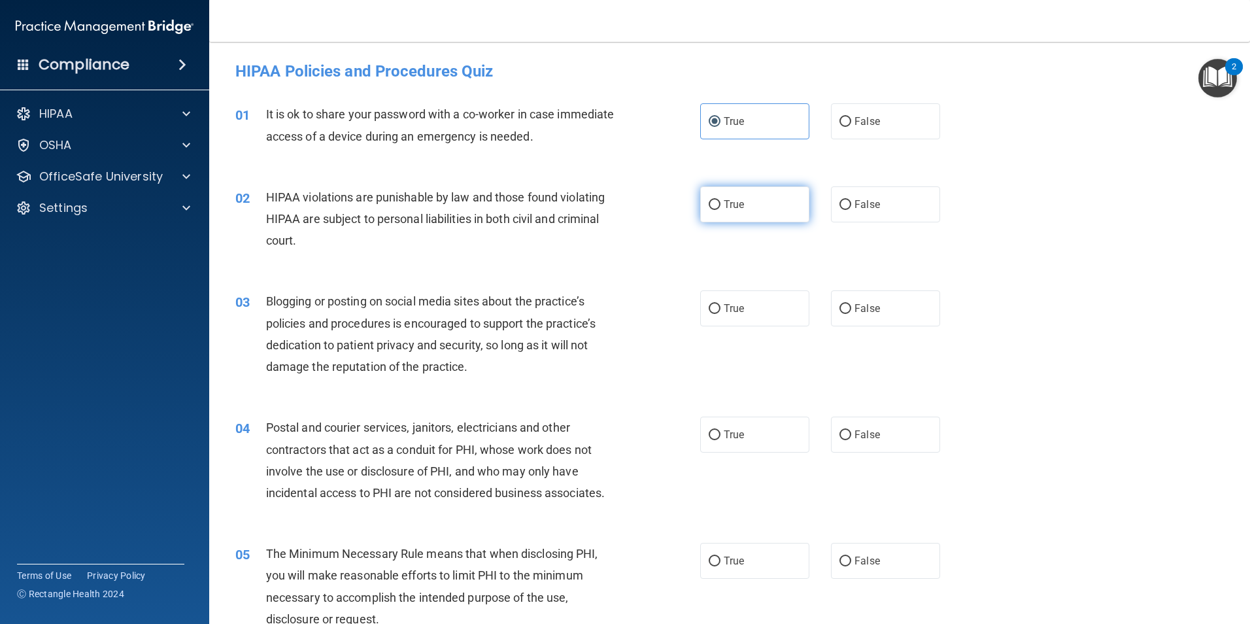
click at [720, 210] on input "True" at bounding box center [715, 205] width 12 height 10
radio input "true"
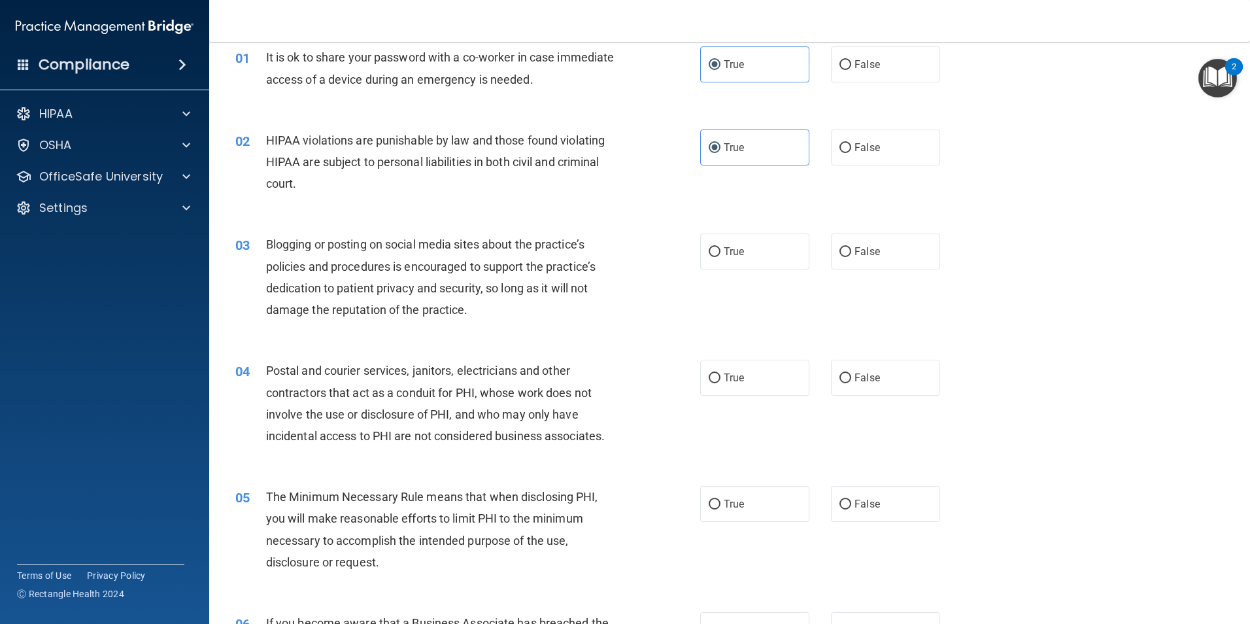
scroll to position [131, 0]
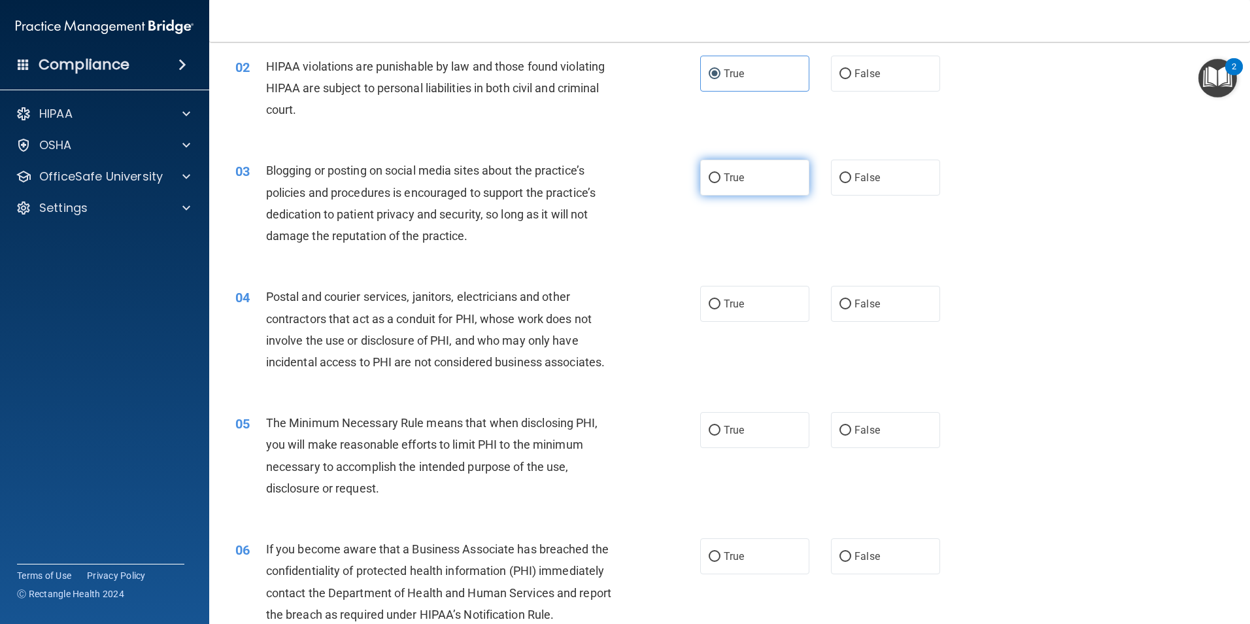
click at [733, 180] on span "True" at bounding box center [734, 177] width 20 height 12
click at [720, 180] on input "True" at bounding box center [715, 178] width 12 height 10
radio input "true"
click at [872, 292] on label "False" at bounding box center [885, 304] width 109 height 36
click at [851, 299] on input "False" at bounding box center [845, 304] width 12 height 10
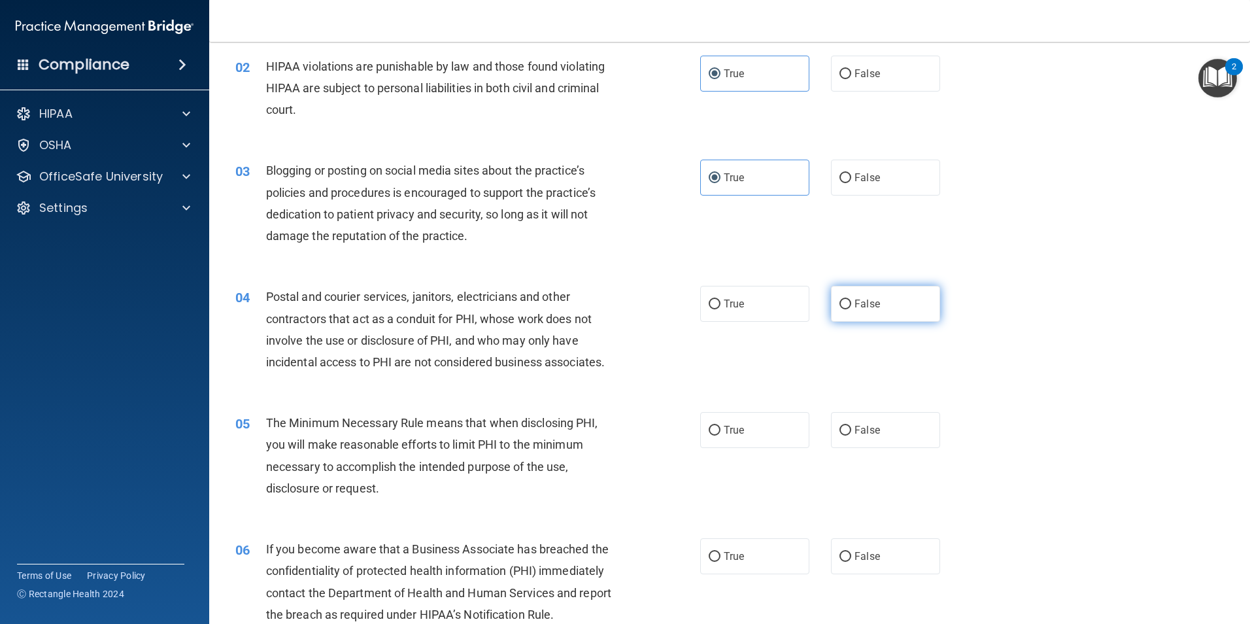
radio input "true"
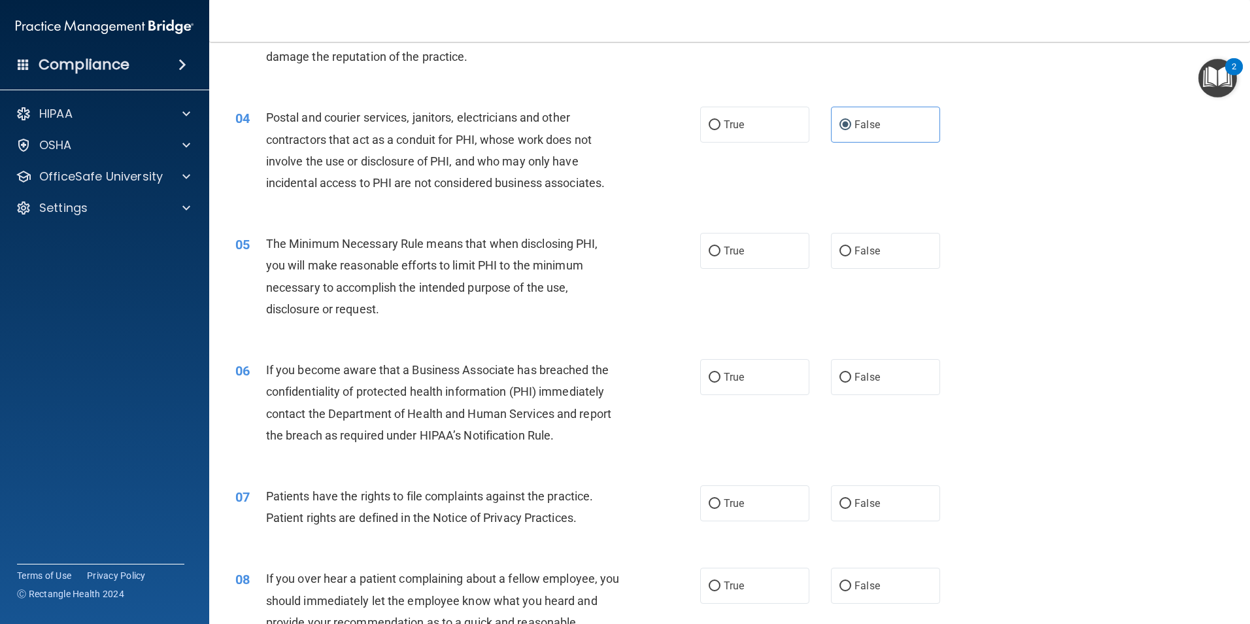
scroll to position [327, 0]
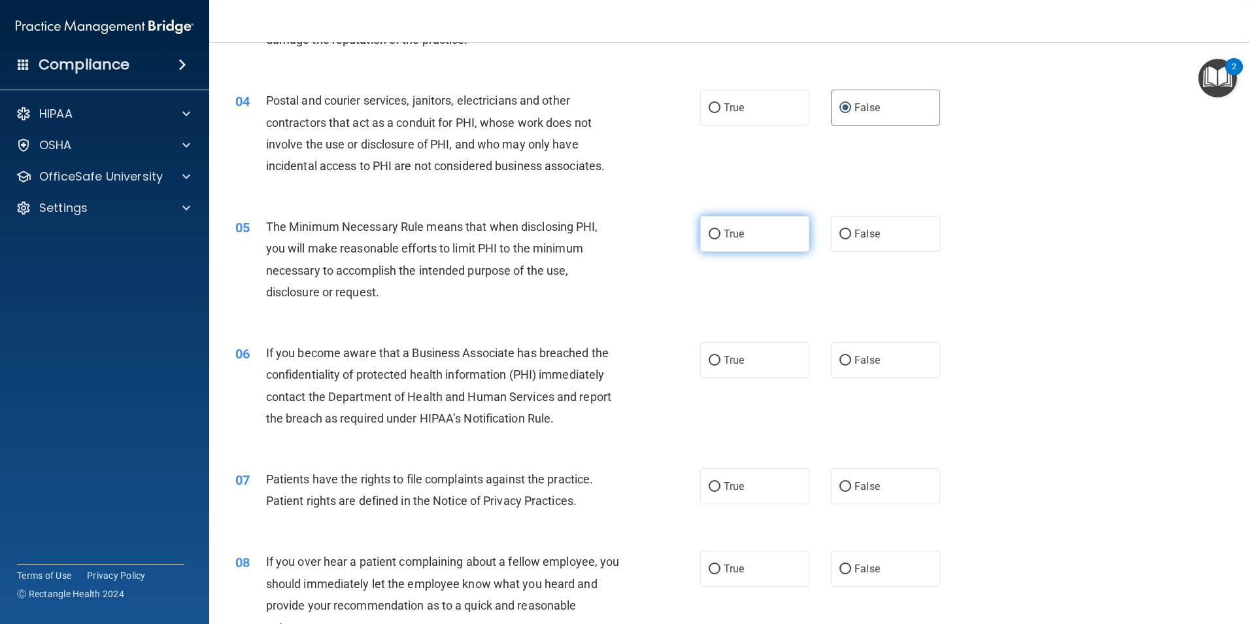
click at [742, 226] on label "True" at bounding box center [754, 234] width 109 height 36
click at [720, 229] on input "True" at bounding box center [715, 234] width 12 height 10
radio input "true"
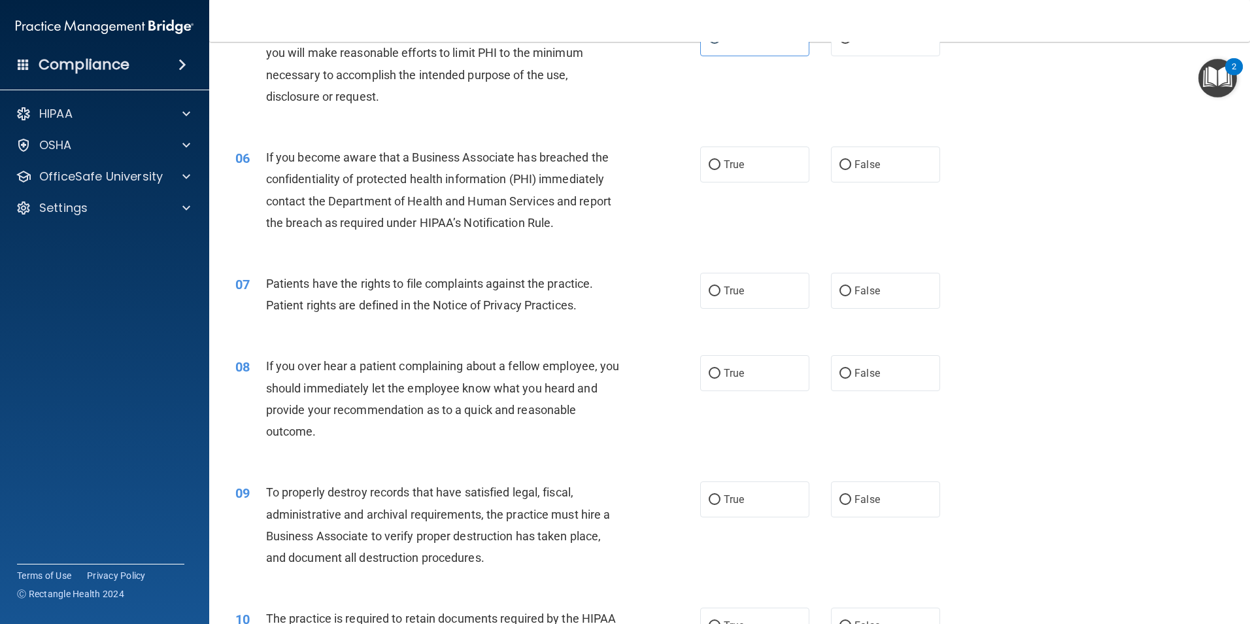
scroll to position [523, 0]
click at [839, 164] on input "False" at bounding box center [845, 165] width 12 height 10
radio input "true"
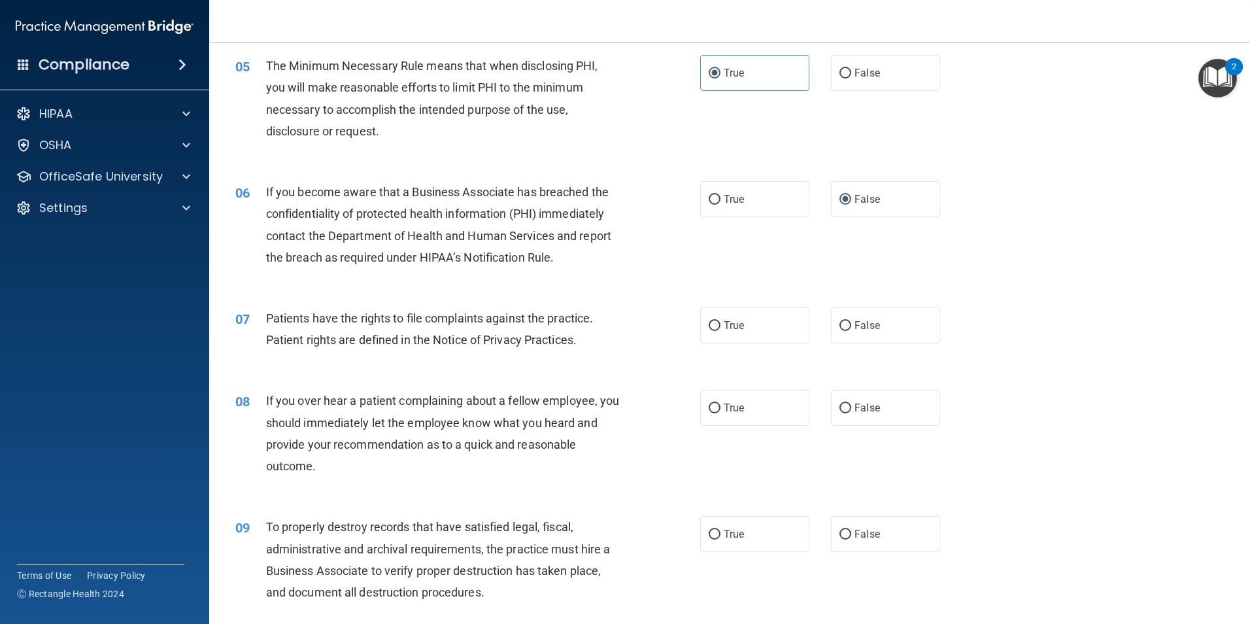
scroll to position [458, 0]
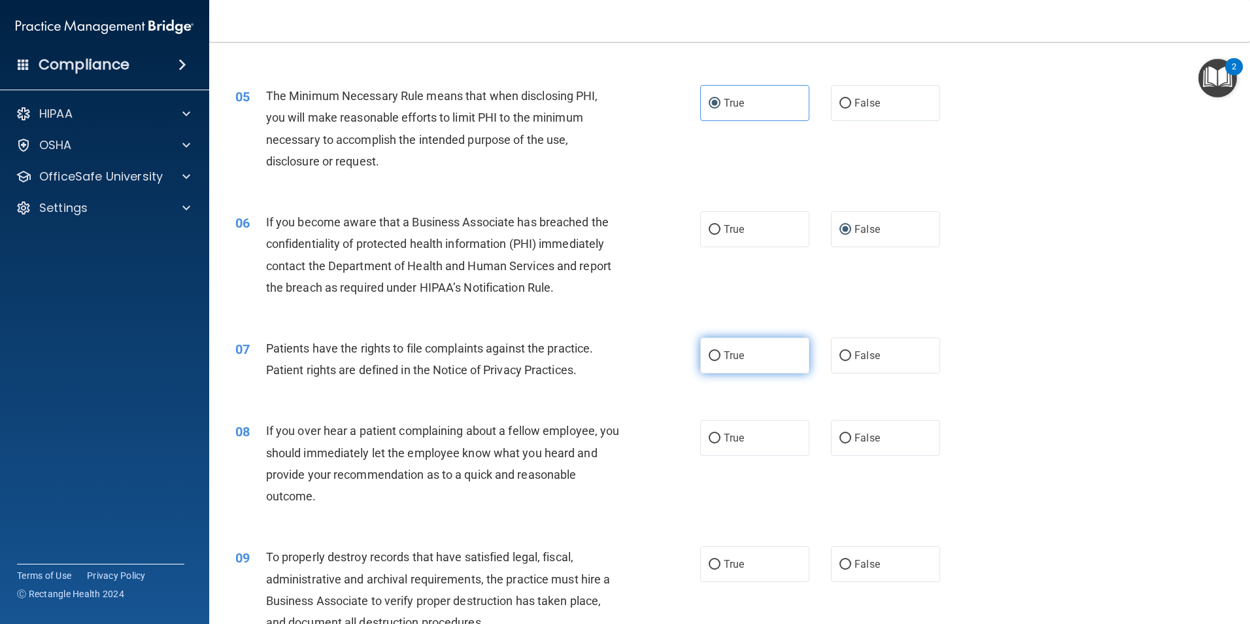
click at [764, 348] on label "True" at bounding box center [754, 355] width 109 height 36
click at [720, 351] on input "True" at bounding box center [715, 356] width 12 height 10
radio input "true"
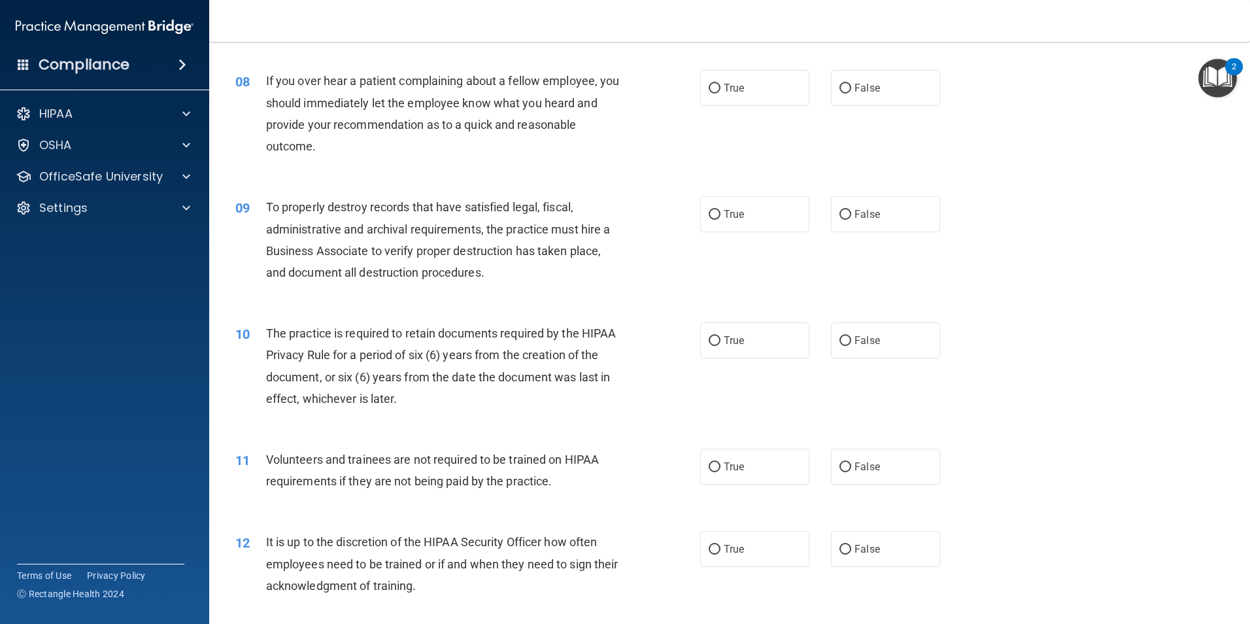
scroll to position [784, 0]
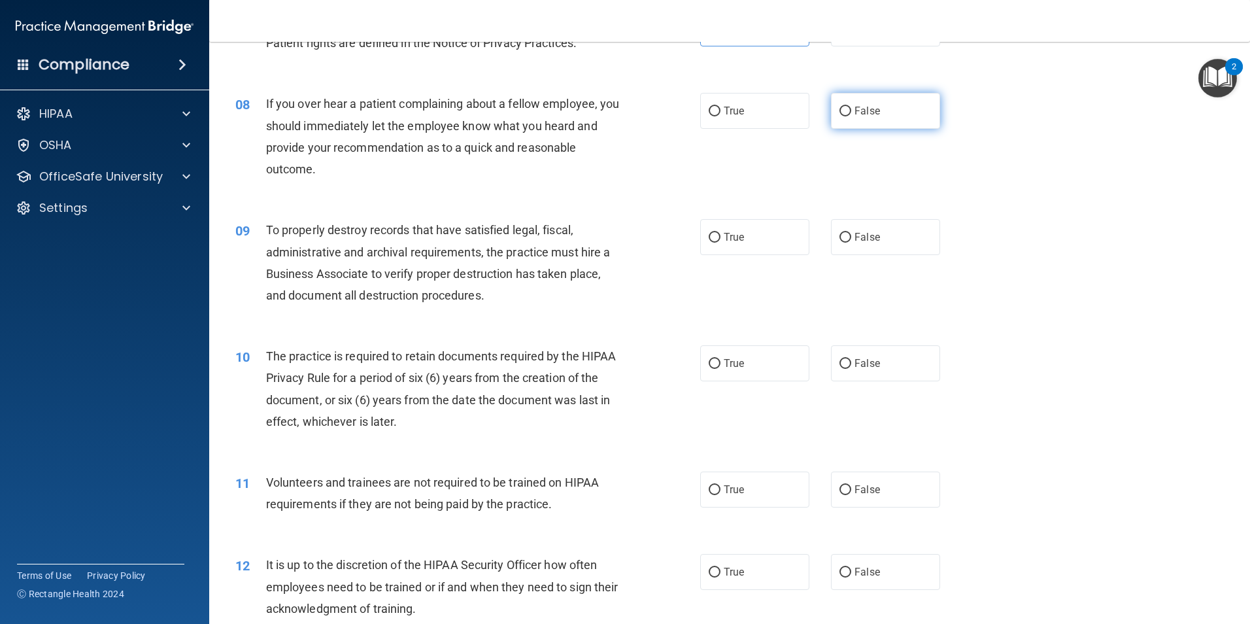
click at [875, 118] on label "False" at bounding box center [885, 111] width 109 height 36
click at [851, 116] on input "False" at bounding box center [845, 112] width 12 height 10
radio input "true"
click at [730, 247] on label "True" at bounding box center [754, 237] width 109 height 36
click at [720, 243] on input "True" at bounding box center [715, 238] width 12 height 10
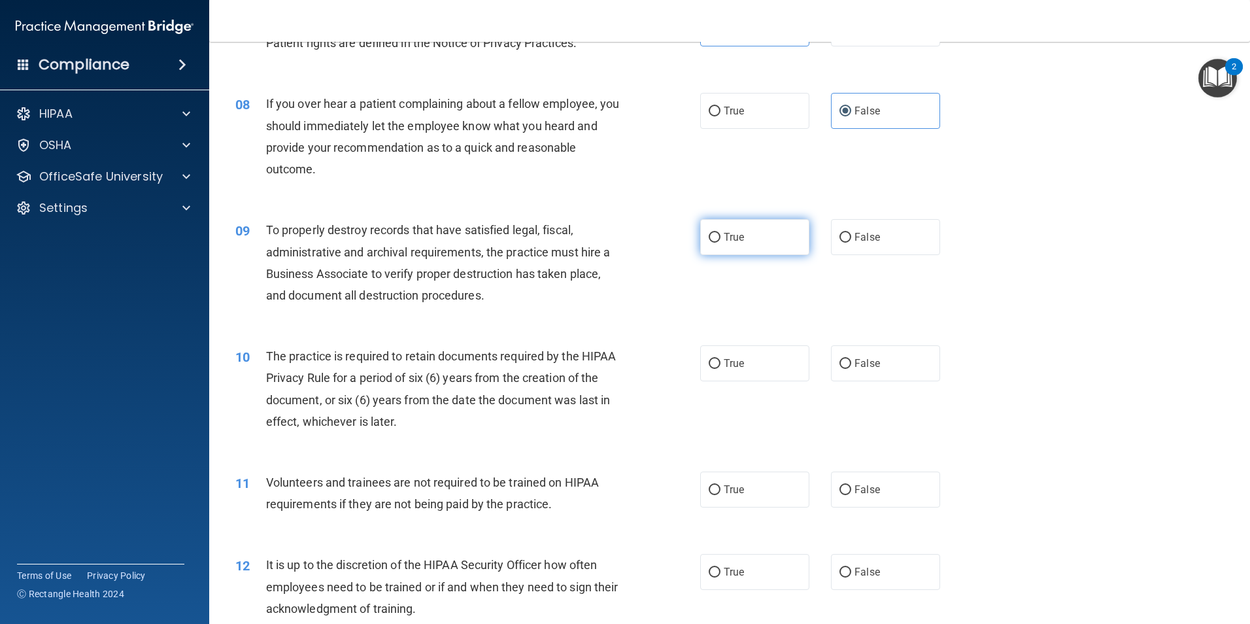
radio input "true"
click at [728, 365] on span "True" at bounding box center [734, 363] width 20 height 12
click at [720, 365] on input "True" at bounding box center [715, 364] width 12 height 10
radio input "true"
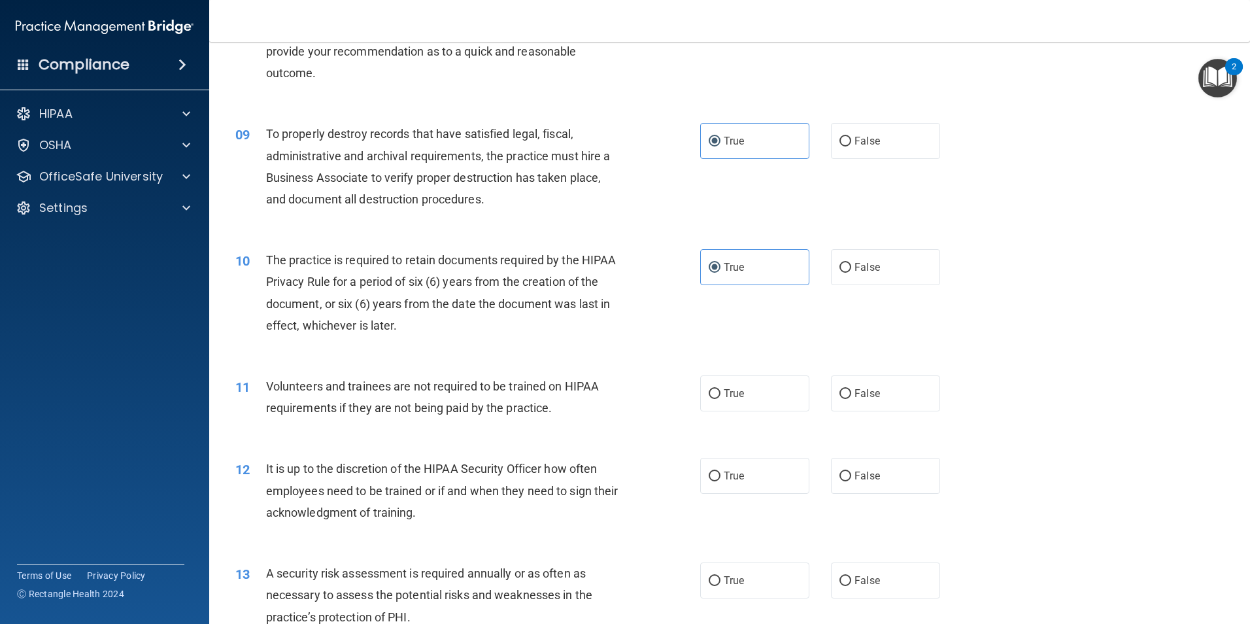
scroll to position [915, 0]
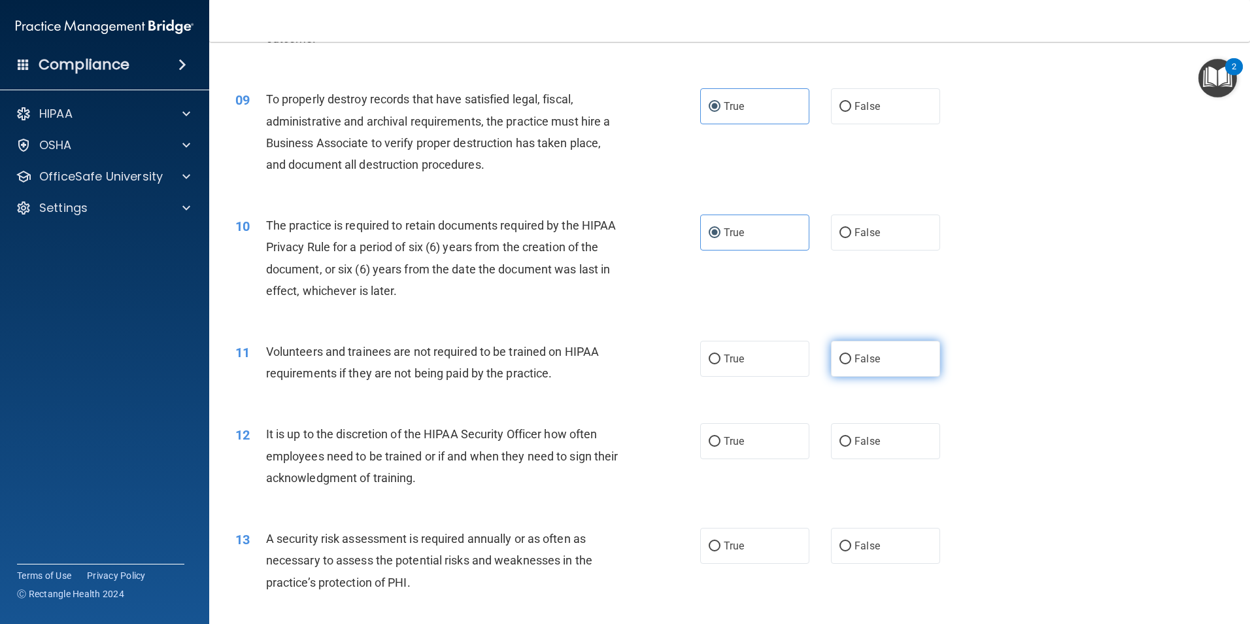
click at [864, 373] on label "False" at bounding box center [885, 359] width 109 height 36
click at [851, 364] on input "False" at bounding box center [845, 359] width 12 height 10
radio input "true"
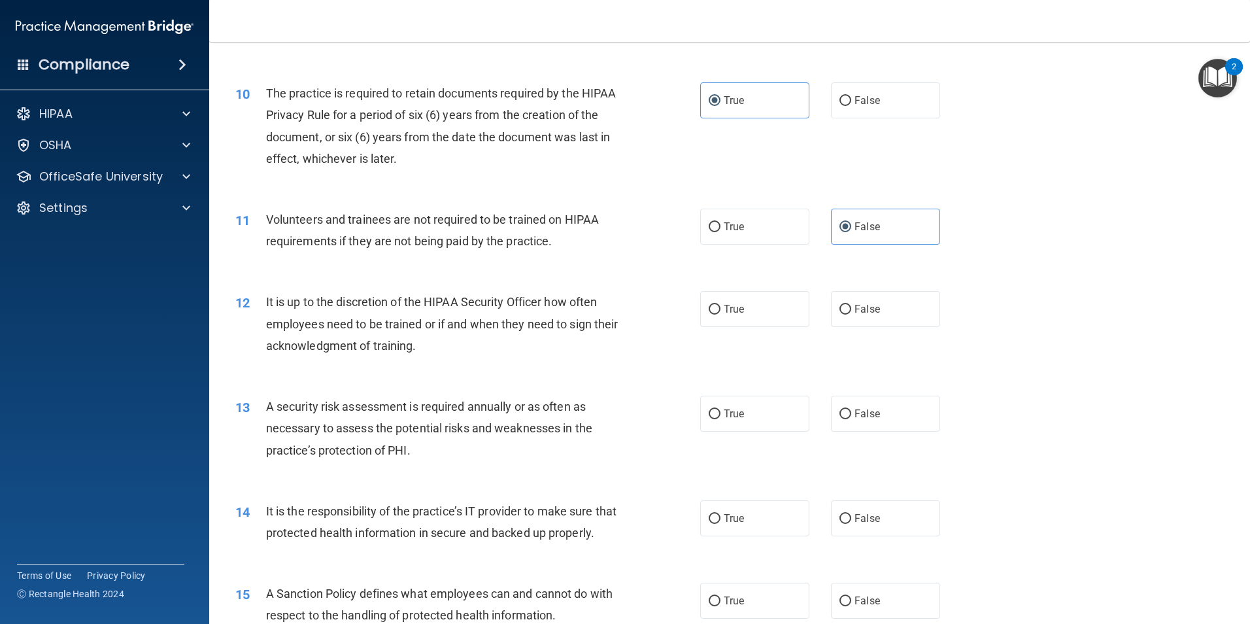
scroll to position [1177, 0]
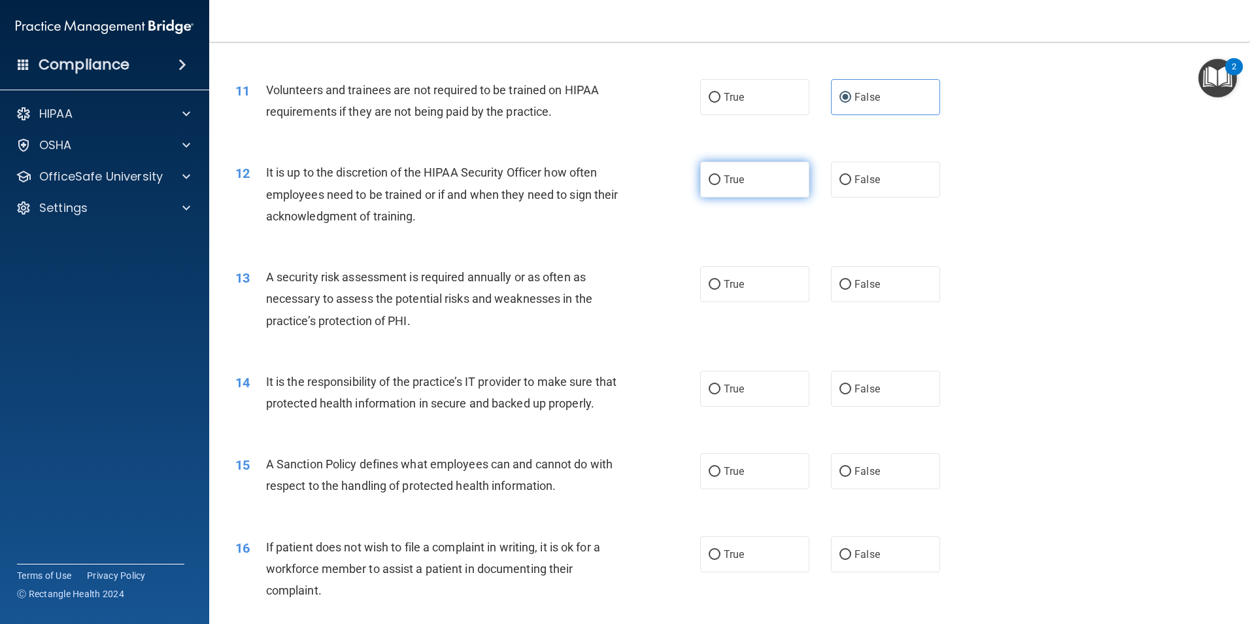
click at [762, 186] on label "True" at bounding box center [754, 179] width 109 height 36
click at [720, 185] on input "True" at bounding box center [715, 180] width 12 height 10
radio input "true"
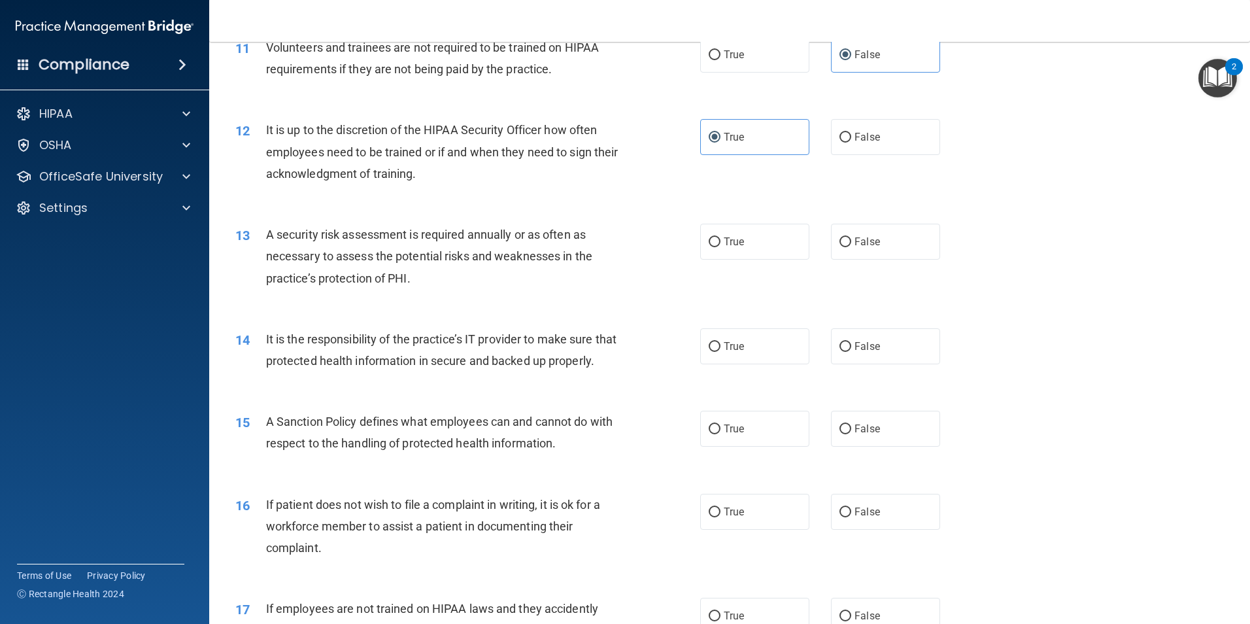
scroll to position [1242, 0]
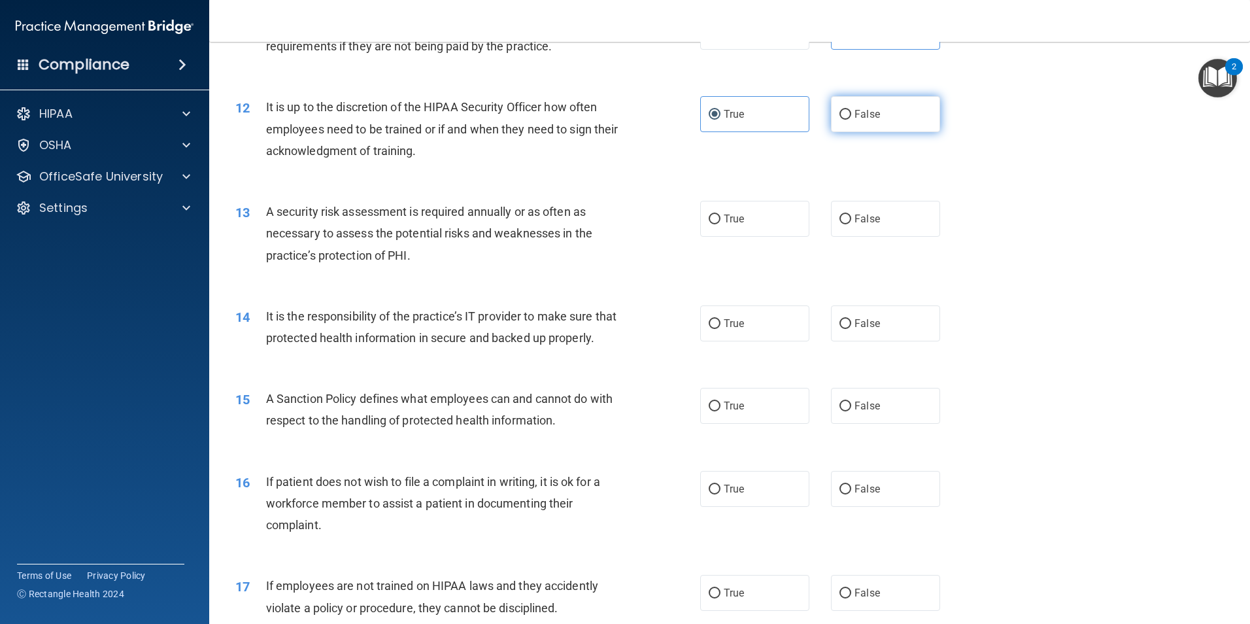
click at [901, 129] on label "False" at bounding box center [885, 114] width 109 height 36
click at [851, 120] on input "False" at bounding box center [845, 115] width 12 height 10
radio input "true"
click at [726, 109] on span "True" at bounding box center [734, 114] width 20 height 12
click at [720, 110] on input "True" at bounding box center [715, 115] width 12 height 10
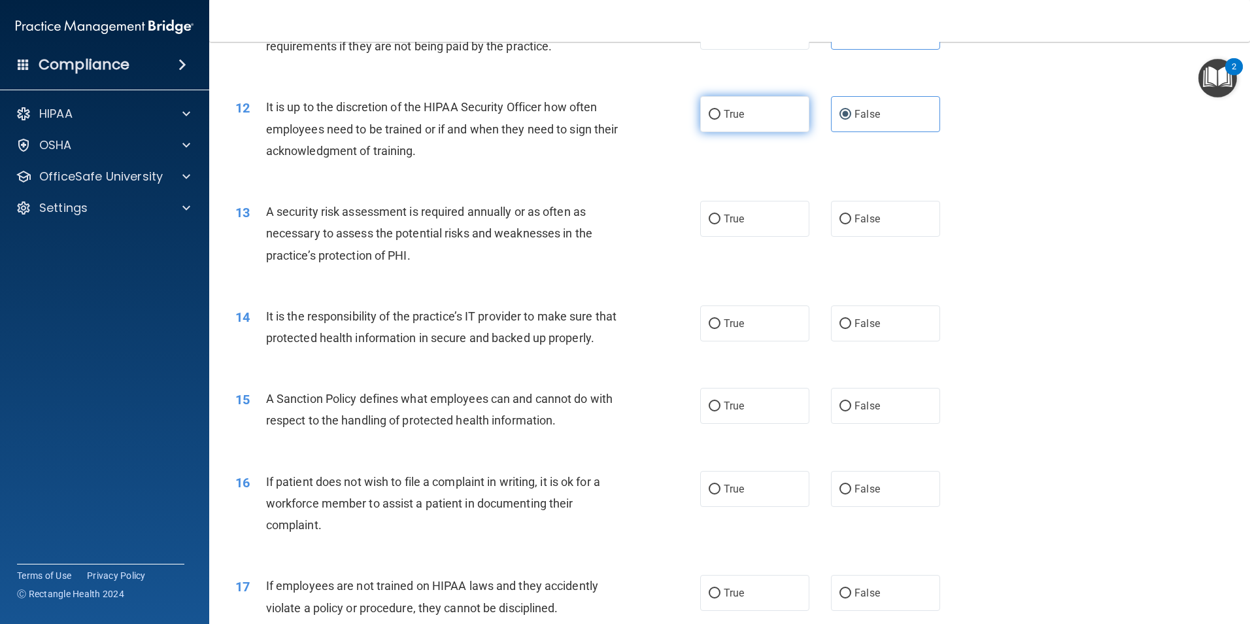
radio input "true"
radio input "false"
click at [700, 224] on label "True" at bounding box center [754, 219] width 109 height 36
click at [709, 224] on input "True" at bounding box center [715, 219] width 12 height 10
radio input "true"
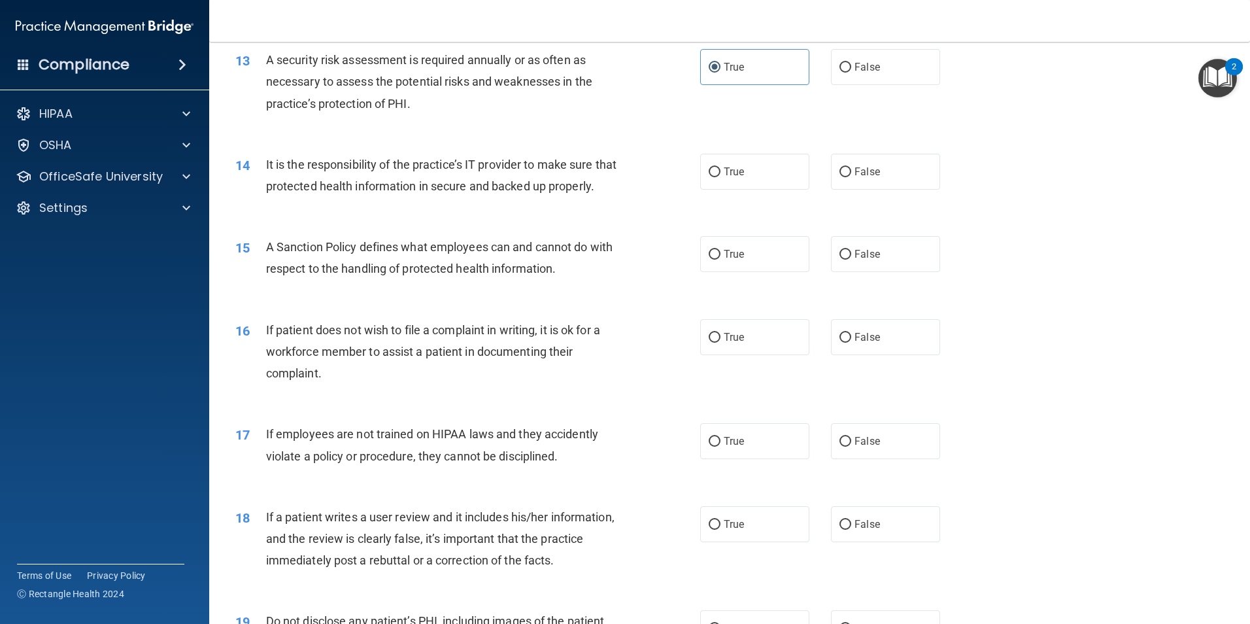
scroll to position [1438, 0]
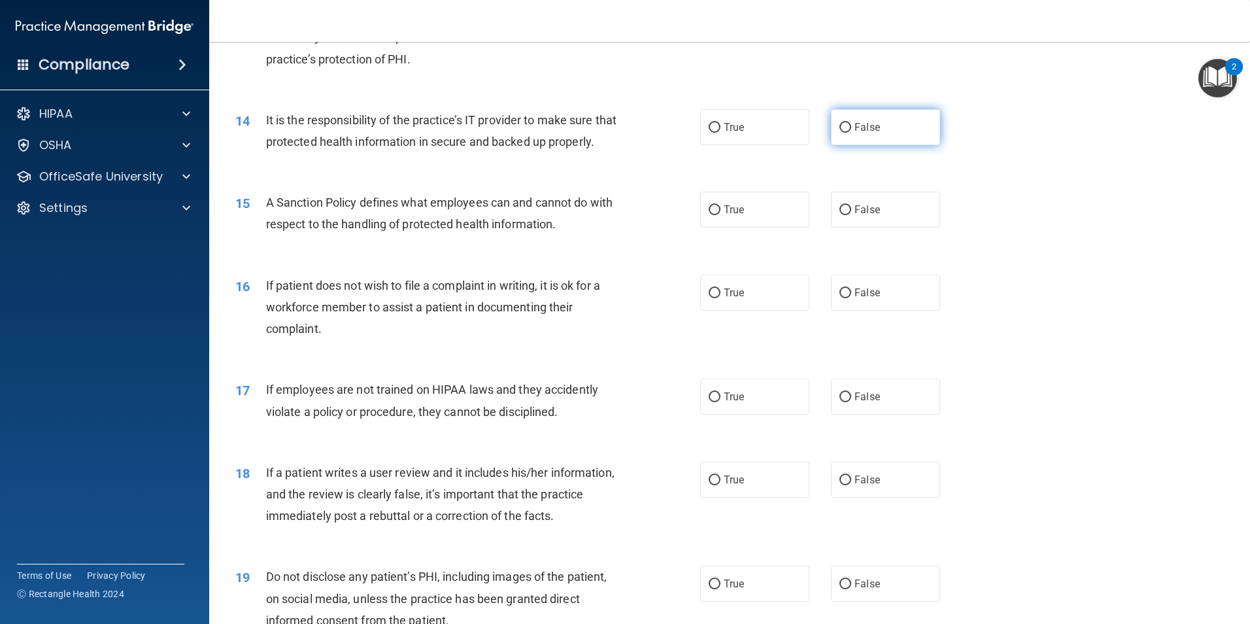
click at [846, 134] on label "False" at bounding box center [885, 127] width 109 height 36
click at [846, 133] on input "False" at bounding box center [845, 128] width 12 height 10
radio input "true"
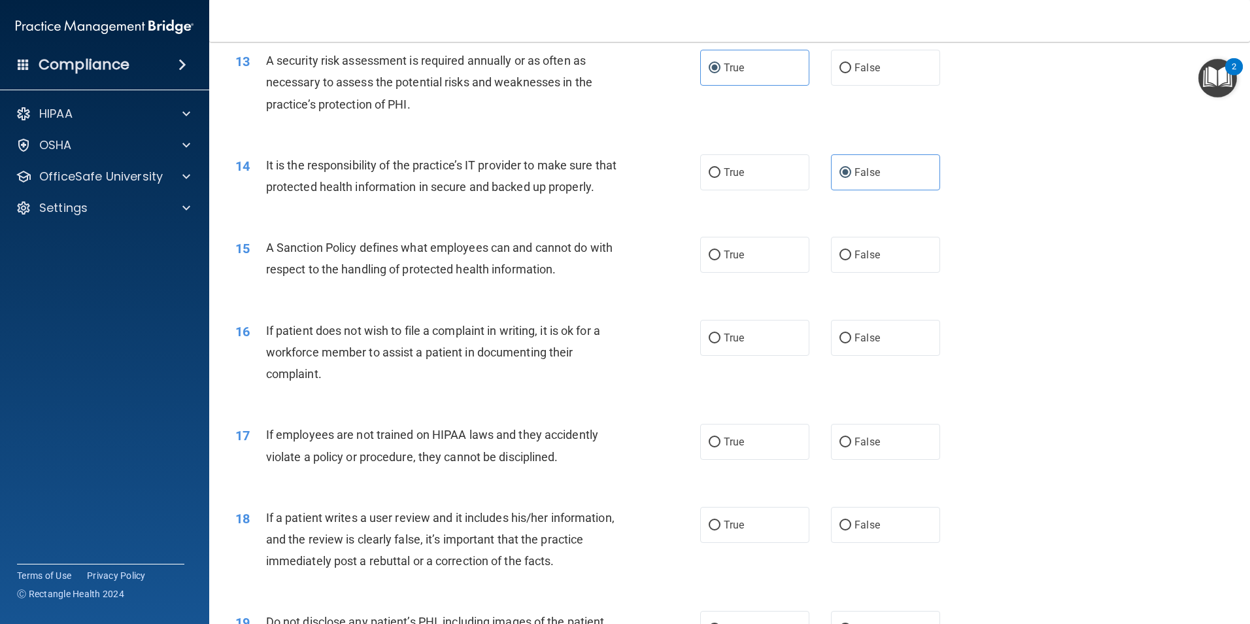
scroll to position [1307, 0]
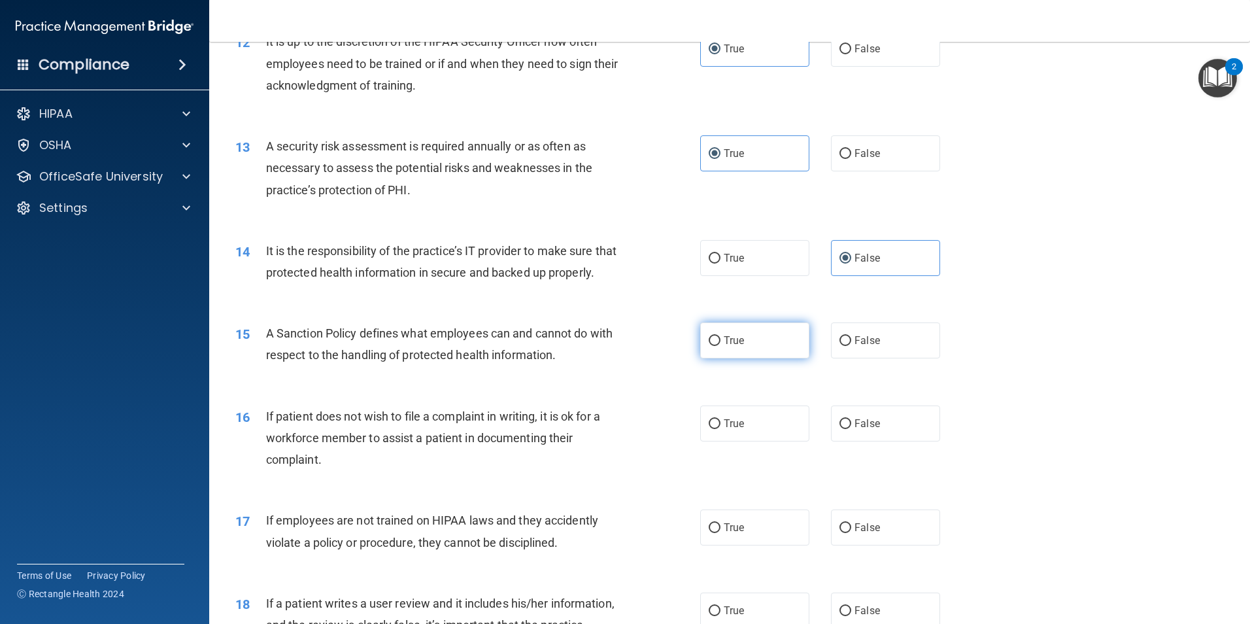
click at [762, 358] on label "True" at bounding box center [754, 340] width 109 height 36
click at [720, 346] on input "True" at bounding box center [715, 341] width 12 height 10
radio input "true"
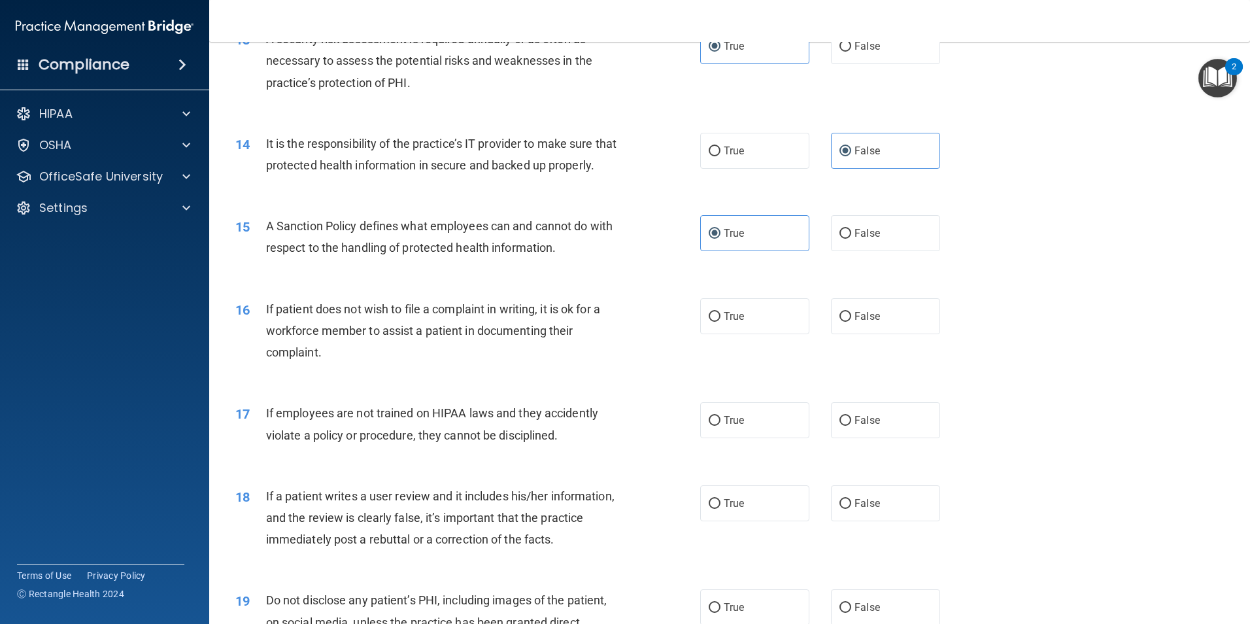
scroll to position [1438, 0]
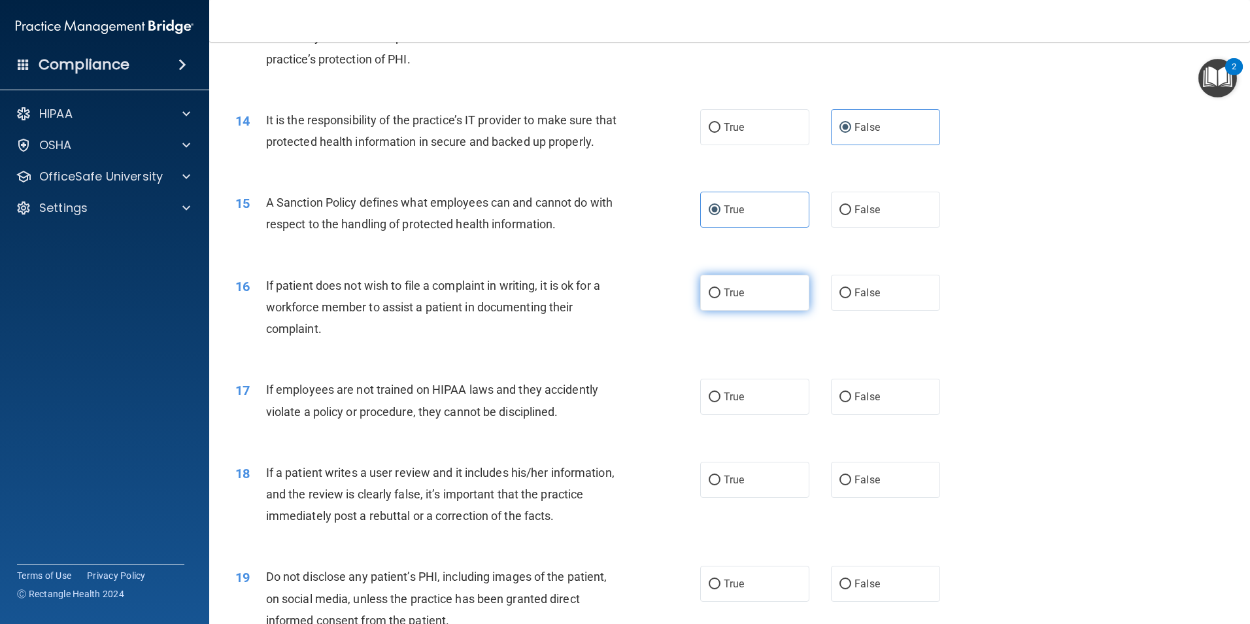
click at [726, 311] on label "True" at bounding box center [754, 293] width 109 height 36
click at [720, 298] on input "True" at bounding box center [715, 293] width 12 height 10
radio input "true"
click at [831, 414] on label "False" at bounding box center [885, 397] width 109 height 36
click at [839, 402] on input "False" at bounding box center [845, 397] width 12 height 10
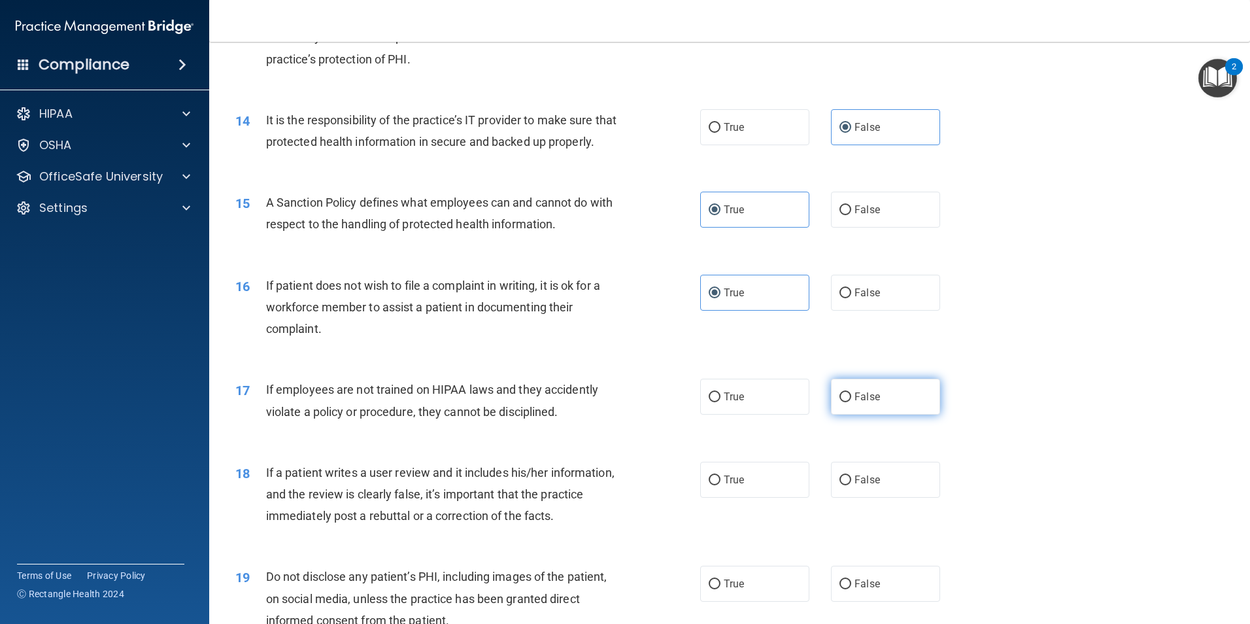
radio input "true"
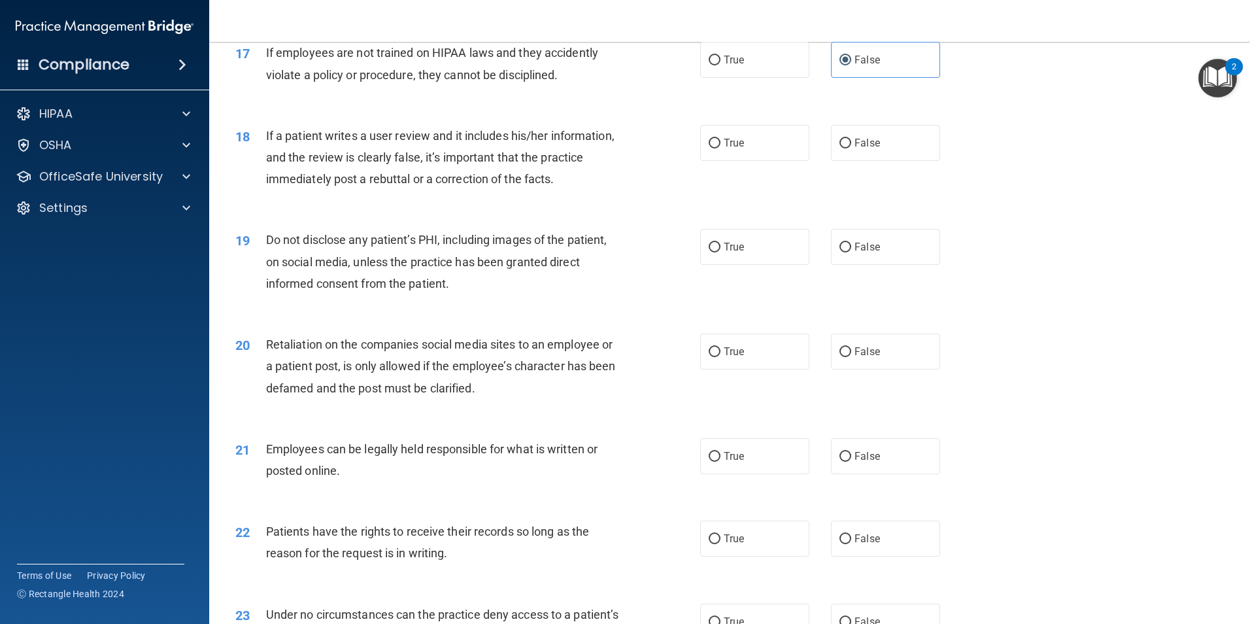
scroll to position [1700, 0]
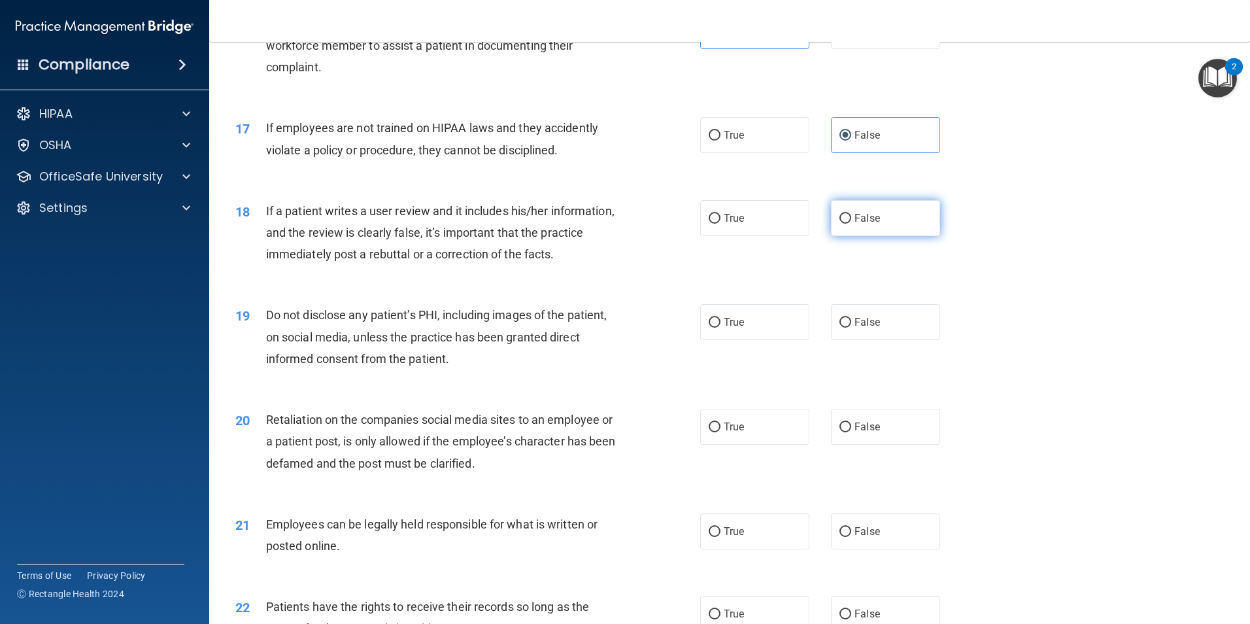
click at [861, 232] on label "False" at bounding box center [885, 218] width 109 height 36
click at [851, 224] on input "False" at bounding box center [845, 219] width 12 height 10
radio input "true"
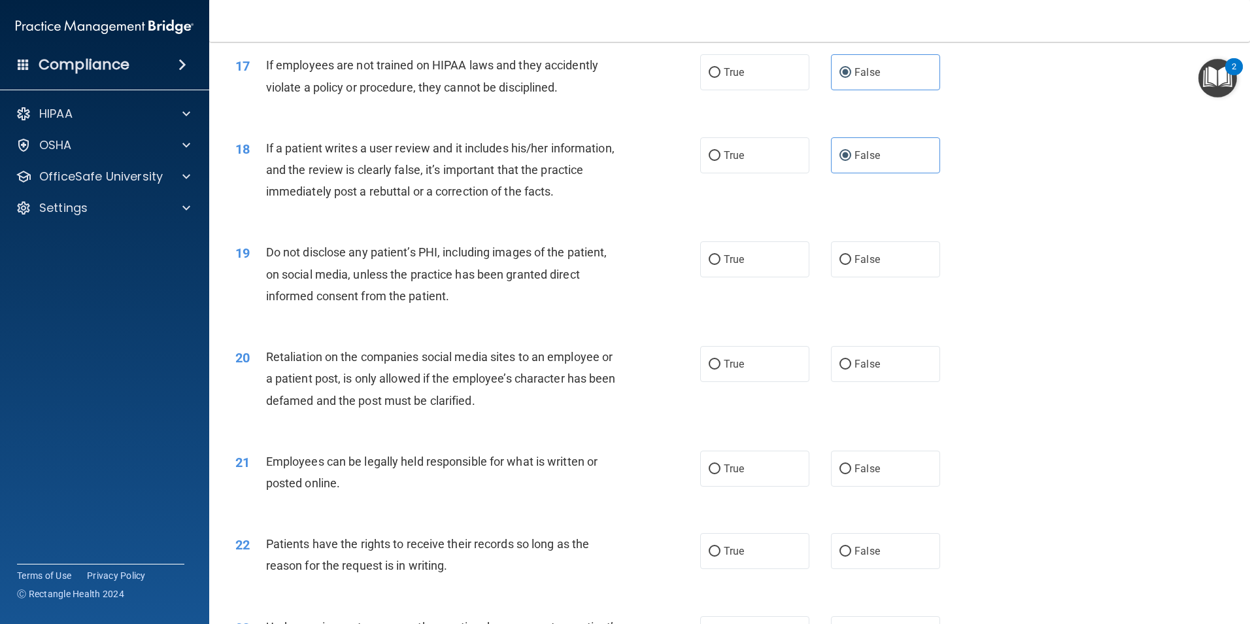
scroll to position [1765, 0]
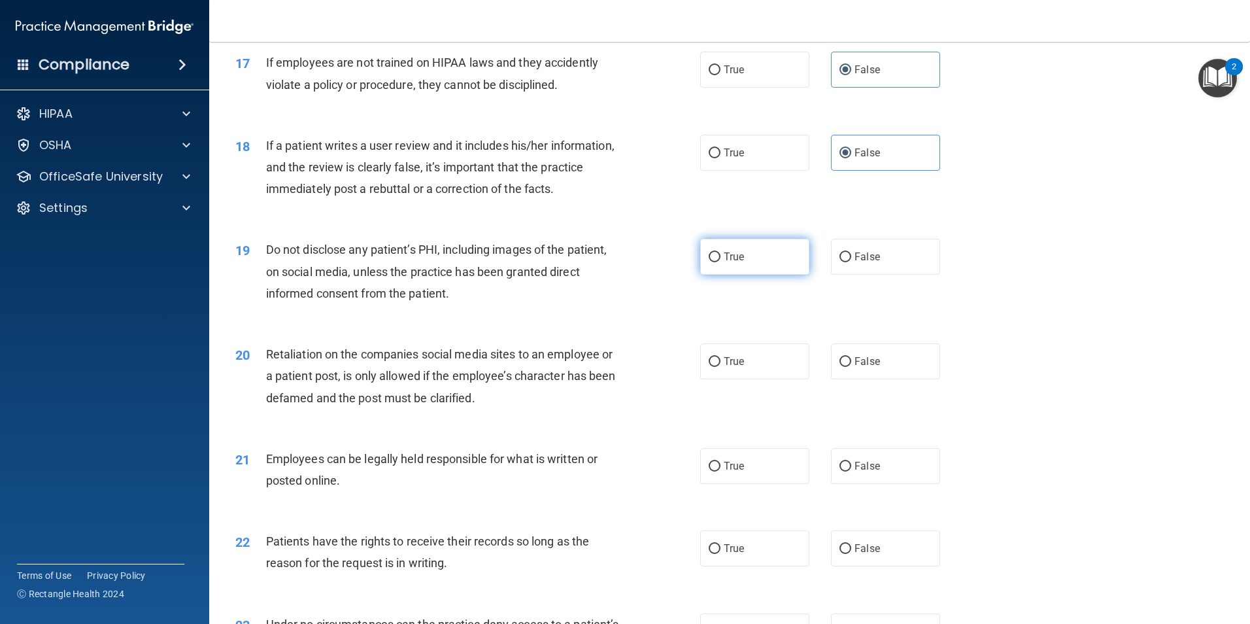
click at [724, 263] on span "True" at bounding box center [734, 256] width 20 height 12
click at [720, 262] on input "True" at bounding box center [715, 257] width 12 height 10
radio input "true"
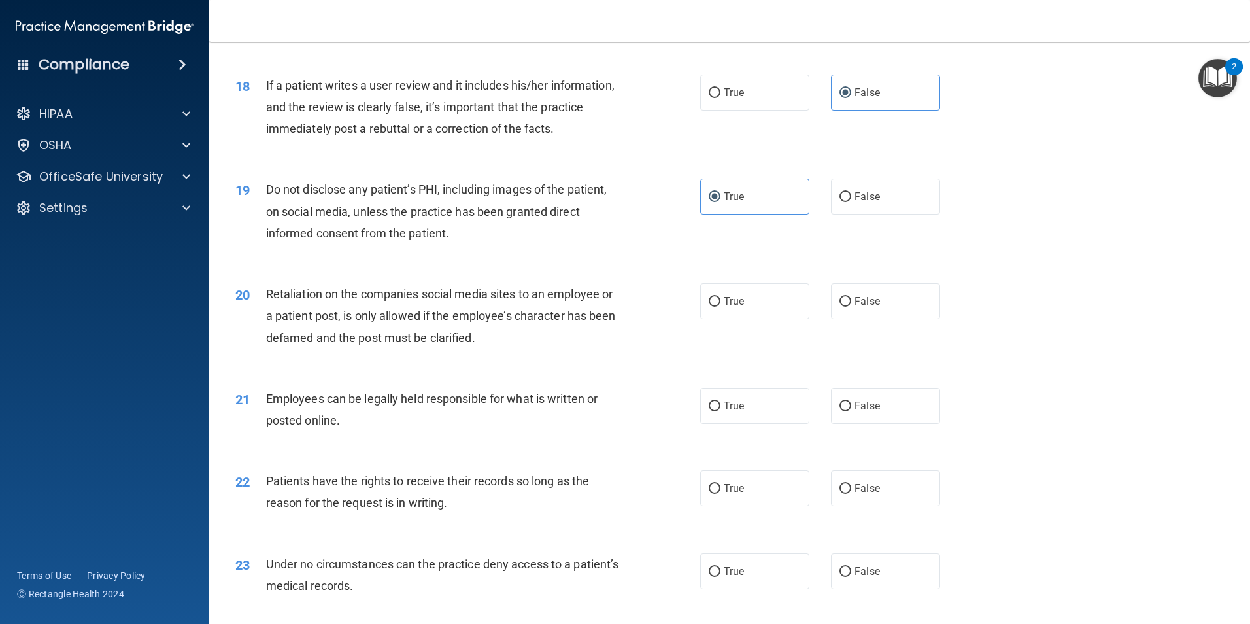
scroll to position [1830, 0]
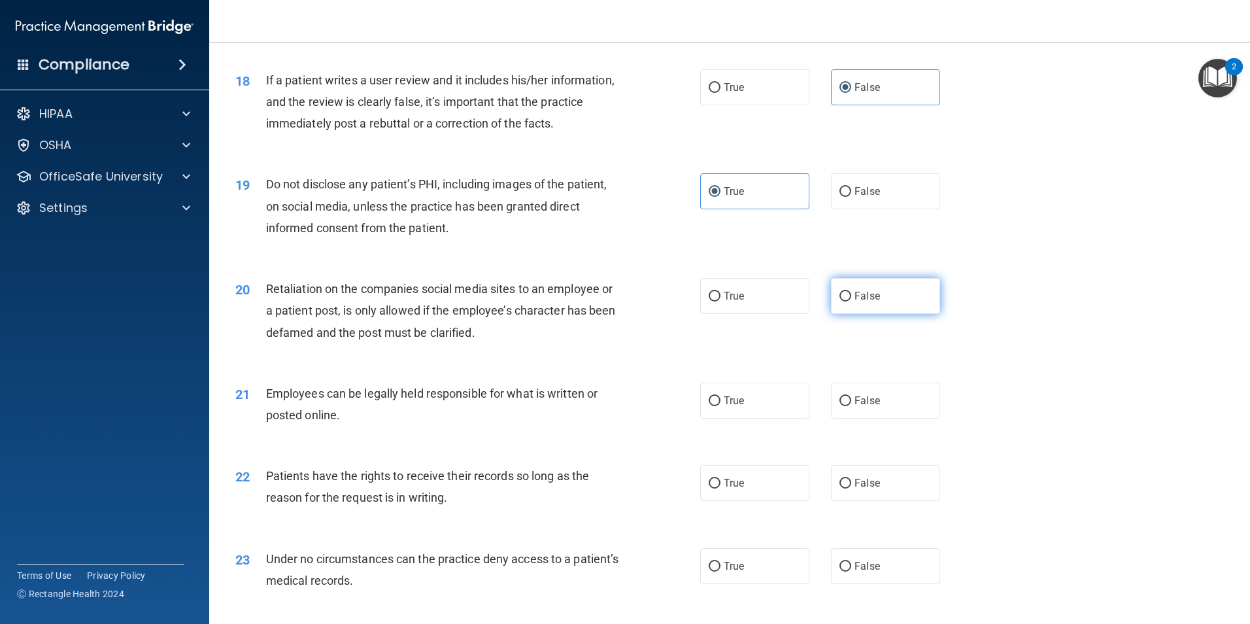
click at [867, 314] on label "False" at bounding box center [885, 296] width 109 height 36
click at [851, 301] on input "False" at bounding box center [845, 297] width 12 height 10
radio input "true"
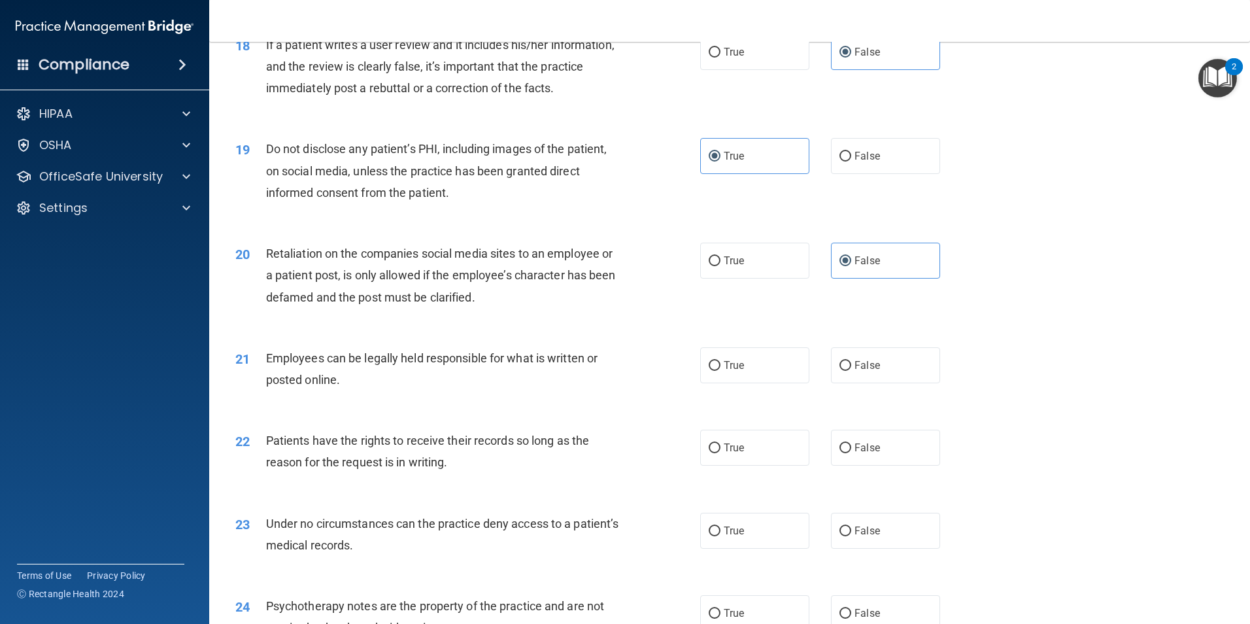
scroll to position [1896, 0]
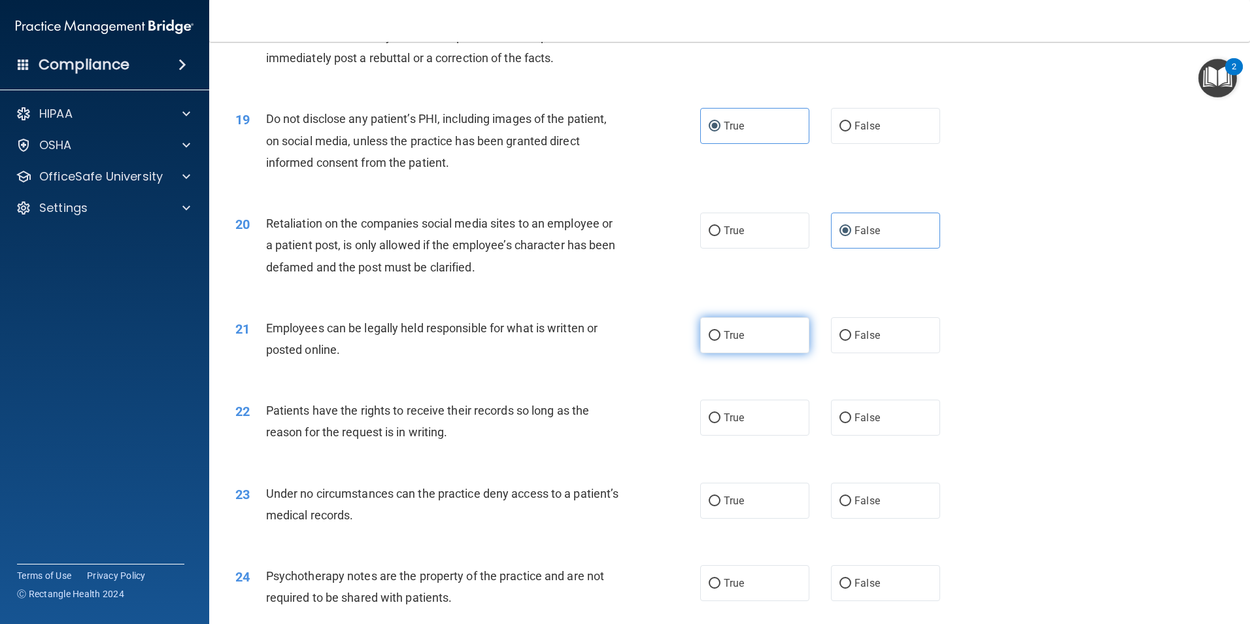
click at [713, 341] on input "True" at bounding box center [715, 336] width 12 height 10
radio input "true"
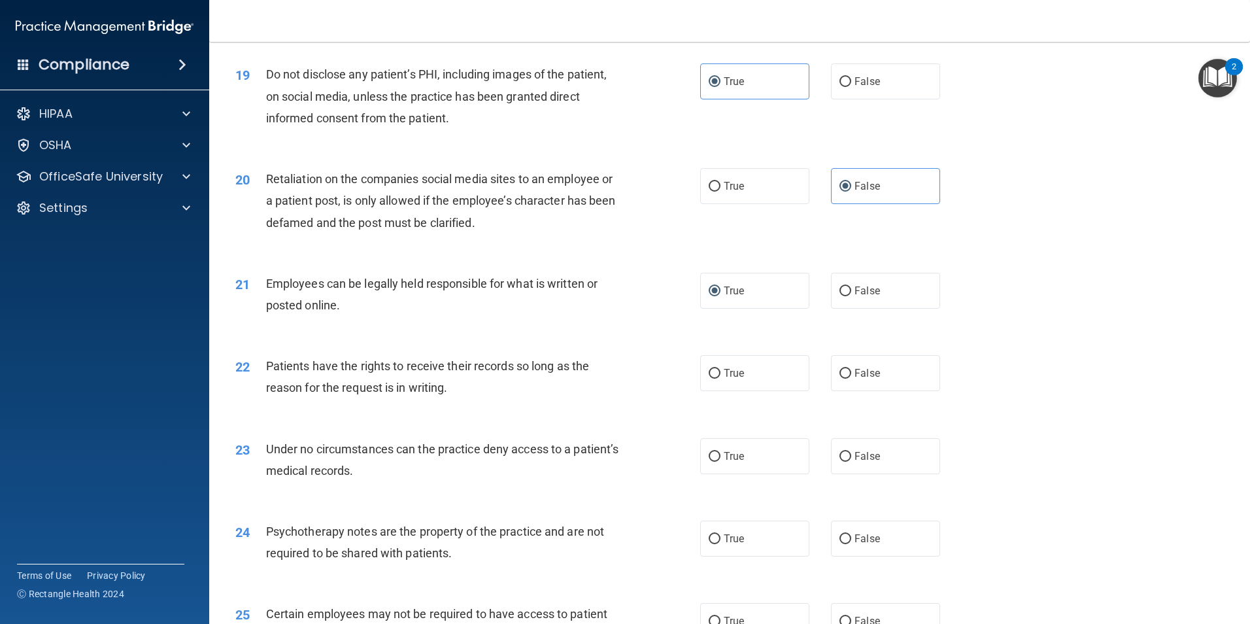
scroll to position [2092, 0]
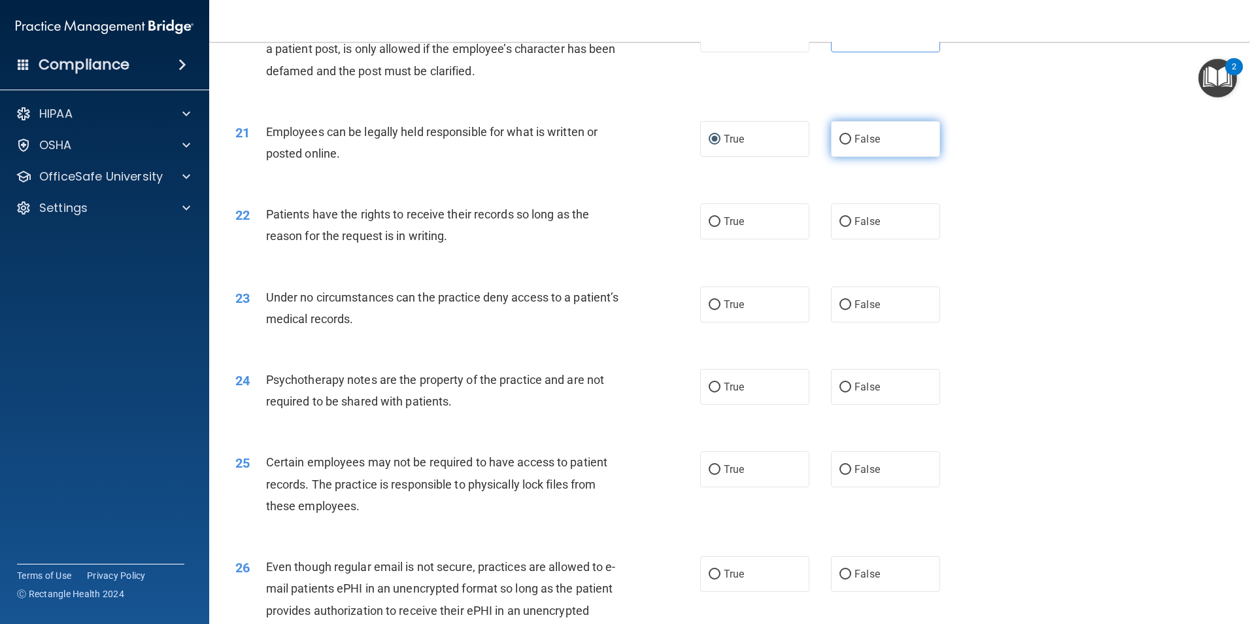
click at [848, 157] on label "False" at bounding box center [885, 139] width 109 height 36
click at [848, 144] on input "False" at bounding box center [845, 140] width 12 height 10
radio input "true"
click at [777, 157] on label "True" at bounding box center [754, 139] width 109 height 36
click at [720, 144] on input "True" at bounding box center [715, 140] width 12 height 10
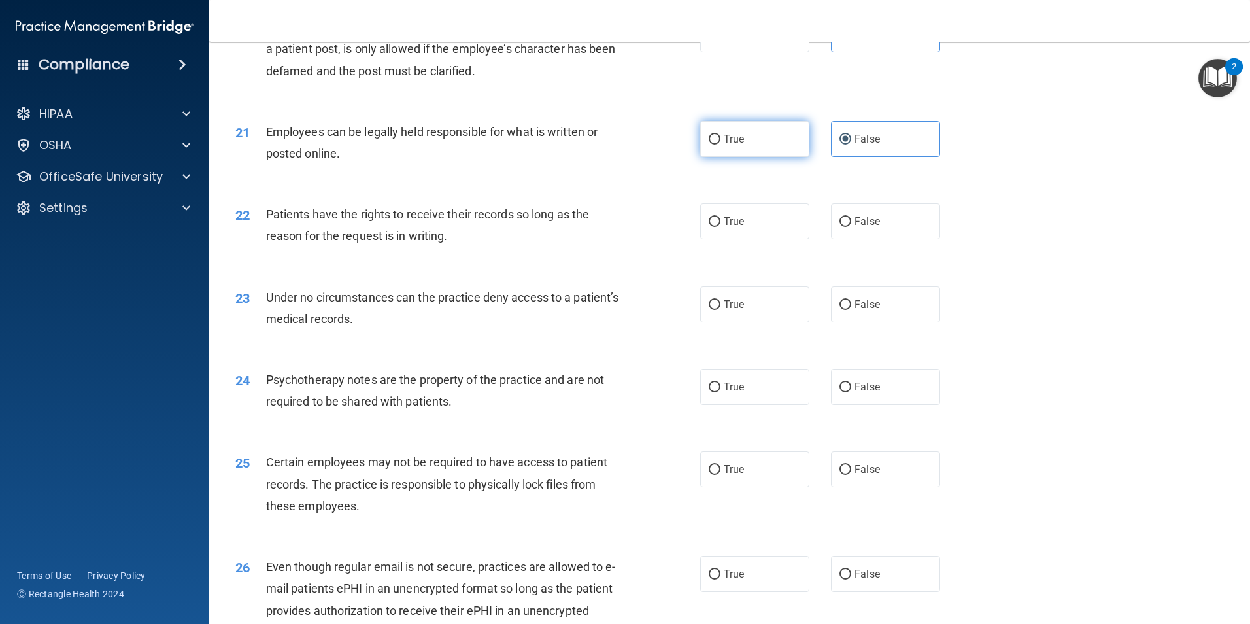
radio input "true"
radio input "false"
click at [868, 228] on span "False" at bounding box center [866, 221] width 25 height 12
click at [851, 227] on input "False" at bounding box center [845, 222] width 12 height 10
radio input "true"
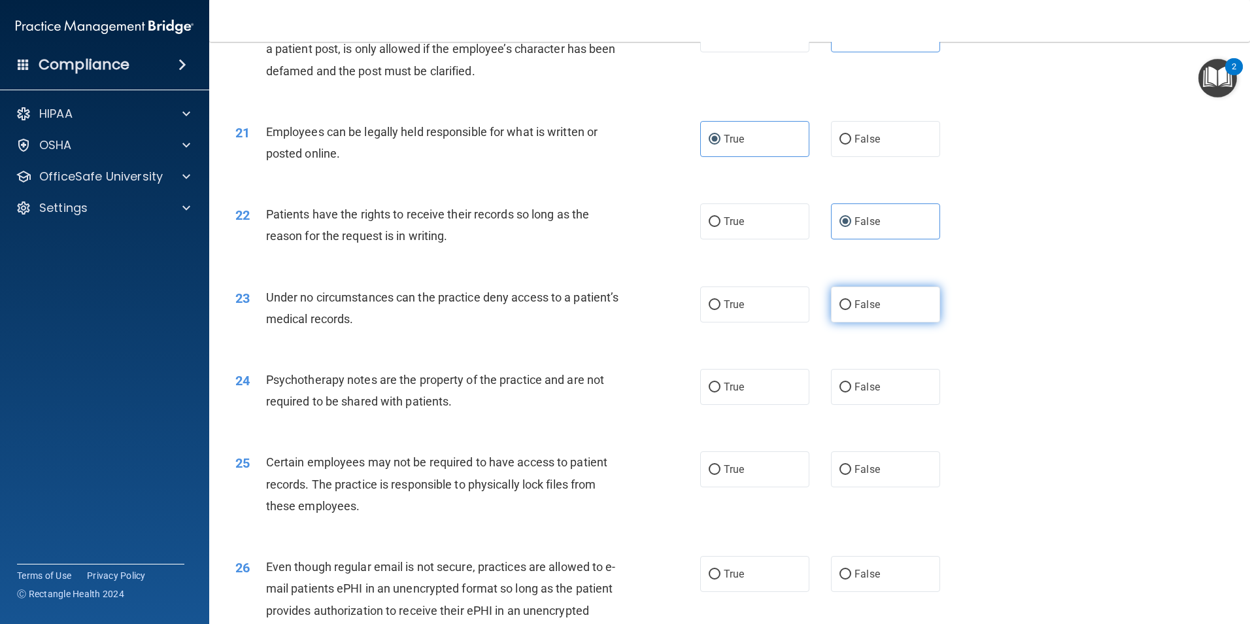
click at [900, 322] on label "False" at bounding box center [885, 304] width 109 height 36
click at [851, 310] on input "False" at bounding box center [845, 305] width 12 height 10
radio input "true"
click at [792, 405] on label "True" at bounding box center [754, 387] width 109 height 36
click at [720, 392] on input "True" at bounding box center [715, 387] width 12 height 10
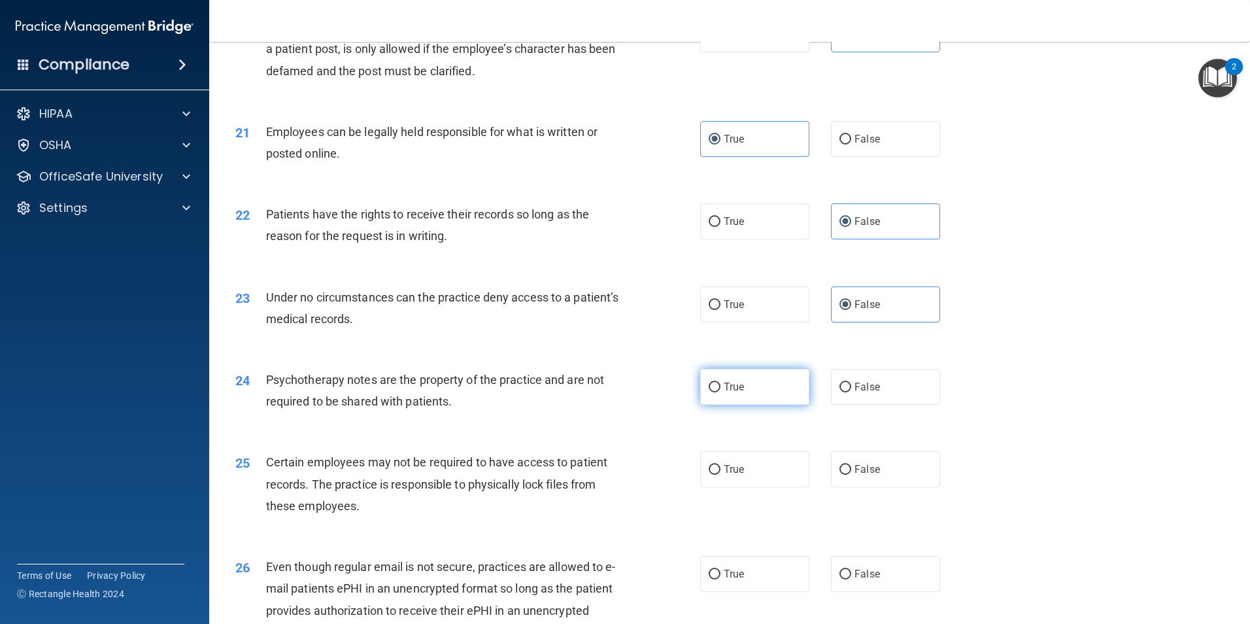
radio input "true"
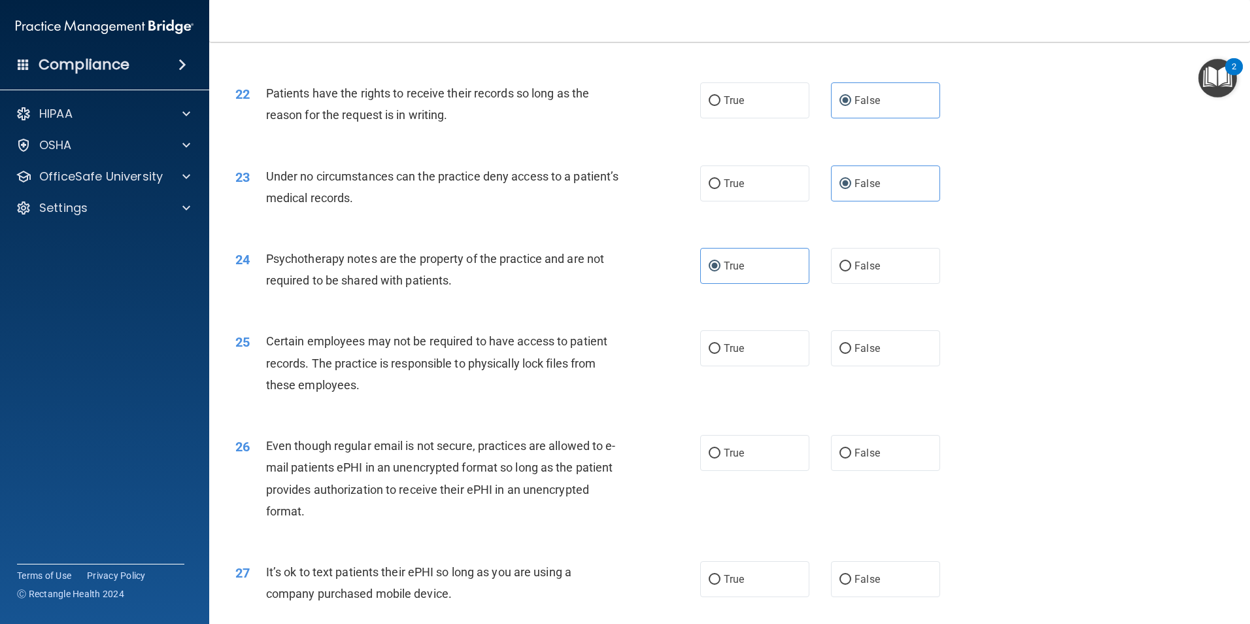
scroll to position [2223, 0]
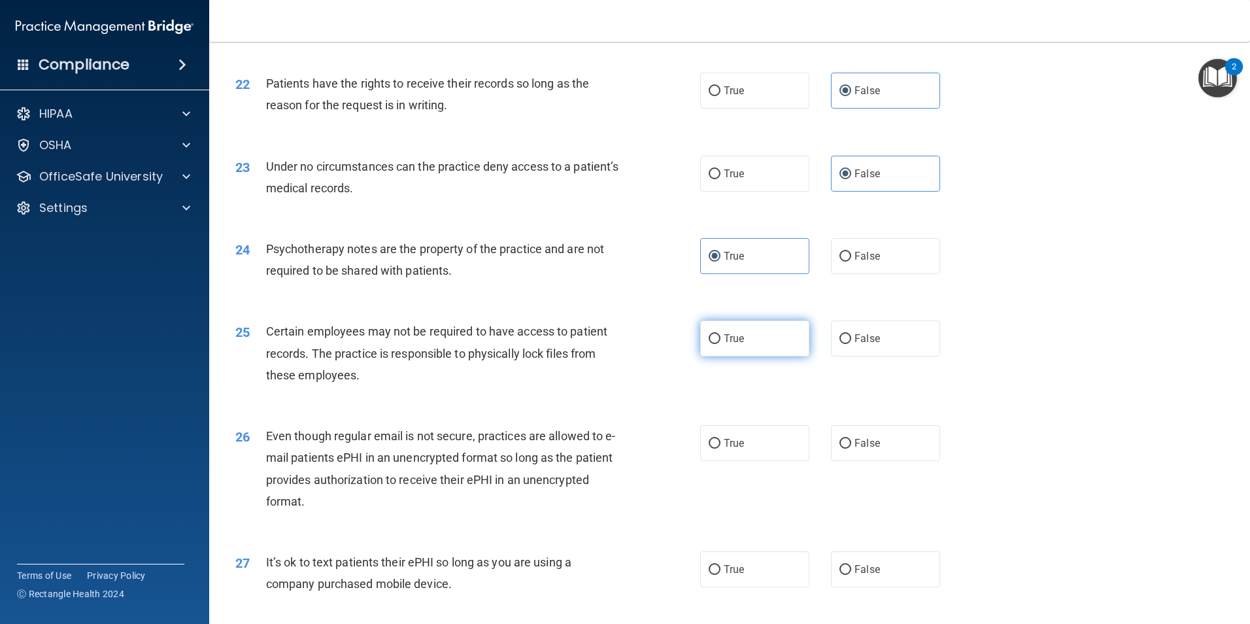
click at [720, 356] on label "True" at bounding box center [754, 338] width 109 height 36
click at [720, 344] on input "True" at bounding box center [715, 339] width 12 height 10
radio input "true"
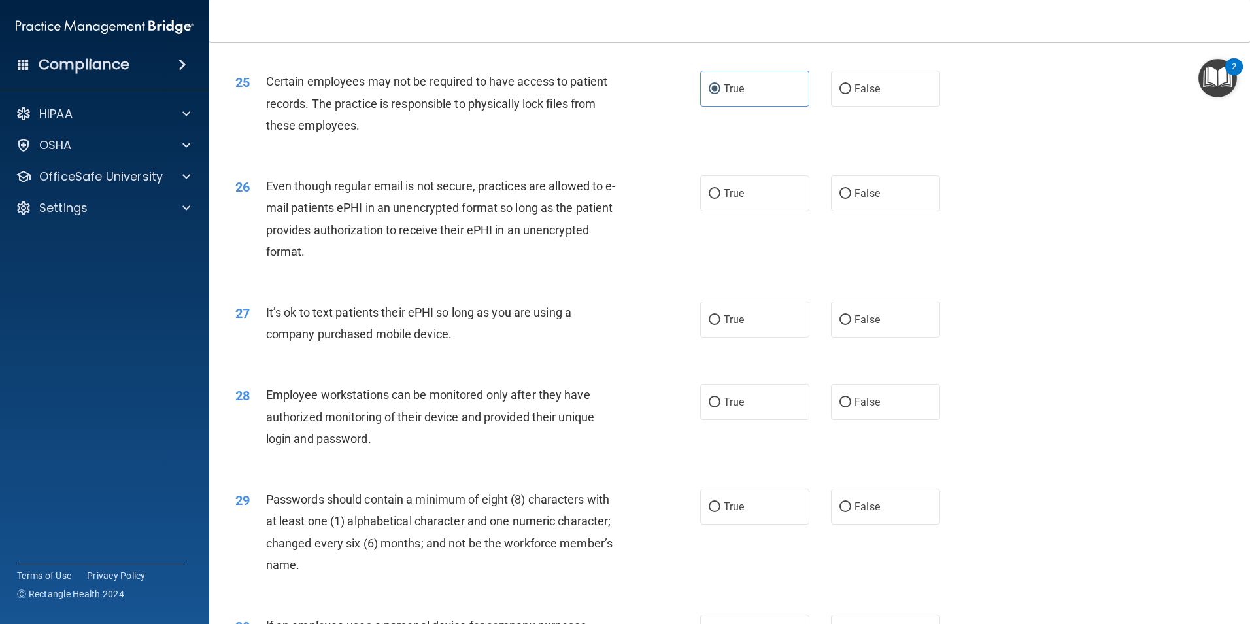
scroll to position [2484, 0]
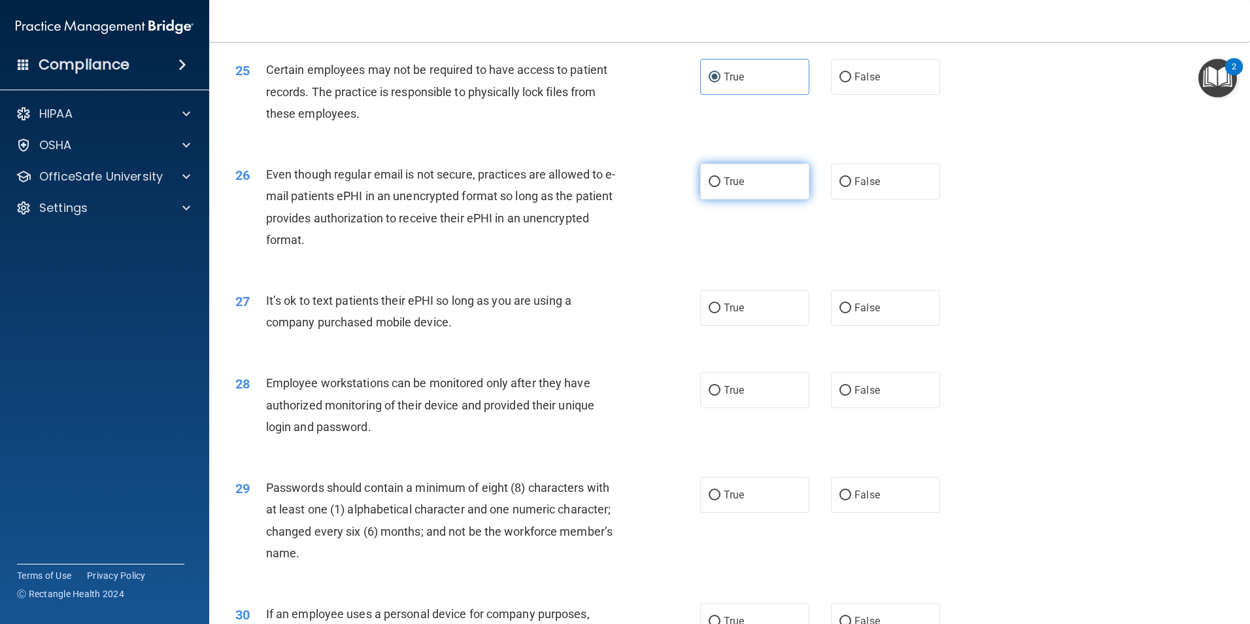
click at [724, 188] on span "True" at bounding box center [734, 181] width 20 height 12
click at [720, 187] on input "True" at bounding box center [715, 182] width 12 height 10
radio input "true"
click at [905, 326] on label "False" at bounding box center [885, 308] width 109 height 36
click at [851, 313] on input "False" at bounding box center [845, 308] width 12 height 10
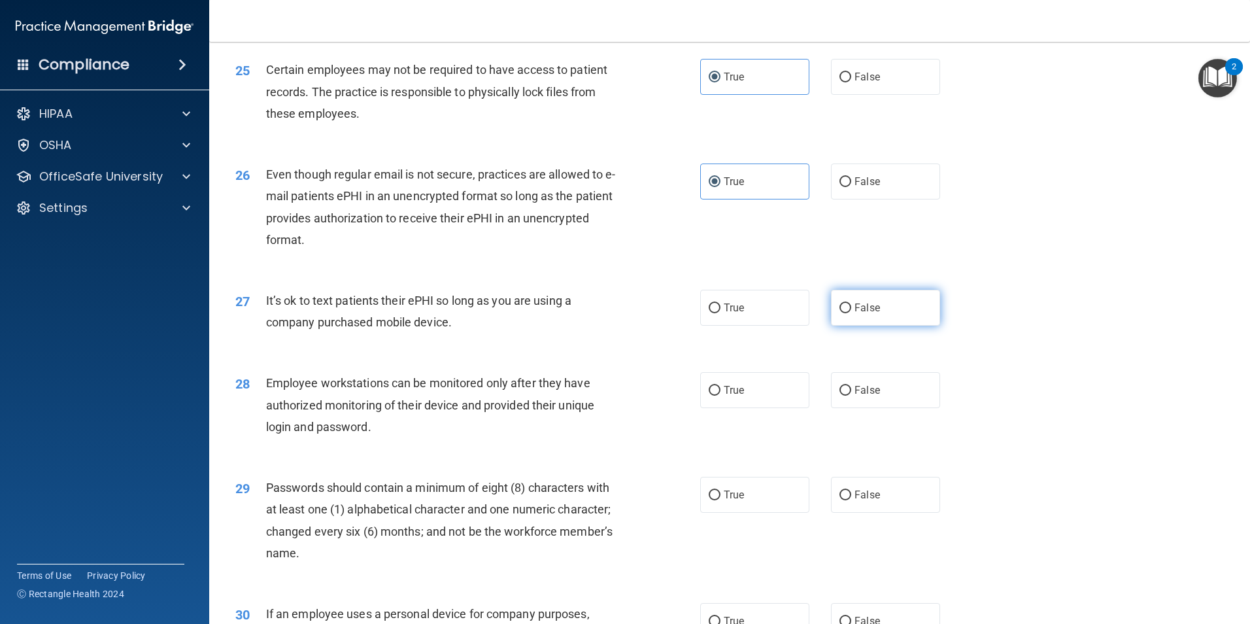
radio input "true"
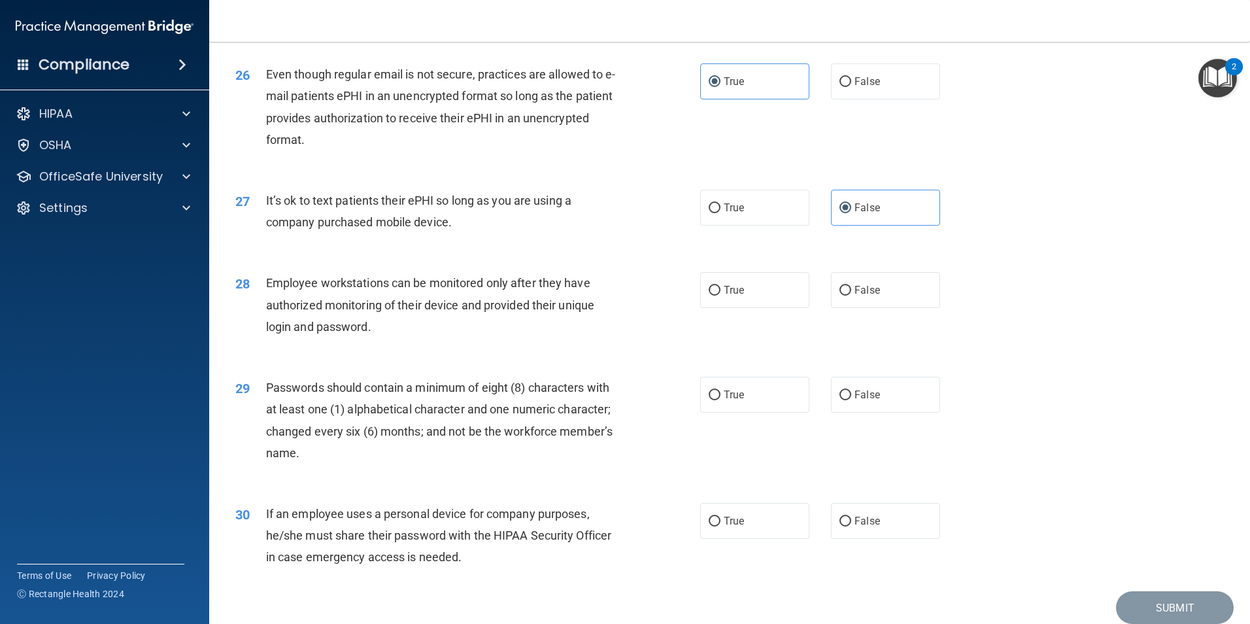
scroll to position [2615, 0]
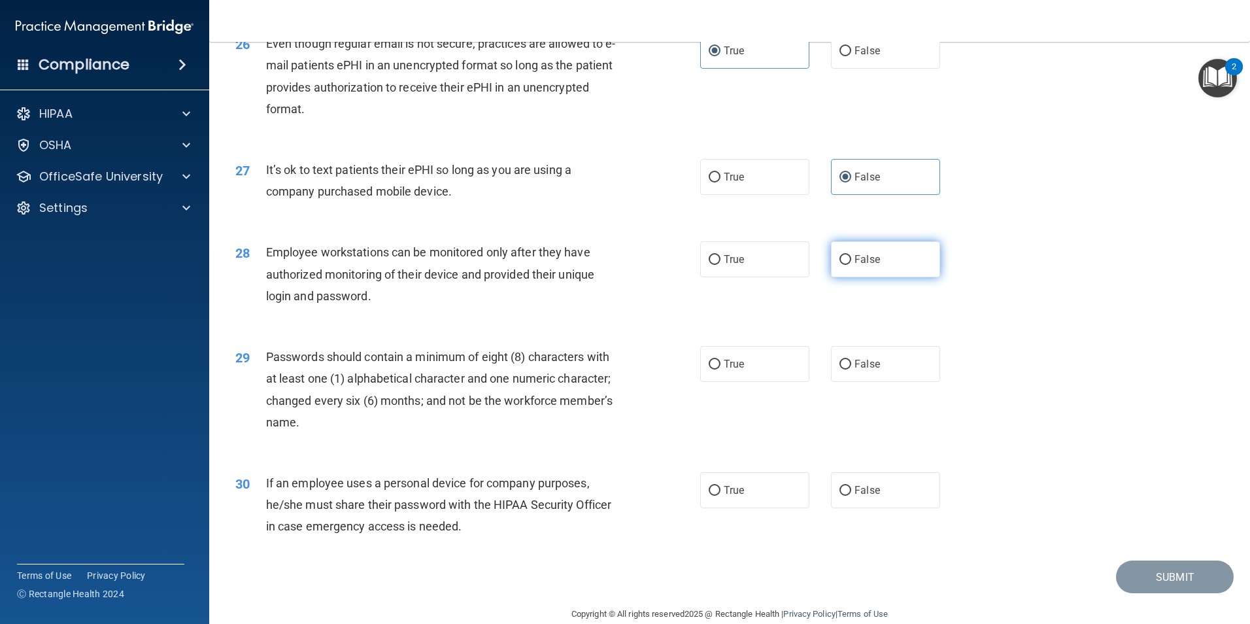
click at [856, 277] on label "False" at bounding box center [885, 259] width 109 height 36
click at [851, 265] on input "False" at bounding box center [845, 260] width 12 height 10
radio input "true"
click at [765, 382] on label "True" at bounding box center [754, 364] width 109 height 36
click at [720, 369] on input "True" at bounding box center [715, 365] width 12 height 10
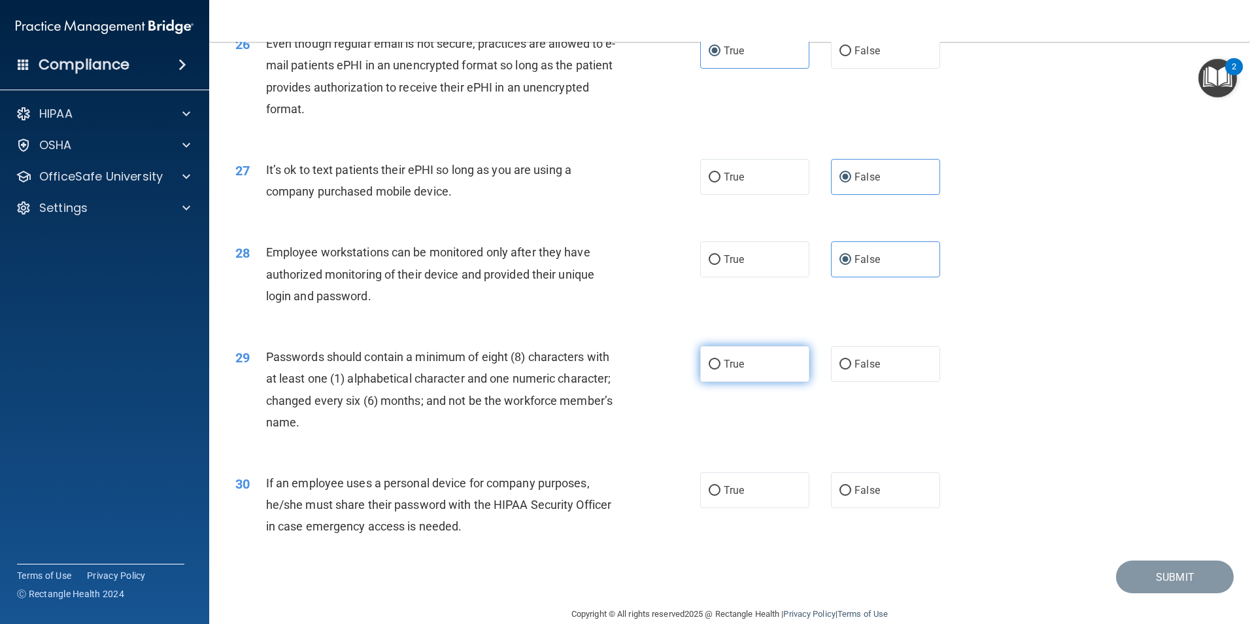
radio input "true"
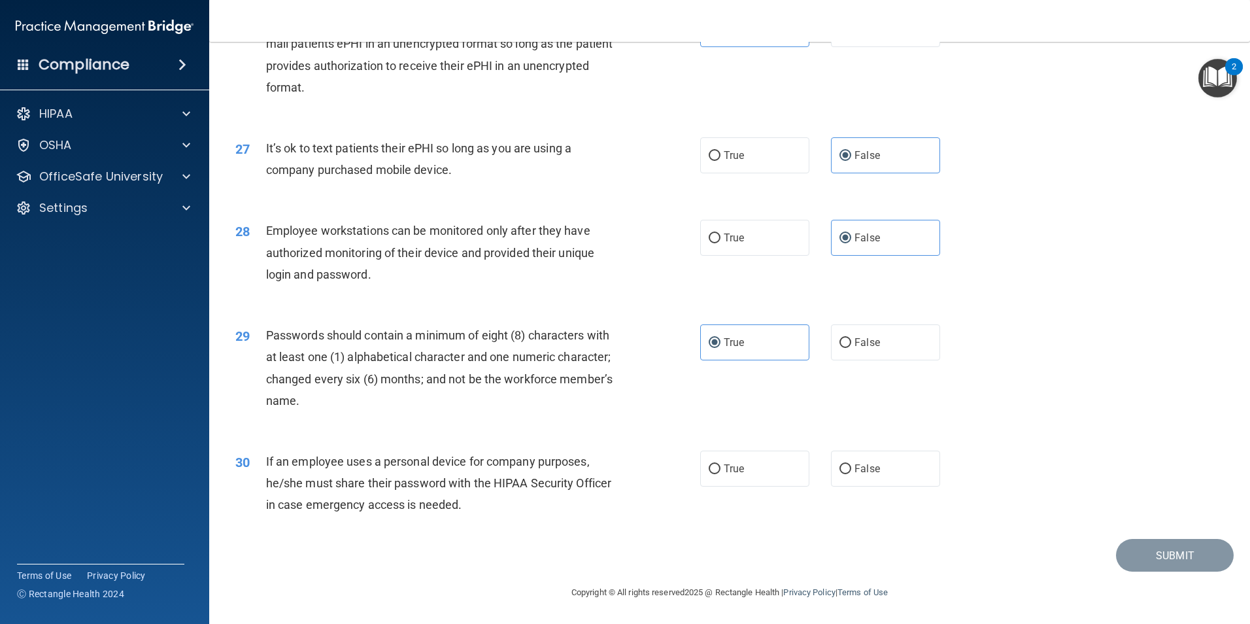
scroll to position [2658, 0]
click at [781, 467] on label "True" at bounding box center [754, 468] width 109 height 36
click at [720, 467] on input "True" at bounding box center [715, 469] width 12 height 10
radio input "true"
click at [1144, 547] on button "Submit" at bounding box center [1175, 555] width 118 height 33
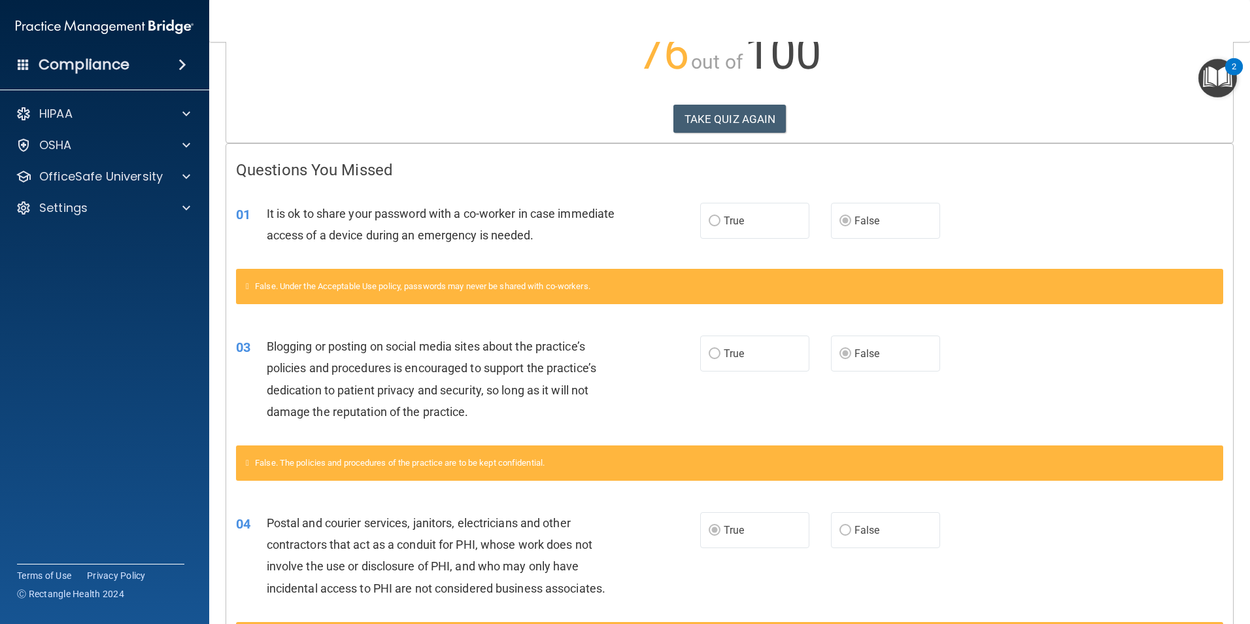
scroll to position [7, 0]
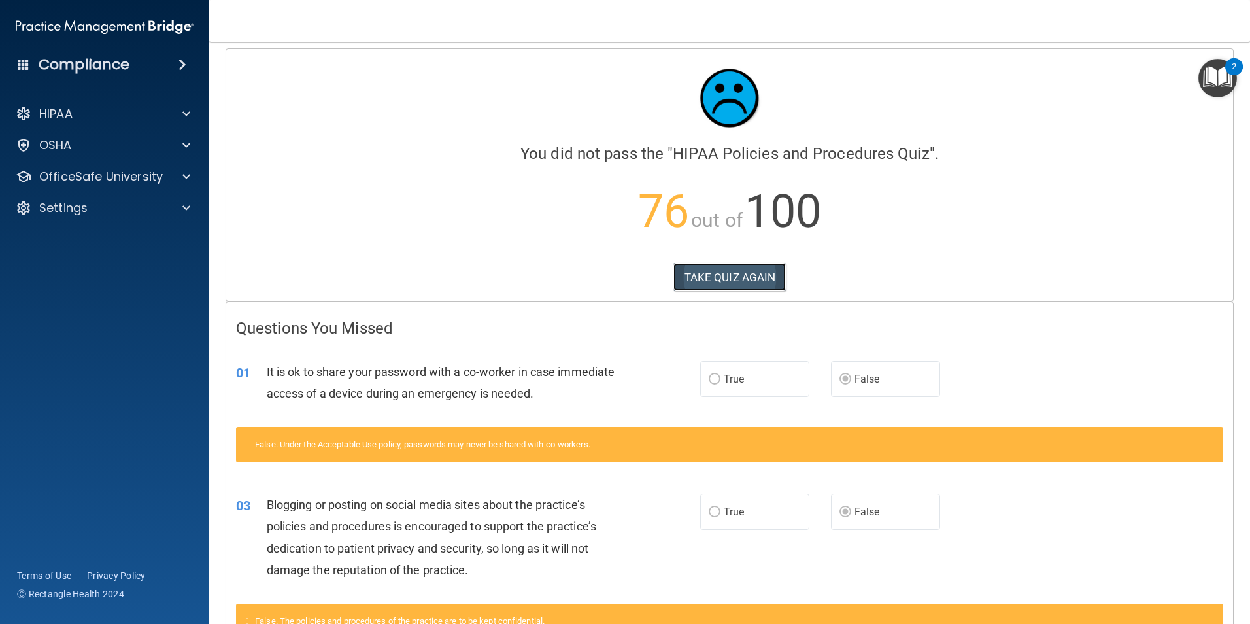
click at [752, 280] on button "TAKE QUIZ AGAIN" at bounding box center [729, 277] width 113 height 29
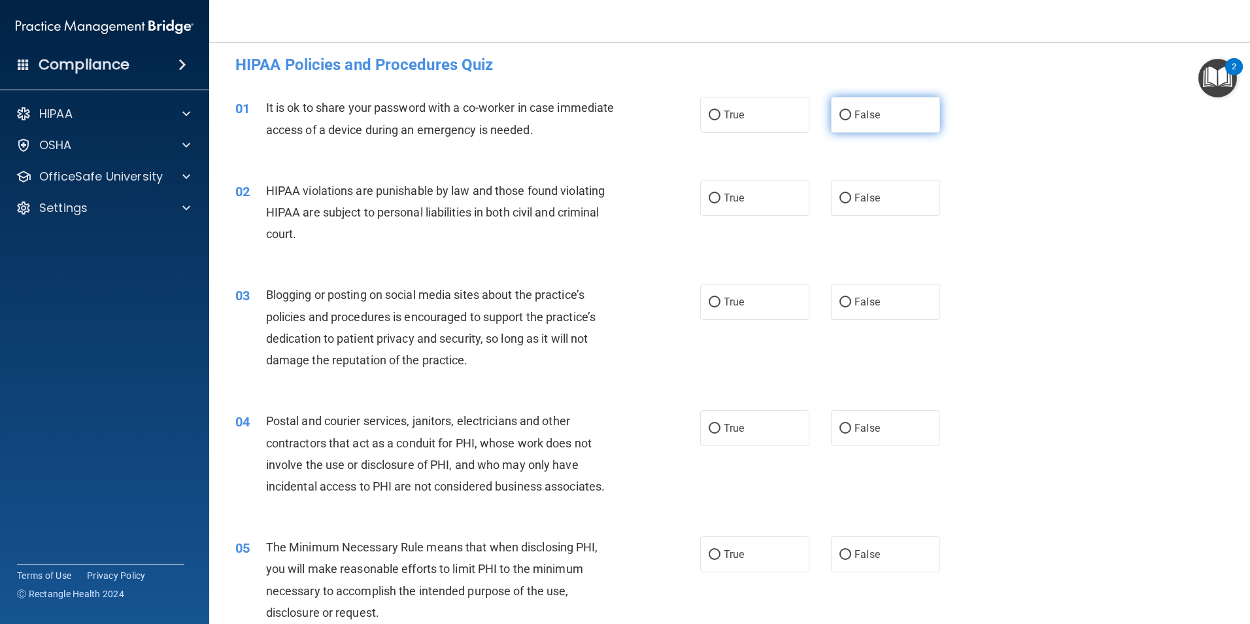
click at [866, 120] on span "False" at bounding box center [866, 115] width 25 height 12
click at [851, 120] on input "False" at bounding box center [845, 115] width 12 height 10
radio input "true"
click at [724, 199] on span "True" at bounding box center [734, 198] width 20 height 12
click at [720, 199] on input "True" at bounding box center [715, 199] width 12 height 10
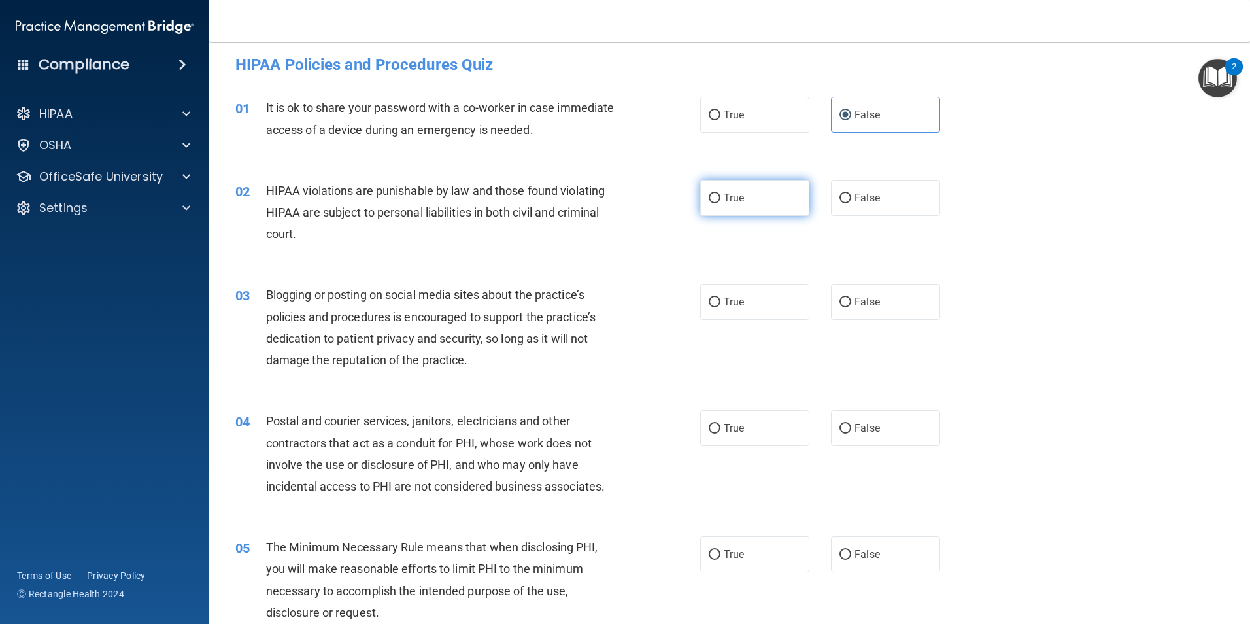
radio input "true"
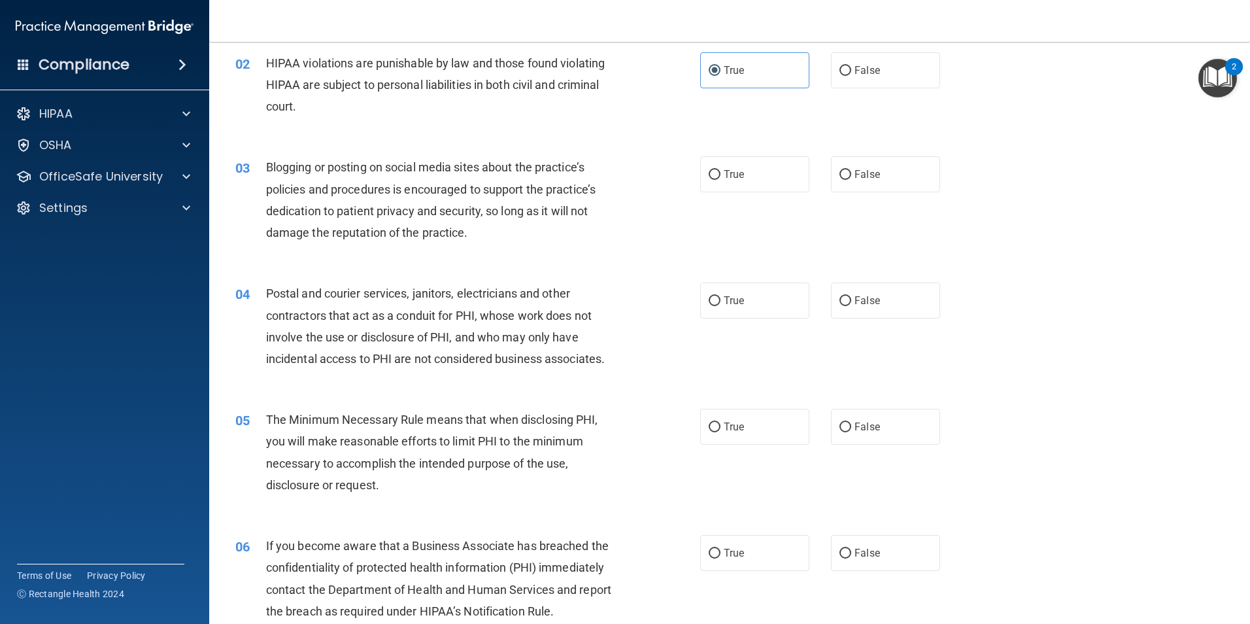
scroll to position [137, 0]
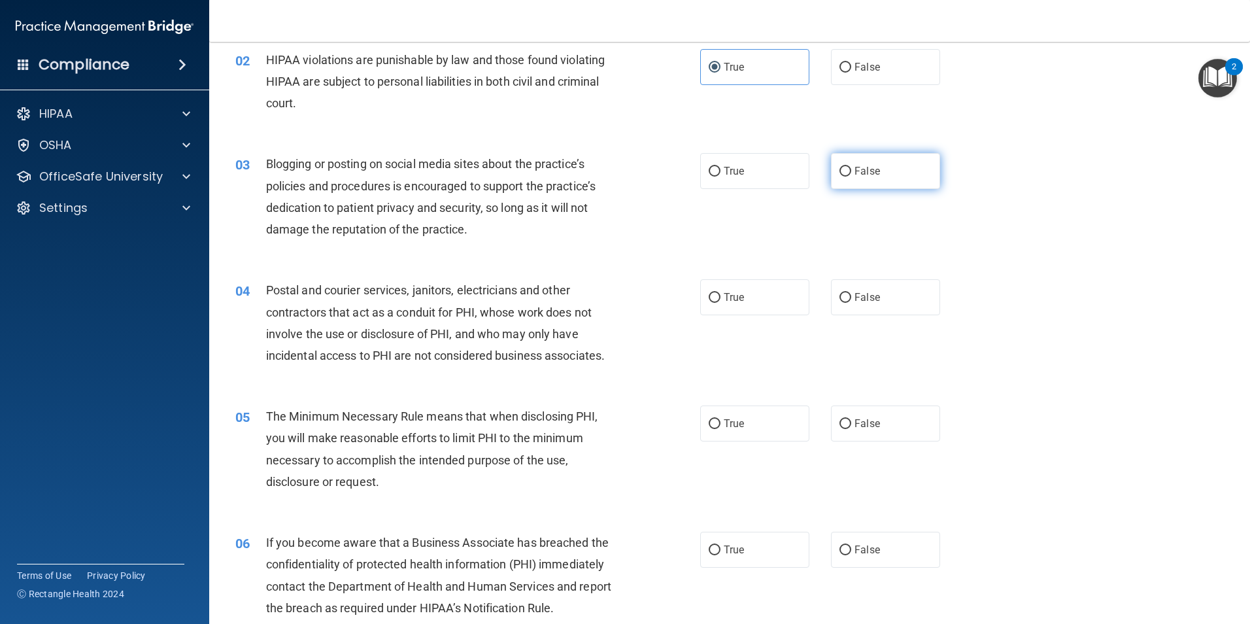
click at [879, 156] on label "False" at bounding box center [885, 171] width 109 height 36
click at [851, 167] on input "False" at bounding box center [845, 172] width 12 height 10
radio input "true"
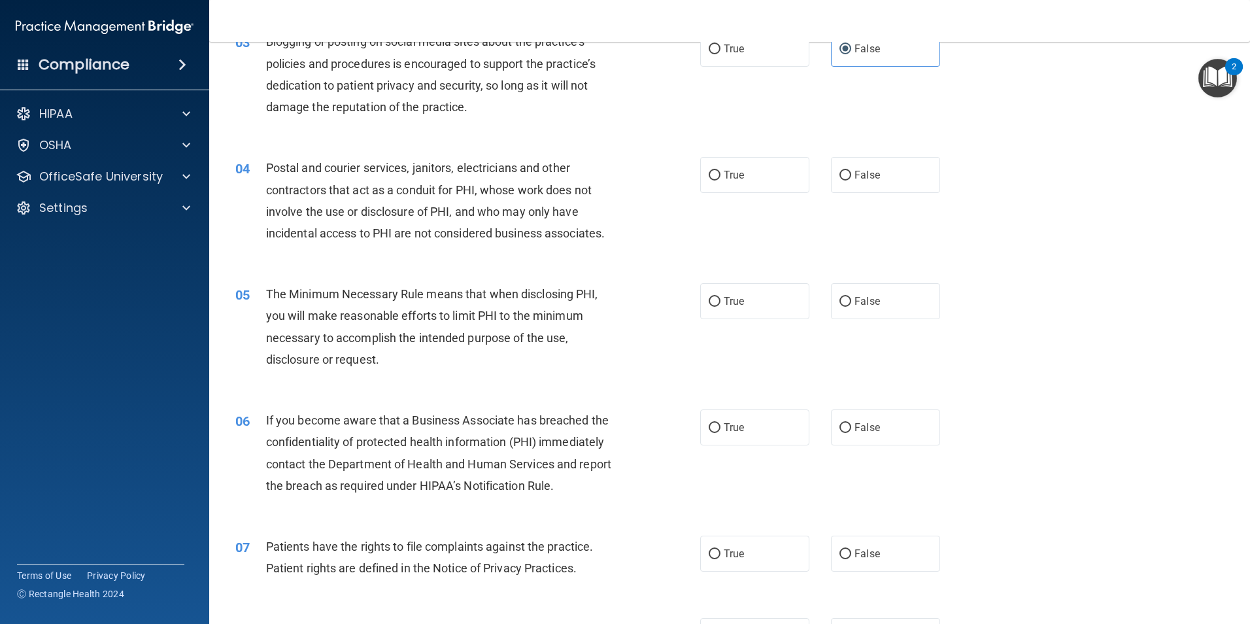
scroll to position [268, 0]
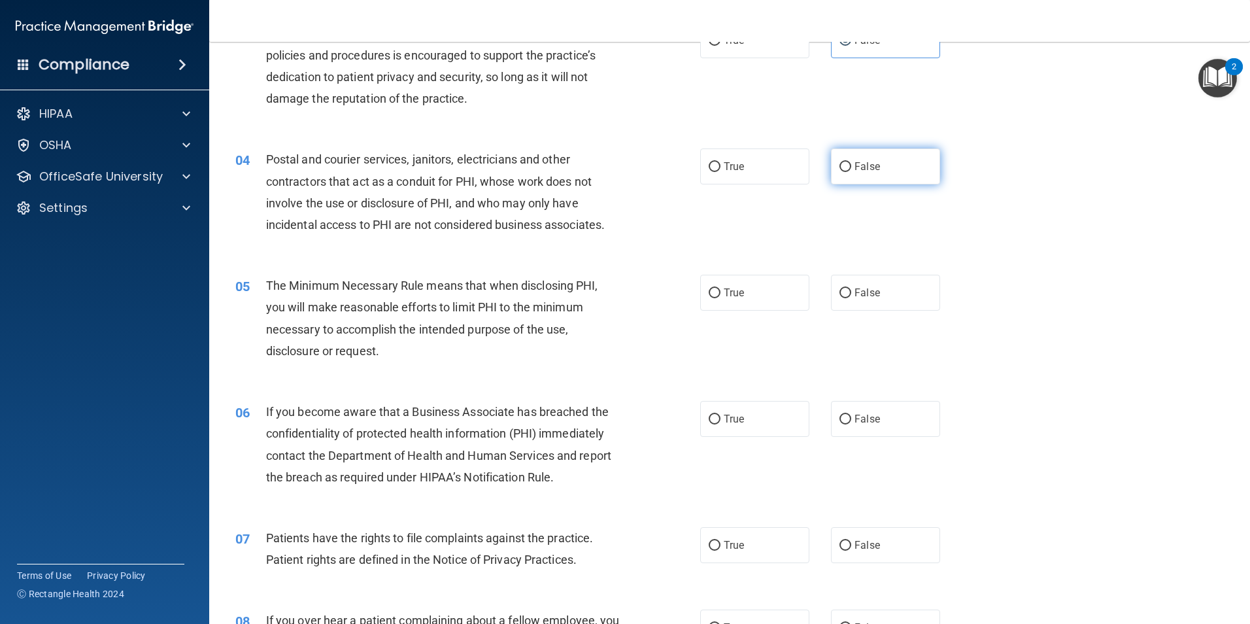
click at [873, 167] on label "False" at bounding box center [885, 166] width 109 height 36
click at [851, 167] on input "False" at bounding box center [845, 167] width 12 height 10
radio input "true"
click at [701, 156] on label "True" at bounding box center [754, 166] width 109 height 36
click at [709, 162] on input "True" at bounding box center [715, 167] width 12 height 10
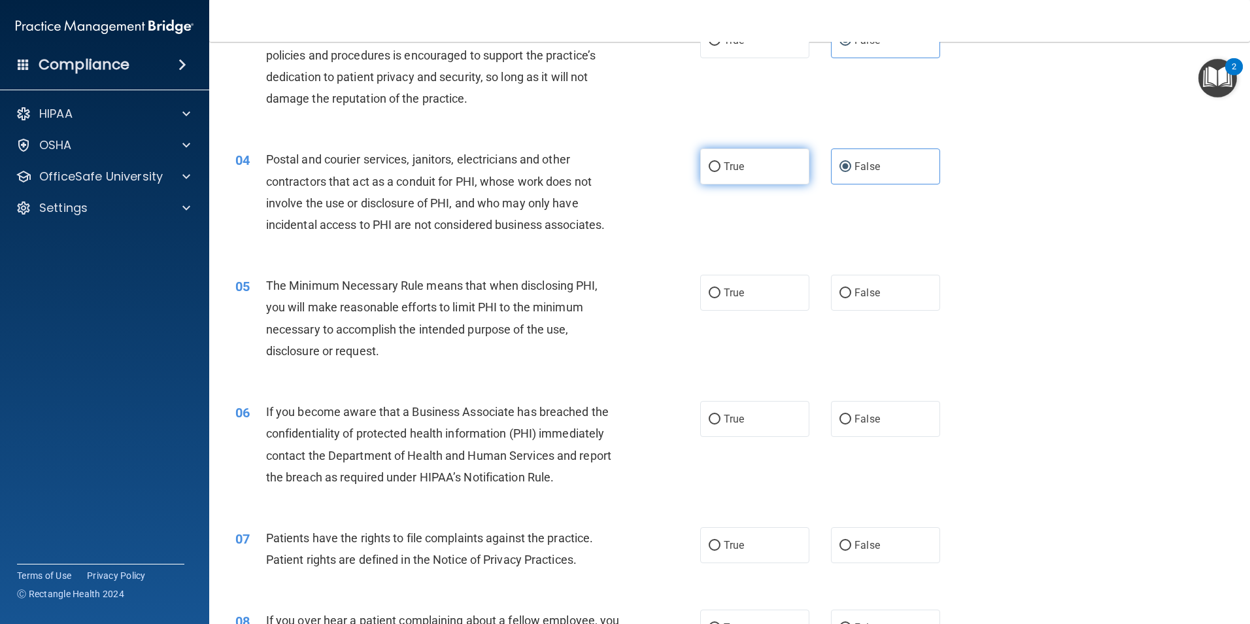
radio input "true"
radio input "false"
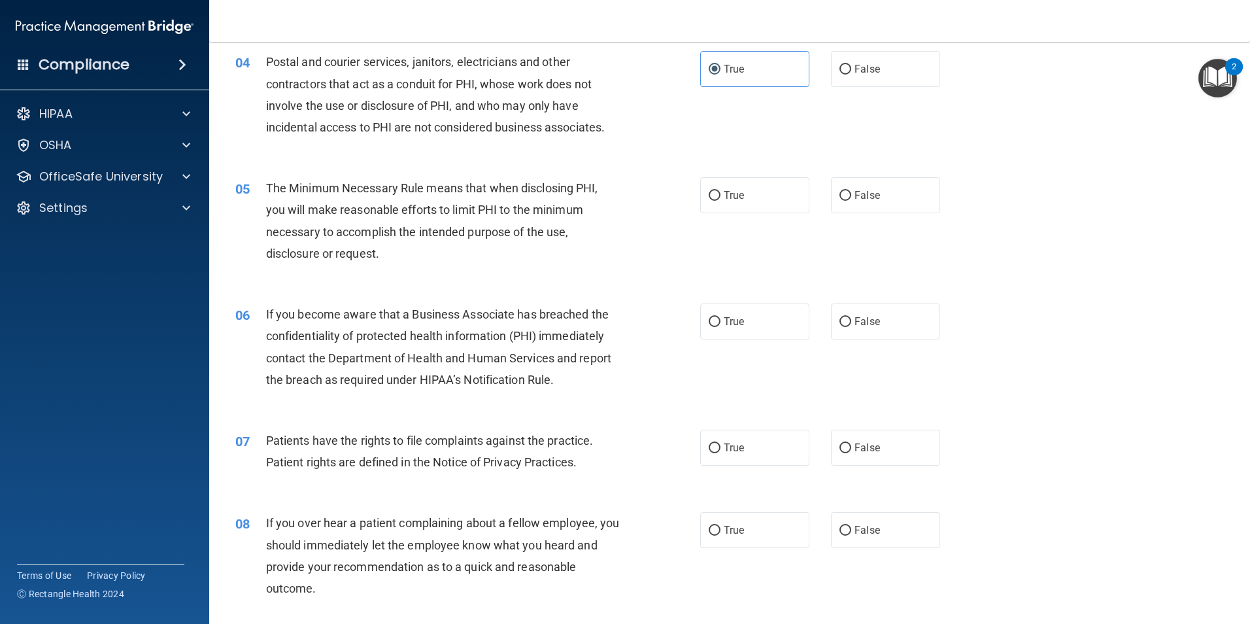
scroll to position [333, 0]
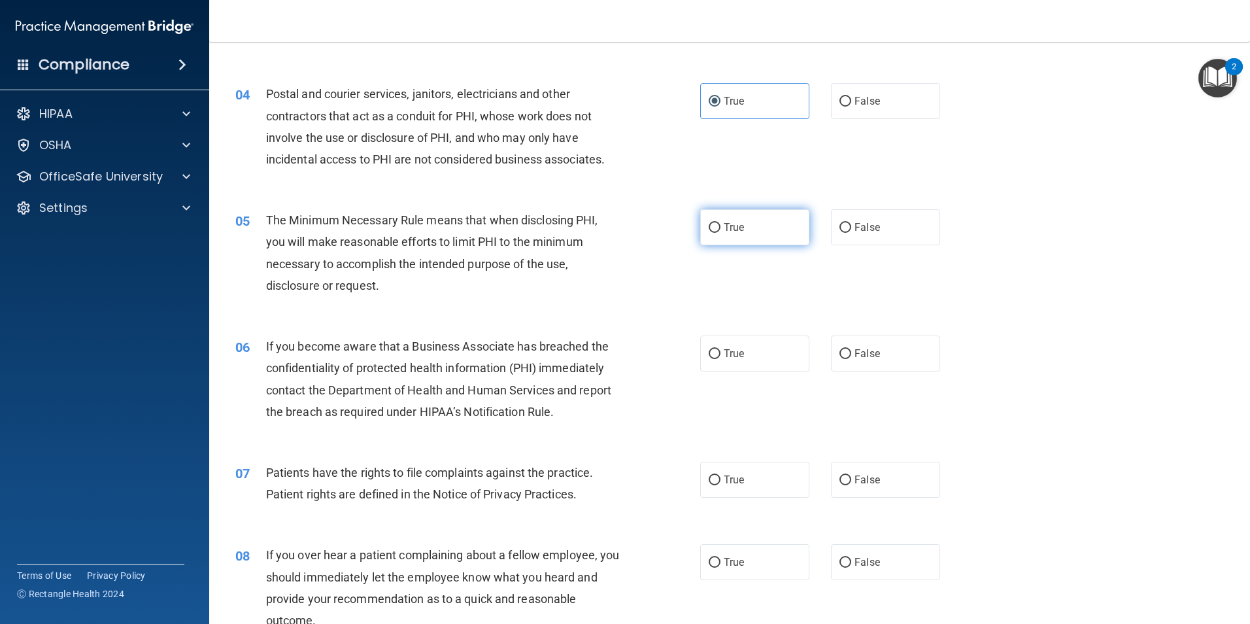
click at [730, 226] on span "True" at bounding box center [734, 227] width 20 height 12
click at [720, 226] on input "True" at bounding box center [715, 228] width 12 height 10
radio input "true"
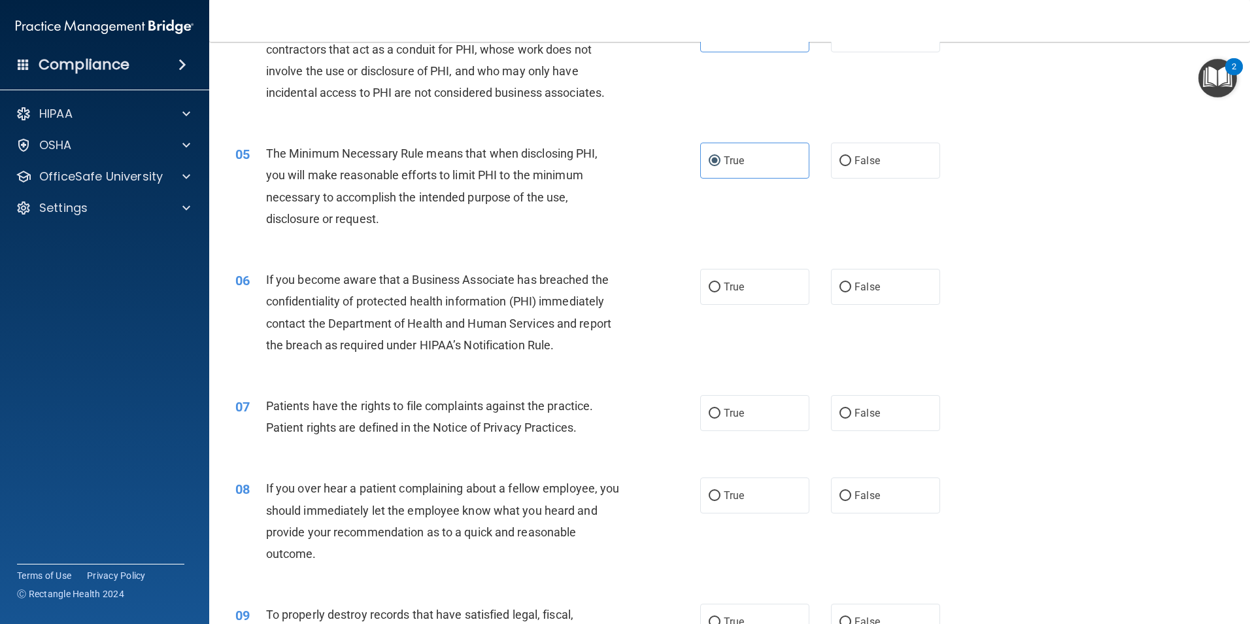
scroll to position [464, 0]
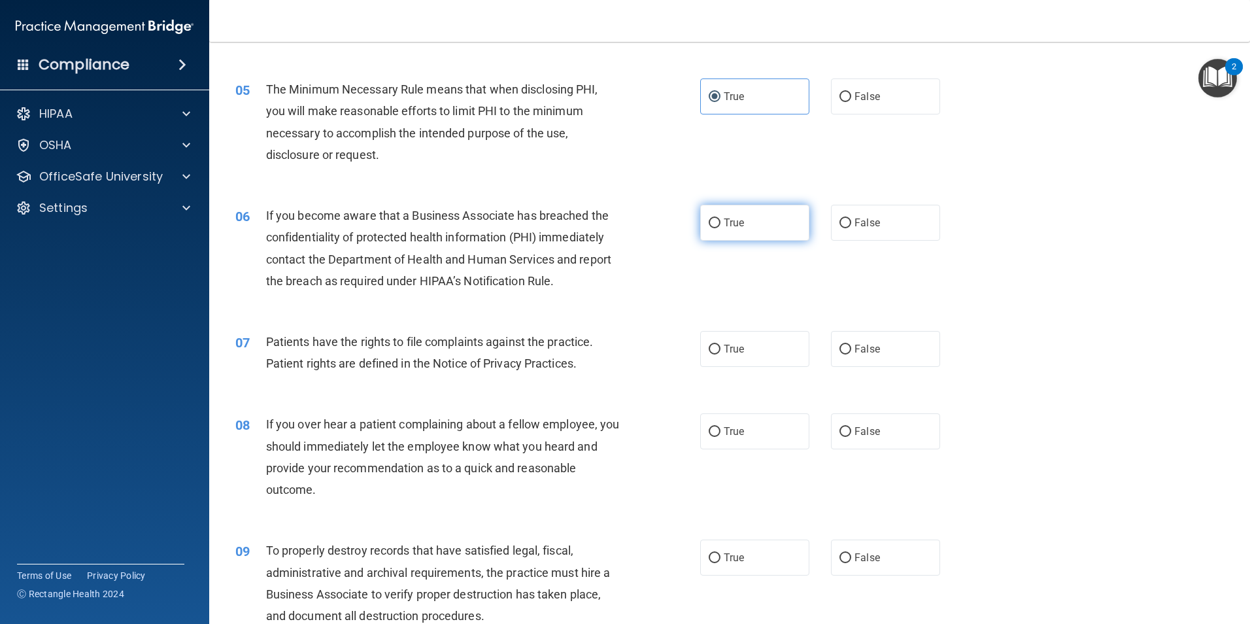
click at [778, 231] on label "True" at bounding box center [754, 223] width 109 height 36
click at [720, 228] on input "True" at bounding box center [715, 223] width 12 height 10
radio input "true"
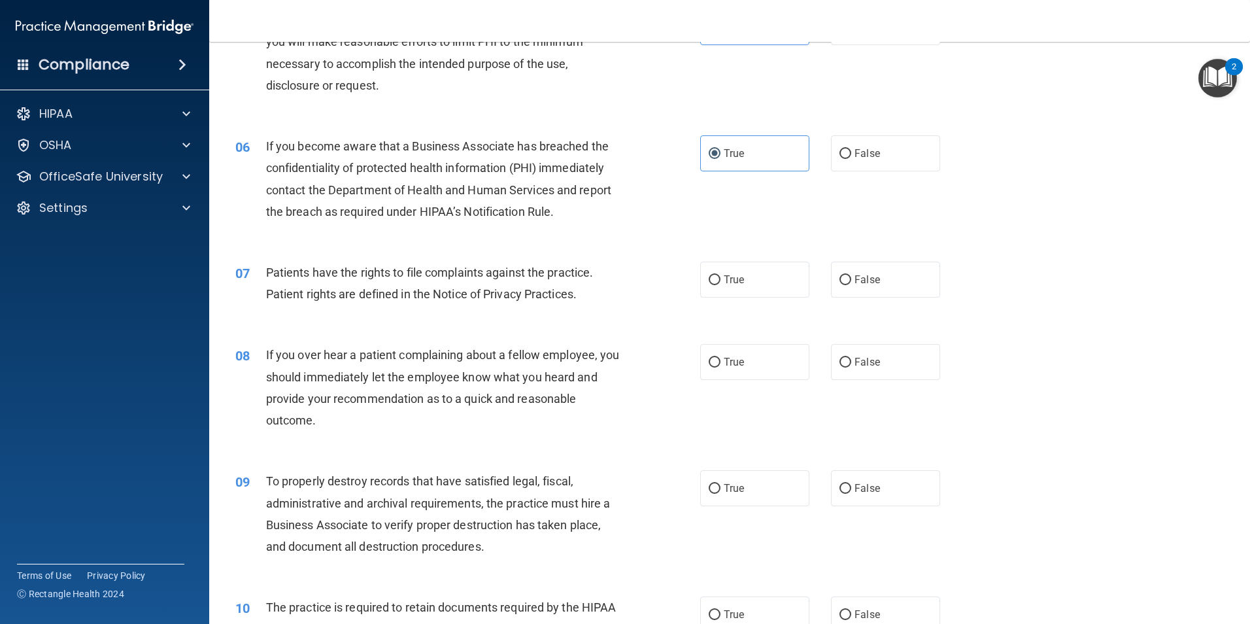
scroll to position [595, 0]
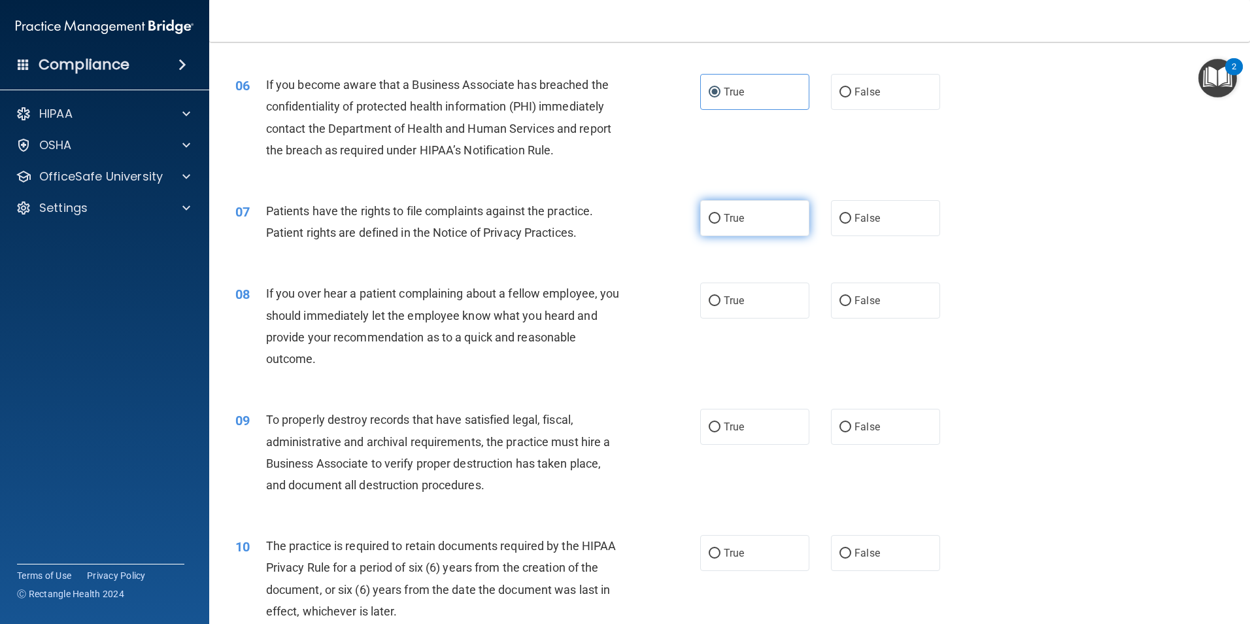
click at [730, 222] on span "True" at bounding box center [734, 218] width 20 height 12
click at [720, 222] on input "True" at bounding box center [715, 219] width 12 height 10
radio input "true"
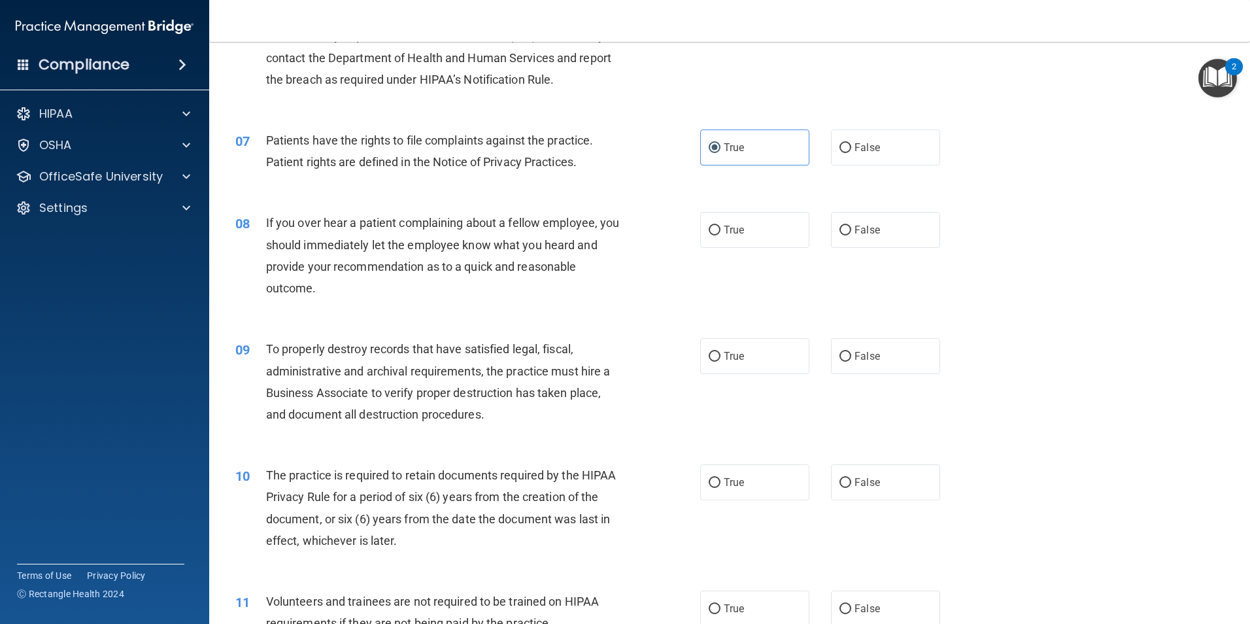
scroll to position [726, 0]
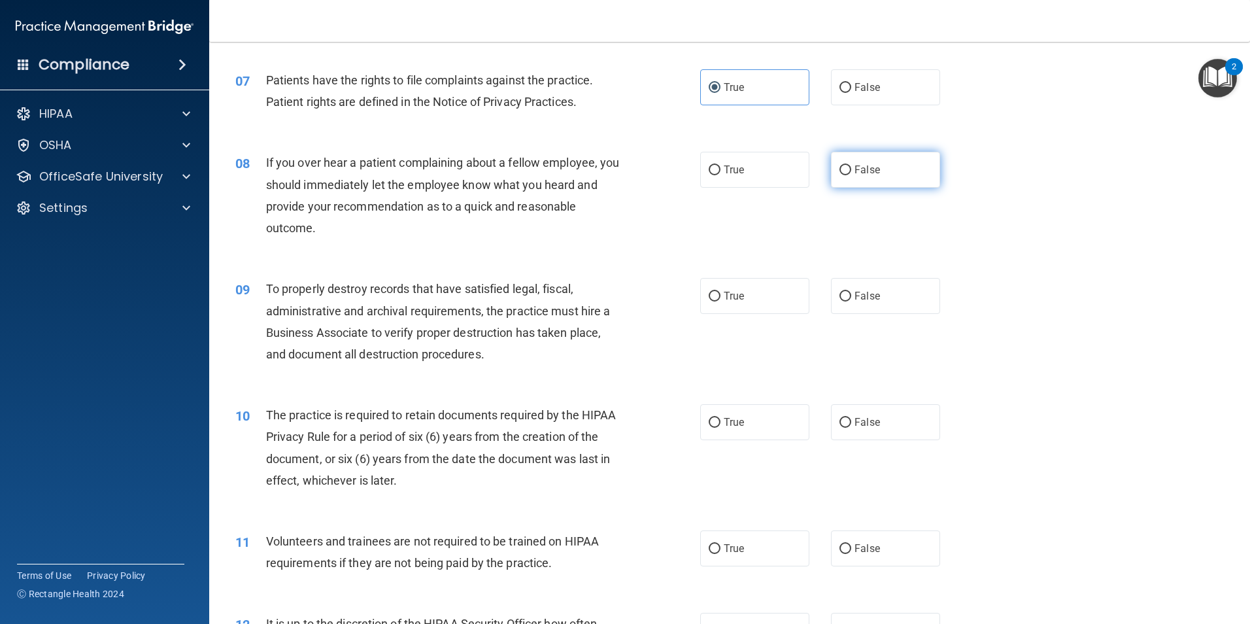
click at [856, 167] on span "False" at bounding box center [866, 169] width 25 height 12
click at [851, 167] on input "False" at bounding box center [845, 170] width 12 height 10
radio input "true"
click at [898, 299] on label "False" at bounding box center [885, 296] width 109 height 36
click at [851, 299] on input "False" at bounding box center [845, 297] width 12 height 10
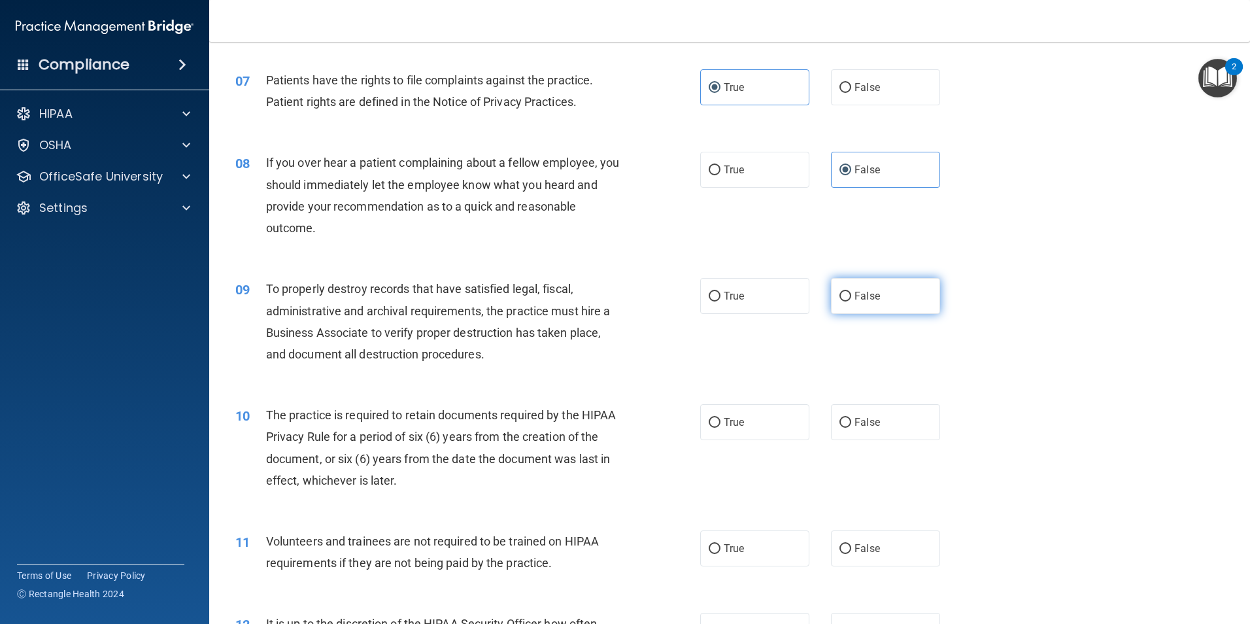
radio input "true"
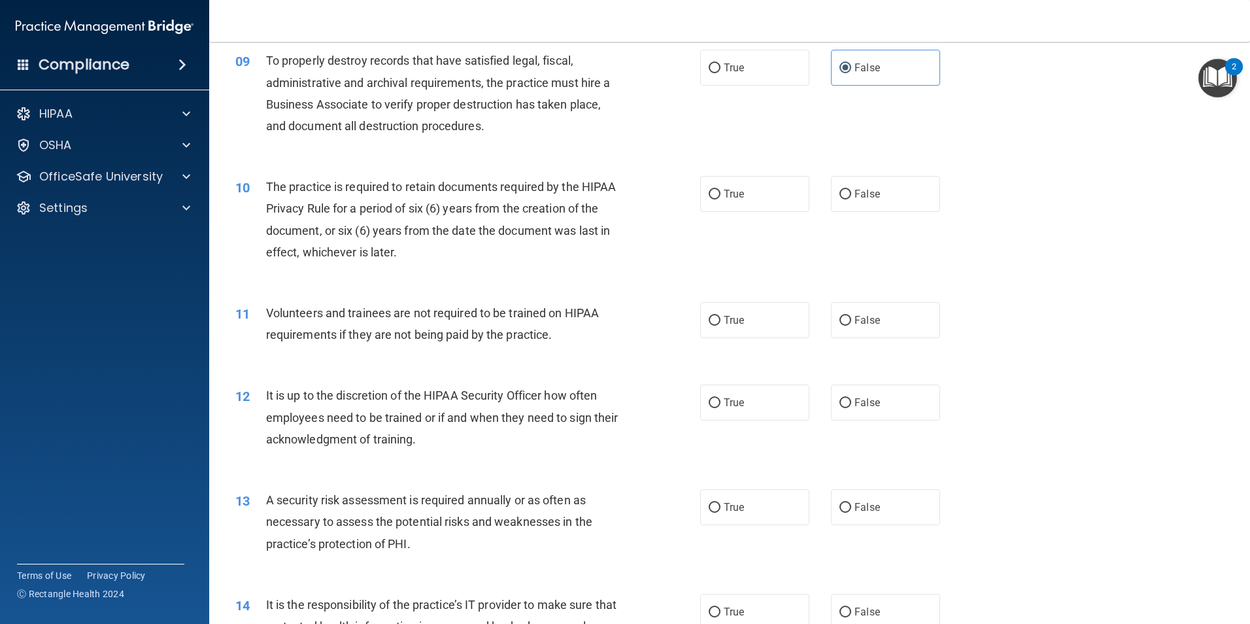
scroll to position [922, 0]
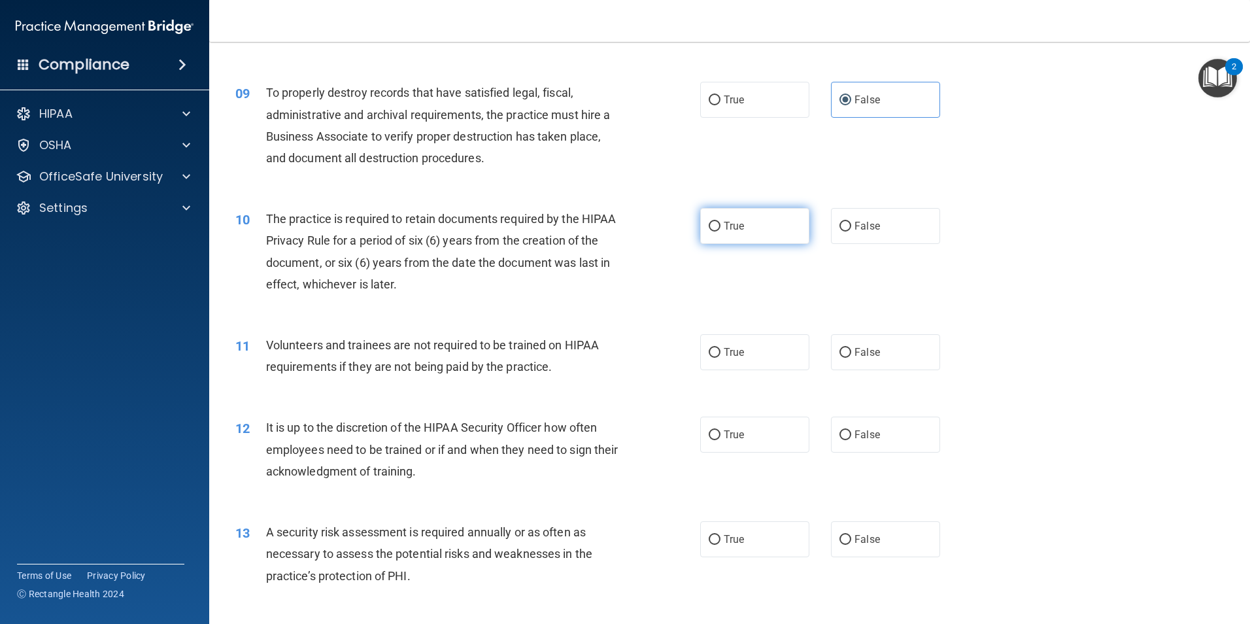
click at [714, 226] on input "True" at bounding box center [715, 227] width 12 height 10
radio input "true"
click at [864, 358] on label "False" at bounding box center [885, 352] width 109 height 36
click at [851, 358] on input "False" at bounding box center [845, 353] width 12 height 10
radio input "true"
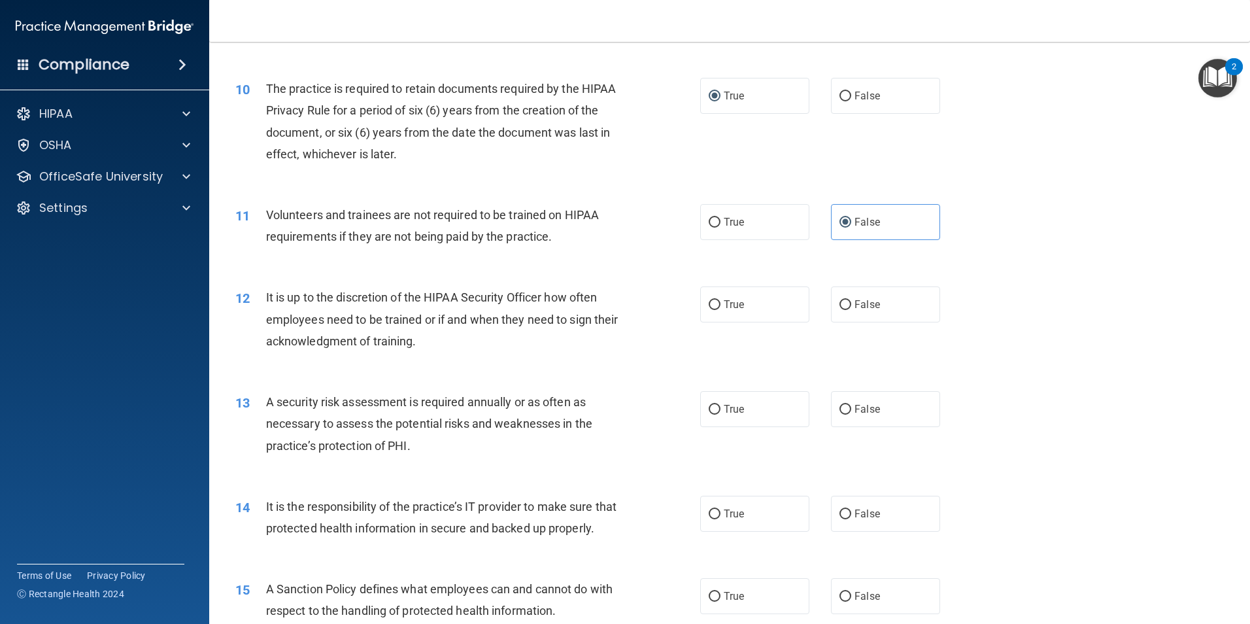
scroll to position [1053, 0]
click at [860, 312] on label "False" at bounding box center [885, 304] width 109 height 36
click at [851, 309] on input "False" at bounding box center [845, 304] width 12 height 10
radio input "true"
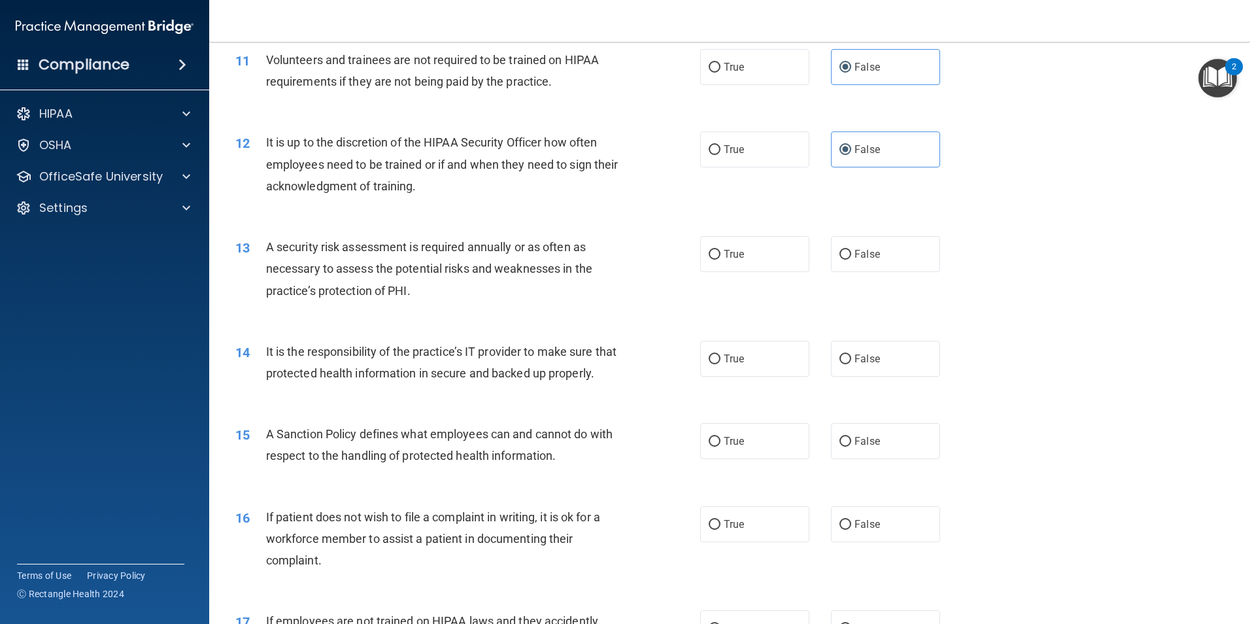
scroll to position [1314, 0]
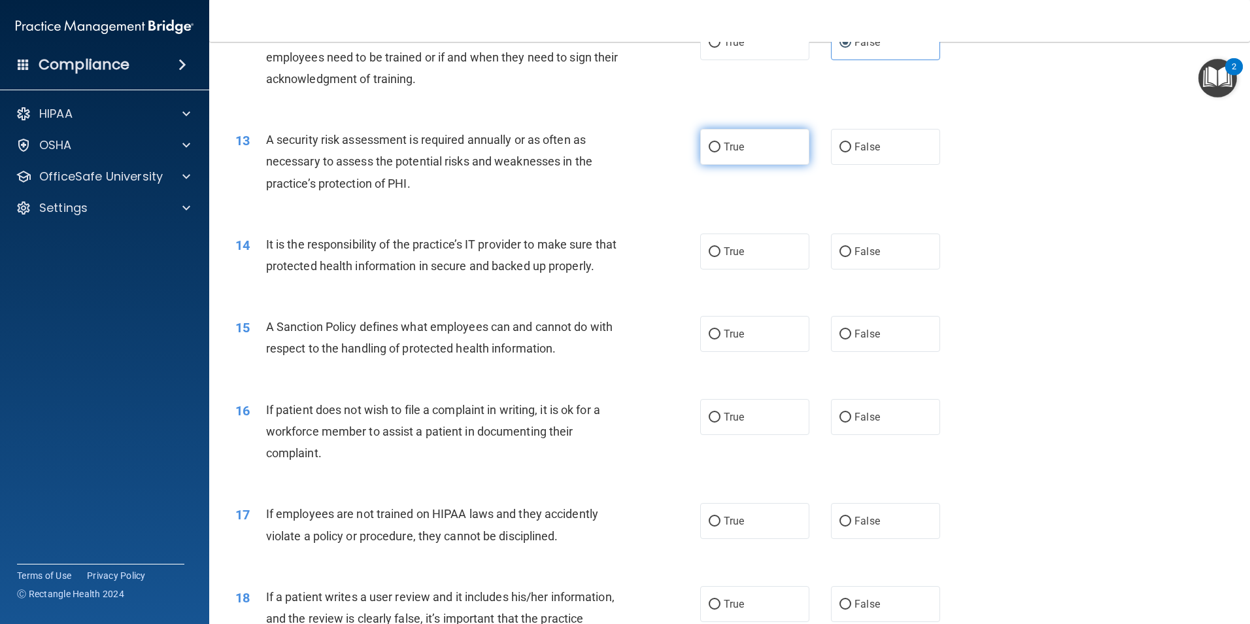
click at [732, 143] on span "True" at bounding box center [734, 147] width 20 height 12
click at [720, 143] on input "True" at bounding box center [715, 148] width 12 height 10
radio input "true"
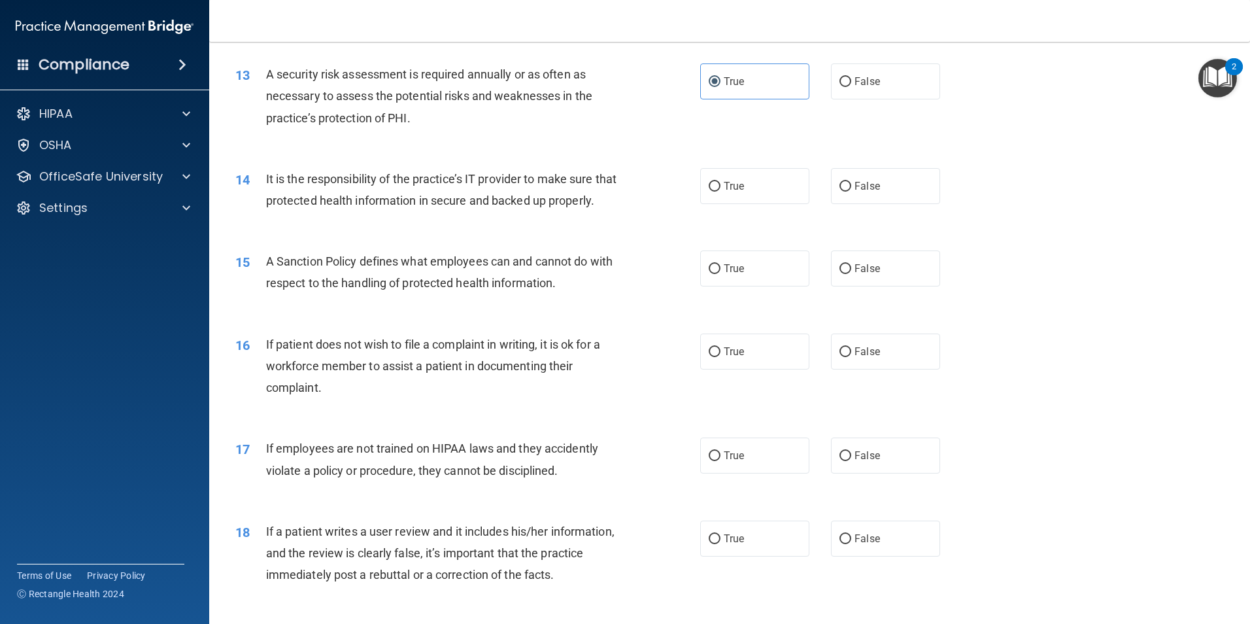
scroll to position [1445, 0]
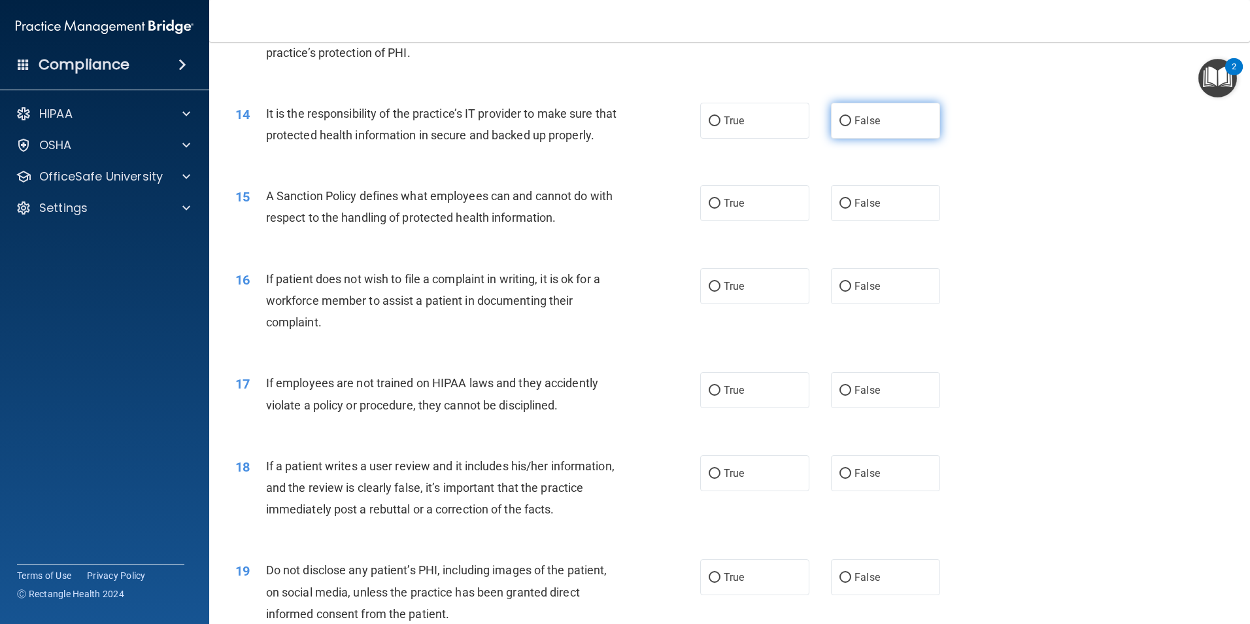
click at [856, 109] on label "False" at bounding box center [885, 121] width 109 height 36
click at [851, 116] on input "False" at bounding box center [845, 121] width 12 height 10
radio input "true"
click at [899, 221] on label "False" at bounding box center [885, 203] width 109 height 36
click at [851, 209] on input "False" at bounding box center [845, 204] width 12 height 10
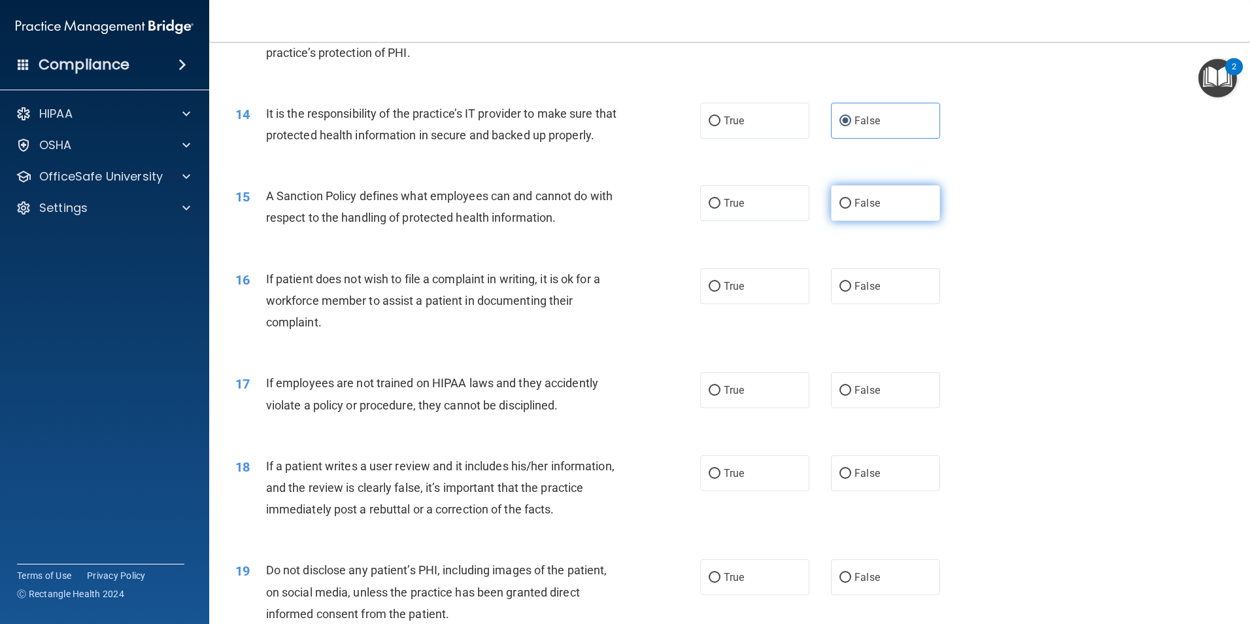
radio input "true"
click at [768, 297] on label "True" at bounding box center [754, 286] width 109 height 36
click at [720, 292] on input "True" at bounding box center [715, 287] width 12 height 10
radio input "true"
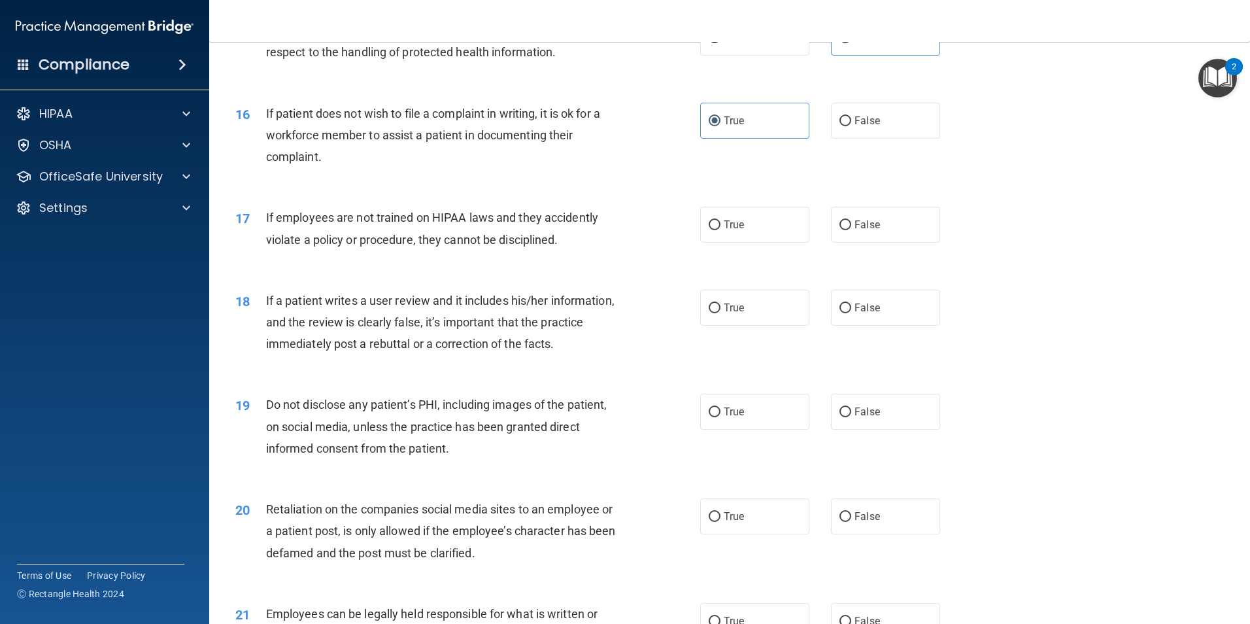
scroll to position [1641, 0]
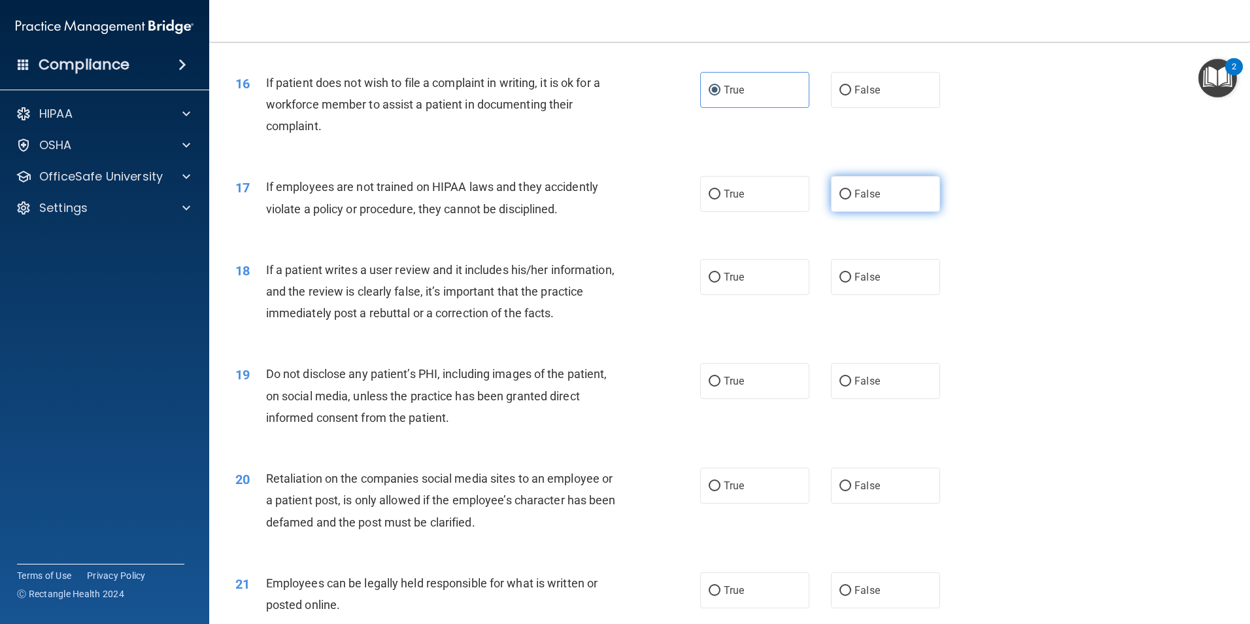
click at [907, 211] on label "False" at bounding box center [885, 194] width 109 height 36
click at [851, 199] on input "False" at bounding box center [845, 195] width 12 height 10
radio input "true"
click at [903, 295] on label "False" at bounding box center [885, 277] width 109 height 36
click at [851, 282] on input "False" at bounding box center [845, 278] width 12 height 10
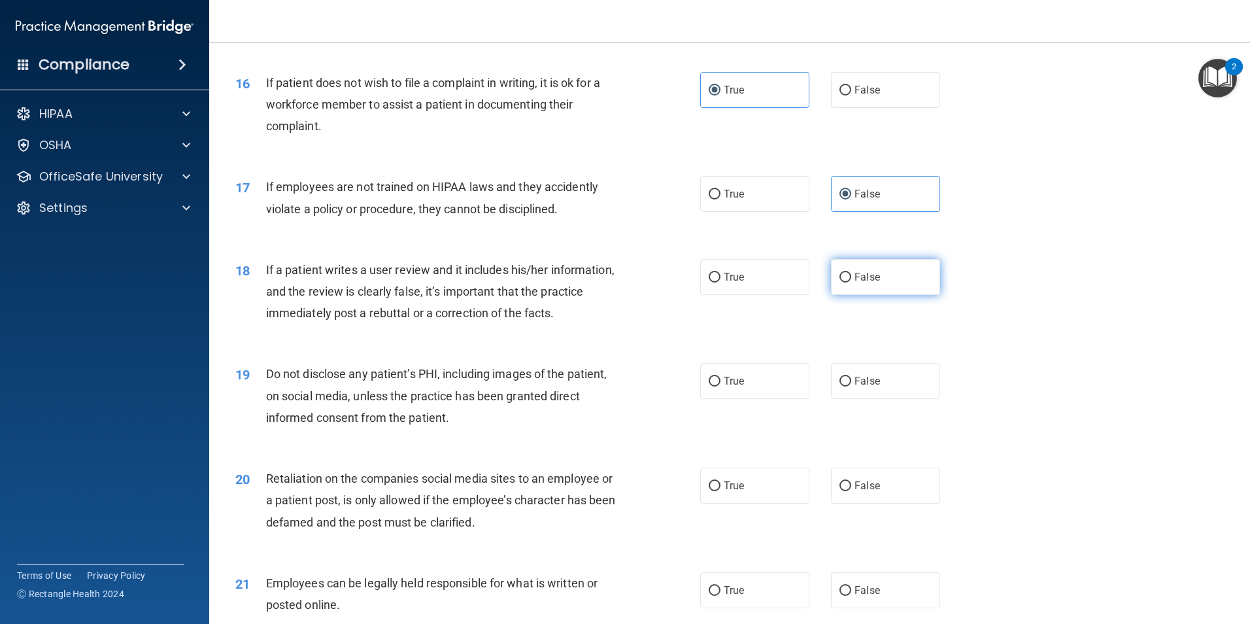
radio input "true"
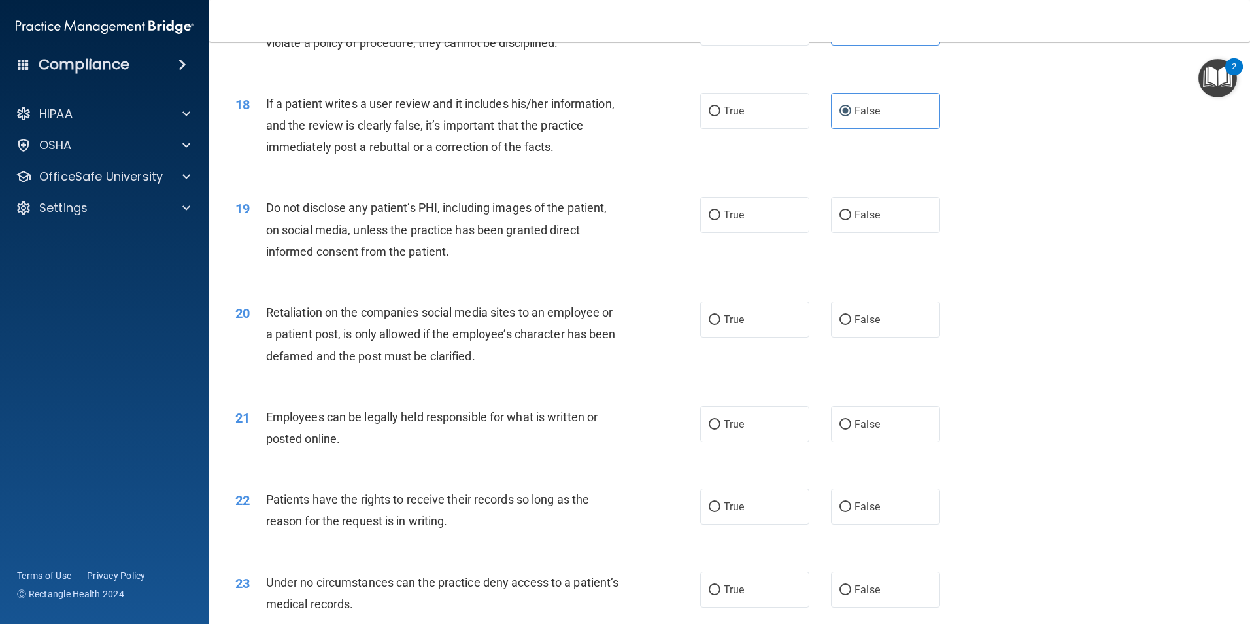
scroll to position [1837, 0]
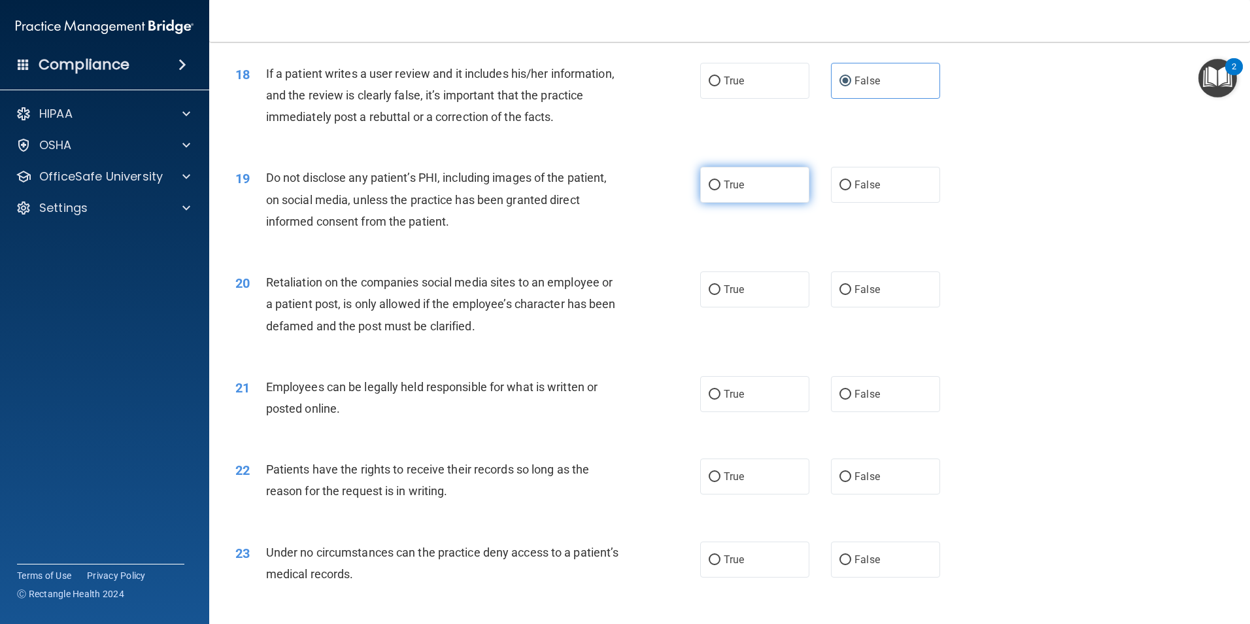
click at [746, 203] on label "True" at bounding box center [754, 185] width 109 height 36
click at [720, 190] on input "True" at bounding box center [715, 185] width 12 height 10
radio input "true"
click at [894, 307] on label "False" at bounding box center [885, 289] width 109 height 36
click at [851, 295] on input "False" at bounding box center [845, 290] width 12 height 10
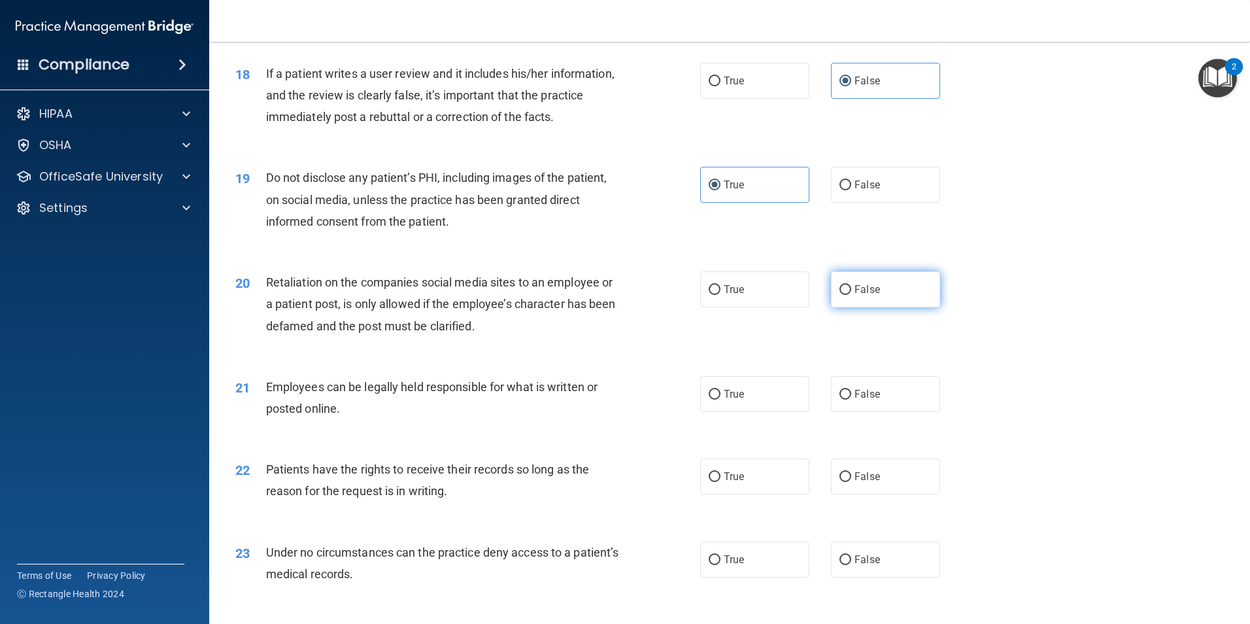
radio input "true"
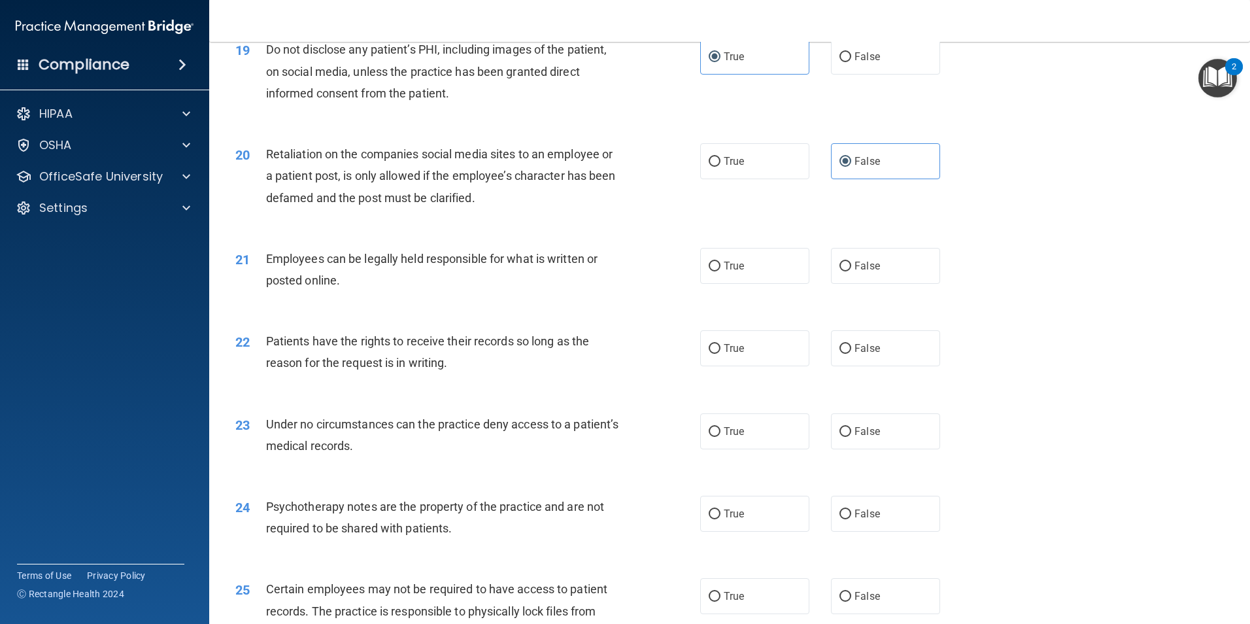
scroll to position [1968, 0]
click at [715, 281] on label "True" at bounding box center [754, 263] width 109 height 36
click at [715, 269] on input "True" at bounding box center [715, 264] width 12 height 10
radio input "true"
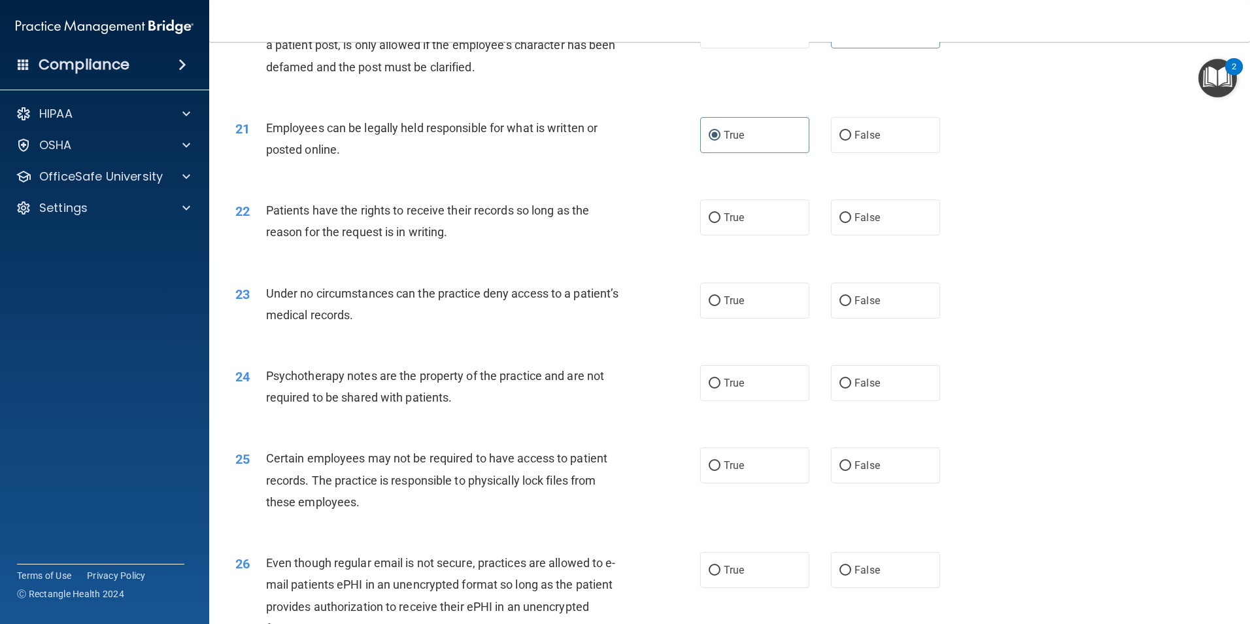
scroll to position [2098, 0]
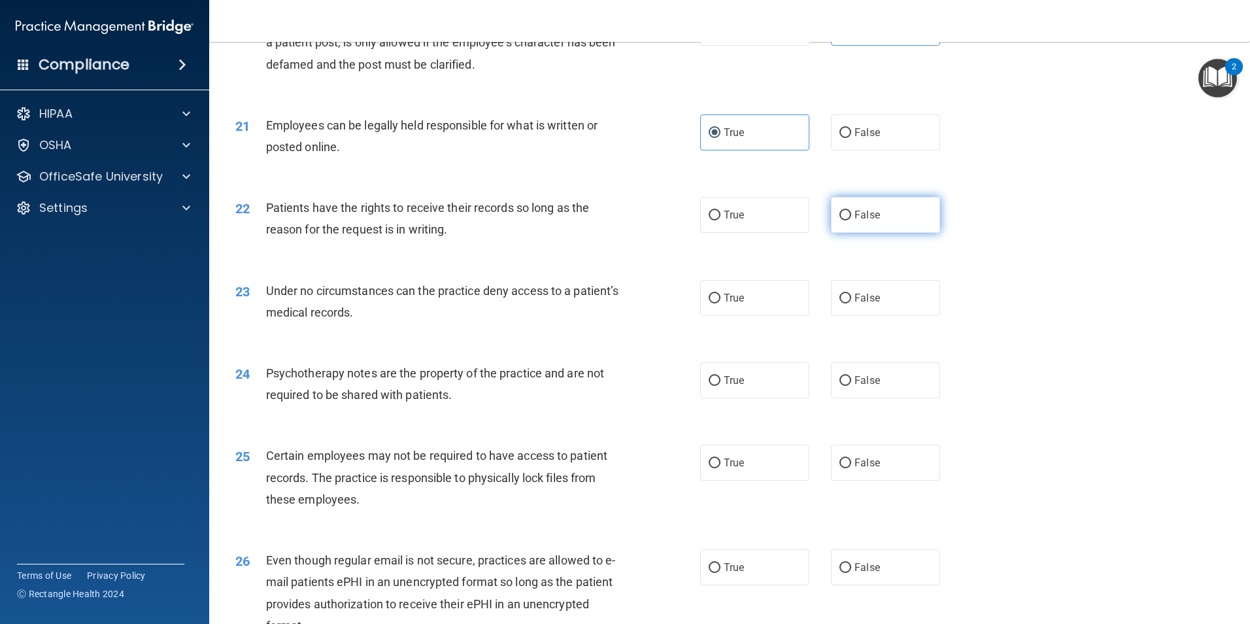
click at [898, 233] on label "False" at bounding box center [885, 215] width 109 height 36
click at [851, 220] on input "False" at bounding box center [845, 216] width 12 height 10
radio input "true"
click at [876, 316] on label "False" at bounding box center [885, 298] width 109 height 36
click at [851, 303] on input "False" at bounding box center [845, 299] width 12 height 10
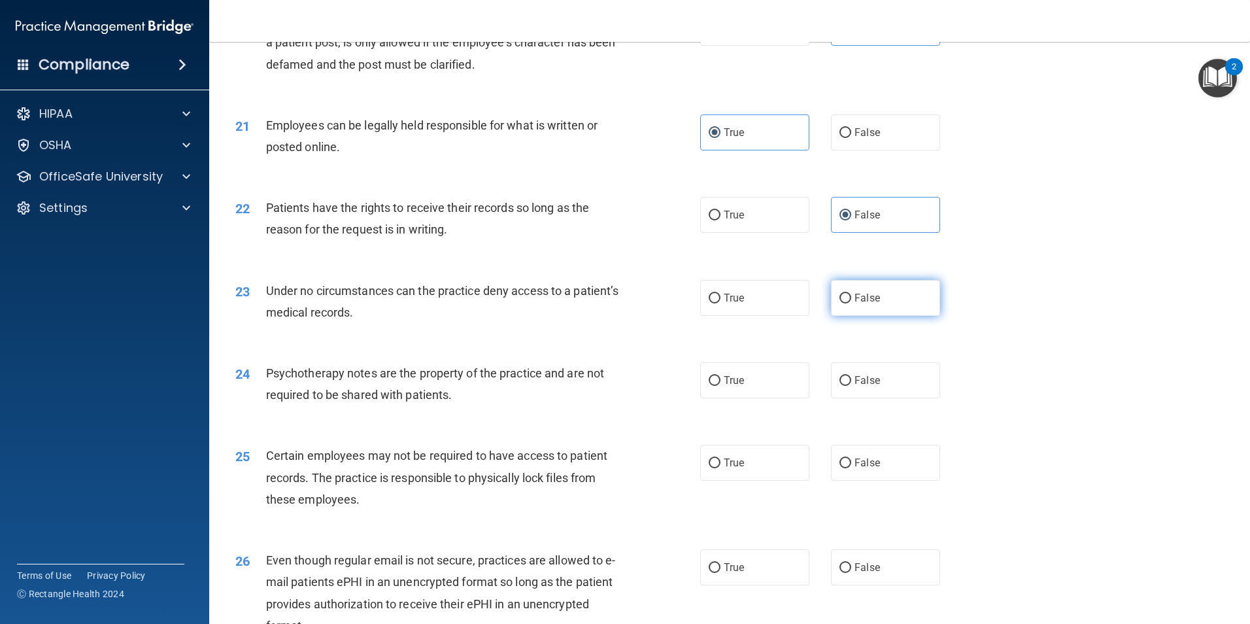
radio input "true"
click at [743, 398] on label "True" at bounding box center [754, 380] width 109 height 36
click at [720, 386] on input "True" at bounding box center [715, 381] width 12 height 10
radio input "true"
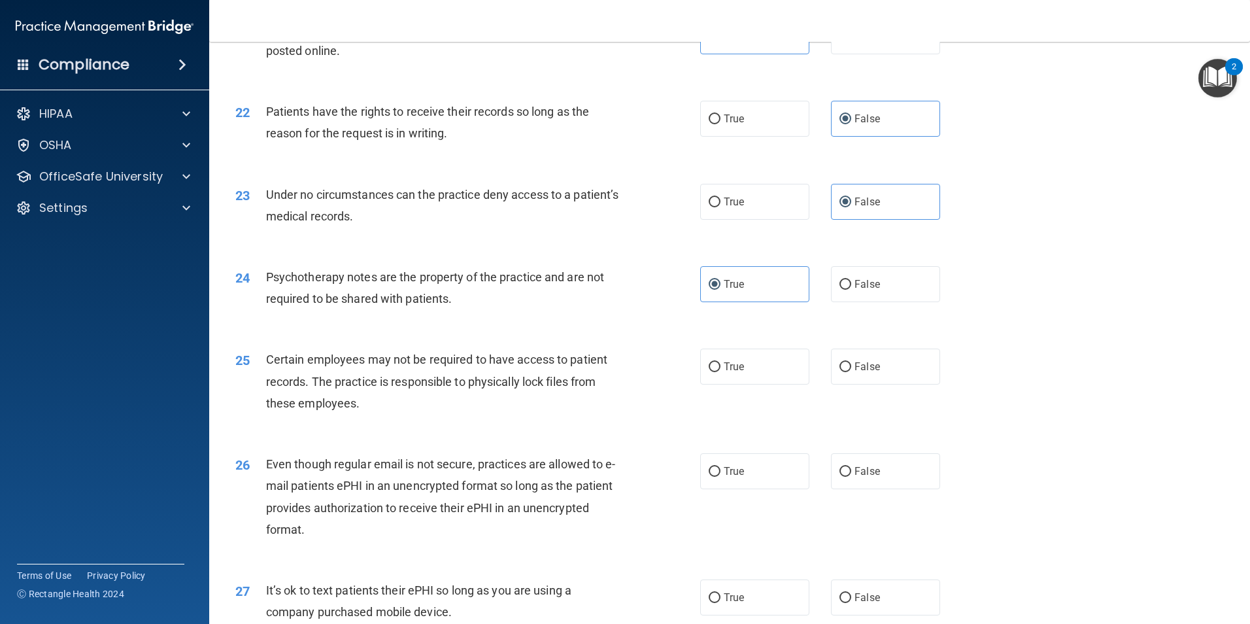
scroll to position [2229, 0]
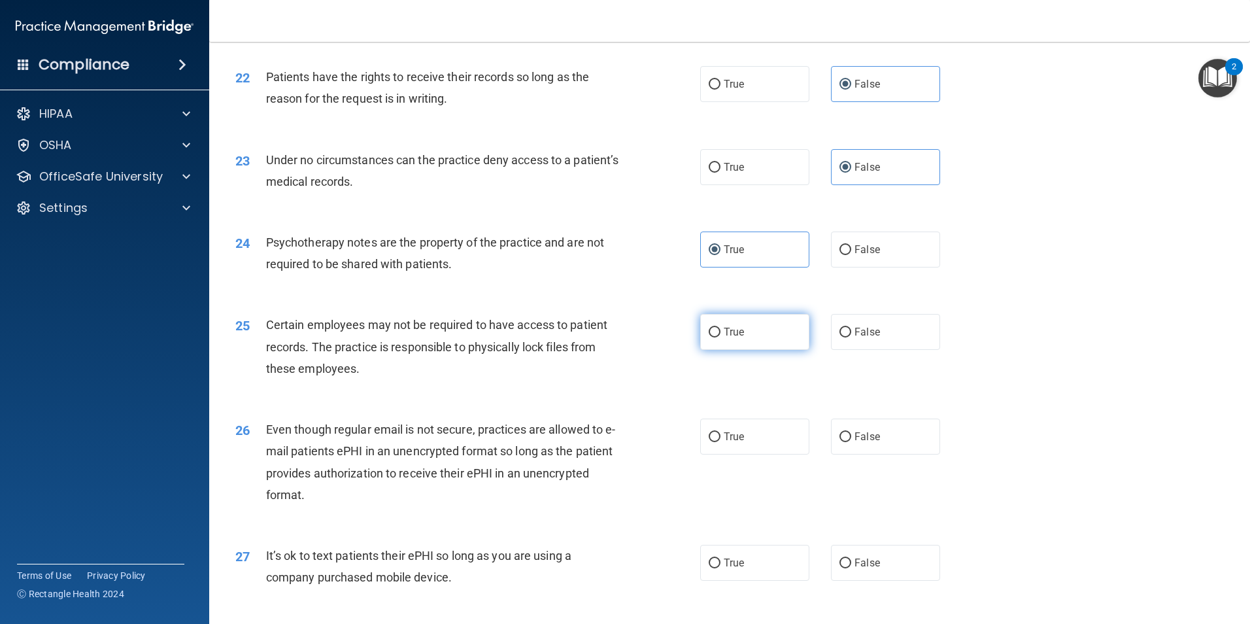
click at [730, 350] on label "True" at bounding box center [754, 332] width 109 height 36
click at [720, 337] on input "True" at bounding box center [715, 333] width 12 height 10
radio input "true"
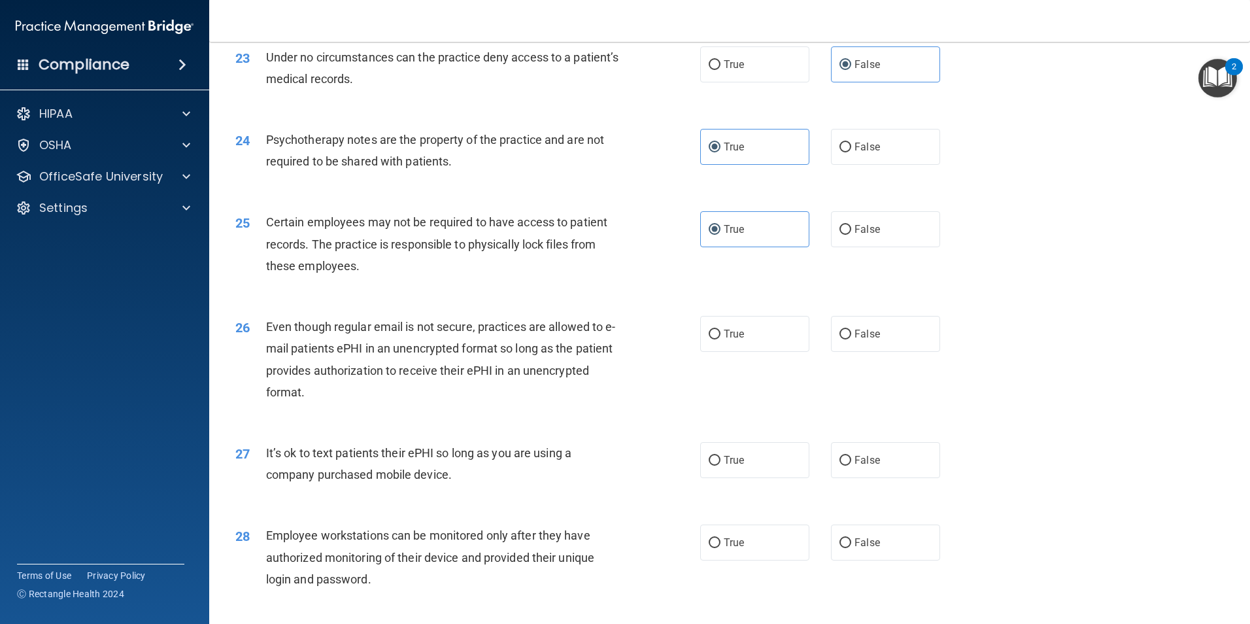
scroll to position [2360, 0]
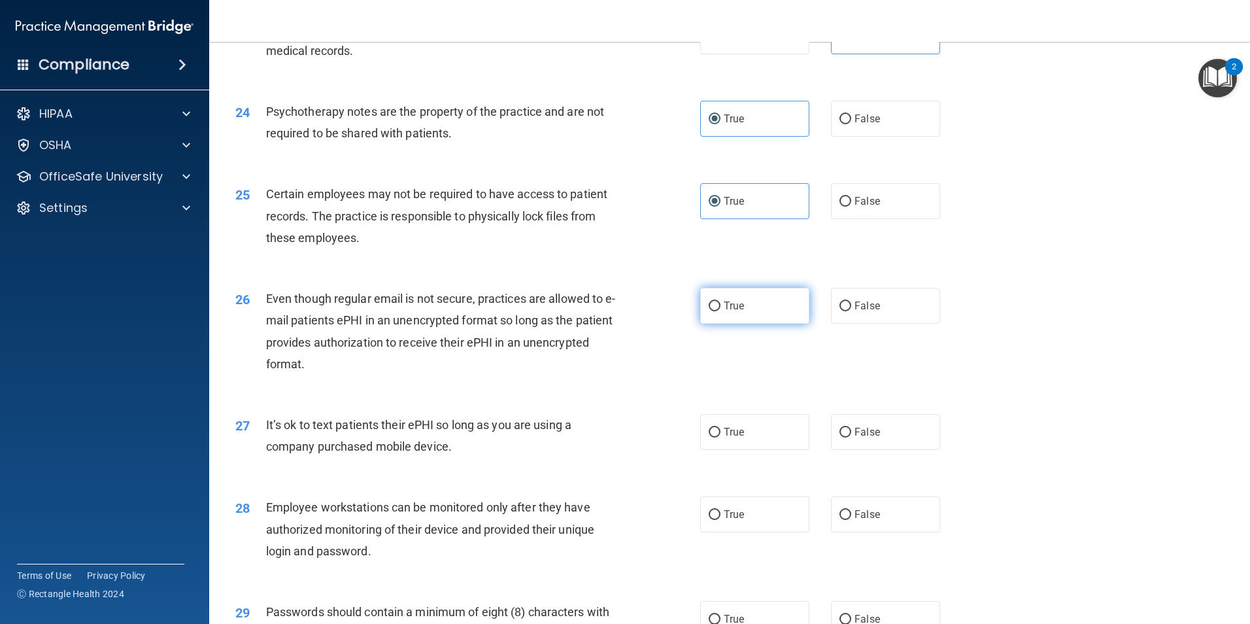
click at [760, 324] on label "True" at bounding box center [754, 306] width 109 height 36
click at [720, 311] on input "True" at bounding box center [715, 306] width 12 height 10
radio input "true"
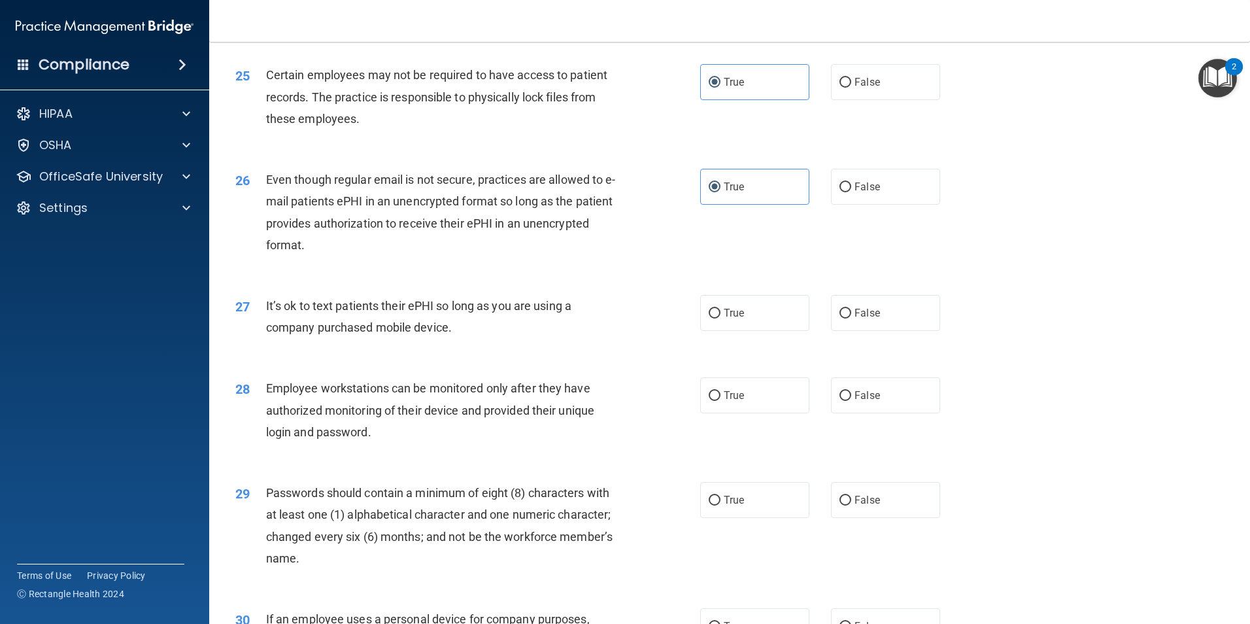
scroll to position [2491, 0]
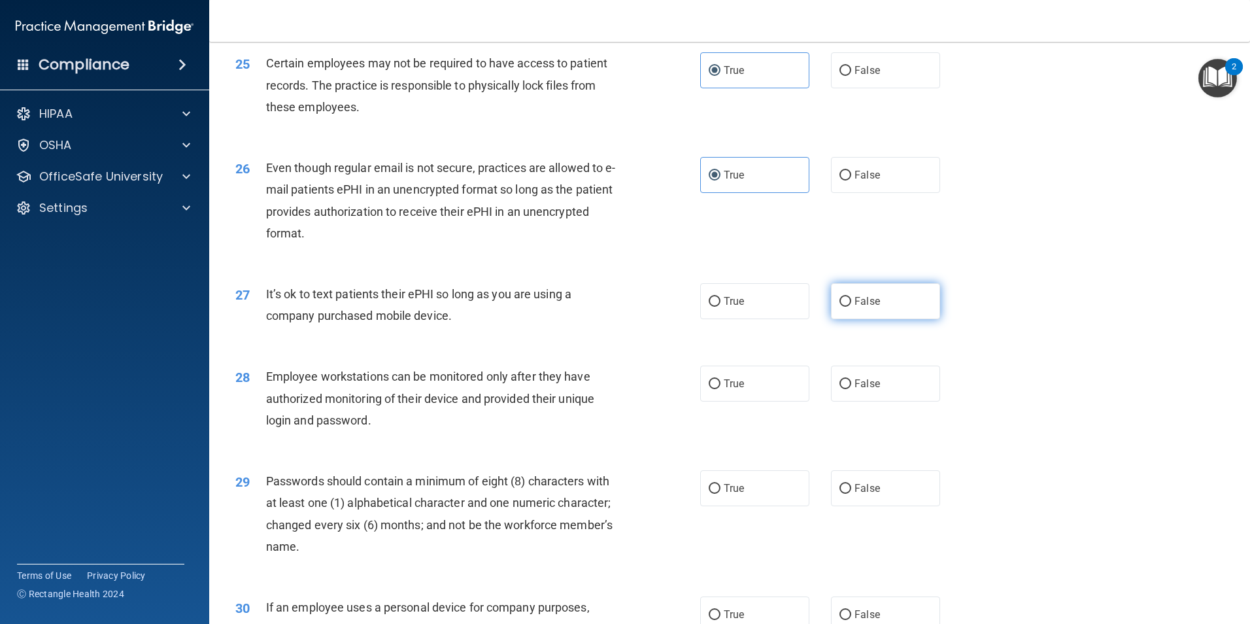
click at [831, 319] on label "False" at bounding box center [885, 301] width 109 height 36
click at [839, 307] on input "False" at bounding box center [845, 302] width 12 height 10
radio input "true"
click at [839, 389] on input "False" at bounding box center [845, 384] width 12 height 10
radio input "true"
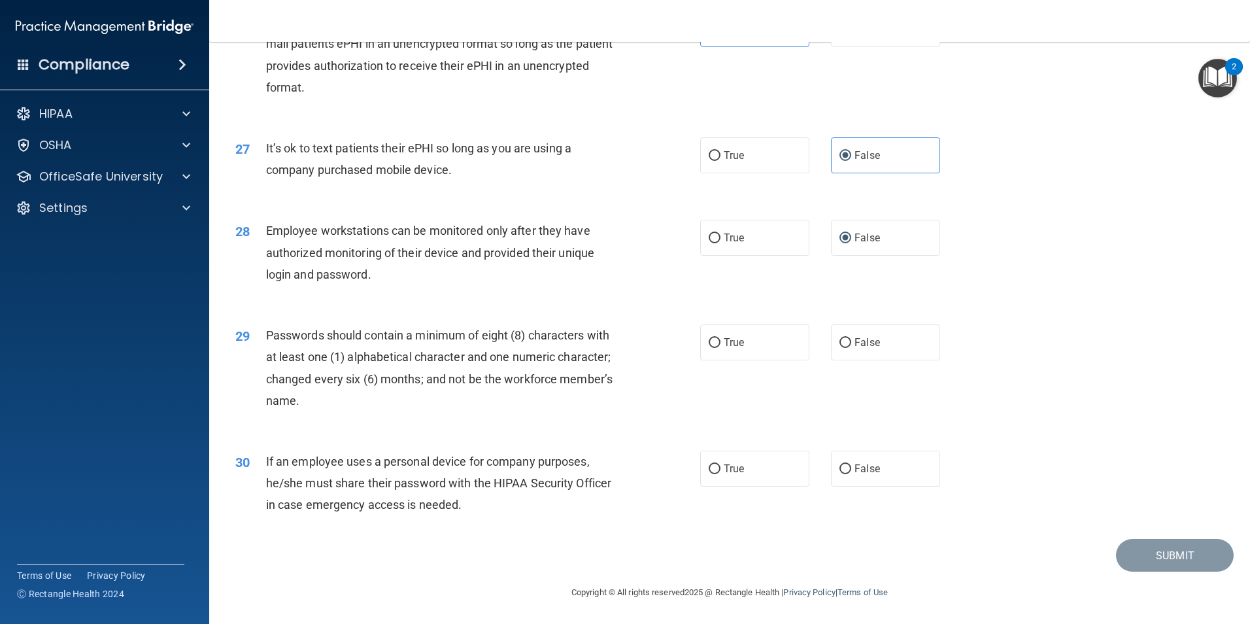
scroll to position [2658, 0]
click at [732, 337] on span "True" at bounding box center [734, 342] width 20 height 12
click at [720, 338] on input "True" at bounding box center [715, 343] width 12 height 10
radio input "true"
click at [854, 462] on span "False" at bounding box center [866, 468] width 25 height 12
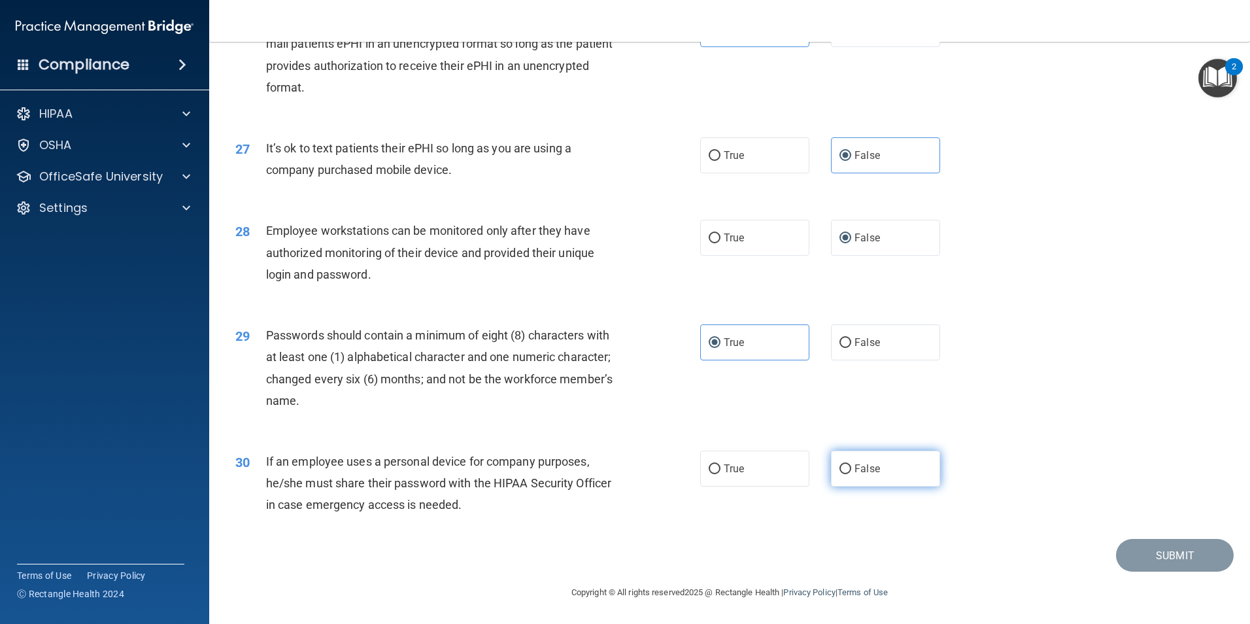
click at [851, 464] on input "False" at bounding box center [845, 469] width 12 height 10
radio input "true"
click at [1120, 546] on button "Submit" at bounding box center [1175, 555] width 118 height 33
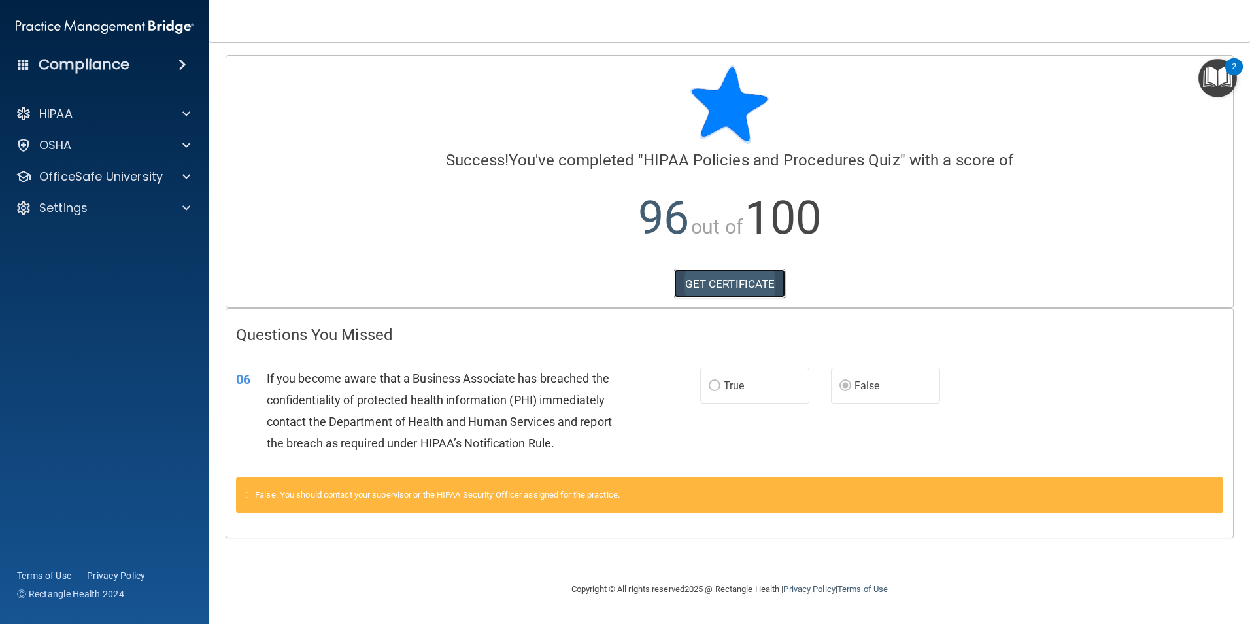
click at [742, 276] on link "GET CERTIFICATE" at bounding box center [730, 283] width 112 height 29
click at [154, 177] on p "OfficeSafe University" at bounding box center [101, 177] width 124 height 16
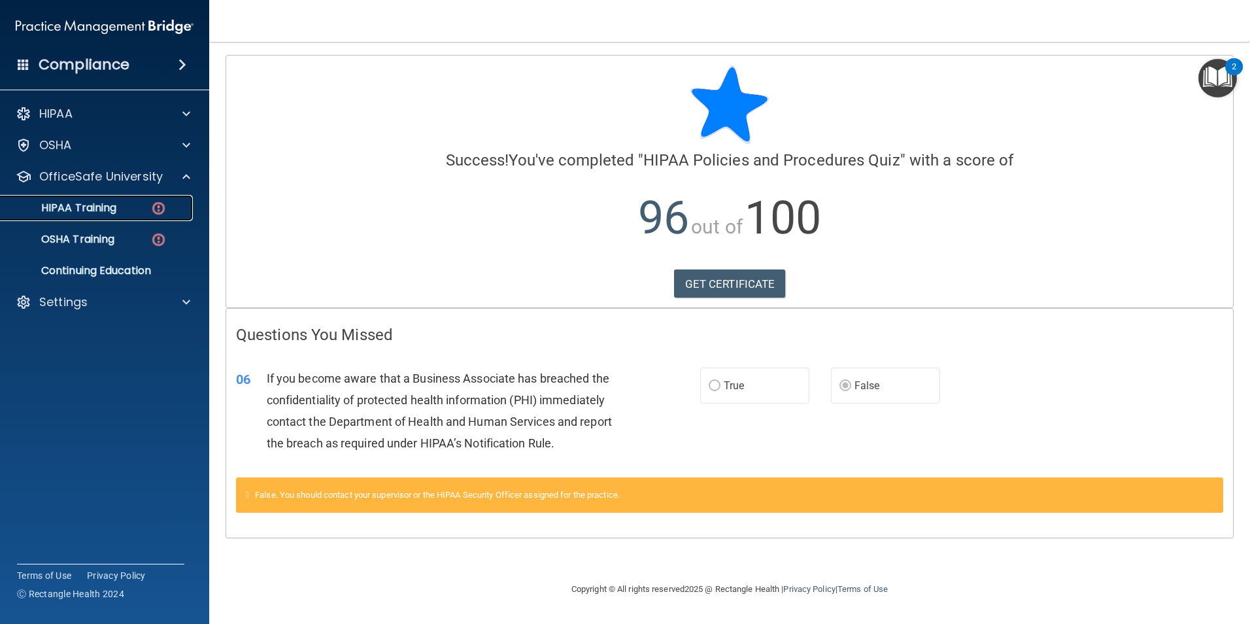
click at [154, 218] on link "HIPAA Training" at bounding box center [90, 208] width 206 height 26
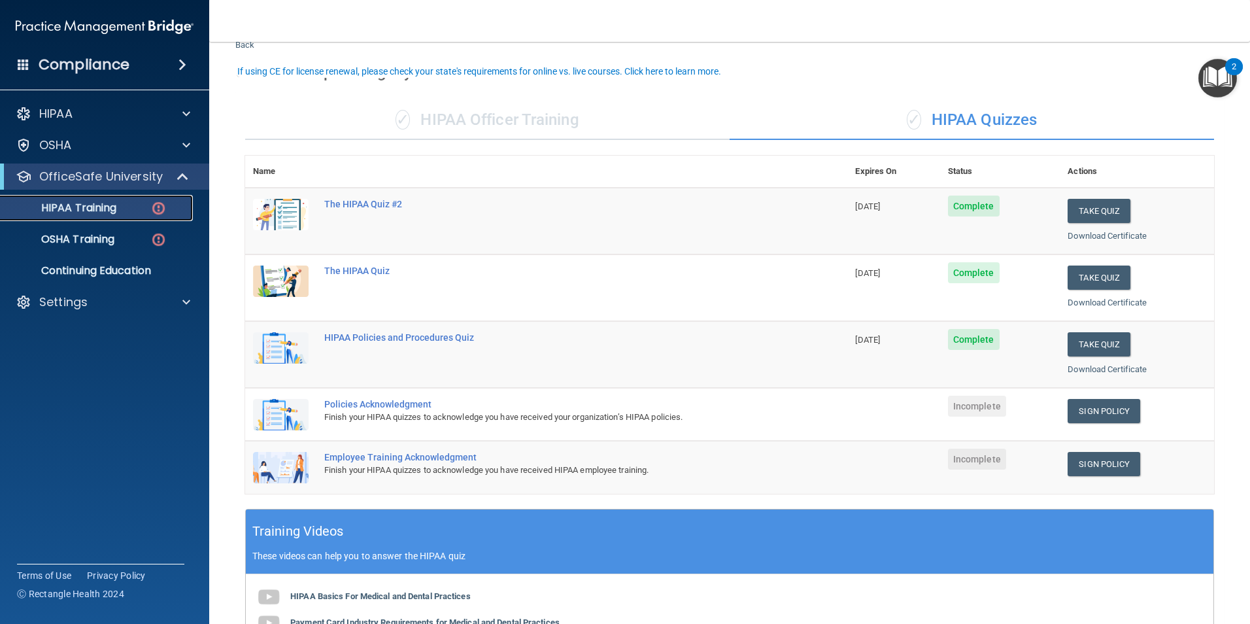
scroll to position [65, 0]
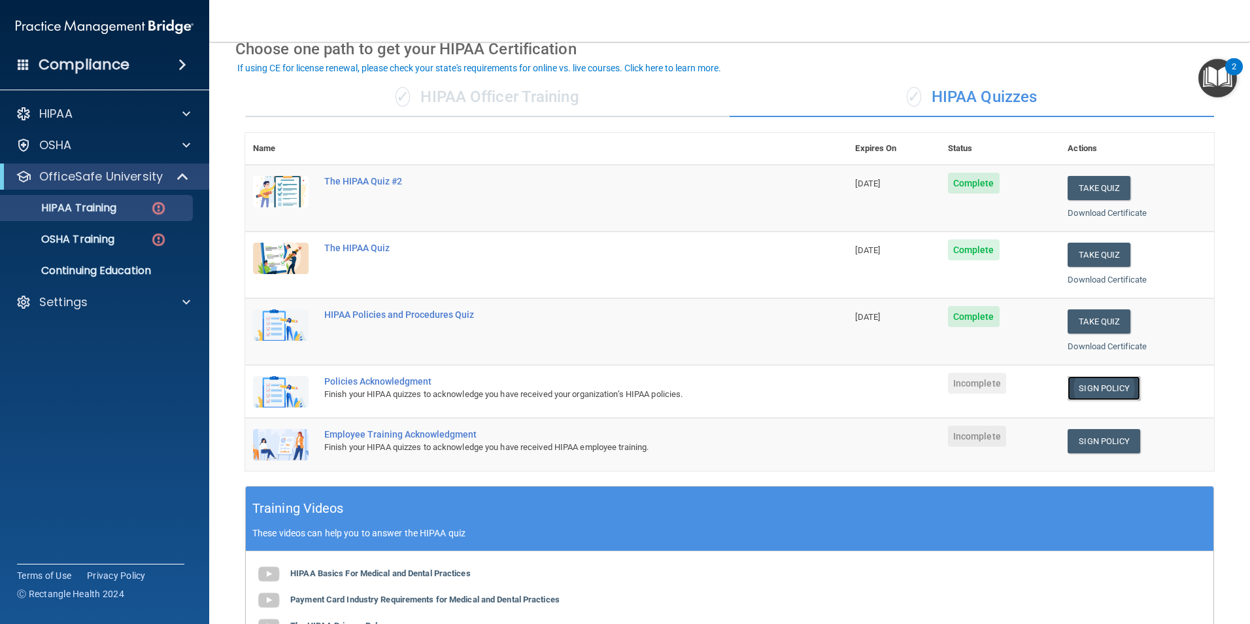
click at [1071, 382] on link "Sign Policy" at bounding box center [1104, 388] width 73 height 24
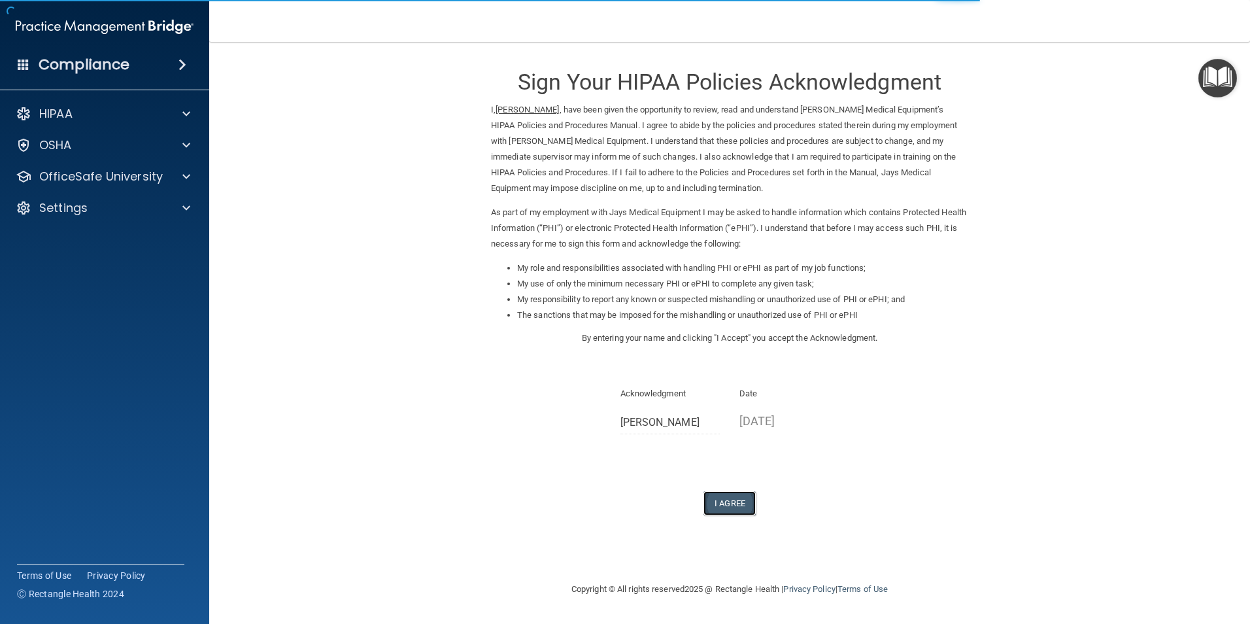
click at [732, 501] on button "I Agree" at bounding box center [729, 503] width 52 height 24
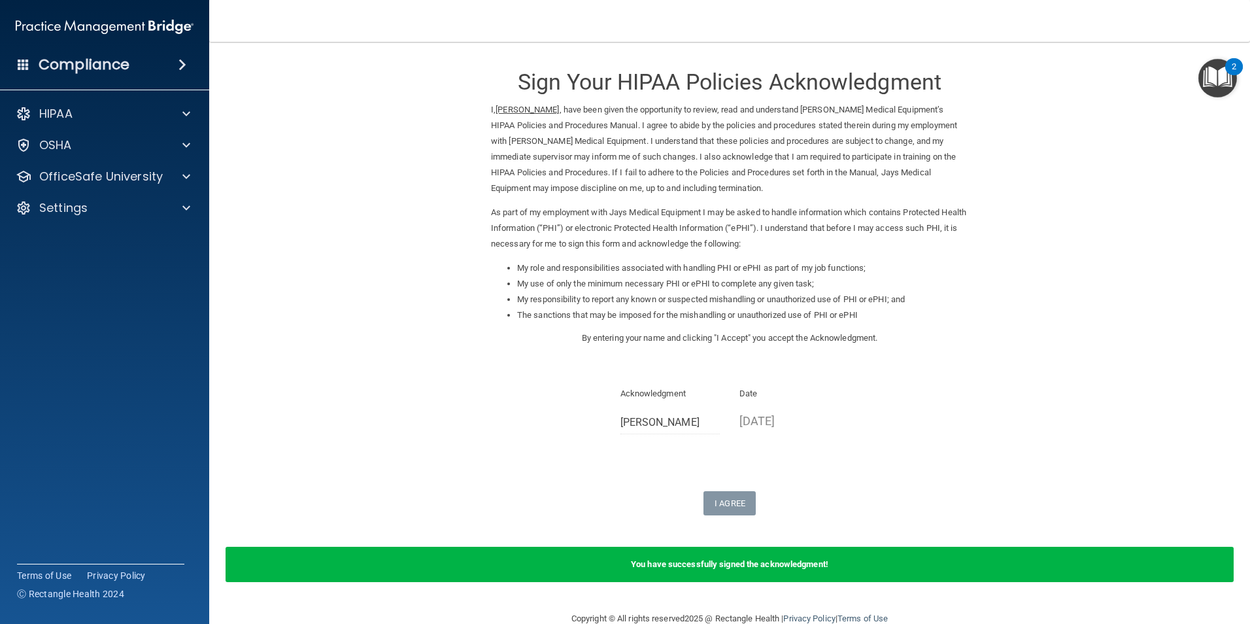
scroll to position [26, 0]
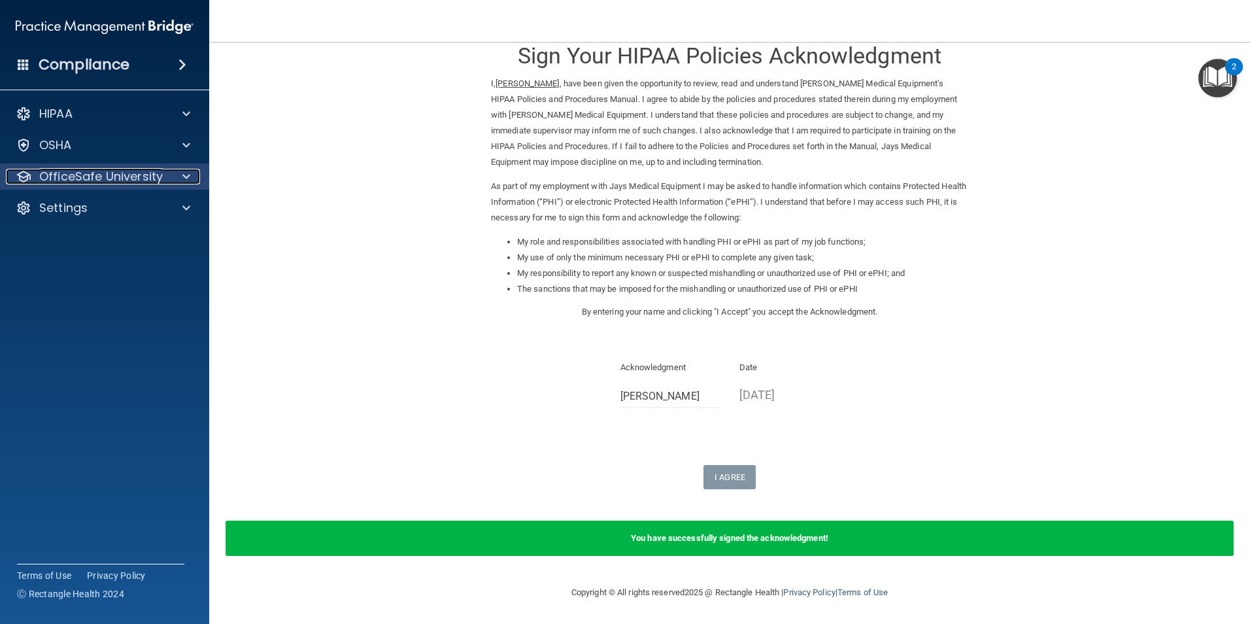
click at [143, 178] on p "OfficeSafe University" at bounding box center [101, 177] width 124 height 16
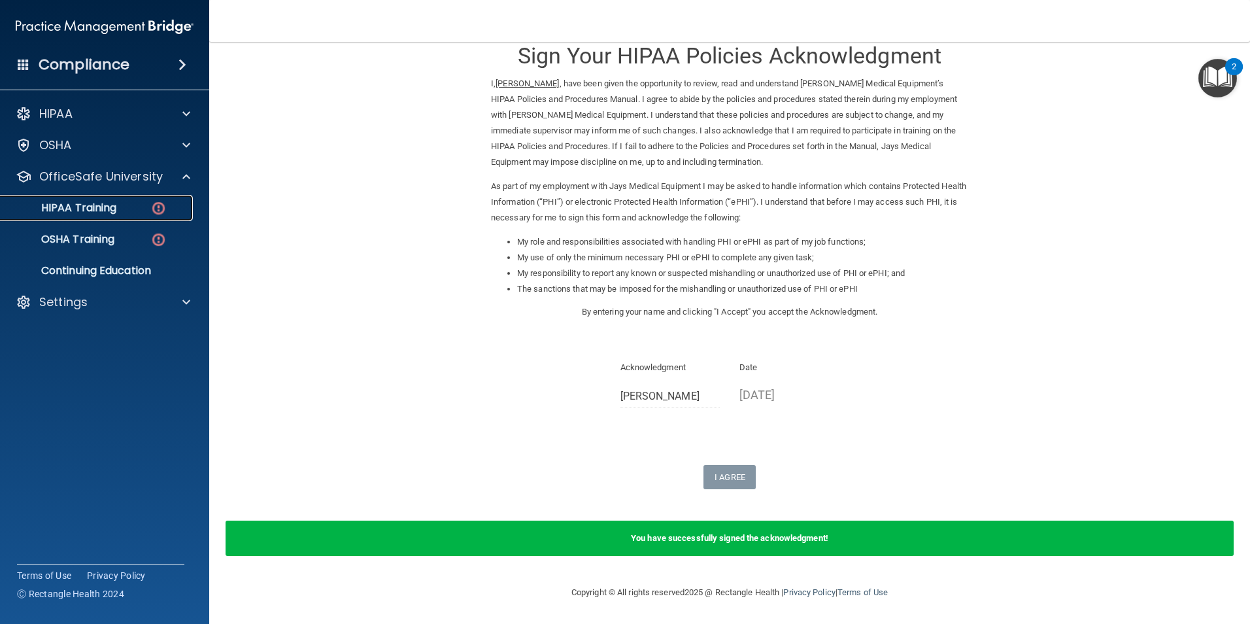
click at [156, 208] on img at bounding box center [158, 208] width 16 height 16
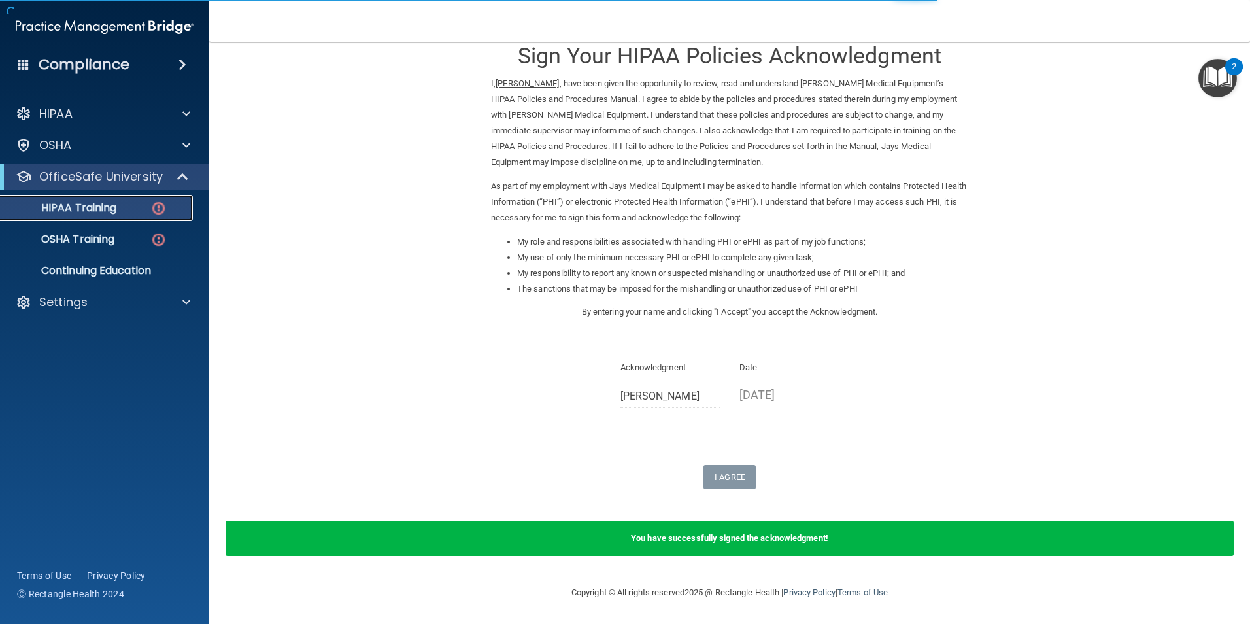
scroll to position [347, 0]
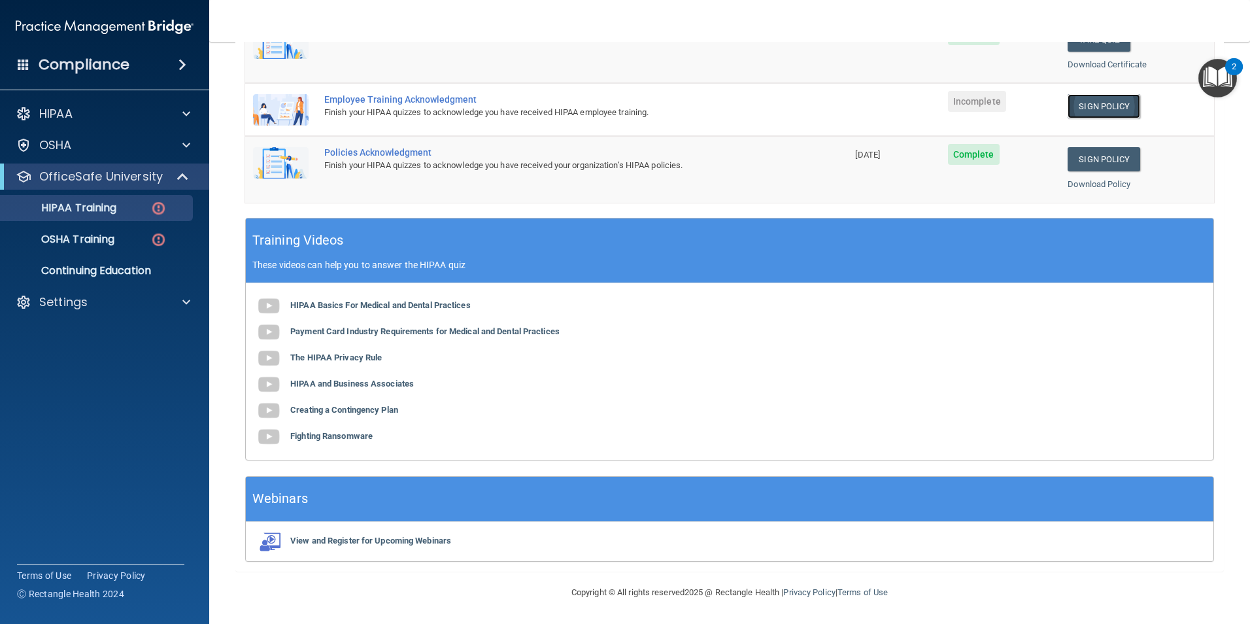
click at [1105, 109] on link "Sign Policy" at bounding box center [1104, 106] width 73 height 24
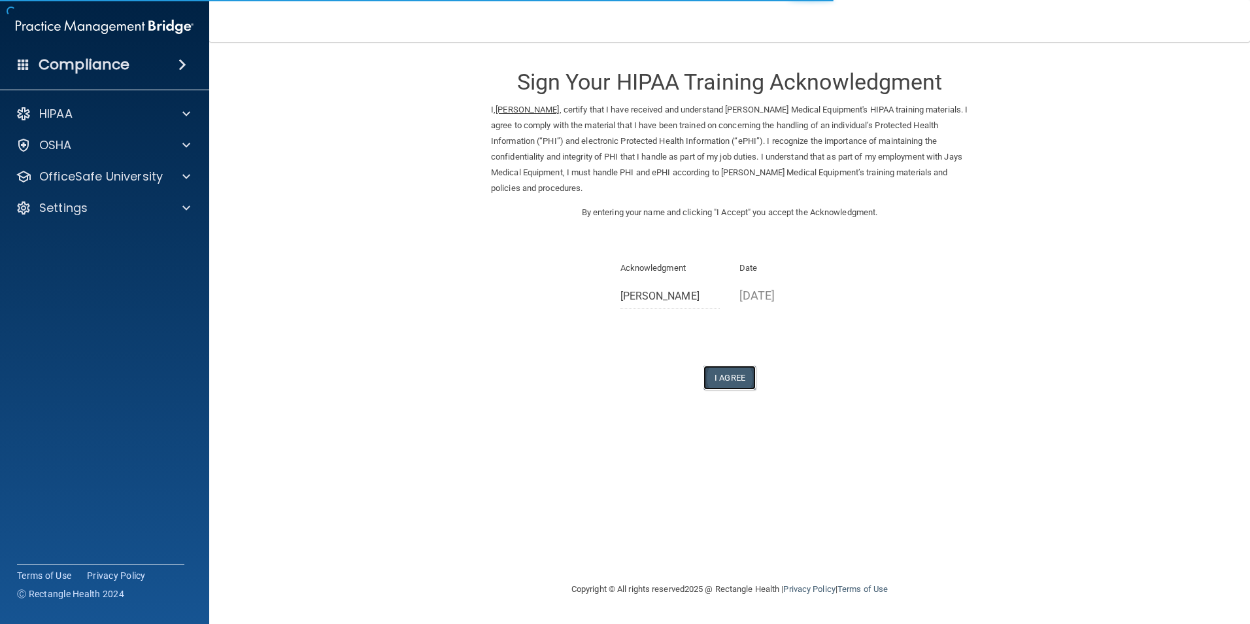
click at [745, 376] on button "I Agree" at bounding box center [729, 377] width 52 height 24
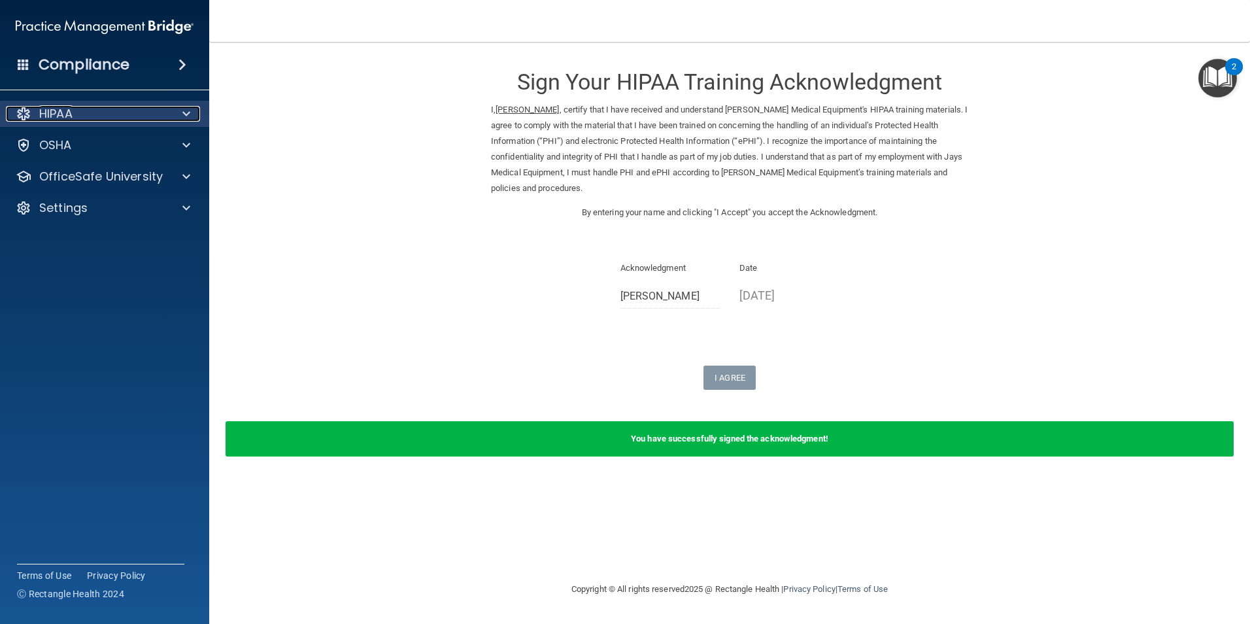
click at [100, 118] on div "HIPAA" at bounding box center [87, 114] width 162 height 16
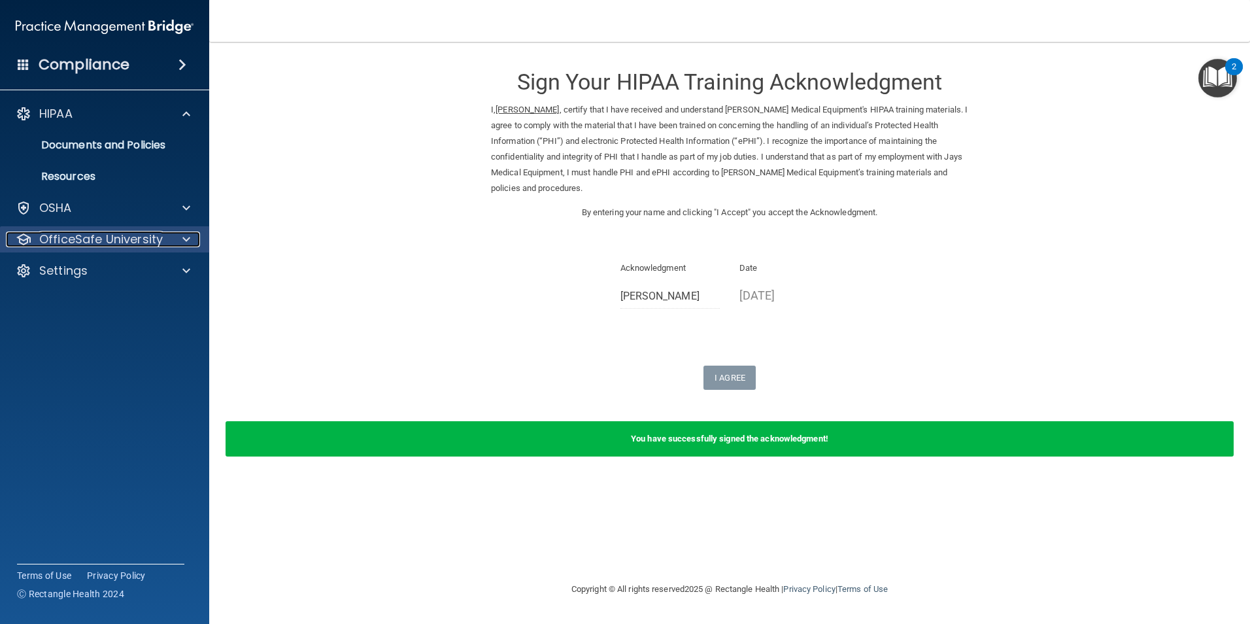
click at [152, 238] on p "OfficeSafe University" at bounding box center [101, 239] width 124 height 16
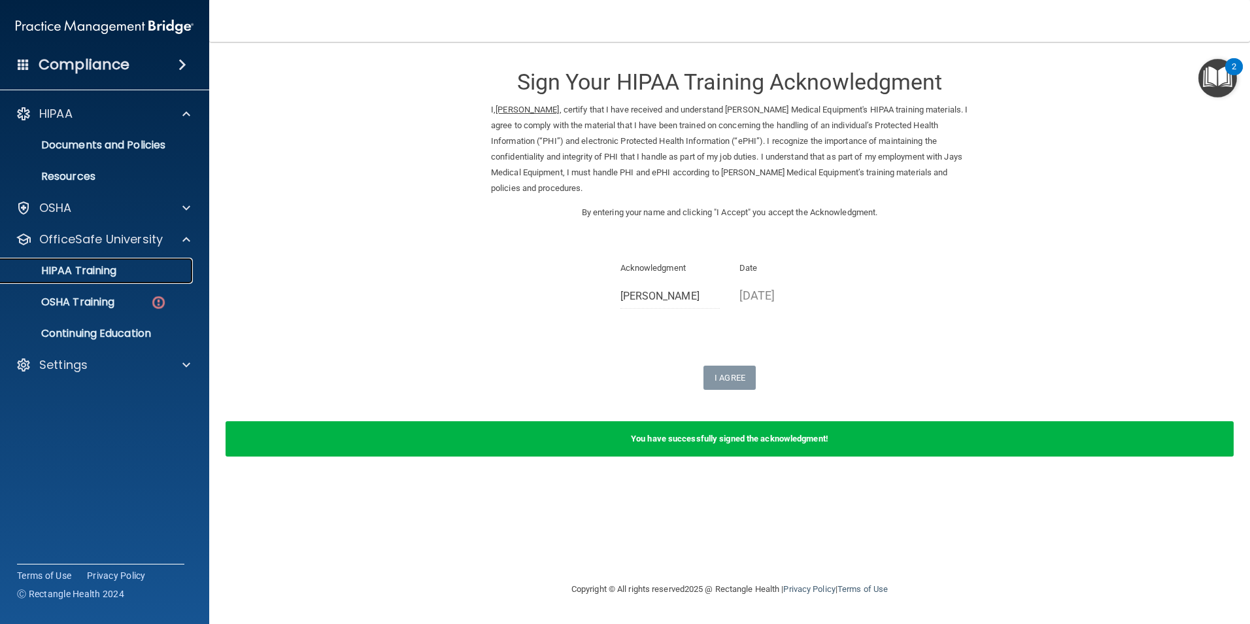
click at [153, 275] on div "HIPAA Training" at bounding box center [97, 270] width 178 height 13
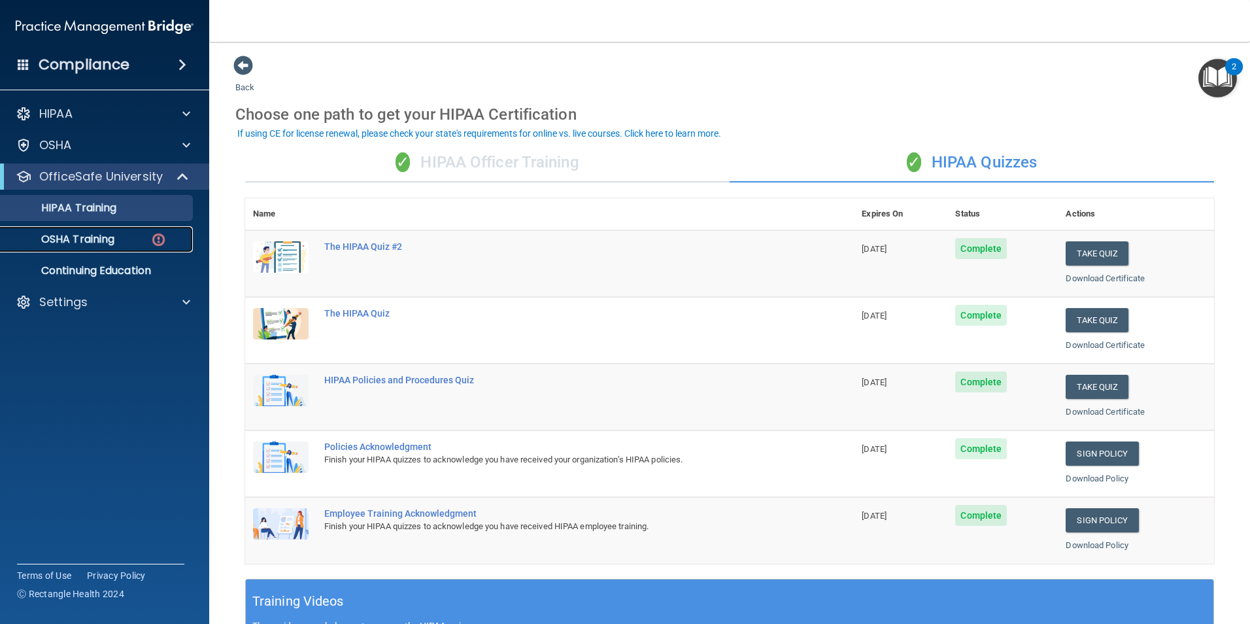
click at [123, 236] on div "OSHA Training" at bounding box center [97, 239] width 178 height 13
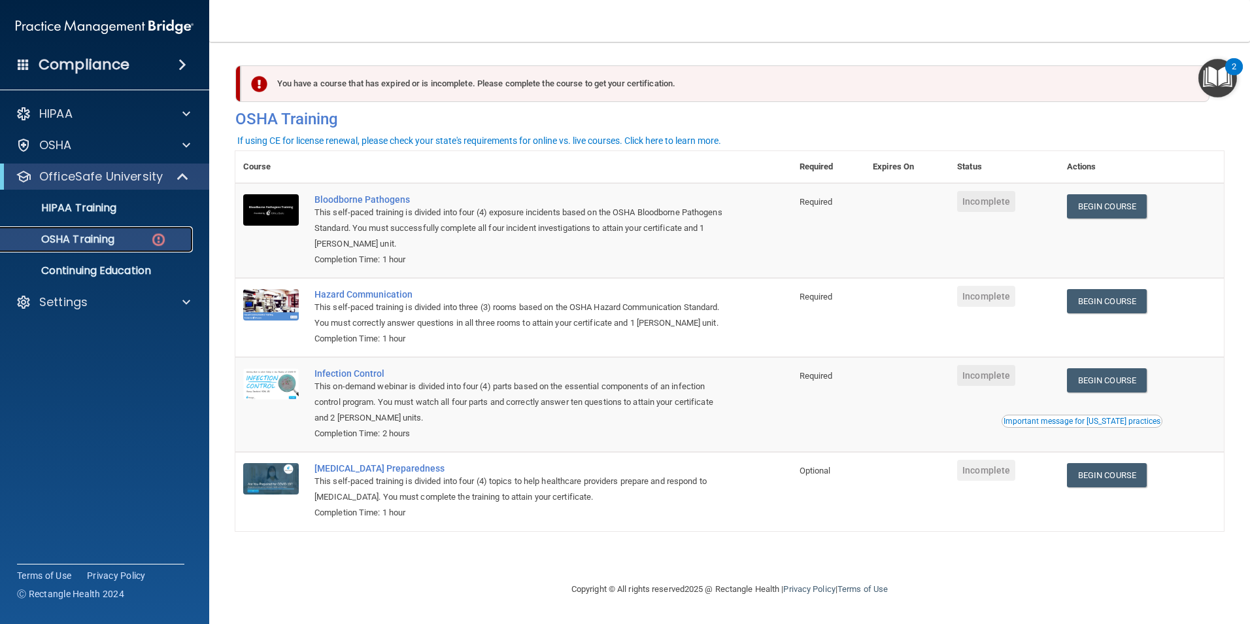
click at [135, 248] on link "OSHA Training" at bounding box center [90, 239] width 206 height 26
click at [1102, 211] on link "Begin Course" at bounding box center [1107, 206] width 80 height 24
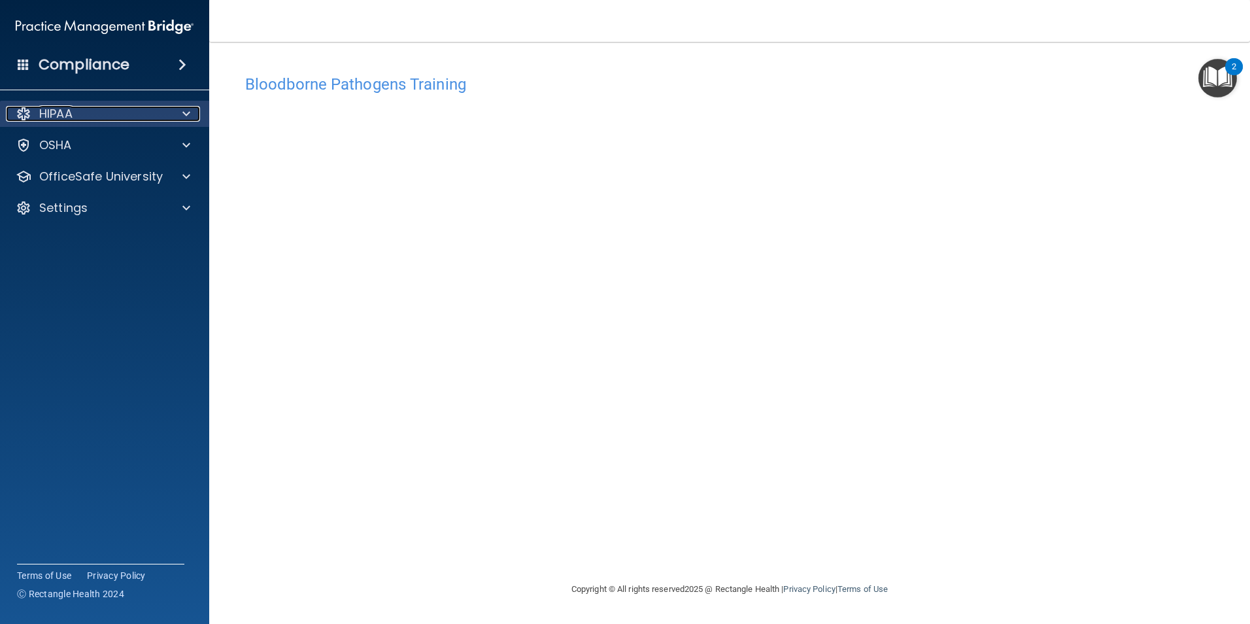
click at [192, 107] on div at bounding box center [184, 114] width 33 height 16
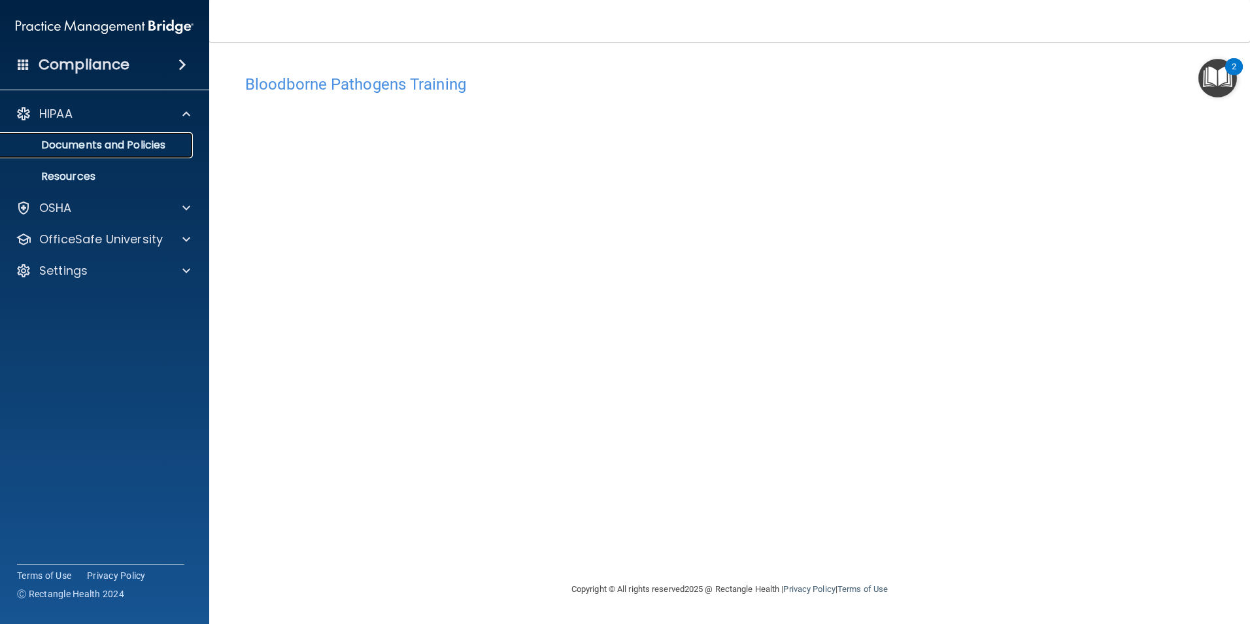
click at [120, 157] on link "Documents and Policies" at bounding box center [90, 145] width 206 height 26
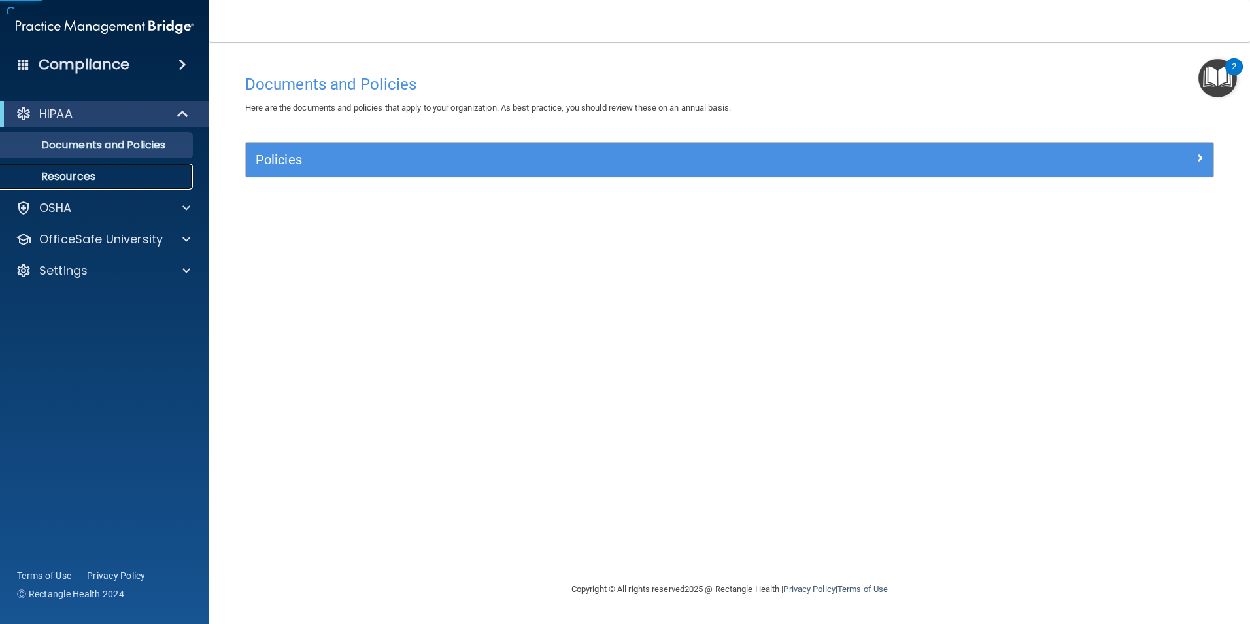
click at [119, 175] on p "Resources" at bounding box center [97, 176] width 178 height 13
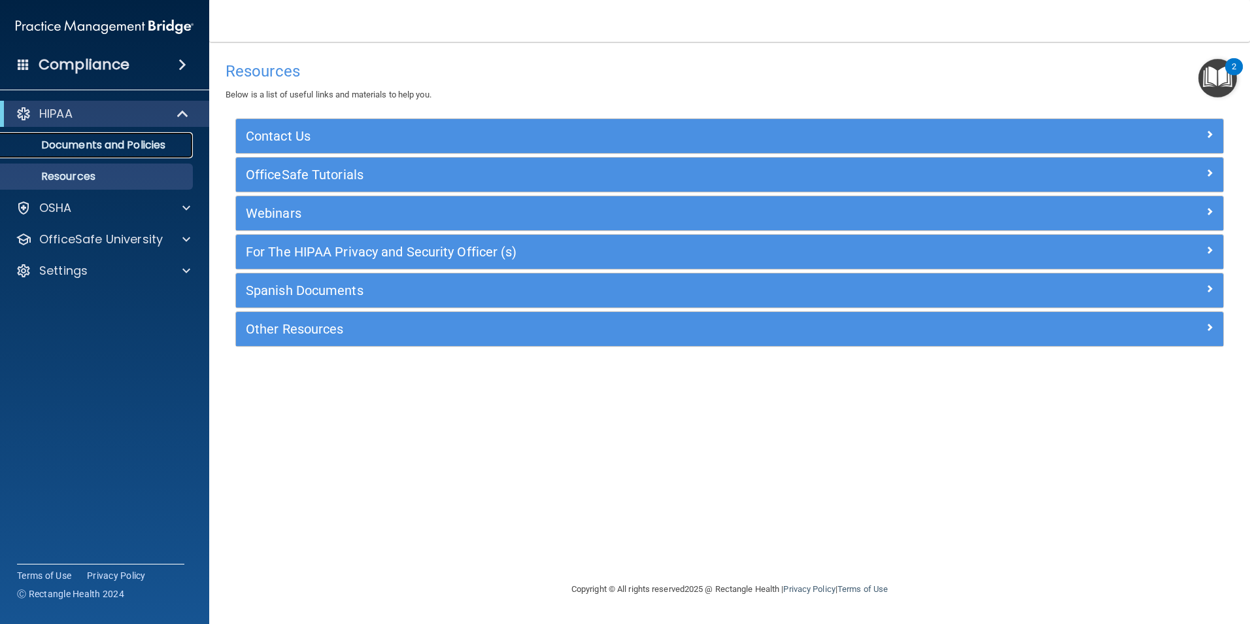
click at [146, 152] on p "Documents and Policies" at bounding box center [97, 145] width 178 height 13
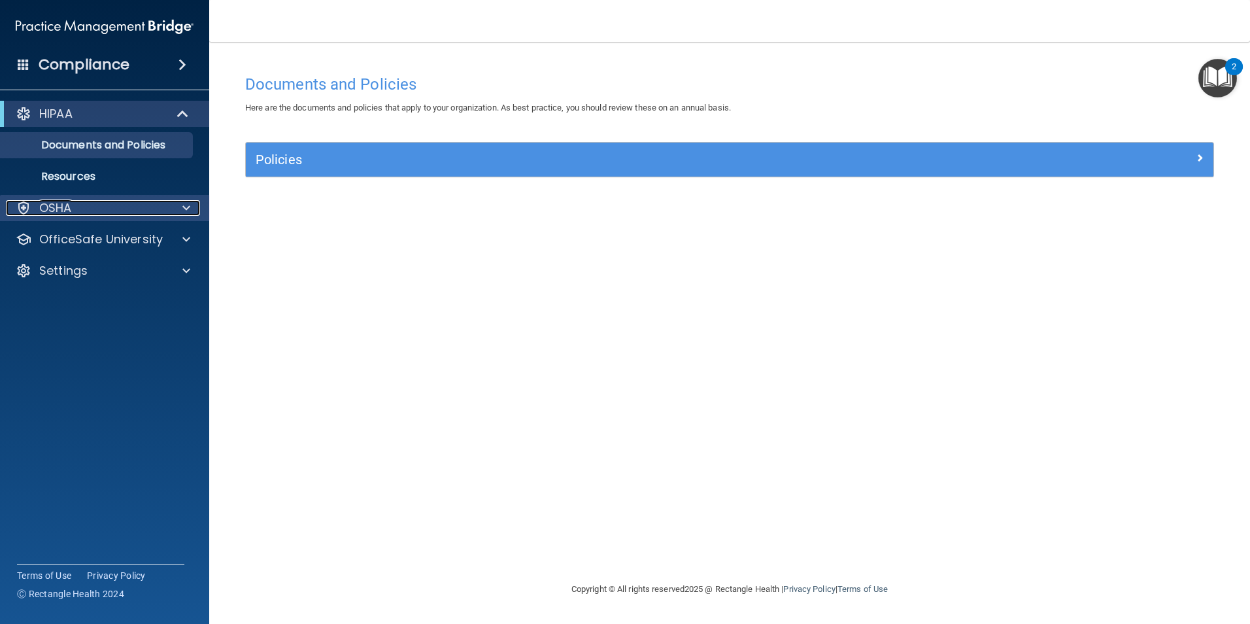
click at [167, 215] on div "OSHA" at bounding box center [87, 208] width 162 height 16
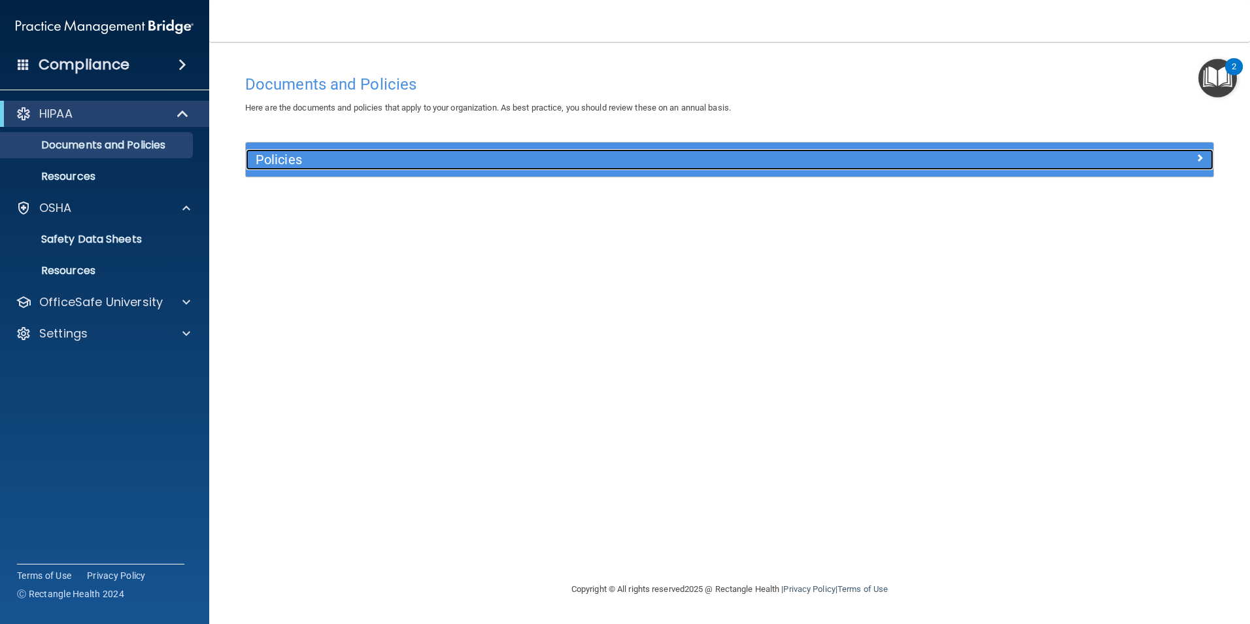
click at [564, 160] on h5 "Policies" at bounding box center [609, 159] width 706 height 14
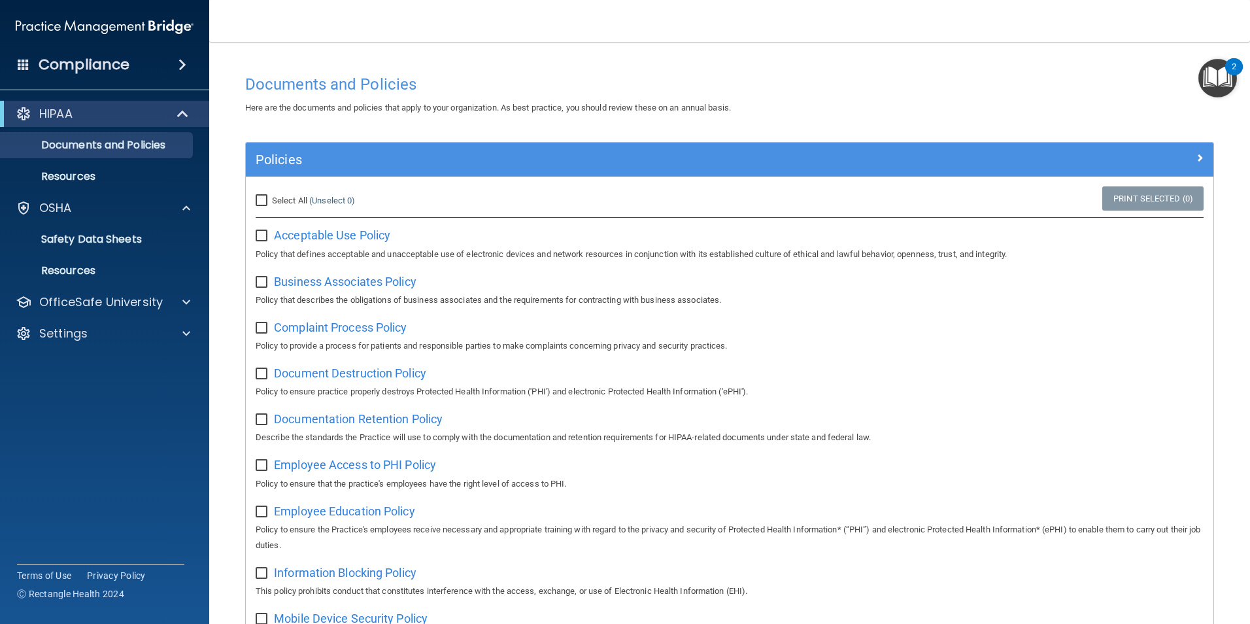
click at [964, 92] on h4 "Documents and Policies" at bounding box center [729, 84] width 969 height 17
click at [804, 91] on h4 "Documents and Policies" at bounding box center [729, 84] width 969 height 17
click at [169, 244] on p "Safety Data Sheets" at bounding box center [97, 239] width 178 height 13
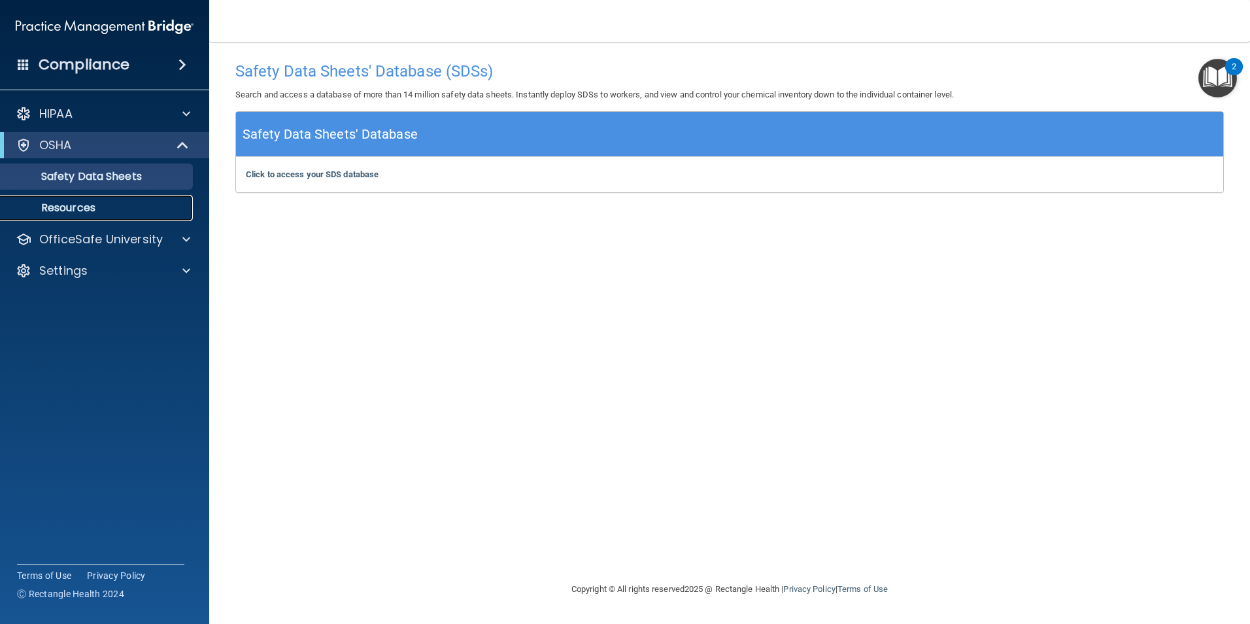
click at [165, 207] on p "Resources" at bounding box center [97, 207] width 178 height 13
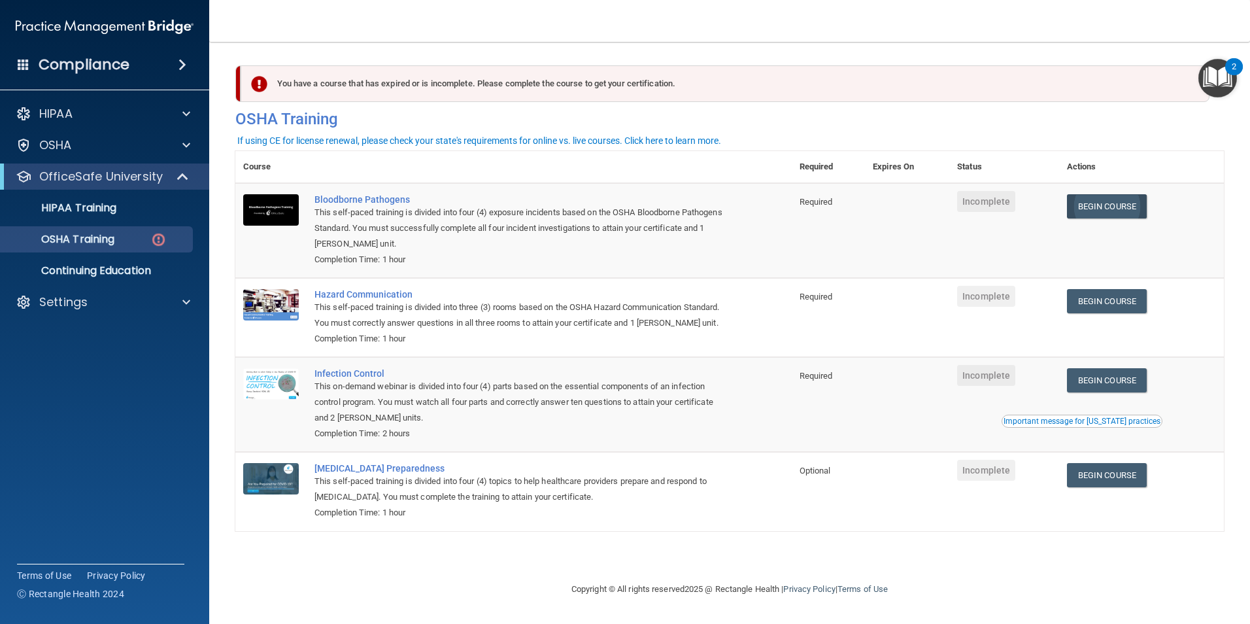
click at [1106, 206] on link "Begin Course" at bounding box center [1107, 206] width 80 height 24
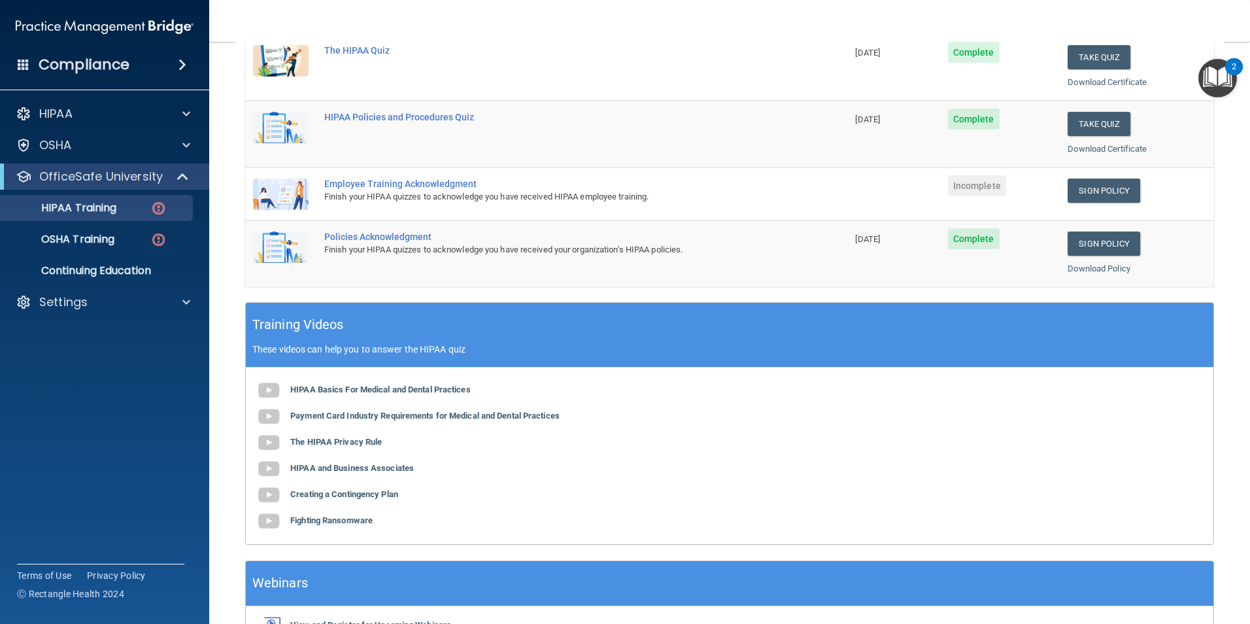
scroll to position [216, 0]
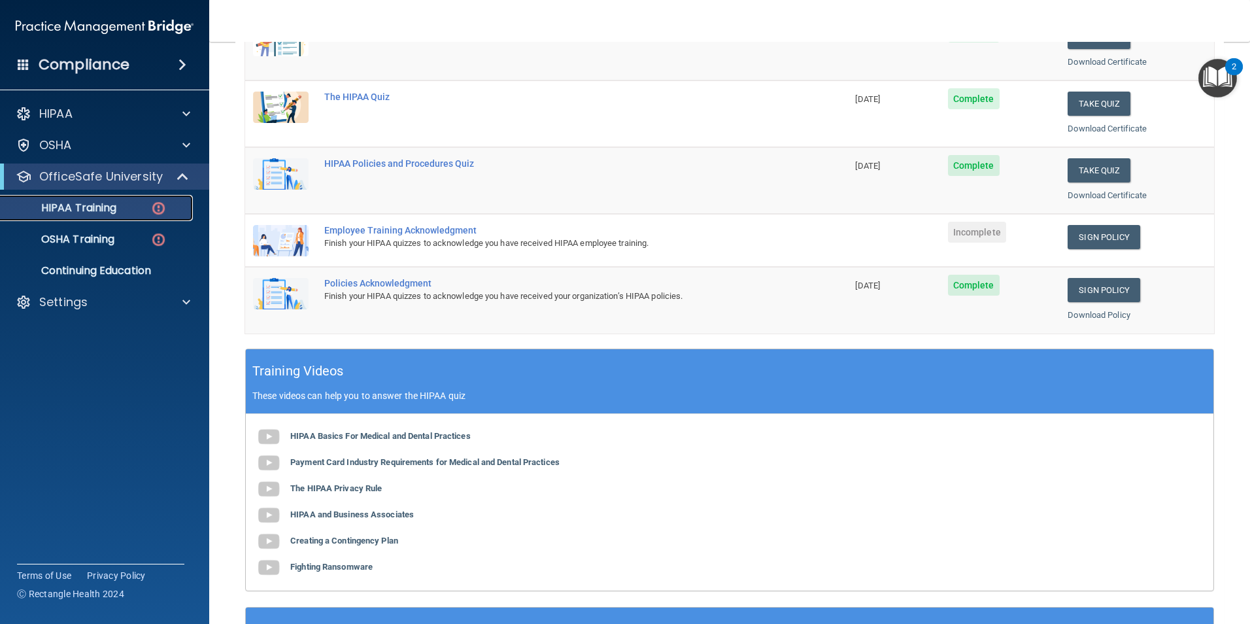
click at [135, 205] on div "HIPAA Training" at bounding box center [97, 207] width 178 height 13
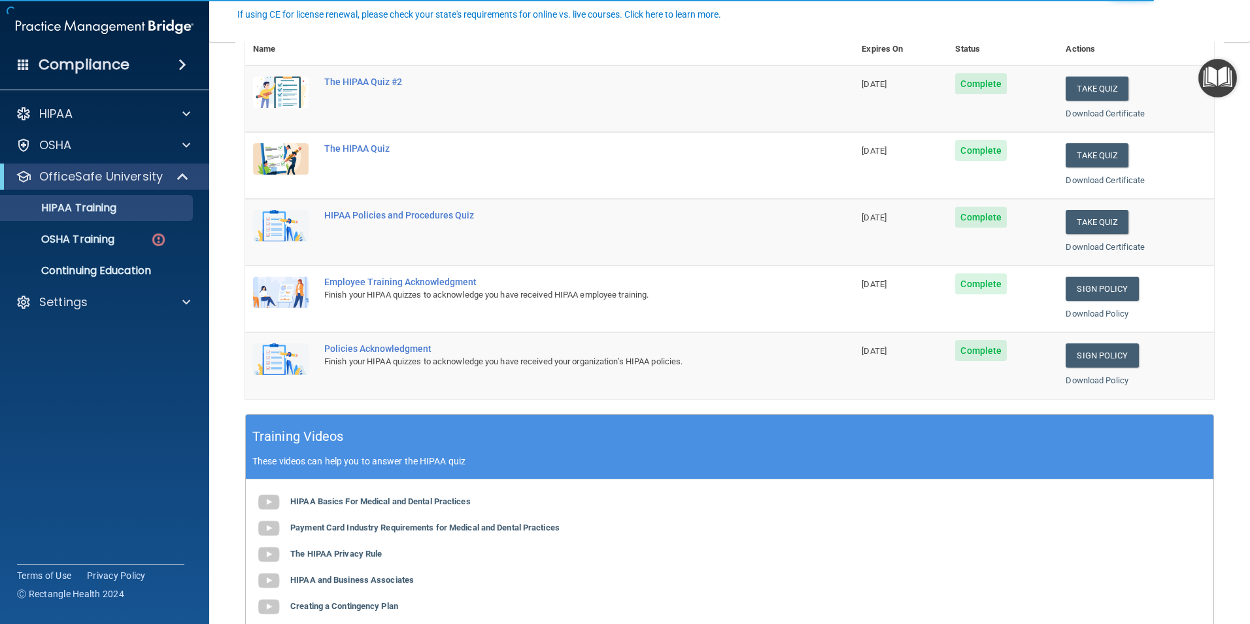
scroll to position [196, 0]
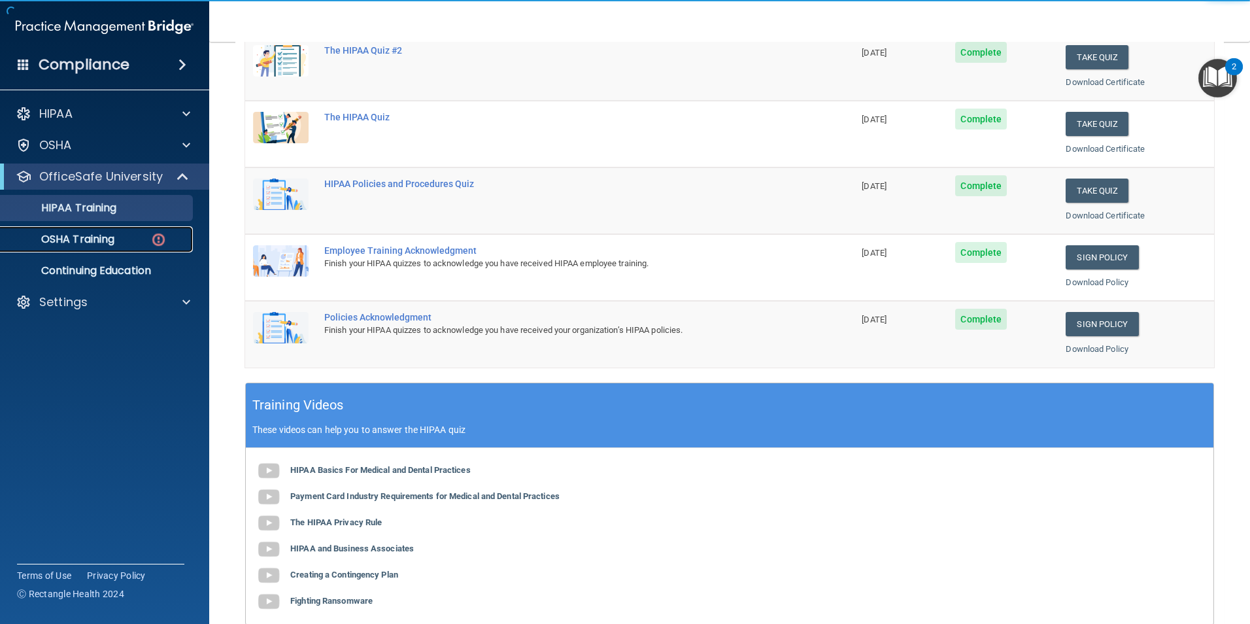
click at [69, 243] on p "OSHA Training" at bounding box center [61, 239] width 106 height 13
